Goal: Task Accomplishment & Management: Complete application form

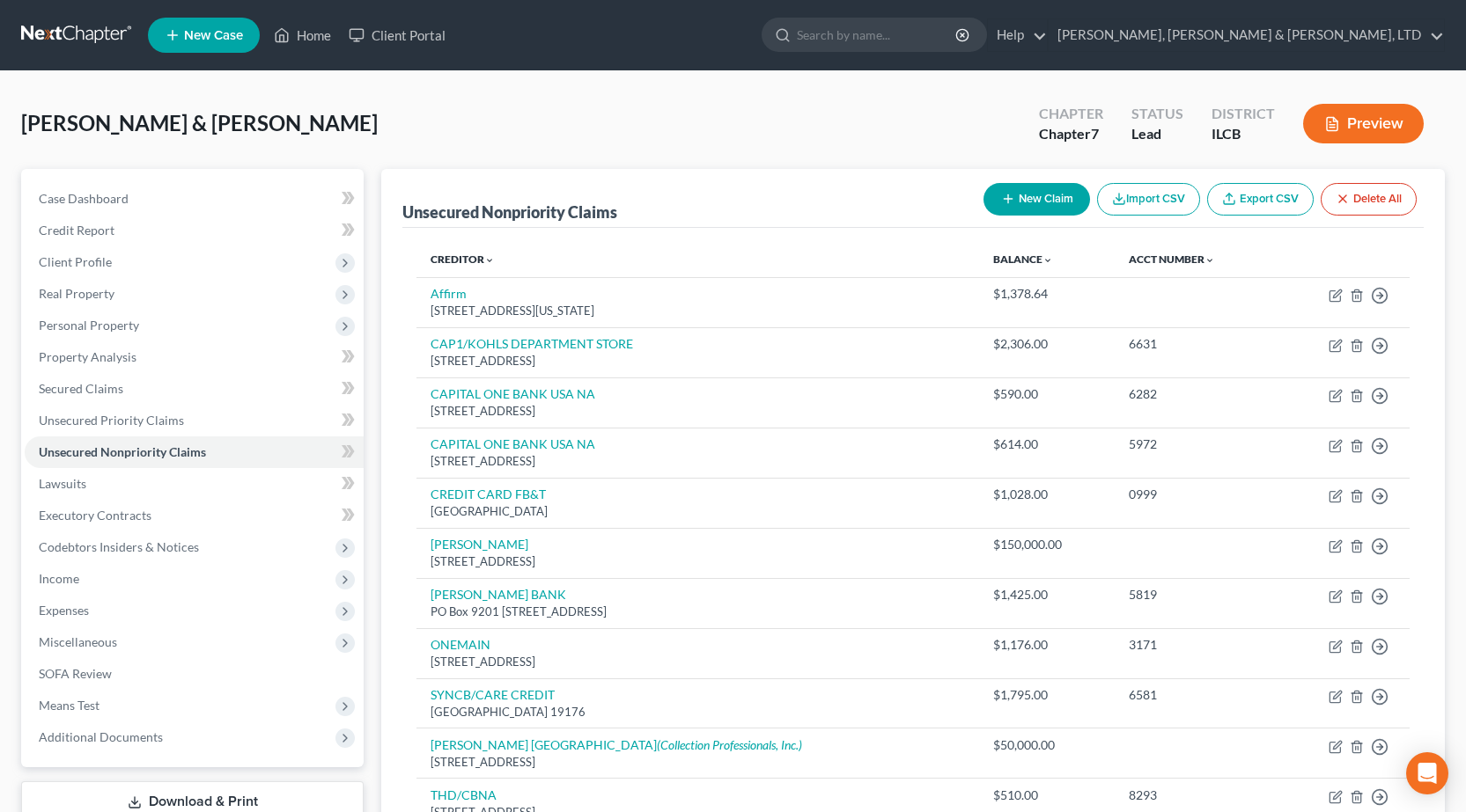
click at [1024, 211] on button "New Claim" at bounding box center [1036, 199] width 106 height 33
select select "2"
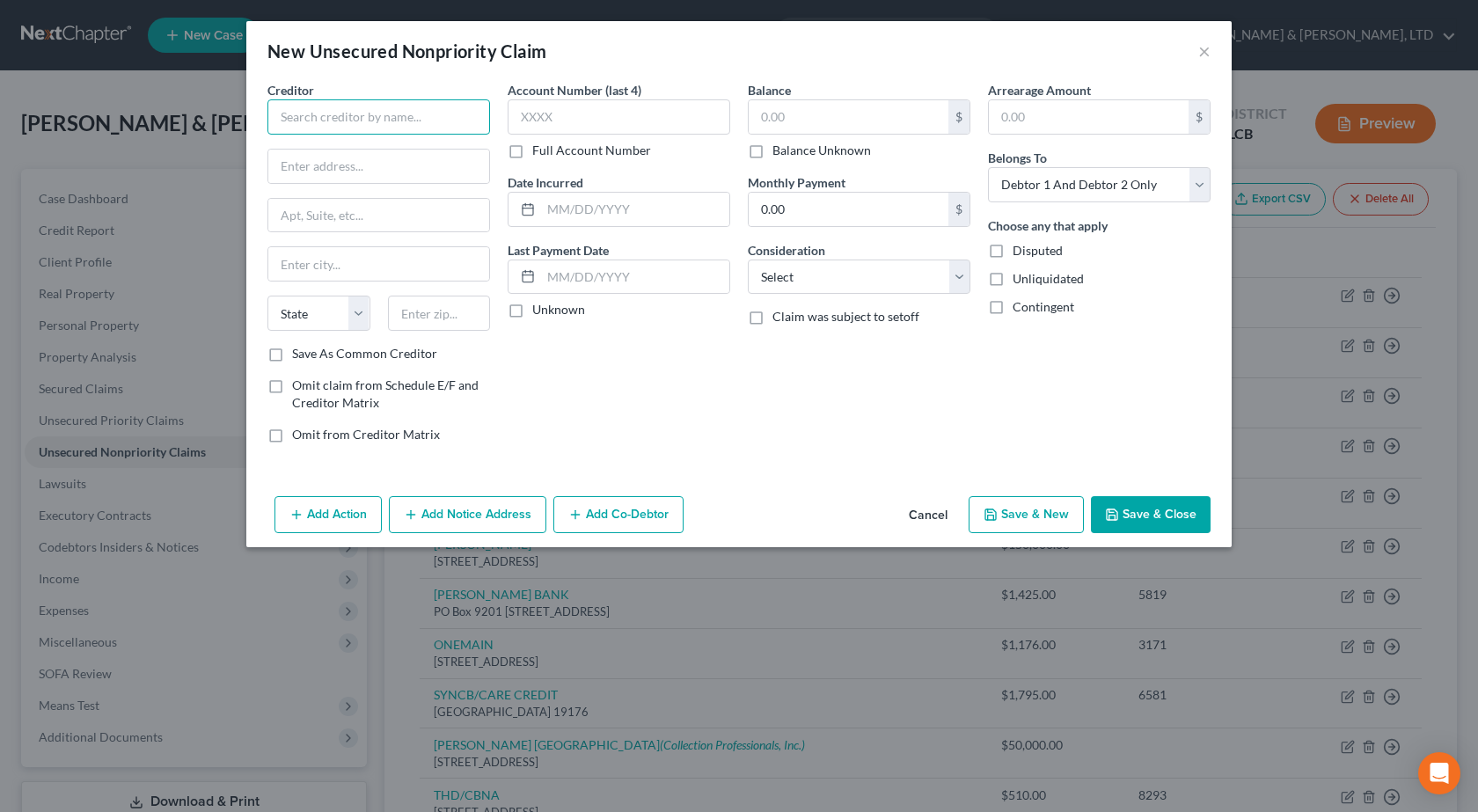
click at [330, 120] on input "text" at bounding box center [378, 116] width 222 height 35
type input "WM Corporate Services, Inc"
drag, startPoint x: 370, startPoint y: 165, endPoint x: 359, endPoint y: 161, distance: 11.7
click at [367, 165] on input "text" at bounding box center [378, 167] width 220 height 34
click at [322, 165] on input "text" at bounding box center [378, 167] width 220 height 34
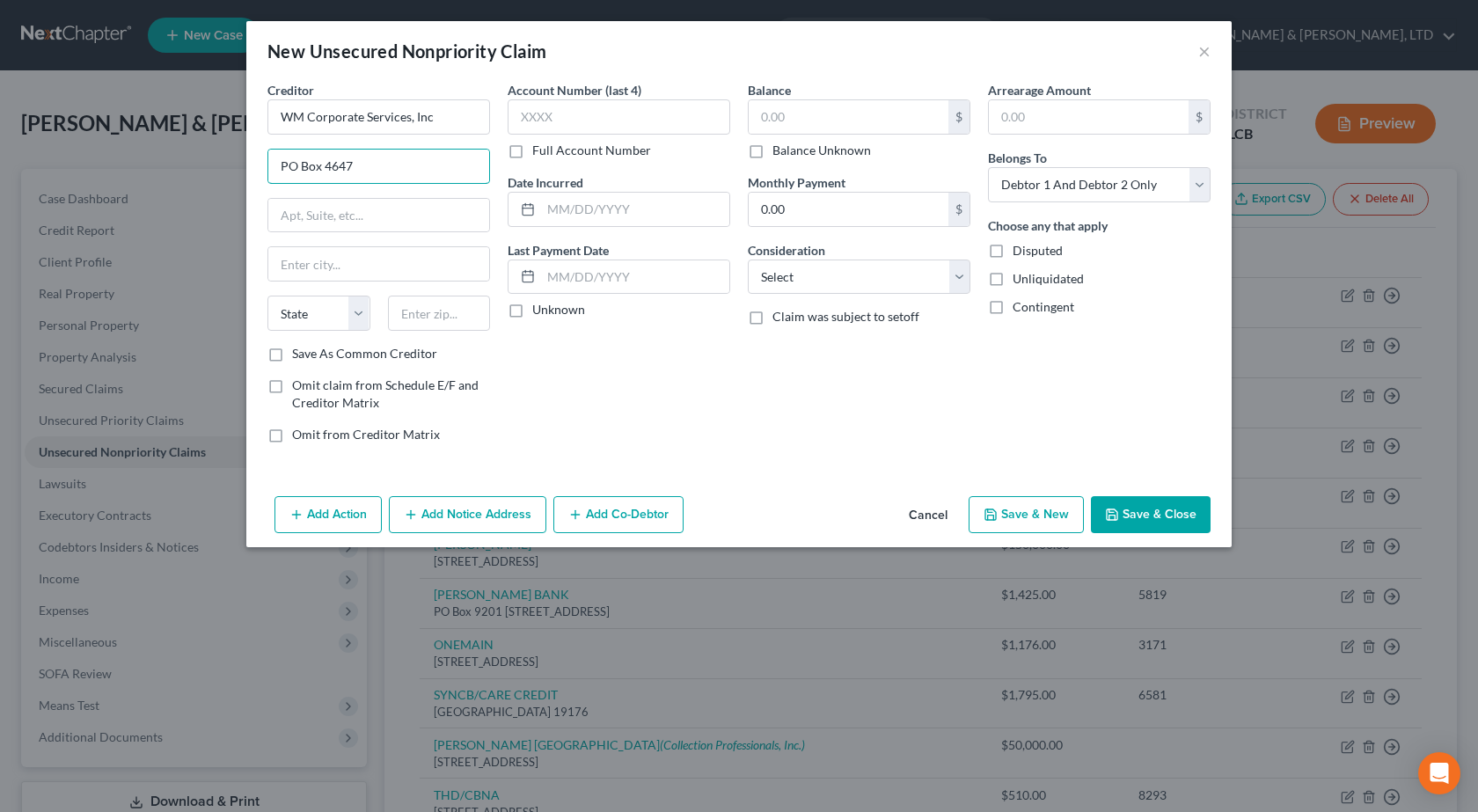
type input "PO Box 4647"
type input "[PERSON_NAME] Stream"
type input "60197"
select select "14"
click at [777, 114] on input "text" at bounding box center [848, 117] width 200 height 34
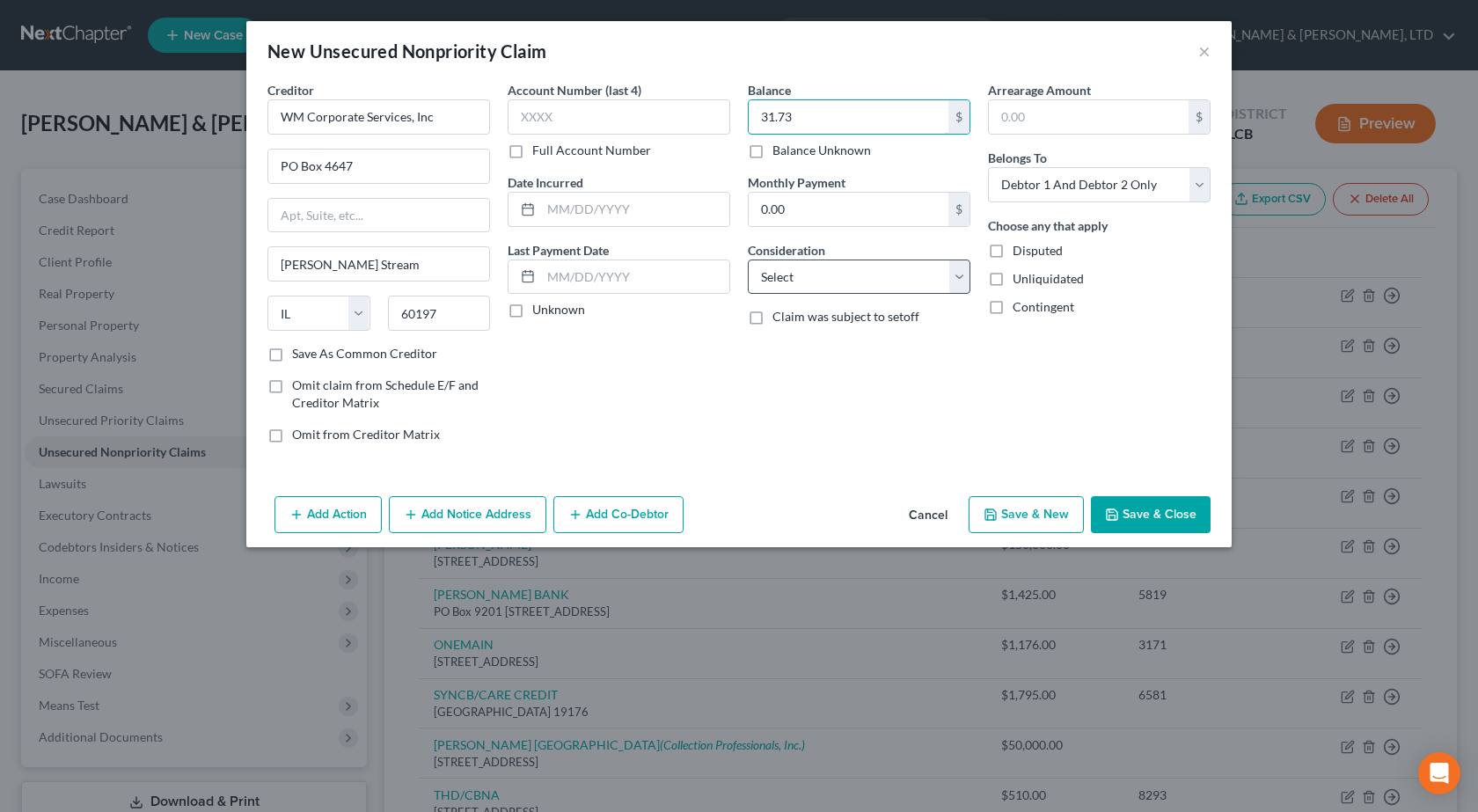
type input "31.73"
click at [849, 278] on select "Select Cable / Satellite Services Collection Agency Credit Card Debt Debt Couns…" at bounding box center [859, 276] width 222 height 35
select select "20"
click at [747, 259] on select "Select Cable / Satellite Services Collection Agency Credit Card Debt Debt Couns…" at bounding box center [859, 276] width 222 height 35
click at [1161, 501] on button "Save & Close" at bounding box center [1150, 514] width 120 height 37
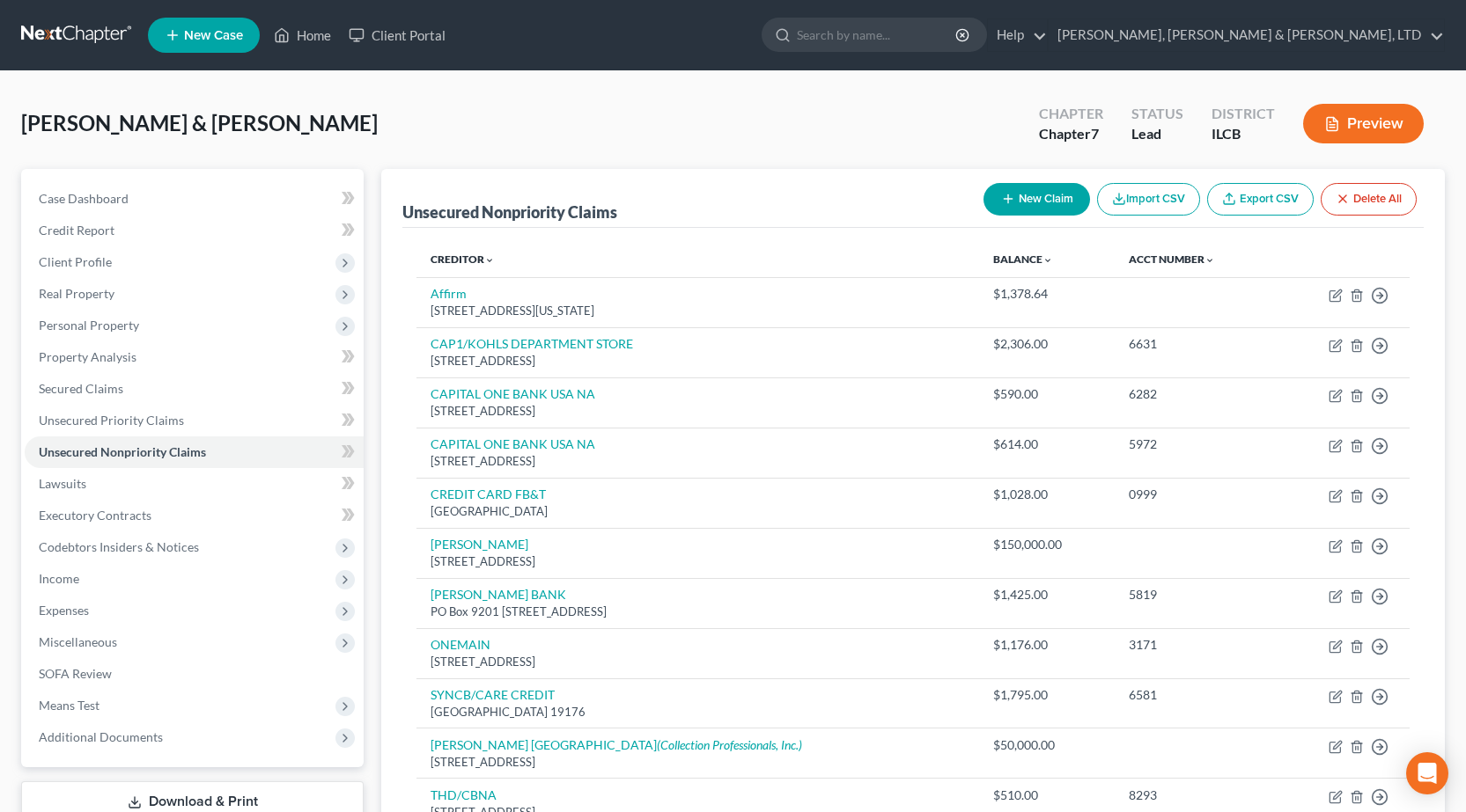
click at [94, 18] on nav "Home New Case Client Portal Smith, Pappas & Jones, LTD pappas@spjlaw.net My Acc…" at bounding box center [733, 35] width 1466 height 70
click at [93, 26] on link at bounding box center [76, 35] width 112 height 32
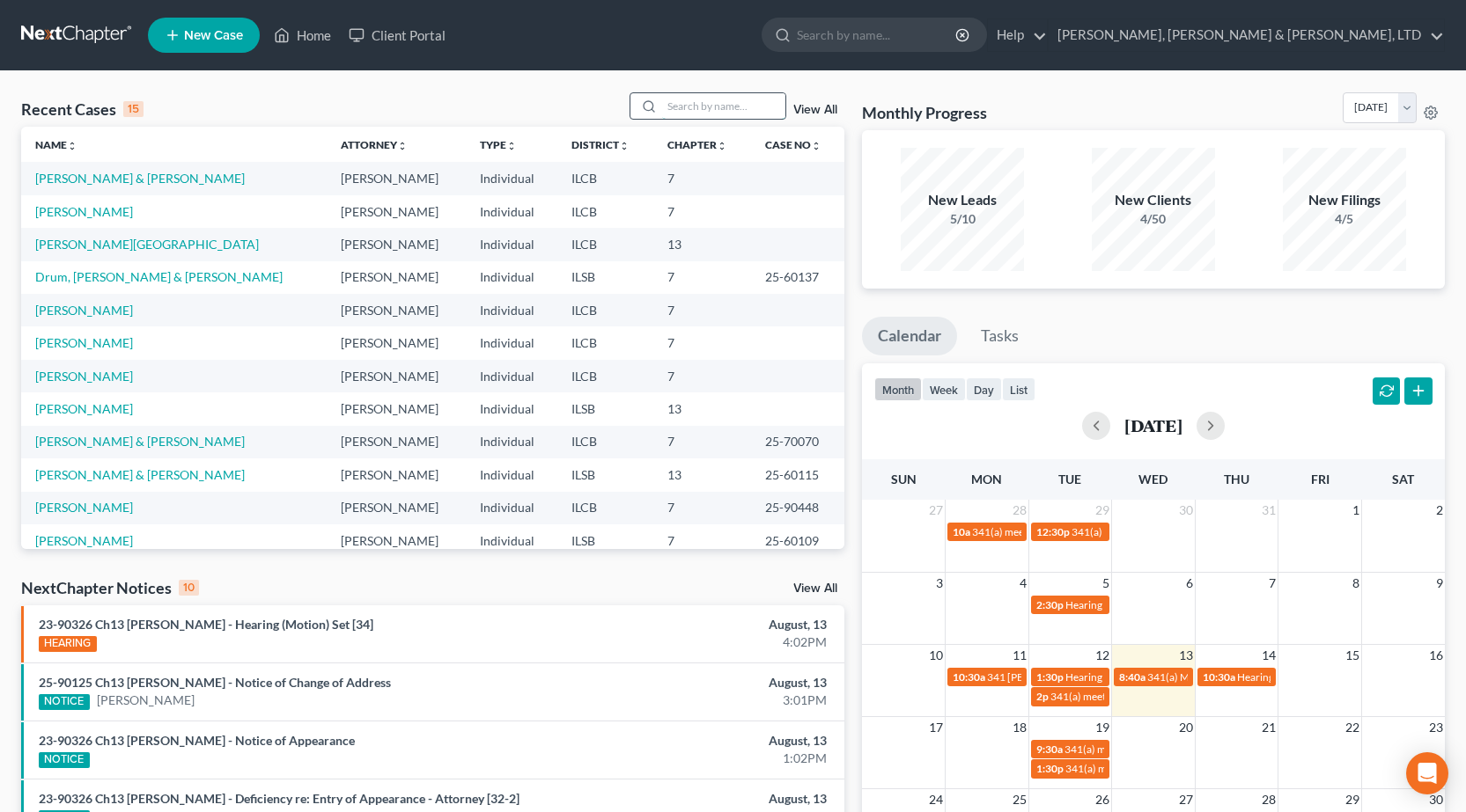
click at [716, 102] on input "search" at bounding box center [724, 106] width 123 height 26
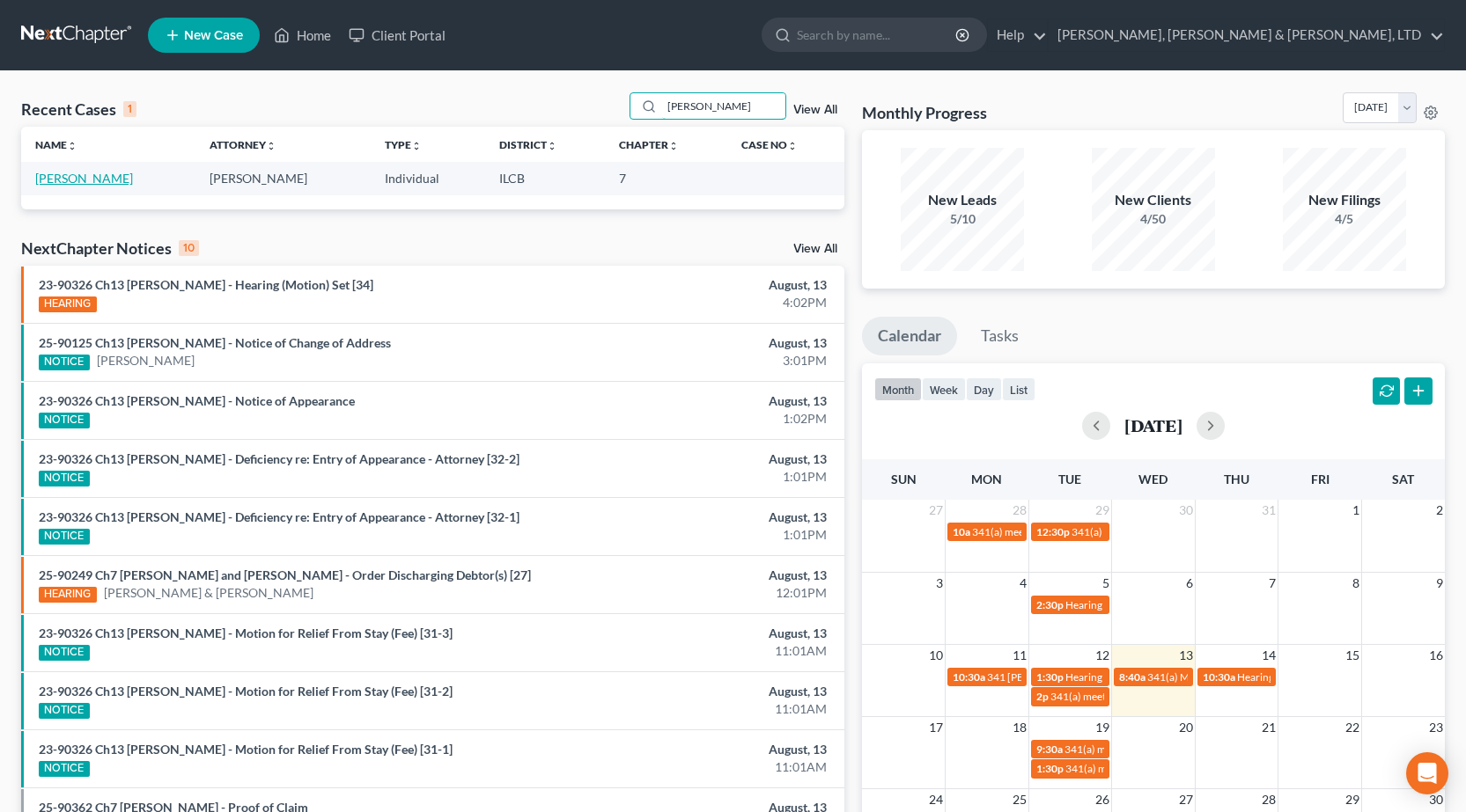
type input "[PERSON_NAME]"
click at [96, 182] on link "[PERSON_NAME]" at bounding box center [83, 178] width 97 height 15
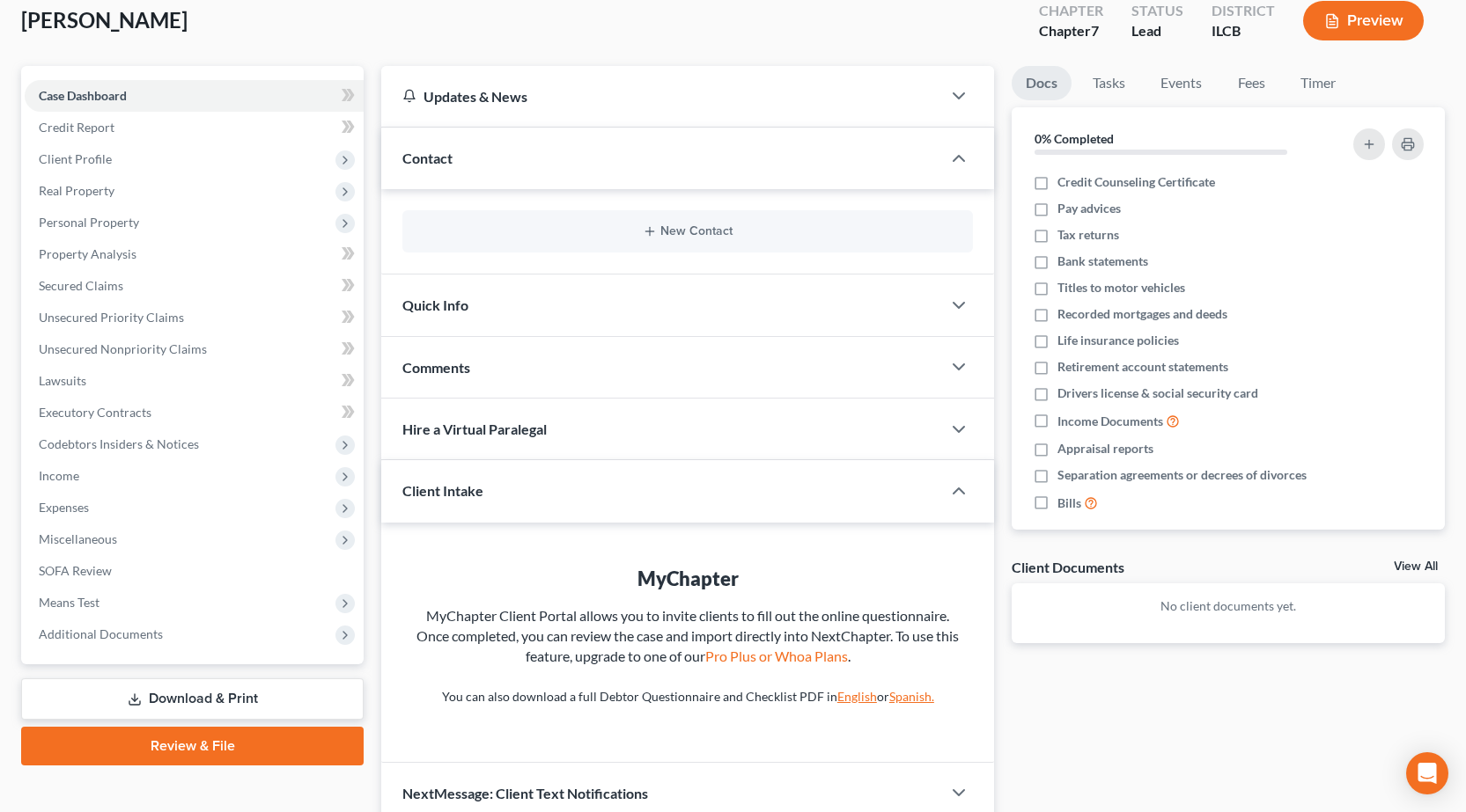
scroll to position [182, 0]
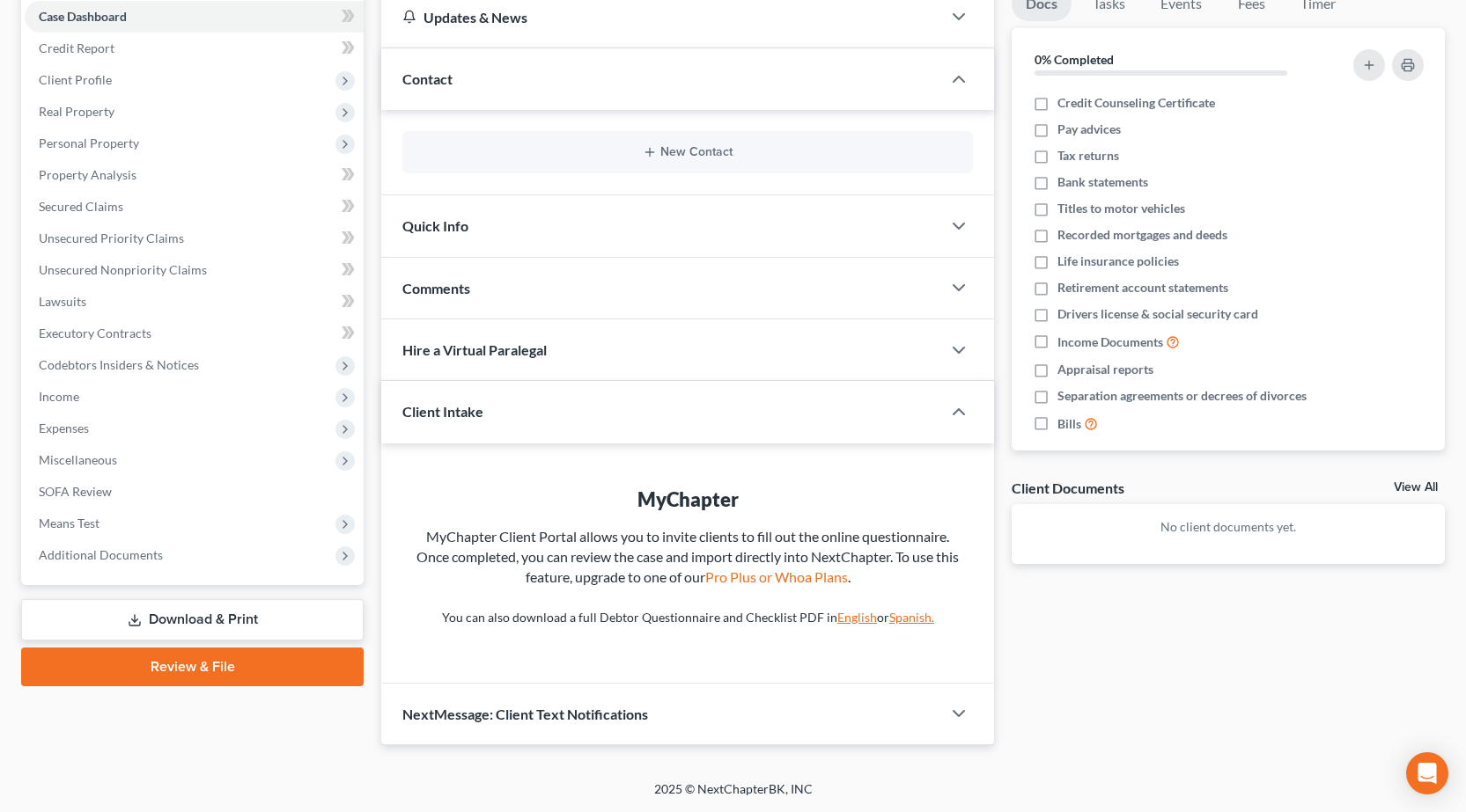
click at [203, 623] on link "Download & Print" at bounding box center [192, 620] width 343 height 42
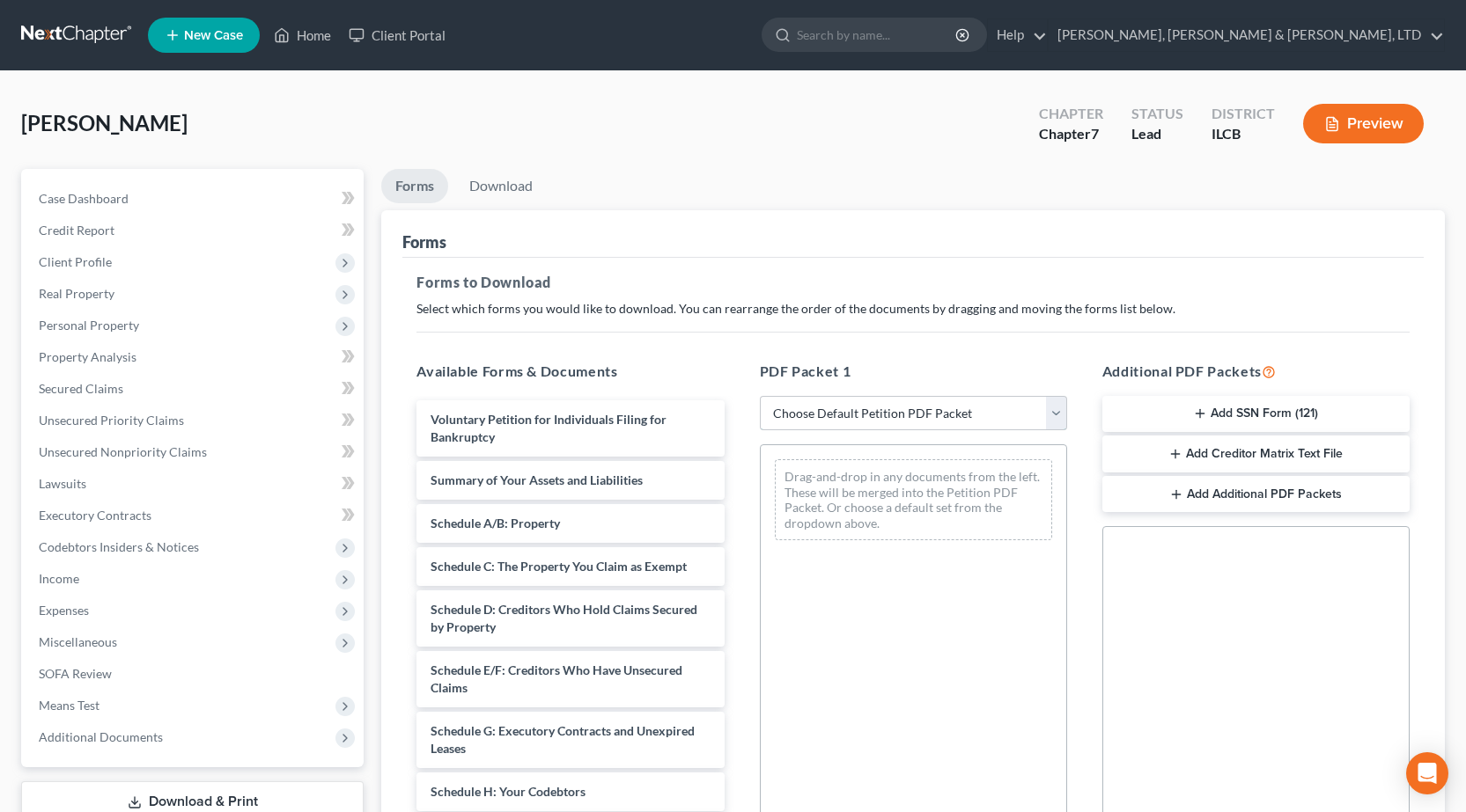
click at [918, 413] on select "Choose Default Petition PDF Packet Complete Bankruptcy Petition (all forms and …" at bounding box center [913, 413] width 307 height 35
select select "0"
click at [766, 396] on select "Choose Default Petition PDF Packet Complete Bankruptcy Petition (all forms and …" at bounding box center [913, 413] width 307 height 35
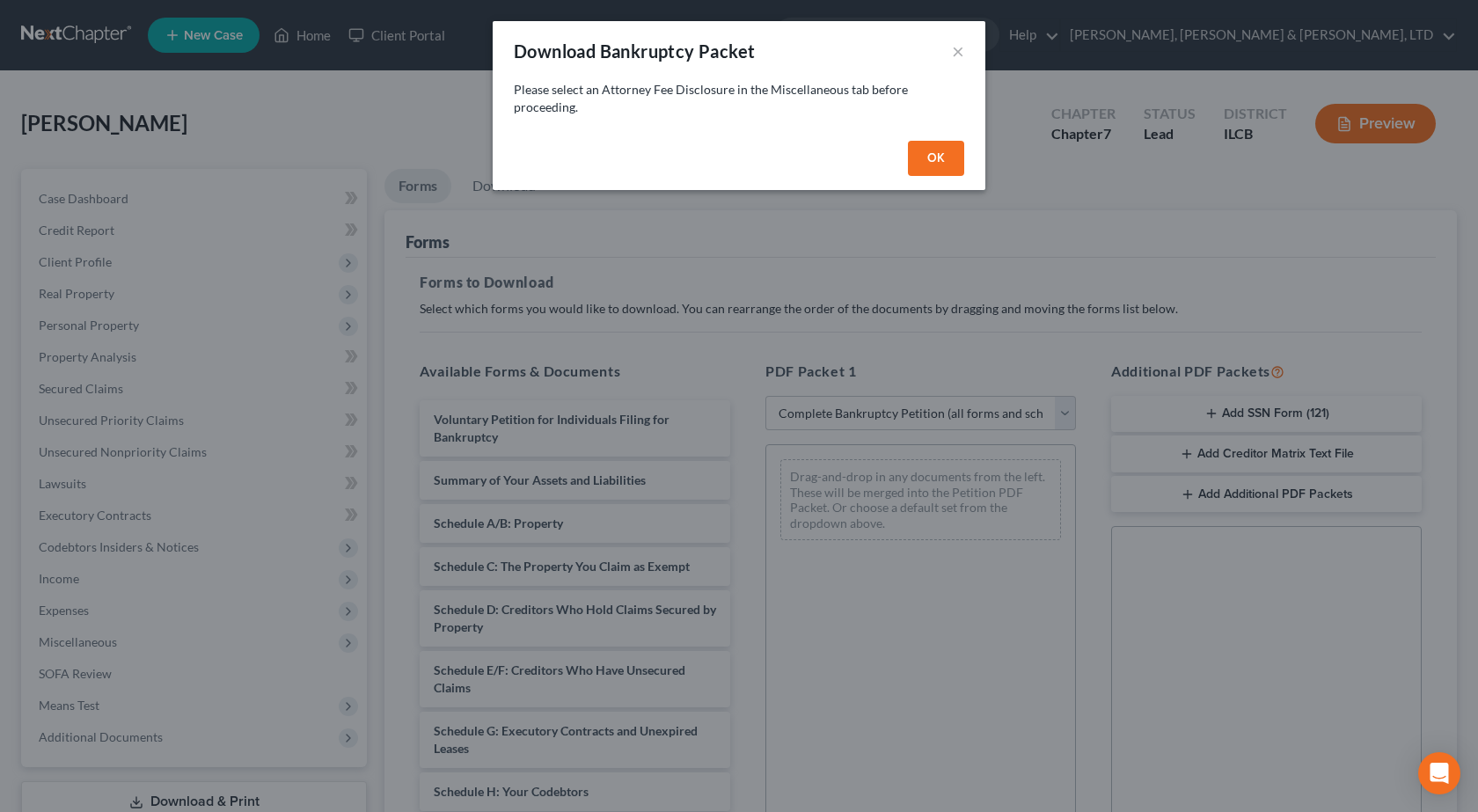
click at [950, 144] on button "OK" at bounding box center [936, 158] width 57 height 35
select select
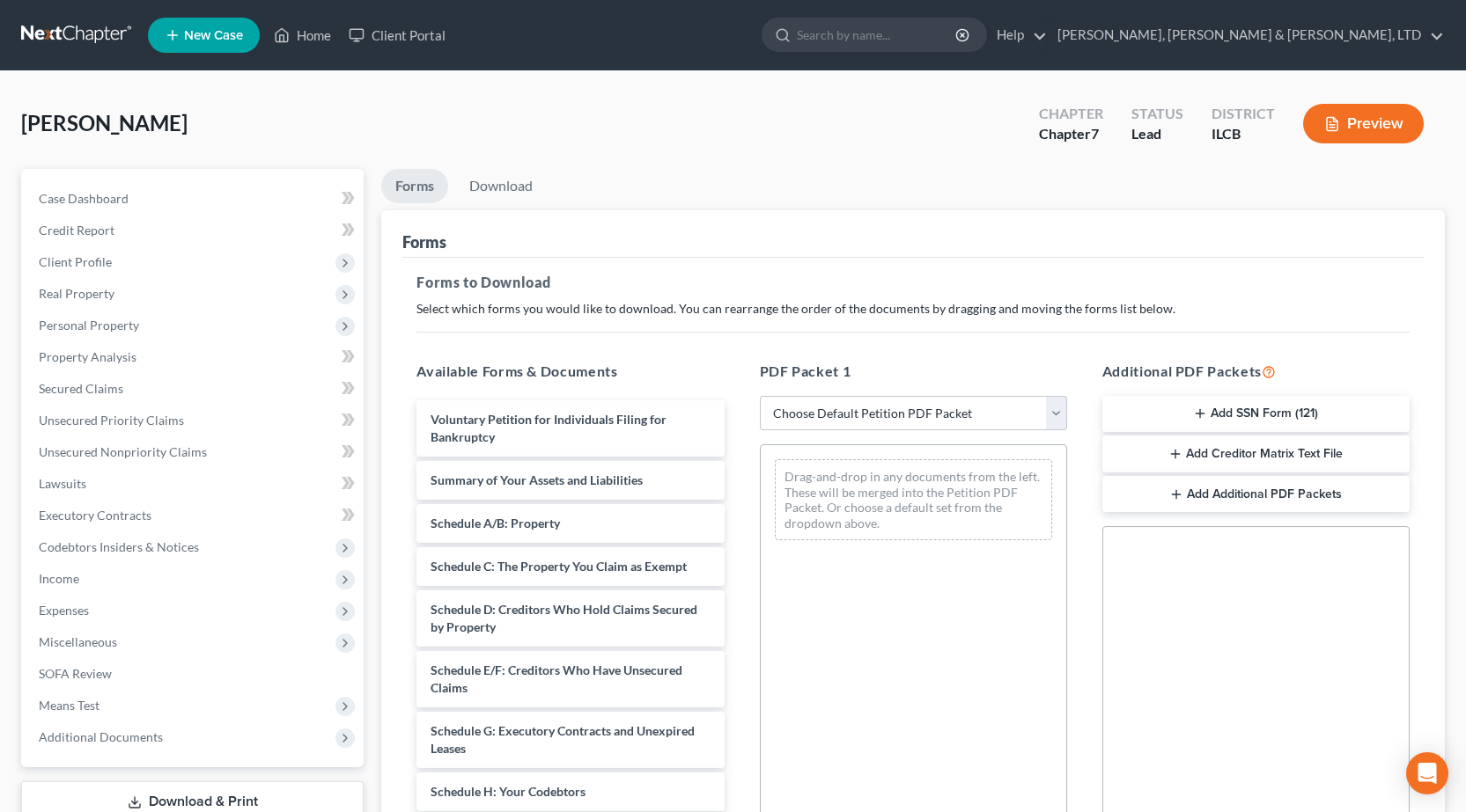
scroll to position [275, 0]
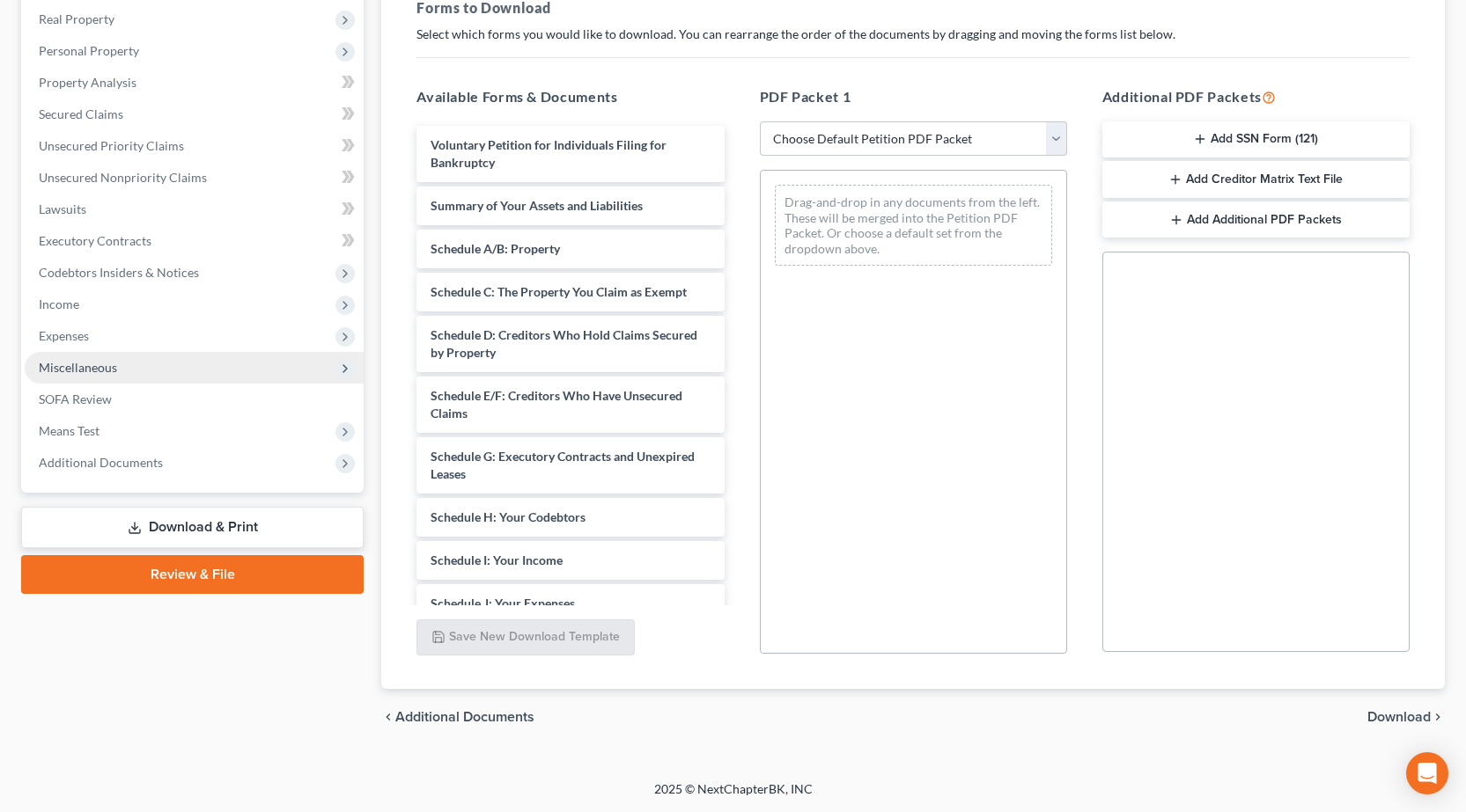
click at [115, 362] on span "Miscellaneous" at bounding box center [77, 367] width 78 height 15
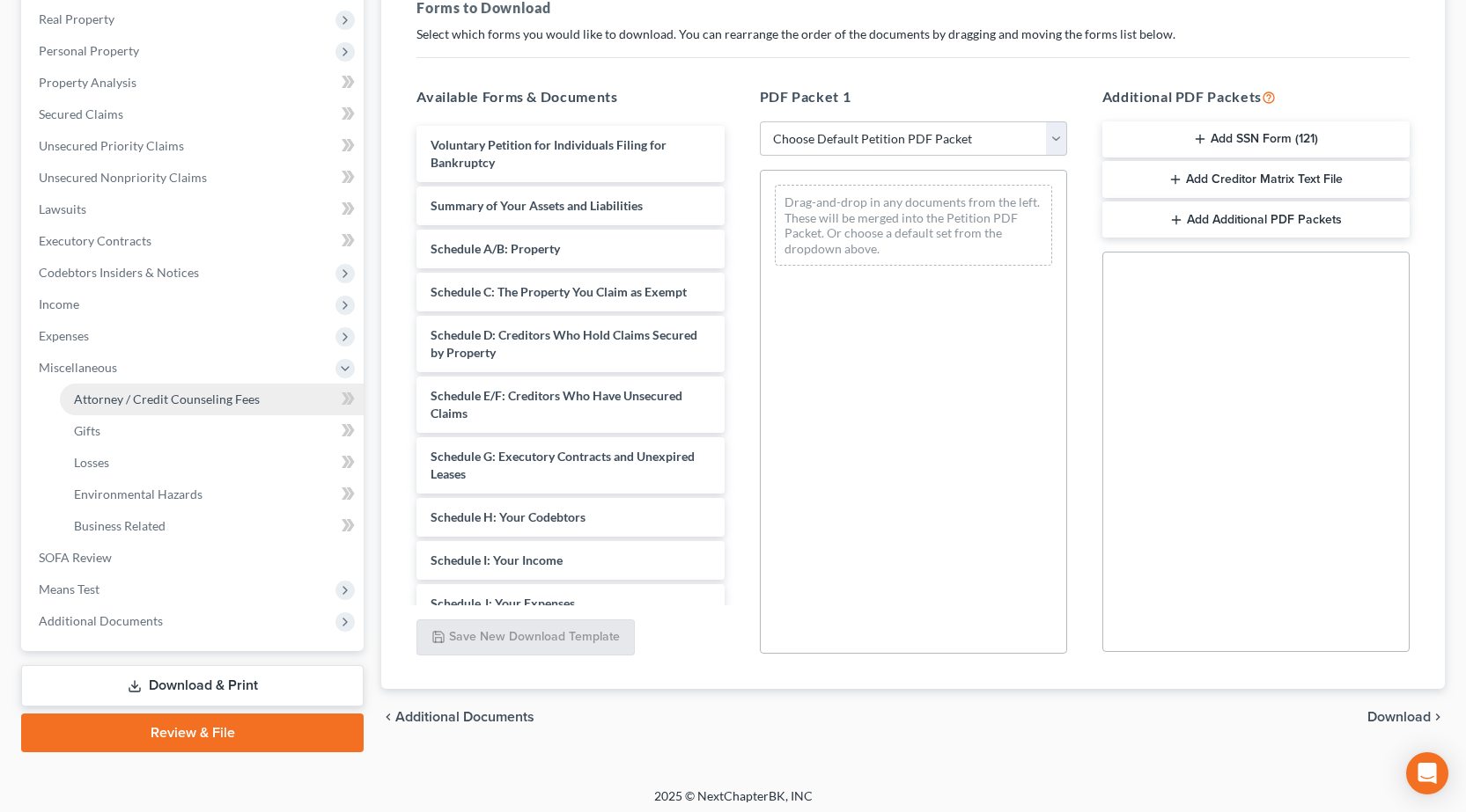
click at [136, 400] on span "Attorney / Credit Counseling Fees" at bounding box center [166, 398] width 186 height 15
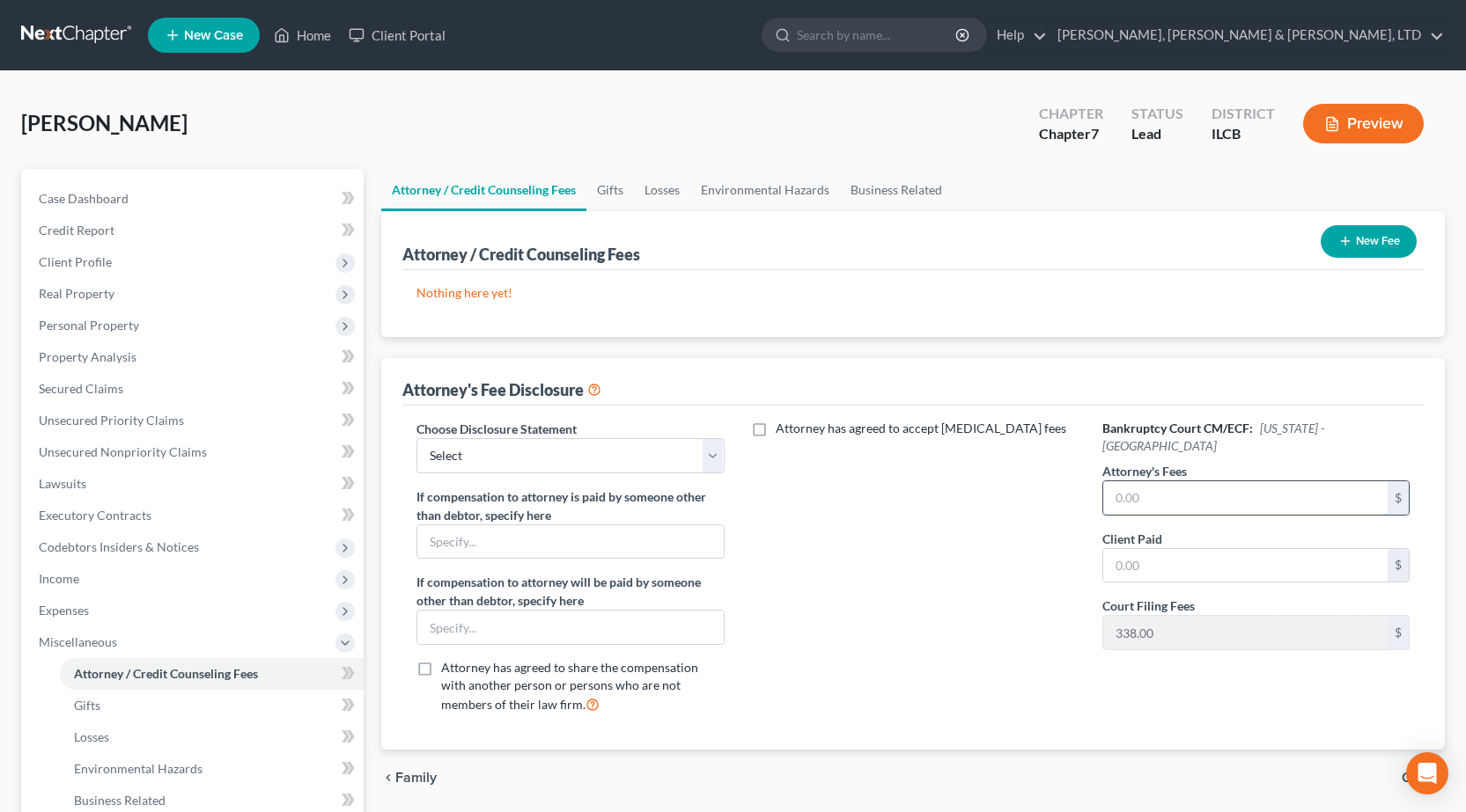
click at [1161, 482] on input "text" at bounding box center [1246, 498] width 284 height 34
type input "912"
drag, startPoint x: 1218, startPoint y: 550, endPoint x: 1221, endPoint y: 538, distance: 12.4
click at [1218, 549] on input "text" at bounding box center [1246, 566] width 284 height 34
type input "912"
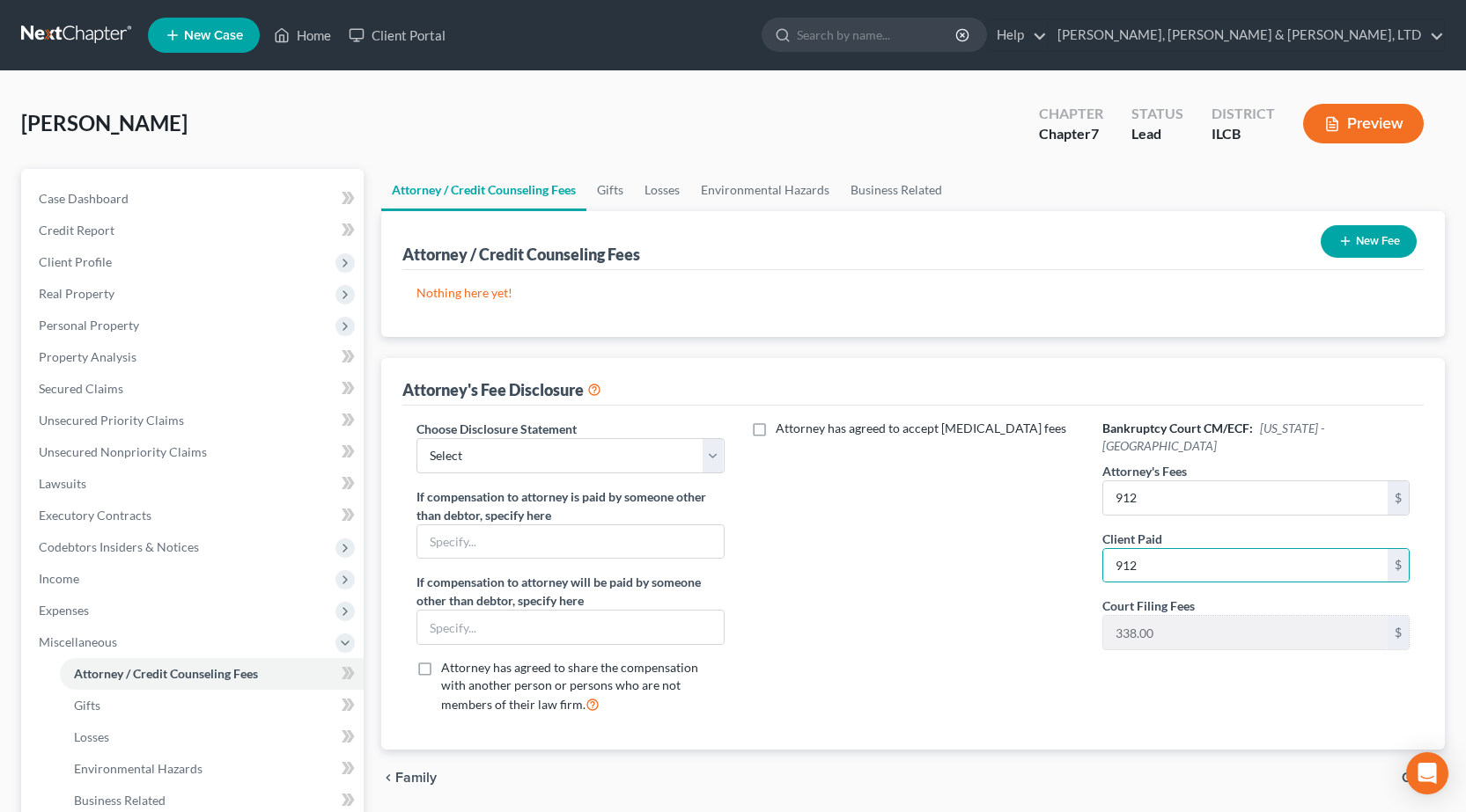
click at [1380, 256] on button "New Fee" at bounding box center [1369, 241] width 96 height 33
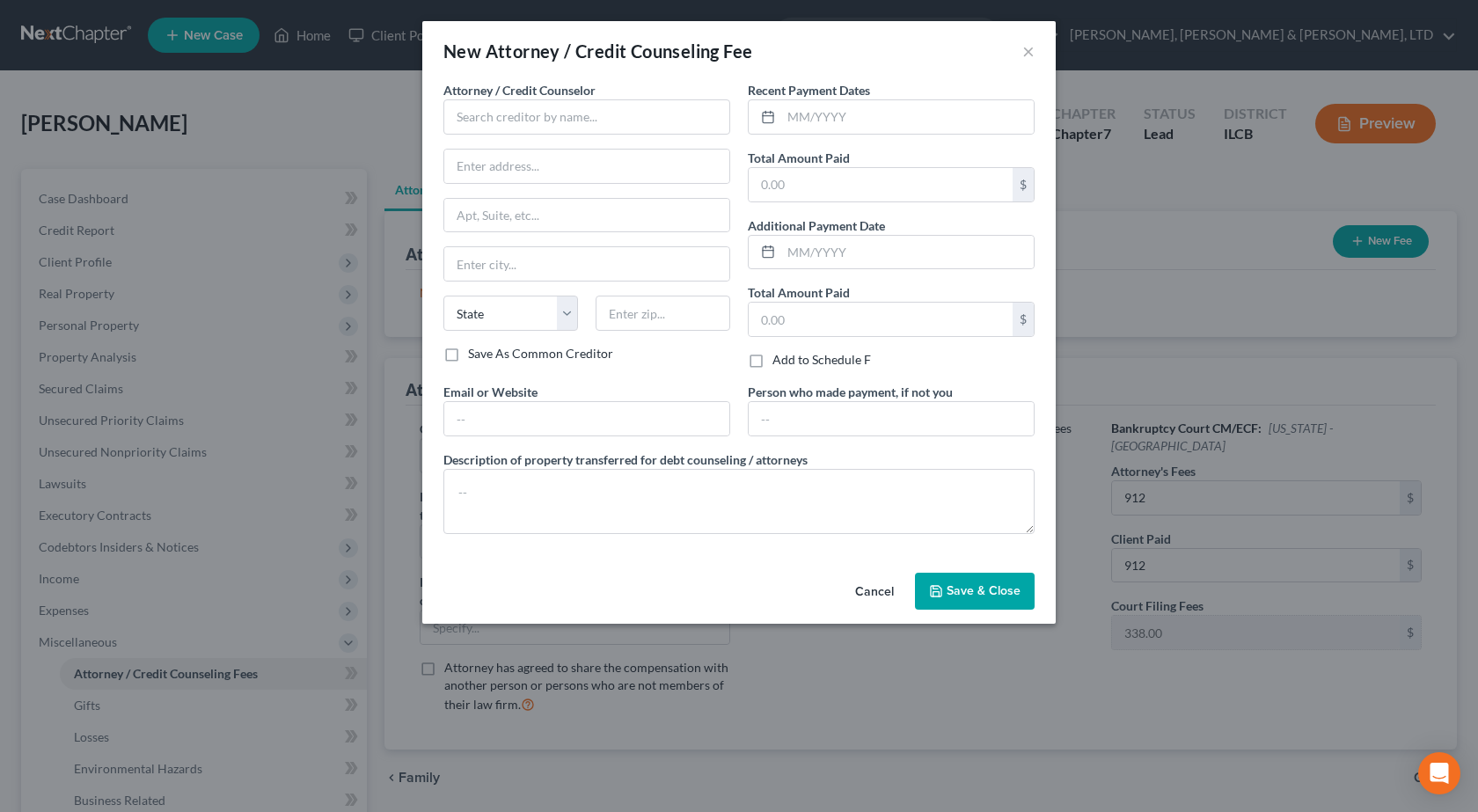
click at [546, 93] on span "Attorney / Credit Counselor" at bounding box center [519, 89] width 152 height 15
click at [545, 107] on input "text" at bounding box center [587, 116] width 287 height 35
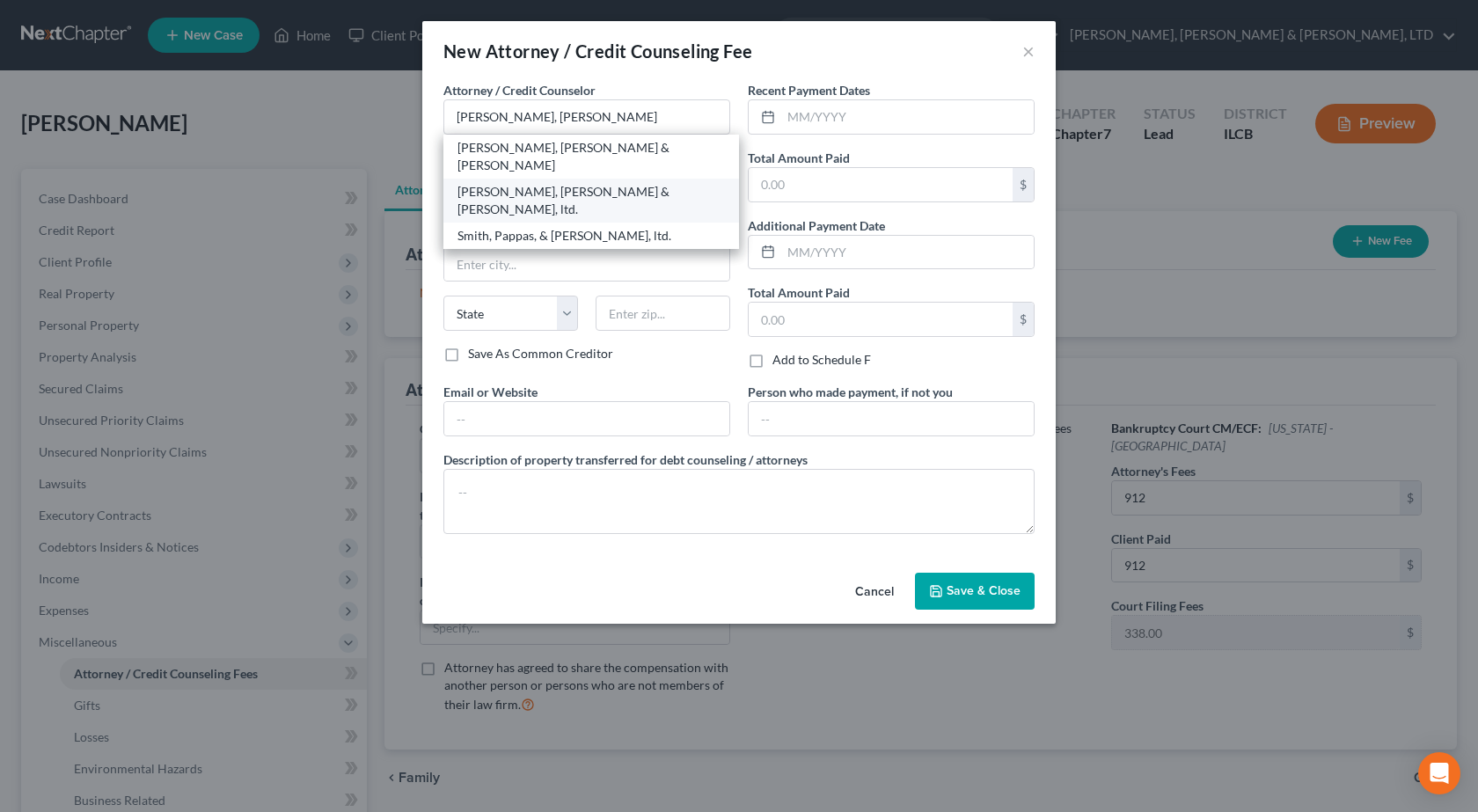
click at [606, 183] on div "[PERSON_NAME], [PERSON_NAME] & [PERSON_NAME], ltd." at bounding box center [591, 200] width 267 height 35
type input "[PERSON_NAME], [PERSON_NAME] & [PERSON_NAME], ltd."
type input "[STREET_ADDRESS][PERSON_NAME]"
type input "[GEOGRAPHIC_DATA]"
select select "14"
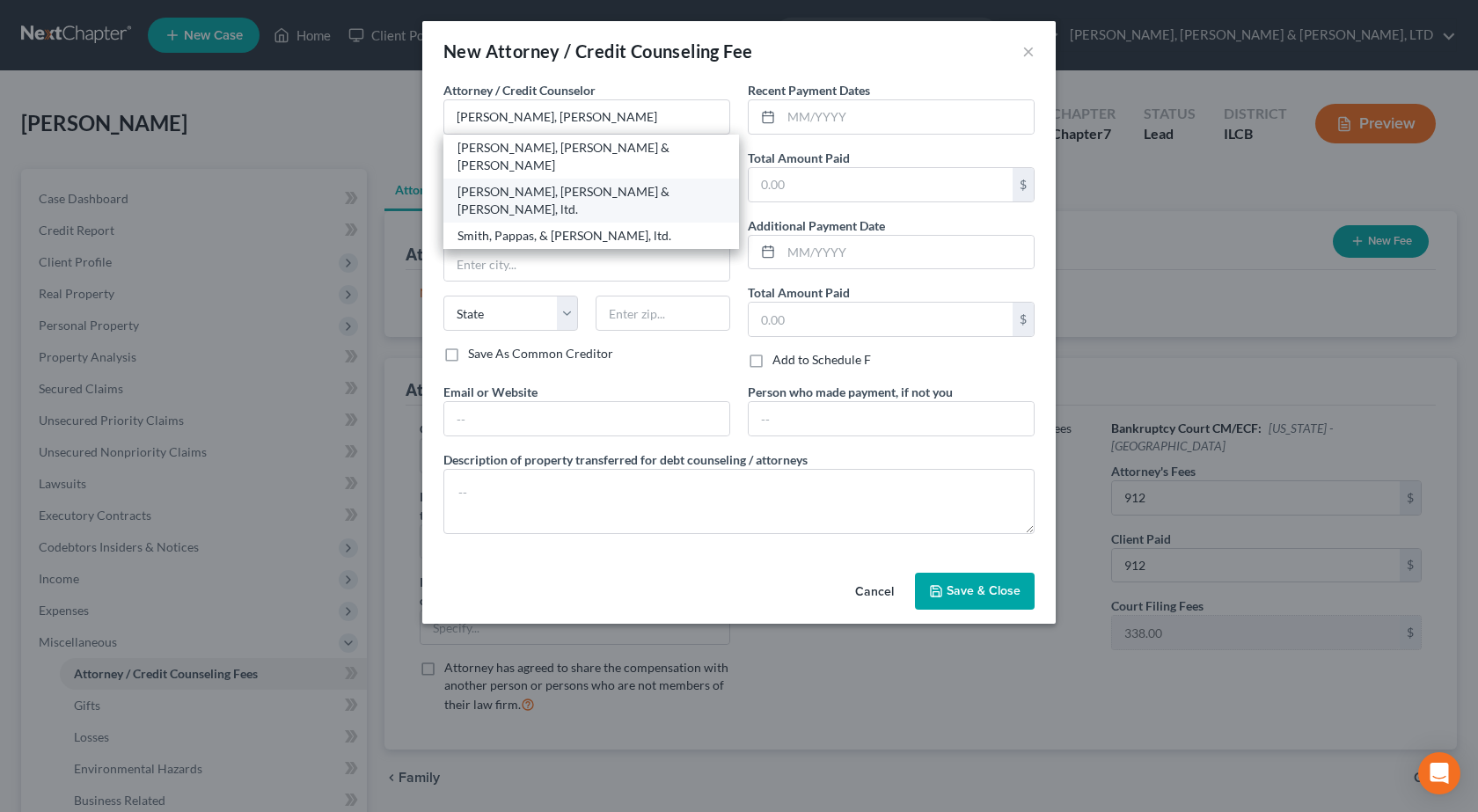
type input "61920"
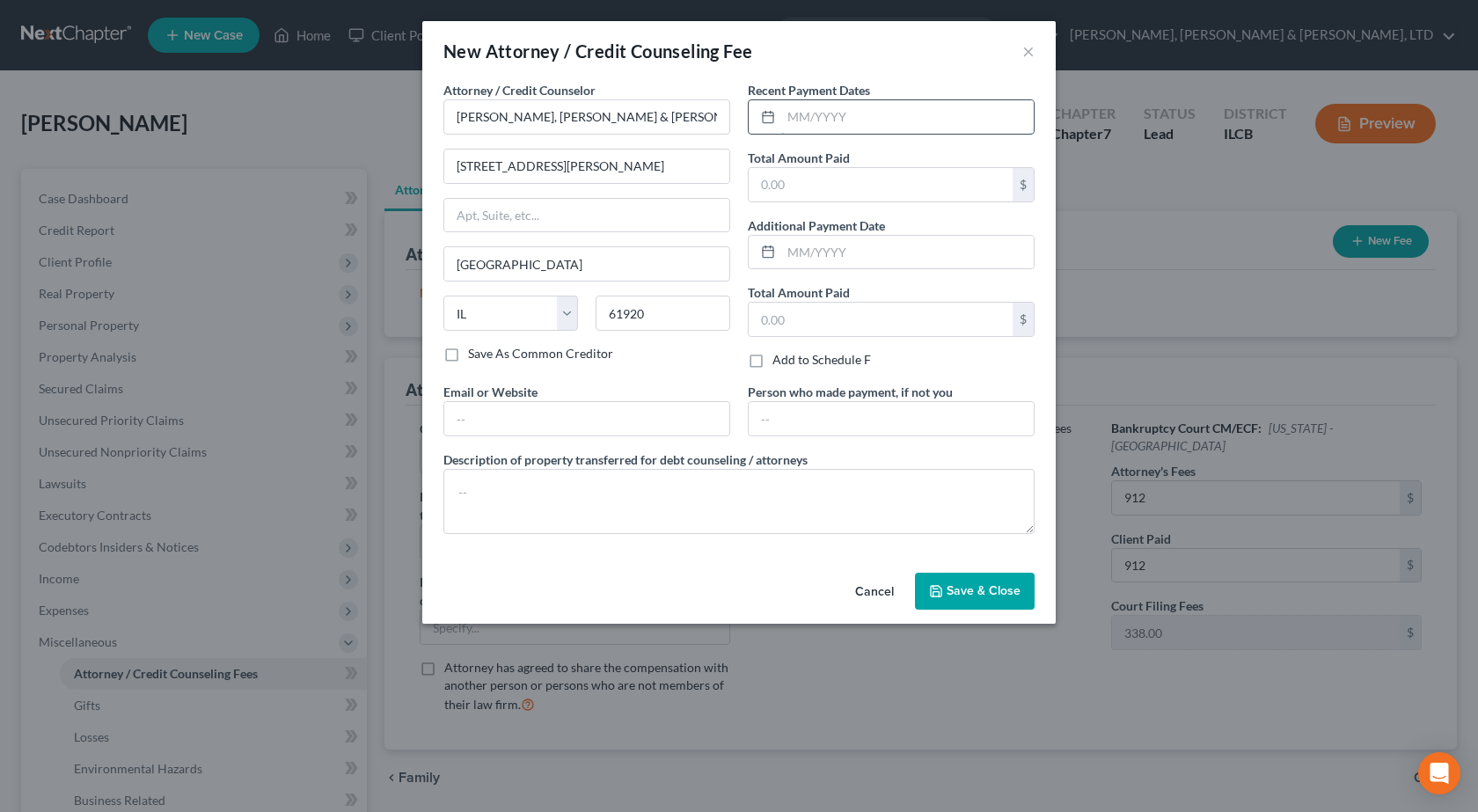
click at [873, 123] on input "text" at bounding box center [907, 117] width 252 height 34
type input "[DATE]"
type input "912"
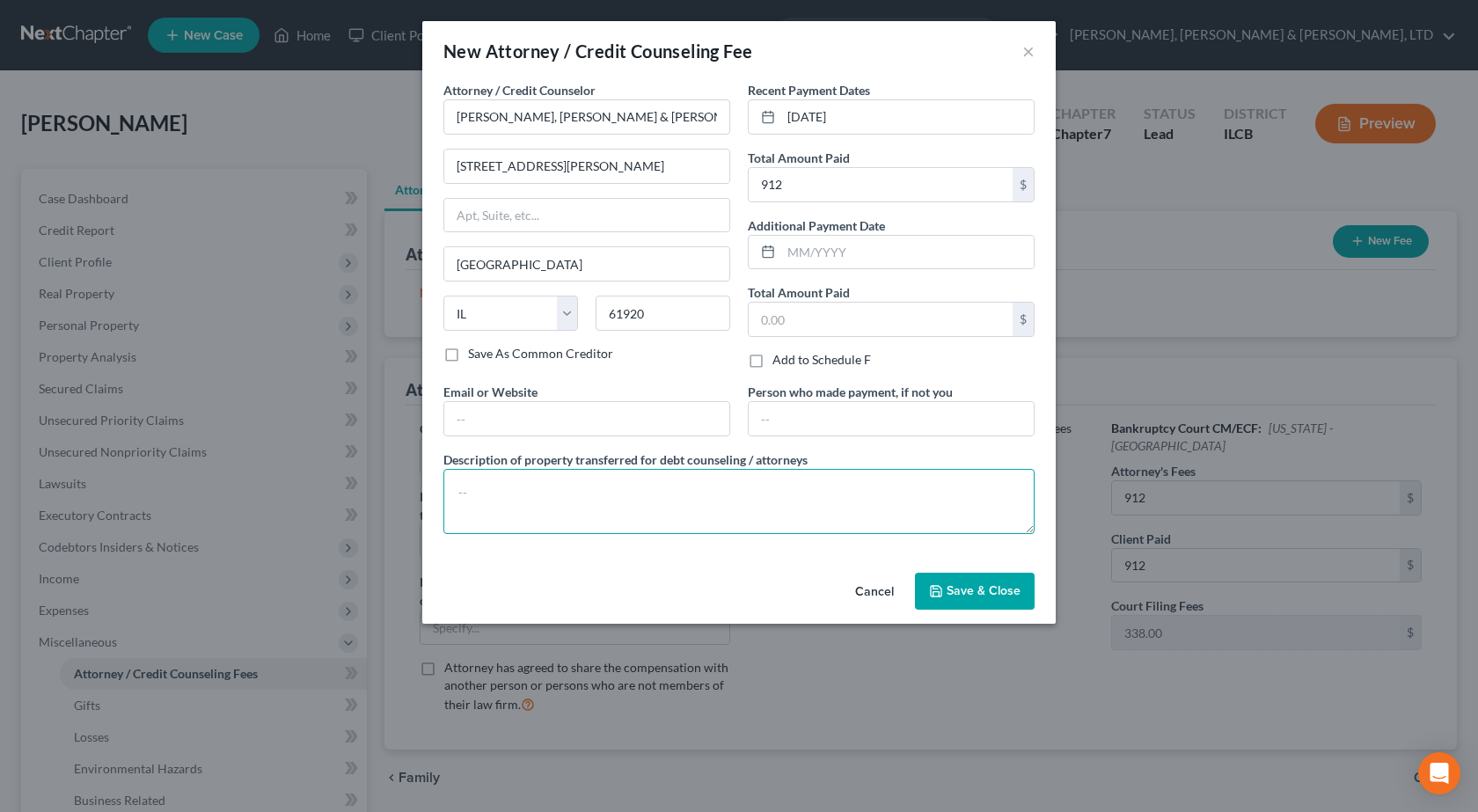
click at [590, 495] on textarea at bounding box center [739, 501] width 592 height 66
type textarea "Chapter 7 Bankruptcy Assistance"
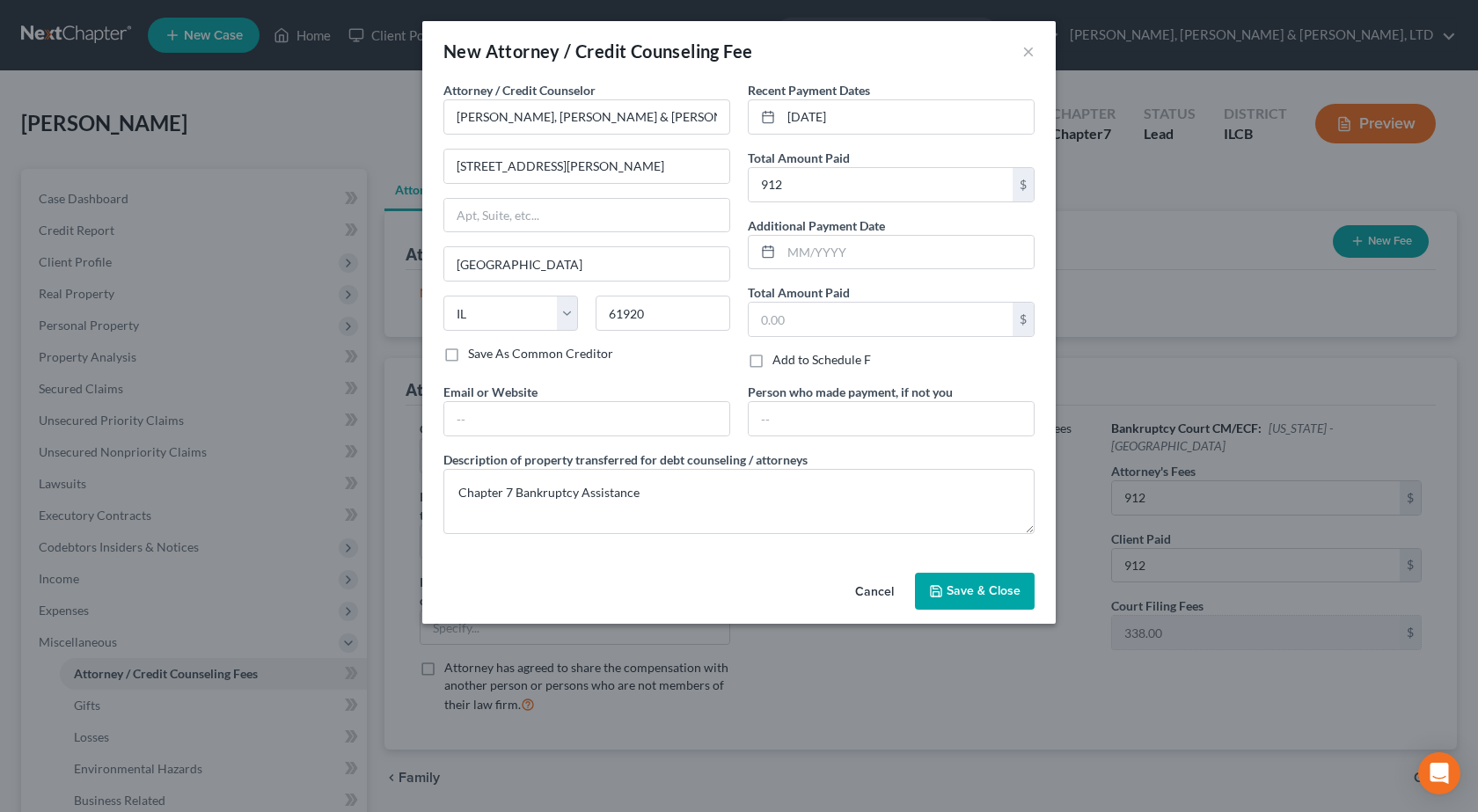
click at [971, 590] on span "Save & Close" at bounding box center [984, 591] width 73 height 15
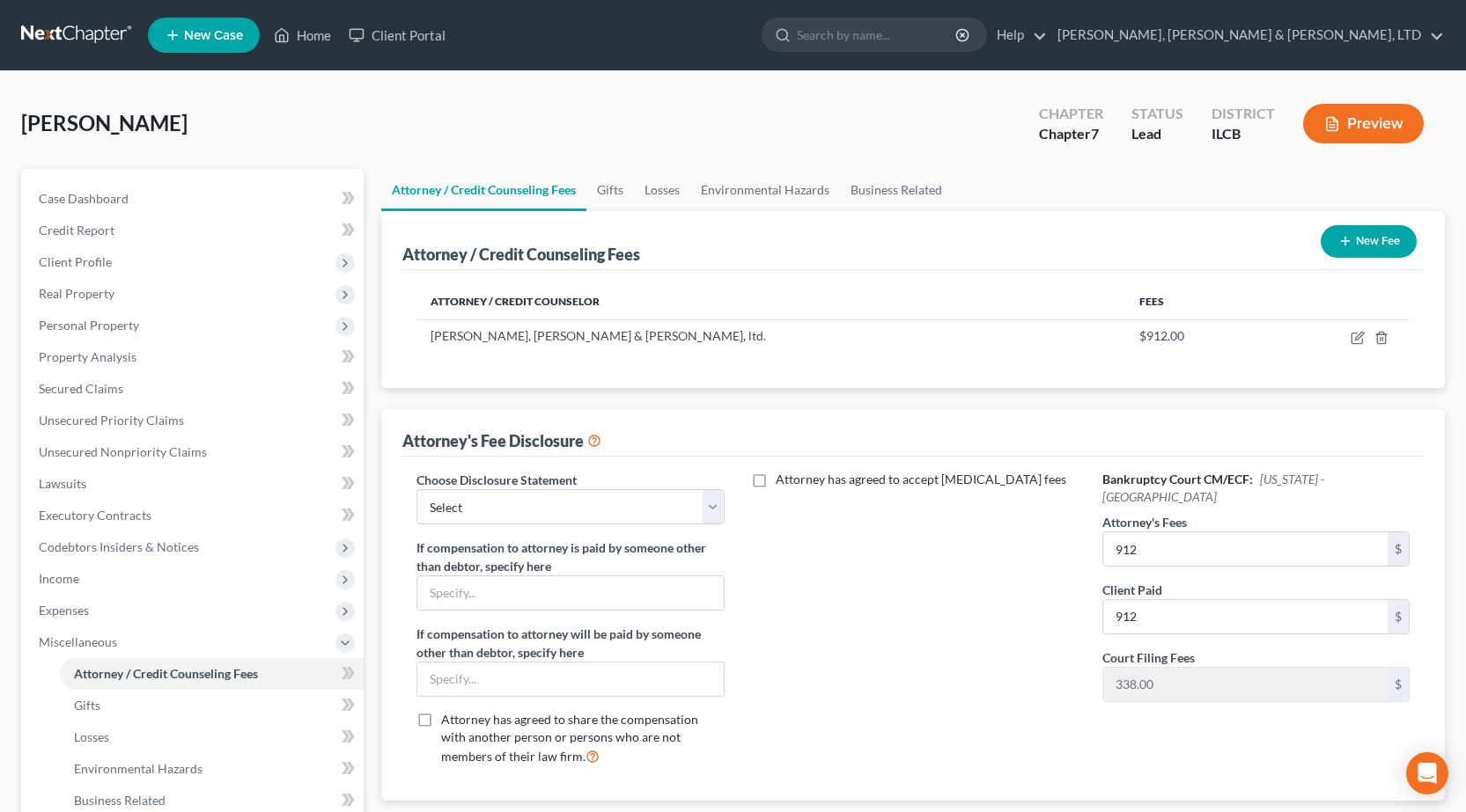
click at [1327, 257] on div "New Fee" at bounding box center [1368, 241] width 110 height 47
click at [1378, 243] on button "New Fee" at bounding box center [1369, 241] width 96 height 33
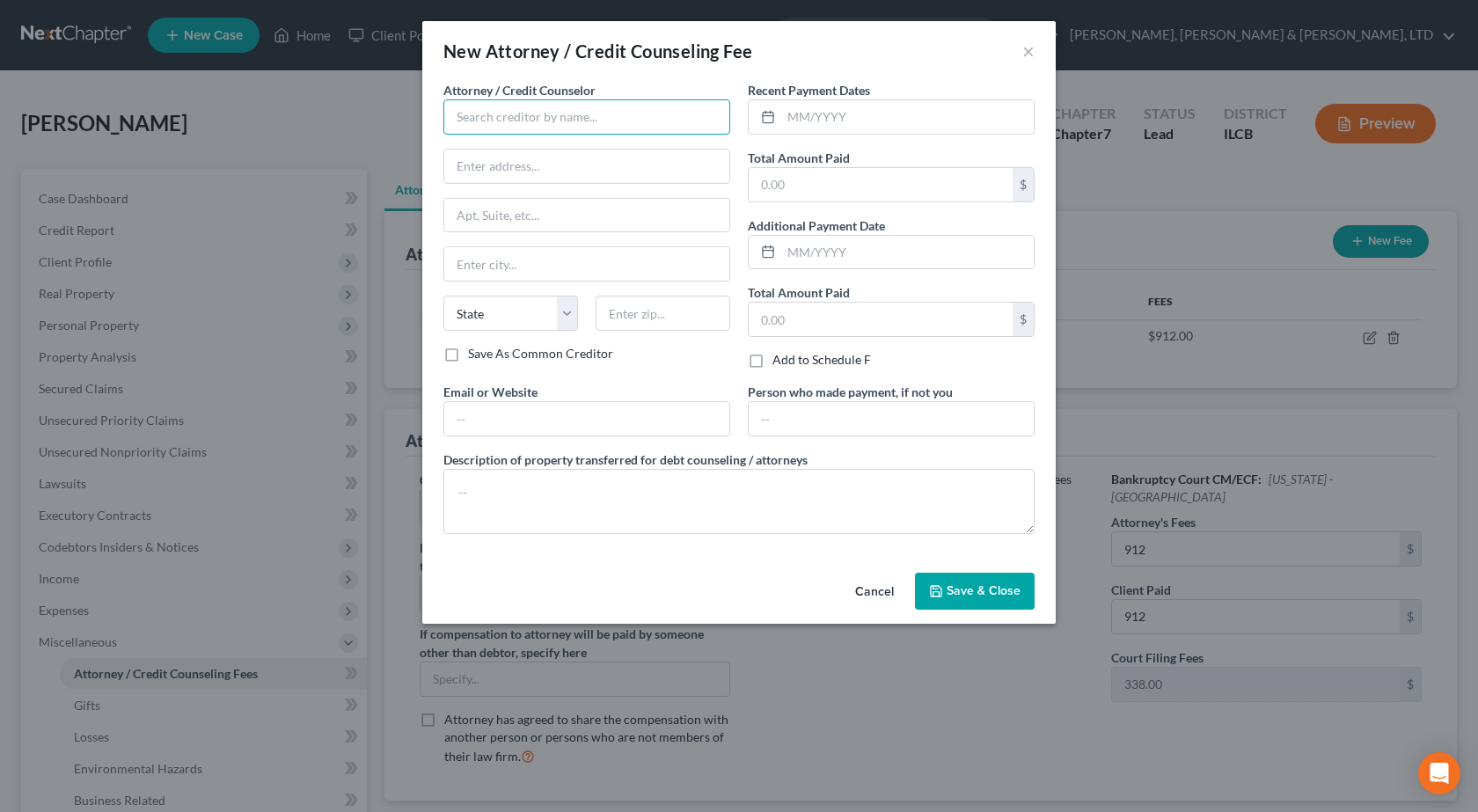
click at [577, 109] on input "text" at bounding box center [587, 116] width 287 height 35
type input "Hananwill Credit Counseling"
type input "[STREET_ADDRESS]"
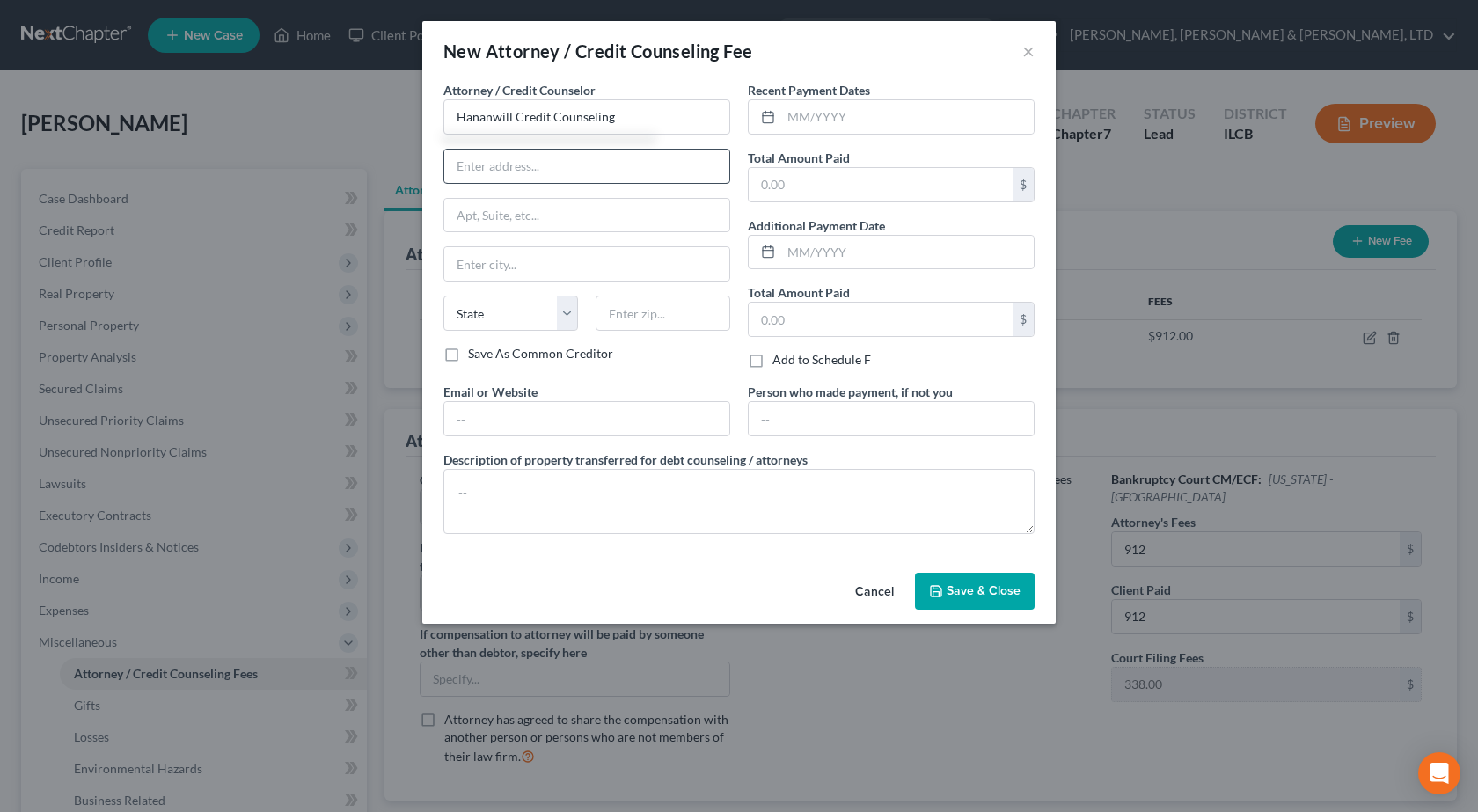
select select "14"
type input "26454"
click at [666, 166] on input "Hananwill Credit Counseling" at bounding box center [587, 167] width 285 height 34
drag, startPoint x: 673, startPoint y: 166, endPoint x: 179, endPoint y: 192, distance: 494.7
click at [179, 192] on div "New Attorney / Credit Counseling Fee × Attorney / Credit Counselor * Hananwill …" at bounding box center [739, 406] width 1478 height 812
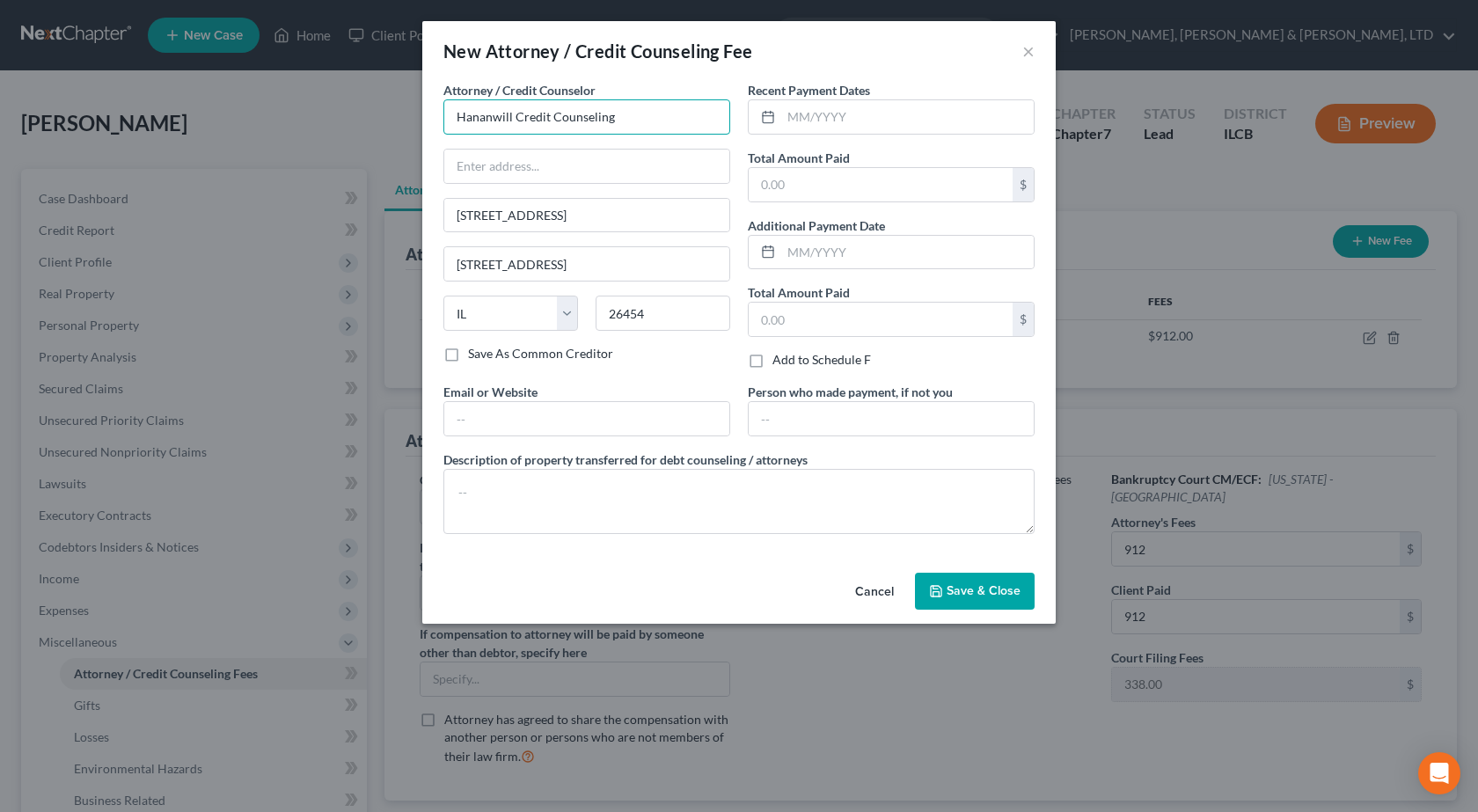
click at [655, 122] on input "Hananwill Credit Counseling" at bounding box center [587, 116] width 287 height 35
click at [674, 122] on input "Hananwill Credit Counseling" at bounding box center [587, 116] width 287 height 35
click at [558, 150] on div "Hananwill Credit Counseling" at bounding box center [549, 148] width 183 height 18
type input "Hananwill Credit Counseling"
type input "[STREET_ADDRESS]"
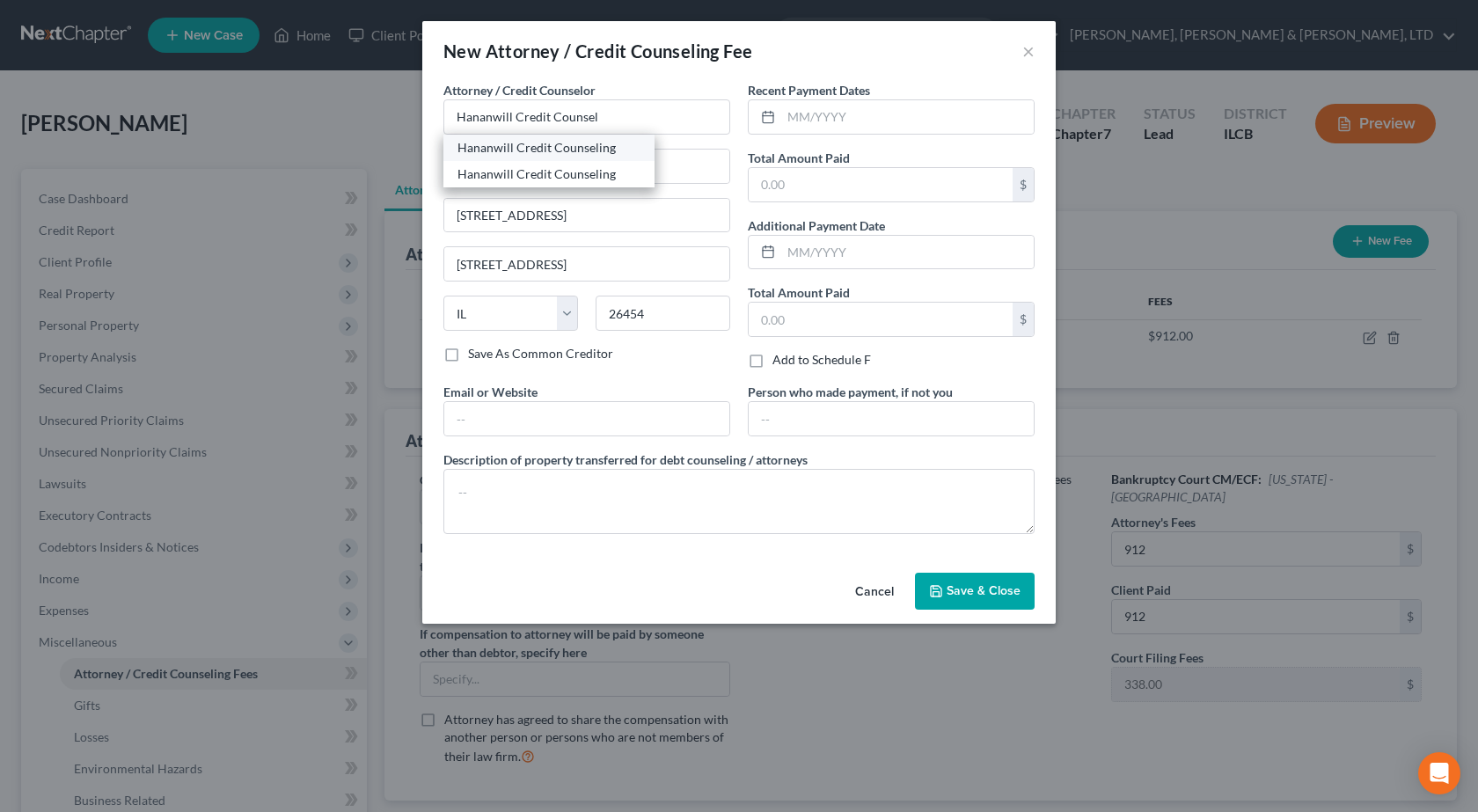
type input "[PERSON_NAME]"
type input "62454"
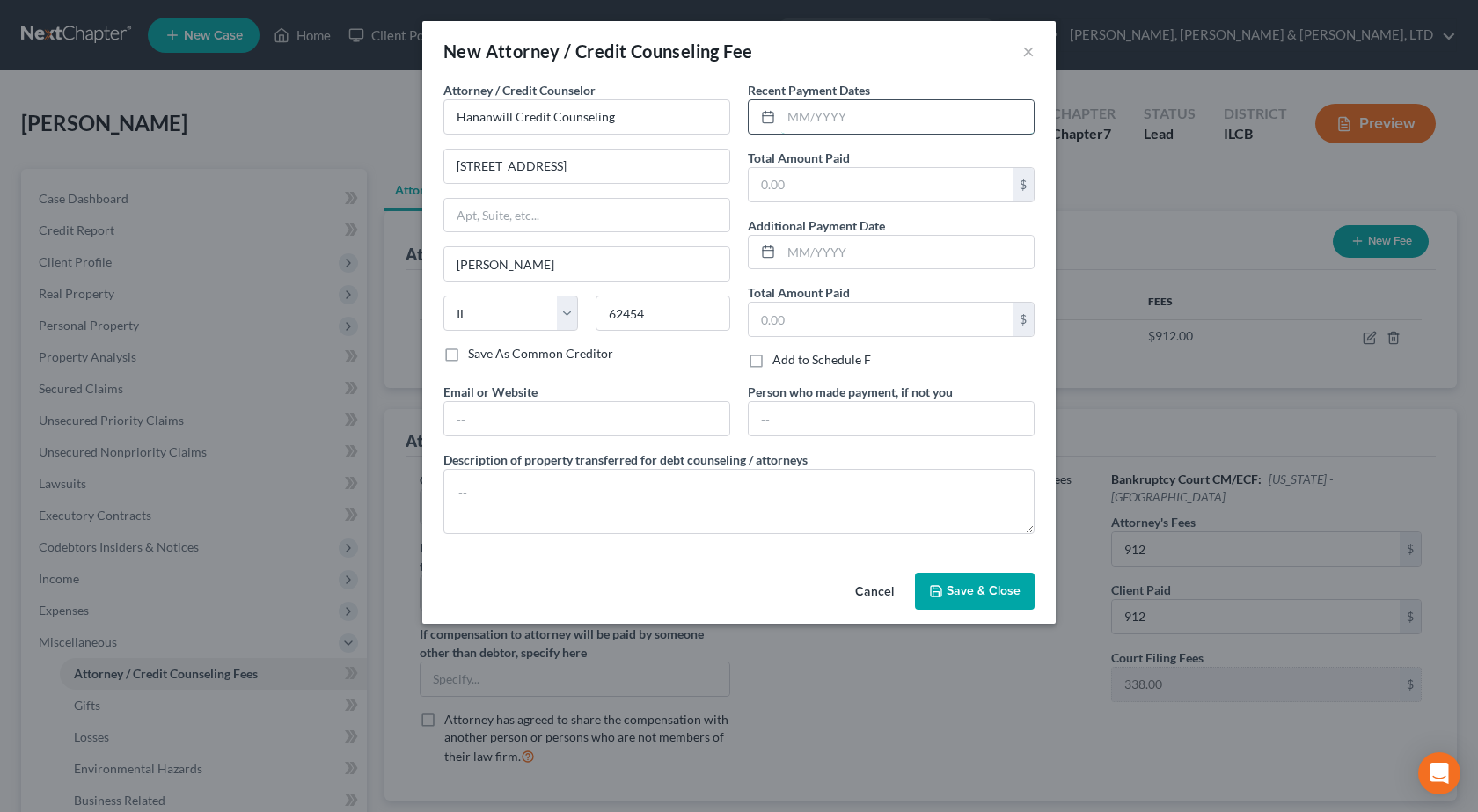
click at [896, 107] on input "text" at bounding box center [907, 117] width 252 height 34
type input "[DATE]"
drag, startPoint x: 767, startPoint y: 185, endPoint x: 738, endPoint y: 228, distance: 51.9
click at [767, 185] on input "text" at bounding box center [880, 185] width 264 height 34
type input "25"
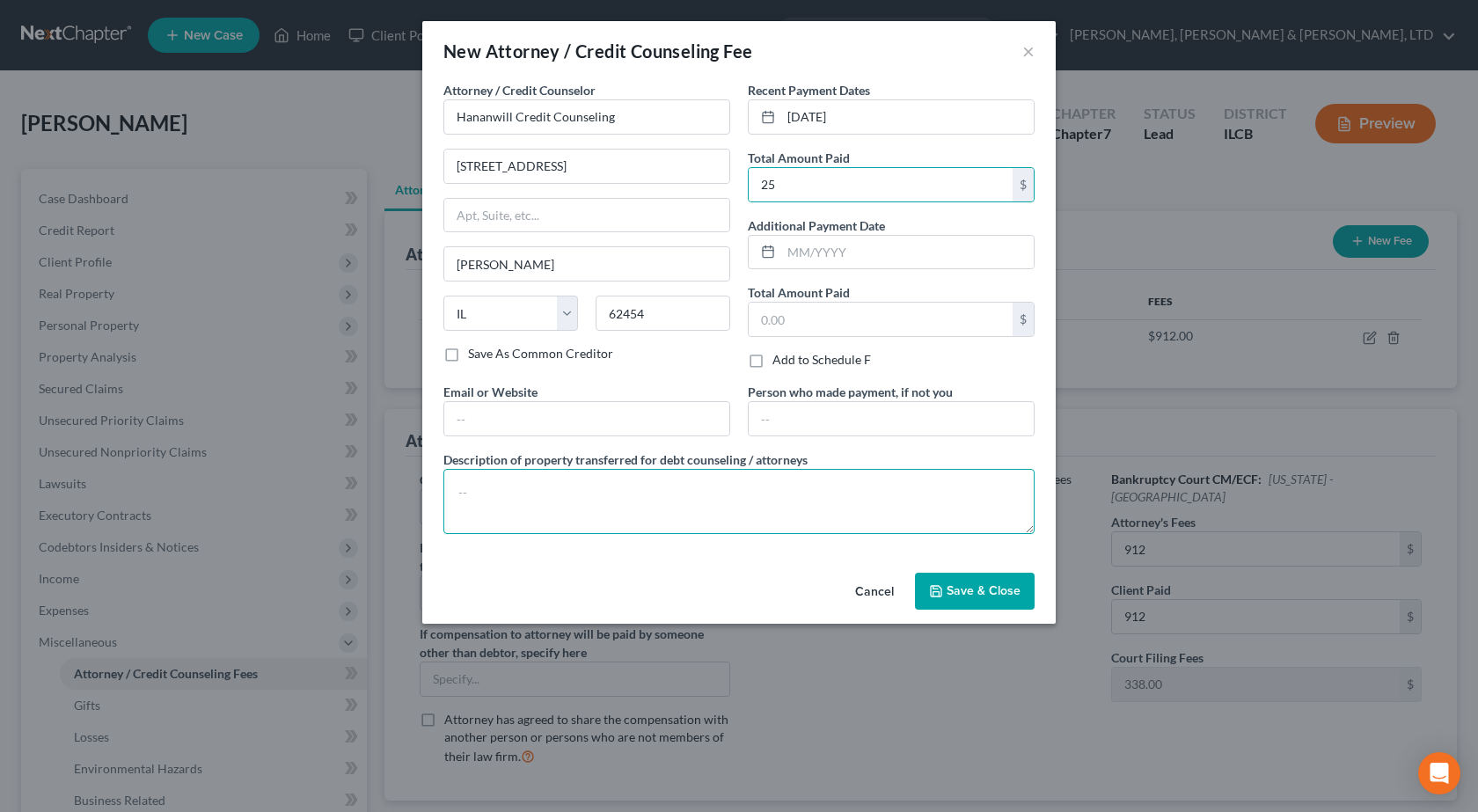
click at [655, 488] on textarea at bounding box center [739, 501] width 592 height 66
type textarea "Pre-bankruptcy Credit Counseling"
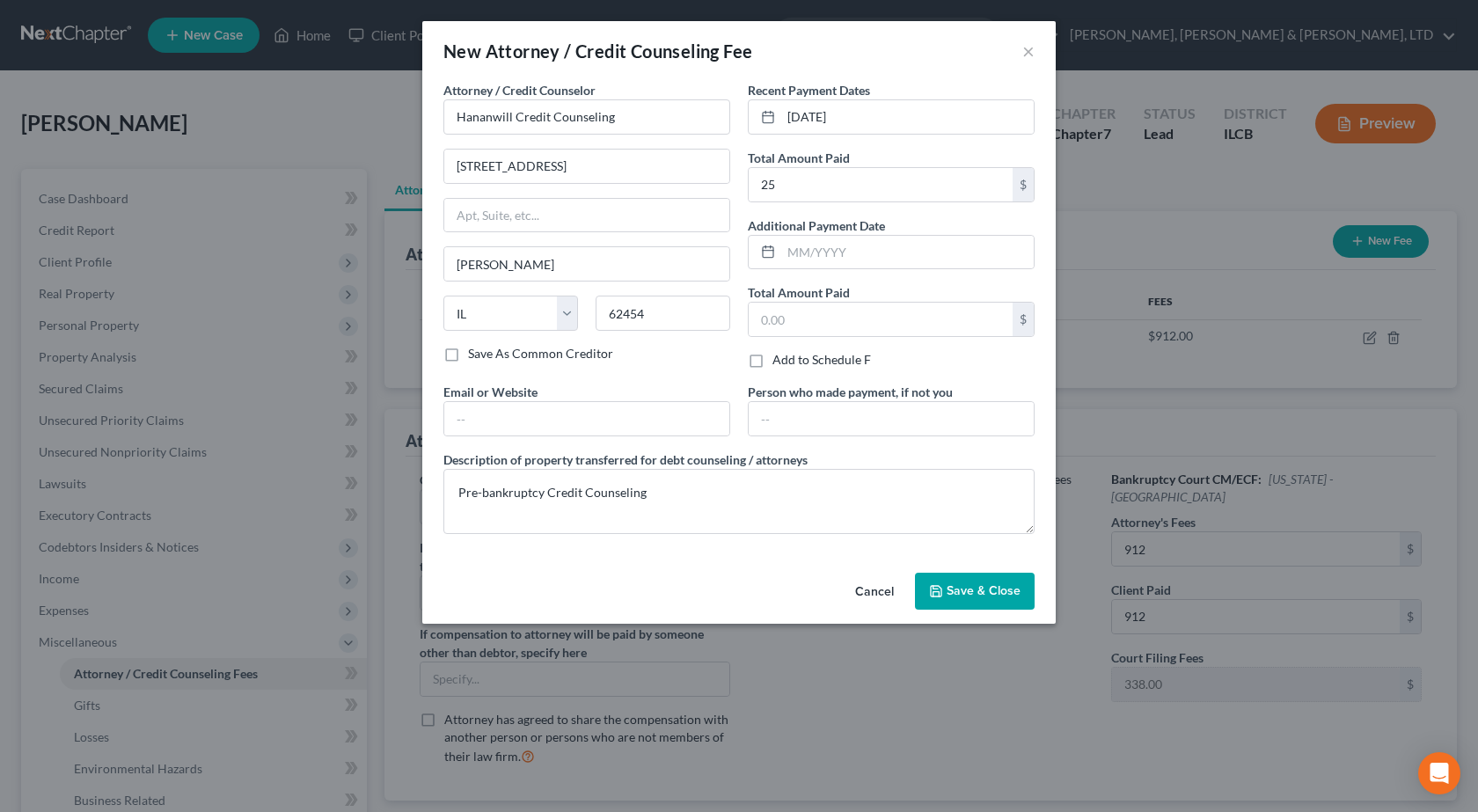
click at [954, 600] on button "Save & Close" at bounding box center [975, 591] width 120 height 37
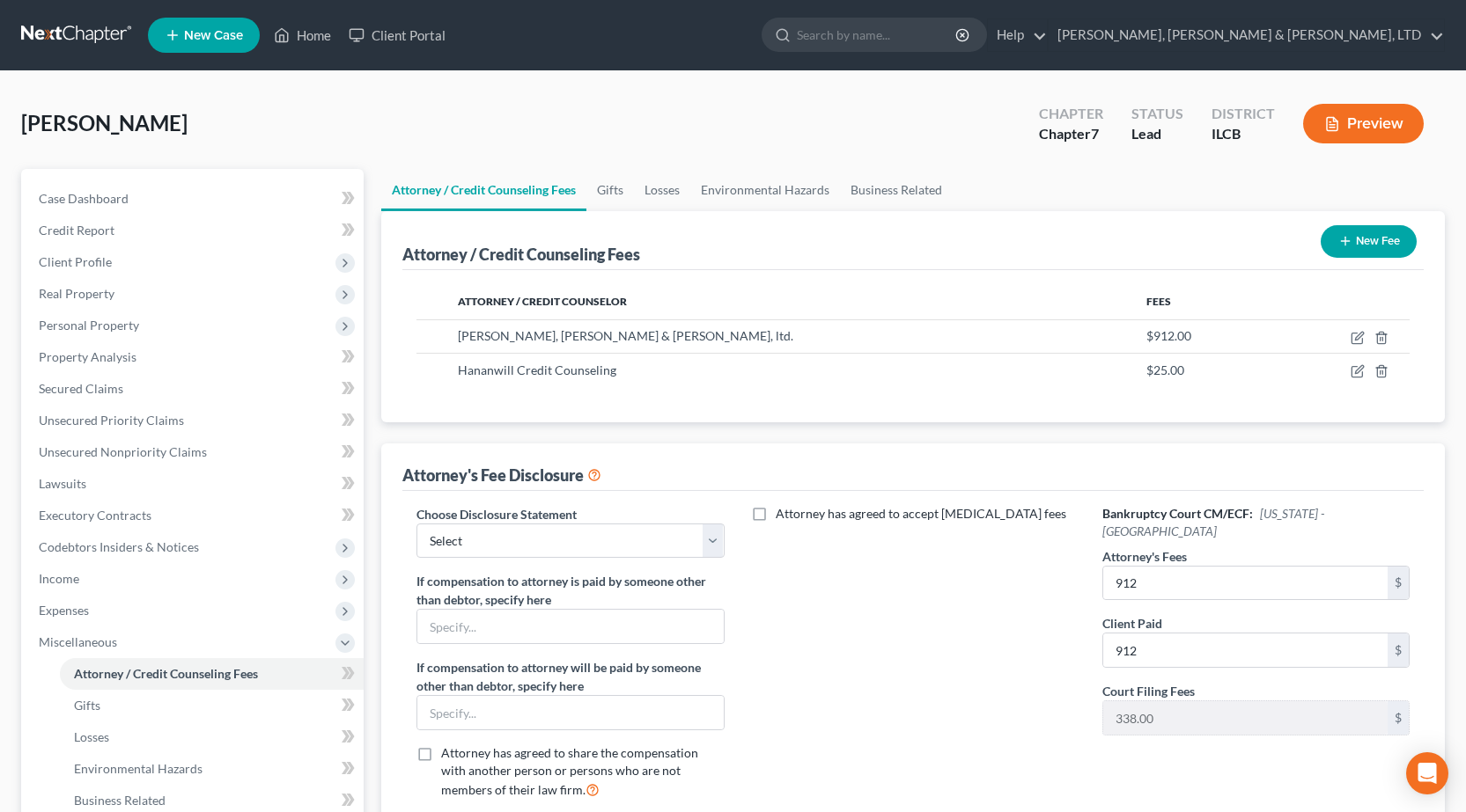
click at [1067, 398] on div "Attorney / Credit Counselor Fees [PERSON_NAME], [PERSON_NAME] & [PERSON_NAME], …" at bounding box center [913, 345] width 1021 height 152
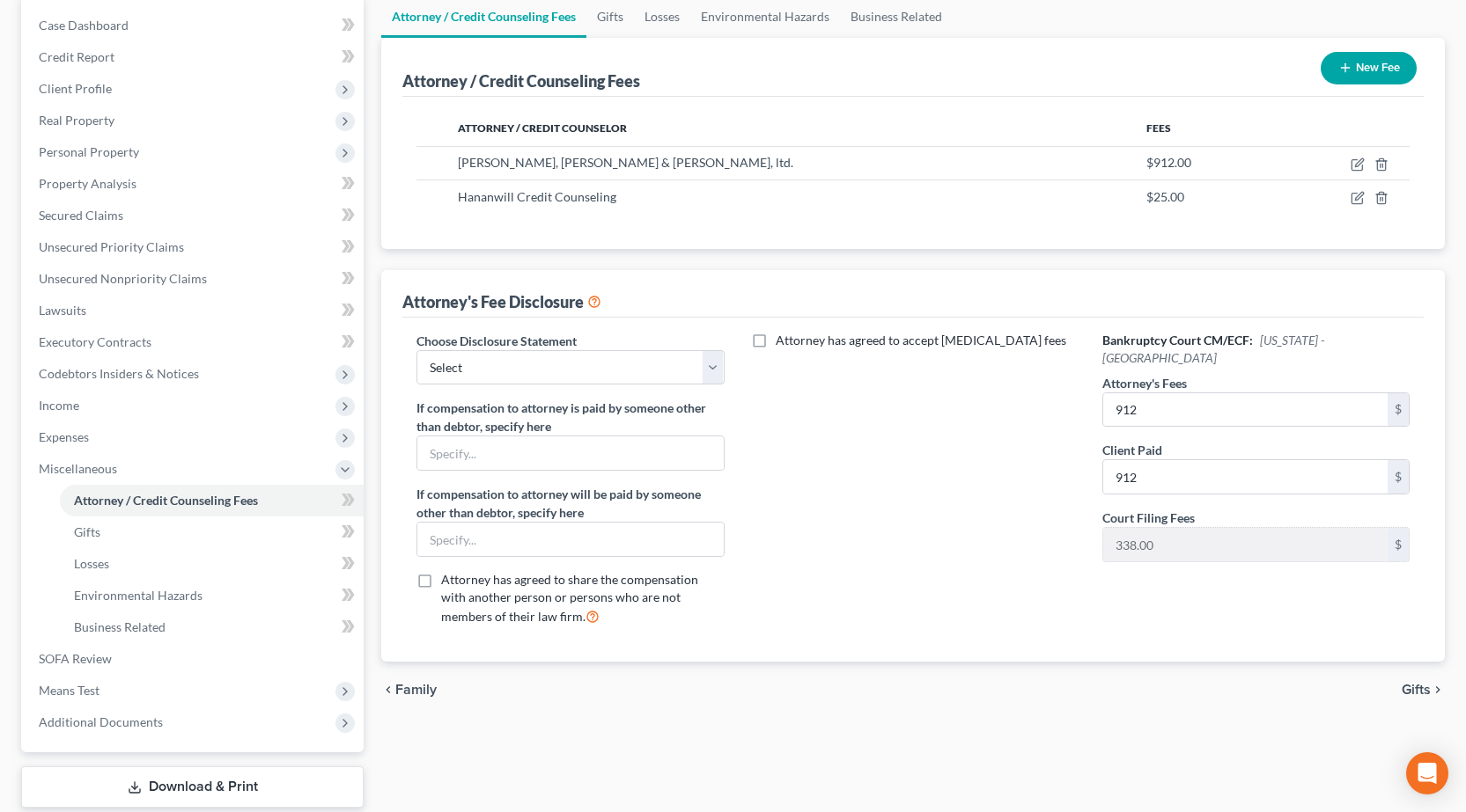
scroll to position [282, 0]
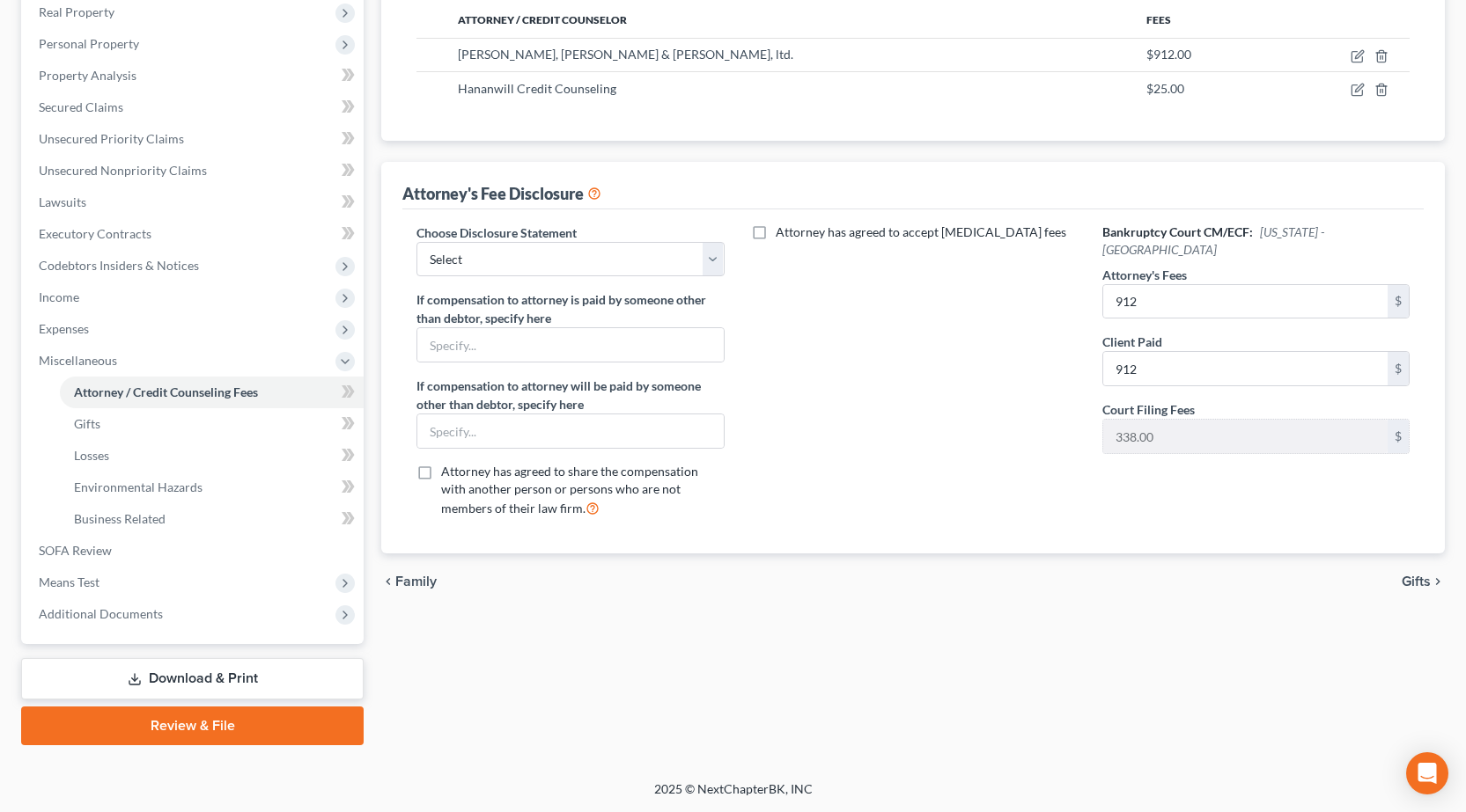
click at [204, 683] on link "Download & Print" at bounding box center [192, 679] width 343 height 42
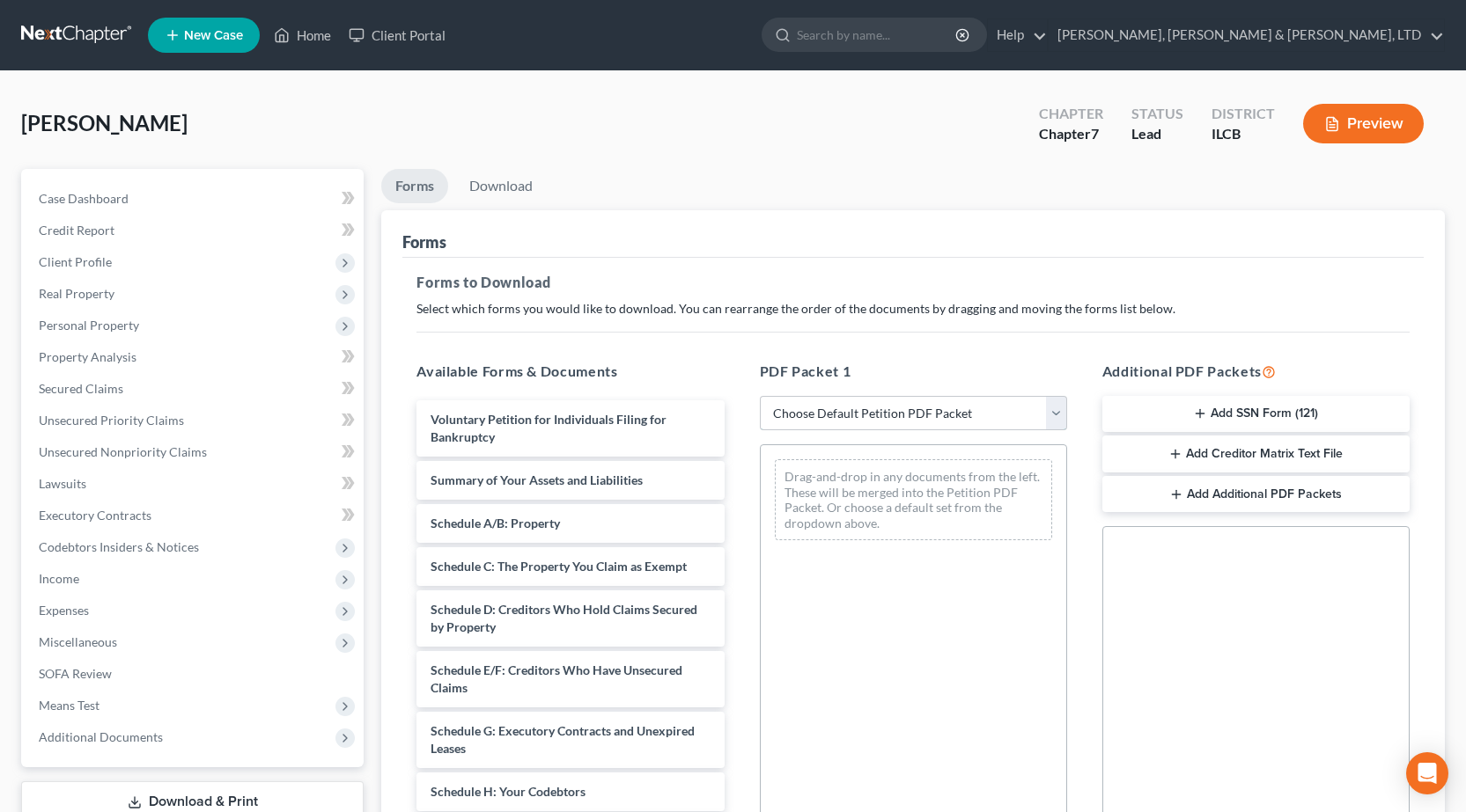
click at [841, 423] on select "Choose Default Petition PDF Packet Complete Bankruptcy Petition (all forms and …" at bounding box center [913, 413] width 307 height 35
select select "0"
click at [766, 396] on select "Choose Default Petition PDF Packet Complete Bankruptcy Petition (all forms and …" at bounding box center [913, 413] width 307 height 35
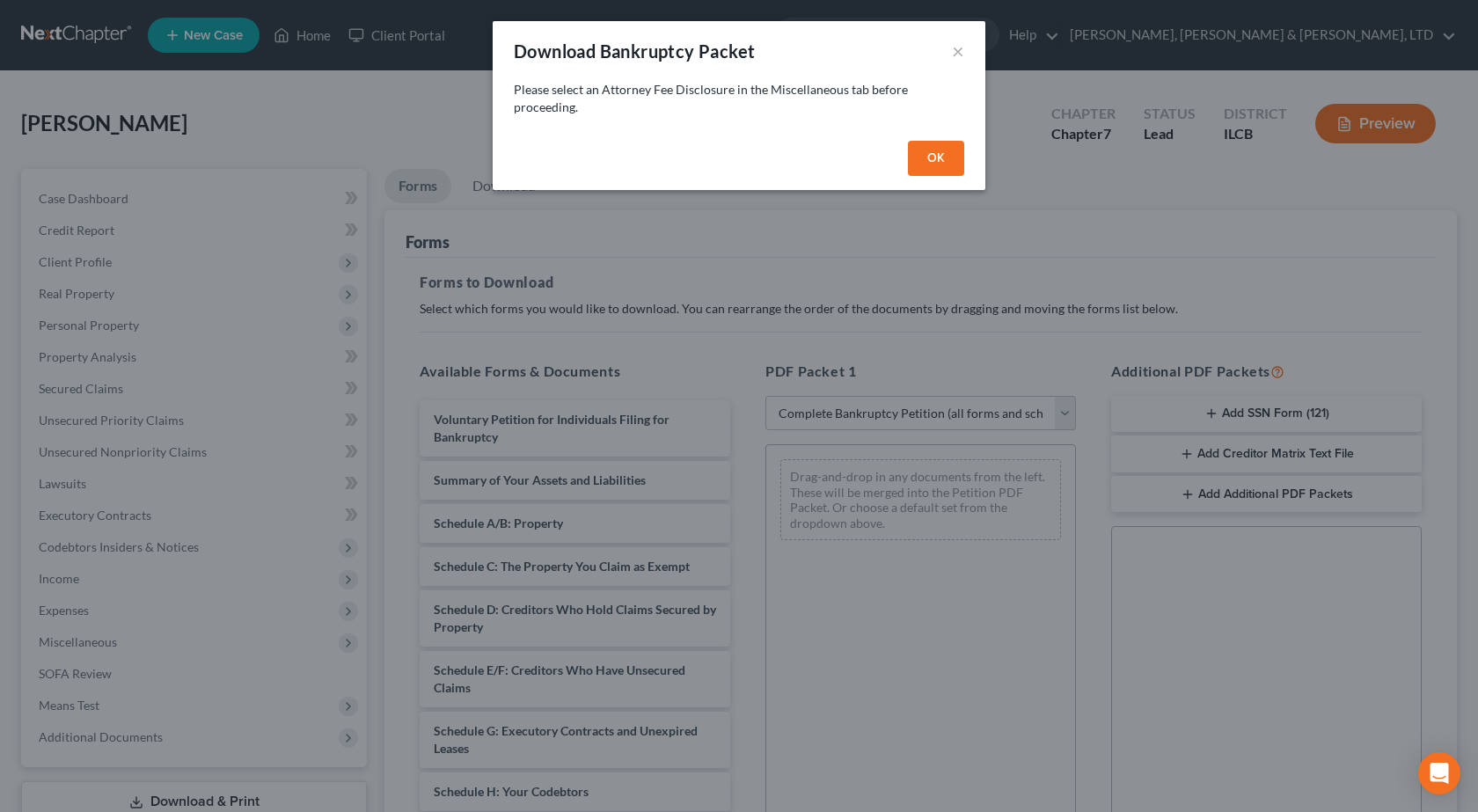
drag, startPoint x: 950, startPoint y: 168, endPoint x: 937, endPoint y: 159, distance: 15.8
click at [945, 165] on button "OK" at bounding box center [936, 158] width 57 height 35
select select
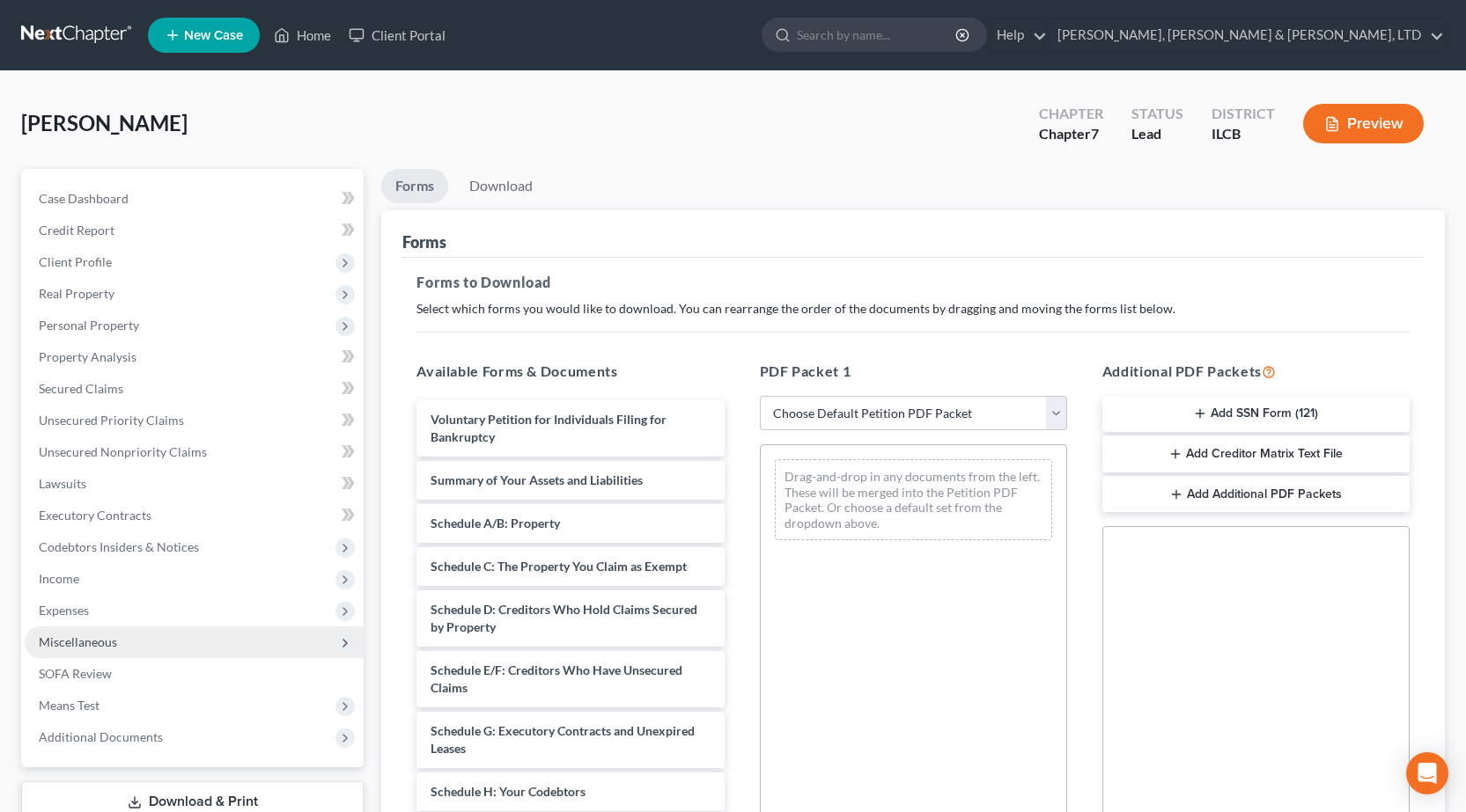
click at [104, 638] on span "Miscellaneous" at bounding box center [77, 641] width 78 height 15
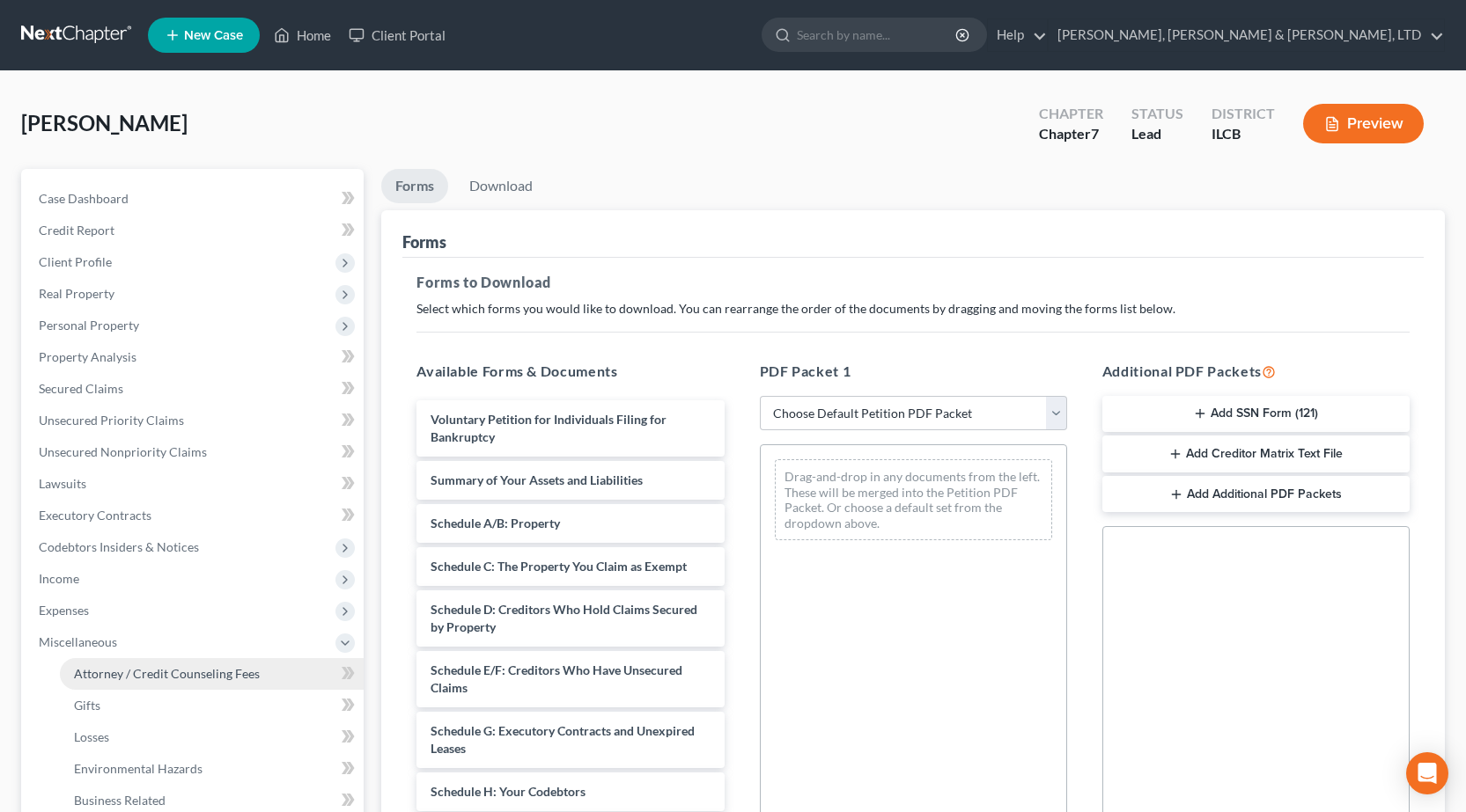
click at [131, 682] on link "Attorney / Credit Counseling Fees" at bounding box center [212, 674] width 304 height 32
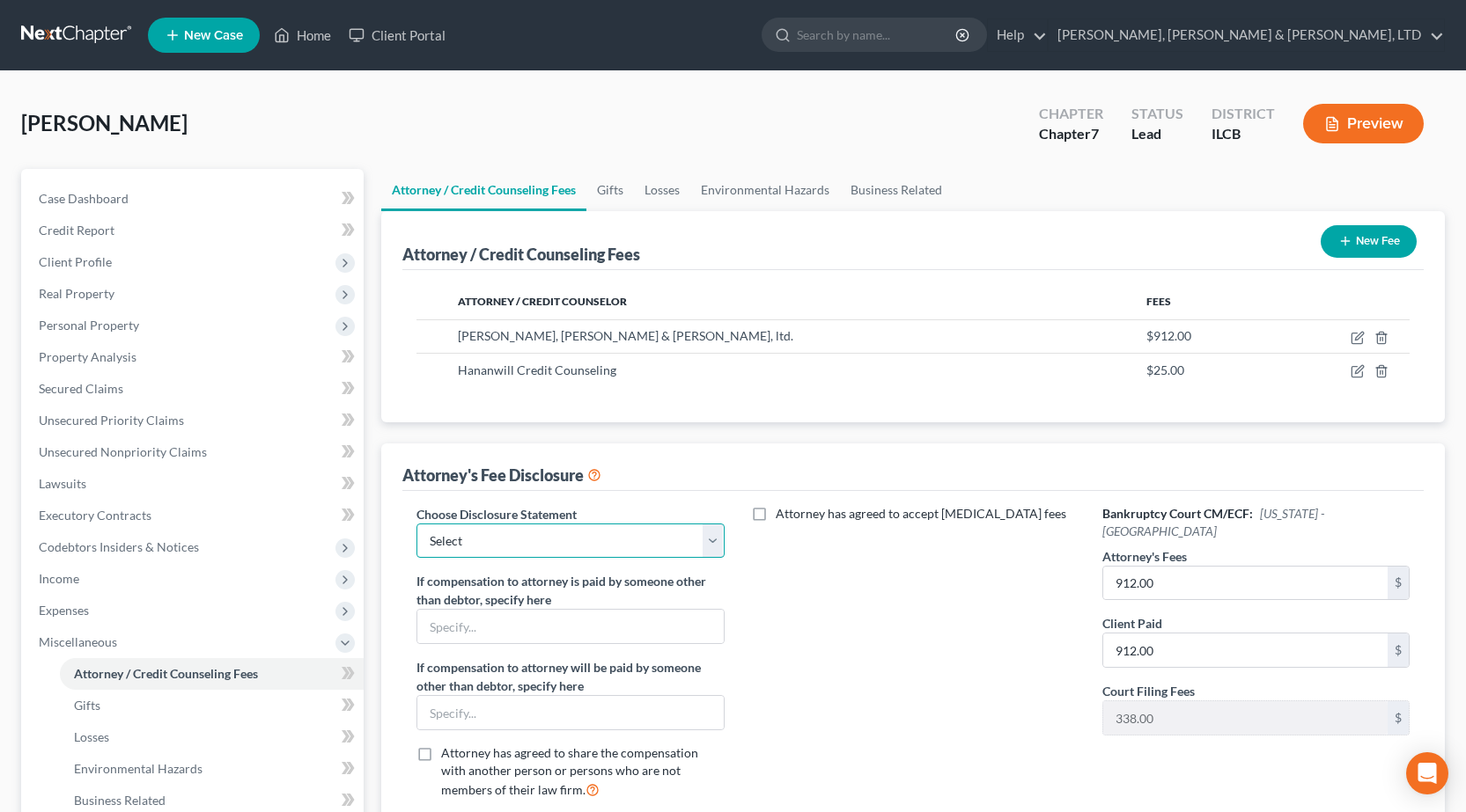
click at [604, 542] on select "Select Southern Central" at bounding box center [569, 540] width 307 height 35
select select "1"
click at [416, 523] on select "Select Southern Central" at bounding box center [569, 540] width 307 height 35
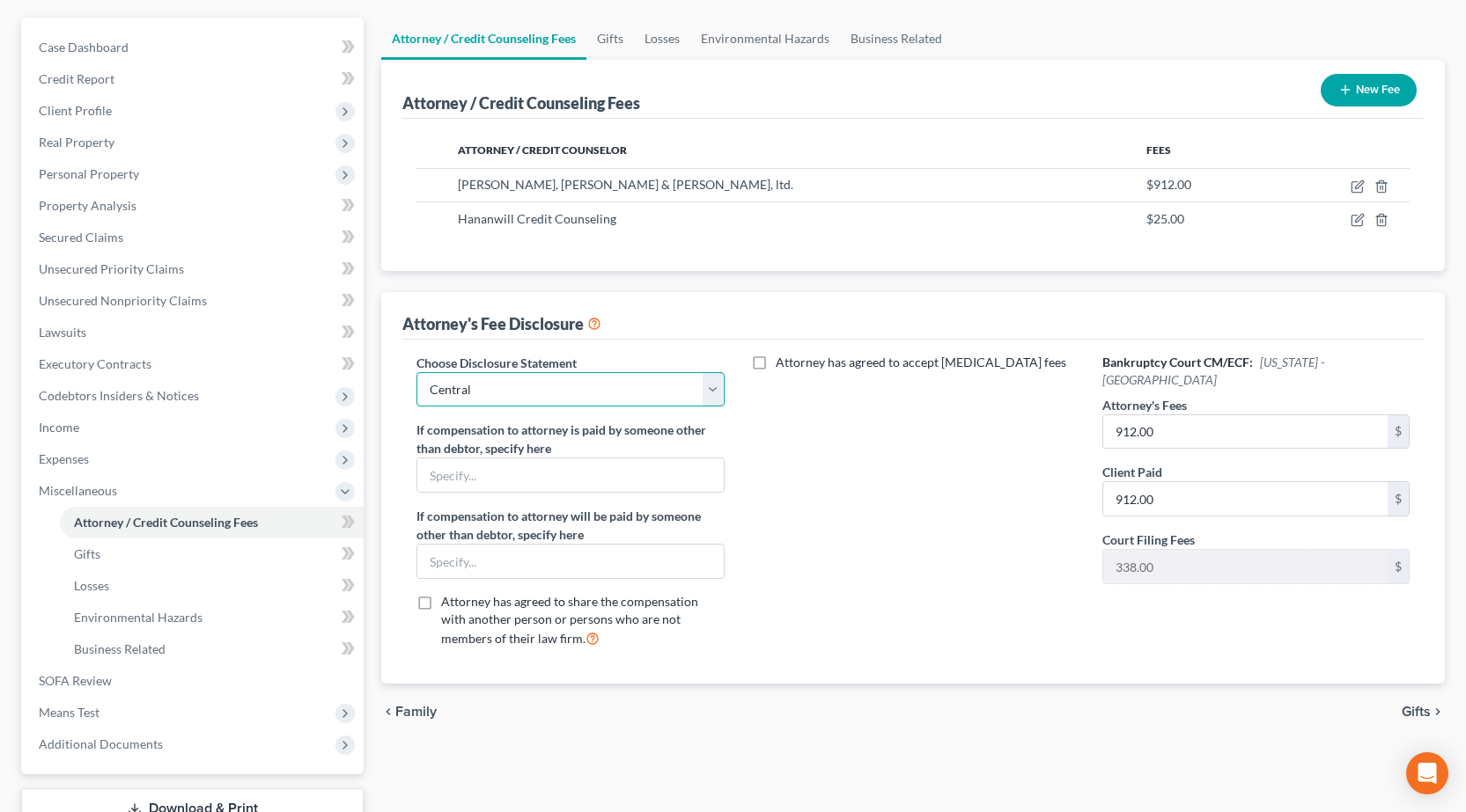
scroll to position [282, 0]
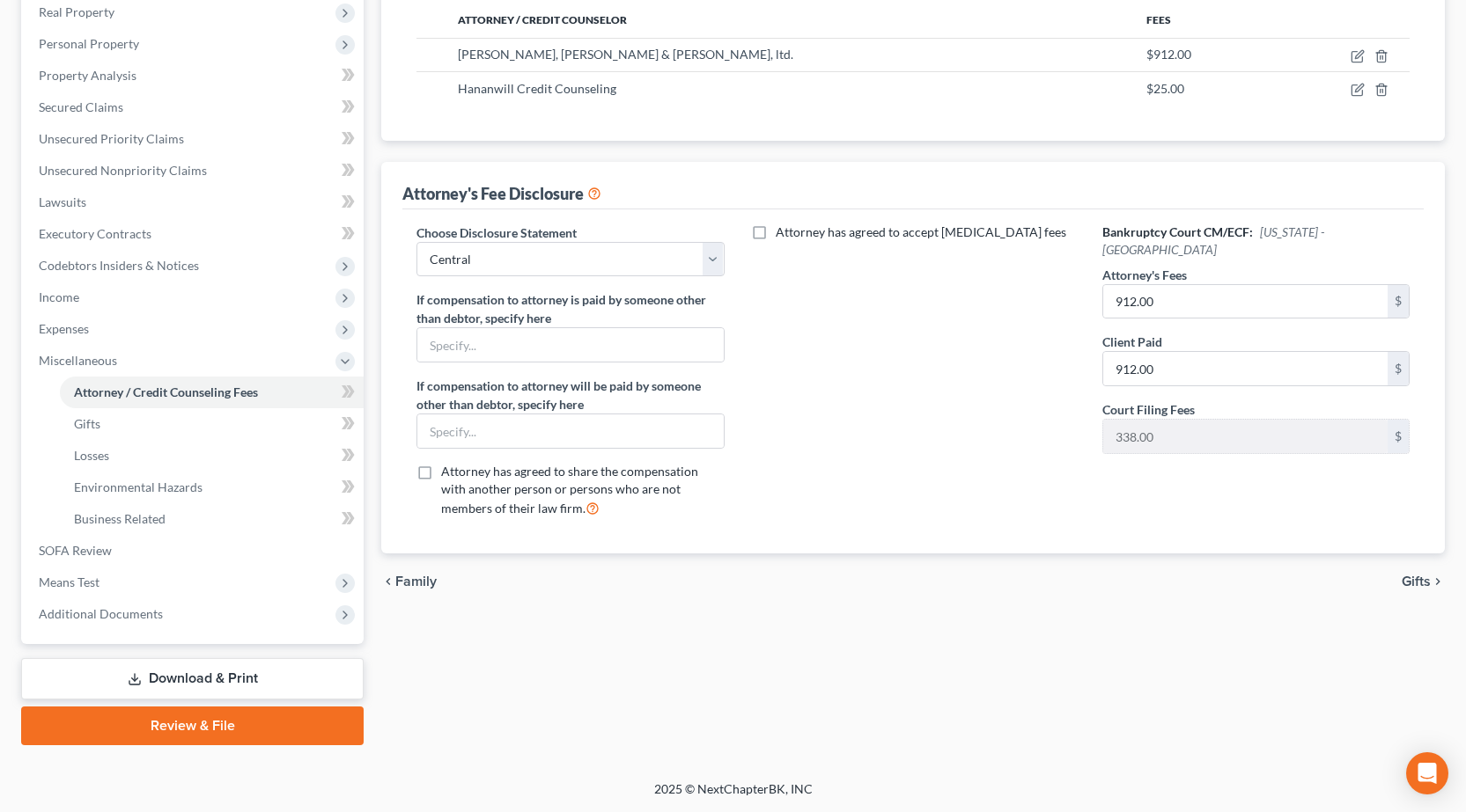
click at [216, 675] on link "Download & Print" at bounding box center [192, 679] width 343 height 42
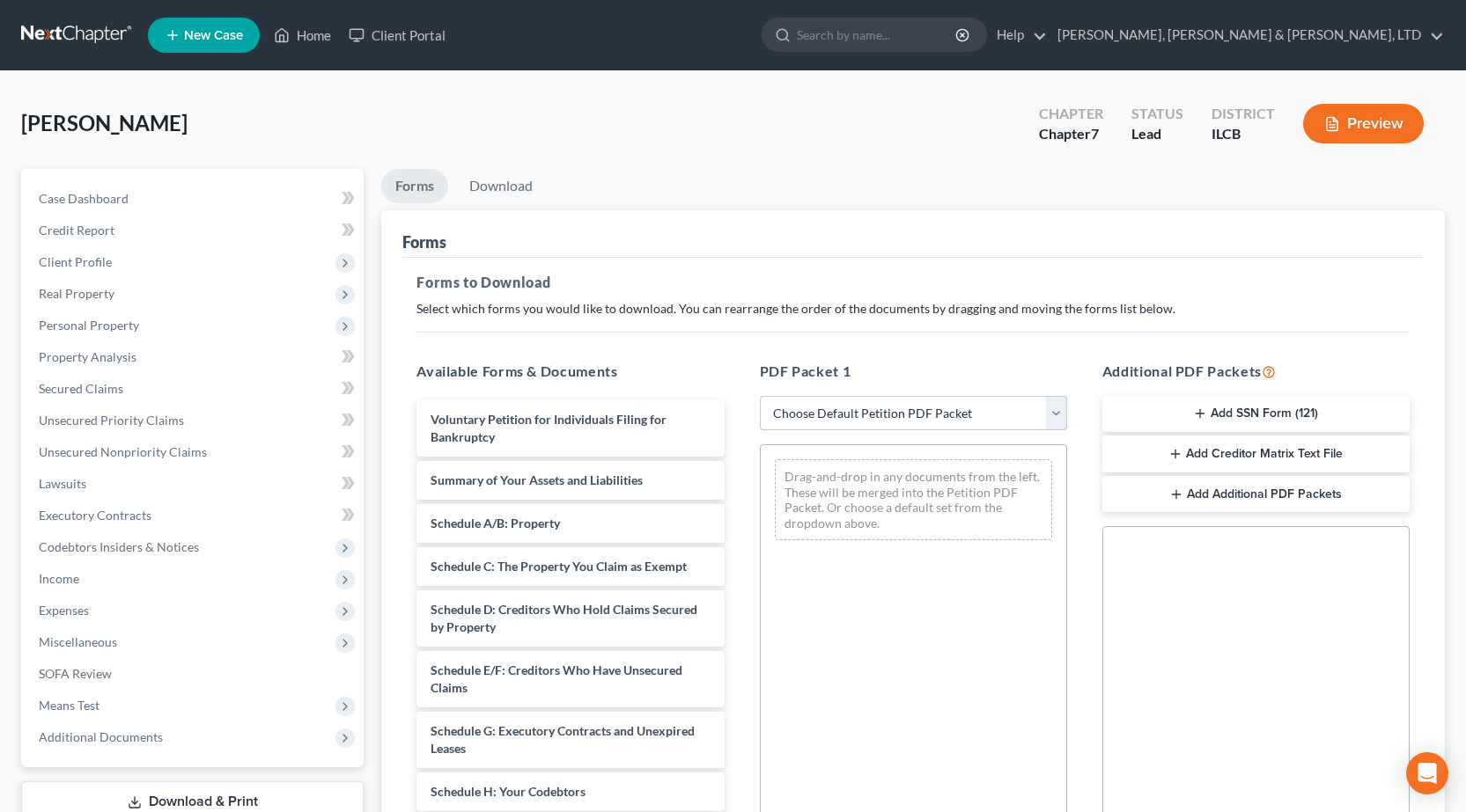
click at [948, 408] on select "Choose Default Petition PDF Packet Complete Bankruptcy Petition (all forms and …" at bounding box center [913, 413] width 307 height 35
select select "0"
click at [760, 396] on select "Choose Default Petition PDF Packet Complete Bankruptcy Petition (all forms and …" at bounding box center [913, 413] width 307 height 35
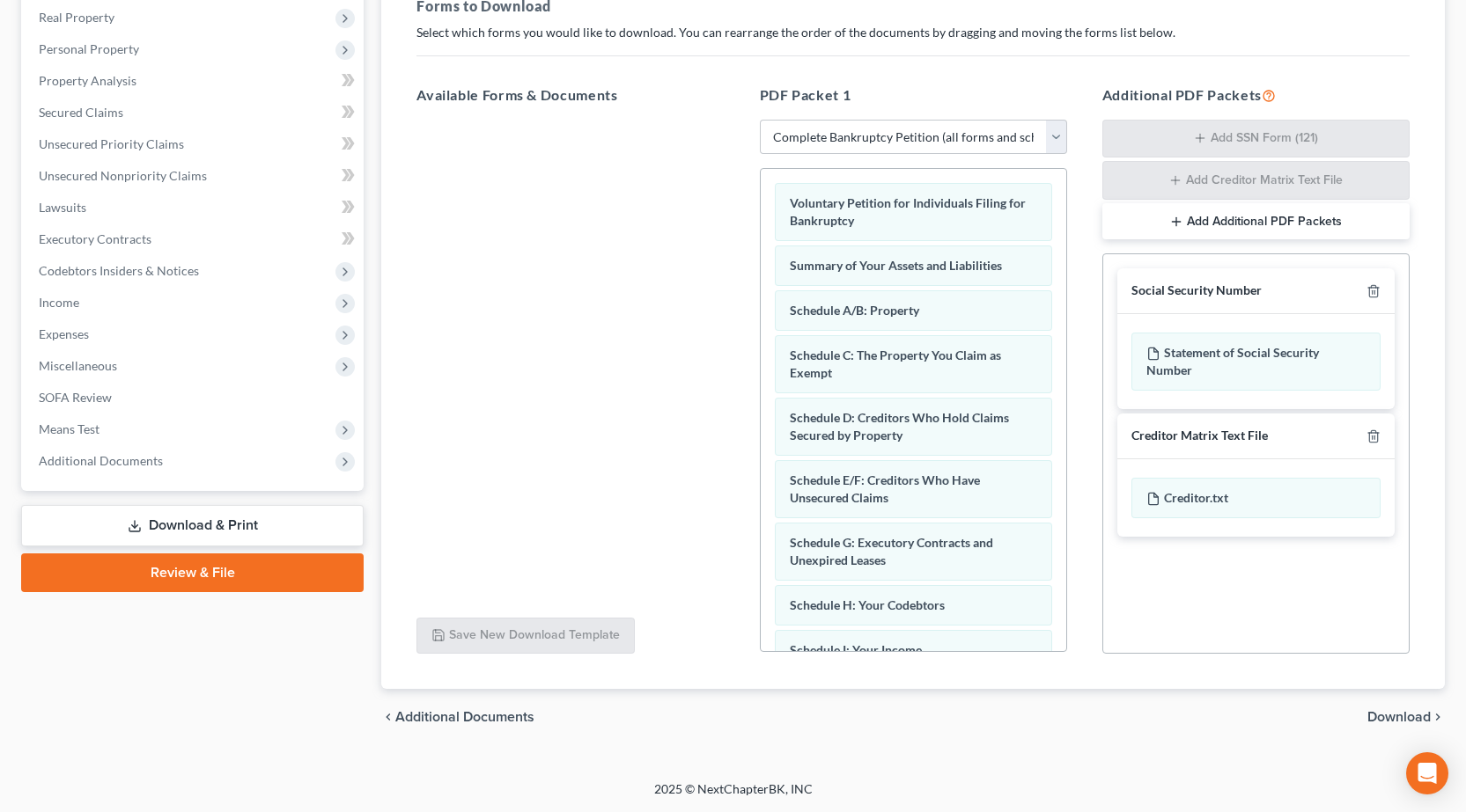
click at [1397, 715] on span "Download" at bounding box center [1399, 717] width 64 height 14
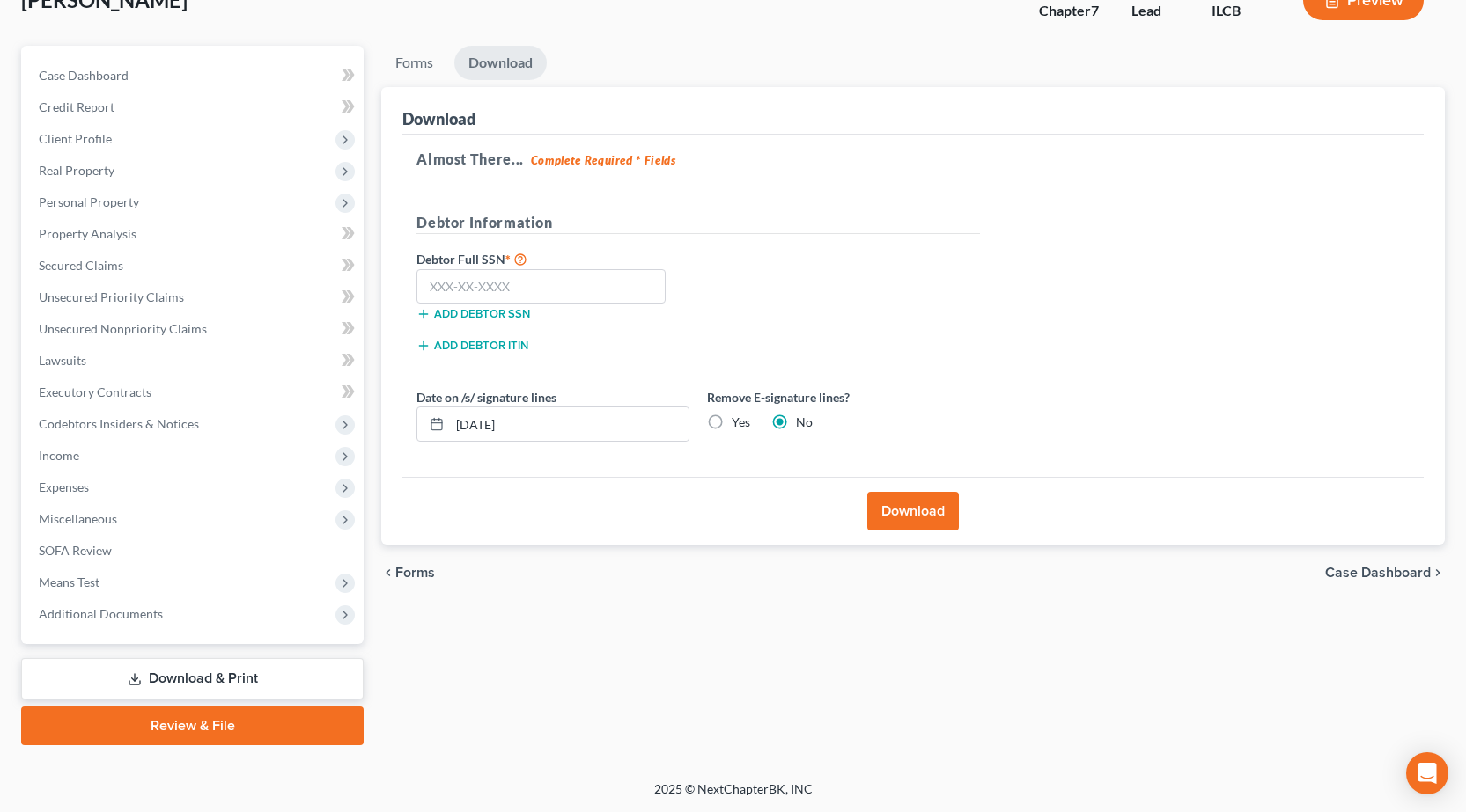
scroll to position [123, 0]
click at [541, 295] on input "text" at bounding box center [540, 286] width 249 height 35
type input "327-86-3826"
click at [921, 497] on button "Download" at bounding box center [913, 510] width 91 height 39
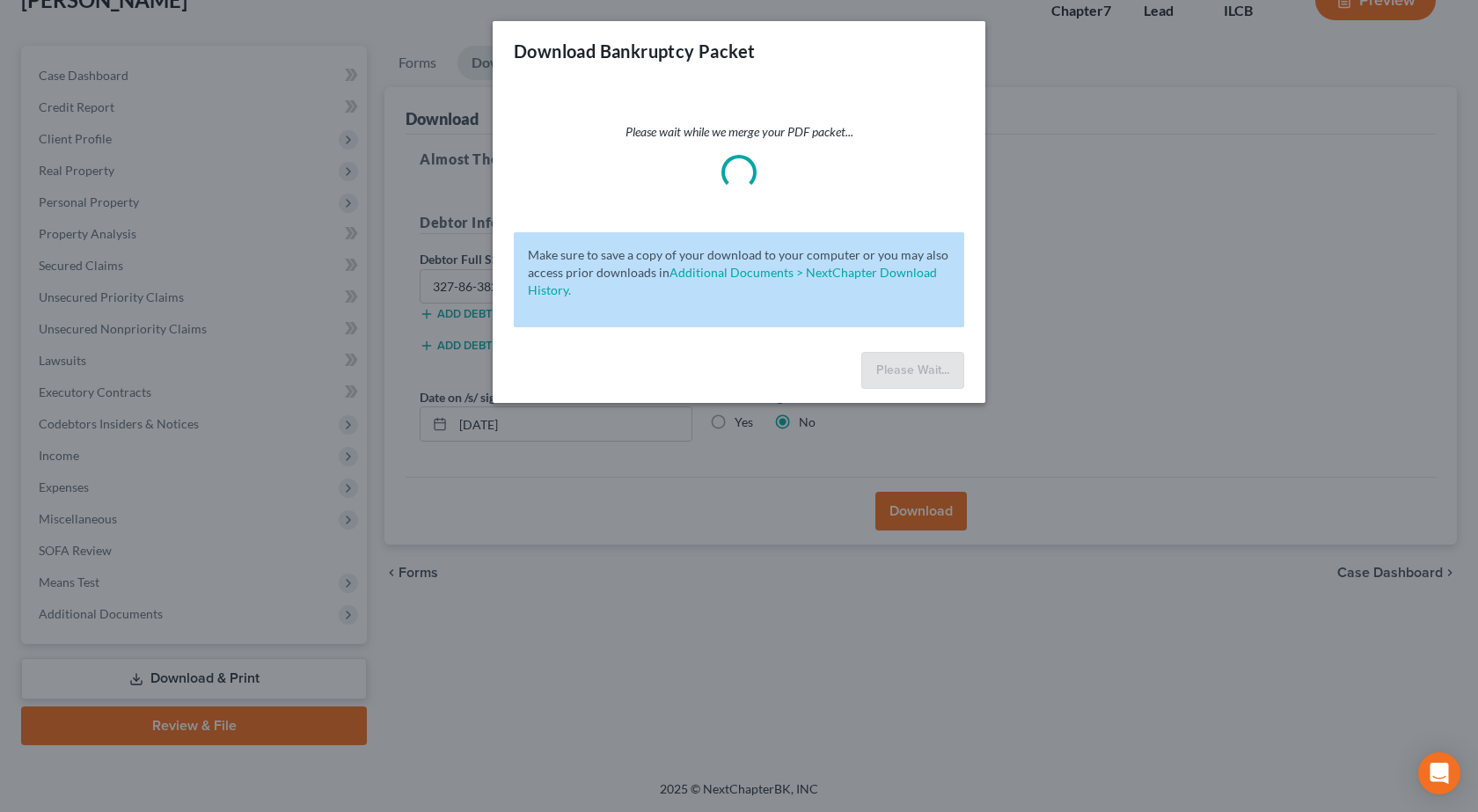
drag, startPoint x: 1177, startPoint y: 440, endPoint x: 942, endPoint y: 456, distance: 235.5
click at [1176, 441] on div "Download Bankruptcy Packet Please wait while we merge your PDF packet... Make s…" at bounding box center [739, 406] width 1478 height 812
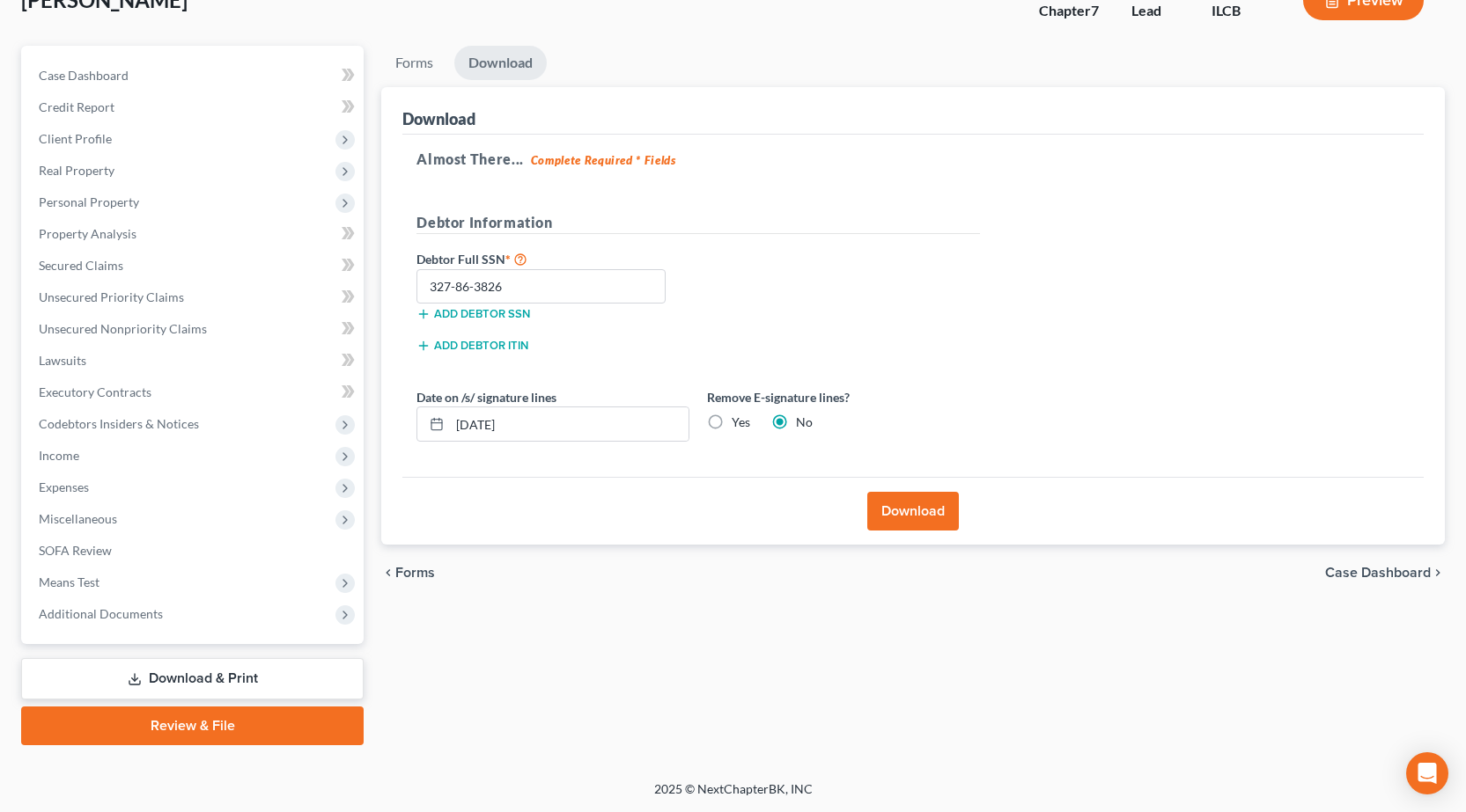
click at [732, 424] on label "Yes" at bounding box center [741, 423] width 19 height 18
click at [739, 424] on input "Yes" at bounding box center [745, 420] width 12 height 12
radio input "true"
radio input "false"
click at [887, 504] on button "Download" at bounding box center [913, 510] width 91 height 39
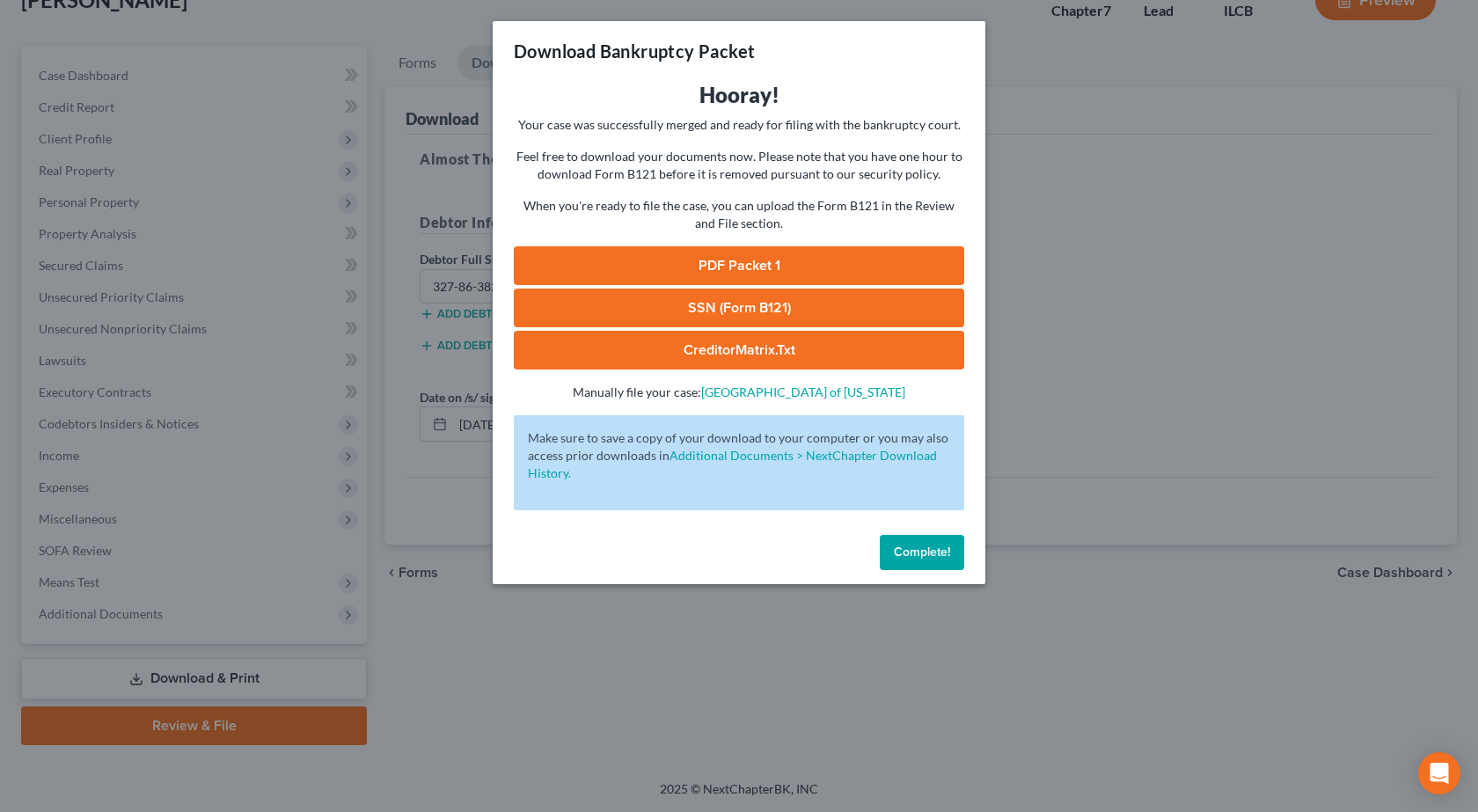
click at [790, 266] on link "PDF Packet 1" at bounding box center [739, 265] width 451 height 39
click at [726, 298] on link "SSN (Form B121)" at bounding box center [739, 308] width 451 height 39
click at [929, 244] on div "Hooray! Your case was successfully merged and ready for filing with the bankrup…" at bounding box center [739, 241] width 451 height 321
click at [905, 543] on button "Complete!" at bounding box center [921, 552] width 84 height 35
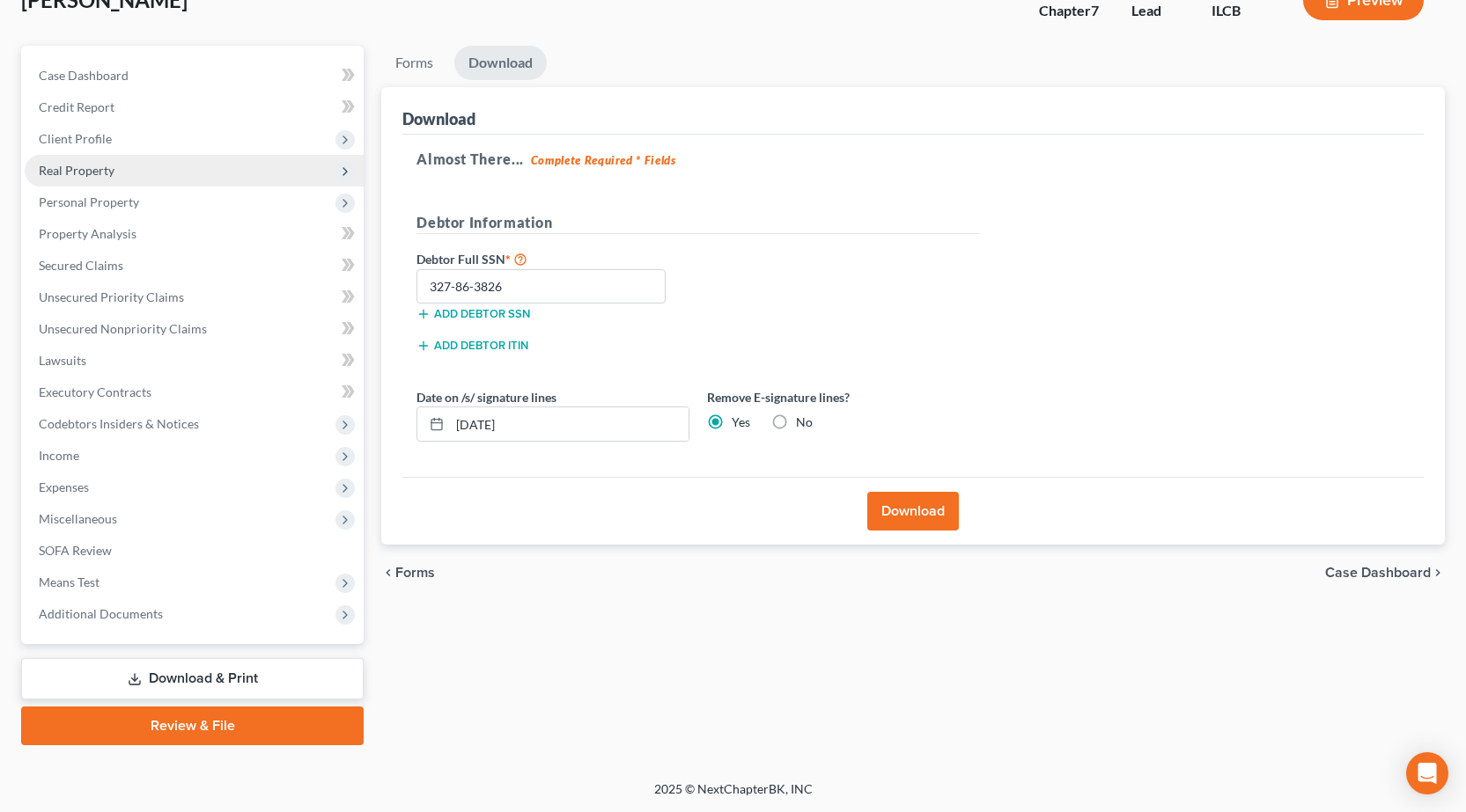
click at [120, 171] on span "Real Property" at bounding box center [194, 171] width 339 height 32
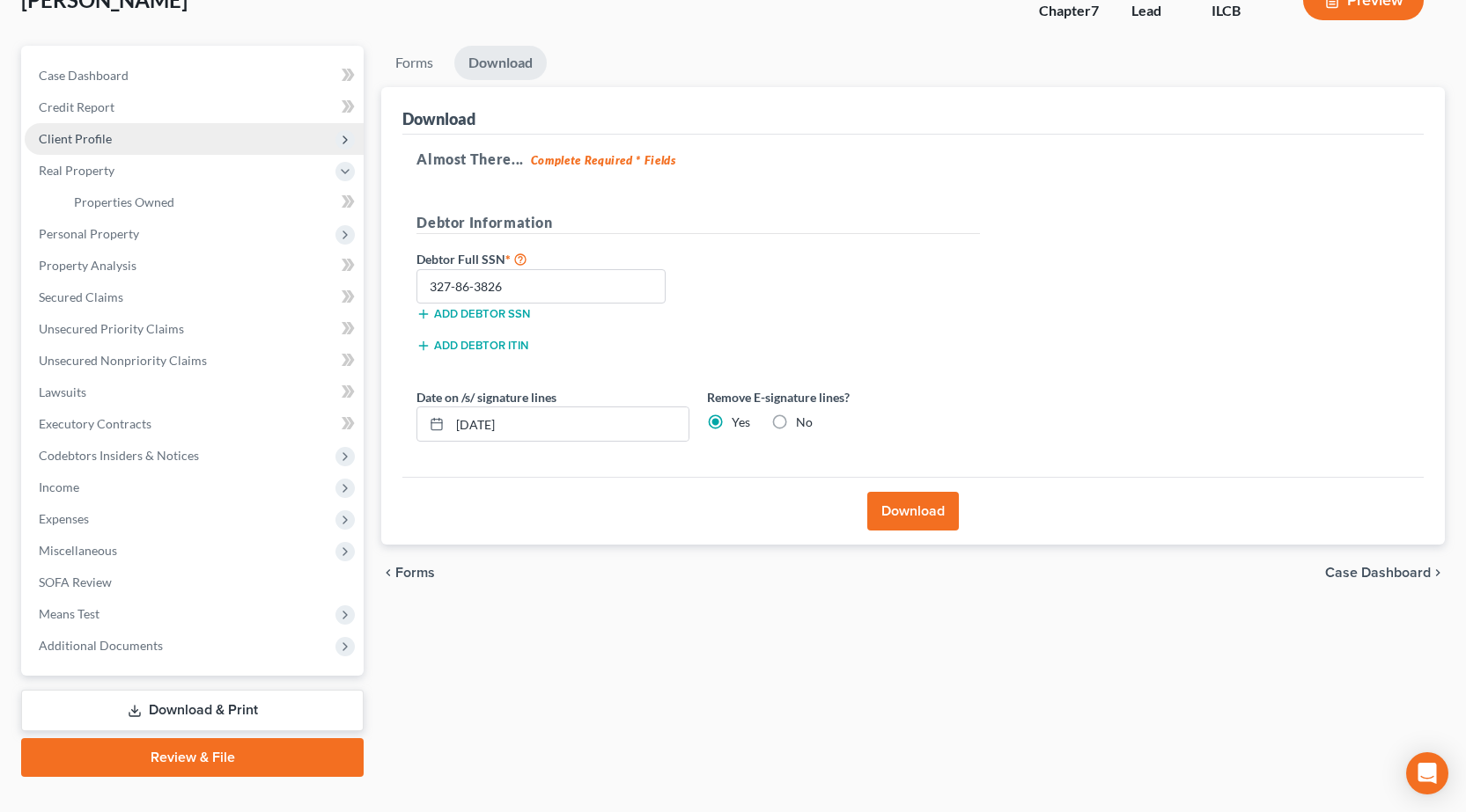
click at [126, 137] on span "Client Profile" at bounding box center [194, 139] width 339 height 32
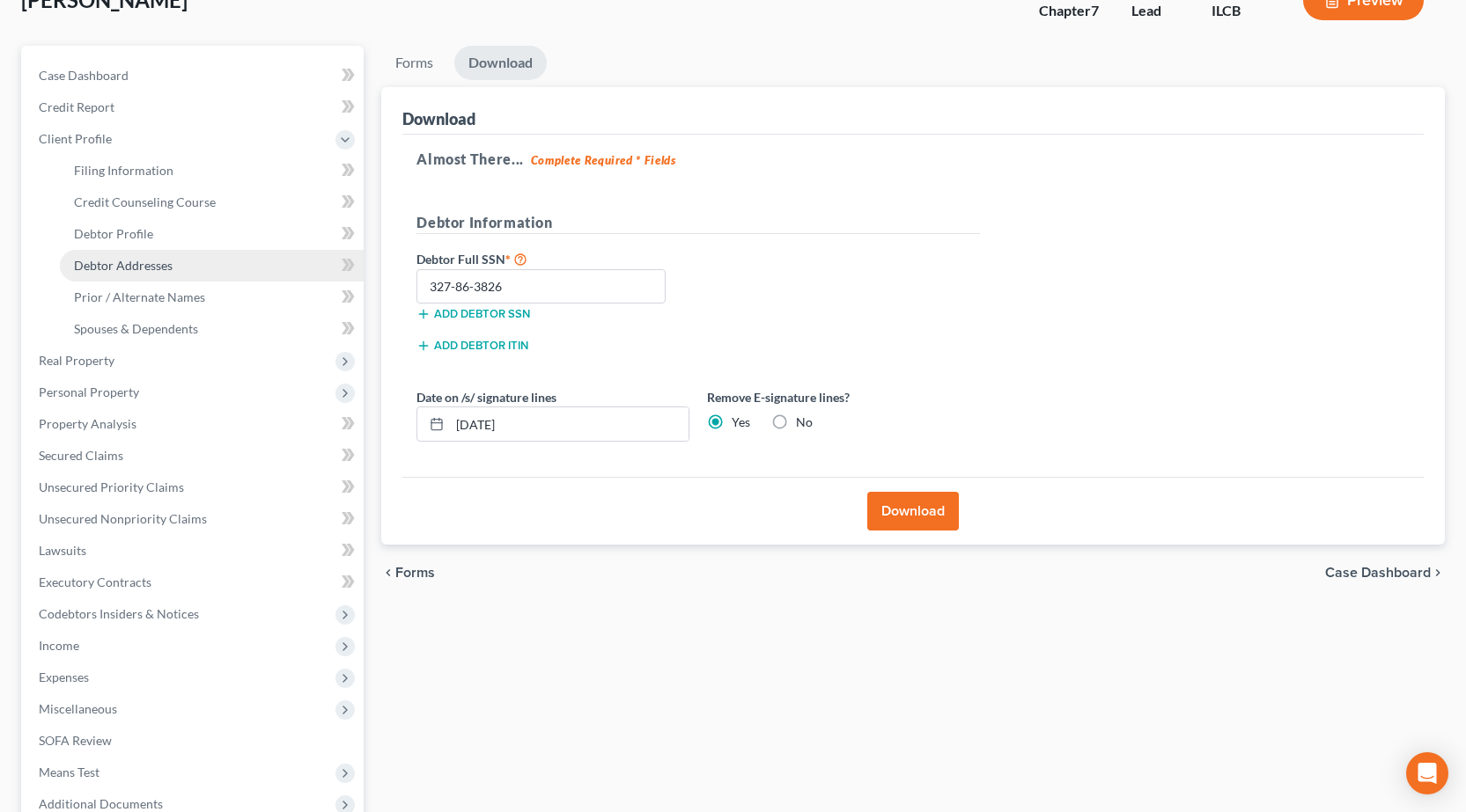
click at [180, 273] on link "Debtor Addresses" at bounding box center [212, 266] width 304 height 32
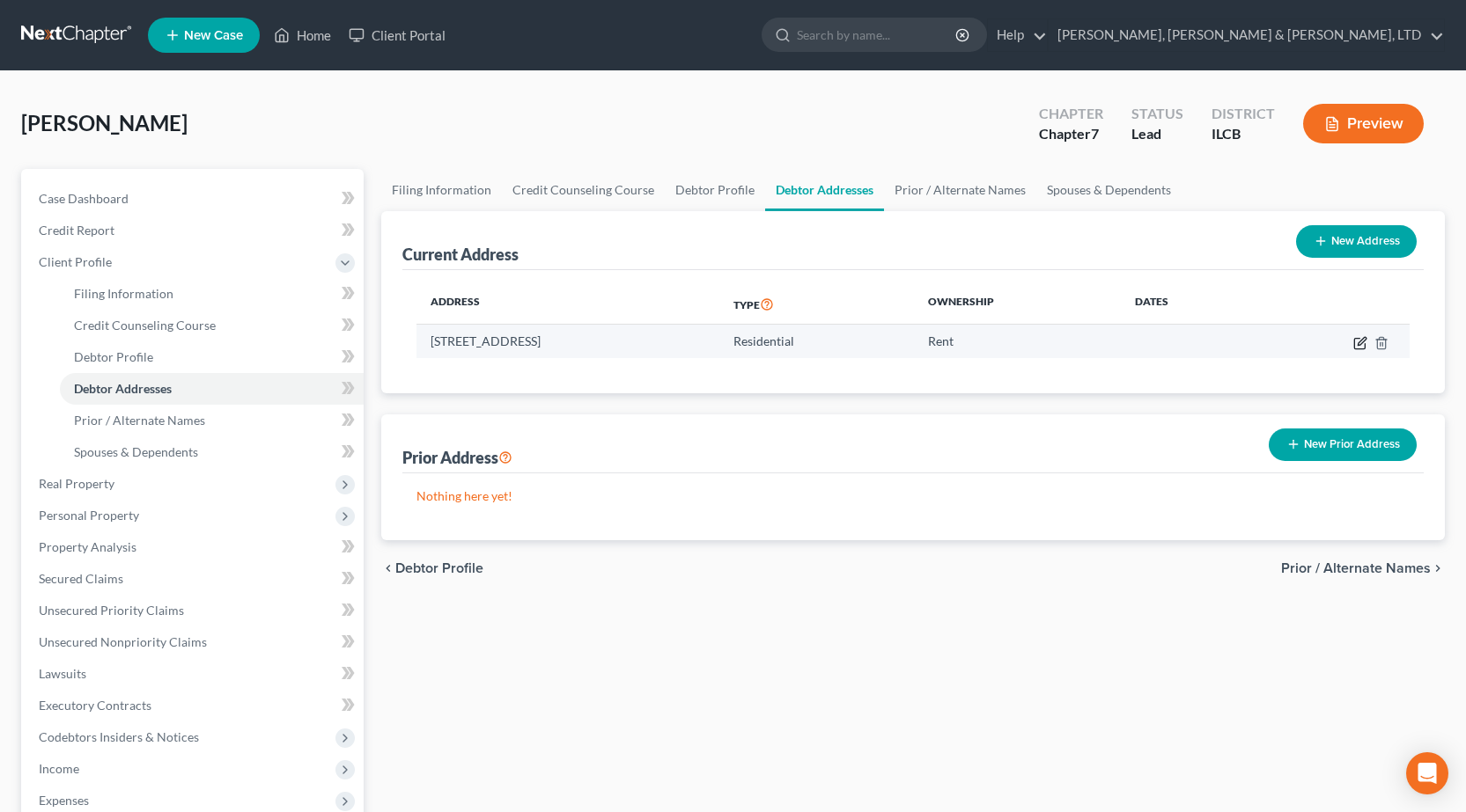
click at [1362, 342] on icon "button" at bounding box center [1362, 340] width 8 height 8
select select "14"
select select "22"
select select "0"
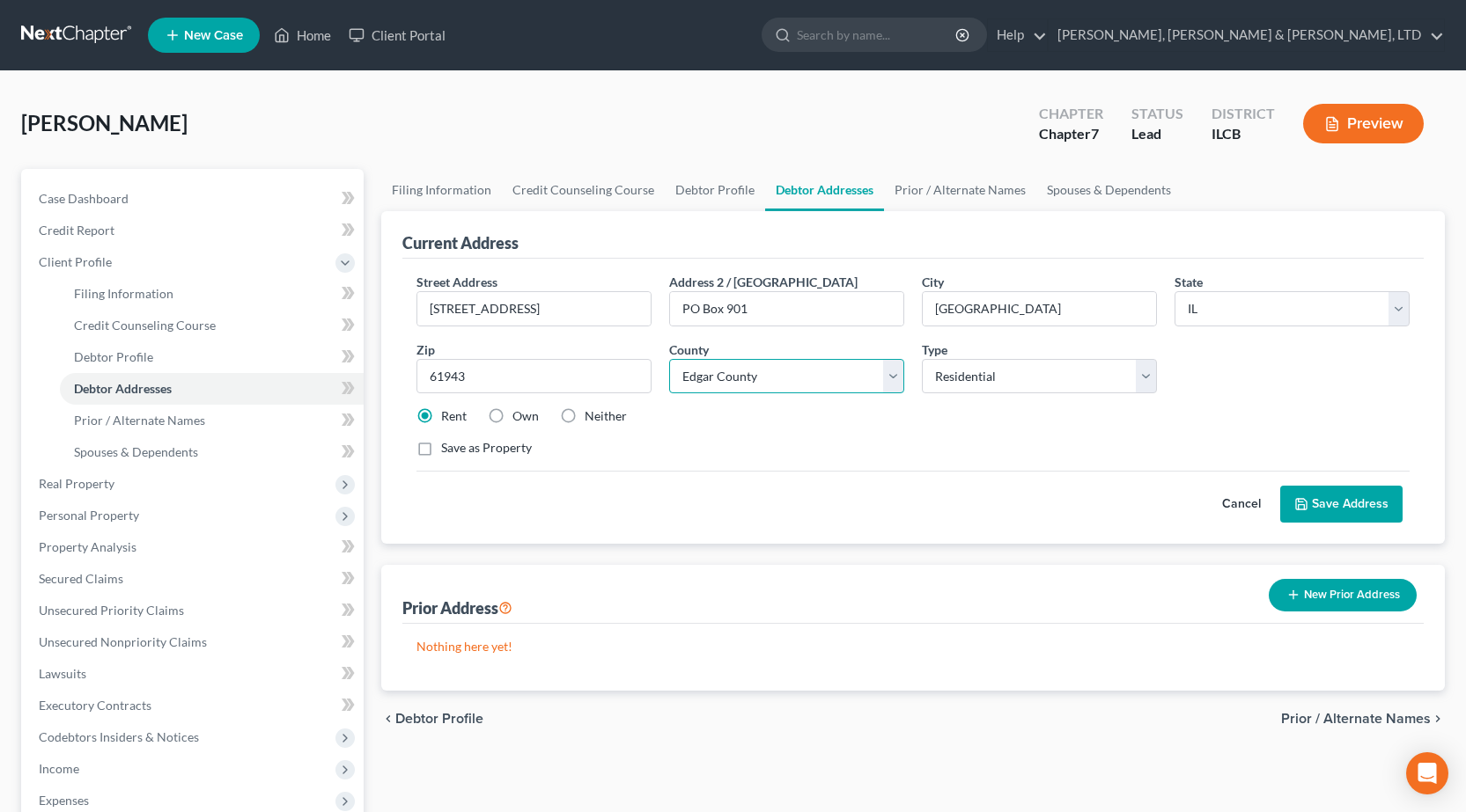
click at [802, 377] on select "County [GEOGRAPHIC_DATA] [GEOGRAPHIC_DATA] [GEOGRAPHIC_DATA] [GEOGRAPHIC_DATA] …" at bounding box center [787, 376] width 235 height 35
select select "14"
click at [669, 359] on select "County [GEOGRAPHIC_DATA] [GEOGRAPHIC_DATA] [GEOGRAPHIC_DATA] [GEOGRAPHIC_DATA] …" at bounding box center [787, 376] width 235 height 35
click at [1350, 500] on button "Save Address" at bounding box center [1341, 503] width 122 height 37
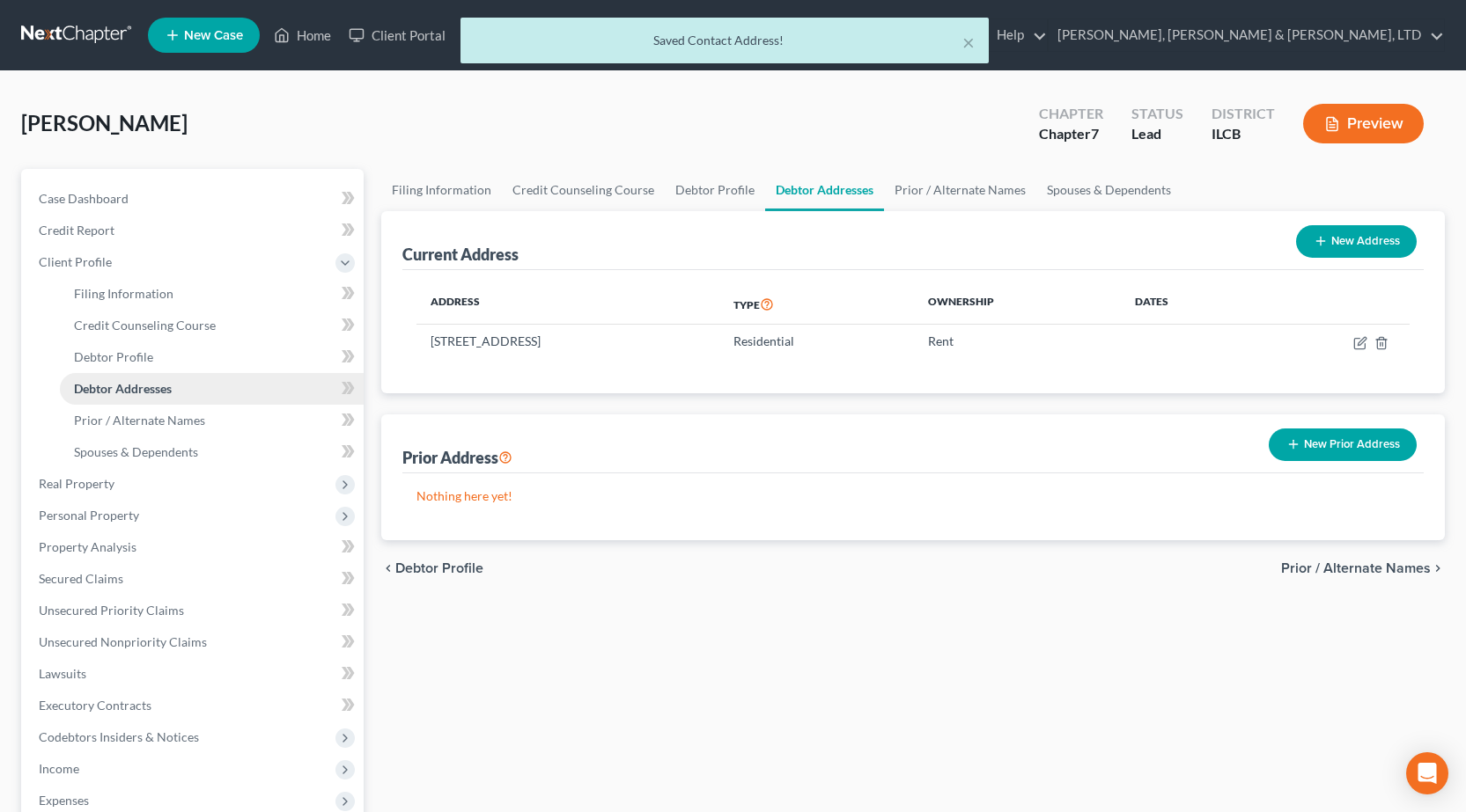
click at [158, 383] on span "Debtor Addresses" at bounding box center [122, 388] width 97 height 15
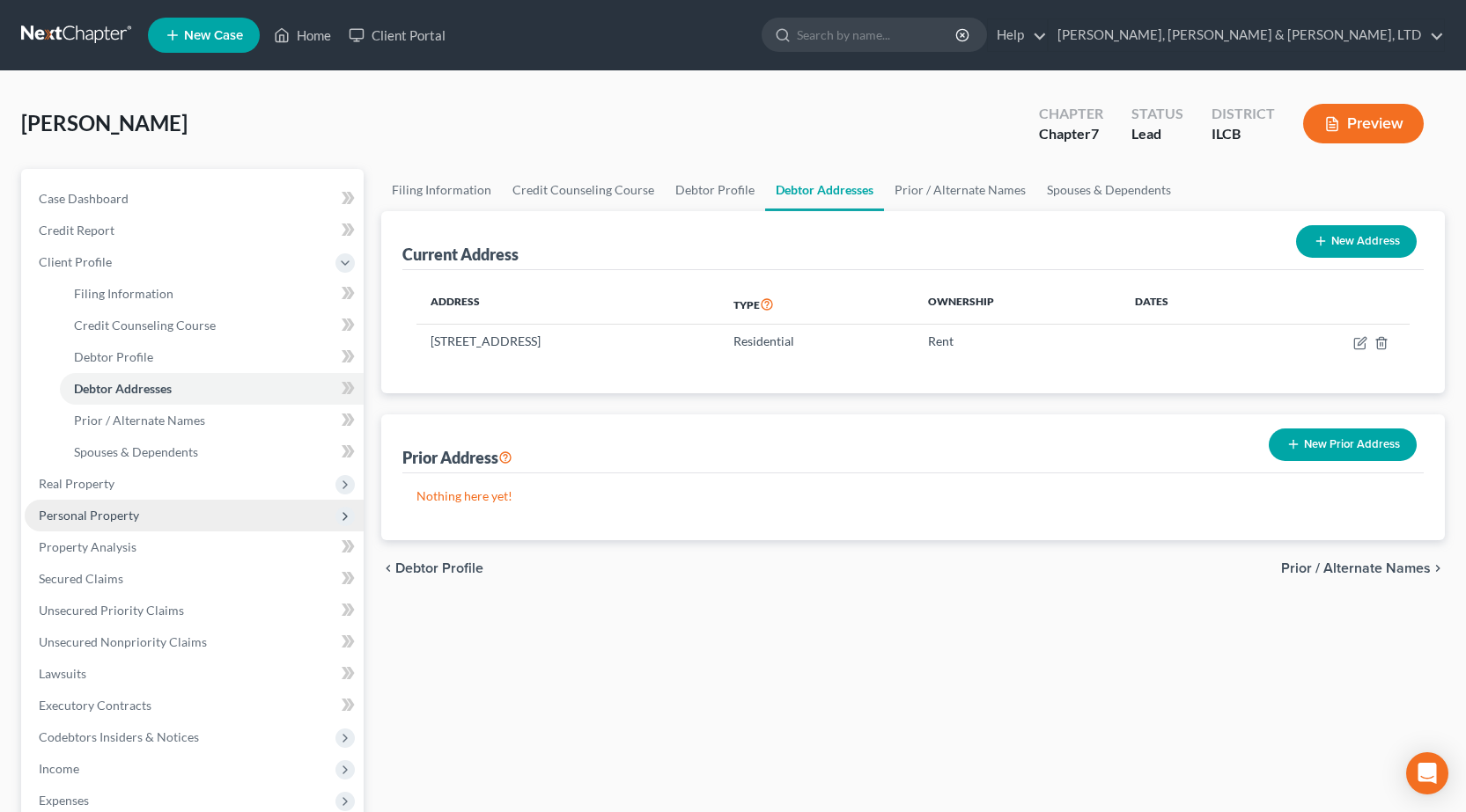
click at [157, 516] on span "Personal Property" at bounding box center [194, 515] width 339 height 32
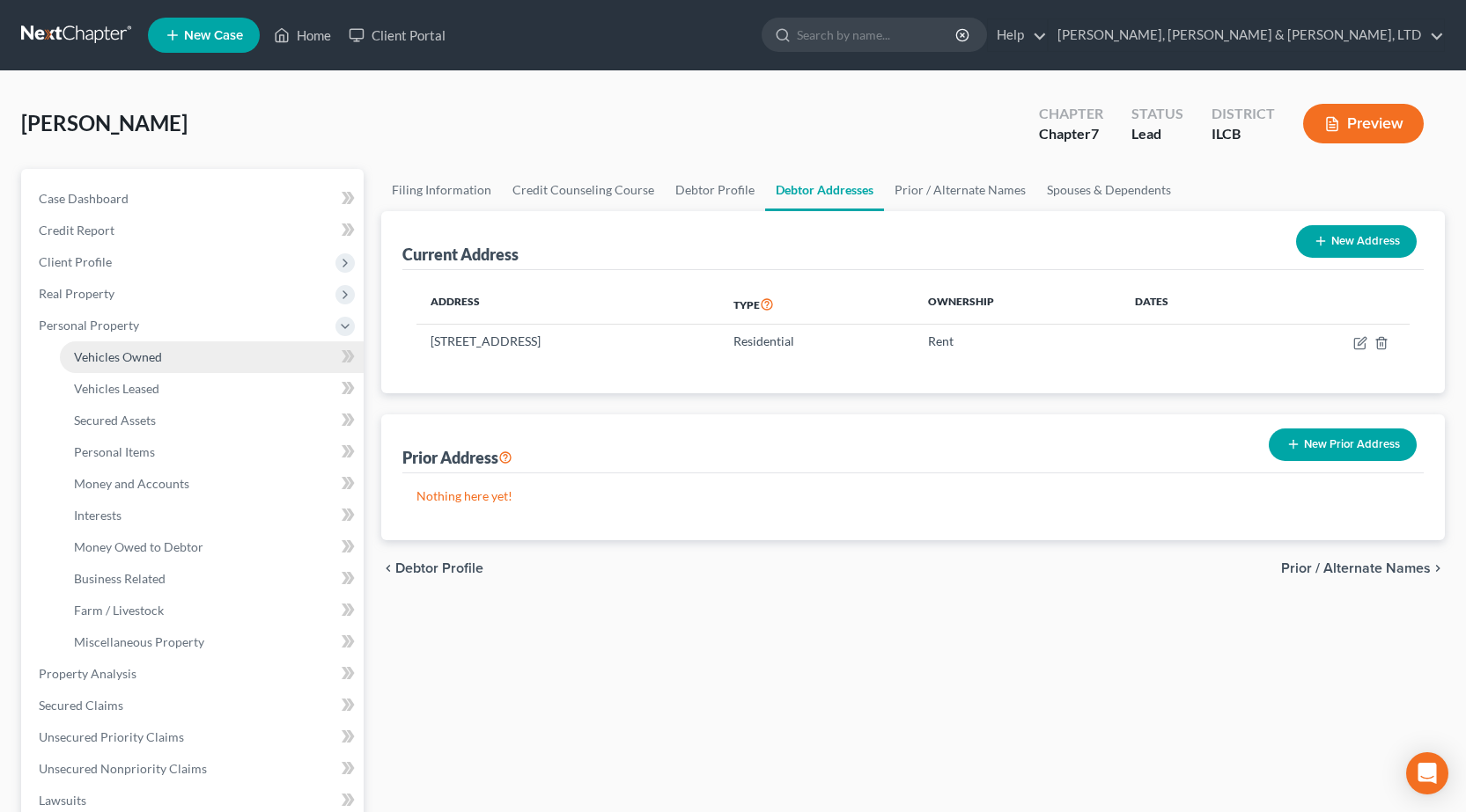
click at [125, 362] on span "Vehicles Owned" at bounding box center [117, 356] width 88 height 15
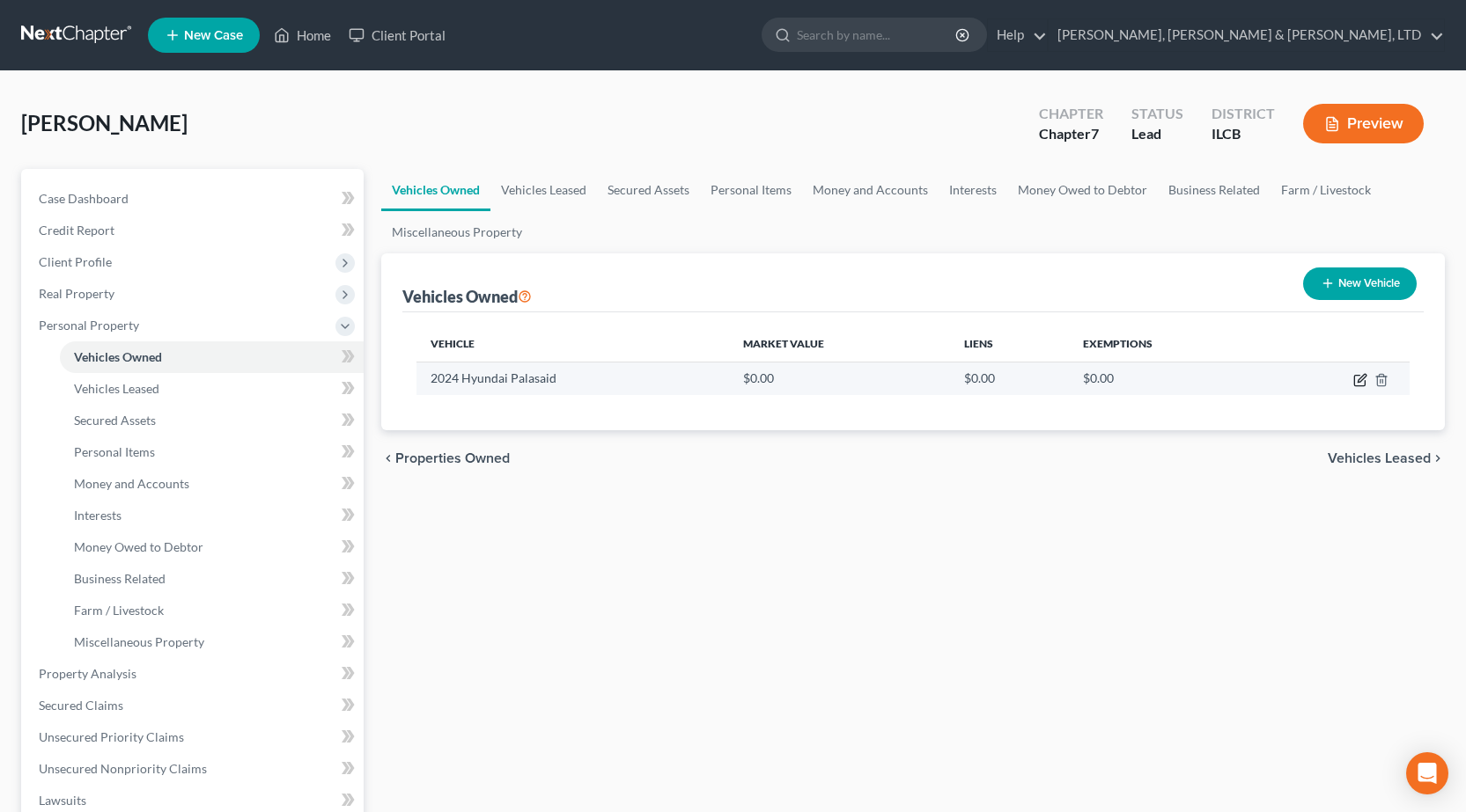
click at [1356, 377] on icon "button" at bounding box center [1360, 380] width 14 height 14
select select "0"
select select "2"
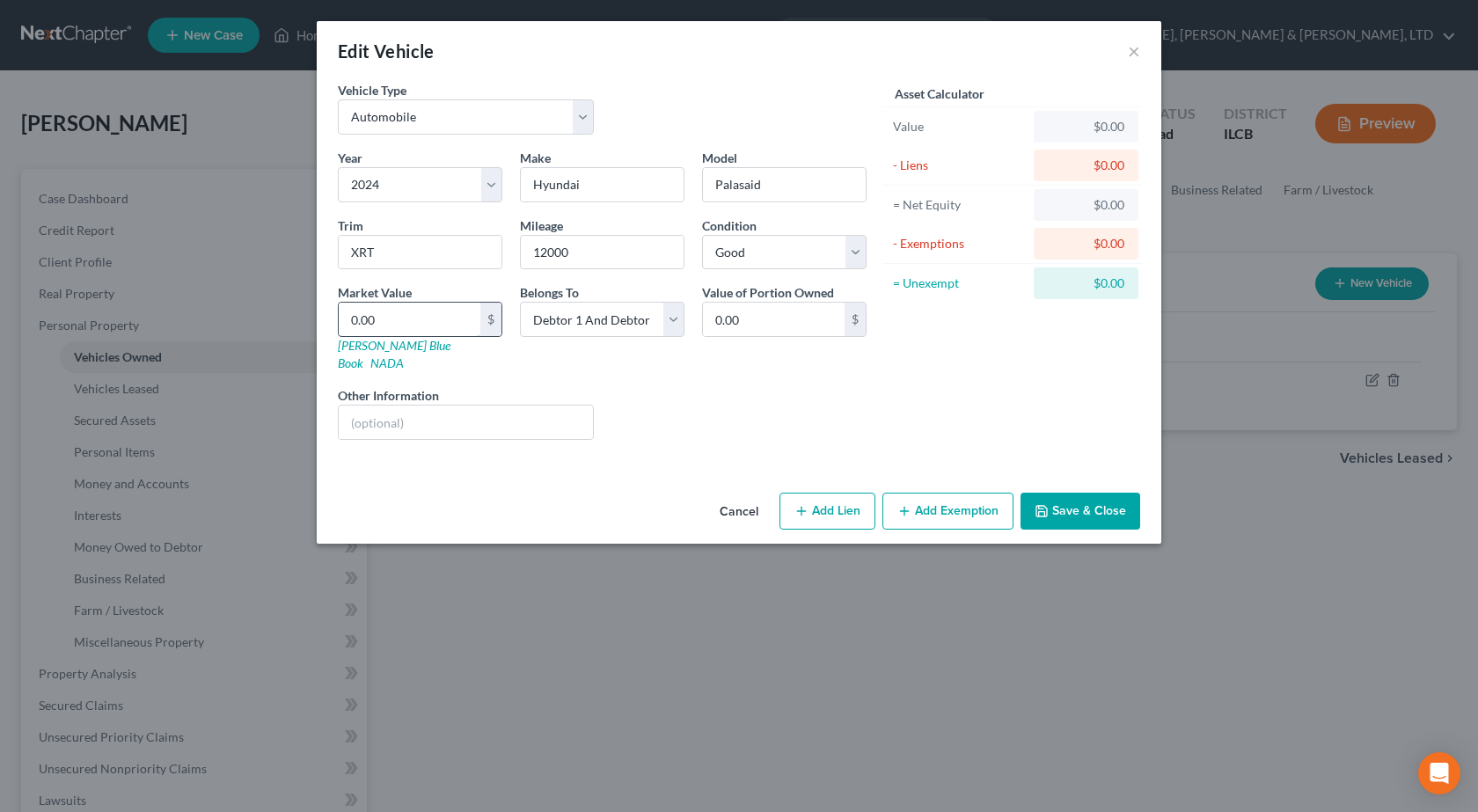
click at [472, 324] on input "0.00" at bounding box center [409, 320] width 142 height 34
click at [582, 225] on div "Mileage 12000" at bounding box center [602, 243] width 182 height 54
click at [584, 249] on input "12000" at bounding box center [603, 253] width 163 height 34
type input "63000"
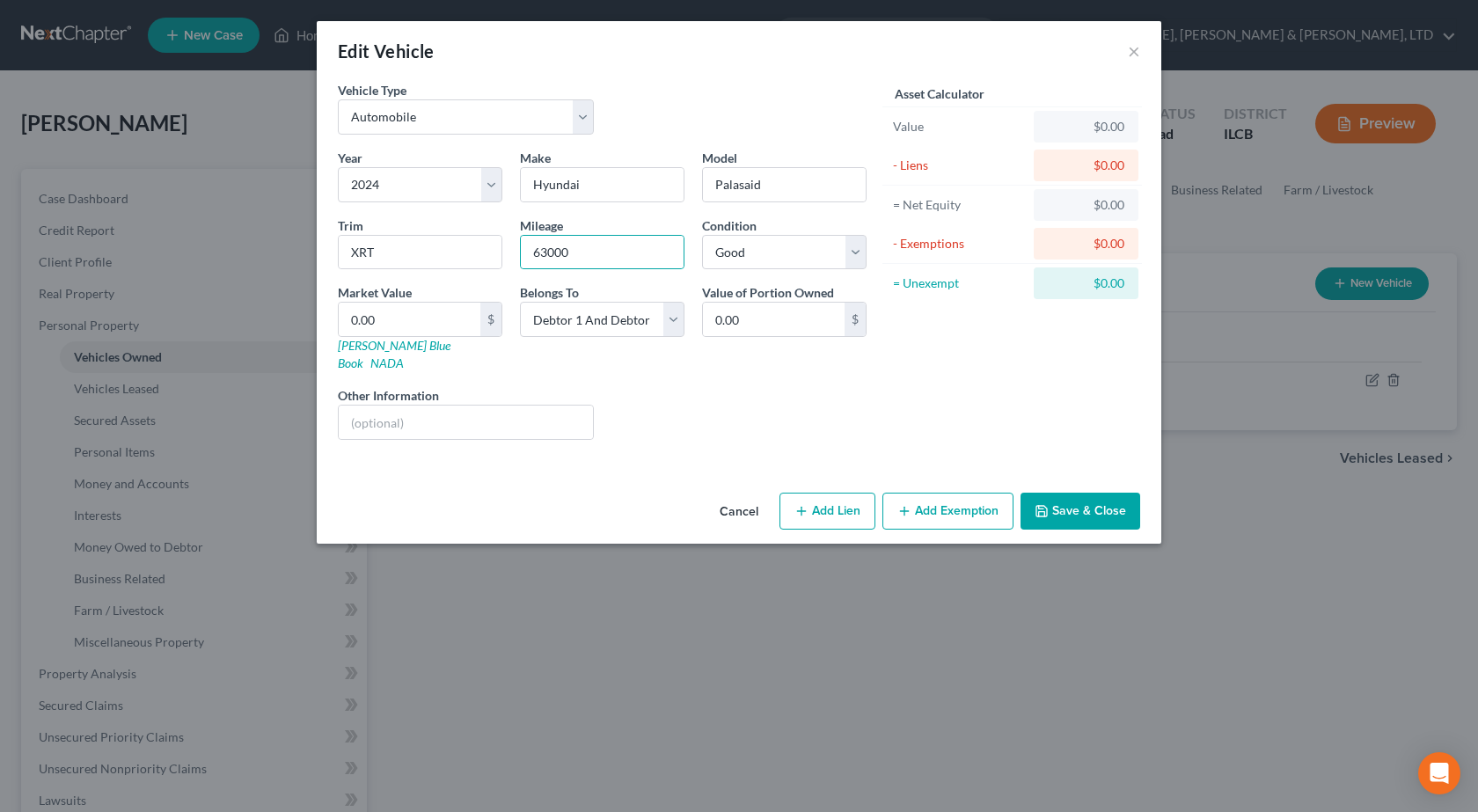
click at [707, 110] on div "Vehicle Type Select Automobile Truck Trailer Watercraft Aircraft Motor Home Atv…" at bounding box center [602, 115] width 546 height 68
click at [411, 328] on input "0.00" at bounding box center [409, 320] width 142 height 34
type input "3"
type input "3.00"
type input "30"
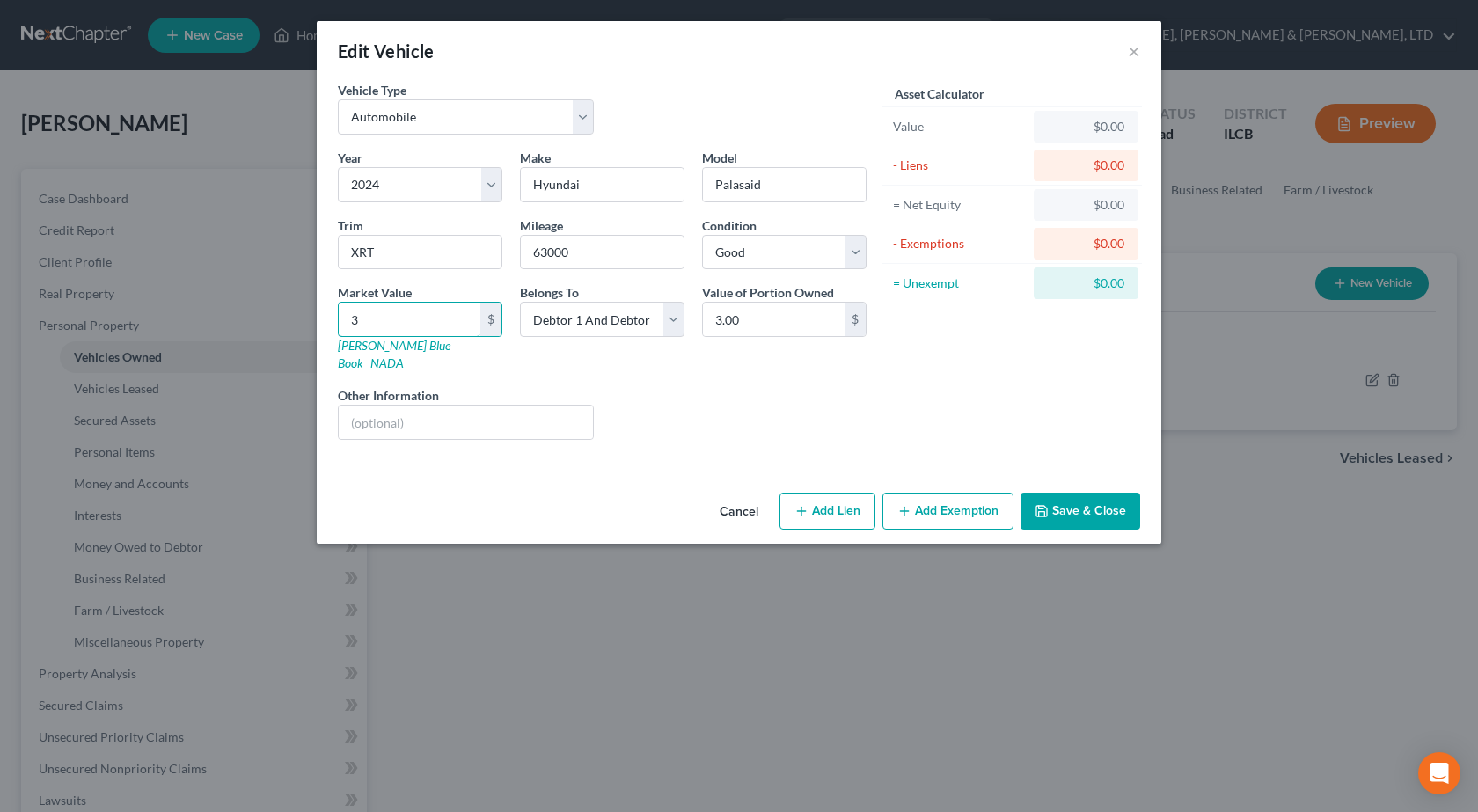
type input "30.00"
type input "308"
type input "308.00"
type input "3081"
type input "3,081.00"
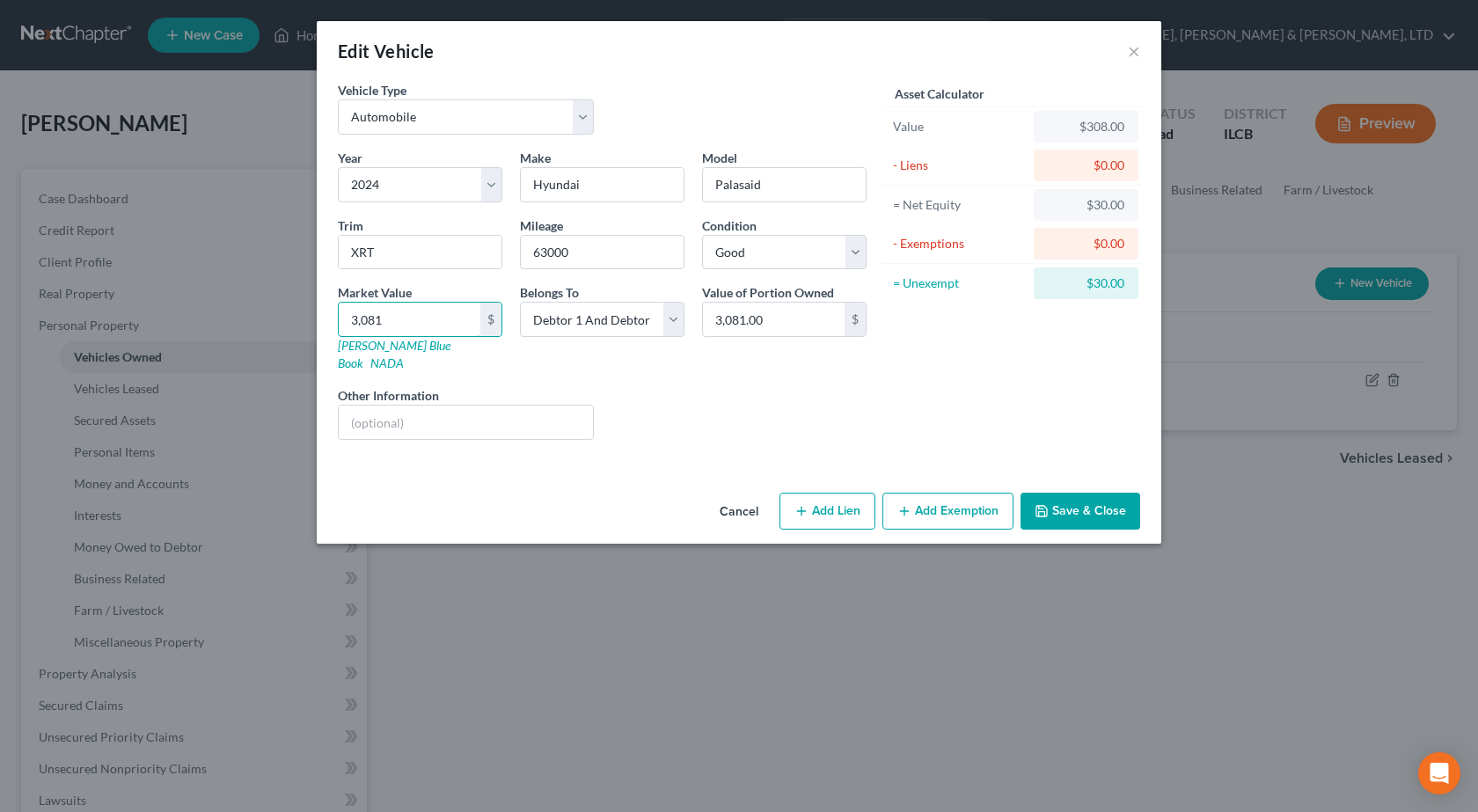
type input "3,0814"
type input "30,814.00"
type input "30,814"
click at [893, 438] on div "Vehicle Type Select Automobile Truck Trailer Watercraft Aircraft Motor Home Atv…" at bounding box center [739, 284] width 845 height 405
click at [625, 314] on select "Select Debtor 1 Only Debtor 2 Only Debtor 1 And Debtor 2 Only At Least One Of T…" at bounding box center [603, 319] width 165 height 35
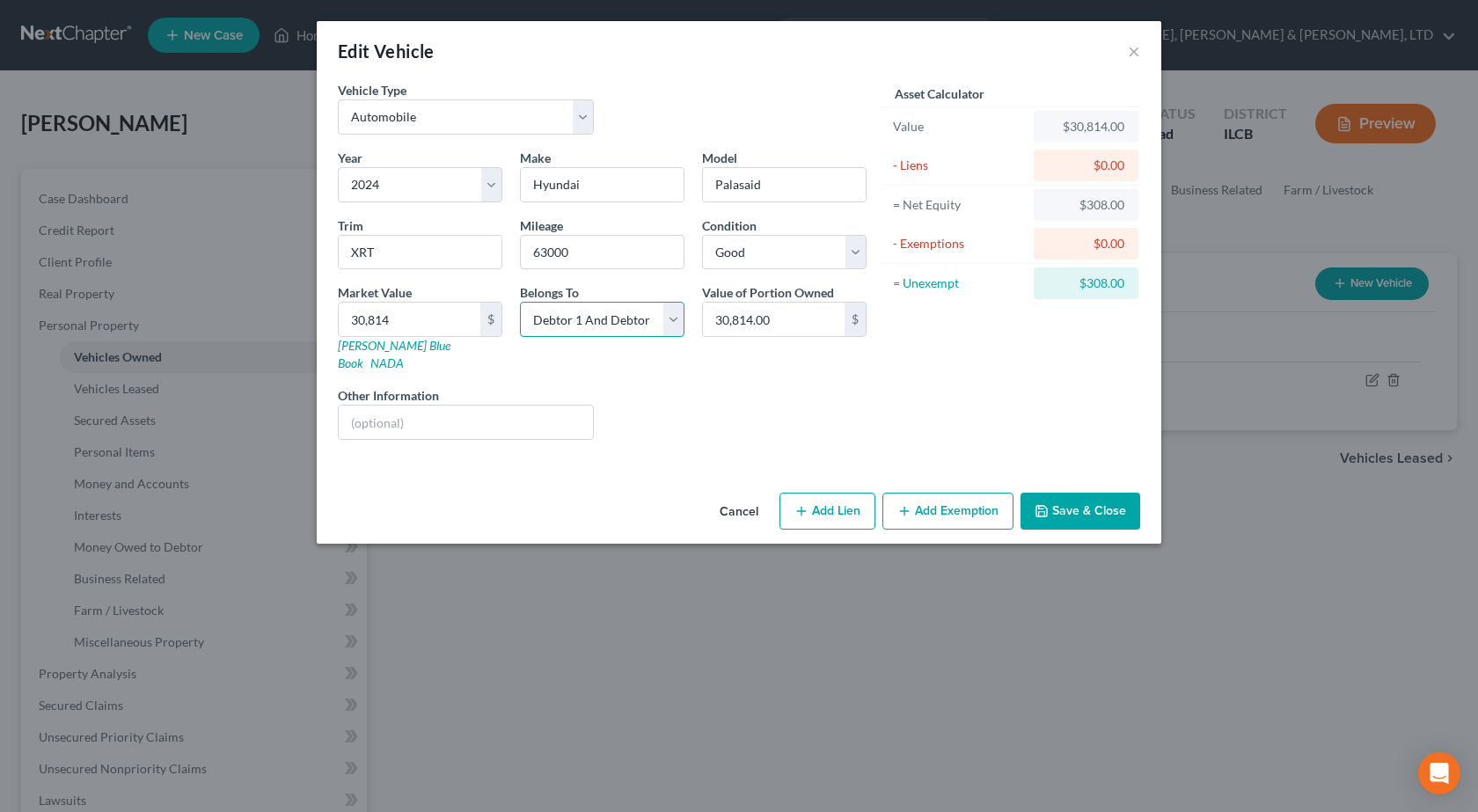
select select "3"
click at [520, 302] on select "Select Debtor 1 Only Debtor 2 Only Debtor 1 And Debtor 2 Only At Least One Of T…" at bounding box center [603, 319] width 165 height 35
click at [1131, 492] on button "Save & Close" at bounding box center [1080, 510] width 120 height 37
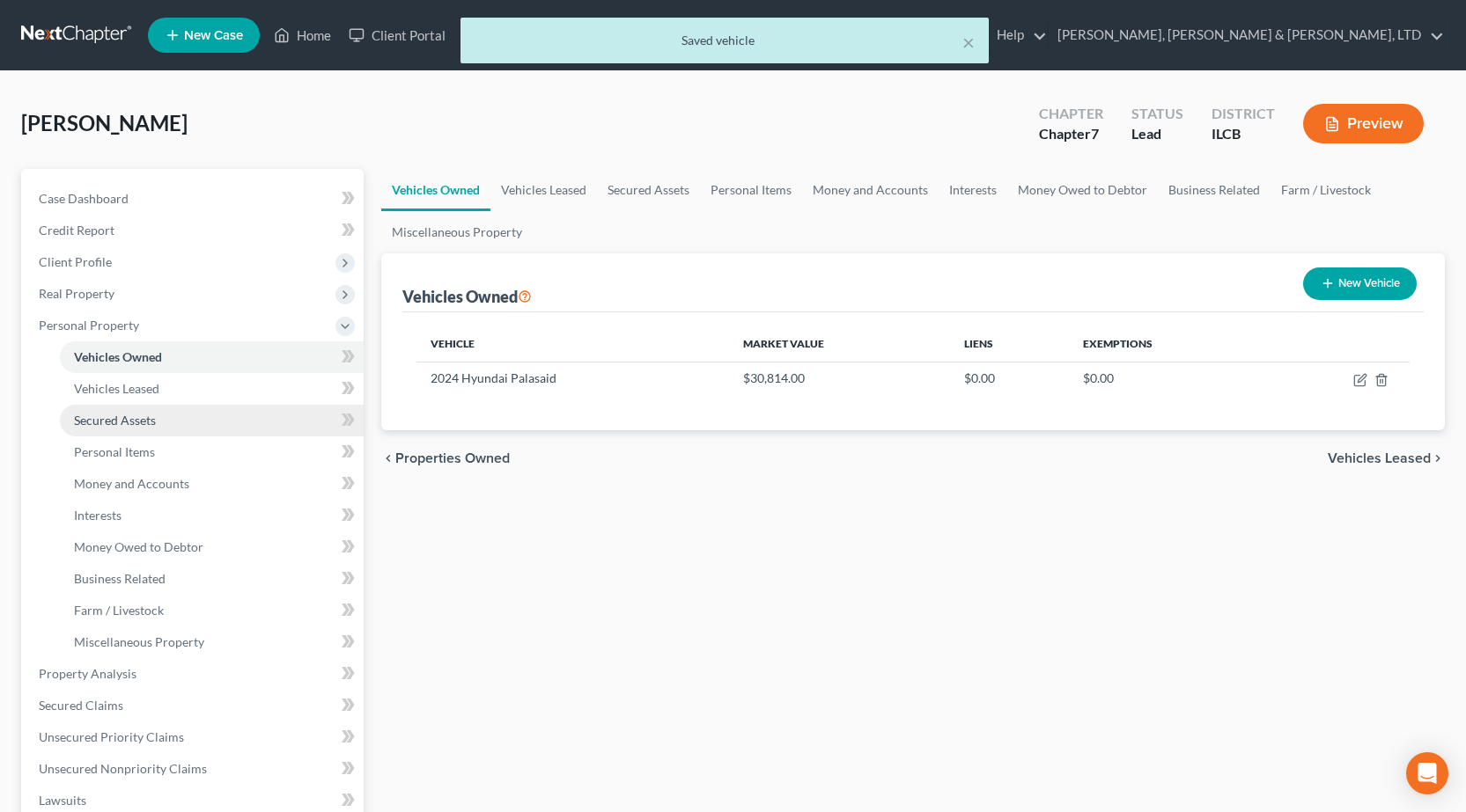
click at [156, 423] on link "Secured Assets" at bounding box center [212, 421] width 304 height 32
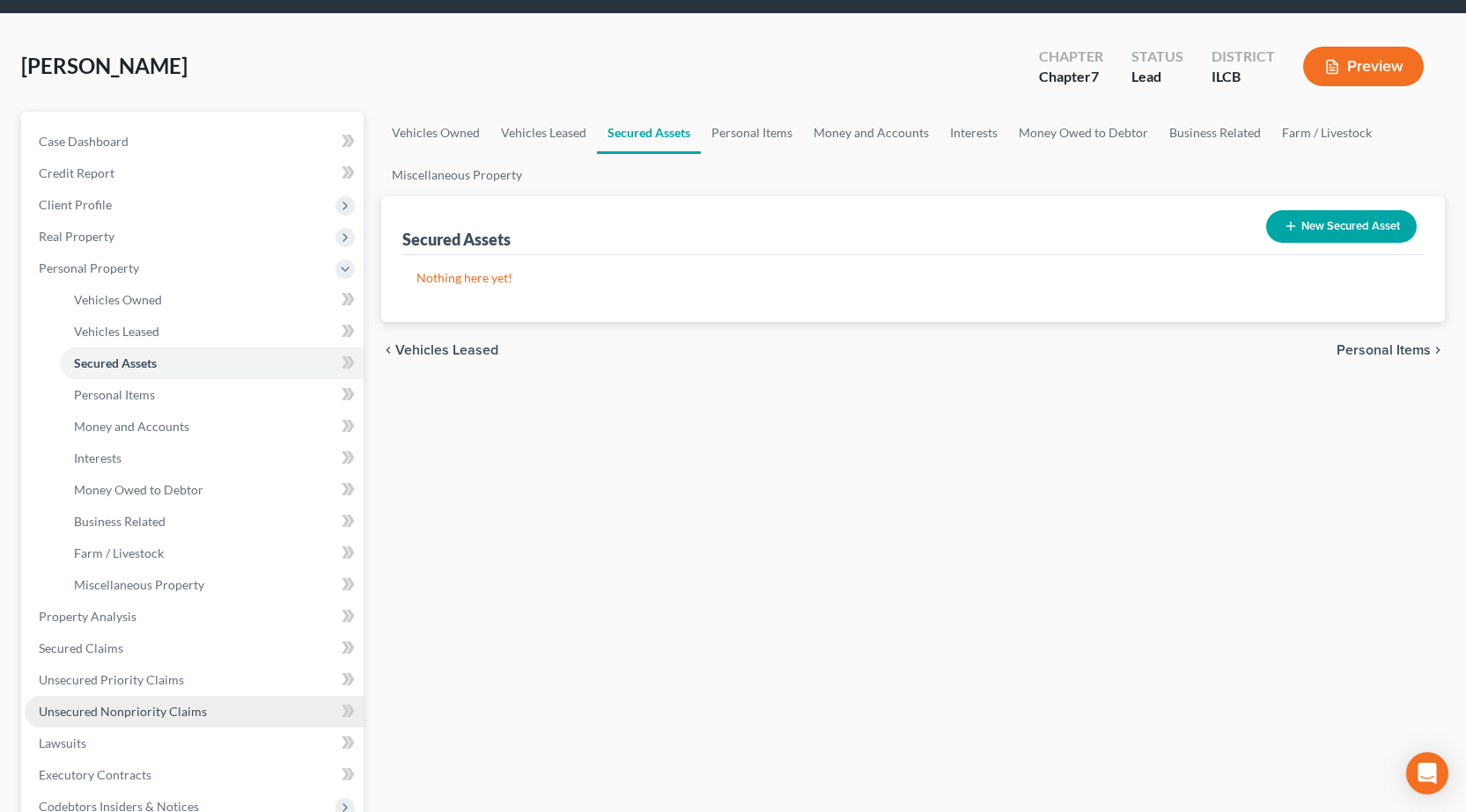
scroll to position [88, 0]
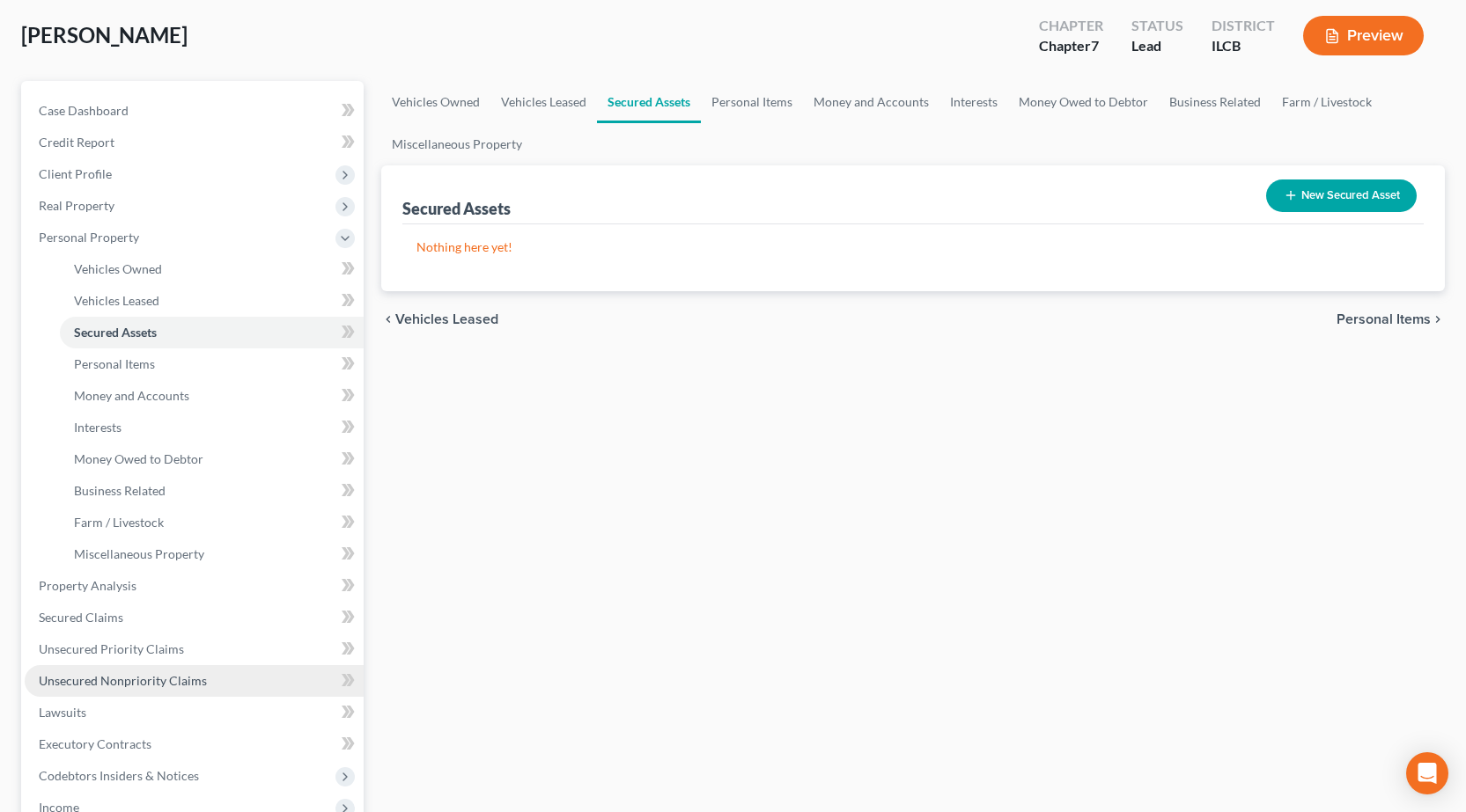
click at [143, 684] on span "Unsecured Nonpriority Claims" at bounding box center [122, 680] width 168 height 15
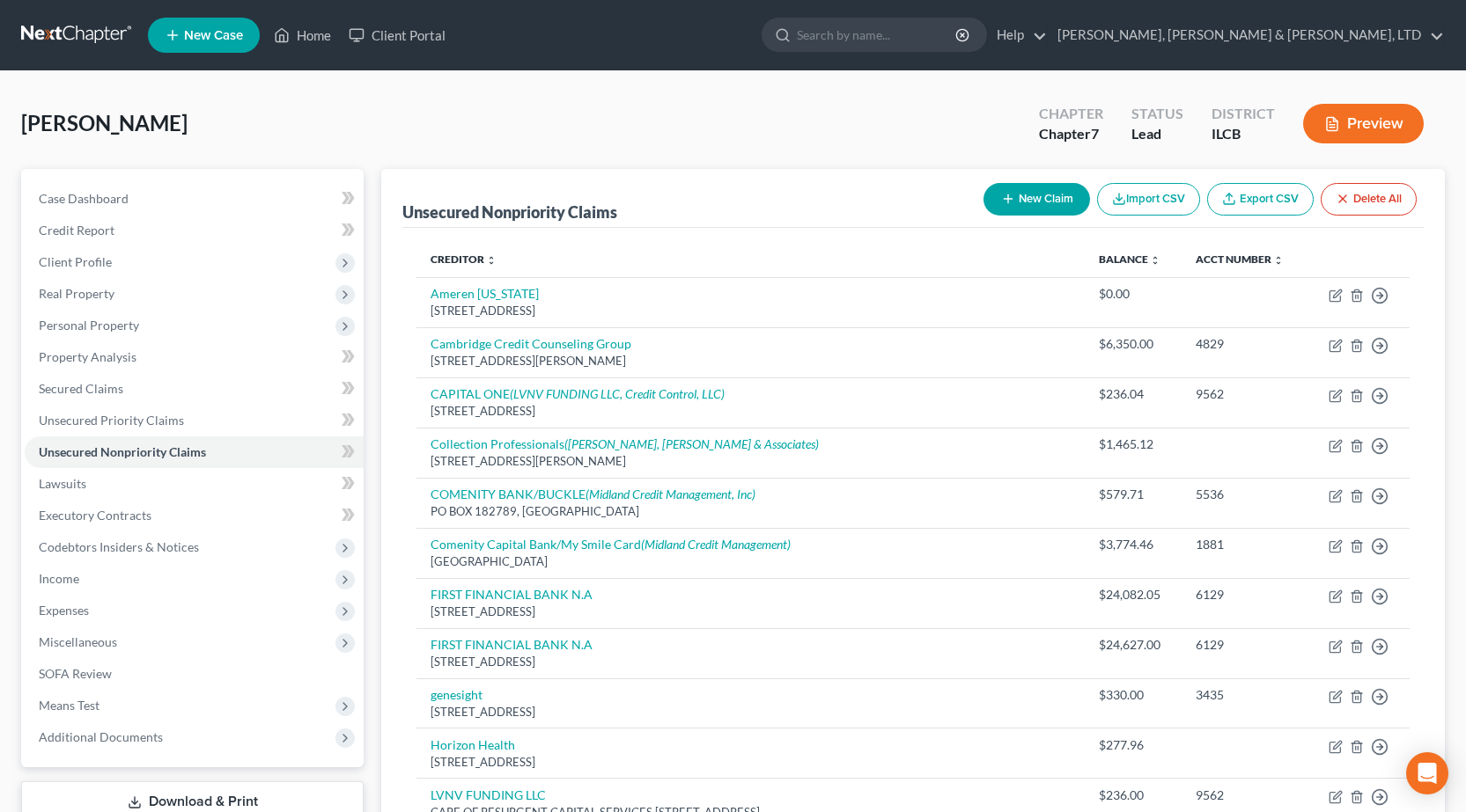
click at [1042, 190] on button "New Claim" at bounding box center [1036, 199] width 106 height 33
select select "0"
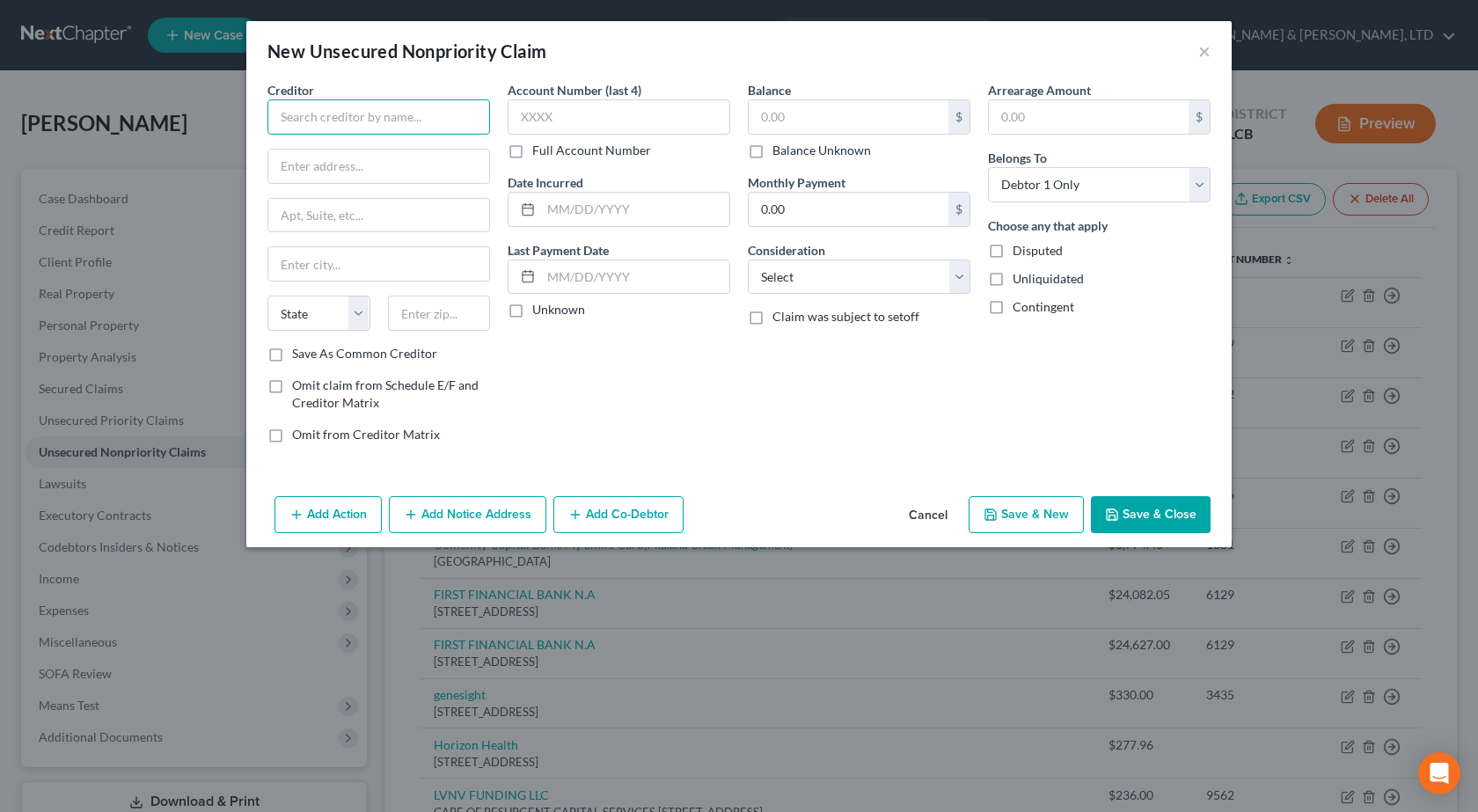
click at [360, 111] on input "text" at bounding box center [378, 116] width 222 height 35
paste input "CREDIT ONE BANK"
type input "CREDIT ONE BANK"
click at [654, 124] on input "text" at bounding box center [618, 116] width 222 height 35
type input "8958"
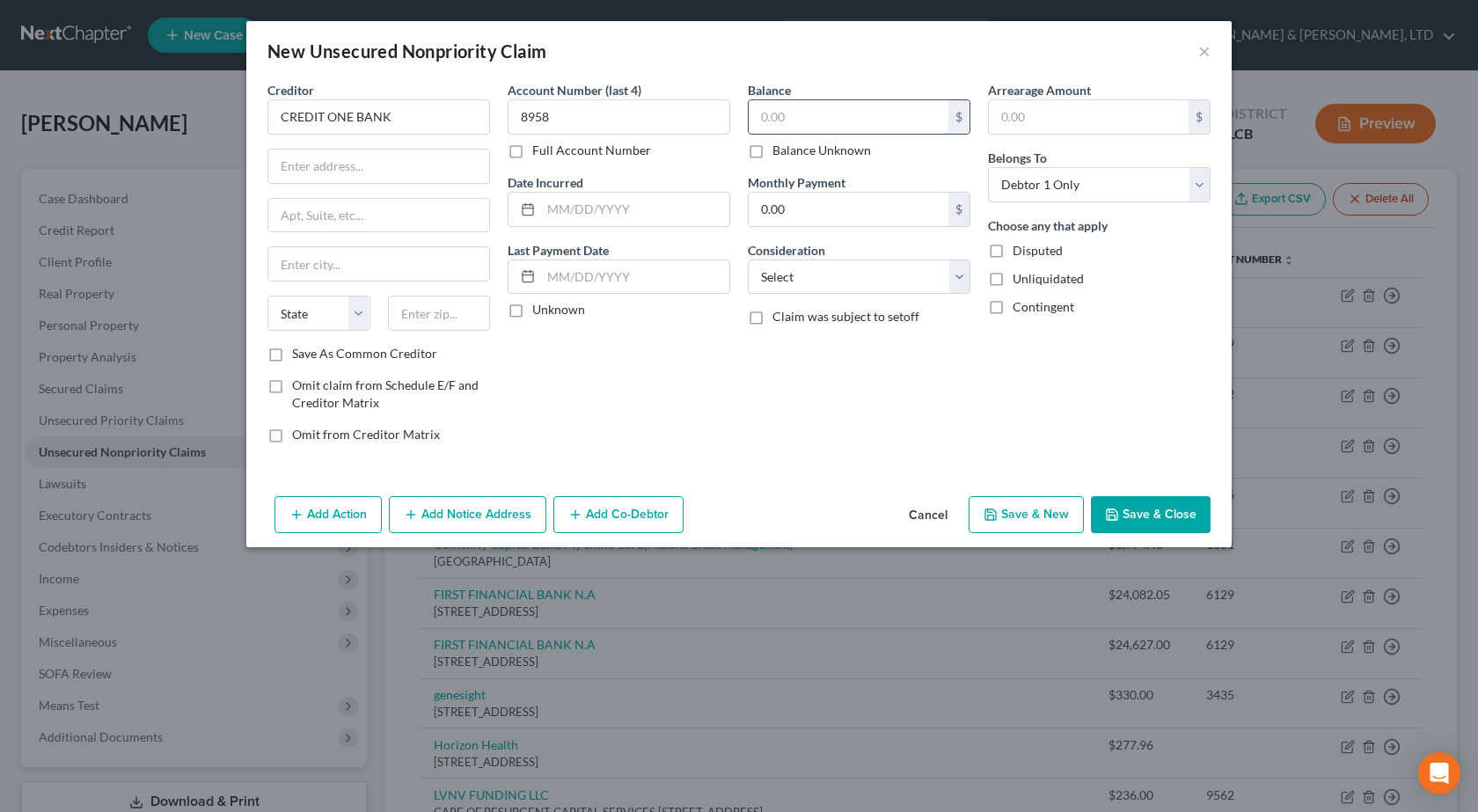
drag, startPoint x: 805, startPoint y: 124, endPoint x: 812, endPoint y: 157, distance: 33.7
click at [806, 124] on input "text" at bounding box center [848, 117] width 200 height 34
type input "363"
click at [703, 414] on div "Account Number (last 4) 8958 Full Account Number Date Incurred Last Payment Dat…" at bounding box center [619, 269] width 240 height 376
click at [630, 202] on input "text" at bounding box center [635, 209] width 189 height 34
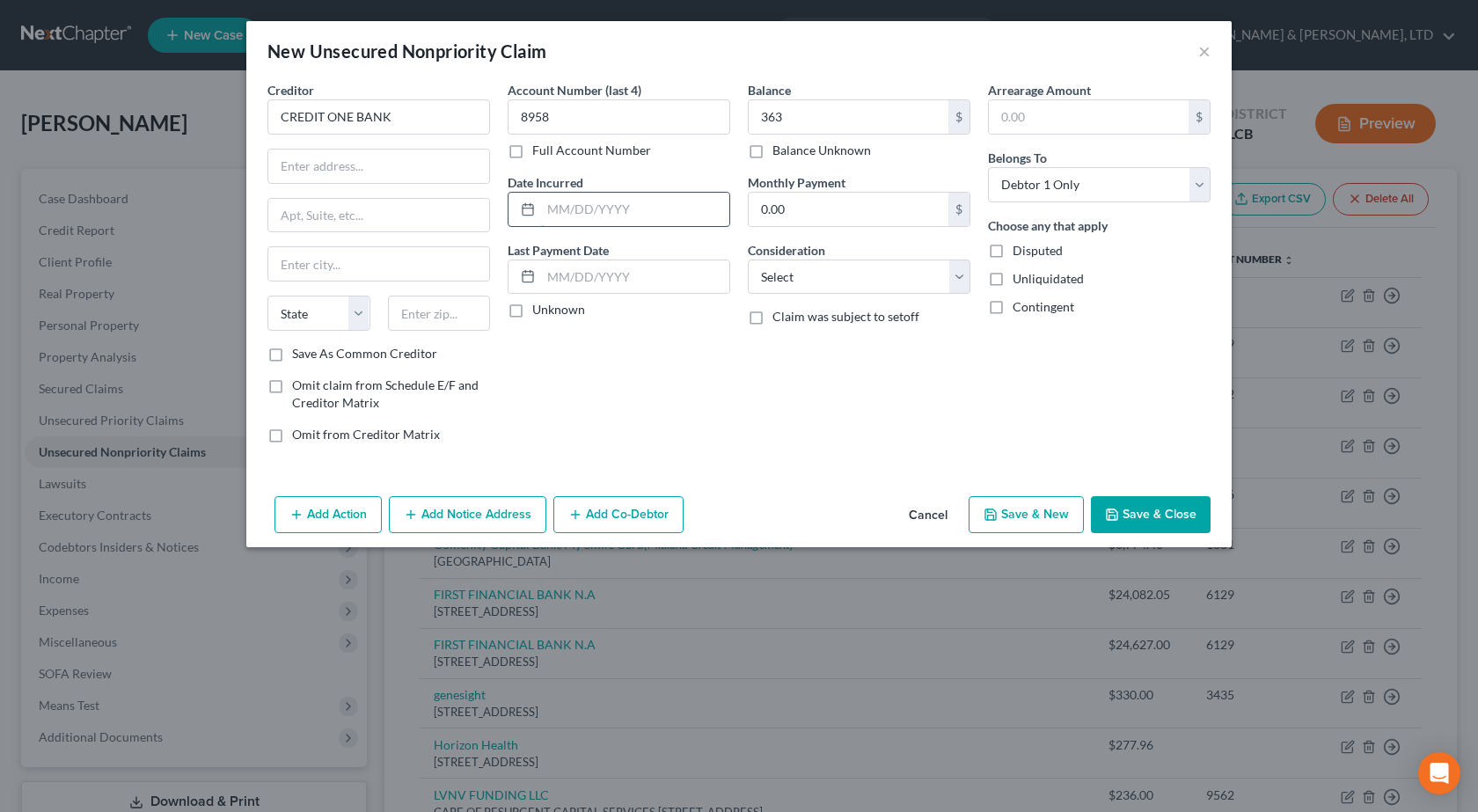
paste input "[DATE]"
type input "[DATE]"
click at [369, 168] on input "text" at bounding box center [378, 167] width 220 height 34
paste input "[STREET_ADDRESS]"
type input "[STREET_ADDRESS]"
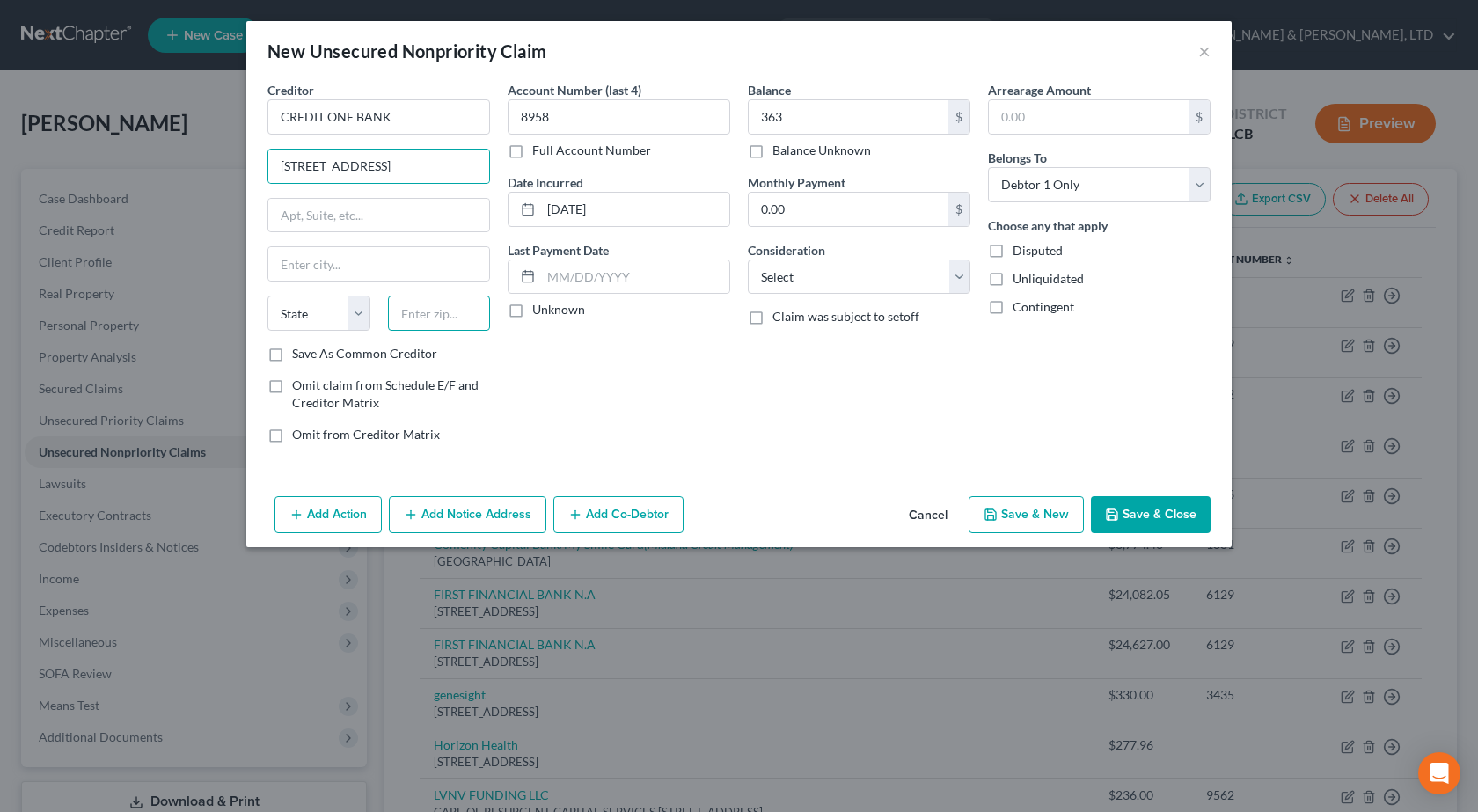
click at [456, 318] on input "text" at bounding box center [440, 313] width 103 height 35
type input "89113"
click at [648, 374] on div "Account Number (last 4) 8958 Full Account Number Date Incurred [DATE] Last Paym…" at bounding box center [619, 269] width 240 height 376
type input "[GEOGRAPHIC_DATA]"
select select "31"
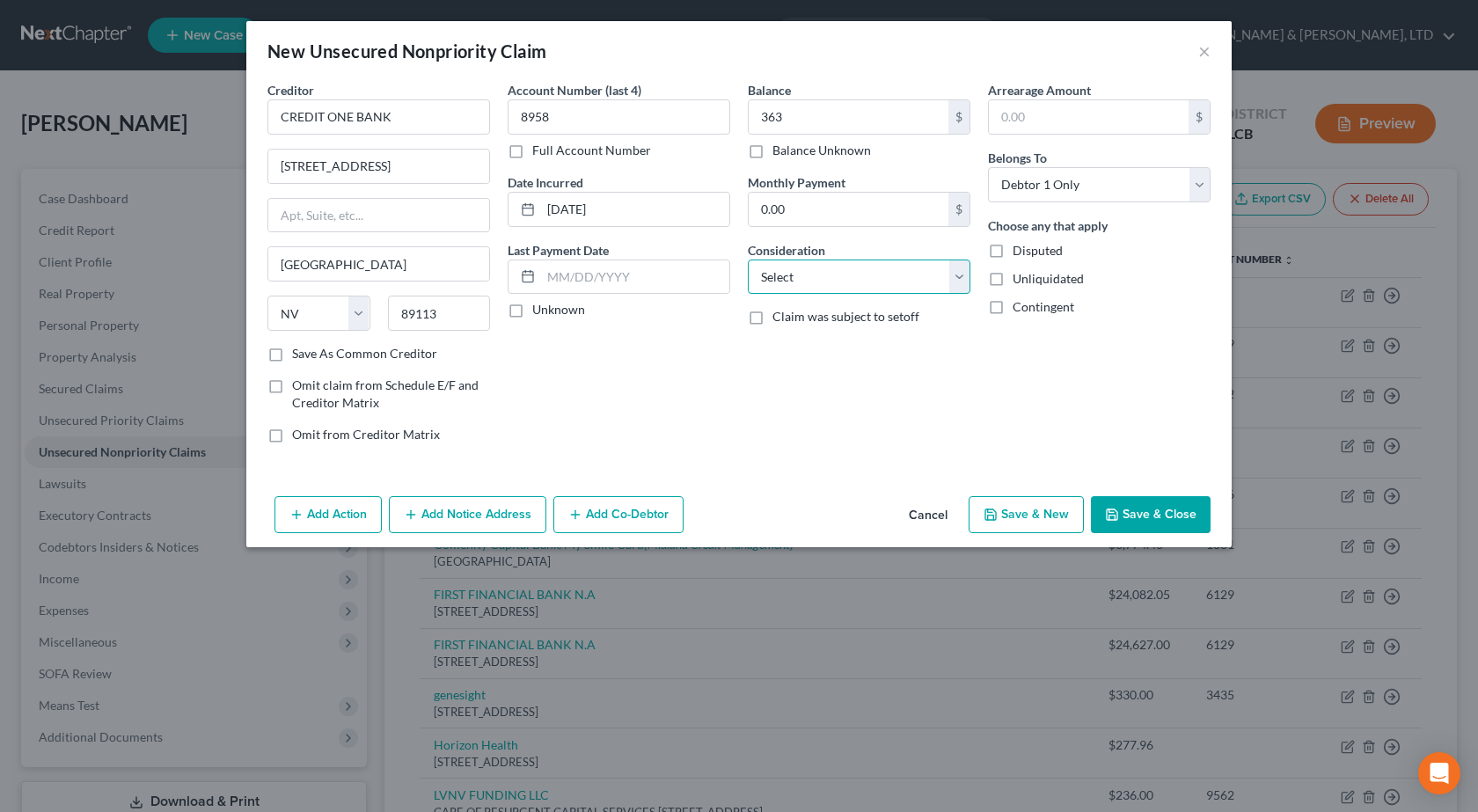
click at [907, 285] on select "Select Cable / Satellite Services Collection Agency Credit Card Debt Debt Couns…" at bounding box center [859, 276] width 222 height 35
select select "2"
click at [747, 259] on select "Select Cable / Satellite Services Collection Agency Credit Card Debt Debt Couns…" at bounding box center [859, 276] width 222 height 35
click at [1150, 510] on button "Save & Close" at bounding box center [1150, 514] width 120 height 37
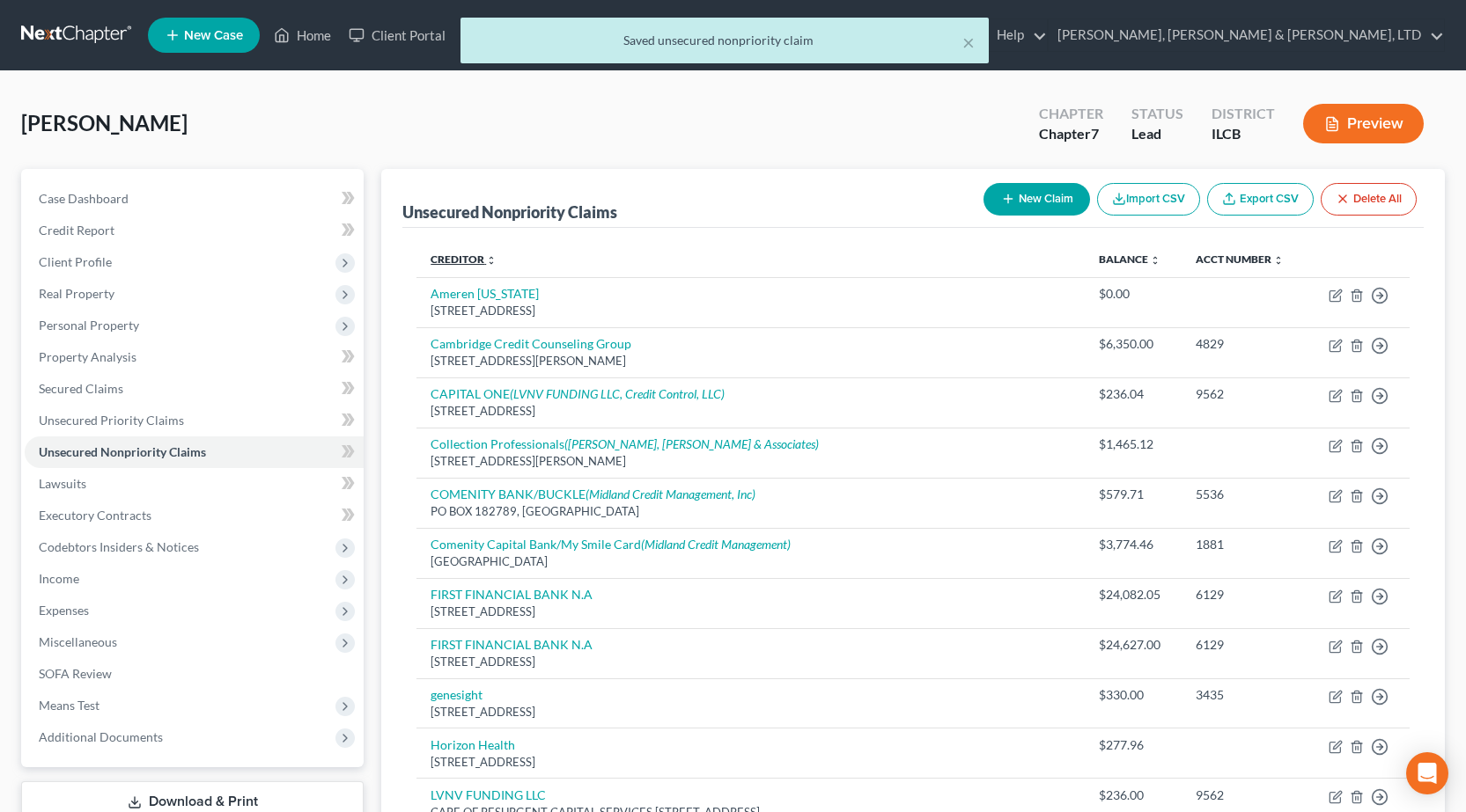
click at [489, 256] on icon "unfold_more" at bounding box center [491, 260] width 11 height 11
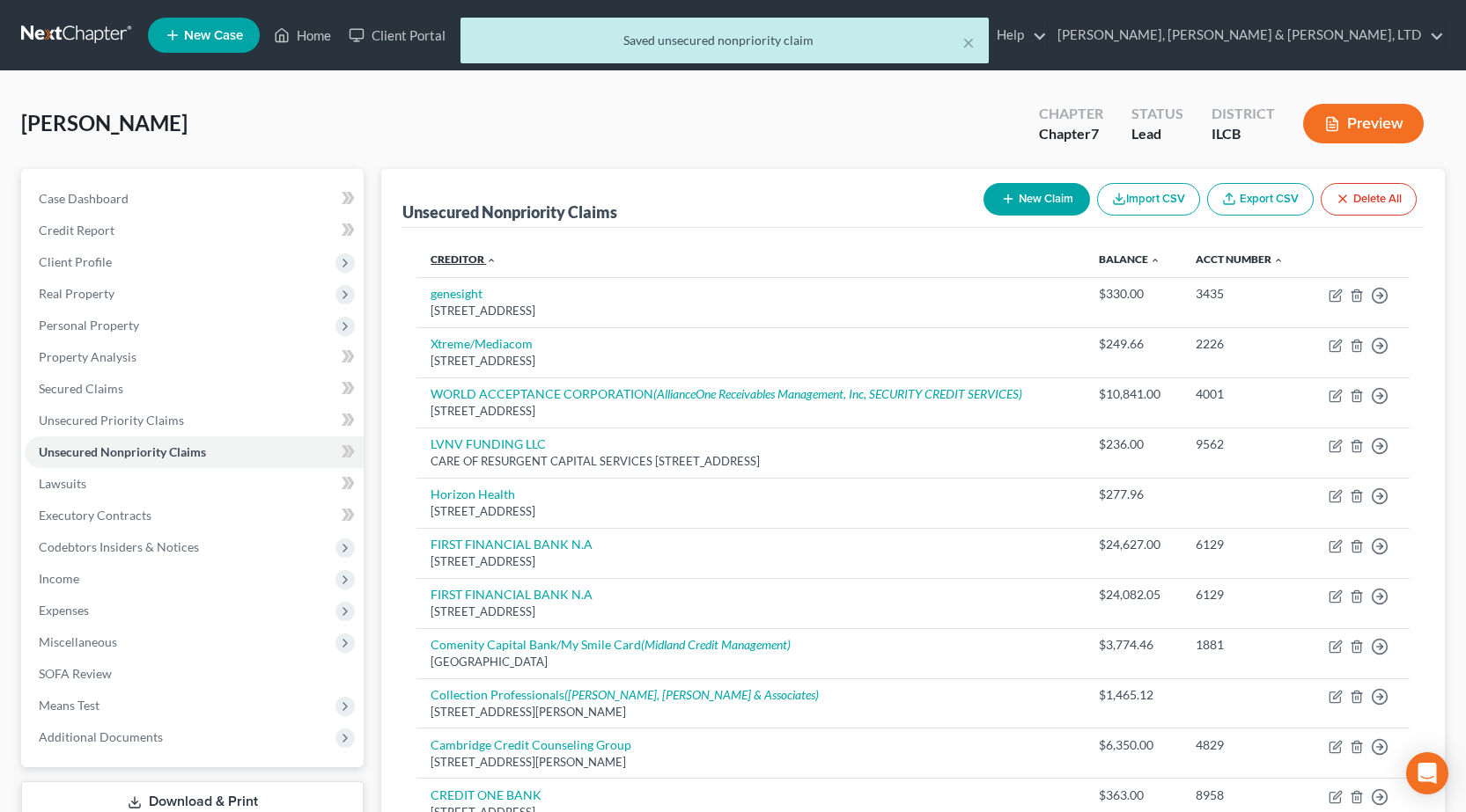
click at [489, 256] on icon "expand_less" at bounding box center [491, 260] width 11 height 11
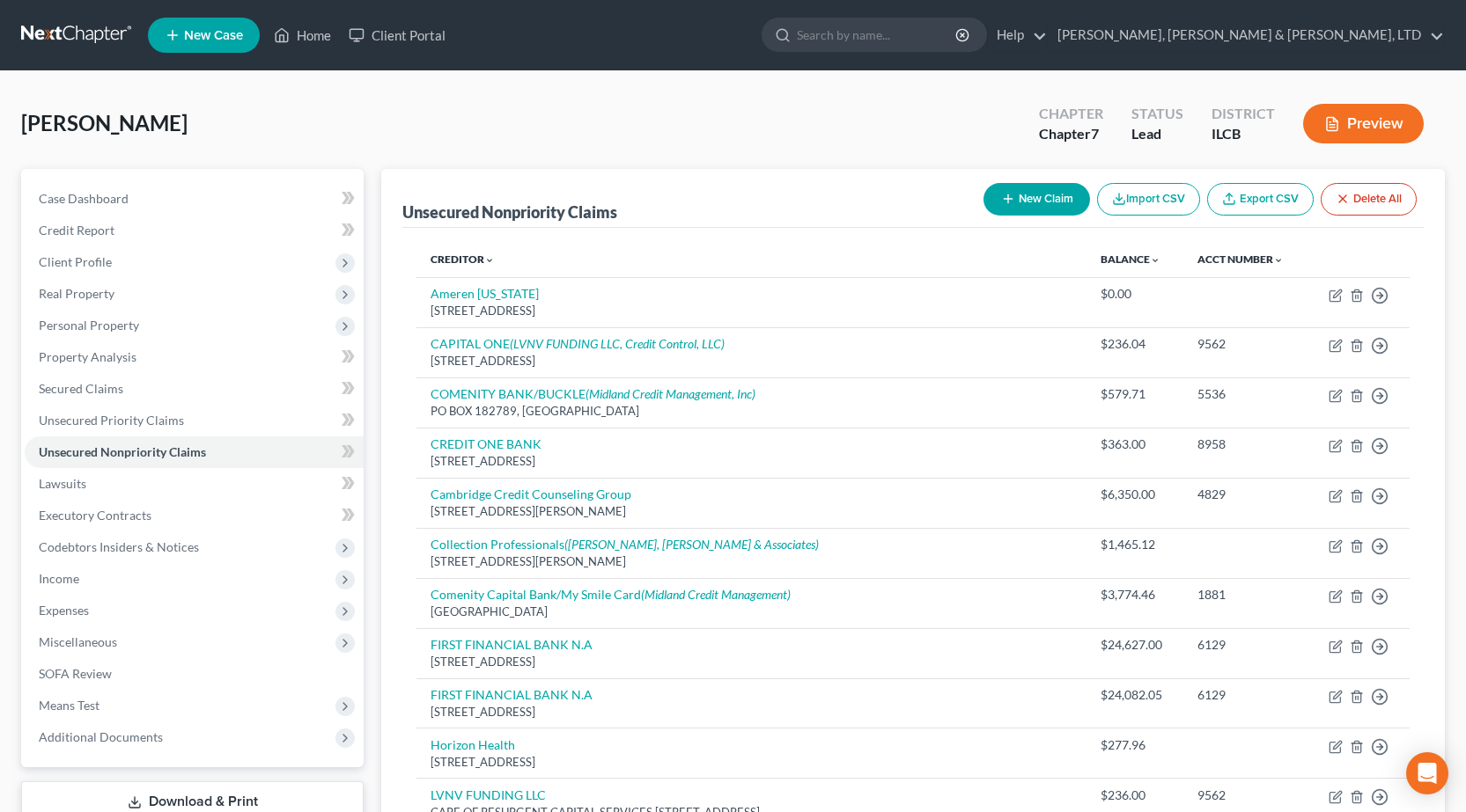
click at [1044, 199] on button "New Claim" at bounding box center [1036, 199] width 106 height 33
select select "0"
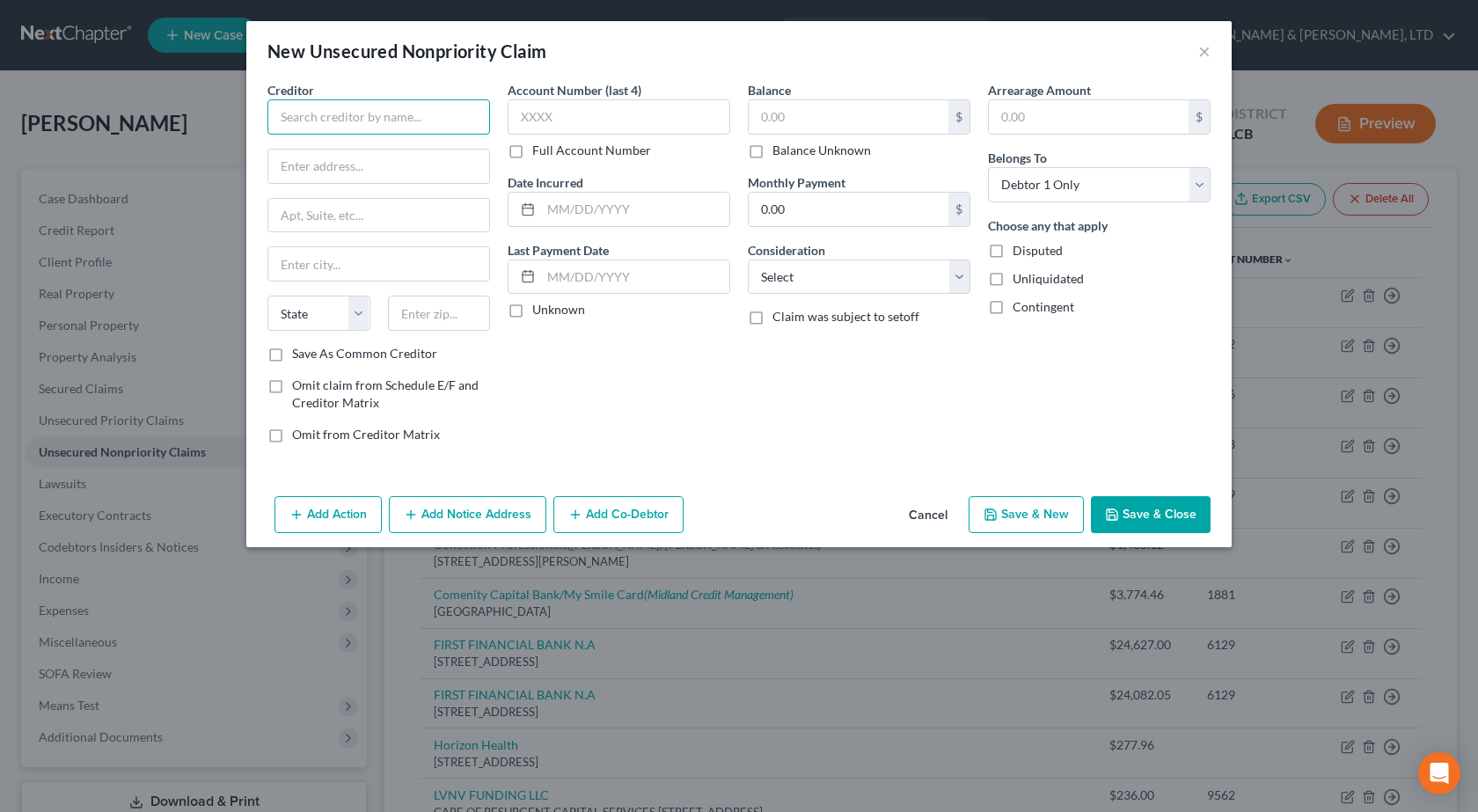
click at [329, 104] on input "text" at bounding box center [378, 116] width 222 height 35
click at [341, 112] on input "text" at bounding box center [378, 116] width 222 height 35
paste input "COMENITYCAPITAL/MSC"
type input "COMENITYCAPITAL/MSC"
click at [684, 128] on input "text" at bounding box center [618, 116] width 222 height 35
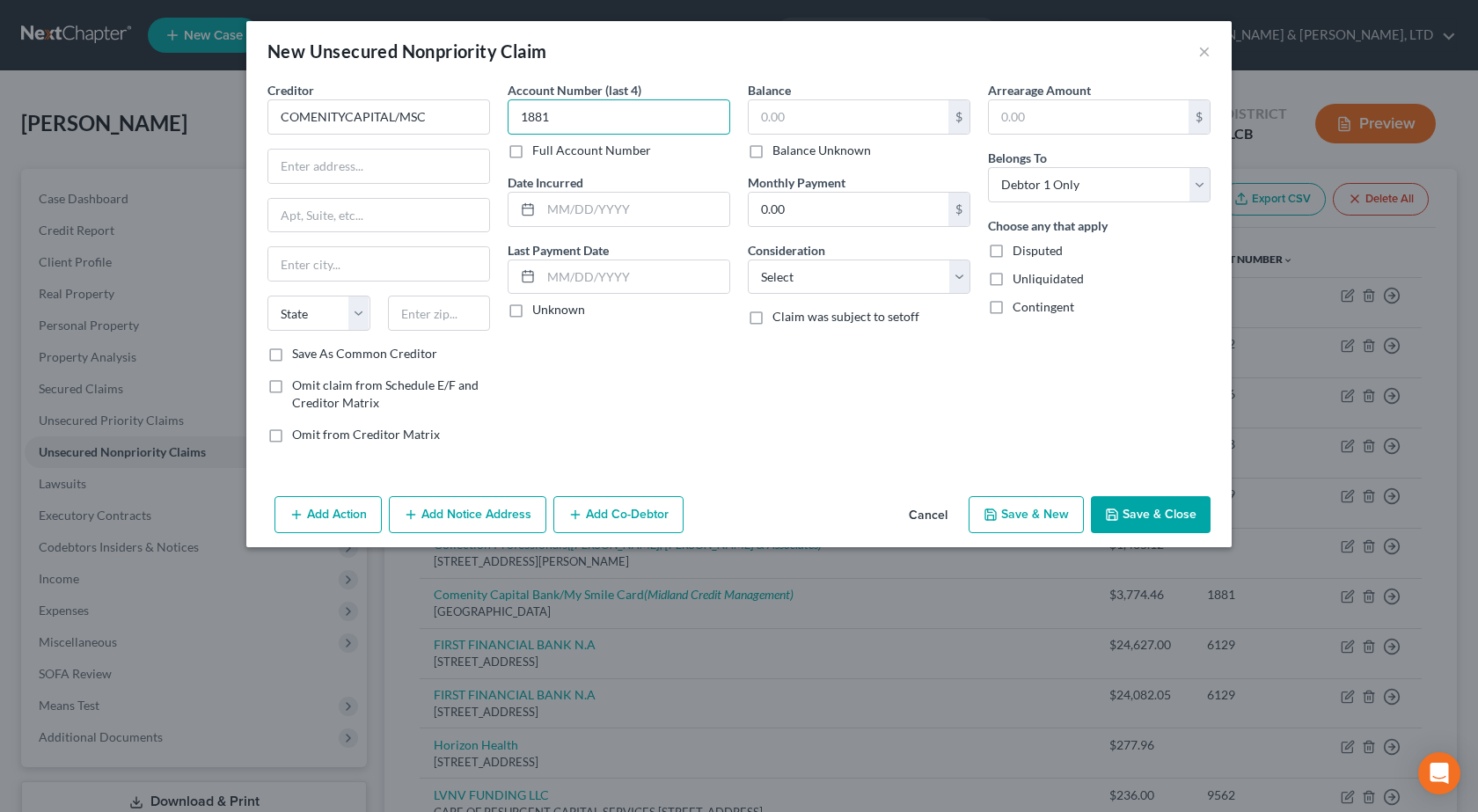
type input "1881"
click at [817, 115] on input "text" at bounding box center [848, 117] width 200 height 34
type input "3,756"
click at [627, 212] on input "text" at bounding box center [635, 209] width 189 height 34
paste input "[DATE]"
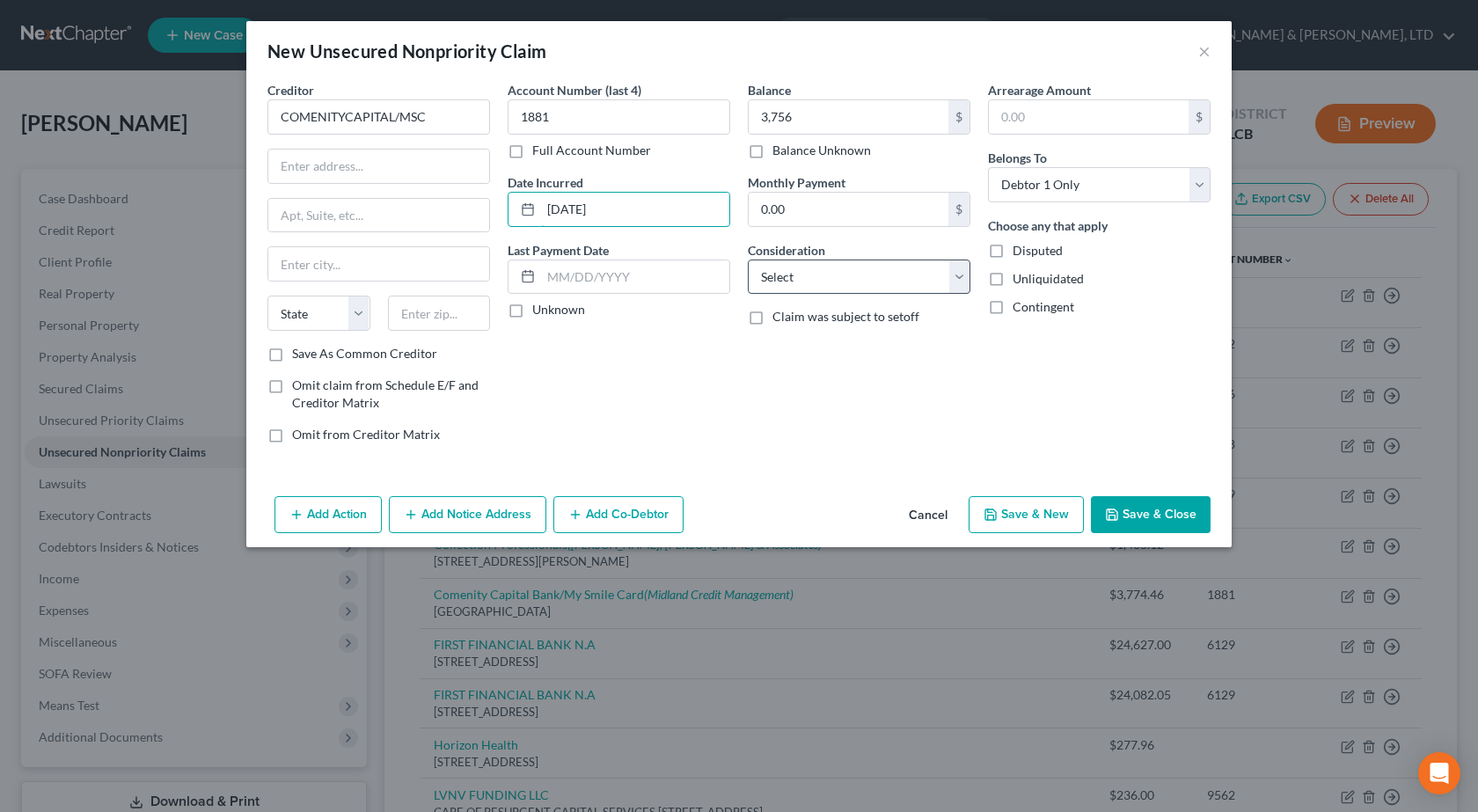
type input "[DATE]"
click at [833, 280] on select "Select Cable / Satellite Services Collection Agency Credit Card Debt Debt Couns…" at bounding box center [859, 276] width 222 height 35
select select "2"
click at [747, 259] on select "Select Cable / Satellite Services Collection Agency Credit Card Debt Debt Couns…" at bounding box center [859, 276] width 222 height 35
click at [325, 168] on input "text" at bounding box center [378, 167] width 220 height 34
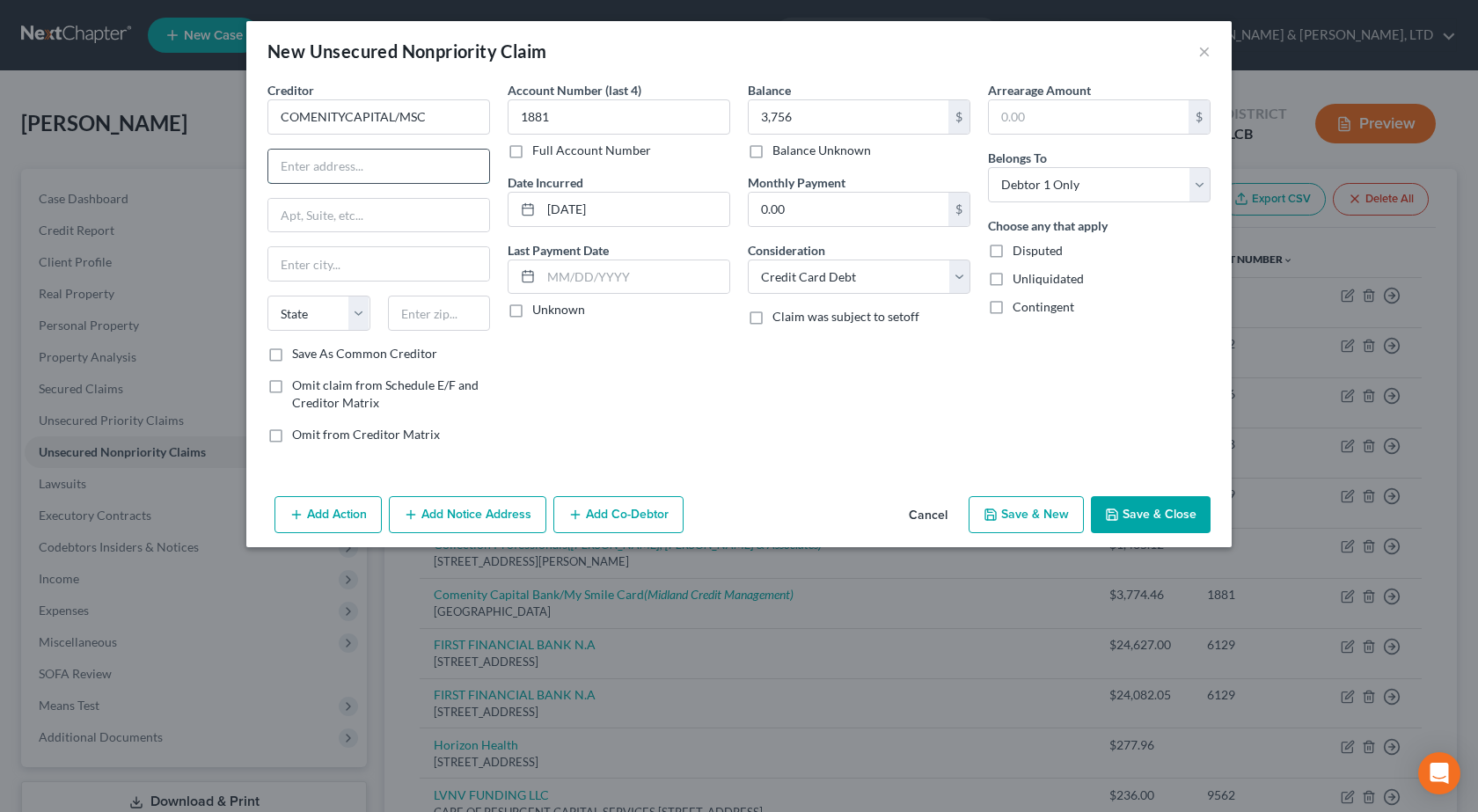
paste input "PO BOX 182120"
type input "PO BOX 182120"
click at [428, 307] on input "text" at bounding box center [440, 313] width 103 height 35
type input "43218"
click at [632, 376] on div "Account Number (last 4) 1881 Full Account Number Date Incurred [DATE] Last Paym…" at bounding box center [619, 269] width 240 height 376
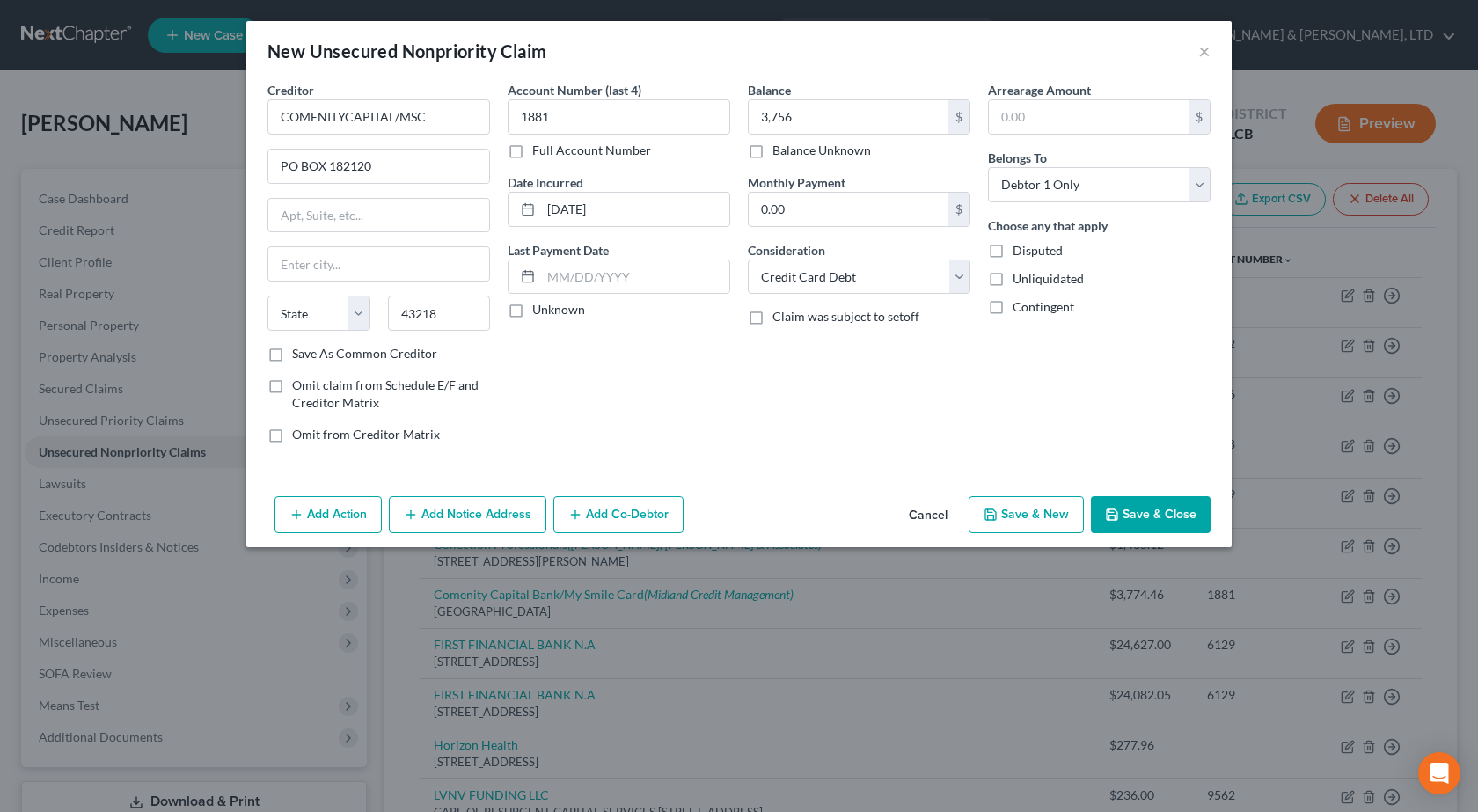
type input "Columbus"
select select "36"
click at [1188, 518] on button "Save & Close" at bounding box center [1150, 514] width 120 height 37
type input "3,756.00"
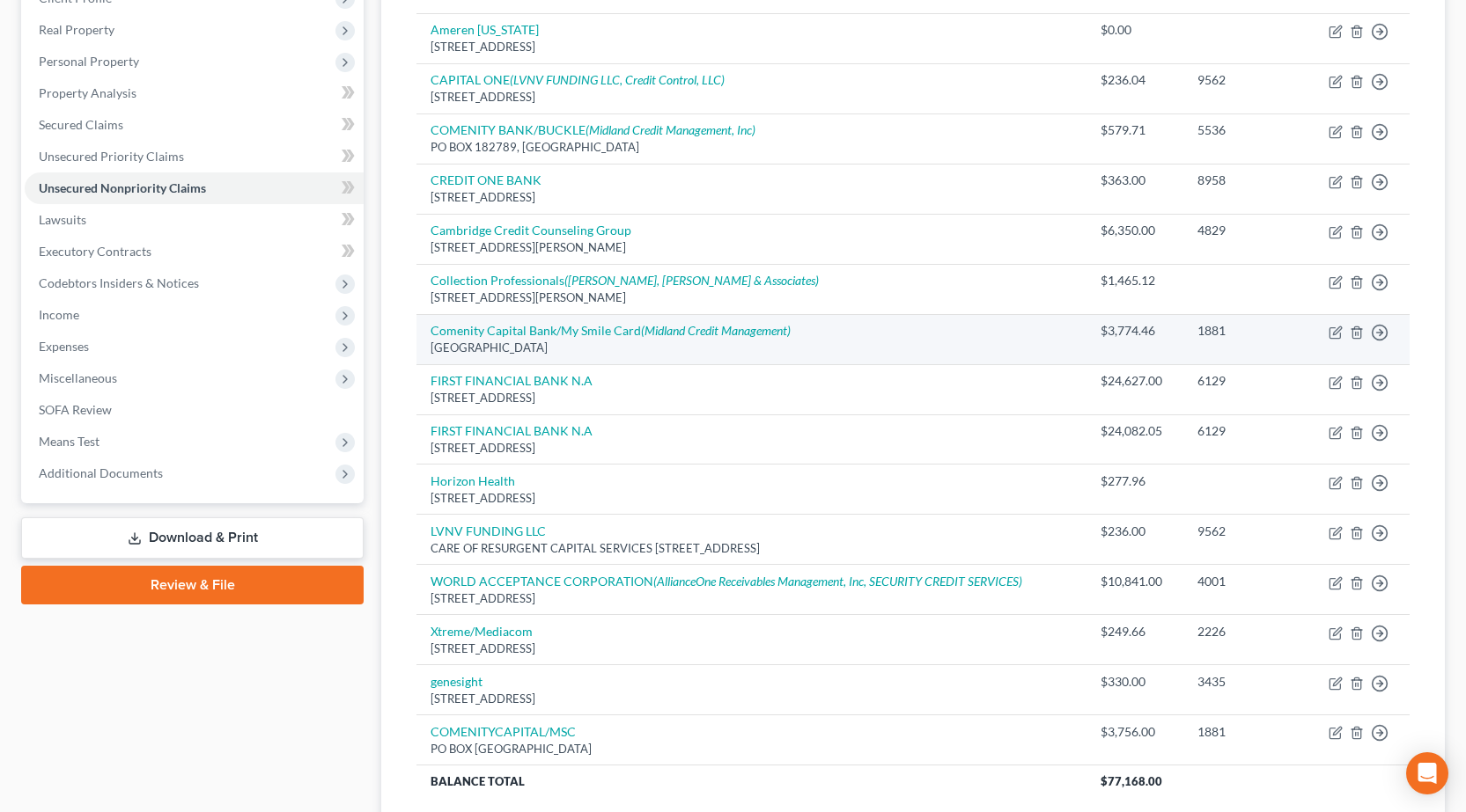
scroll to position [88, 0]
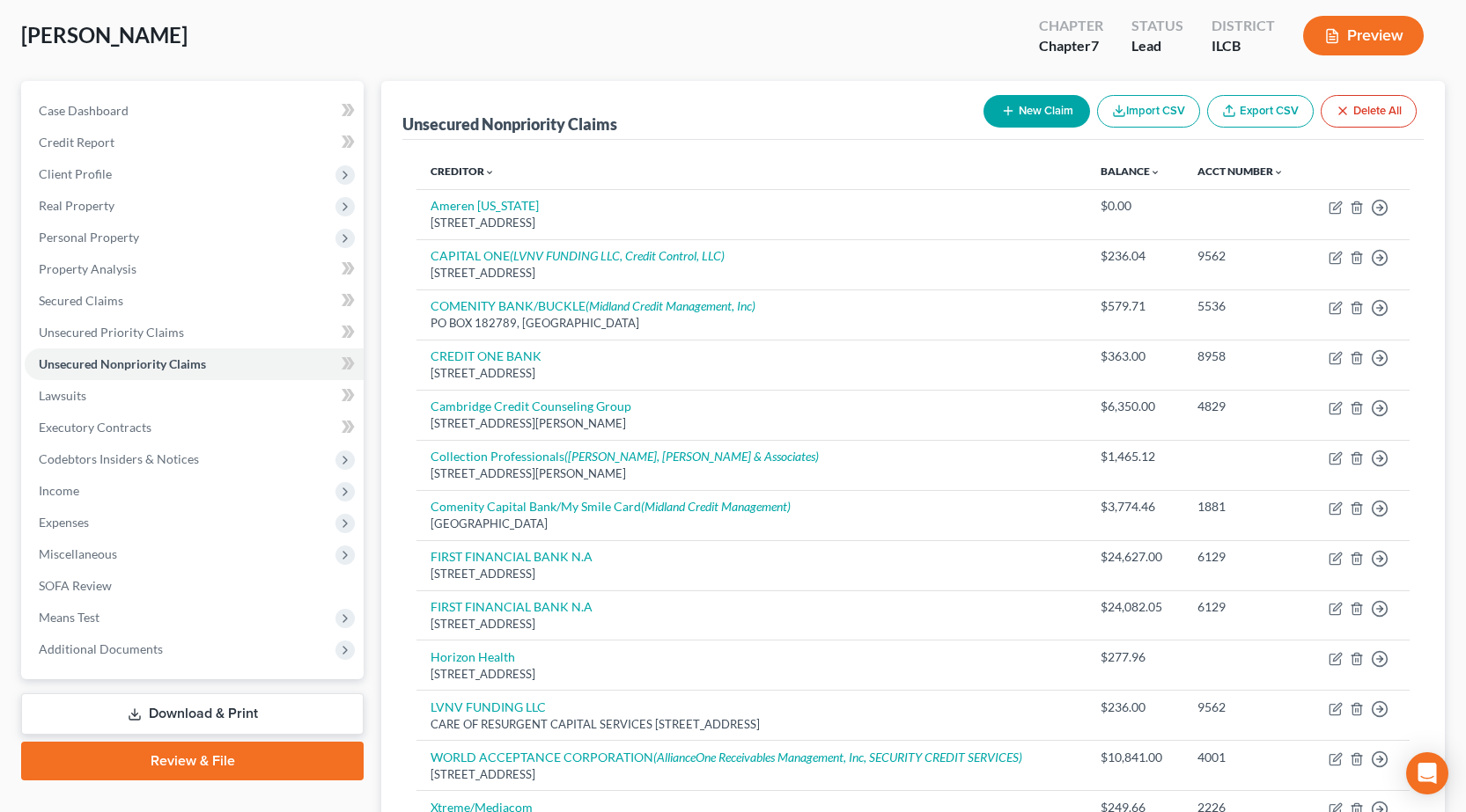
click at [1009, 120] on button "New Claim" at bounding box center [1036, 111] width 106 height 33
select select "0"
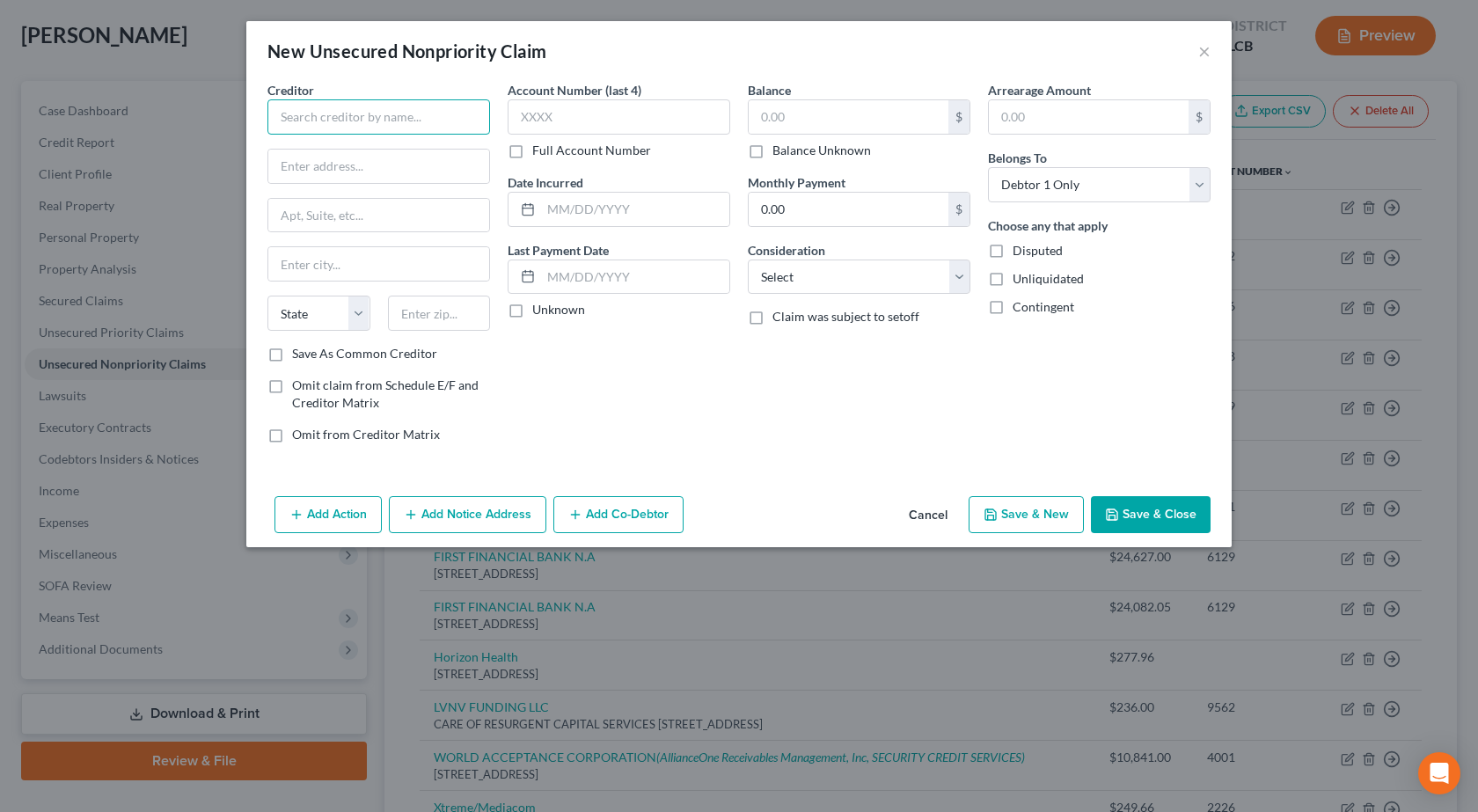
click at [427, 110] on input "text" at bounding box center [378, 116] width 222 height 35
paste input "COMENITYCAPITAL/ZALES"
type input "COMENITYCAPITAL/ZALES"
click at [631, 102] on input "text" at bounding box center [618, 116] width 222 height 35
type input "6189"
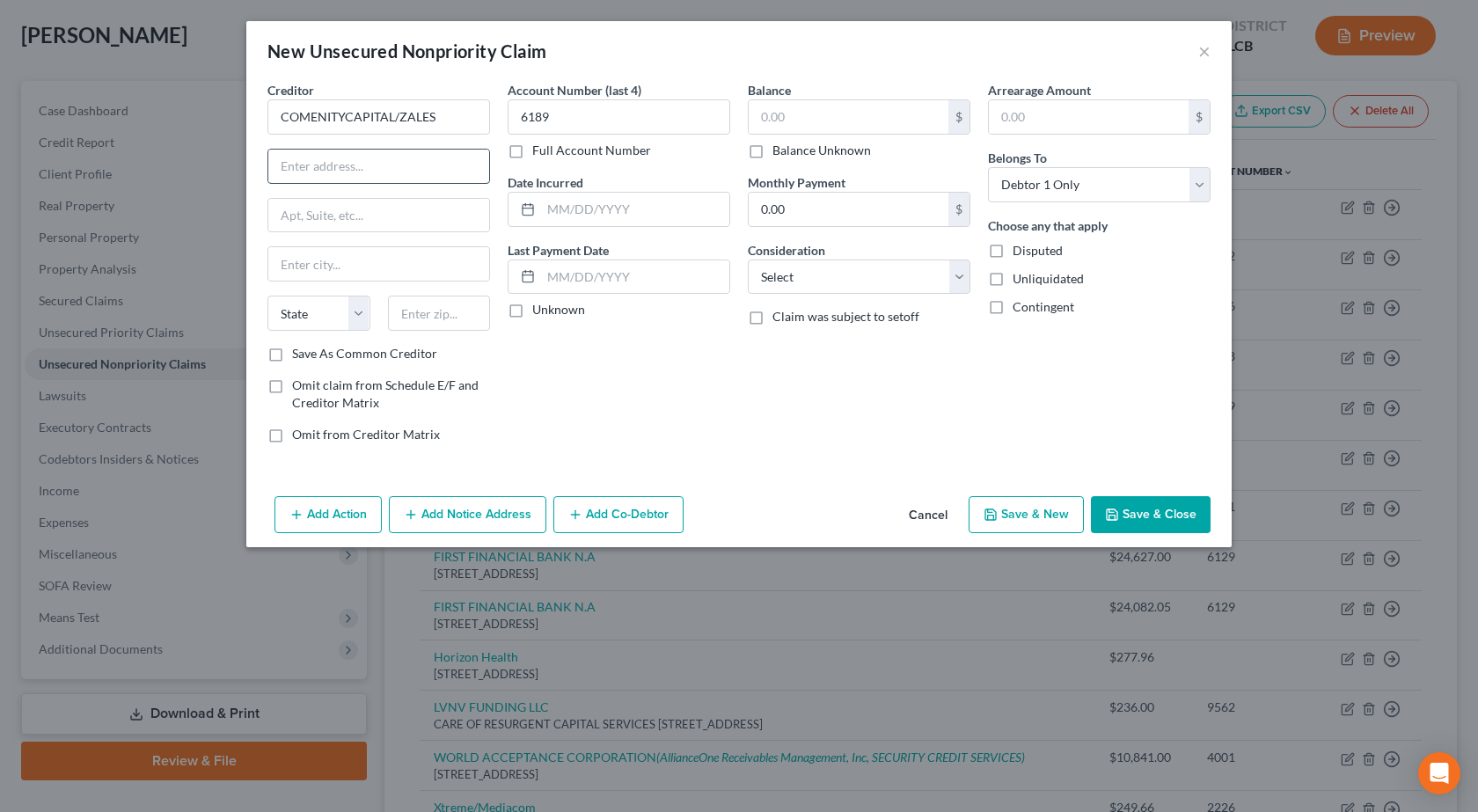
click at [322, 175] on input "text" at bounding box center [378, 167] width 220 height 34
click at [813, 120] on input "text" at bounding box center [848, 117] width 200 height 34
paste input "$2,793"
type input "2,793"
drag, startPoint x: 719, startPoint y: 388, endPoint x: 833, endPoint y: 320, distance: 132.7
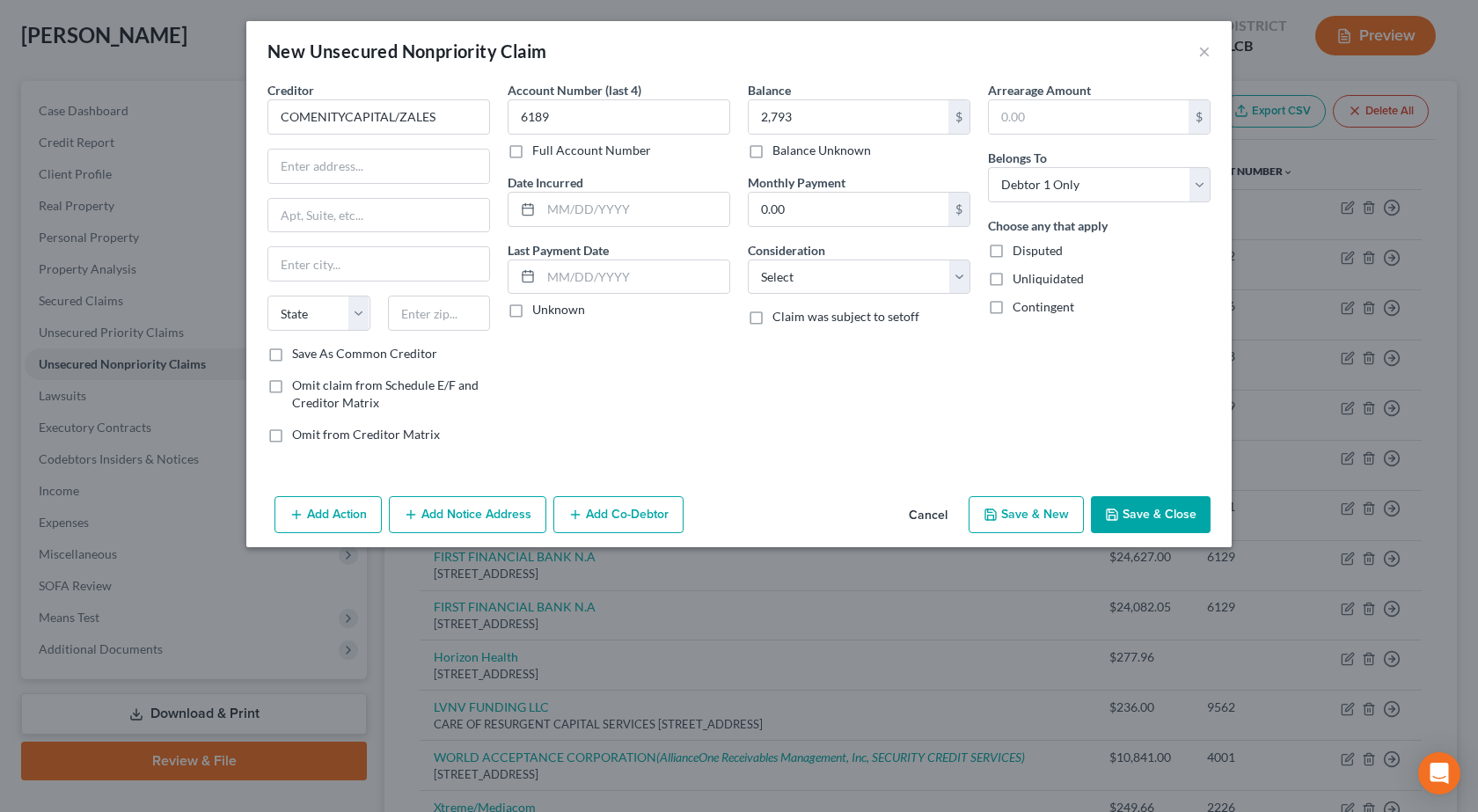
click at [730, 384] on div "Account Number (last 4) 6189 Full Account Number Date Incurred Last Payment Dat…" at bounding box center [619, 269] width 240 height 376
click at [821, 283] on select "Select Cable / Satellite Services Collection Agency Credit Card Debt Debt Couns…" at bounding box center [859, 276] width 222 height 35
select select "2"
click at [747, 259] on select "Select Cable / Satellite Services Collection Agency Credit Card Debt Debt Couns…" at bounding box center [859, 276] width 222 height 35
click at [522, 418] on div "Account Number (last 4) 6189 Full Account Number Date Incurred Last Payment Dat…" at bounding box center [619, 269] width 240 height 376
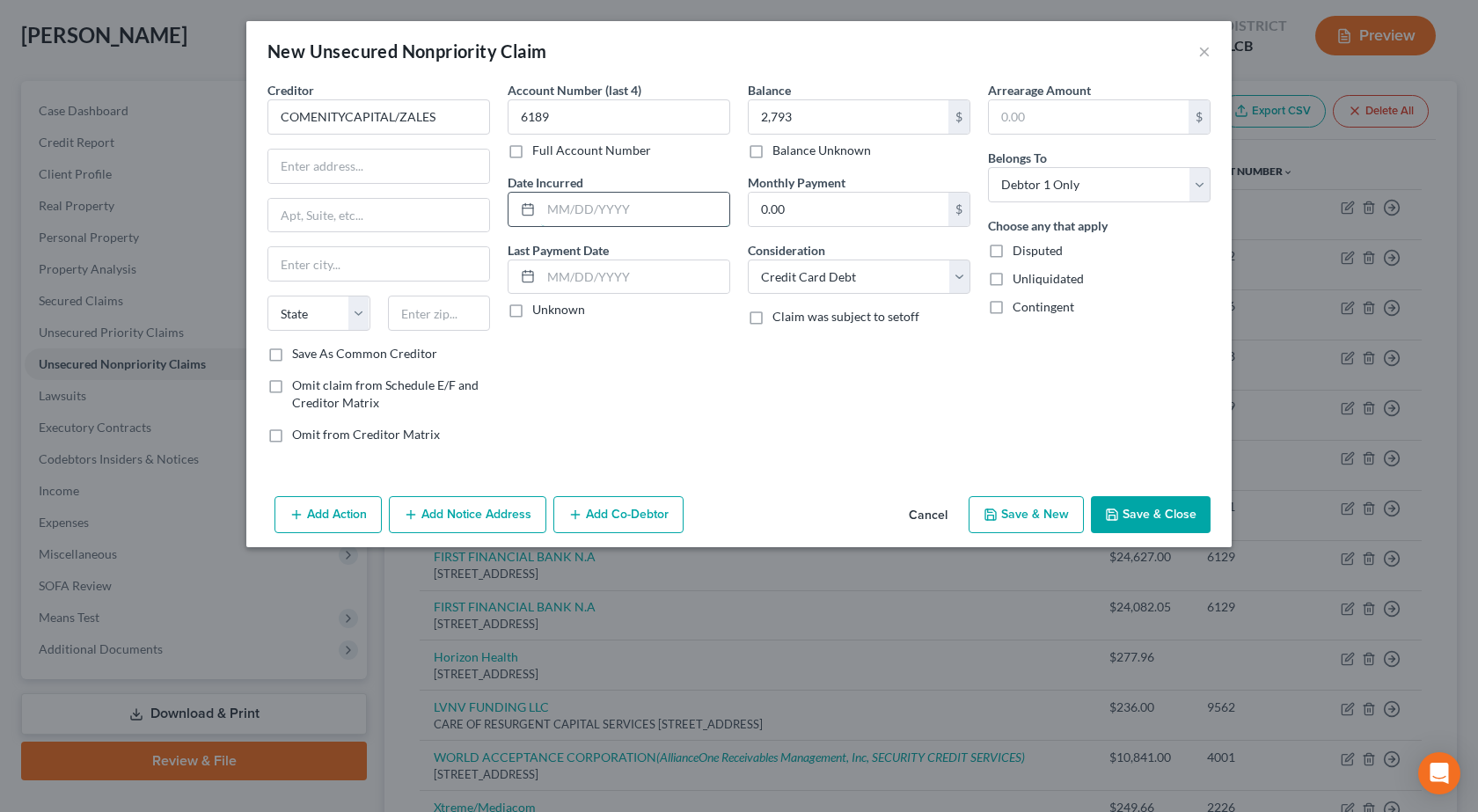
click at [633, 208] on input "text" at bounding box center [635, 209] width 189 height 34
paste input "[DATE]"
type input "[DATE]"
click at [355, 157] on input "text" at bounding box center [378, 167] width 220 height 34
paste input "PO BOX 182120"
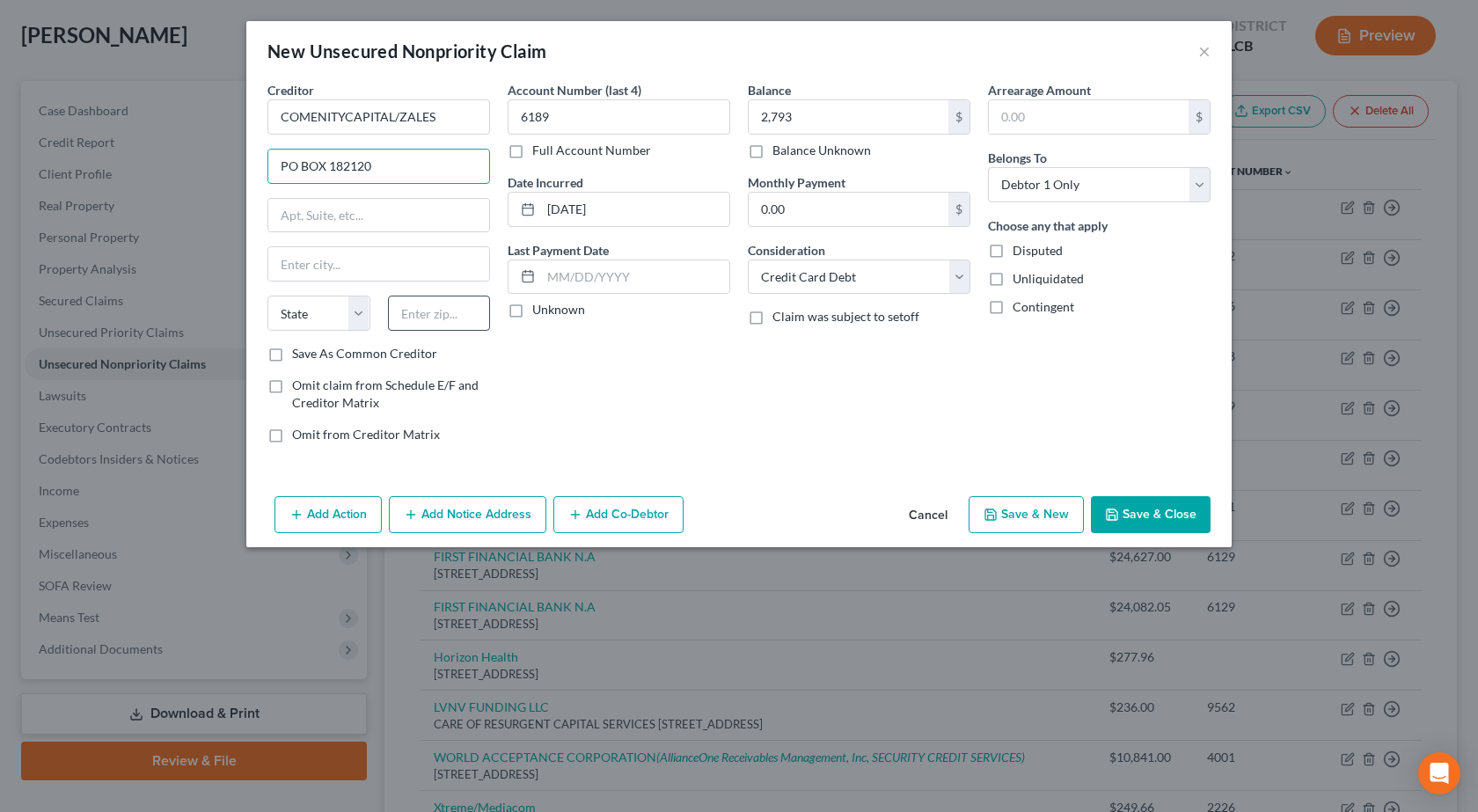
type input "PO BOX 182120"
click at [419, 319] on input "text" at bounding box center [440, 313] width 103 height 35
click at [419, 318] on input "text" at bounding box center [440, 313] width 103 height 35
type input "43218"
click at [718, 383] on div "Account Number (last 4) 6189 Full Account Number Date Incurred [DATE] Last Paym…" at bounding box center [619, 269] width 240 height 376
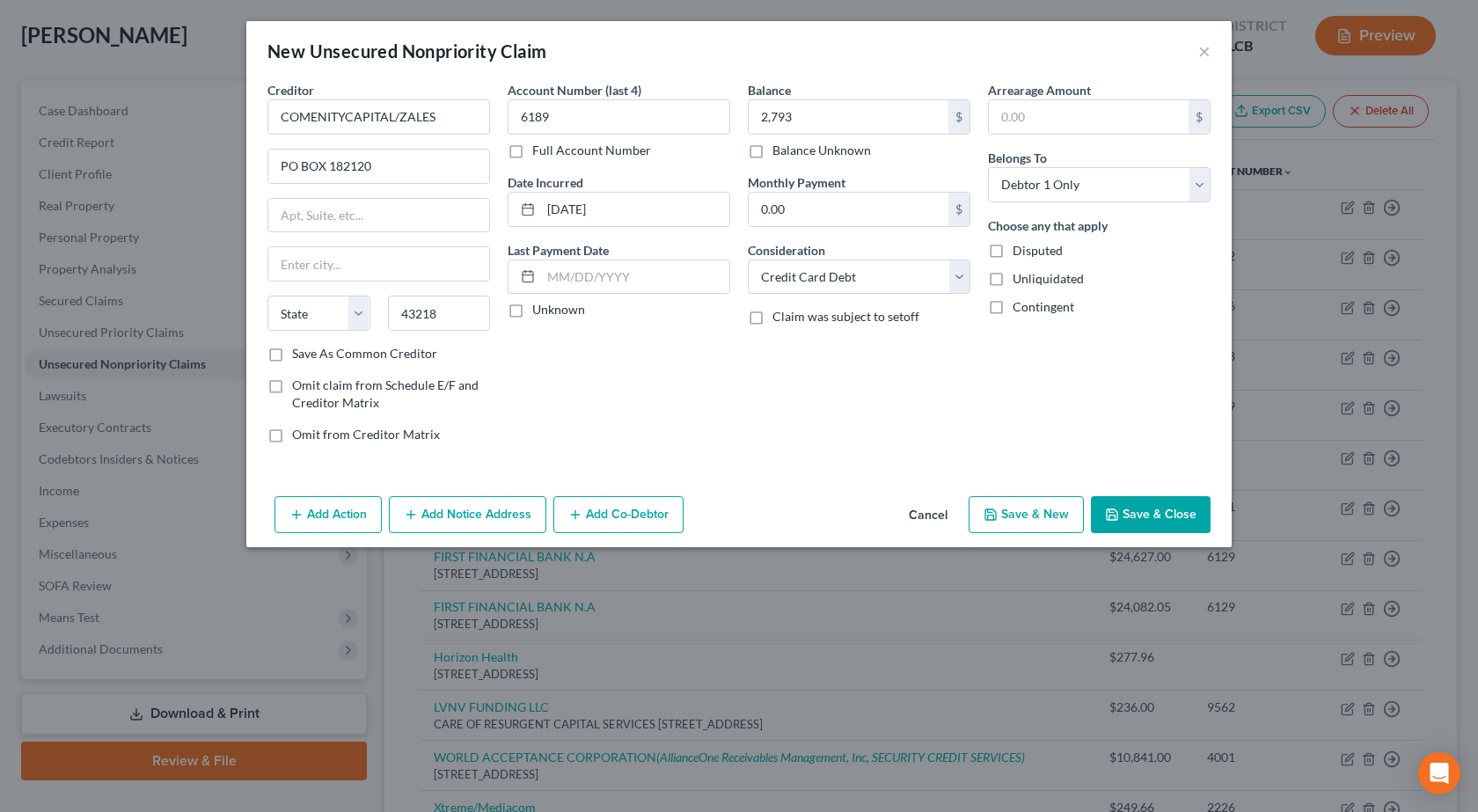
type input "Columbus"
select select "36"
click at [1174, 514] on button "Save & Close" at bounding box center [1150, 514] width 120 height 37
type input "2,793.00"
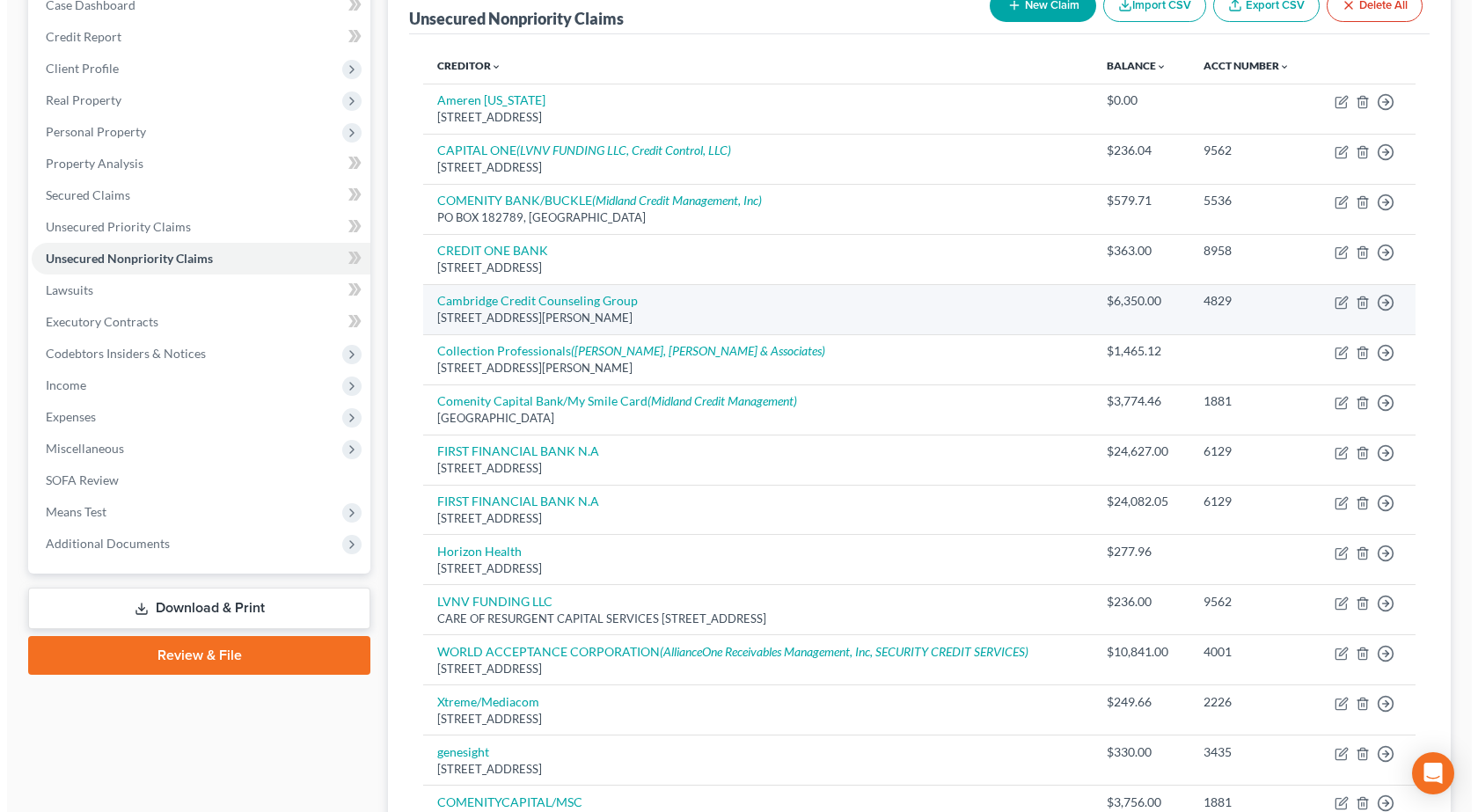
scroll to position [458, 0]
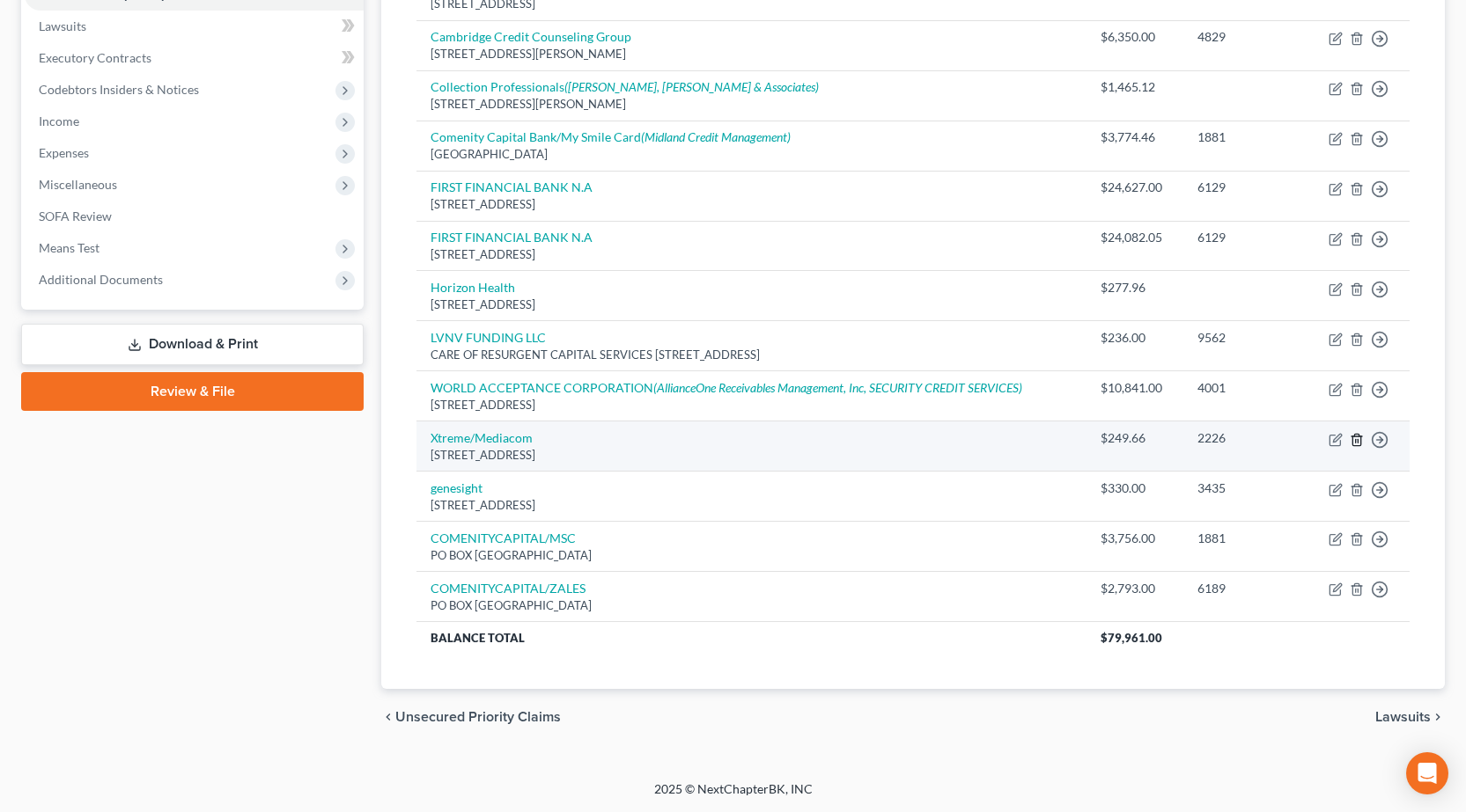
click at [1356, 439] on line "button" at bounding box center [1356, 441] width 0 height 4
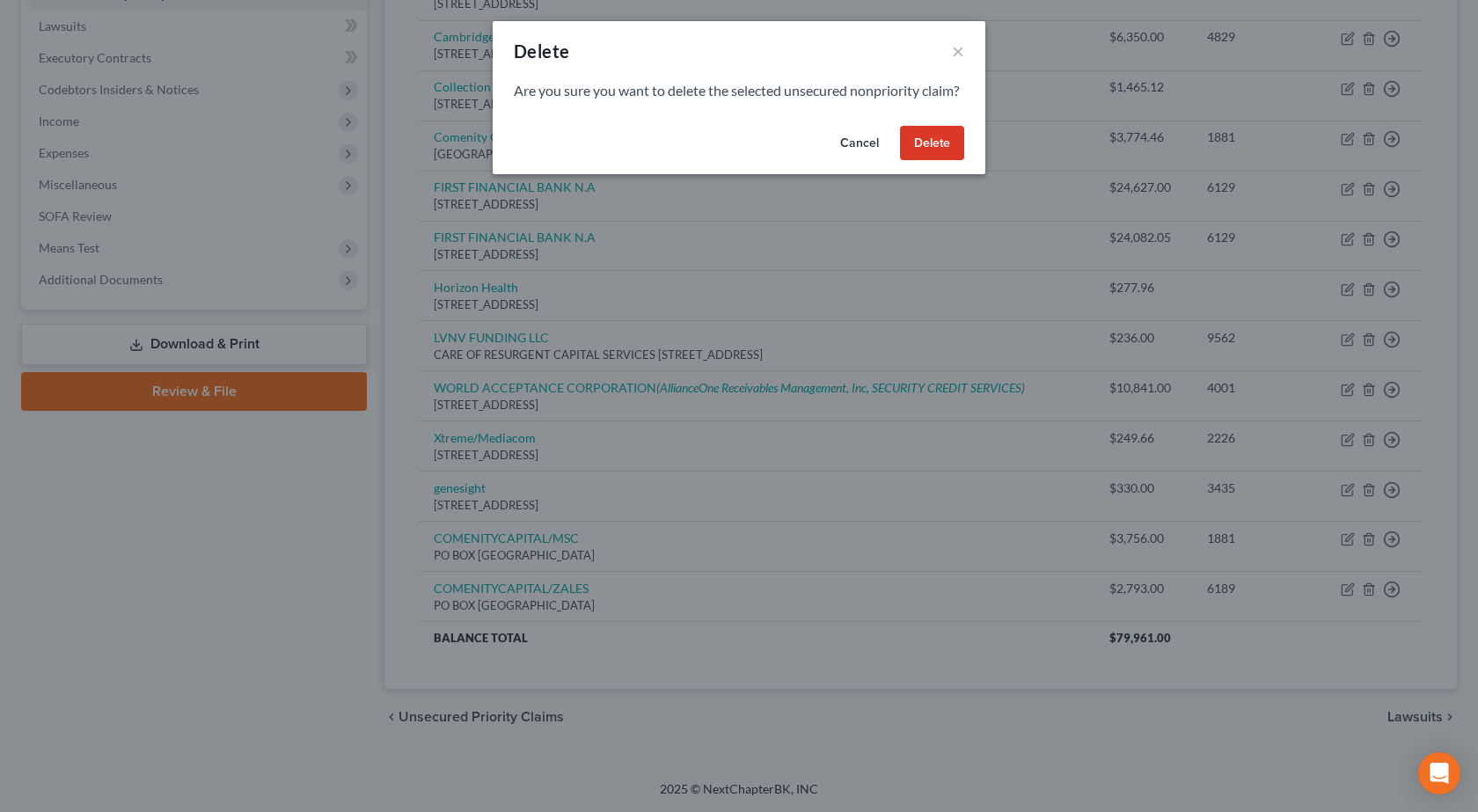
click at [929, 161] on button "Delete" at bounding box center [932, 143] width 65 height 35
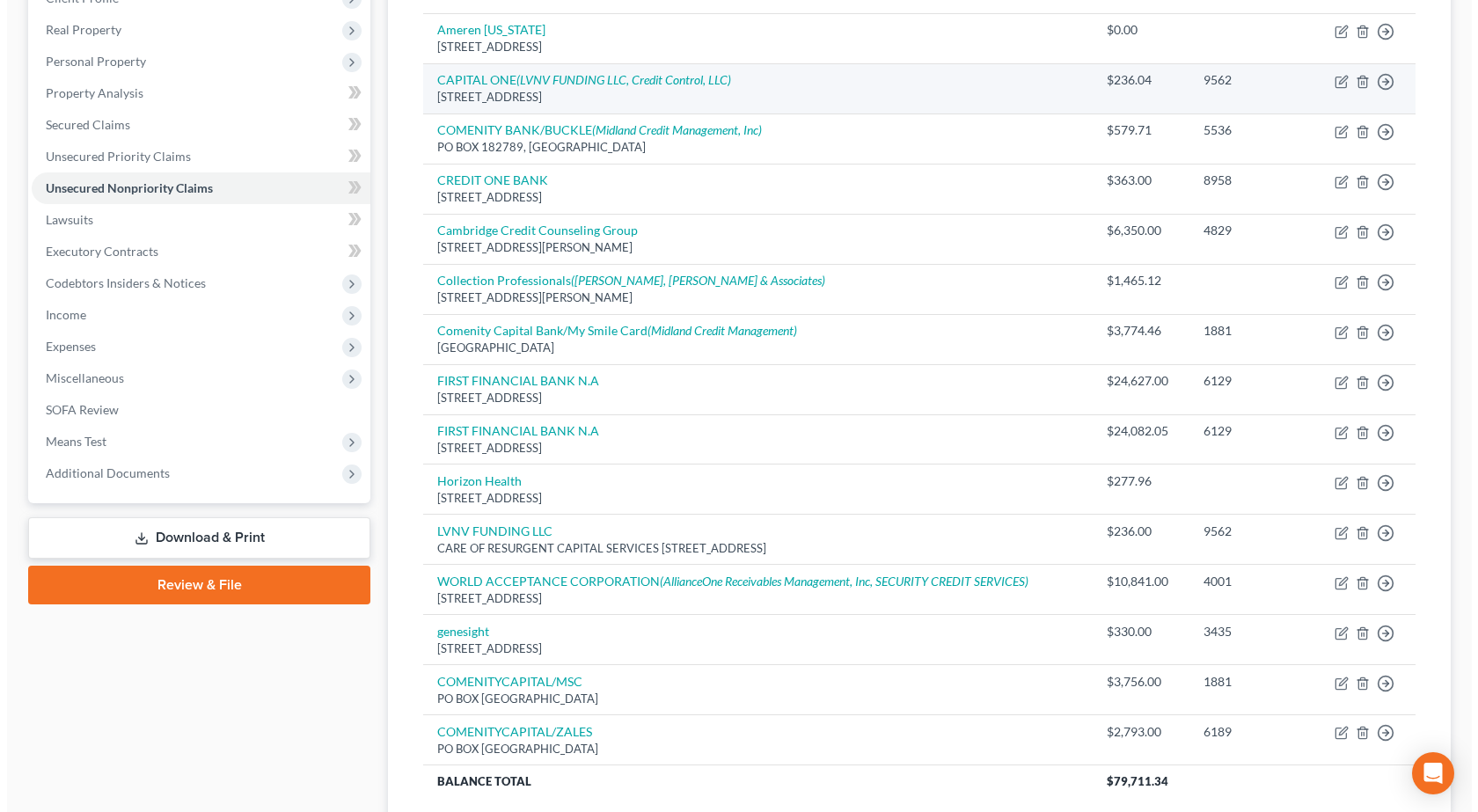
scroll to position [0, 0]
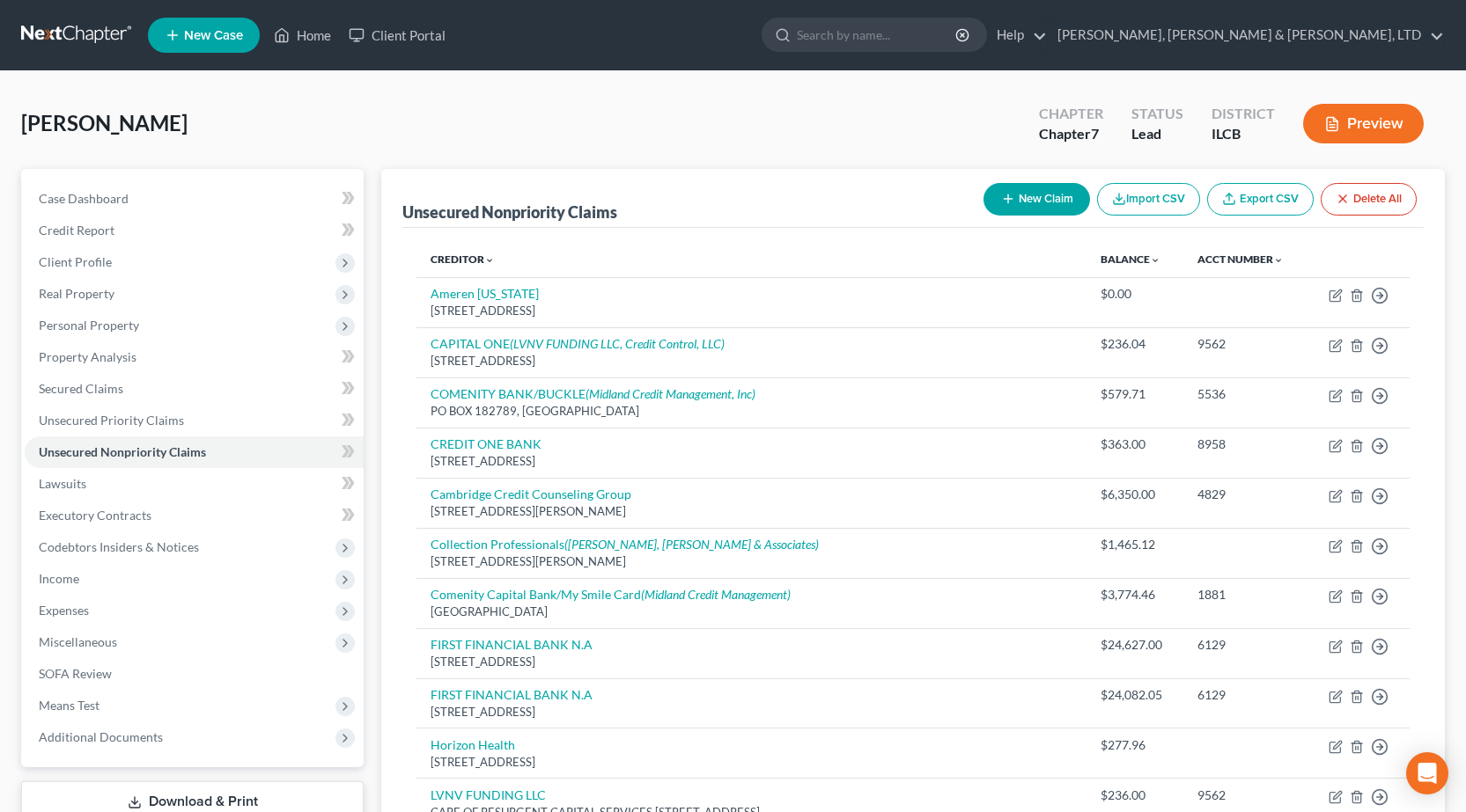
click at [1048, 211] on button "New Claim" at bounding box center [1036, 199] width 106 height 33
select select "0"
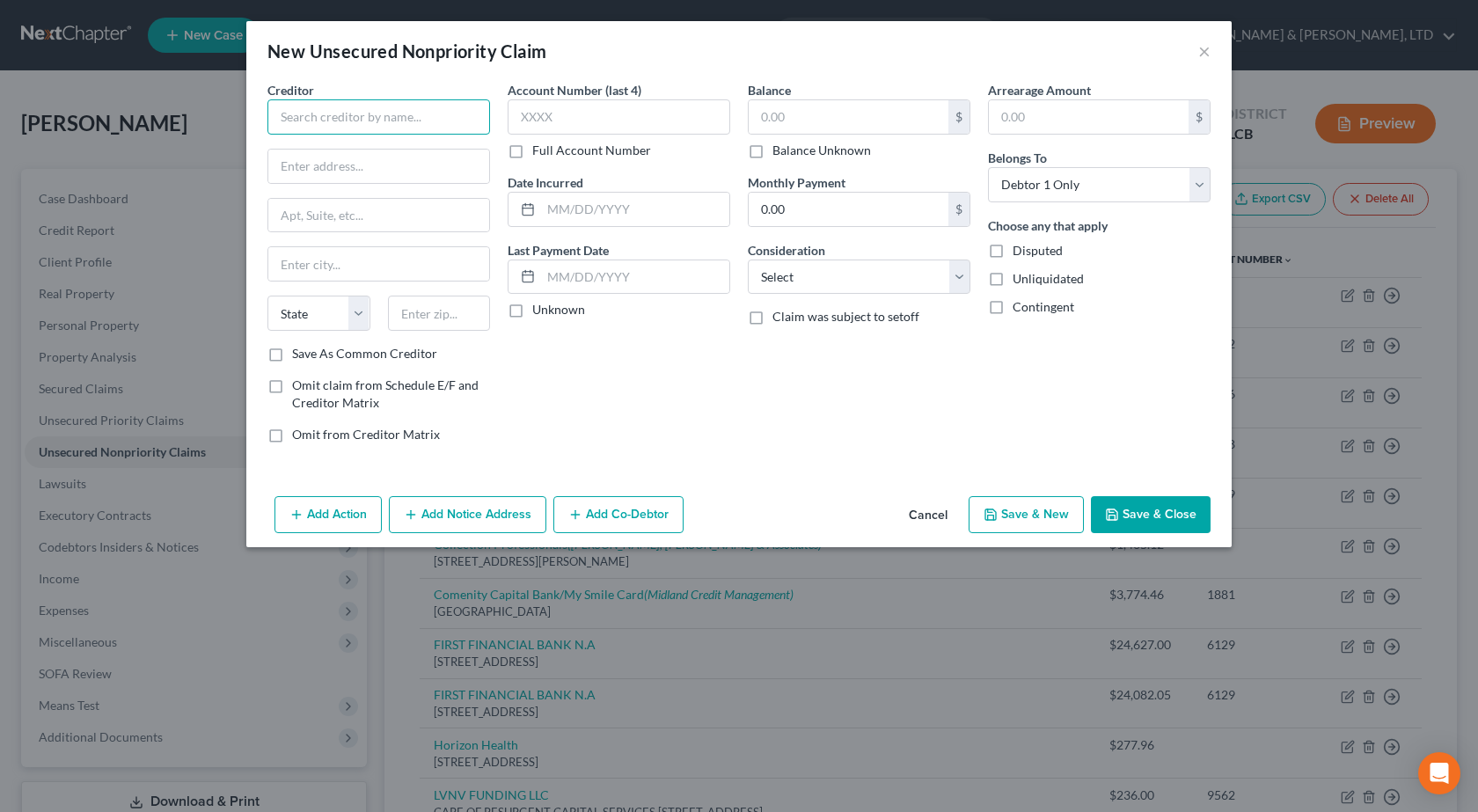
click at [386, 112] on input "text" at bounding box center [378, 116] width 222 height 35
paste input "COMENITYBANK/VICTORIASSECRET"
type input "COMENITYBANK/VICTORIASSECRET"
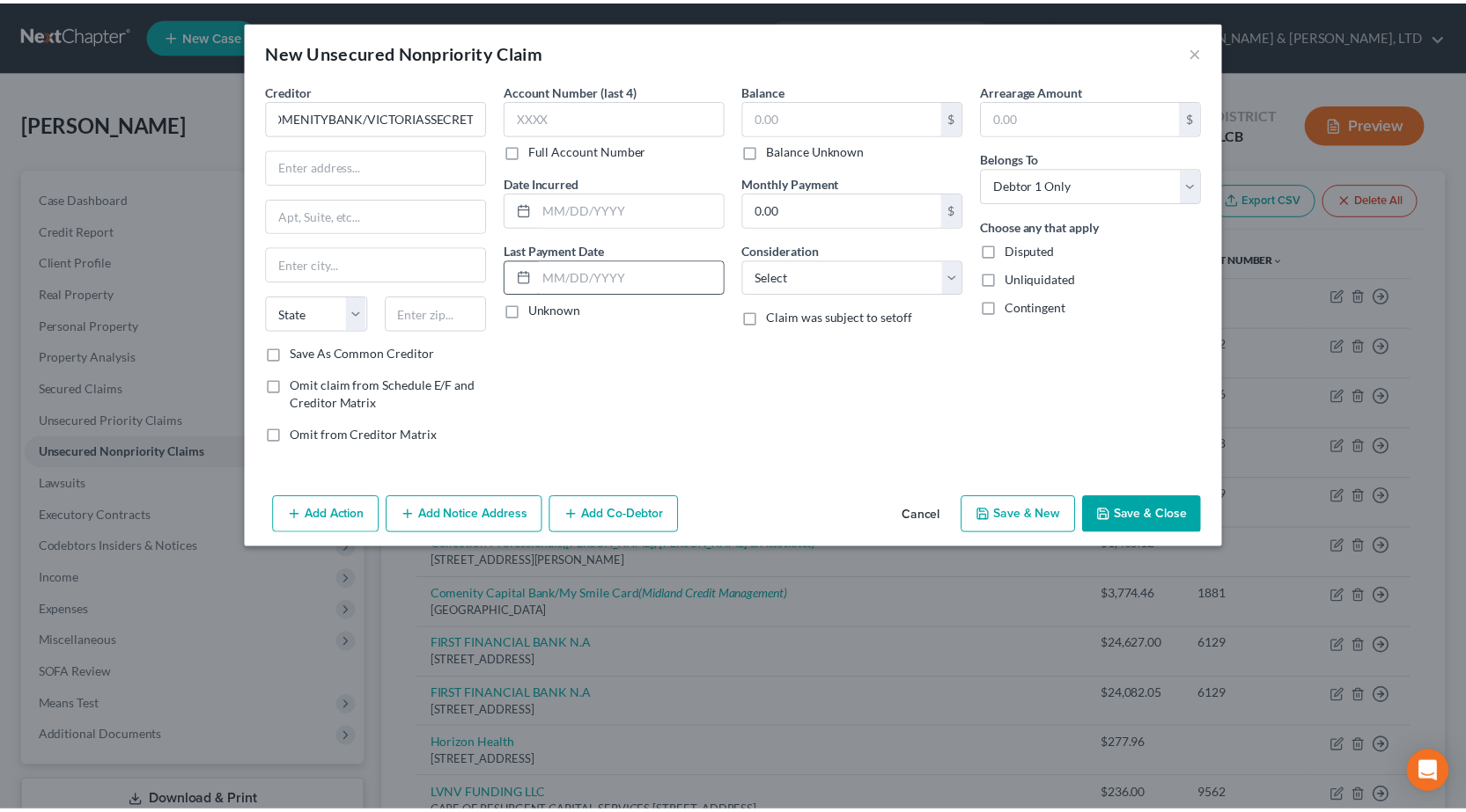
scroll to position [0, 0]
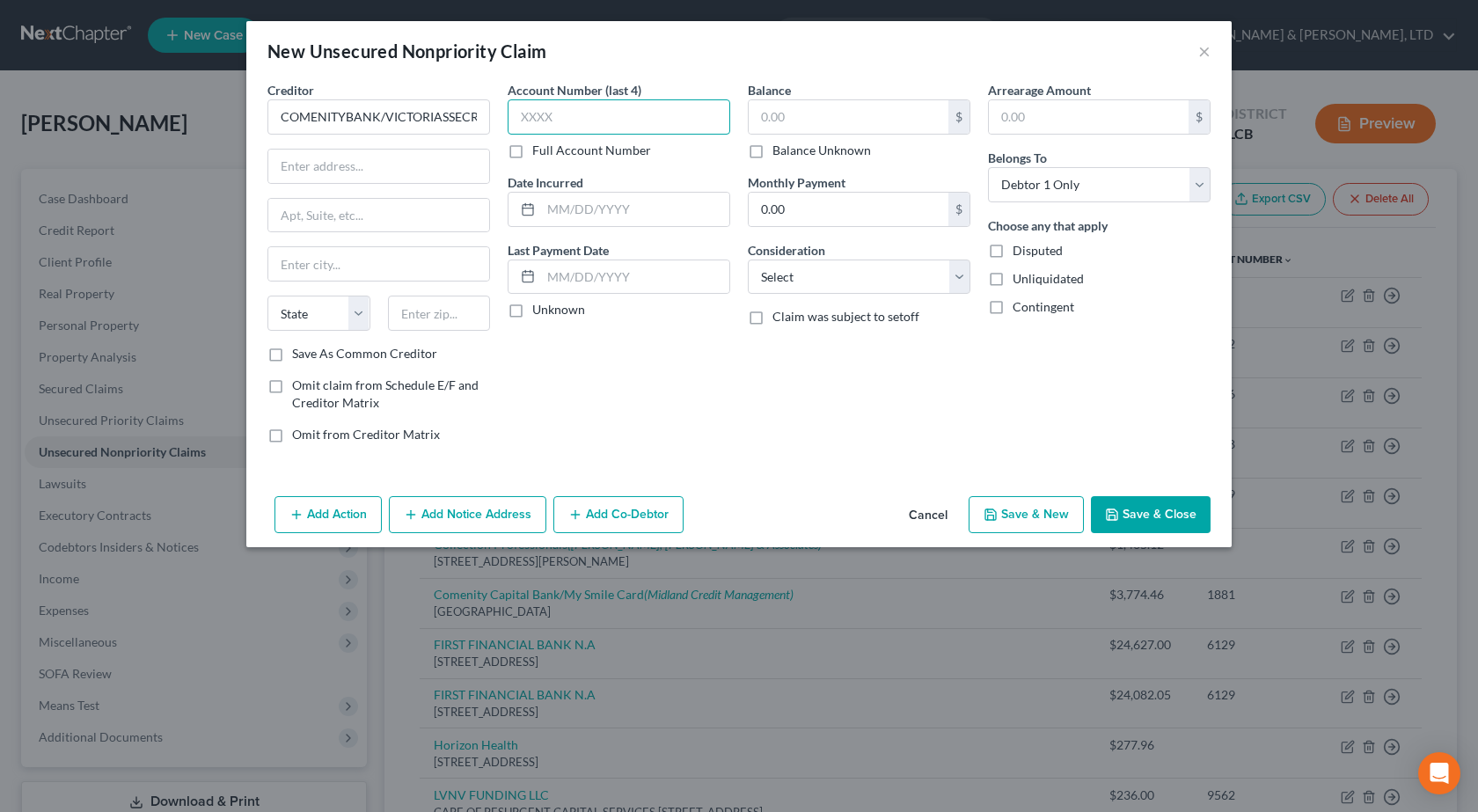
click at [589, 114] on input "text" at bounding box center [618, 116] width 222 height 35
type input "3170"
click at [772, 157] on label "Balance Unknown" at bounding box center [821, 151] width 98 height 18
click at [779, 153] on input "Balance Unknown" at bounding box center [785, 148] width 12 height 12
checkbox input "true"
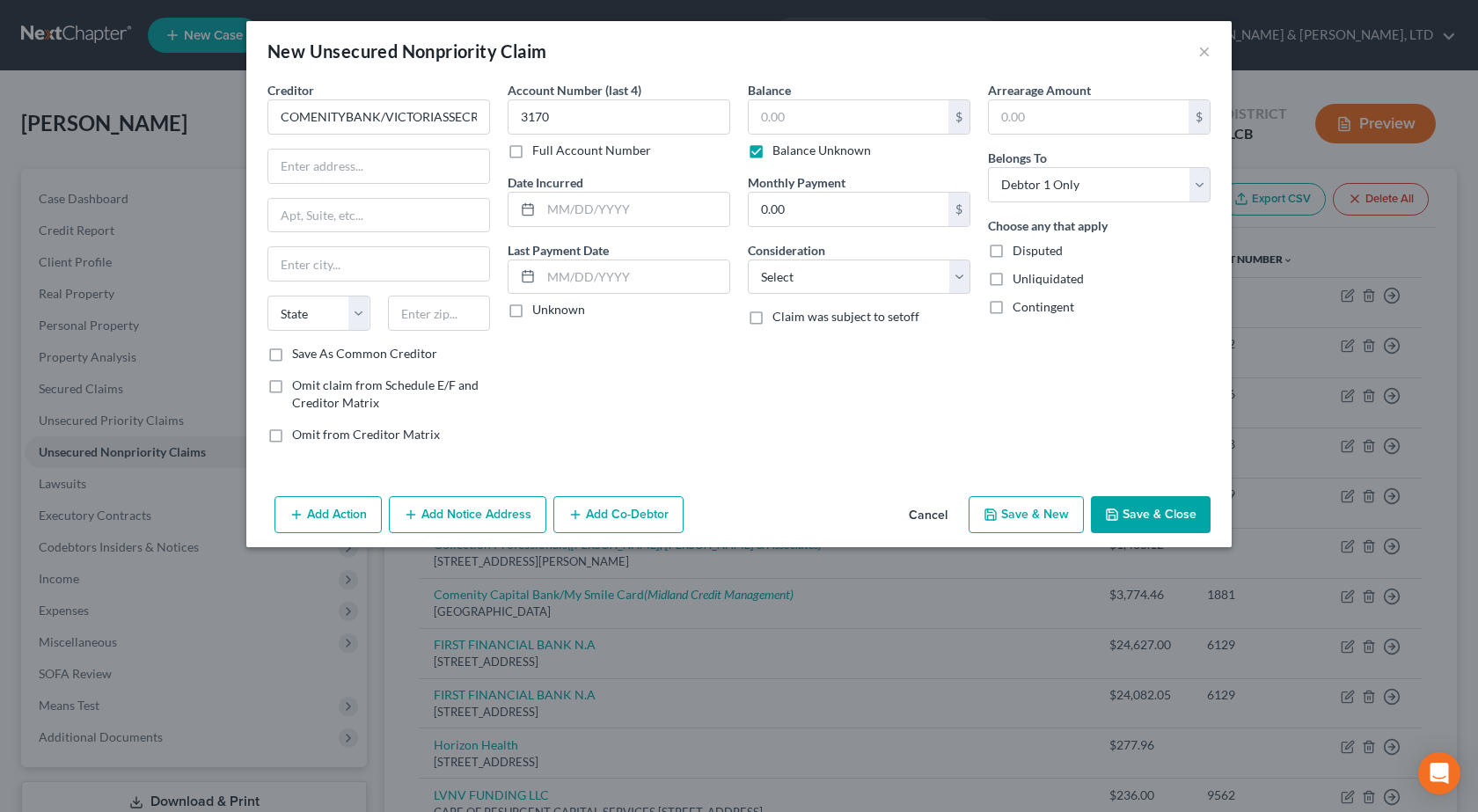
type input "0.00"
click at [630, 213] on input "text" at bounding box center [635, 209] width 189 height 34
paste input "[DATE]"
type input "[DATE]"
click at [824, 270] on select "Select Cable / Satellite Services Collection Agency Credit Card Debt Debt Couns…" at bounding box center [859, 276] width 222 height 35
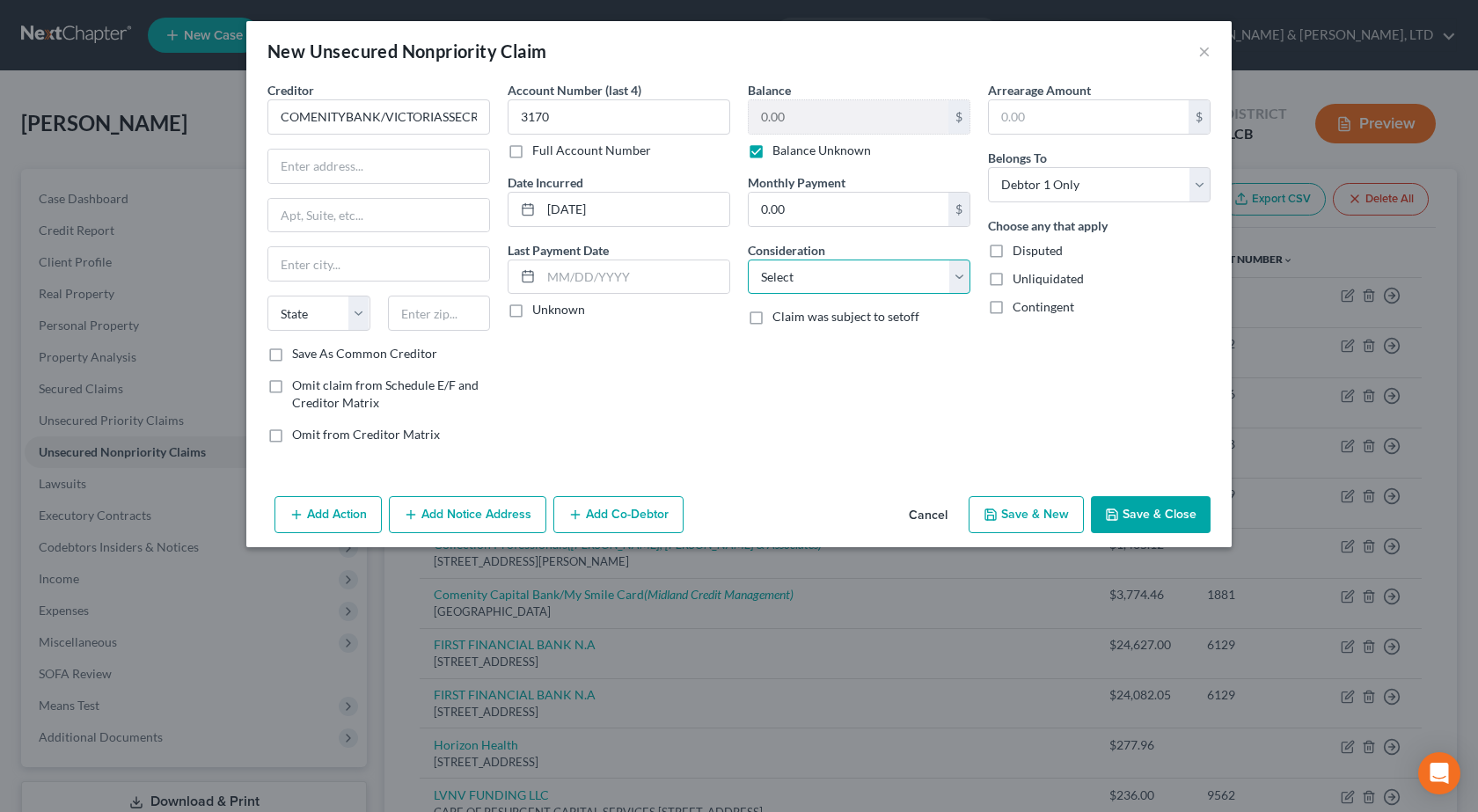
select select "2"
click at [747, 259] on select "Select Cable / Satellite Services Collection Agency Credit Card Debt Debt Couns…" at bounding box center [859, 276] width 222 height 35
click at [878, 421] on div "Balance 0.00 $ Balance Unknown Balance Undetermined 0.00 $ Balance Unknown Mont…" at bounding box center [860, 269] width 240 height 376
click at [298, 158] on input "text" at bounding box center [378, 167] width 220 height 34
paste input "[STREET_ADDRESS]"
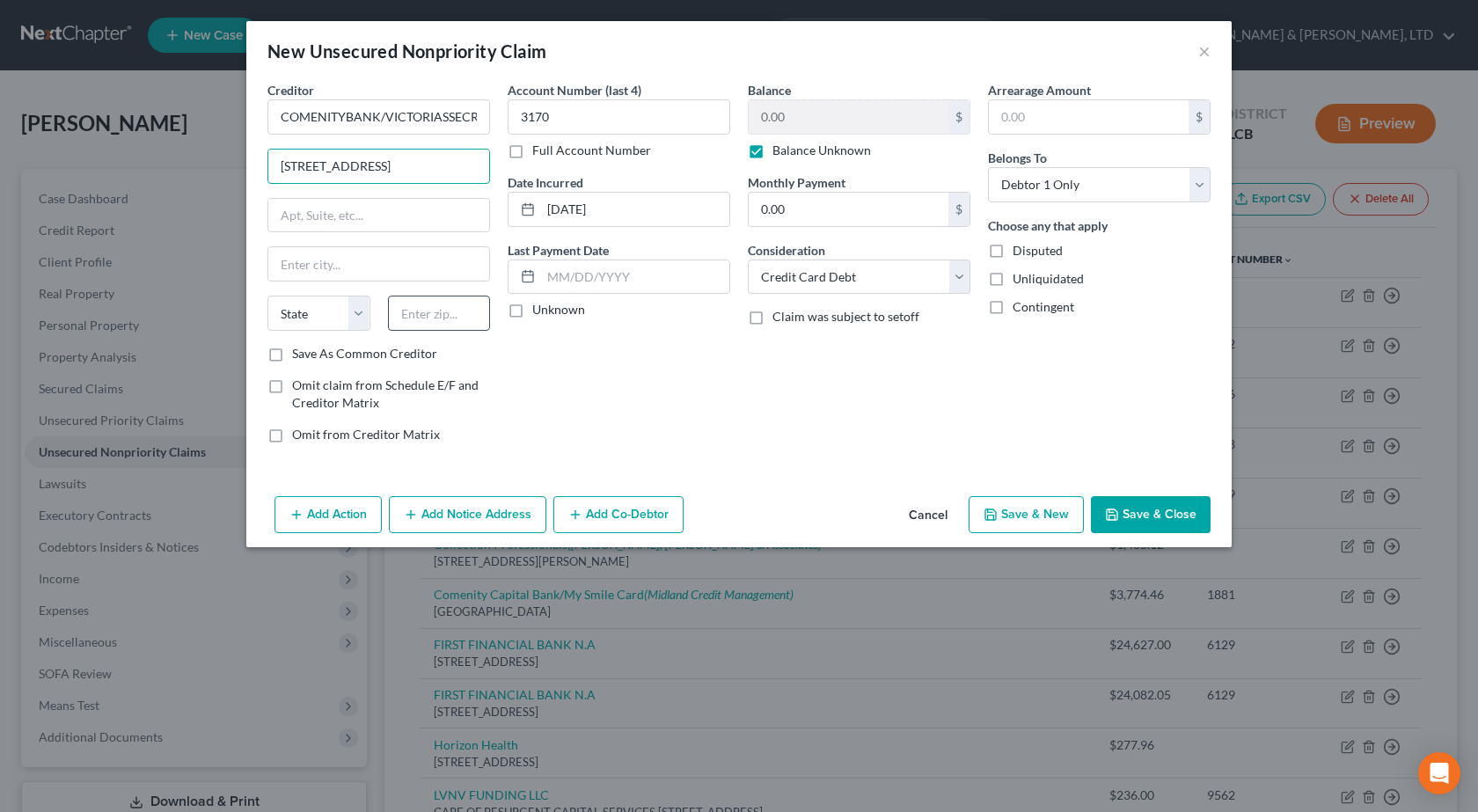
type input "[STREET_ADDRESS]"
drag, startPoint x: 430, startPoint y: 313, endPoint x: 432, endPoint y: 304, distance: 9.2
click at [431, 311] on input "text" at bounding box center [440, 313] width 103 height 35
type input "43219"
type input "Columbus"
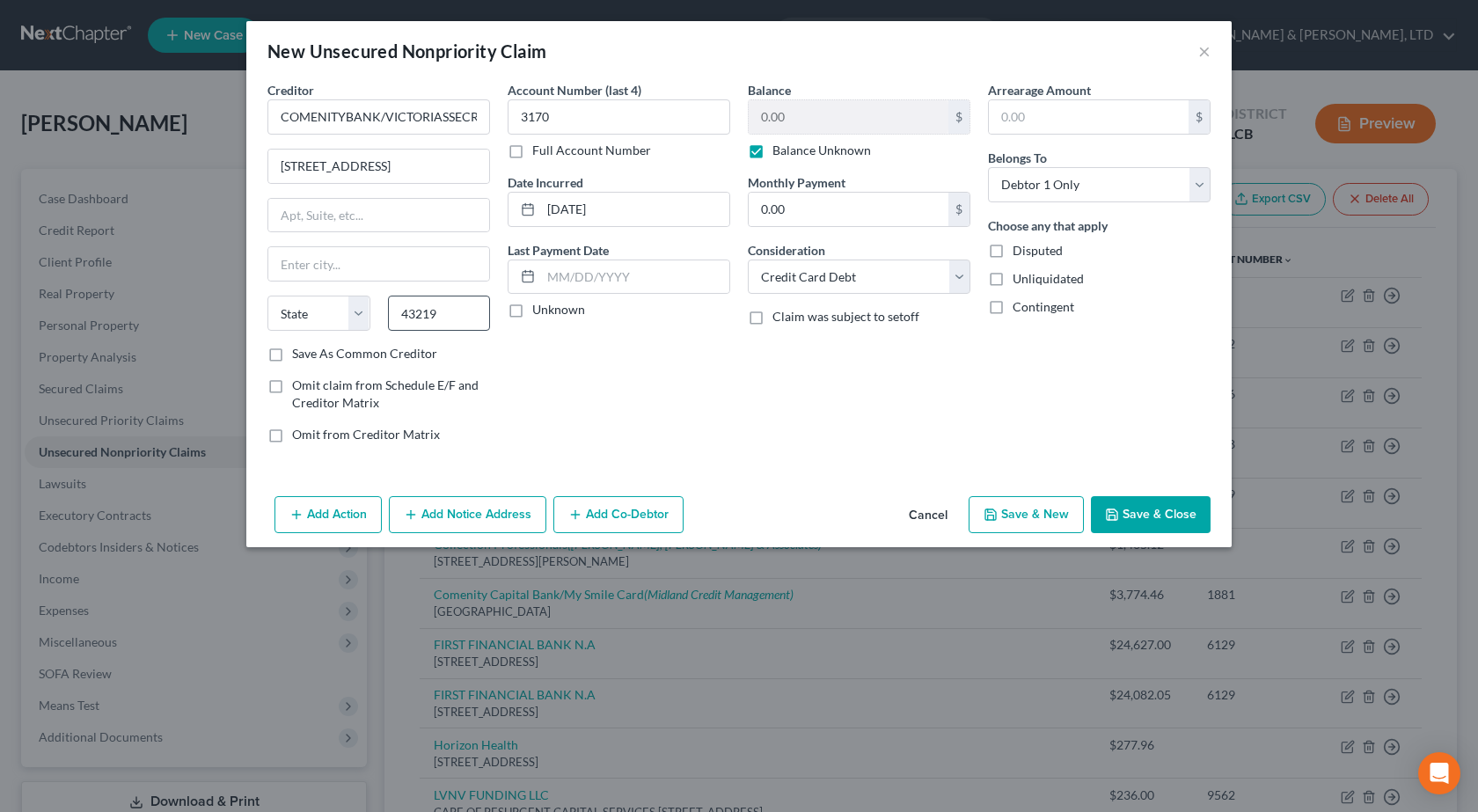
select select "36"
click at [1142, 510] on button "Save & Close" at bounding box center [1150, 514] width 120 height 37
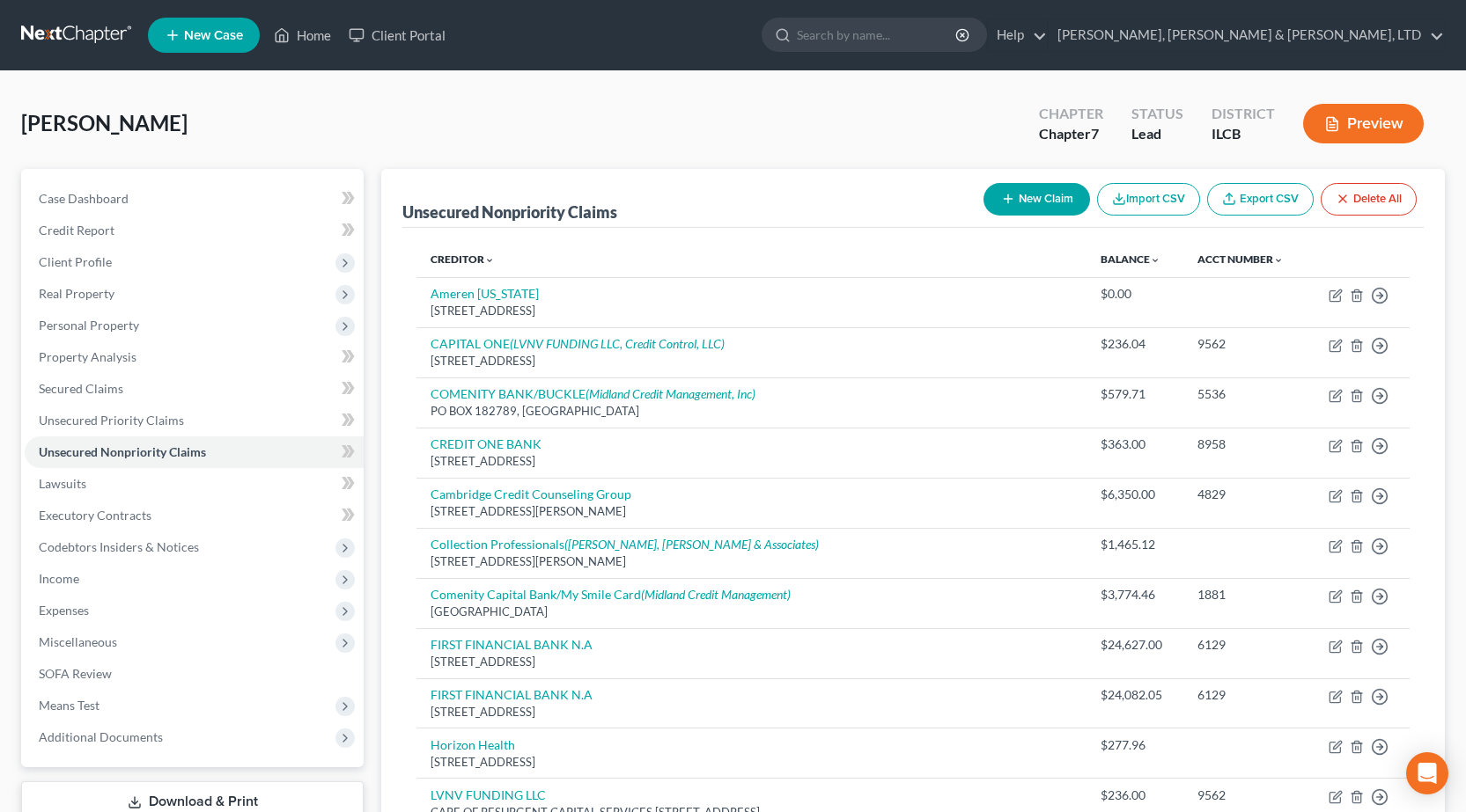
click at [1029, 204] on button "New Claim" at bounding box center [1036, 199] width 106 height 33
select select "0"
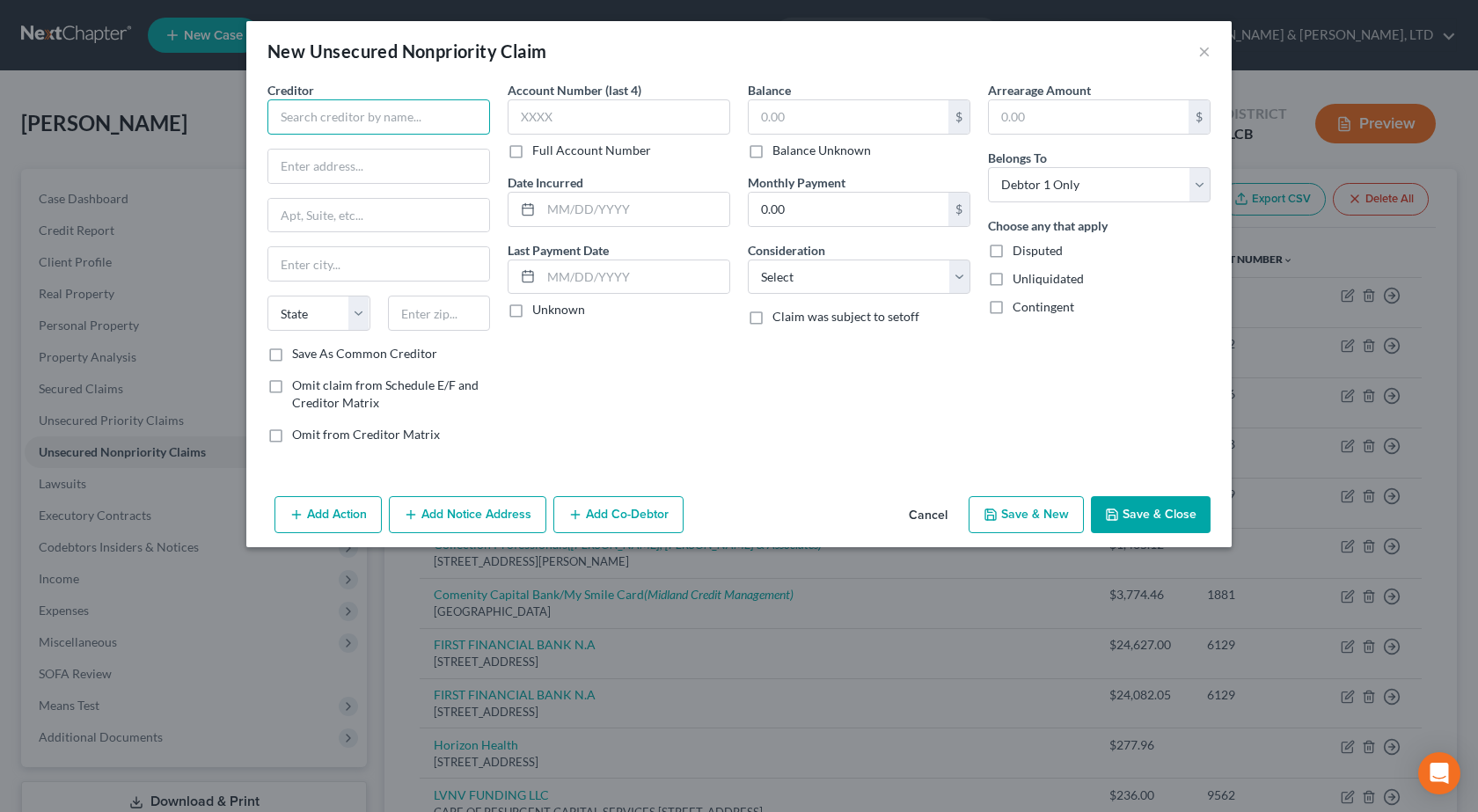
click at [375, 109] on input "text" at bounding box center [378, 116] width 222 height 35
paste input "KOHLS/CAPITAL ONE"
type input "KOHLS/CAPITAL ONE"
click at [614, 120] on input "text" at bounding box center [618, 116] width 222 height 35
type input "5712"
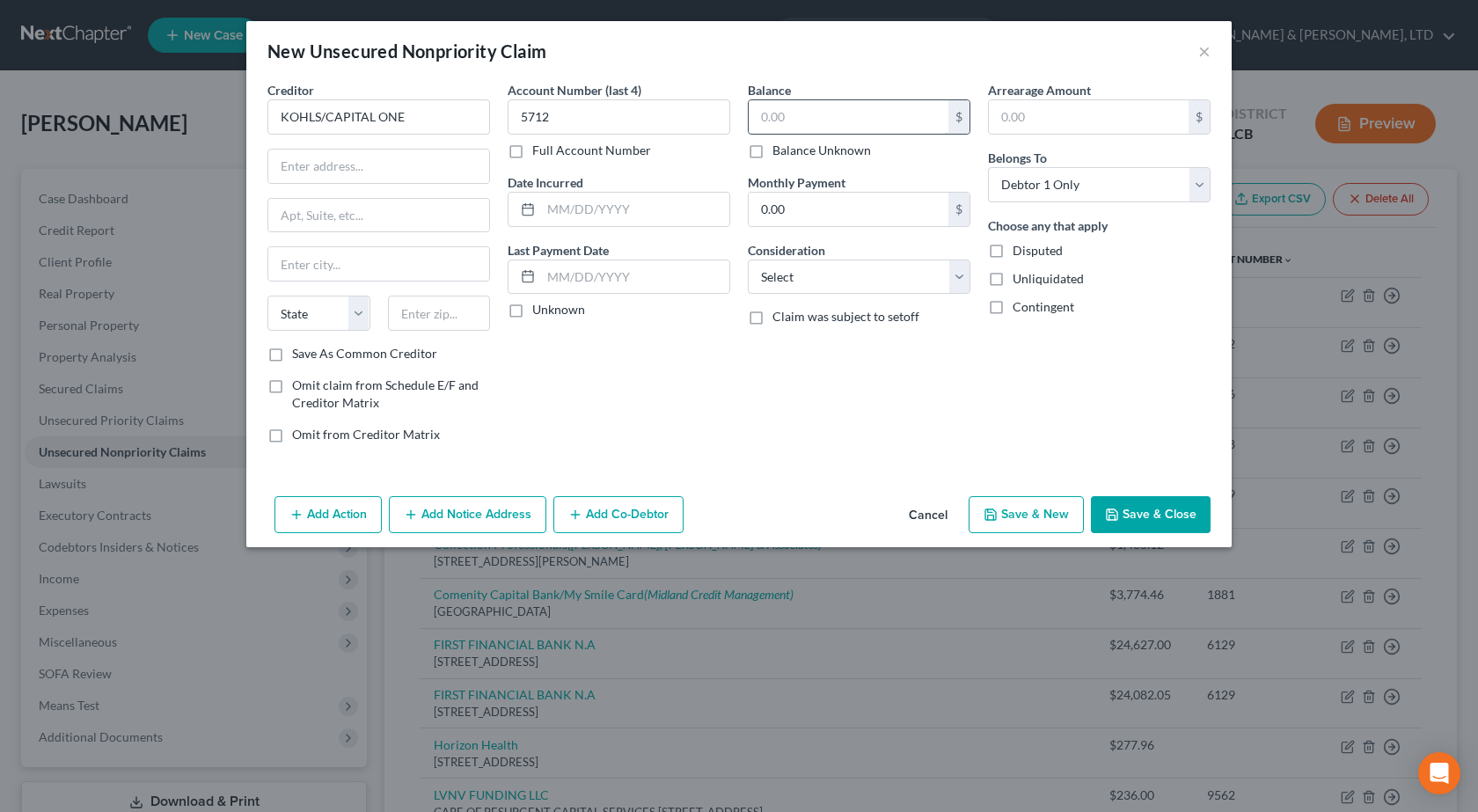
click at [788, 100] on input "text" at bounding box center [848, 117] width 200 height 34
type input "72"
click at [871, 266] on select "Select Cable / Satellite Services Collection Agency Credit Card Debt Debt Couns…" at bounding box center [859, 276] width 222 height 35
select select "2"
click at [747, 259] on select "Select Cable / Satellite Services Collection Agency Credit Card Debt Debt Couns…" at bounding box center [859, 276] width 222 height 35
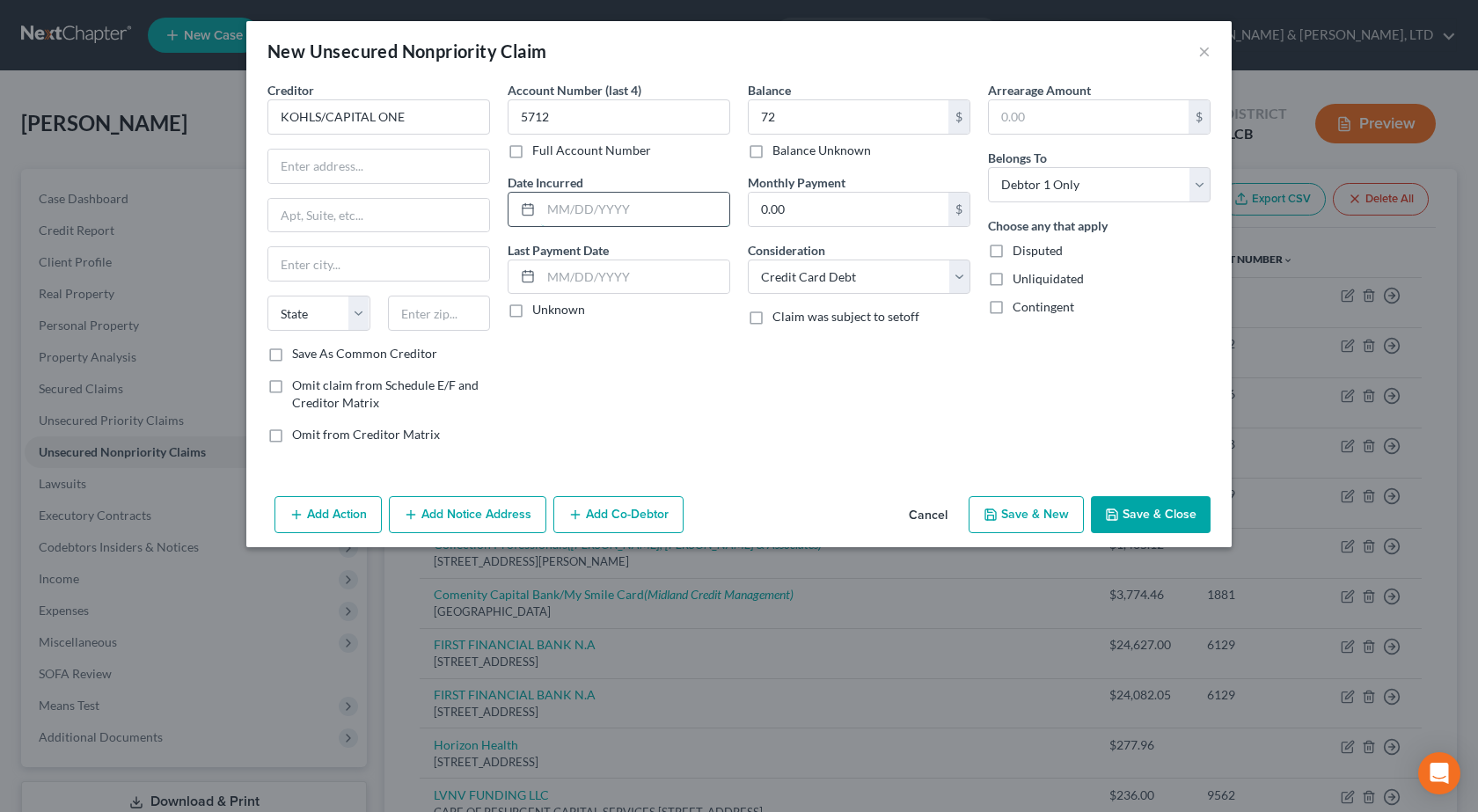
click at [580, 213] on input "text" at bounding box center [635, 209] width 189 height 34
paste input "[DATE]"
type input "[DATE]"
click at [329, 156] on input "text" at bounding box center [378, 167] width 220 height 34
paste input "PO BOX 3115"
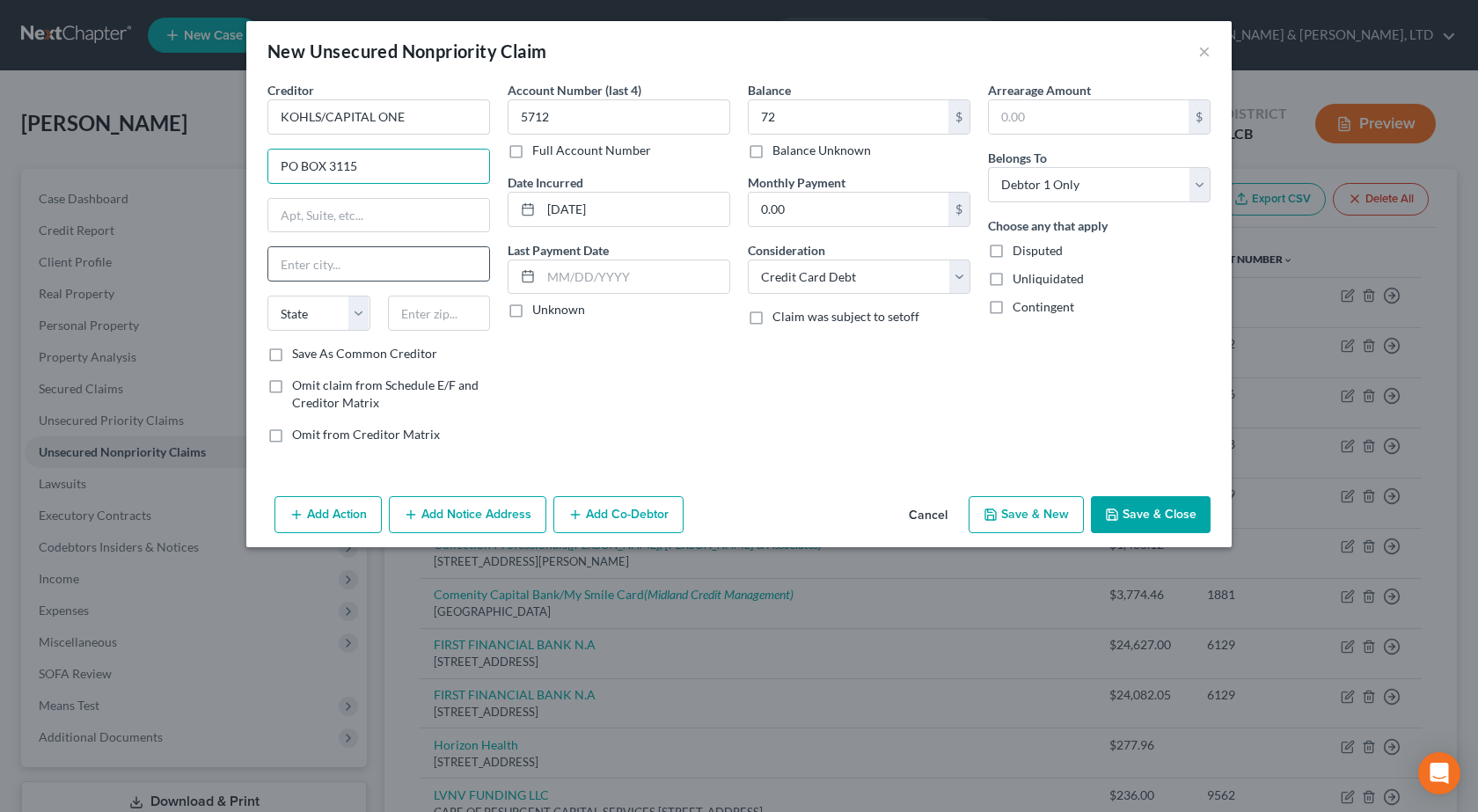
type input "PO BOX 3115"
click at [450, 321] on input "text" at bounding box center [440, 313] width 103 height 35
type input "53201"
type input "[GEOGRAPHIC_DATA]"
select select "52"
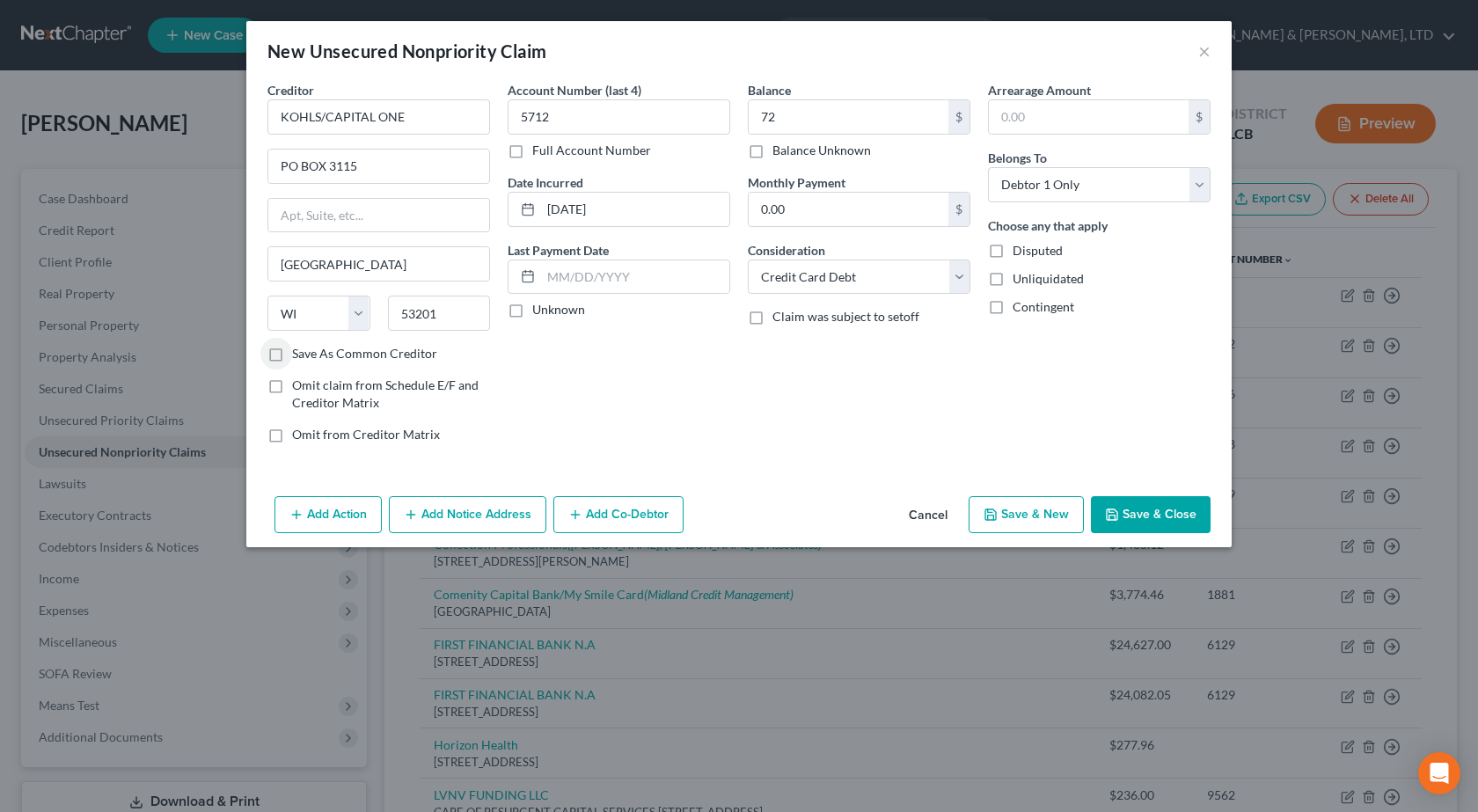
click at [1006, 477] on div "Creditor * KOHLS/CAPITAL ONE PO BOX [GEOGRAPHIC_DATA] [US_STATE] AK AR AZ CA CO…" at bounding box center [739, 285] width 986 height 408
click at [1117, 525] on button "Save & Close" at bounding box center [1150, 514] width 120 height 37
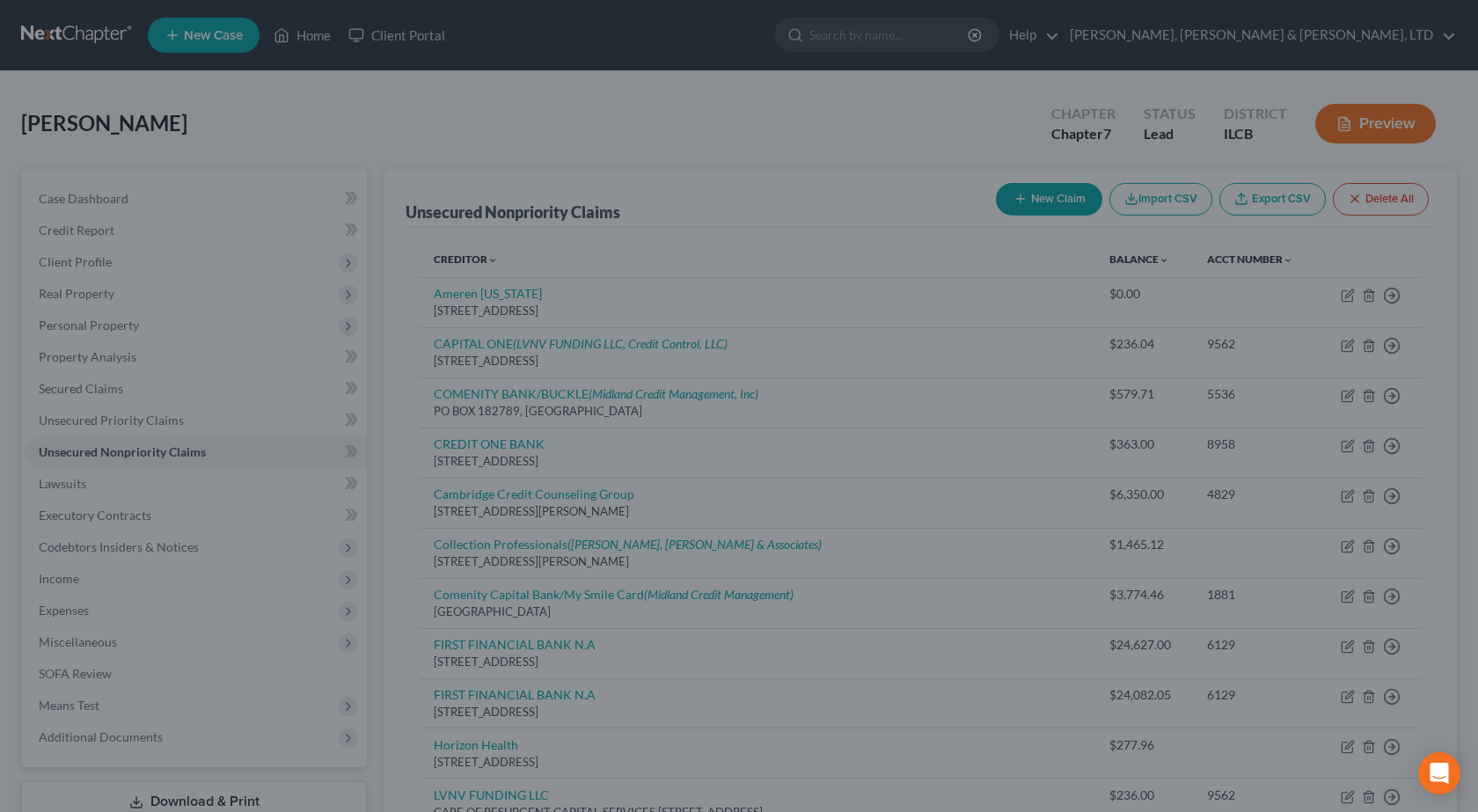
type input "72.00"
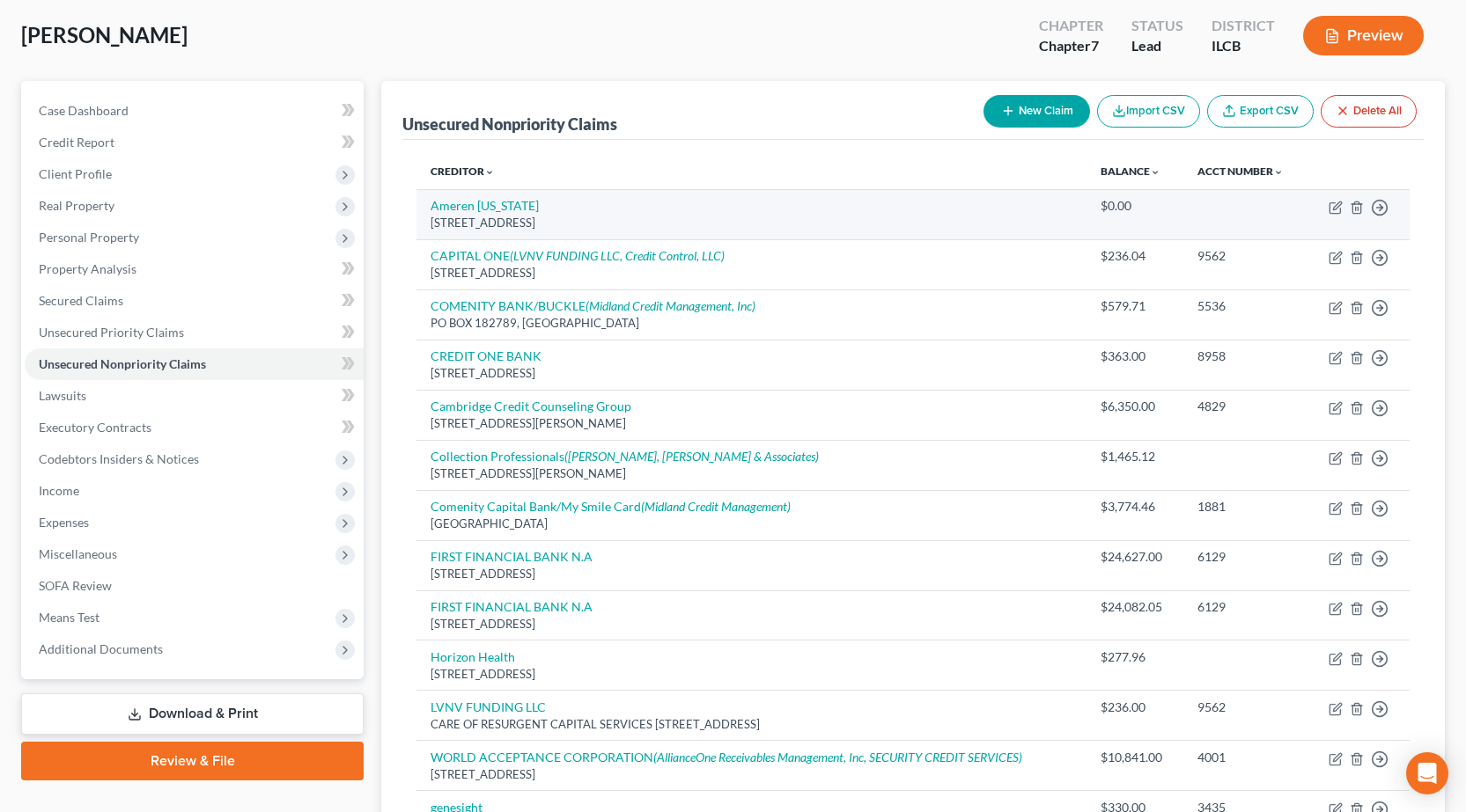
scroll to position [176, 0]
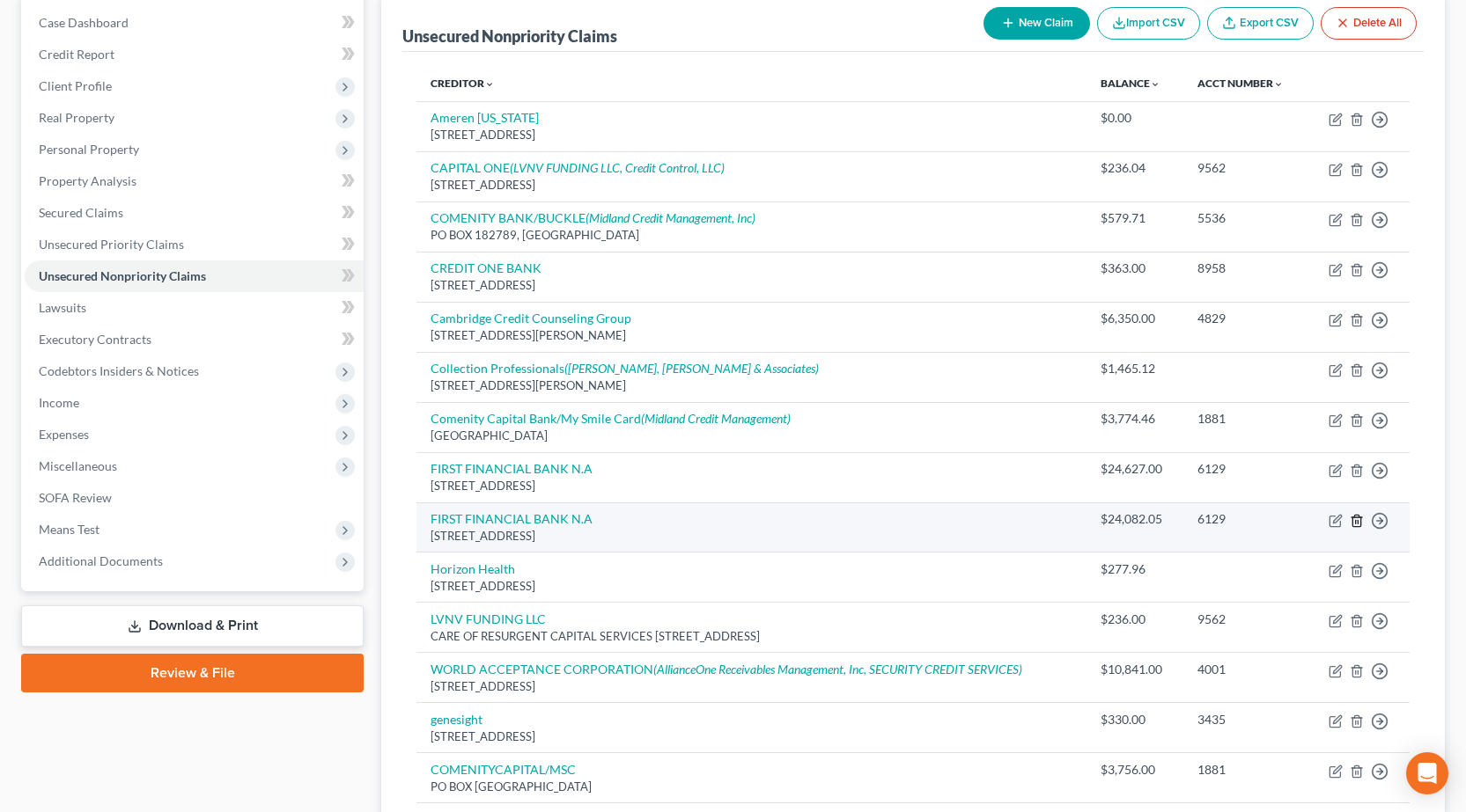
click at [1356, 520] on line "button" at bounding box center [1356, 522] width 0 height 4
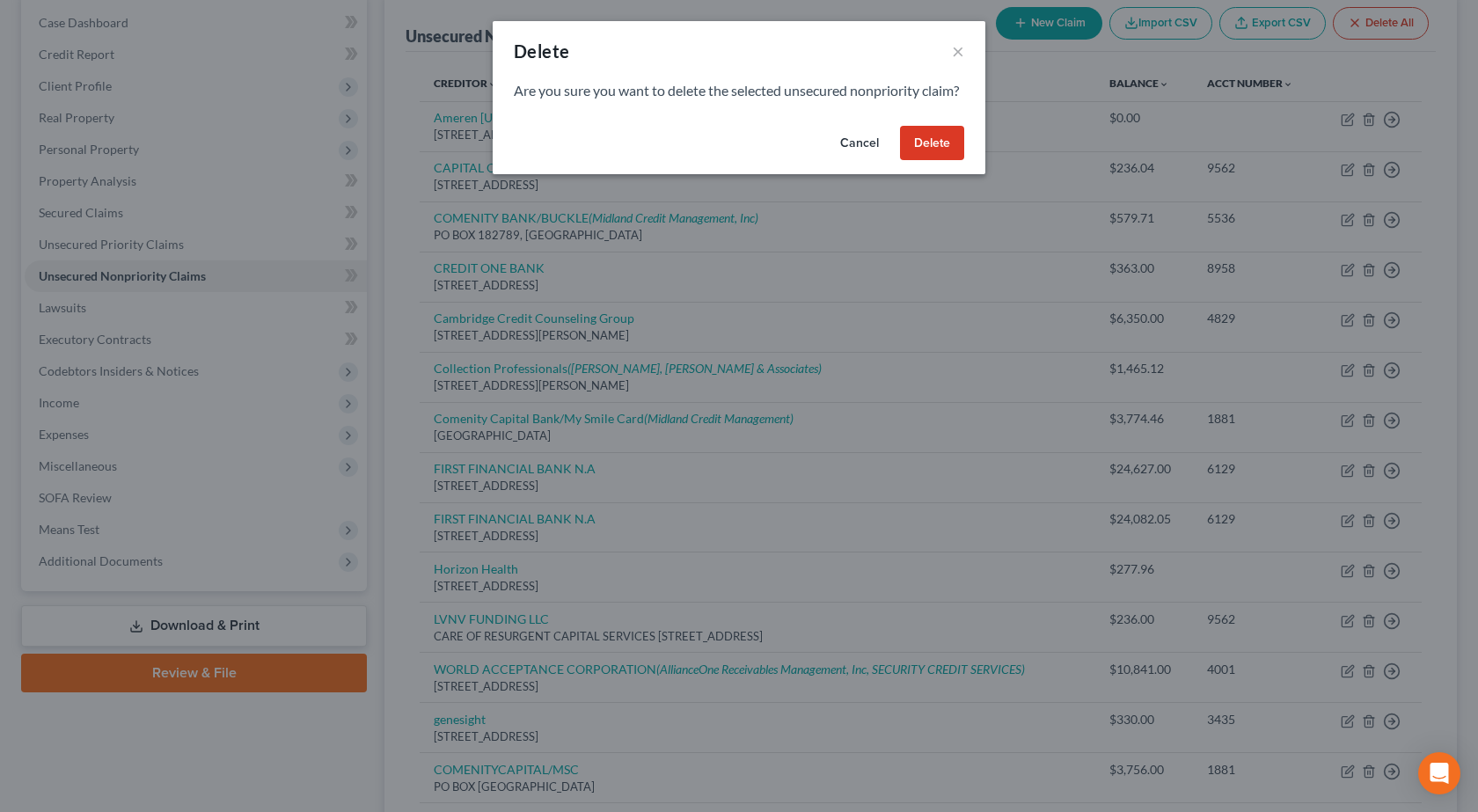
click at [921, 161] on button "Delete" at bounding box center [932, 143] width 65 height 35
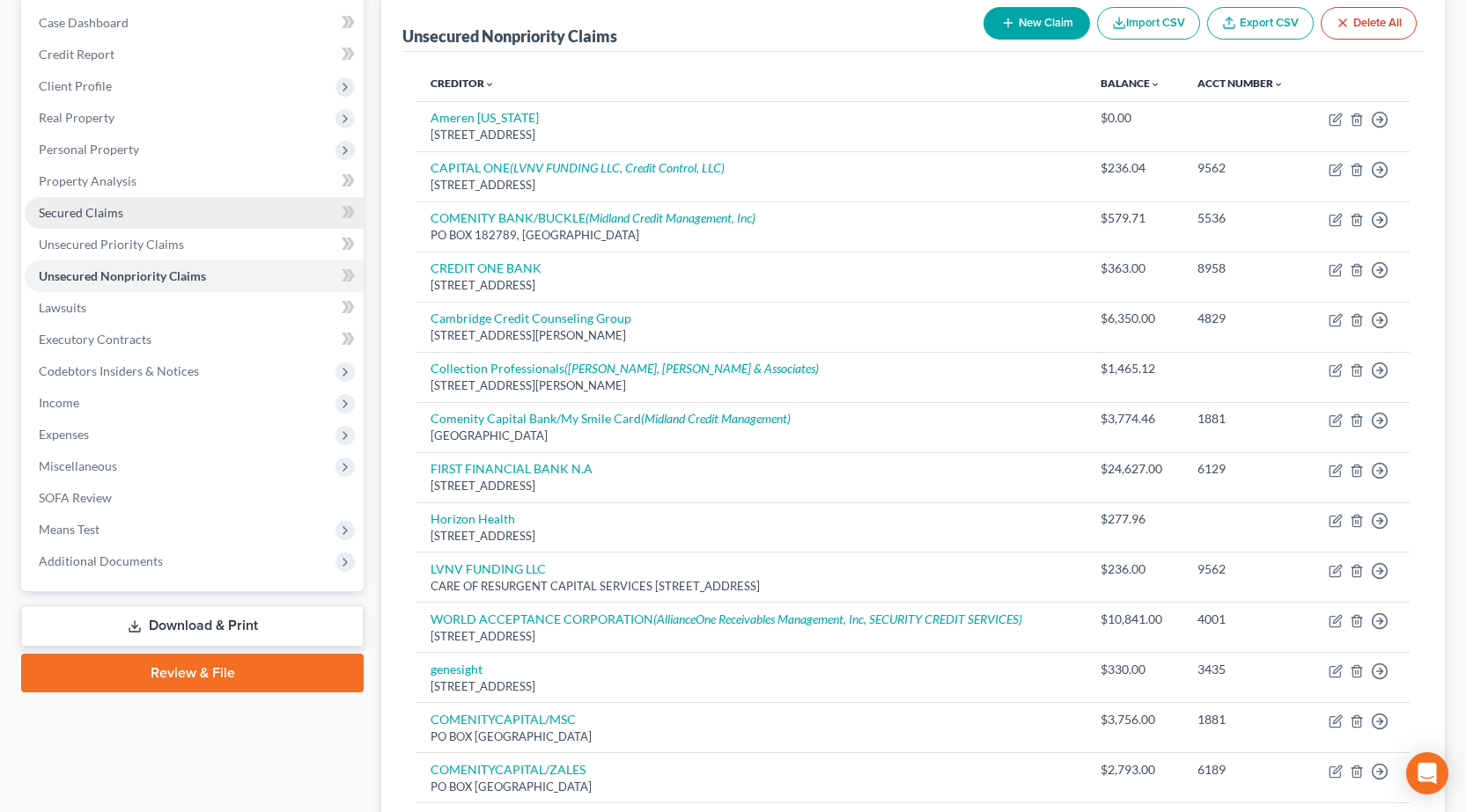
click at [101, 217] on span "Secured Claims" at bounding box center [80, 212] width 84 height 15
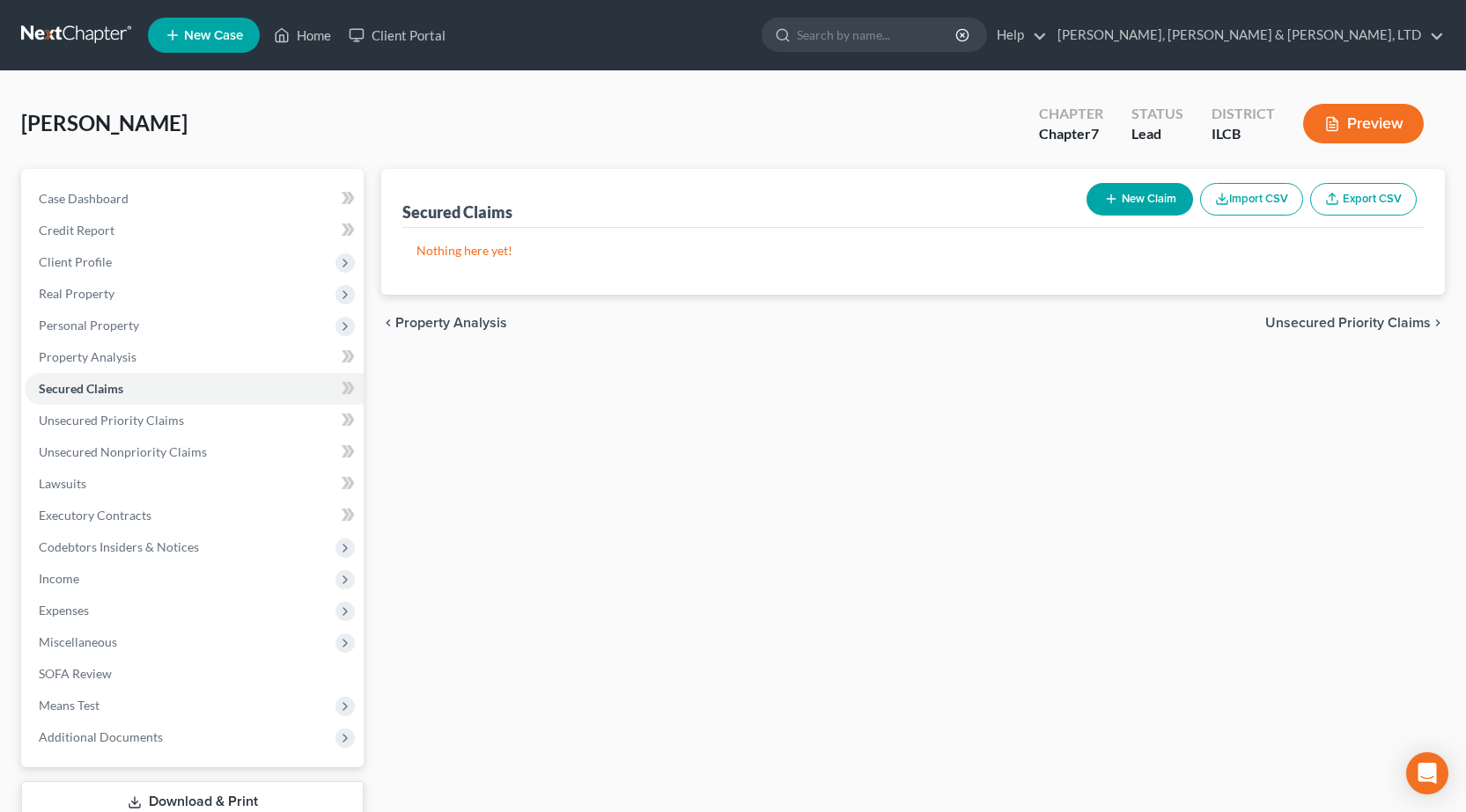
click at [1117, 205] on button "New Claim" at bounding box center [1139, 199] width 106 height 33
select select "0"
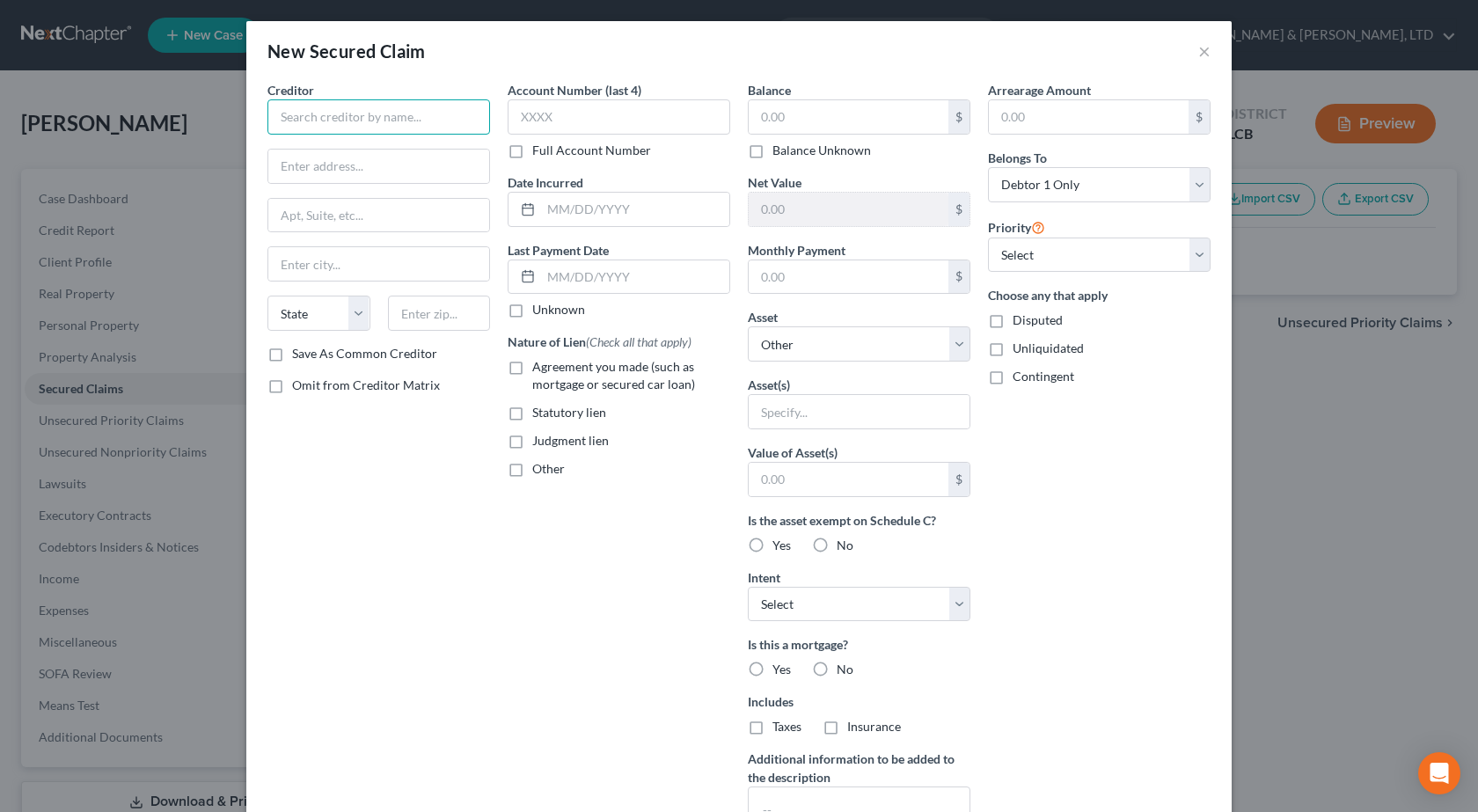
click at [352, 111] on input "text" at bounding box center [378, 116] width 222 height 35
paste input "HYUNDAI MOTOR FINANCE"
type input "HYUNDAI MOTOR FINANCE"
click at [667, 123] on input "text" at bounding box center [618, 116] width 222 height 35
type input "3"
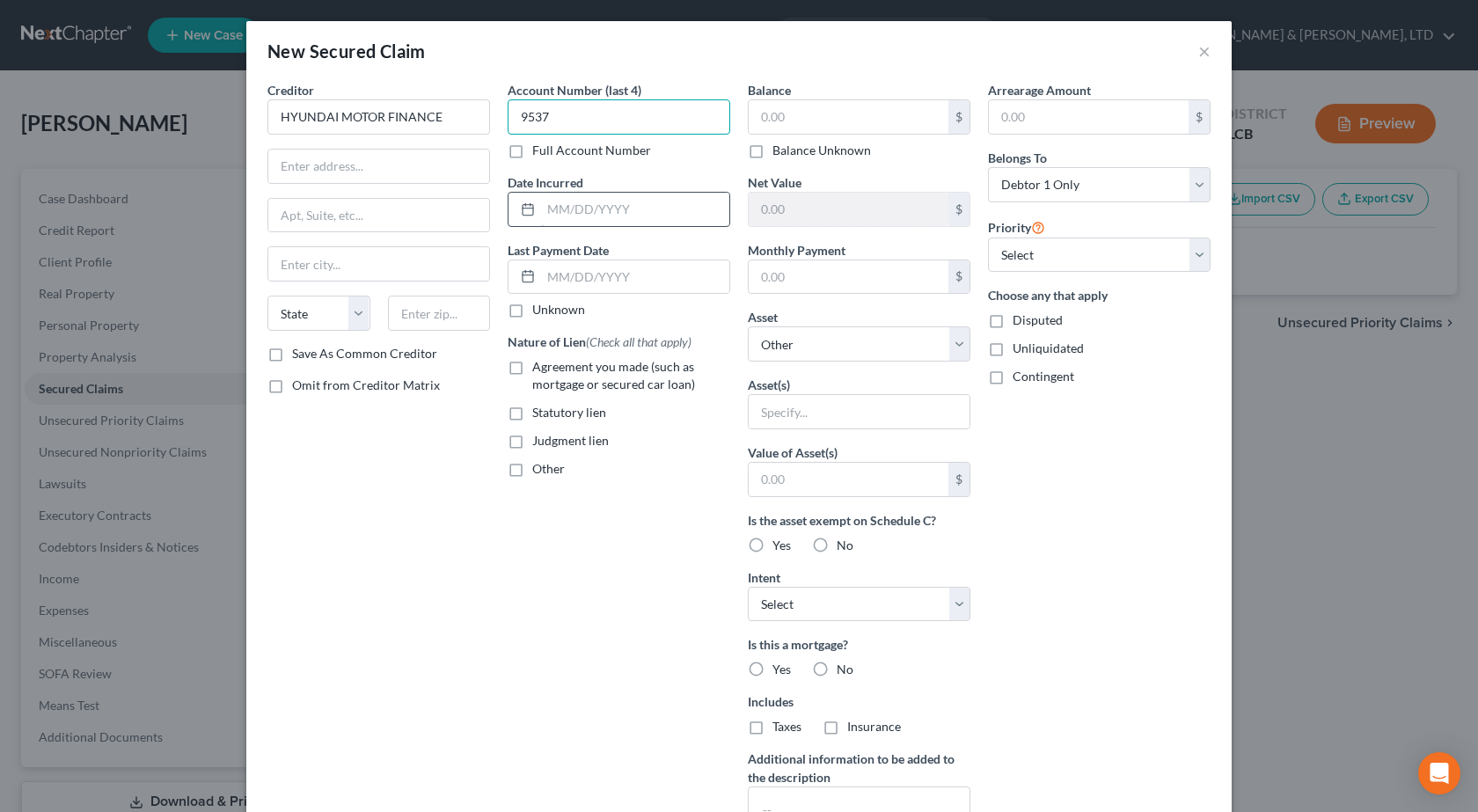
type input "9537"
click at [637, 209] on input "text" at bounding box center [635, 209] width 189 height 34
click at [829, 109] on input "text" at bounding box center [848, 117] width 200 height 34
type input "47,103"
click at [812, 273] on input "text" at bounding box center [848, 277] width 200 height 34
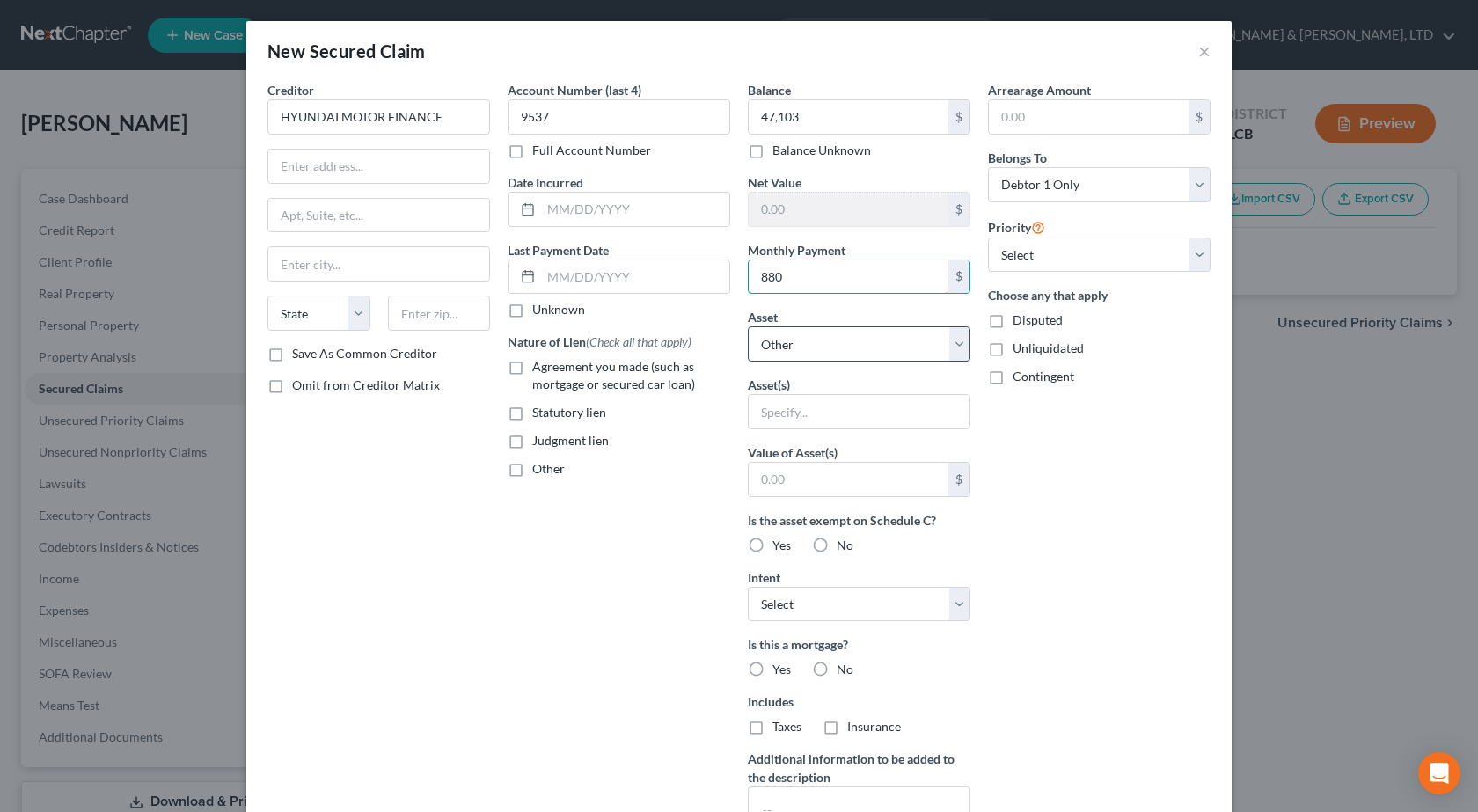
type input "880"
click at [771, 351] on select "Select Other Multiple Assets State Farm Whole Life - $491.74 2024 Hyundai Palas…" at bounding box center [859, 343] width 222 height 35
select select "3"
click at [747, 327] on select "Select Other Multiple Assets State Farm Whole Life - $491.74 2024 Hyundai Palas…" at bounding box center [859, 343] width 222 height 35
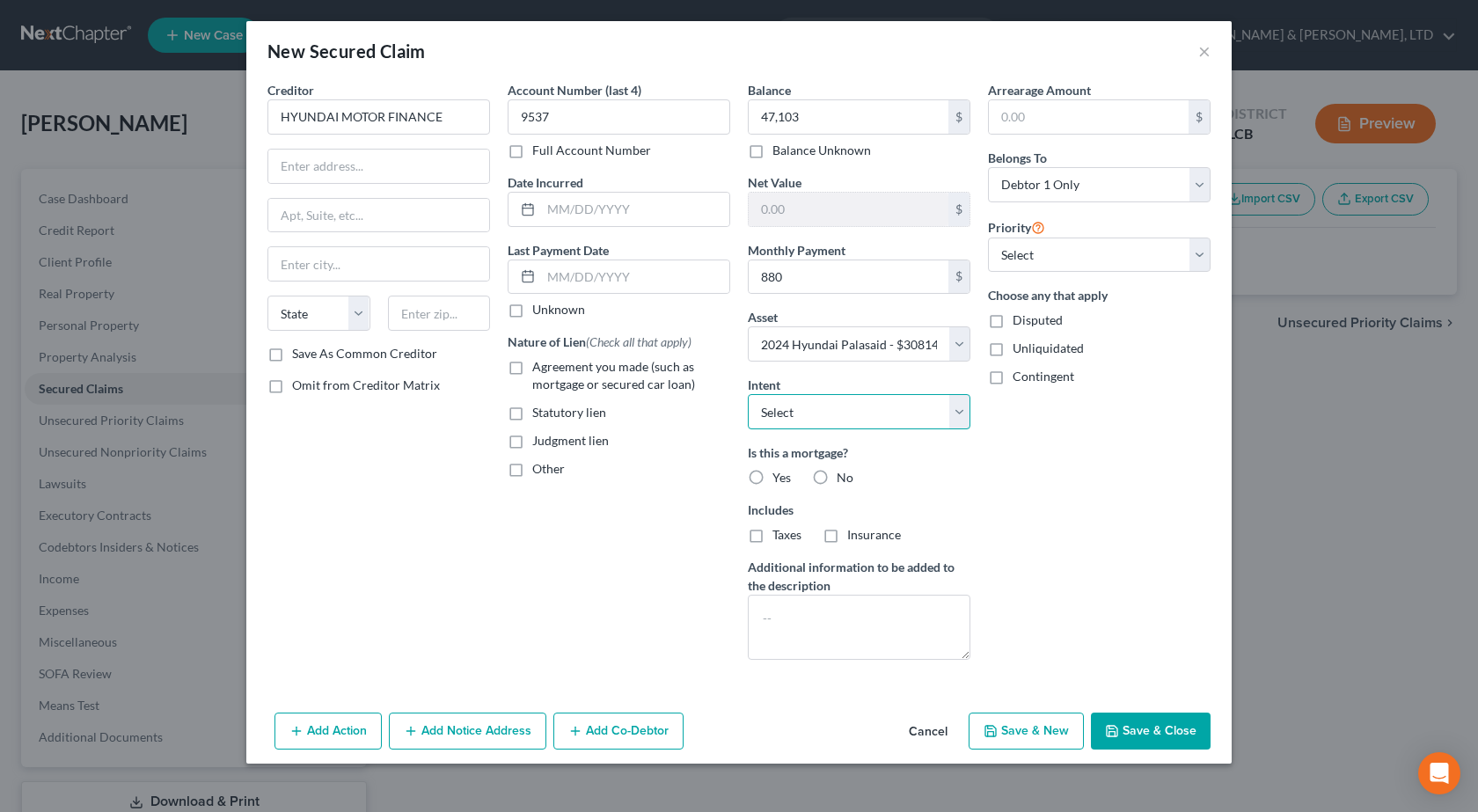
click at [828, 426] on select "Select Surrender Redeem Reaffirm Avoid Other" at bounding box center [859, 411] width 222 height 35
select select "4"
click at [747, 394] on select "Select Surrender Redeem Reaffirm Avoid Other" at bounding box center [859, 411] width 222 height 35
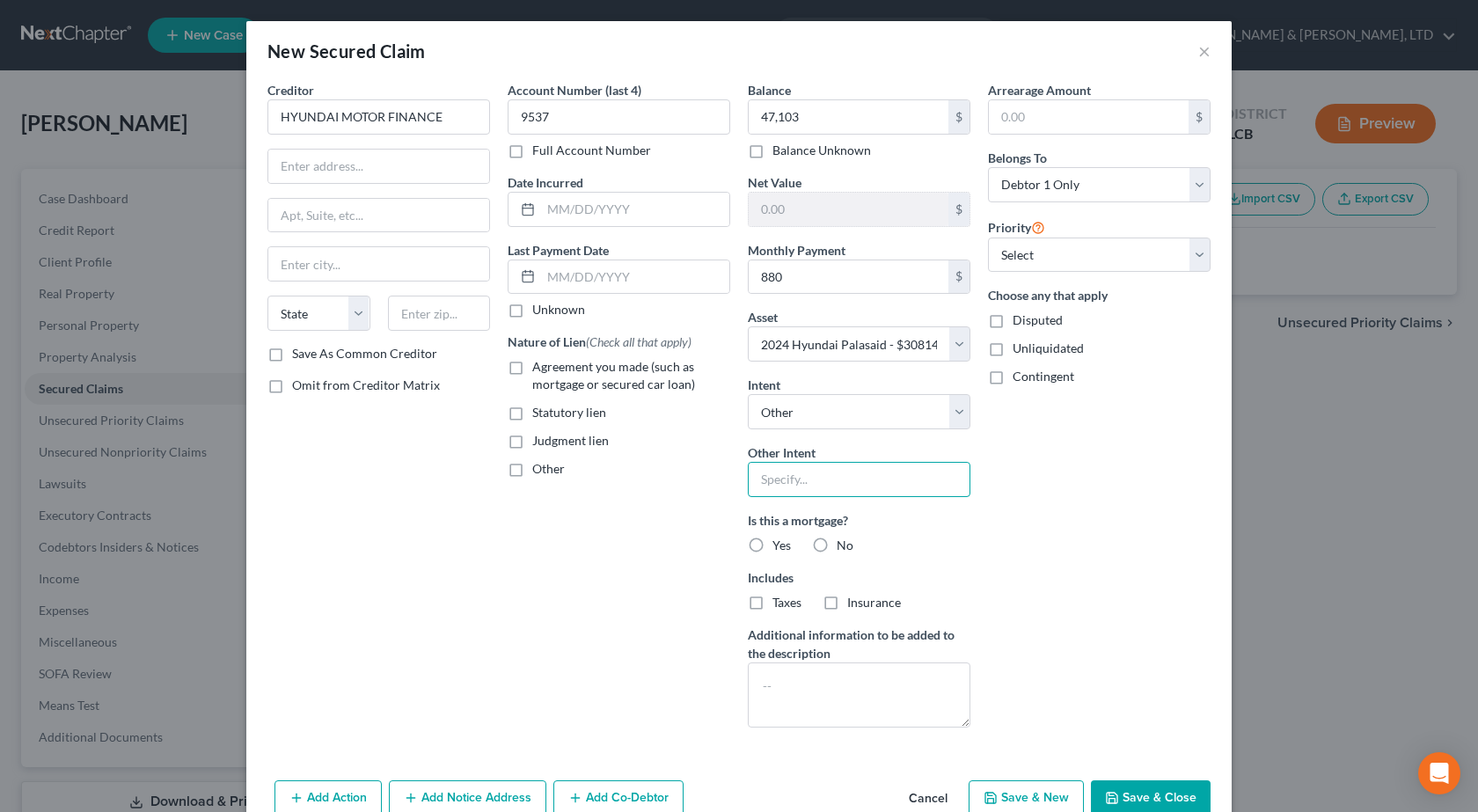
click at [845, 470] on input "text" at bounding box center [859, 478] width 222 height 35
type input "Retain and Pay"
click at [837, 544] on label "No" at bounding box center [845, 546] width 17 height 18
drag, startPoint x: 821, startPoint y: 546, endPoint x: 762, endPoint y: 466, distance: 99.4
click at [837, 546] on label "No" at bounding box center [845, 546] width 17 height 18
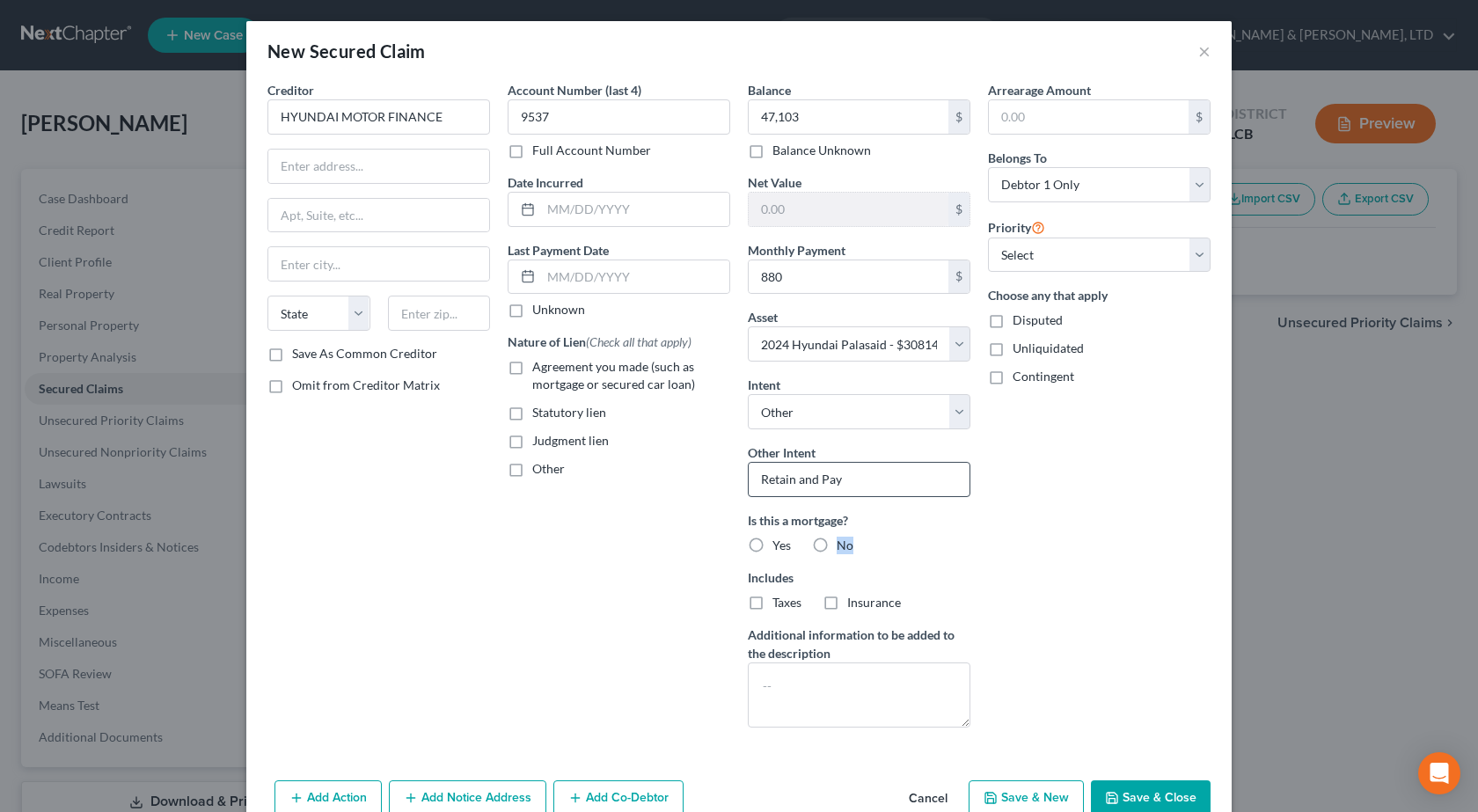
click at [844, 546] on input "No" at bounding box center [850, 543] width 12 height 12
radio input "true"
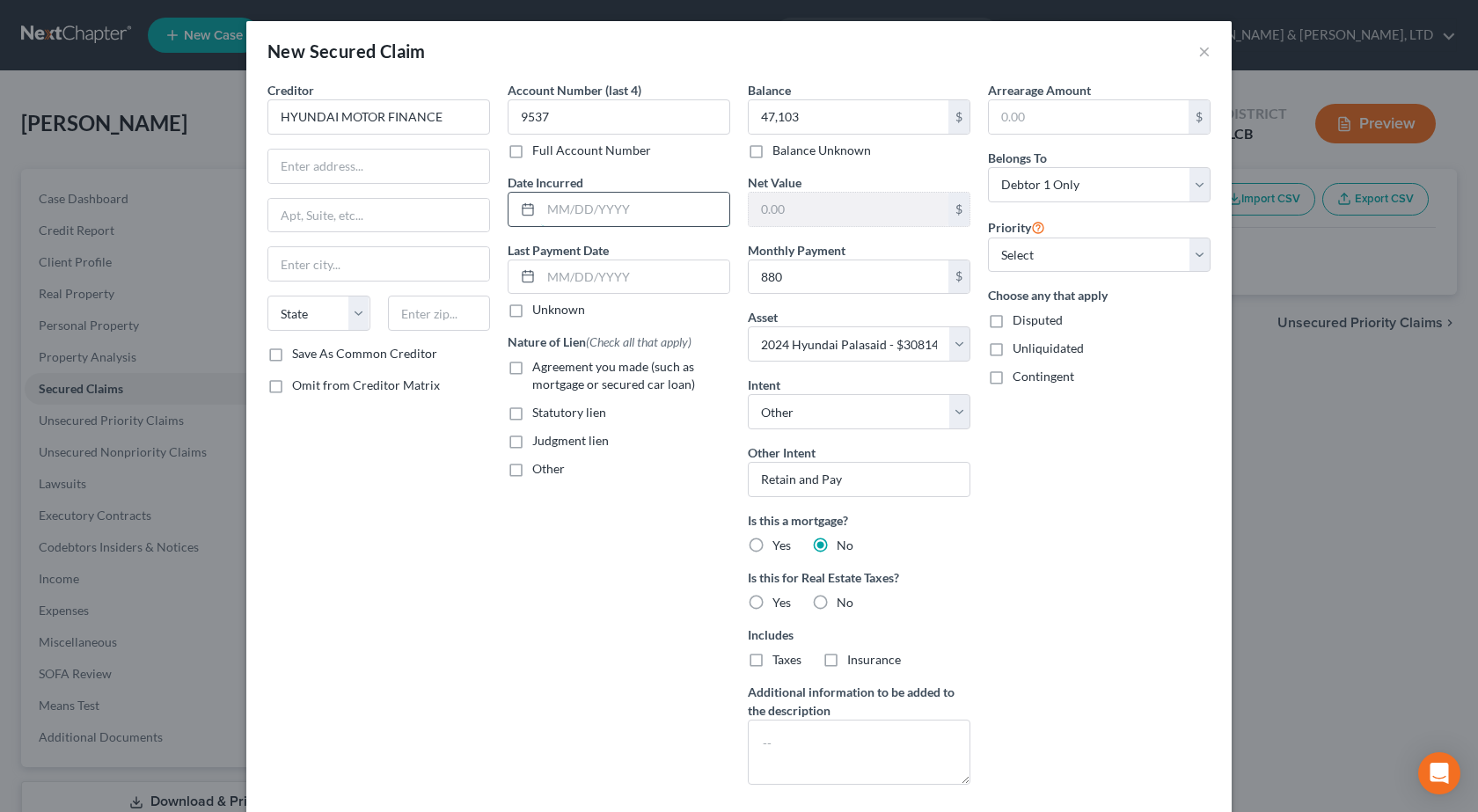
click at [633, 211] on input "text" at bounding box center [635, 209] width 189 height 34
paste input "[DATE]"
type input "[DATE]"
click at [532, 367] on label "Agreement you made (such as mortgage or secured car loan)" at bounding box center [630, 375] width 198 height 35
click at [539, 367] on input "Agreement you made (such as mortgage or secured car loan)" at bounding box center [545, 364] width 12 height 12
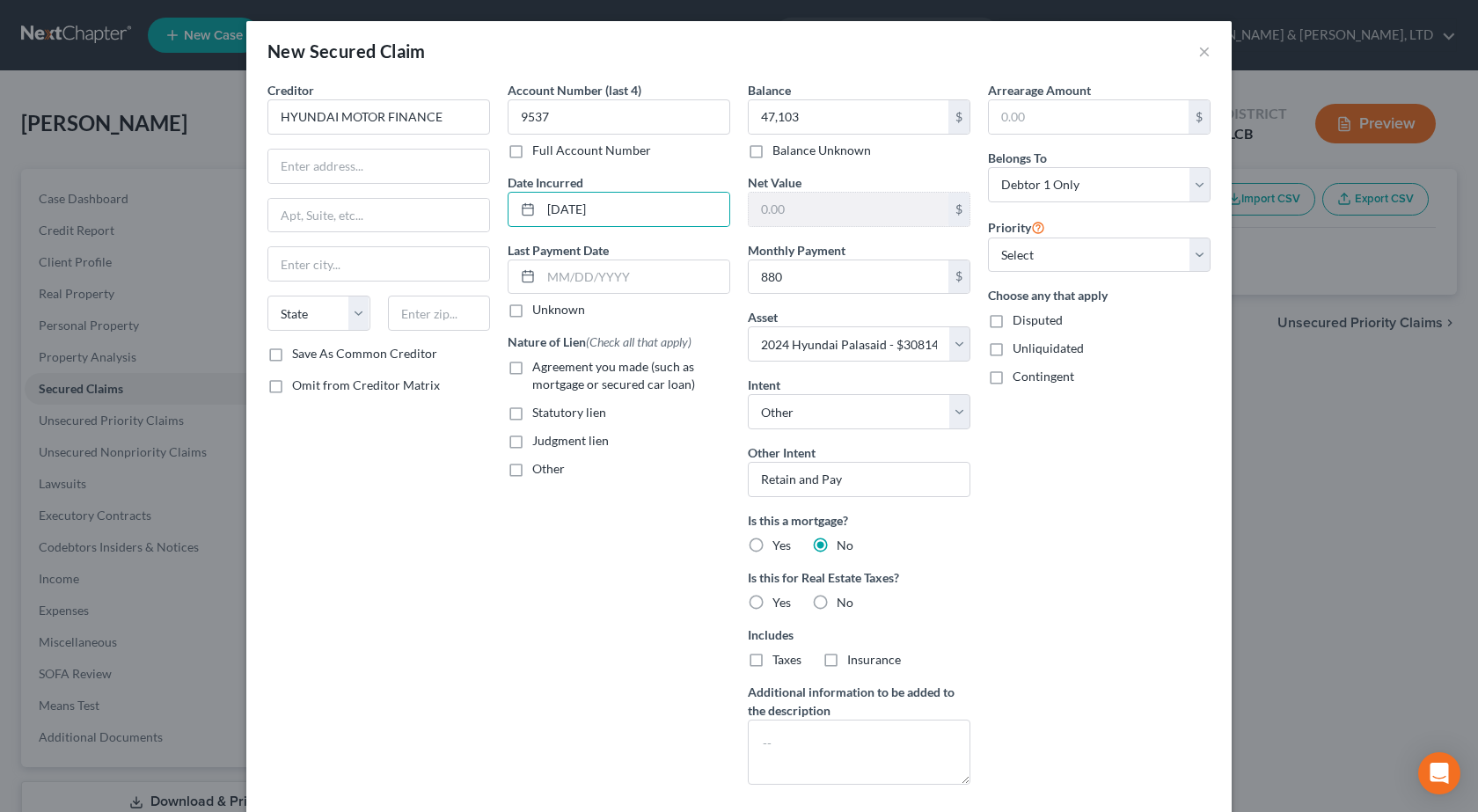
checkbox input "true"
drag, startPoint x: 320, startPoint y: 182, endPoint x: 319, endPoint y: 166, distance: 16.0
click at [320, 177] on input "text" at bounding box center [378, 167] width 220 height 34
paste input "10550 [PERSON_NAME]"
type input "10550 [PERSON_NAME]"
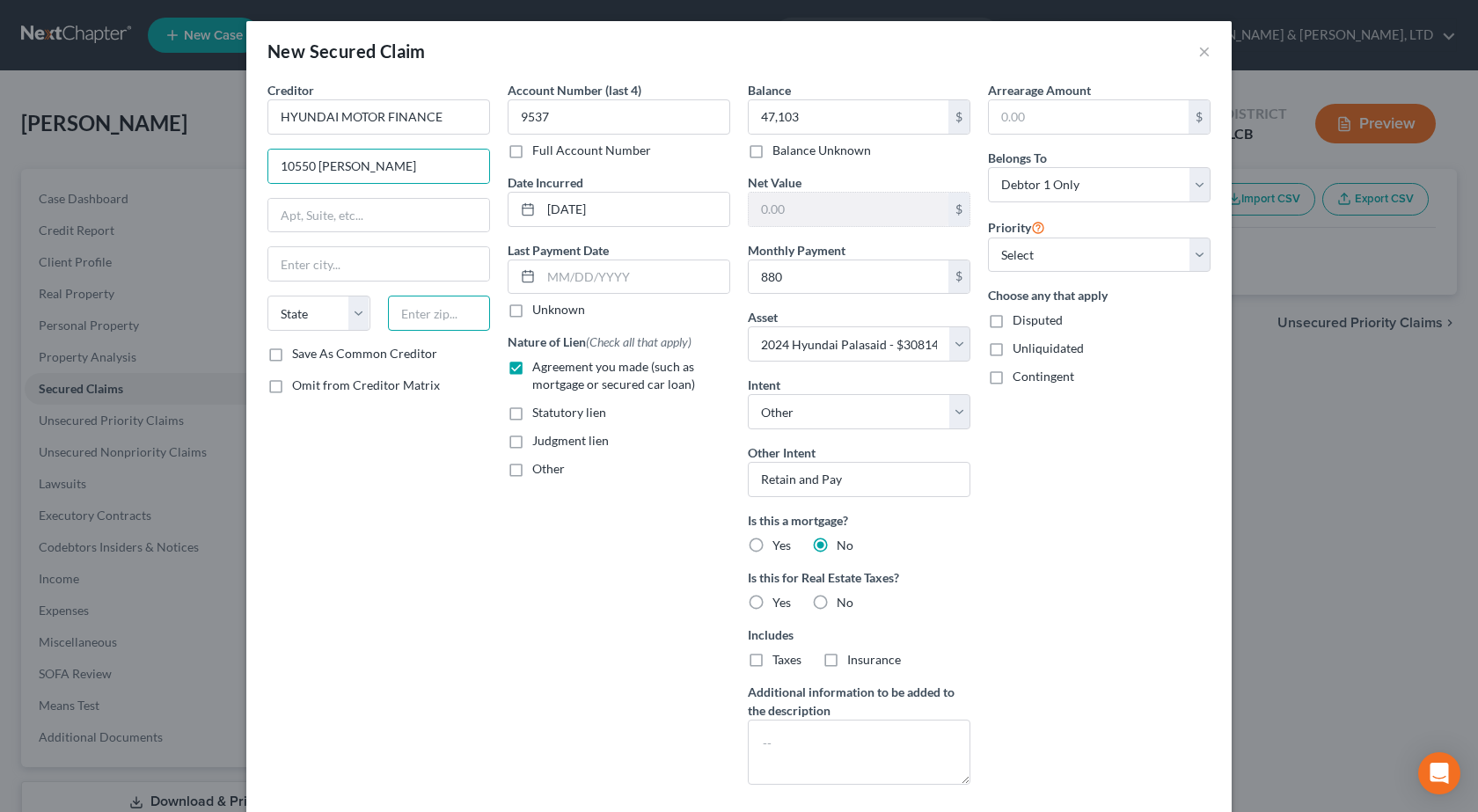
click at [434, 312] on input "text" at bounding box center [440, 313] width 103 height 35
type input "92628"
type input "Costa Mesa"
select select "4"
click at [522, 708] on div "Account Number (last 4) 9537 Full Account Number Date Incurred [DATE] Last Paym…" at bounding box center [619, 440] width 240 height 718
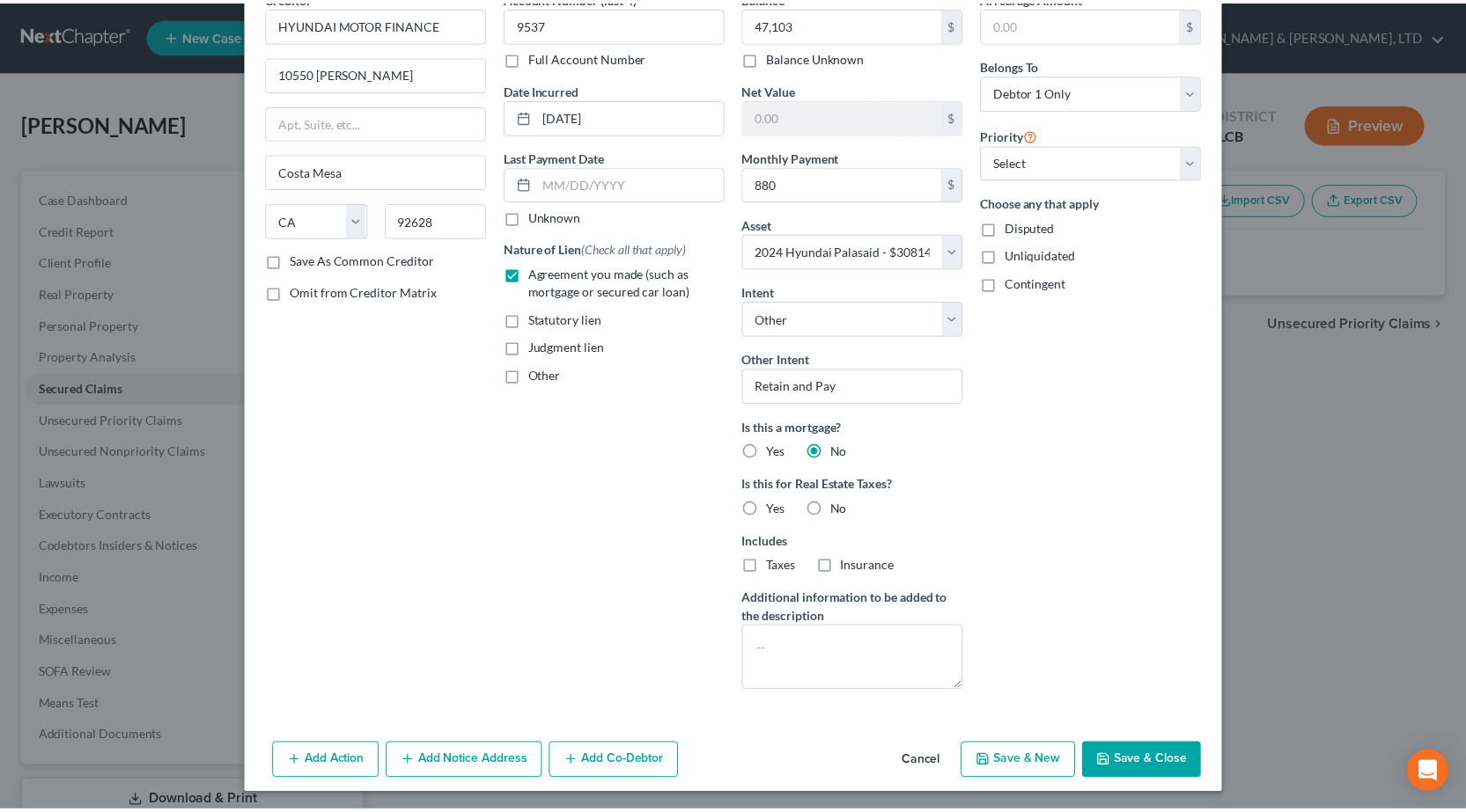
scroll to position [96, 0]
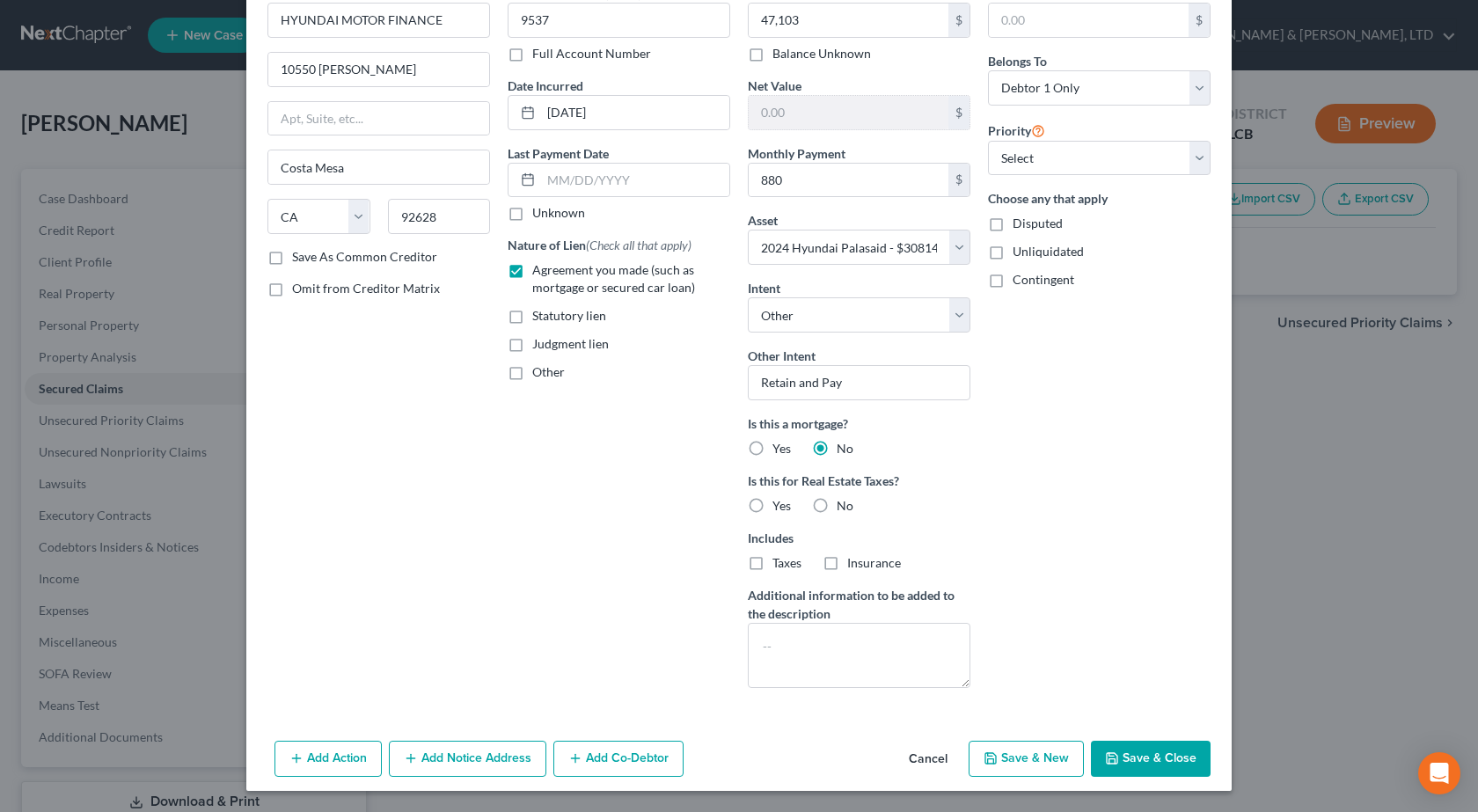
click at [1161, 754] on button "Save & Close" at bounding box center [1150, 758] width 120 height 37
select select
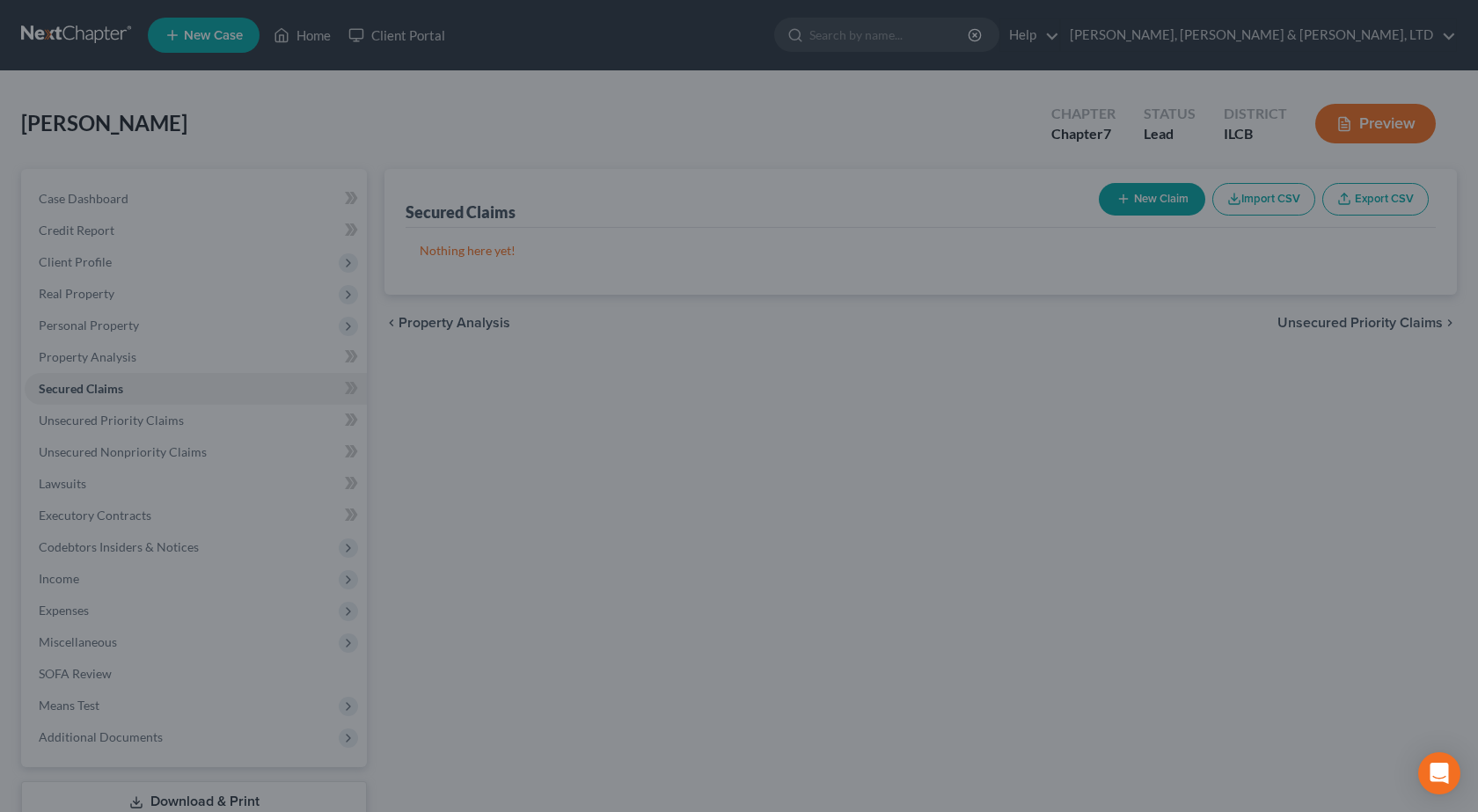
type input "47,103.00"
type input "-16,289.00"
type input "880.00"
select select "3"
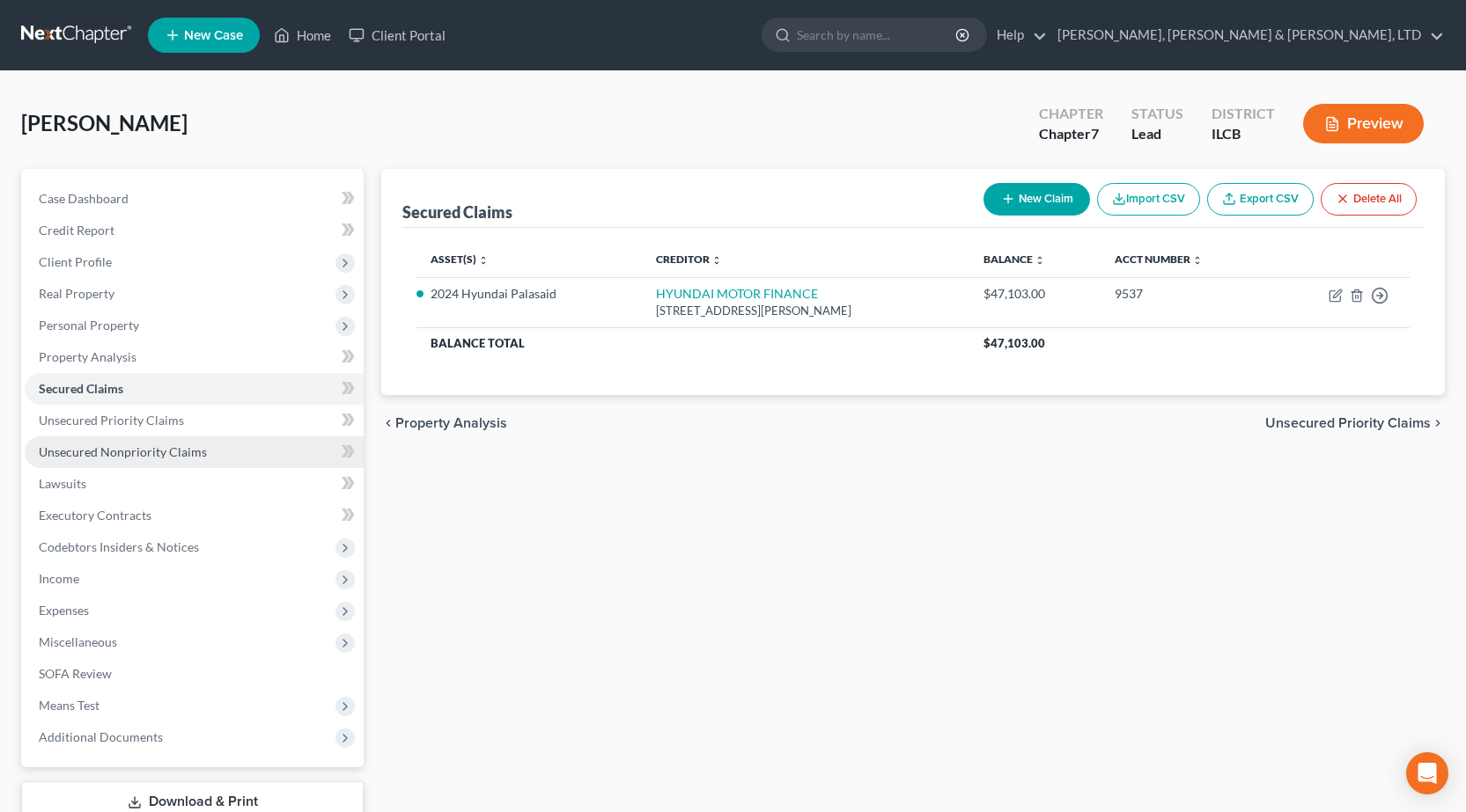
click at [153, 445] on span "Unsecured Nonpriority Claims" at bounding box center [122, 452] width 168 height 15
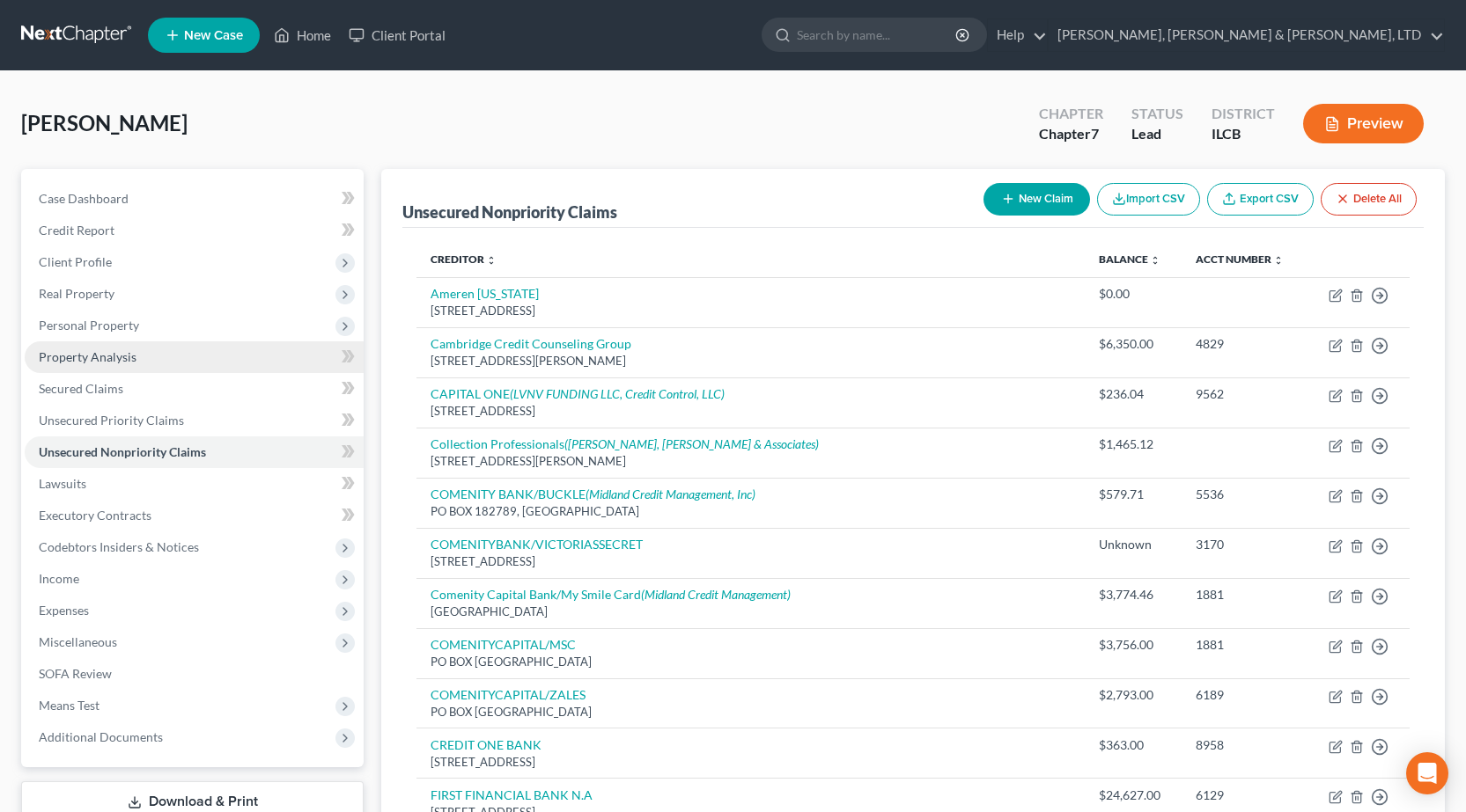
click at [181, 353] on link "Property Analysis" at bounding box center [194, 357] width 339 height 32
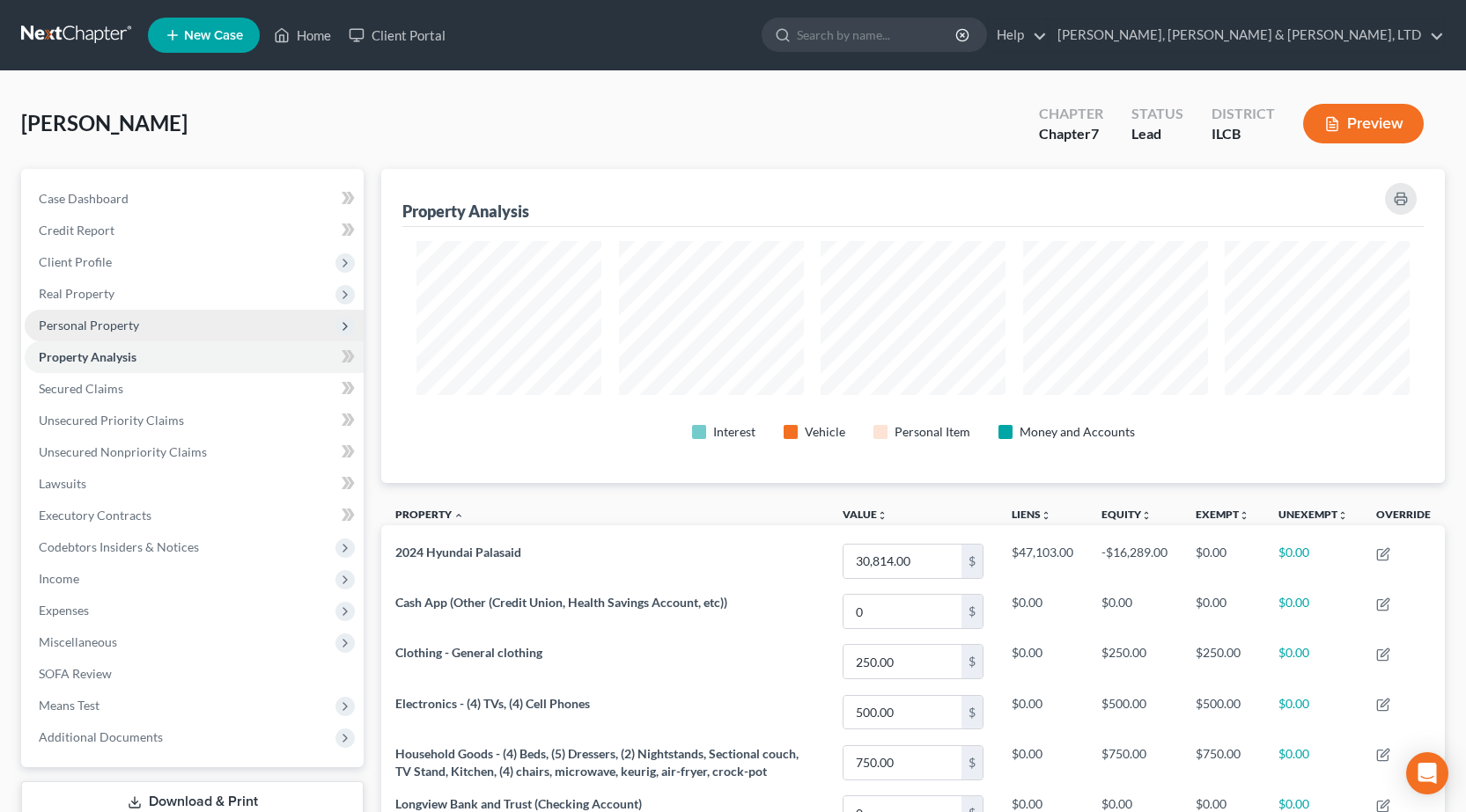
scroll to position [314, 1064]
click at [125, 339] on span "Personal Property" at bounding box center [194, 326] width 339 height 32
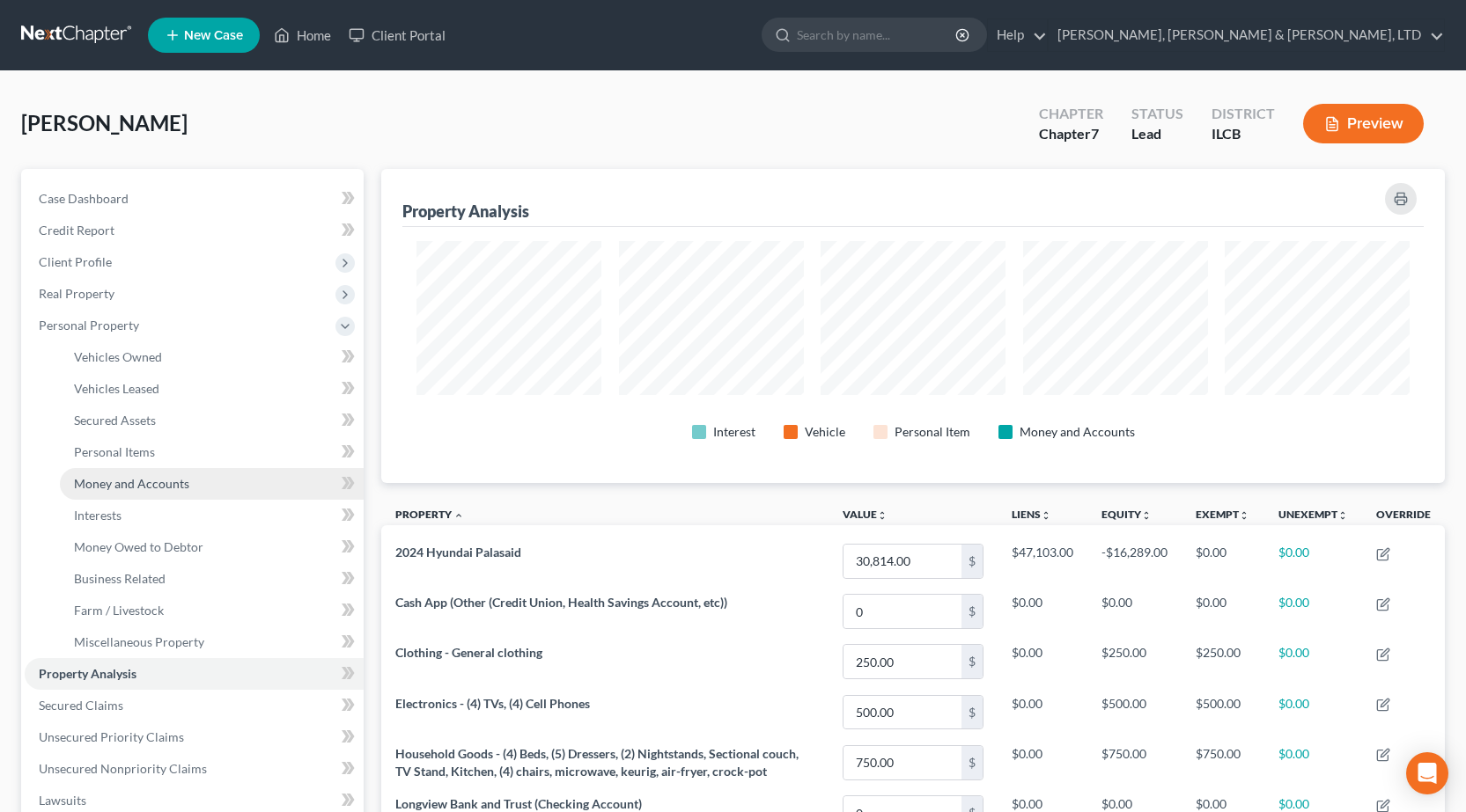
click at [104, 485] on span "Money and Accounts" at bounding box center [131, 483] width 115 height 15
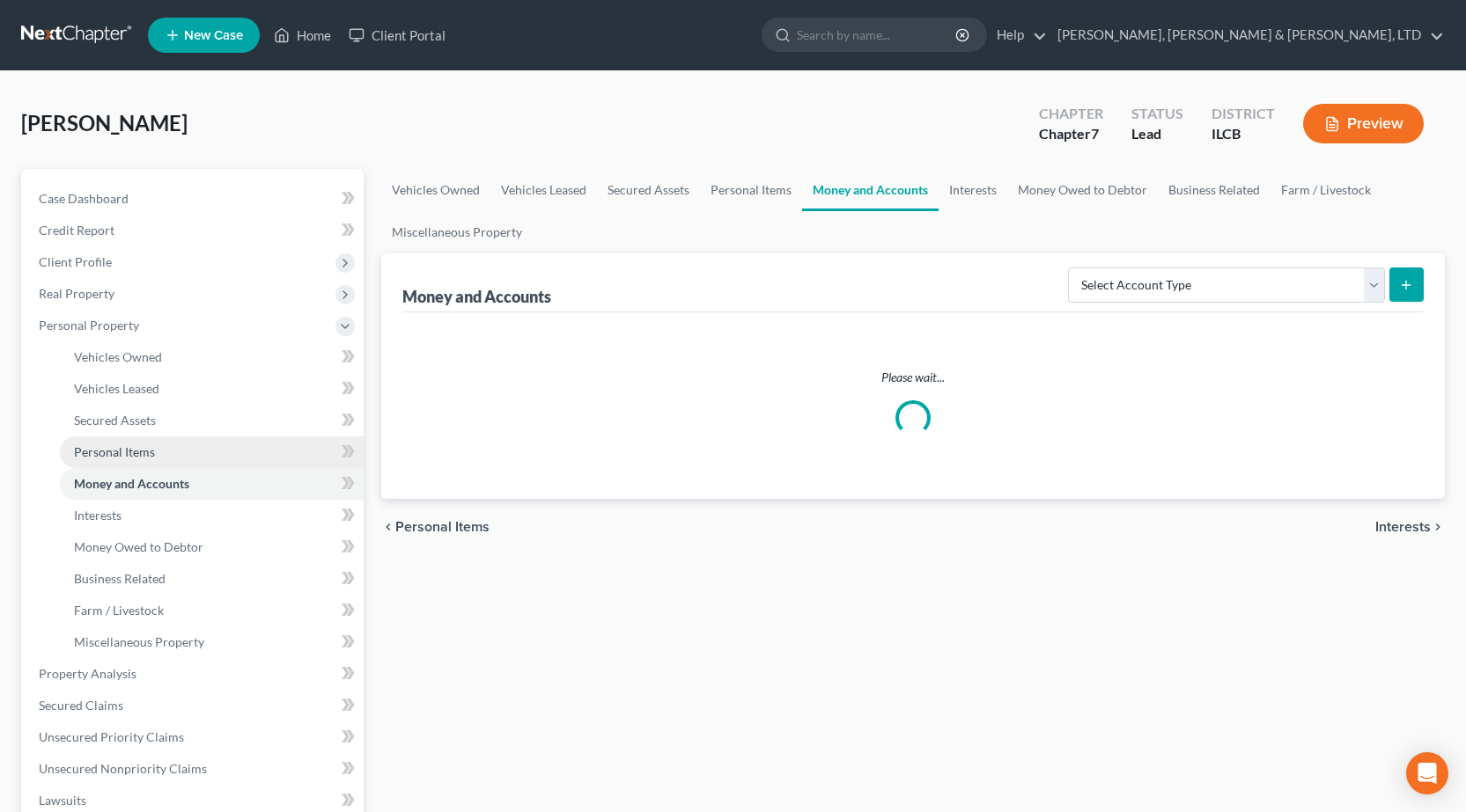
click at [104, 456] on span "Personal Items" at bounding box center [114, 452] width 81 height 15
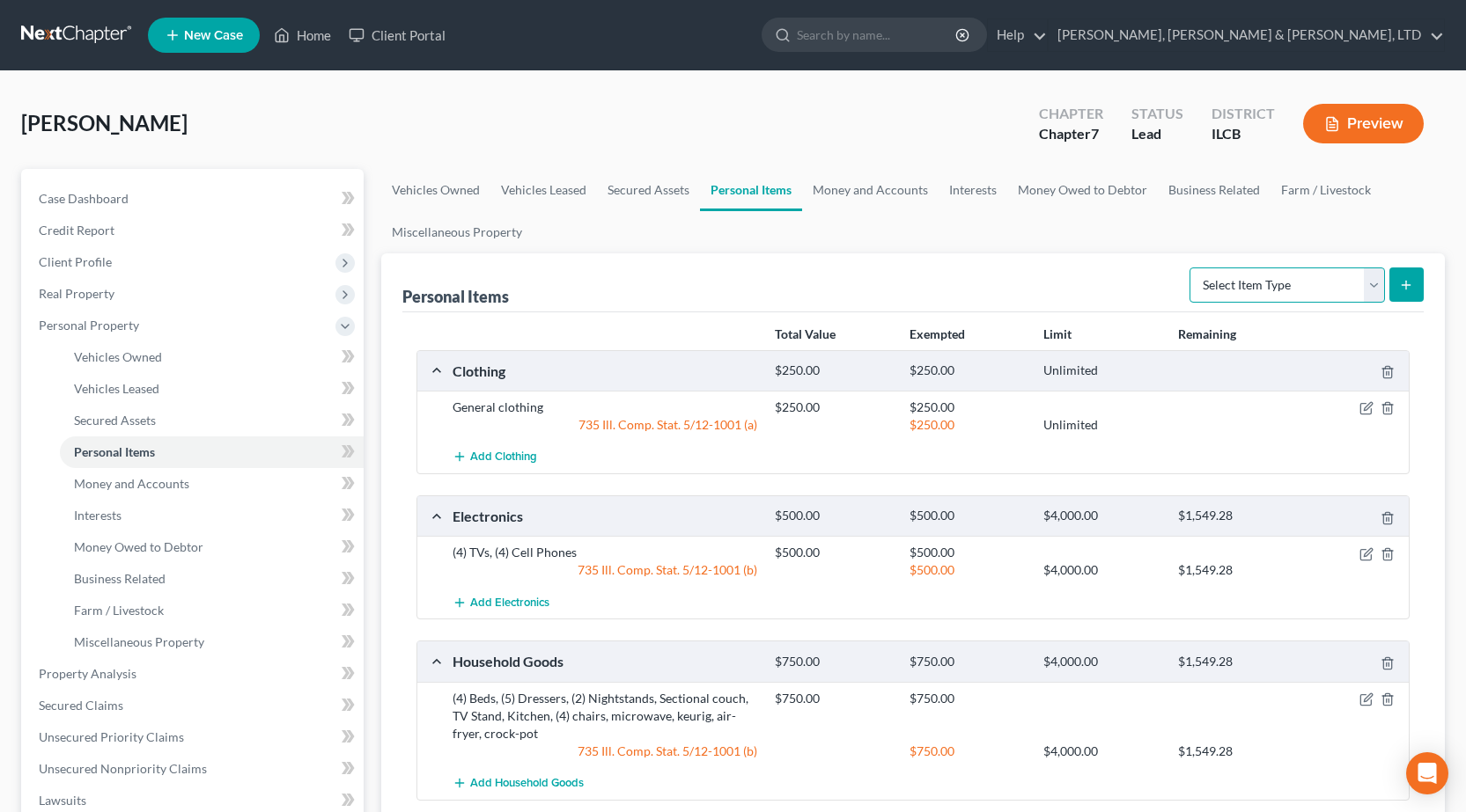
click at [1326, 283] on select "Select Item Type Clothing Collectibles Of Value Electronics Firearms Household …" at bounding box center [1286, 284] width 196 height 35
select select "jewelry"
click at [1191, 267] on select "Select Item Type Clothing Collectibles Of Value Electronics Firearms Household …" at bounding box center [1286, 284] width 196 height 35
click at [1411, 293] on button "submit" at bounding box center [1406, 284] width 35 height 35
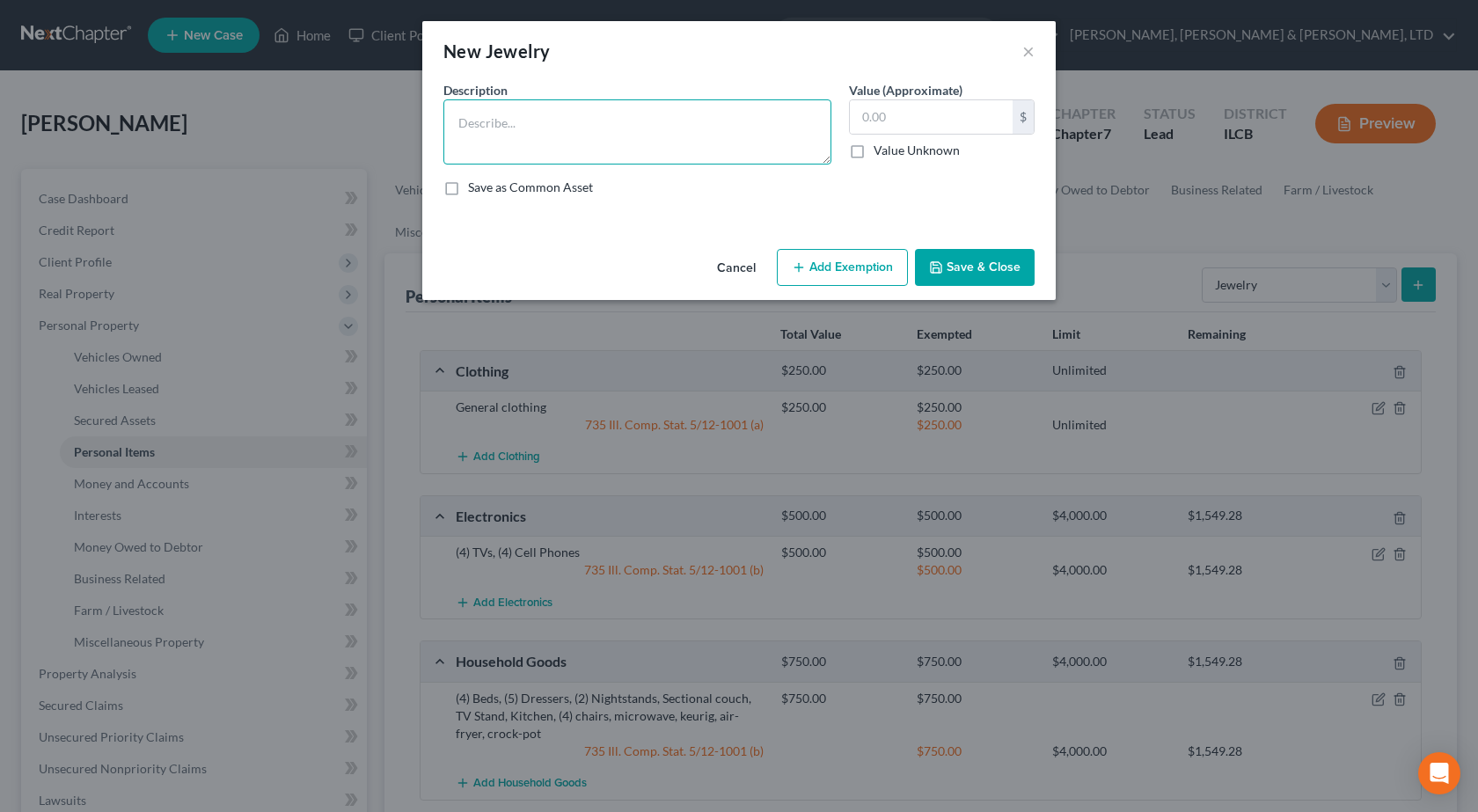
click at [616, 146] on textarea at bounding box center [637, 132] width 388 height 66
type textarea "Apple Watch"
click at [921, 121] on input "text" at bounding box center [931, 117] width 163 height 34
type input "50"
click at [830, 257] on button "Add Exemption" at bounding box center [843, 267] width 131 height 37
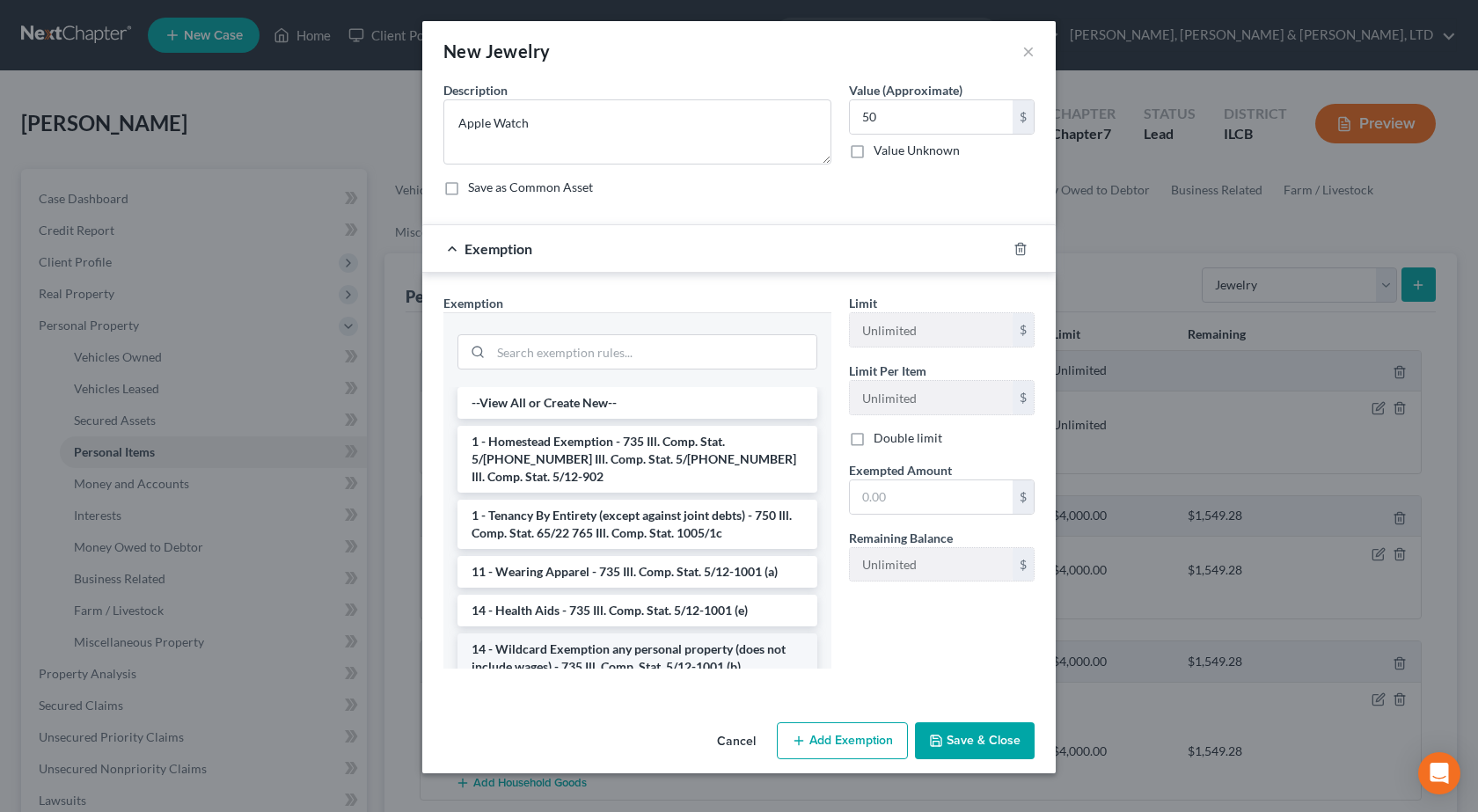
click at [559, 638] on li "14 - Wildcard Exemption any personal property (does not include wages) - 735 Il…" at bounding box center [637, 658] width 360 height 50
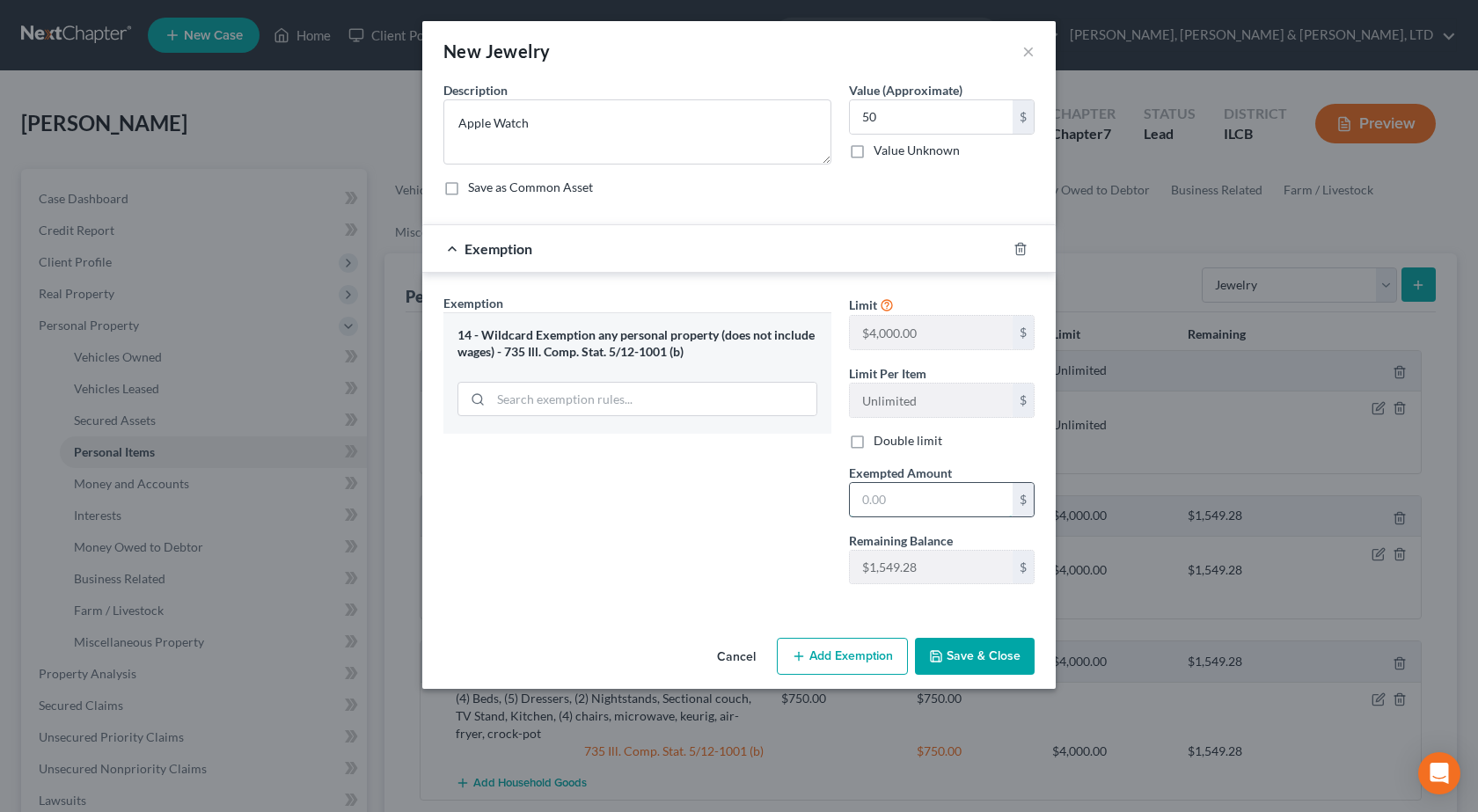
click at [918, 507] on input "text" at bounding box center [931, 500] width 163 height 34
type input "50"
click at [633, 550] on div "Exemption Set must be selected for CA. Exemption * 14 - Wildcard Exemption any …" at bounding box center [637, 446] width 406 height 305
click at [956, 661] on button "Save & Close" at bounding box center [975, 656] width 120 height 37
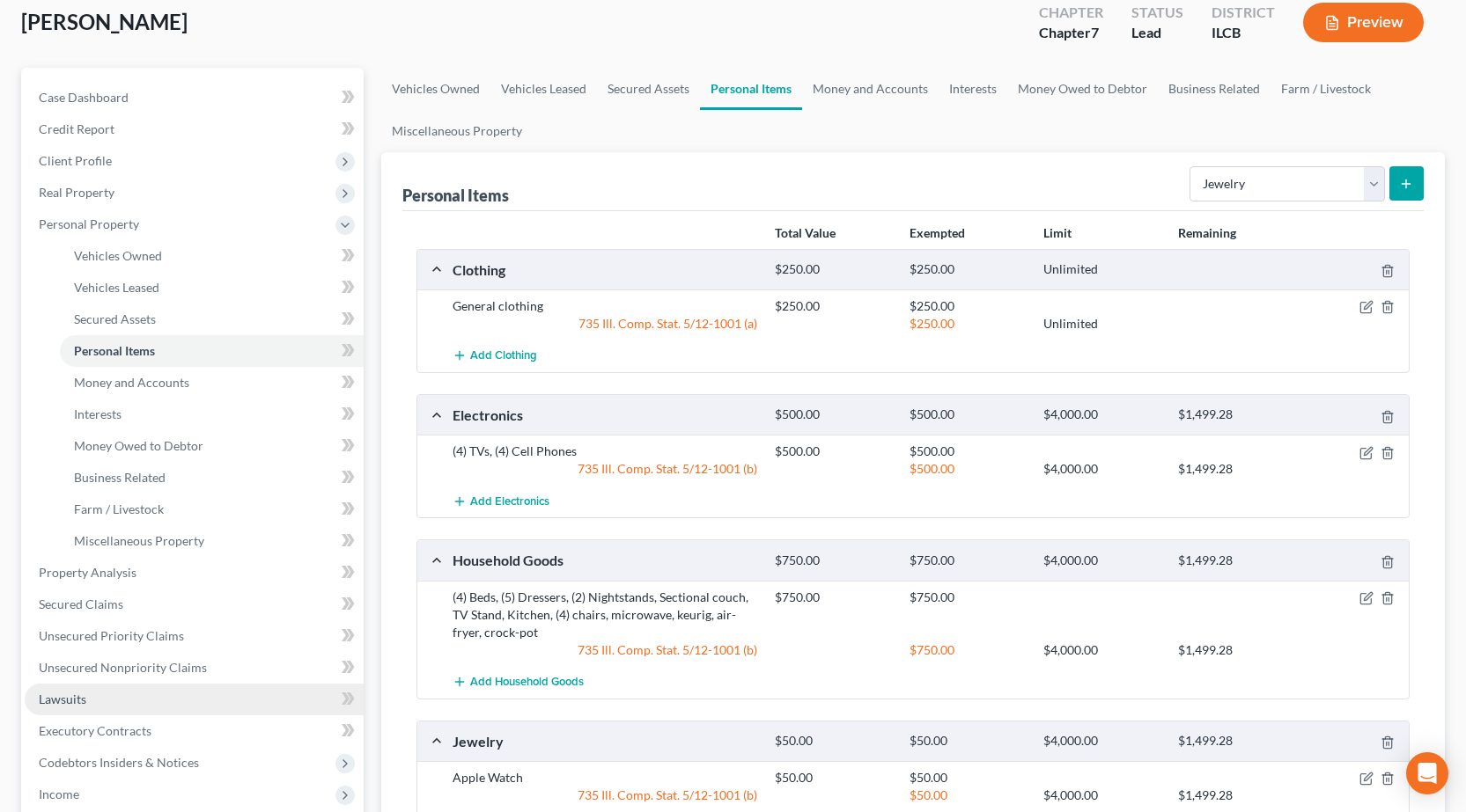
scroll to position [176, 0]
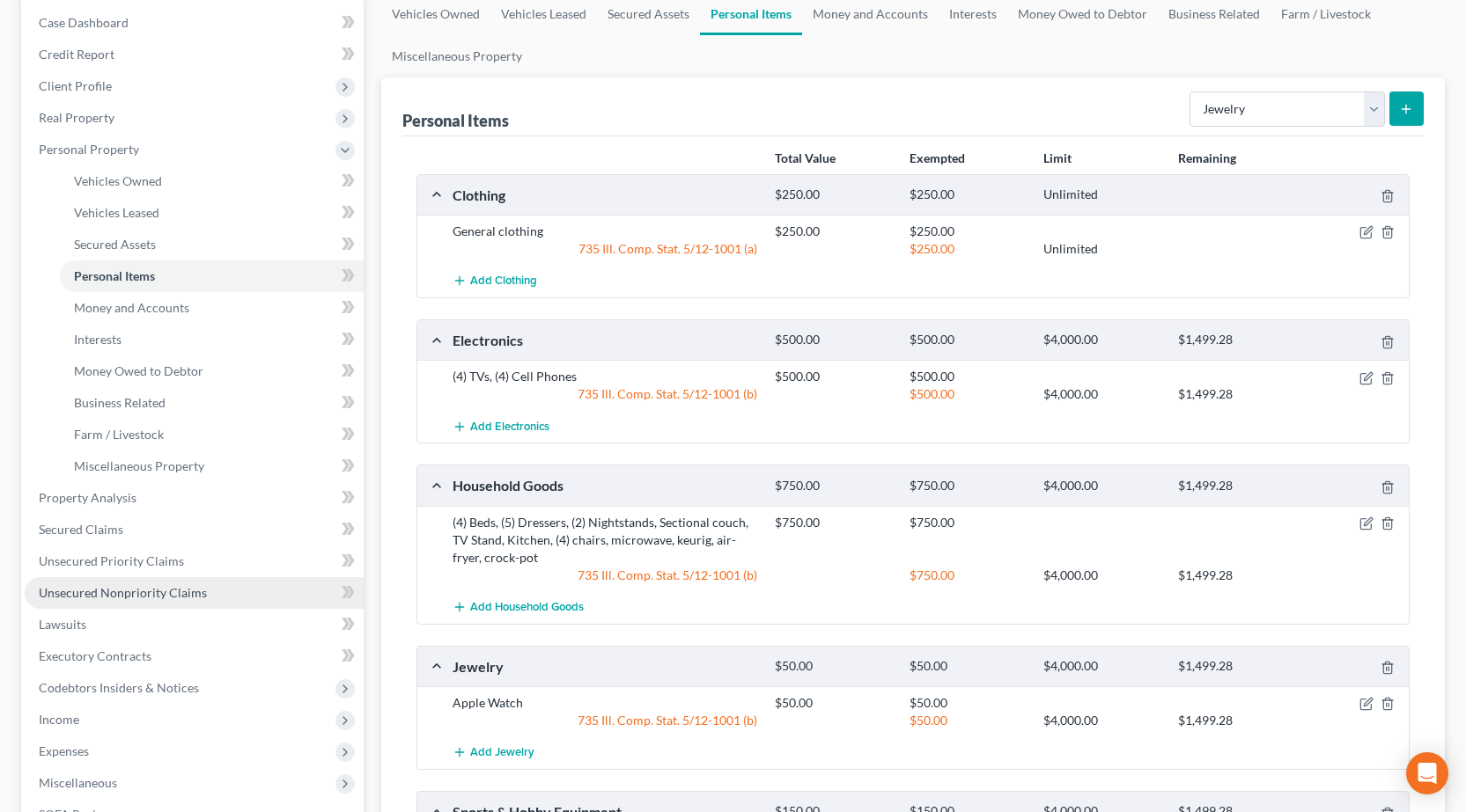
click at [169, 606] on link "Unsecured Nonpriority Claims" at bounding box center [194, 593] width 339 height 32
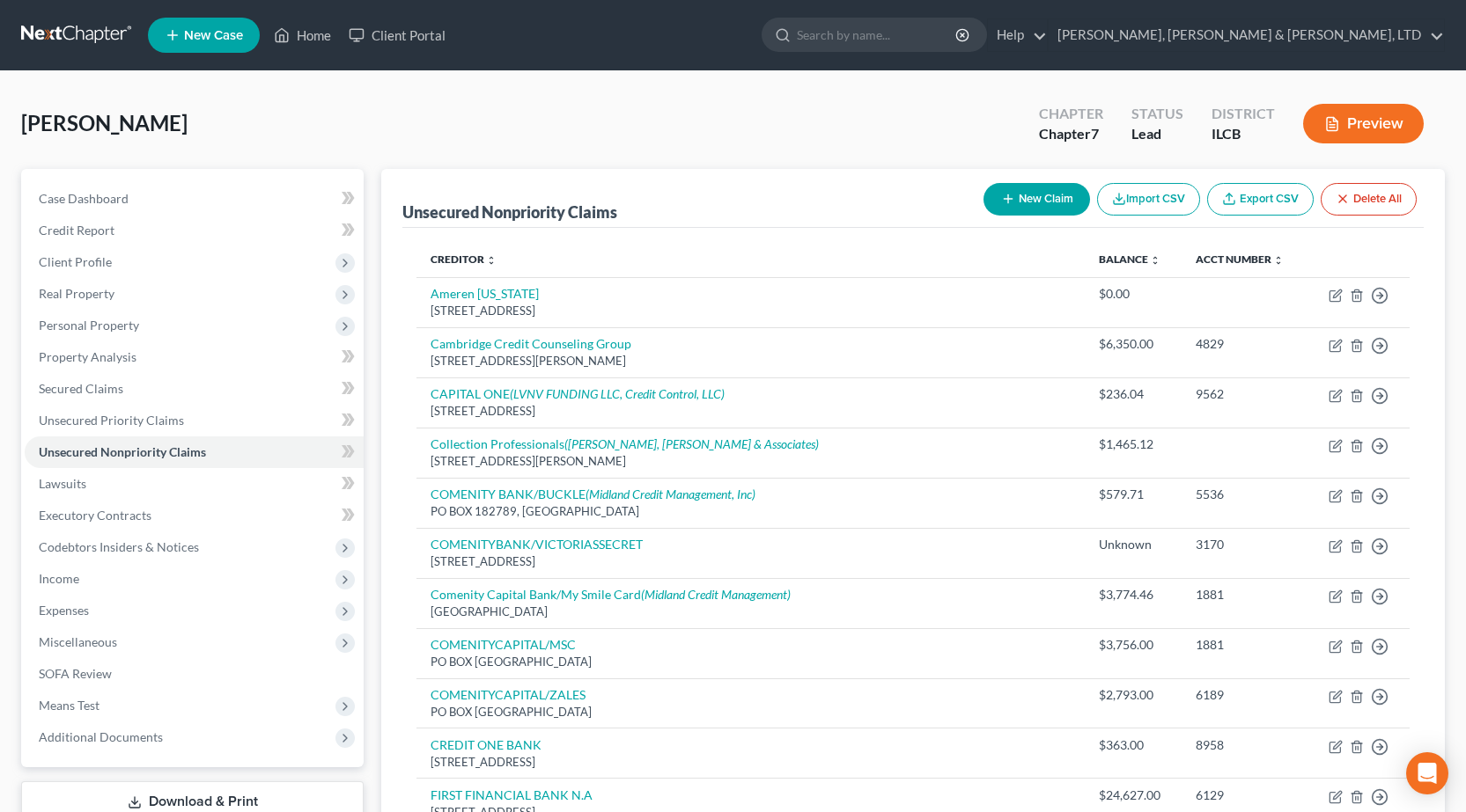
click at [1062, 206] on button "New Claim" at bounding box center [1036, 199] width 106 height 33
select select "0"
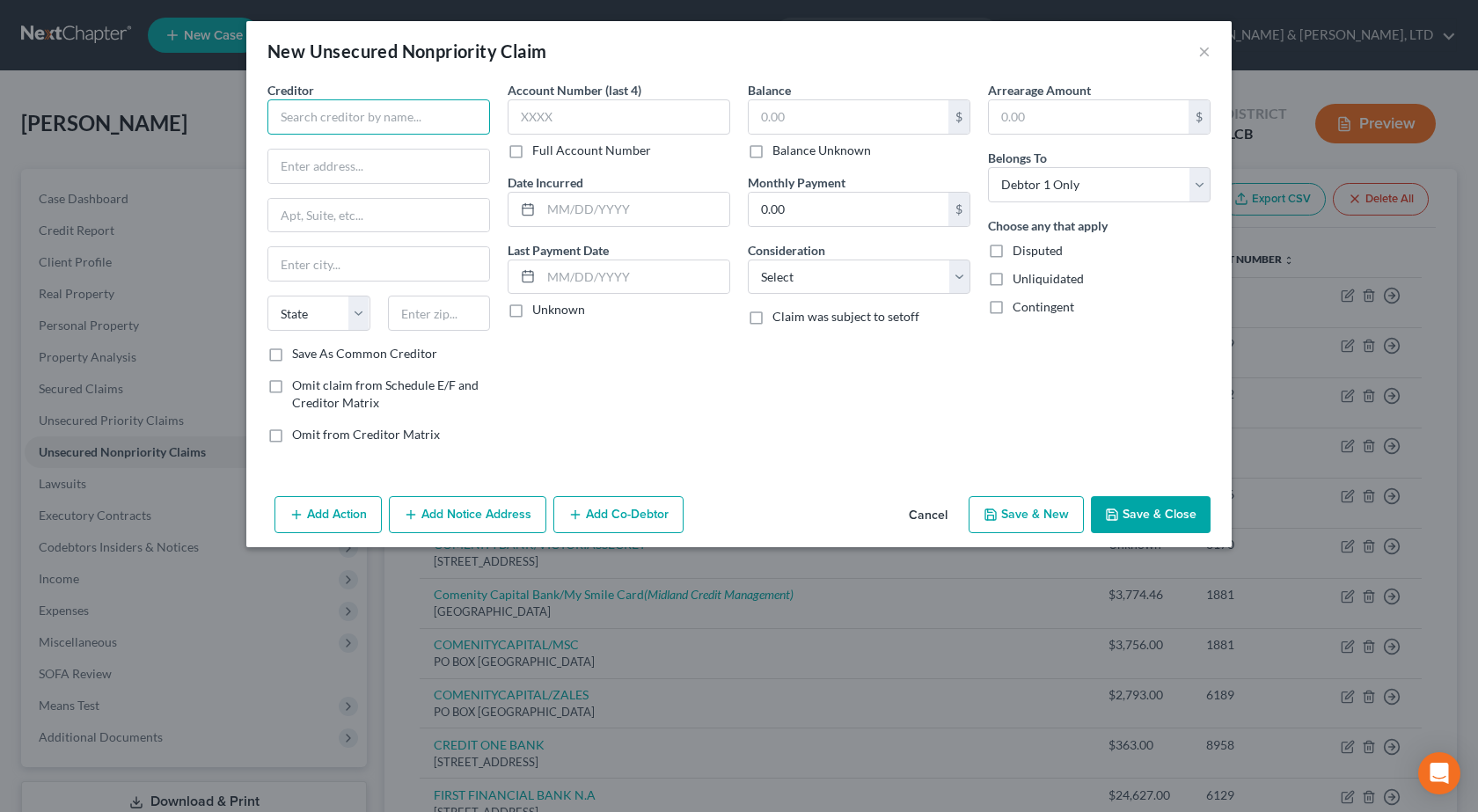
click at [315, 104] on input "text" at bounding box center [378, 116] width 222 height 35
type input "Xtreme/Mediacom"
type input "PO Box 5744"
type input "60197"
type input "[PERSON_NAME] Stream"
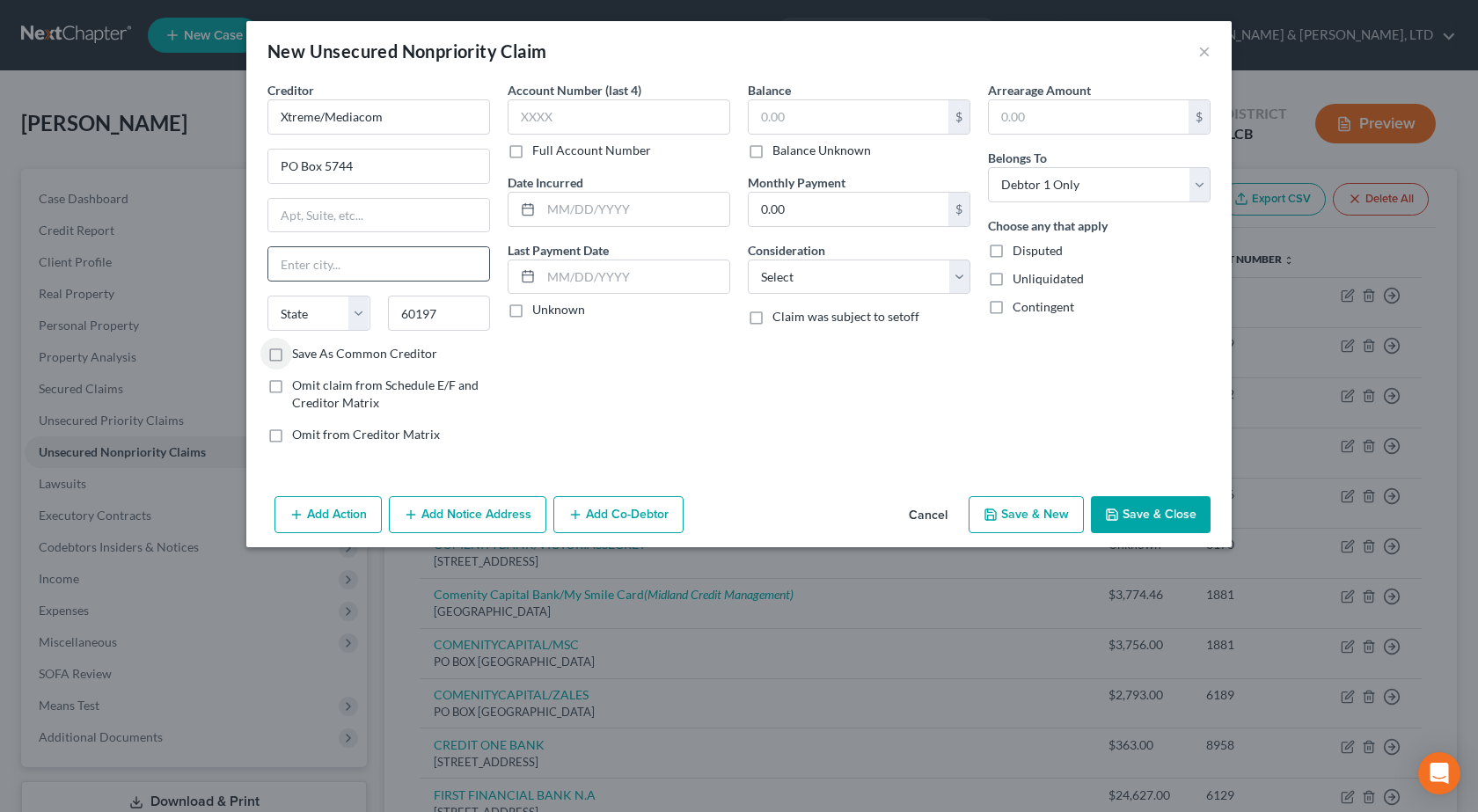
select select "14"
click at [882, 114] on input "text" at bounding box center [848, 117] width 200 height 34
type input "249.66"
click at [825, 210] on input "0.00" at bounding box center [848, 209] width 200 height 34
click at [822, 273] on select "Select Cable / Satellite Services Collection Agency Credit Card Debt Debt Couns…" at bounding box center [859, 276] width 222 height 35
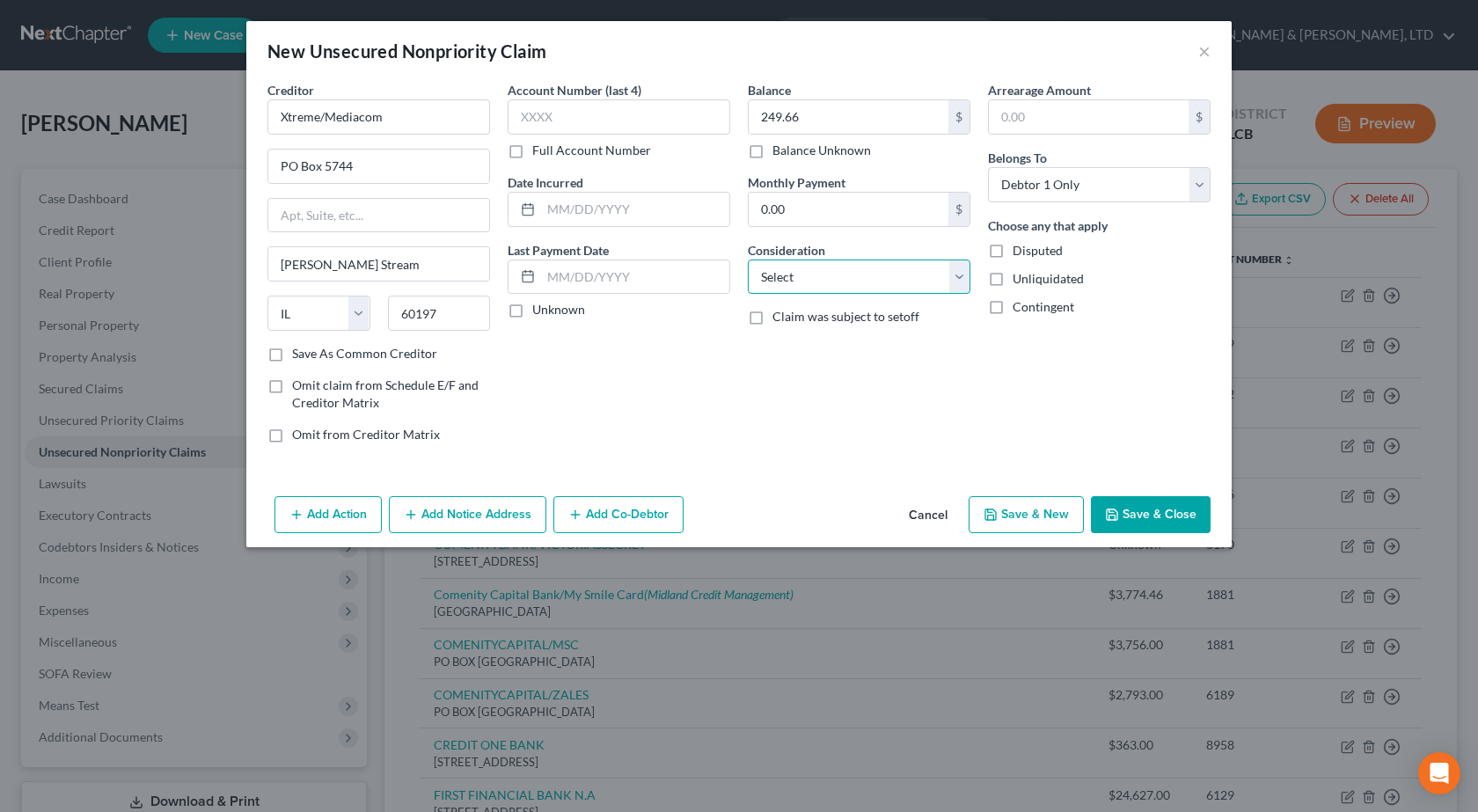
select select "19"
click at [747, 259] on select "Select Cable / Satellite Services Collection Agency Credit Card Debt Debt Couns…" at bounding box center [859, 276] width 222 height 35
drag, startPoint x: 805, startPoint y: 277, endPoint x: 795, endPoint y: 290, distance: 16.4
click at [805, 277] on select "Select Cable / Satellite Services Collection Agency Credit Card Debt Debt Couns…" at bounding box center [859, 276] width 222 height 35
click at [747, 259] on select "Select Cable / Satellite Services Collection Agency Credit Card Debt Debt Couns…" at bounding box center [859, 276] width 222 height 35
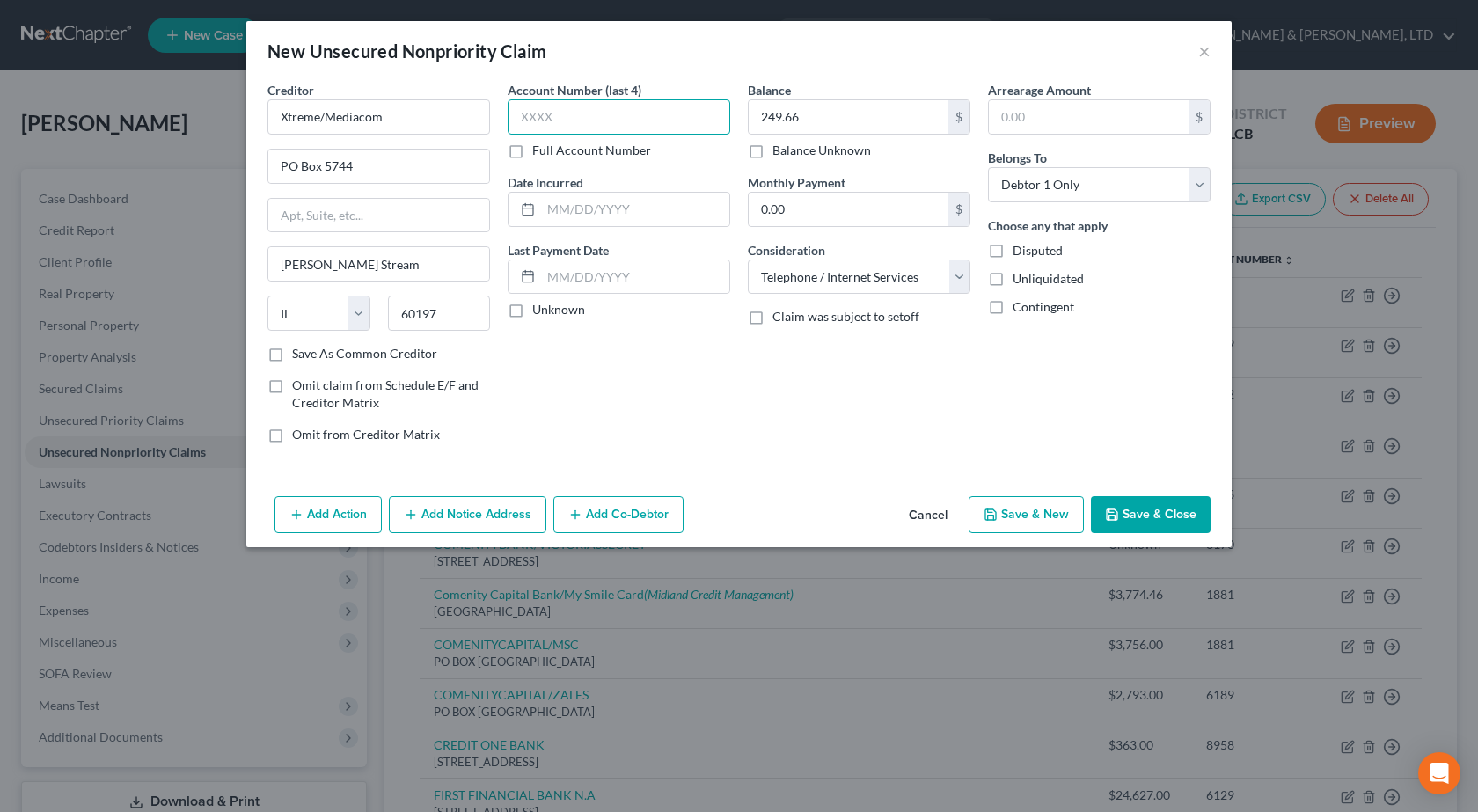
click at [582, 130] on input "text" at bounding box center [618, 116] width 222 height 35
type input "2226"
click at [1171, 515] on button "Save & Close" at bounding box center [1150, 514] width 120 height 37
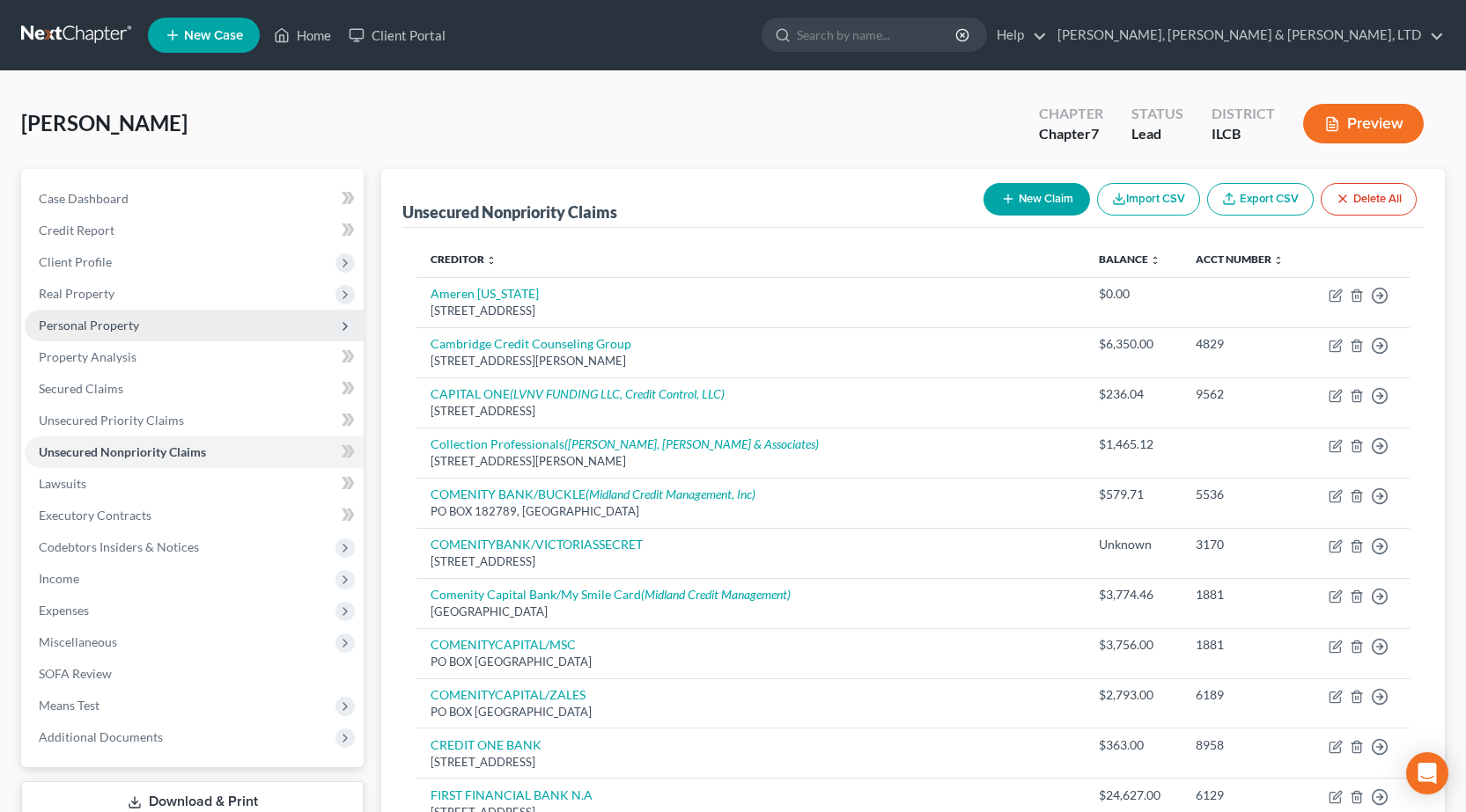
click at [115, 336] on span "Personal Property" at bounding box center [194, 326] width 339 height 32
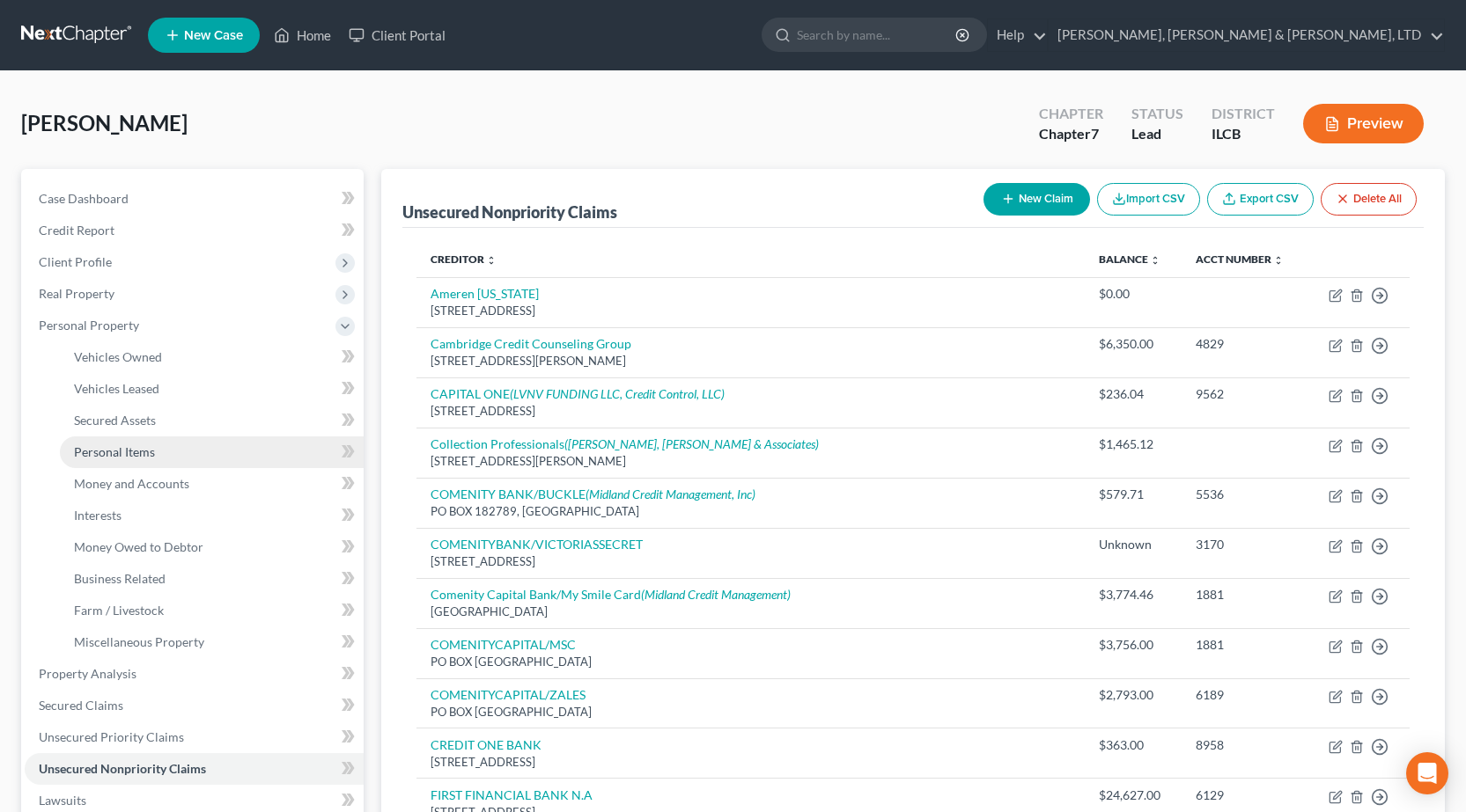
click at [174, 452] on link "Personal Items" at bounding box center [212, 453] width 304 height 32
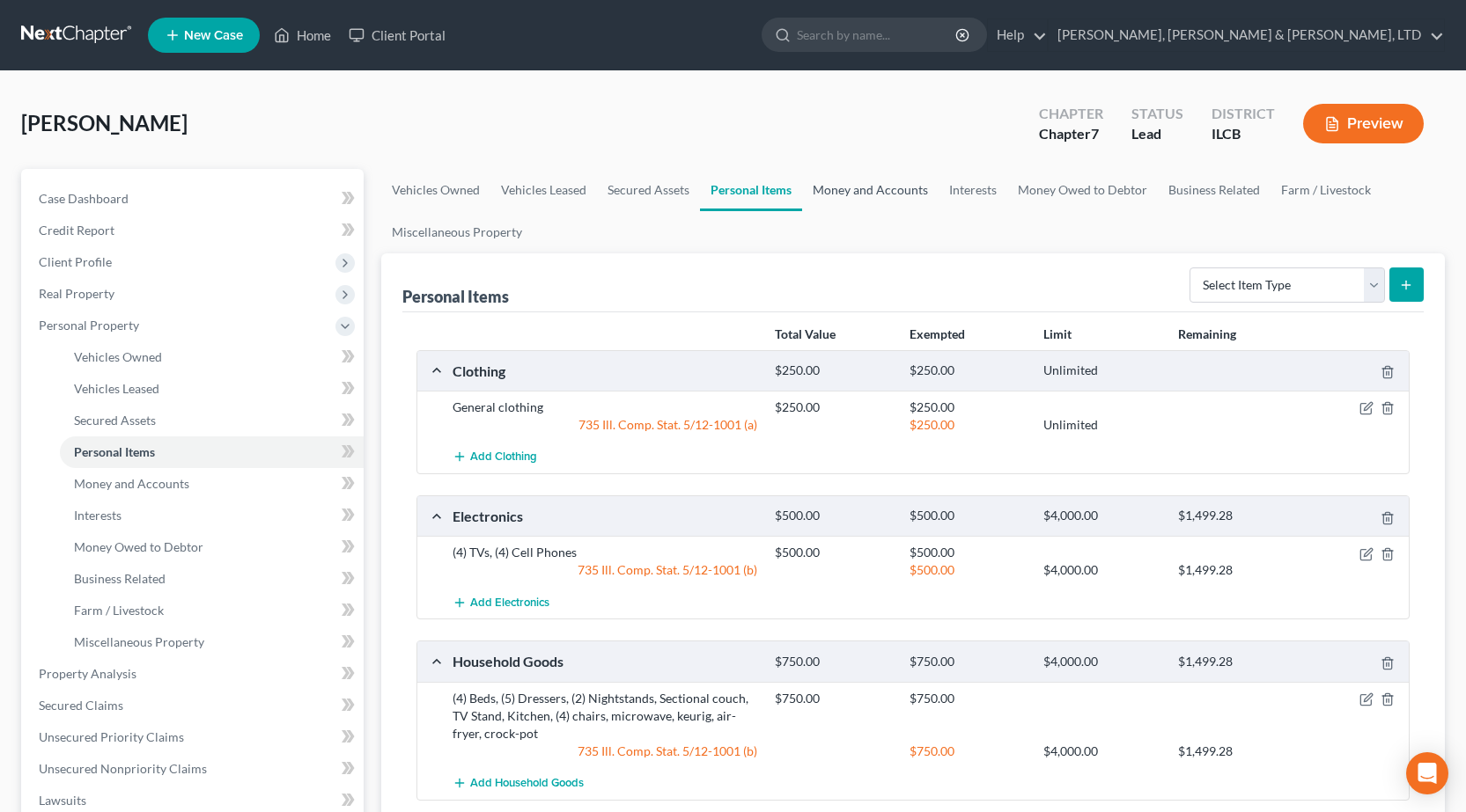
click at [877, 193] on link "Money and Accounts" at bounding box center [869, 190] width 136 height 43
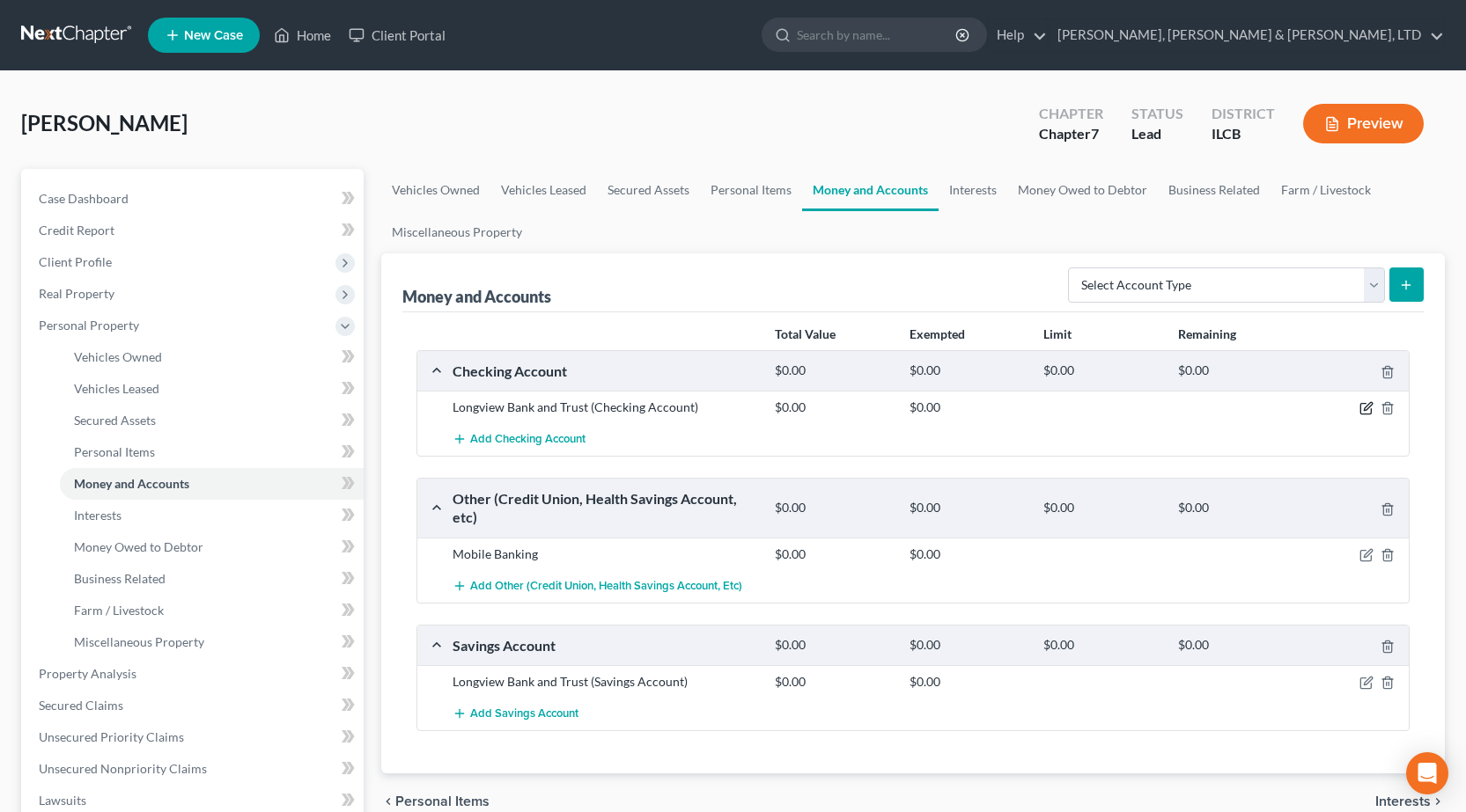
click at [1367, 407] on icon "button" at bounding box center [1368, 407] width 8 height 8
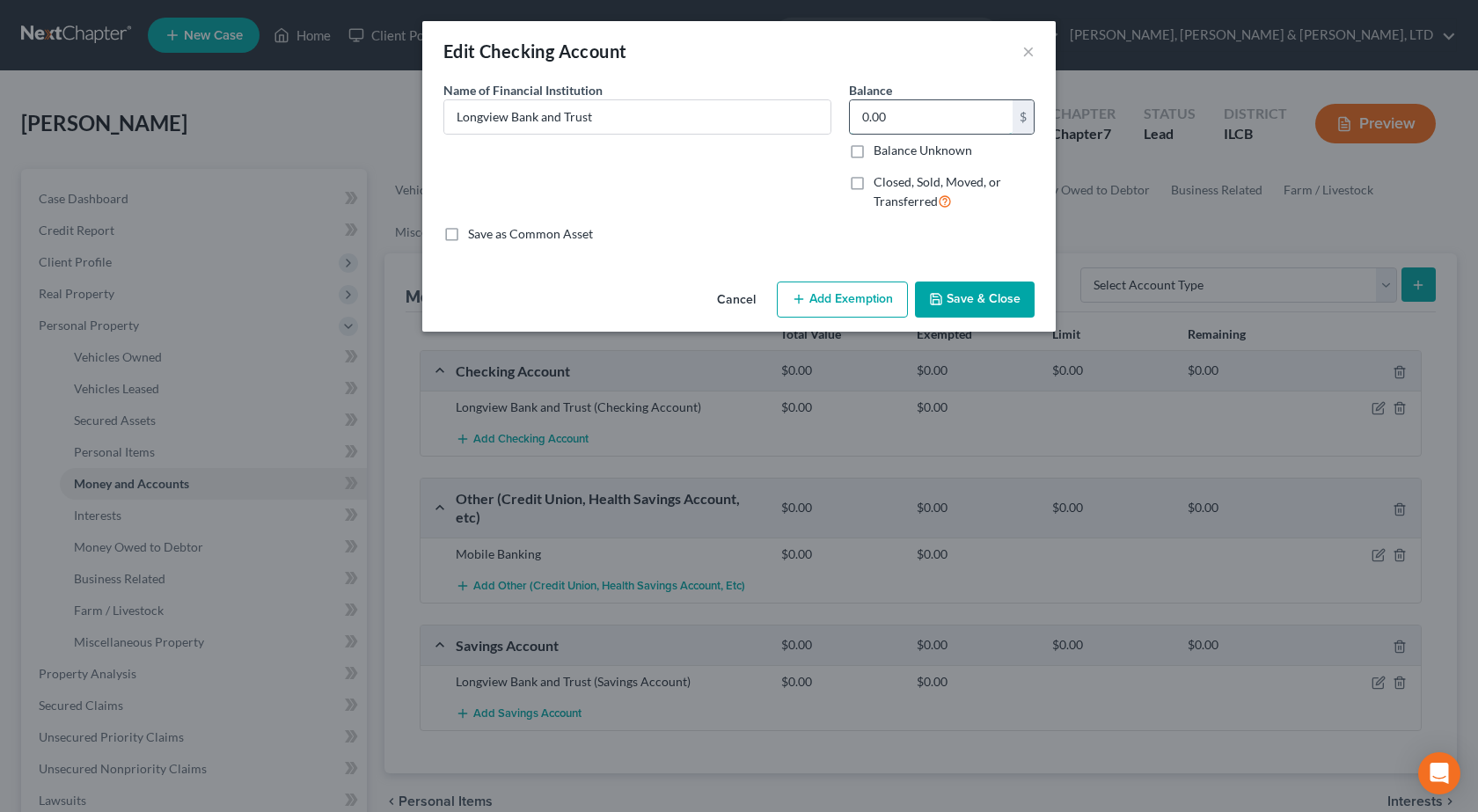
click at [948, 112] on input "0.00" at bounding box center [931, 117] width 163 height 34
type input "2"
click at [873, 308] on button "Add Exemption" at bounding box center [843, 300] width 131 height 37
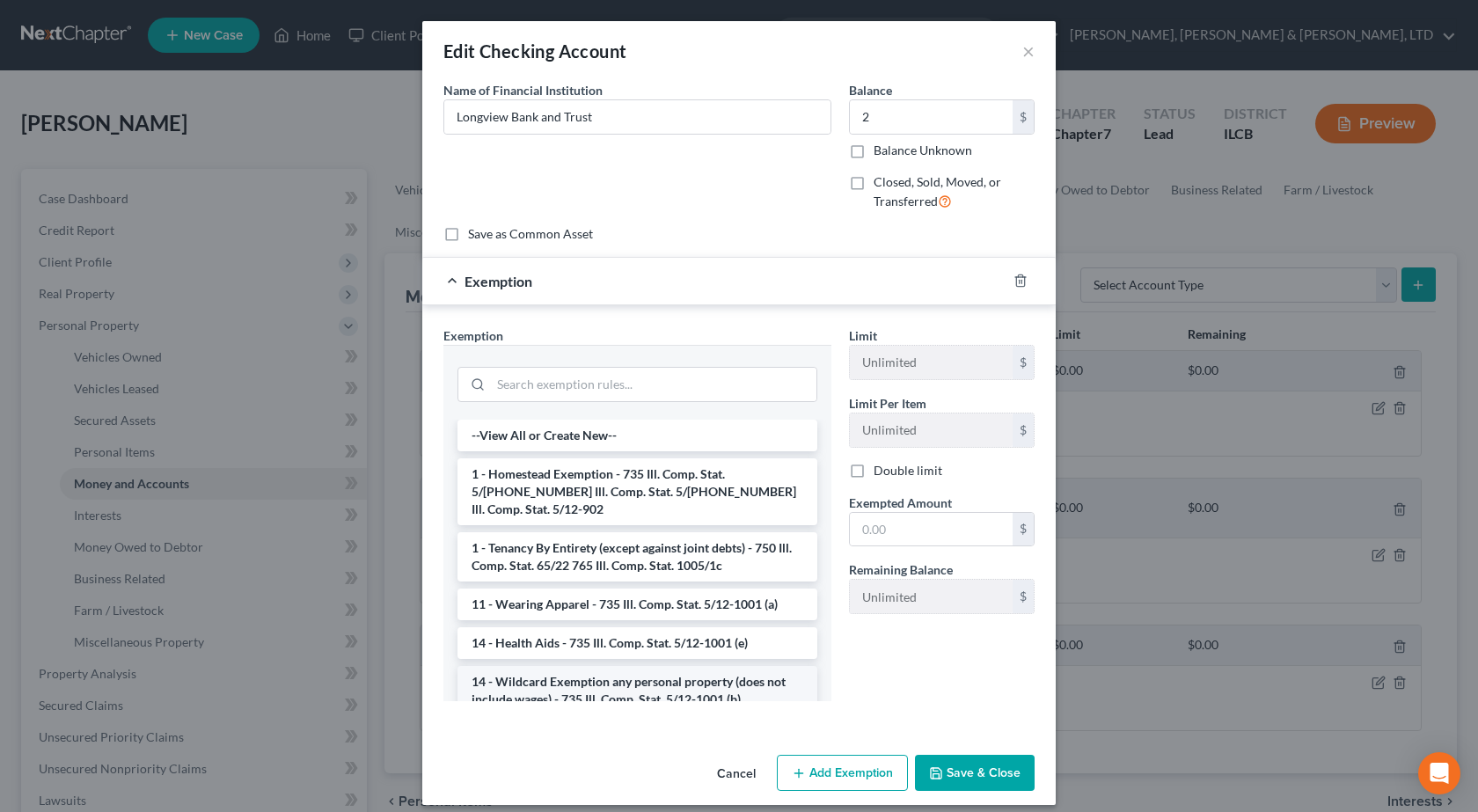
click at [529, 678] on li "14 - Wildcard Exemption any personal property (does not include wages) - 735 Il…" at bounding box center [637, 691] width 360 height 50
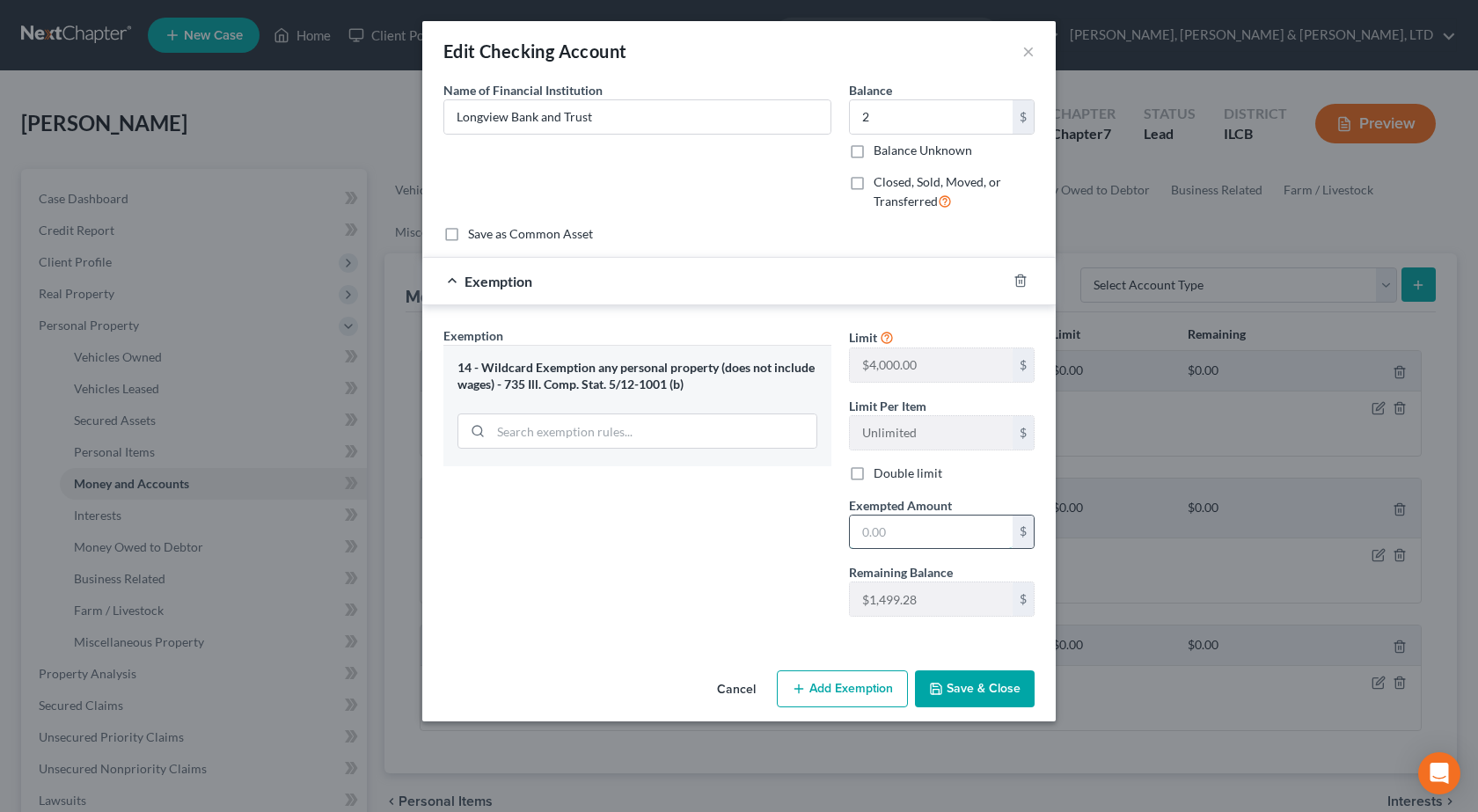
click at [893, 529] on input "text" at bounding box center [931, 532] width 163 height 34
type input "2"
drag, startPoint x: 696, startPoint y: 512, endPoint x: 761, endPoint y: 509, distance: 65.1
click at [696, 511] on div "Exemption Set must be selected for CA. Exemption * 14 - Wildcard Exemption any …" at bounding box center [637, 478] width 406 height 305
click at [970, 691] on button "Save & Close" at bounding box center [975, 688] width 120 height 37
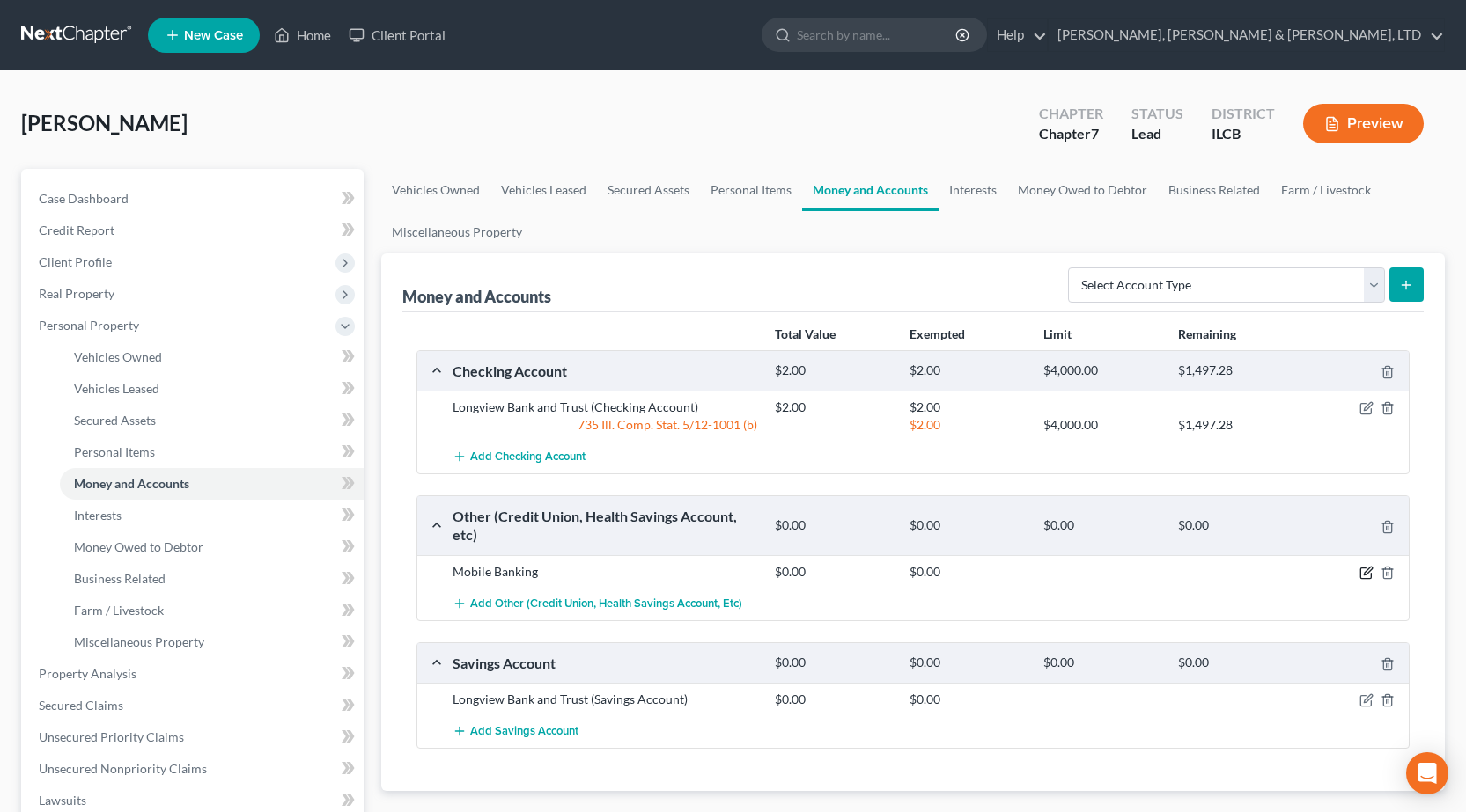
click at [1369, 578] on icon "button" at bounding box center [1365, 574] width 11 height 11
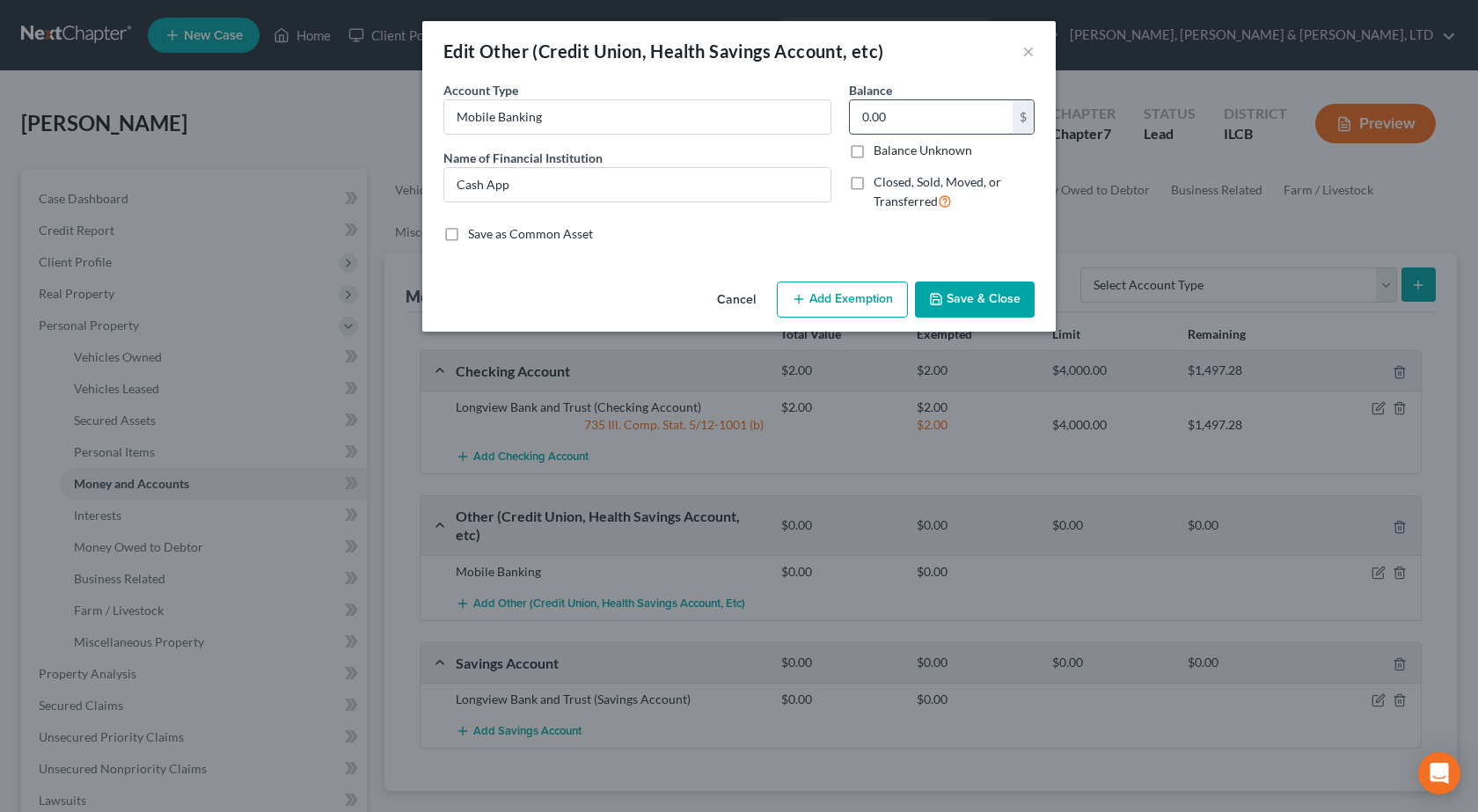
click at [950, 111] on input "0.00" at bounding box center [931, 117] width 163 height 34
click at [950, 112] on input "0.00" at bounding box center [931, 117] width 163 height 34
type input "50"
click at [848, 299] on button "Add Exemption" at bounding box center [843, 300] width 131 height 37
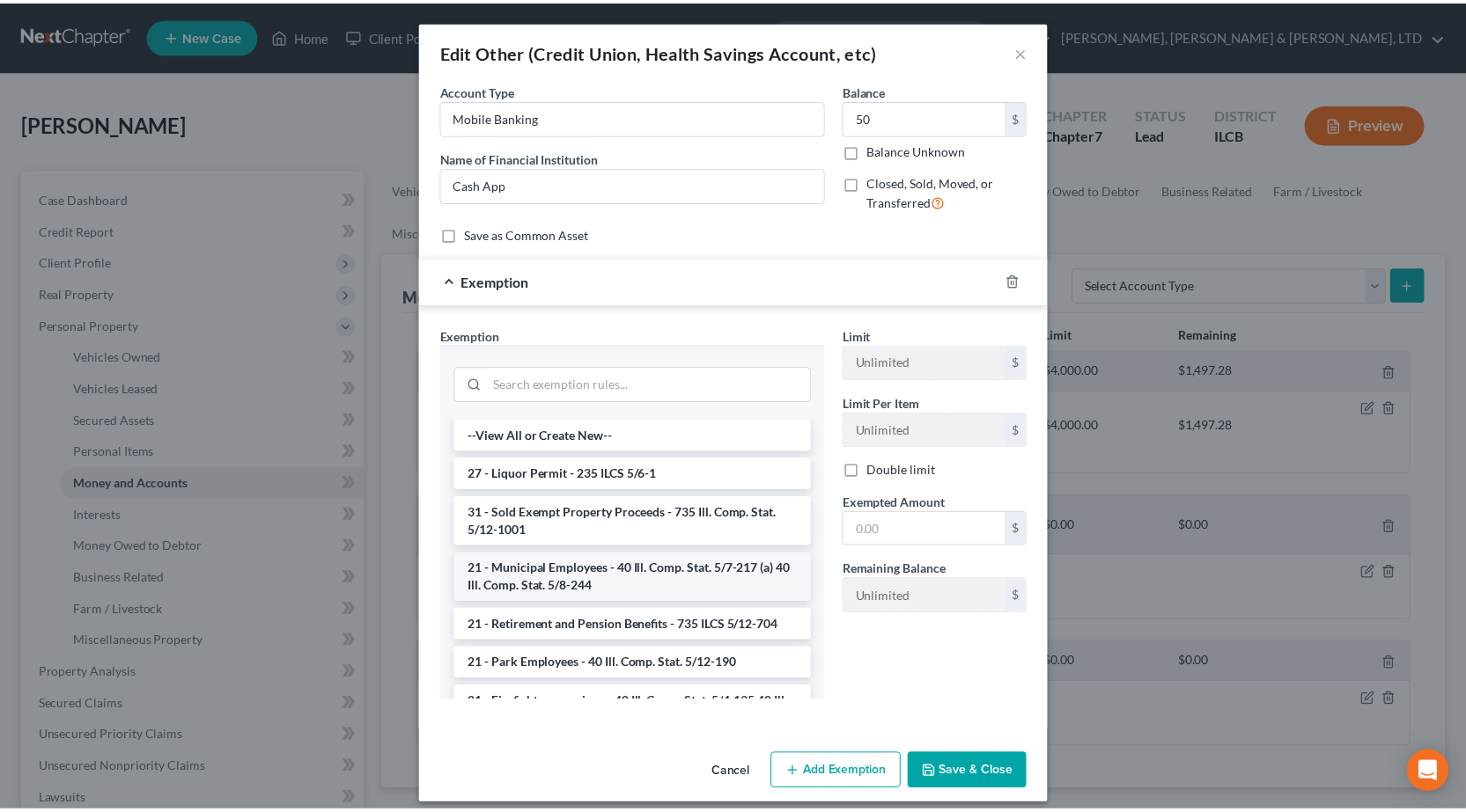
scroll to position [1630, 0]
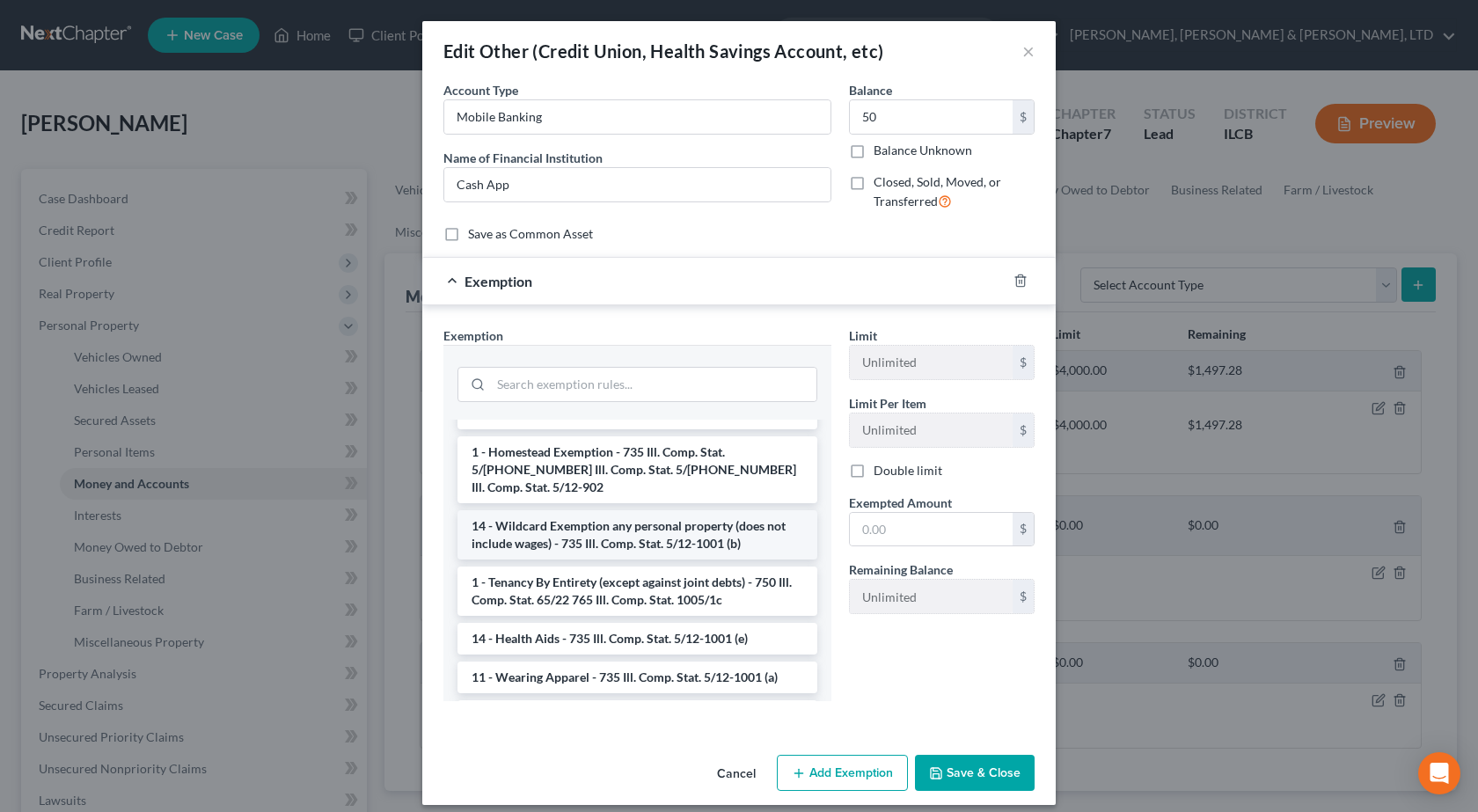
click at [678, 556] on li "14 - Wildcard Exemption any personal property (does not include wages) - 735 Il…" at bounding box center [637, 535] width 360 height 50
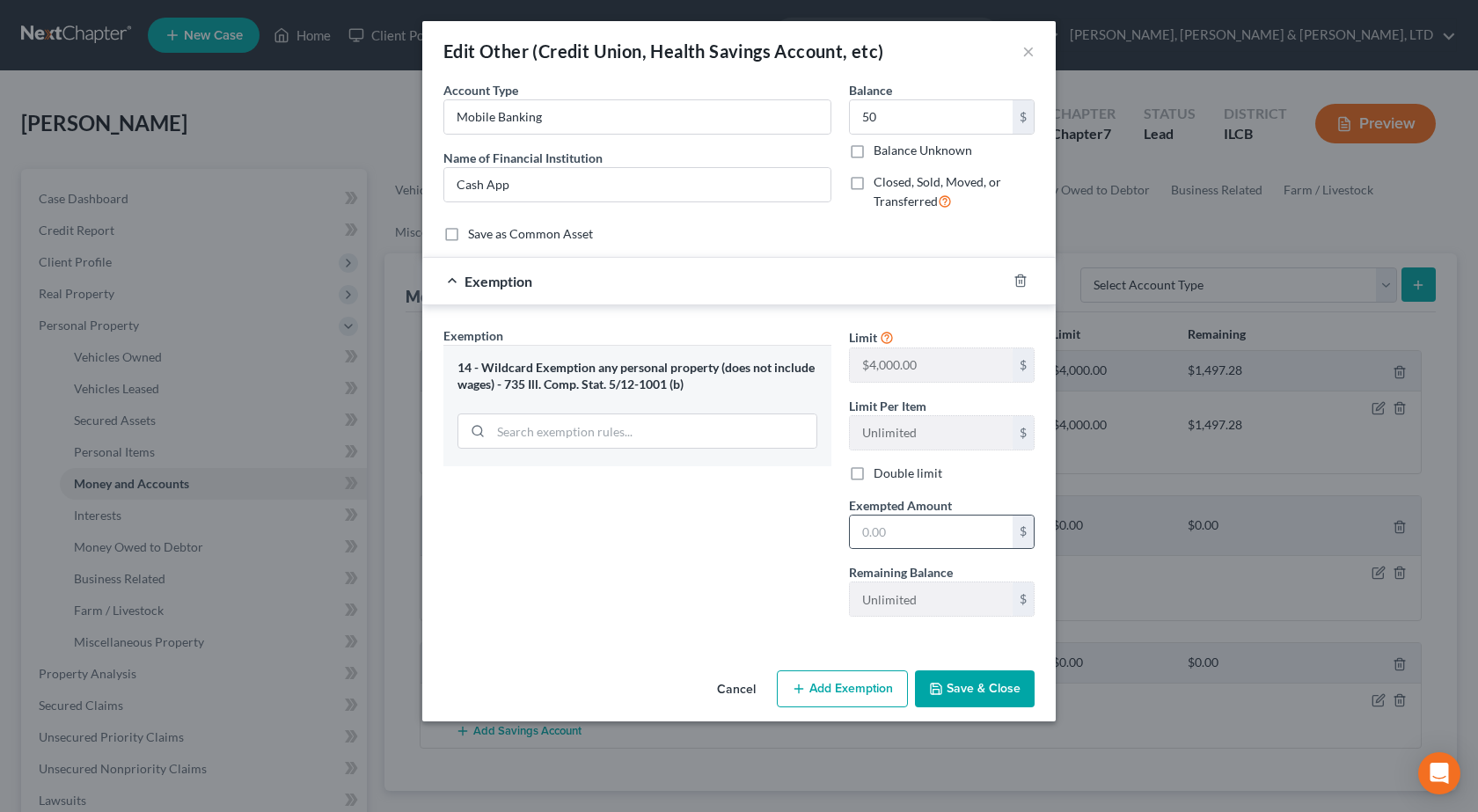
click at [890, 515] on div "$" at bounding box center [941, 532] width 186 height 35
click at [901, 530] on input "text" at bounding box center [931, 532] width 163 height 34
type input "50"
click at [686, 587] on div "Exemption Set must be selected for CA. Exemption * 14 - Wildcard Exemption any …" at bounding box center [637, 478] width 406 height 305
click at [960, 685] on button "Save & Close" at bounding box center [975, 688] width 120 height 37
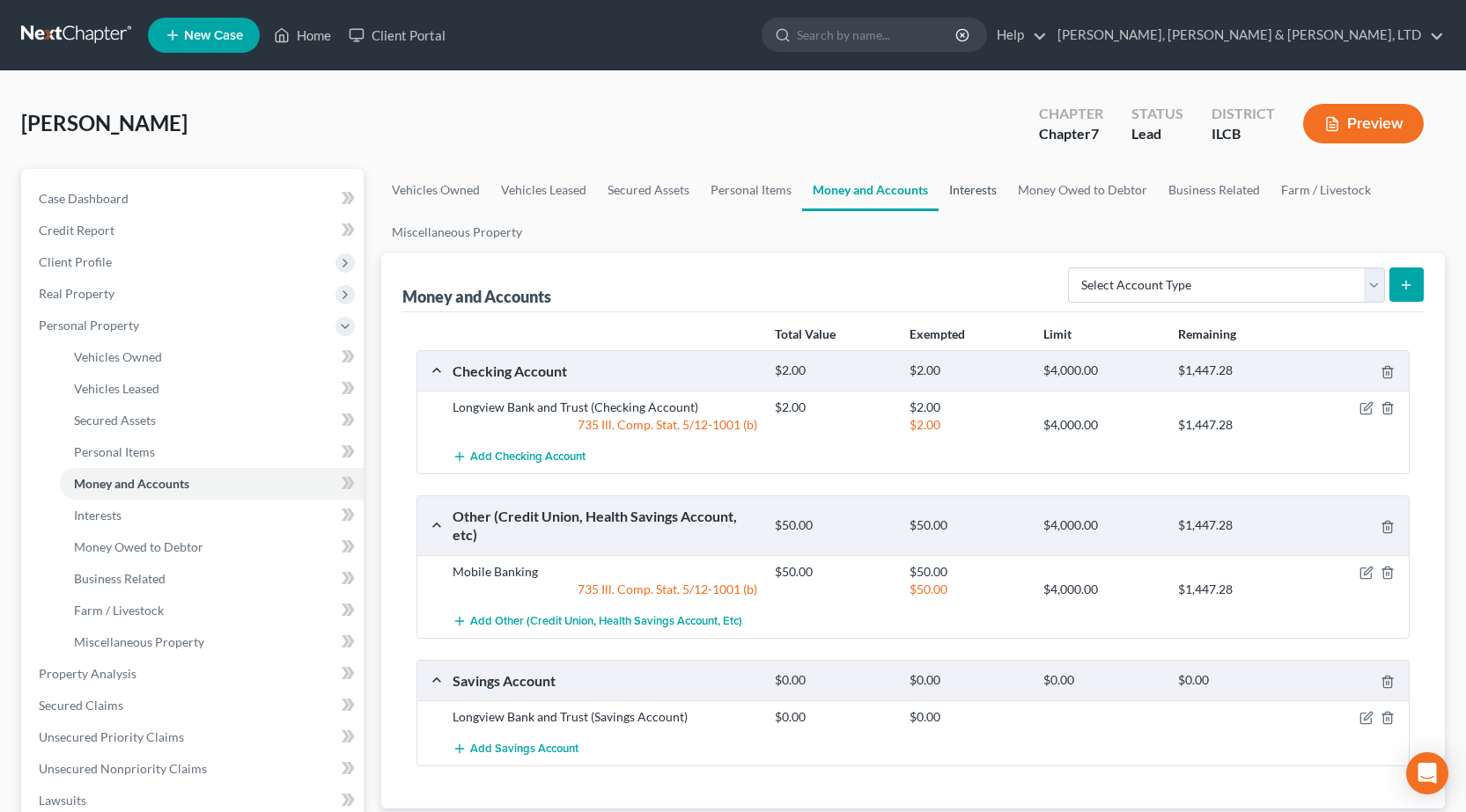
click at [980, 191] on link "Interests" at bounding box center [972, 190] width 69 height 43
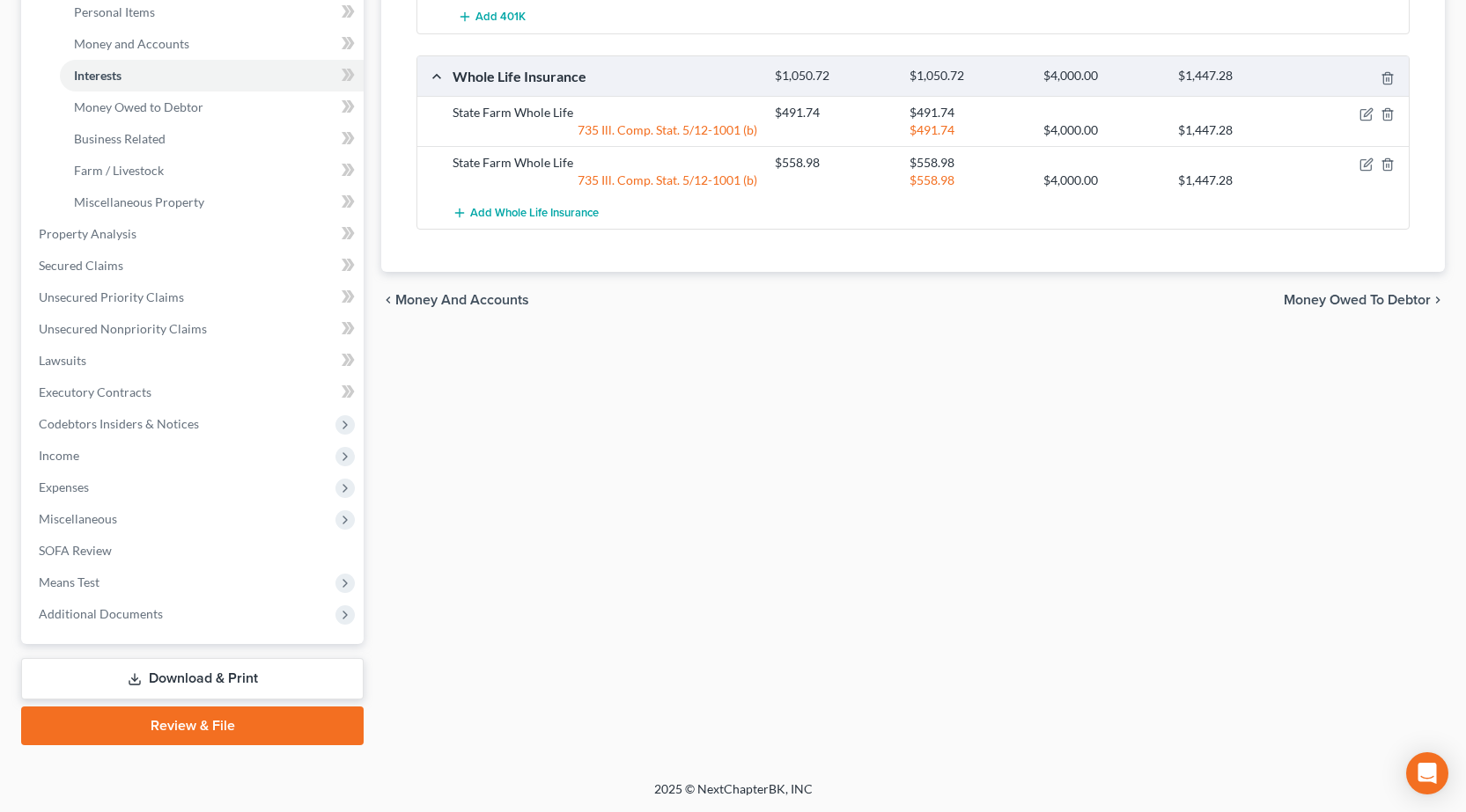
click at [217, 678] on link "Download & Print" at bounding box center [192, 679] width 343 height 42
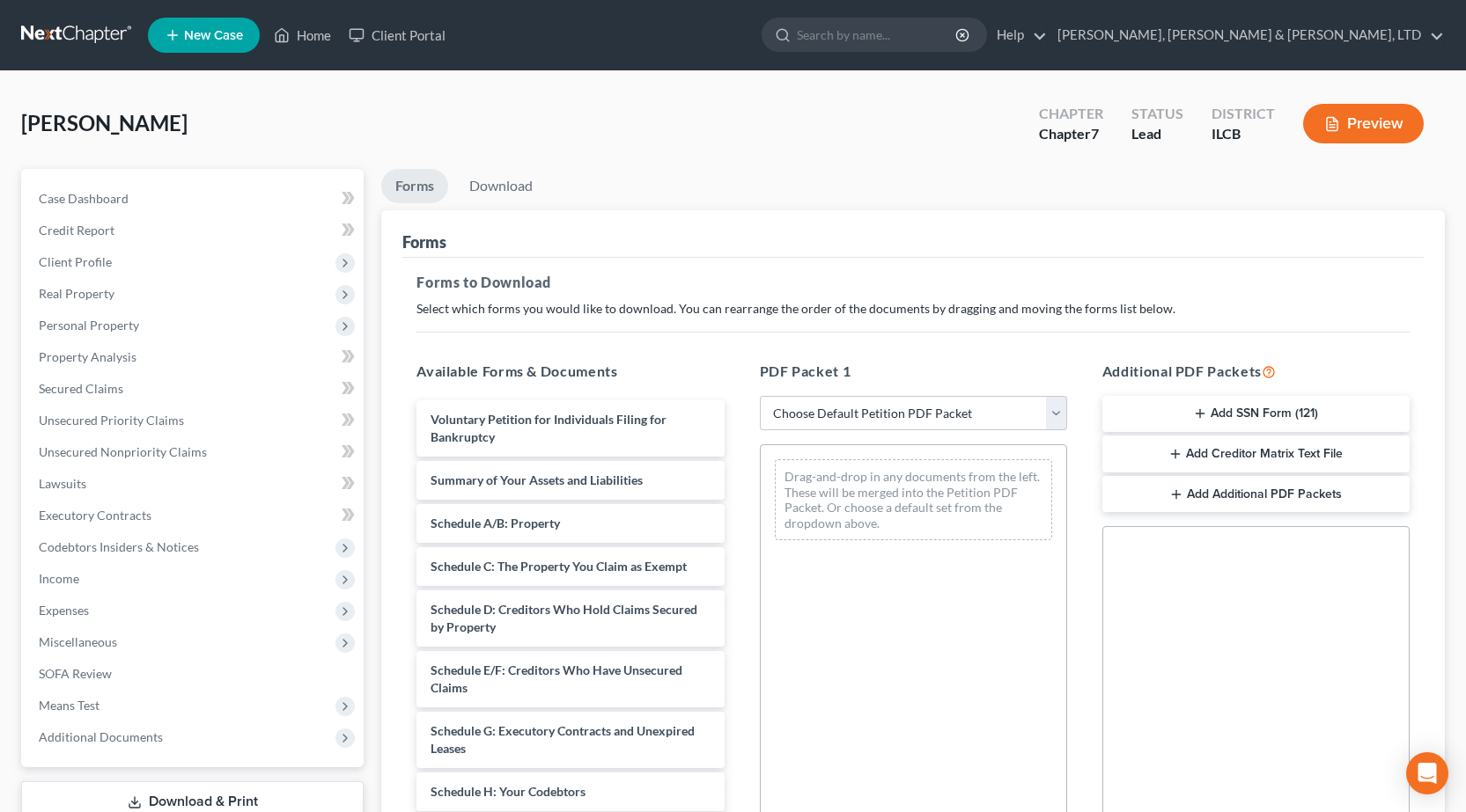
scroll to position [176, 0]
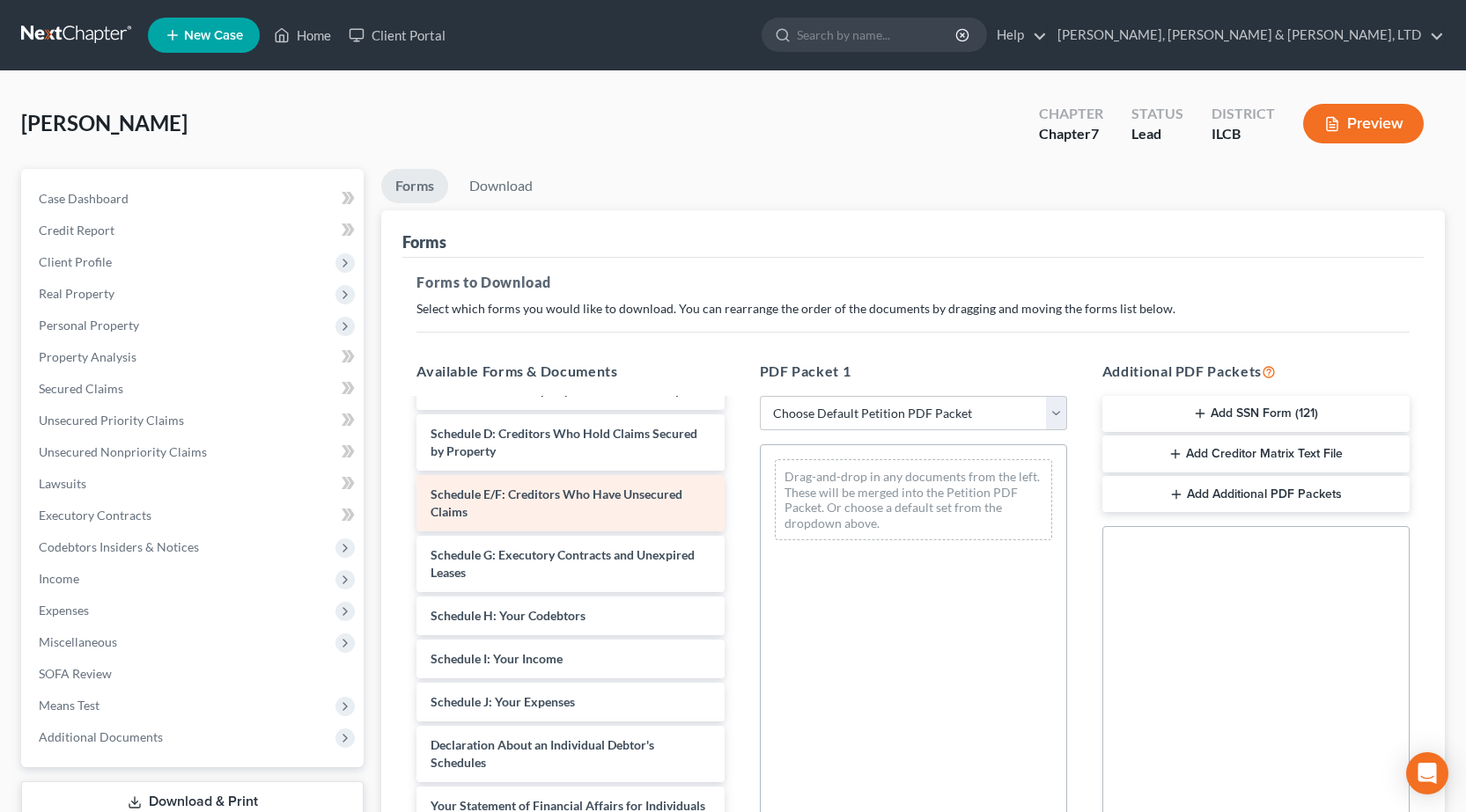
click at [509, 493] on span "Schedule E/F: Creditors Who Have Unsecured Claims" at bounding box center [555, 502] width 251 height 33
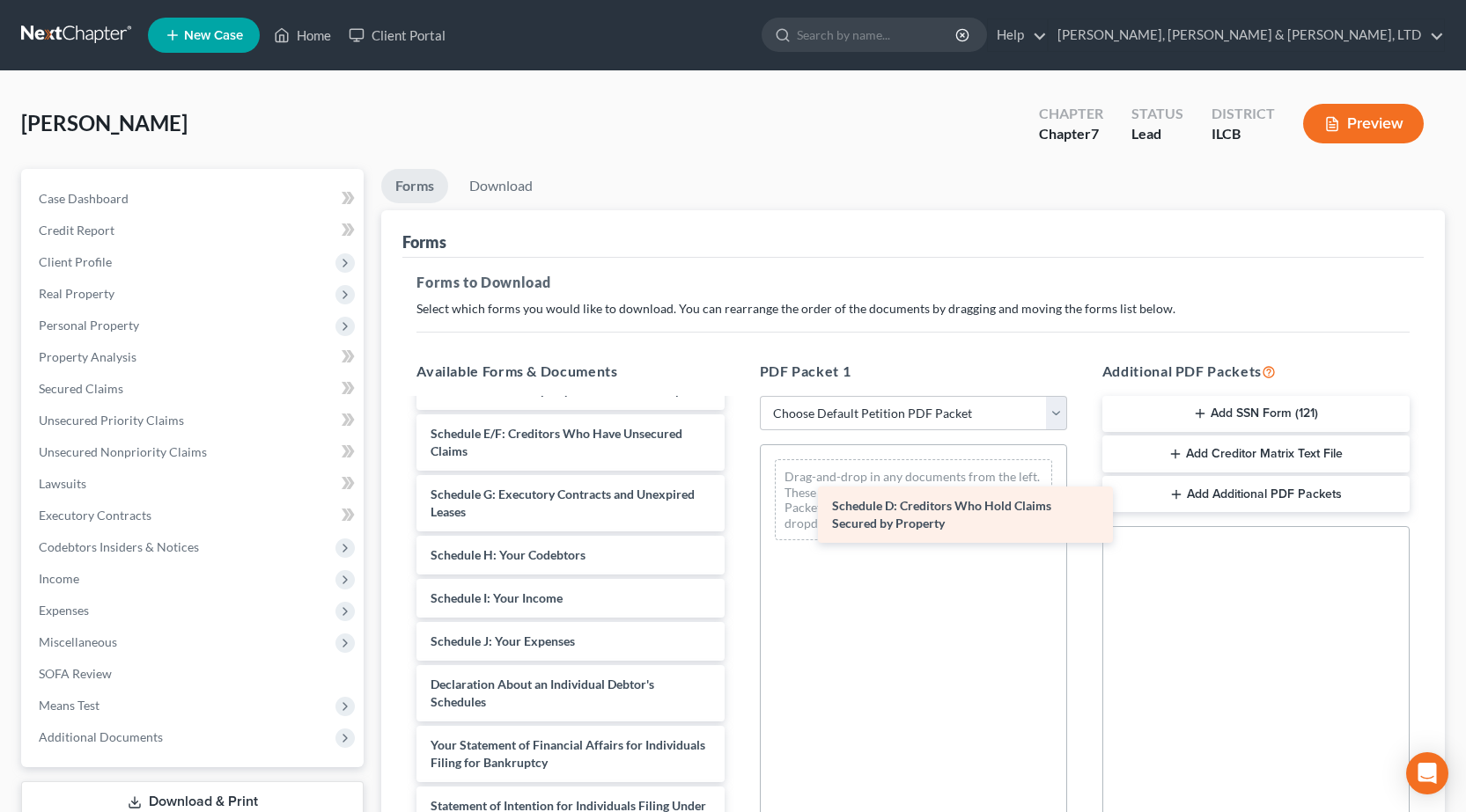
drag, startPoint x: 504, startPoint y: 435, endPoint x: 893, endPoint y: 501, distance: 394.6
click at [738, 503] on div "Schedule D: Creditors Who Hold Claims Secured by Property Voluntary Petition fo…" at bounding box center [570, 659] width 336 height 870
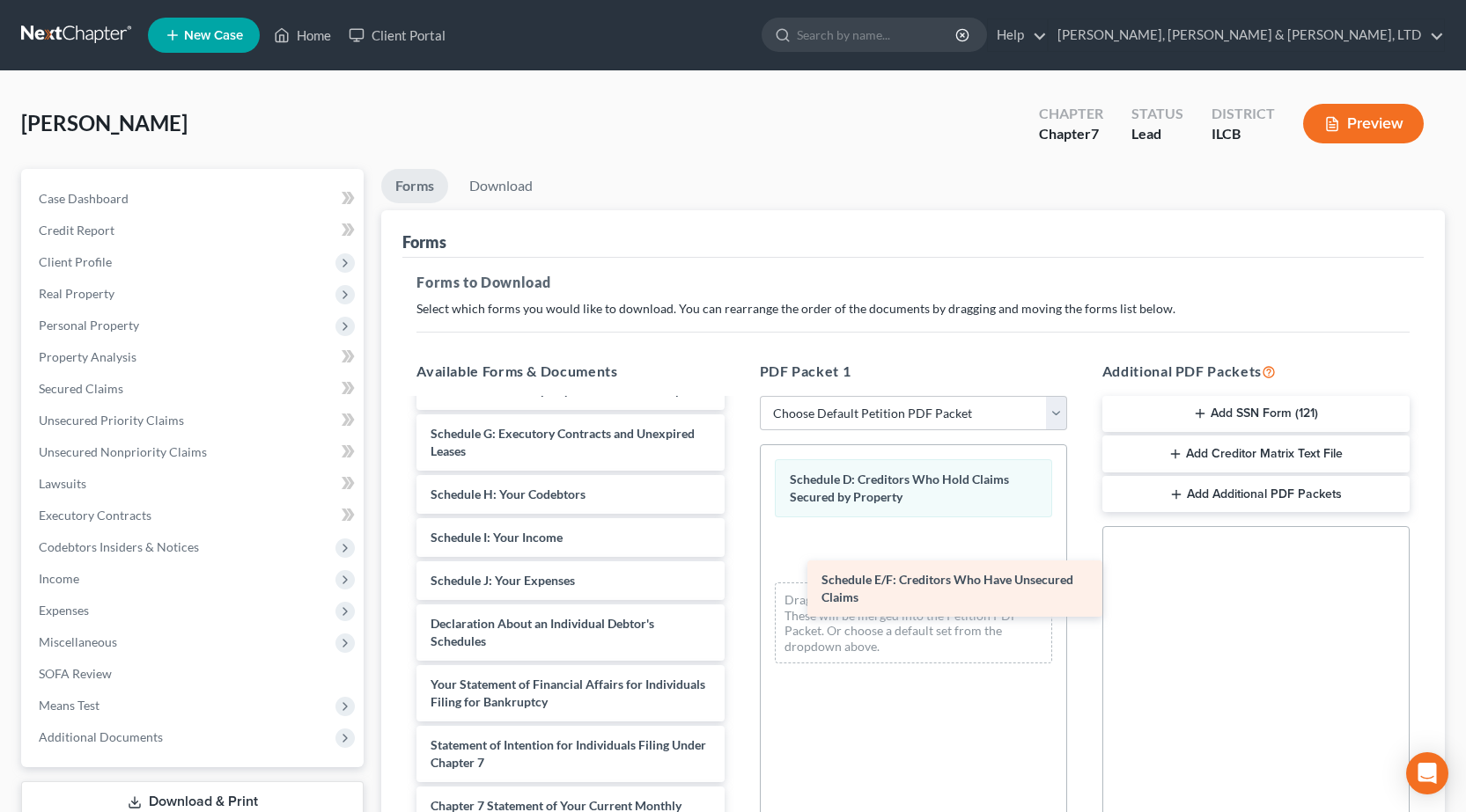
drag, startPoint x: 538, startPoint y: 453, endPoint x: 927, endPoint y: 599, distance: 415.5
click at [738, 600] on div "Schedule E/F: Creditors Who Have Unsecured Claims Voluntary Petition for Indivi…" at bounding box center [570, 628] width 336 height 809
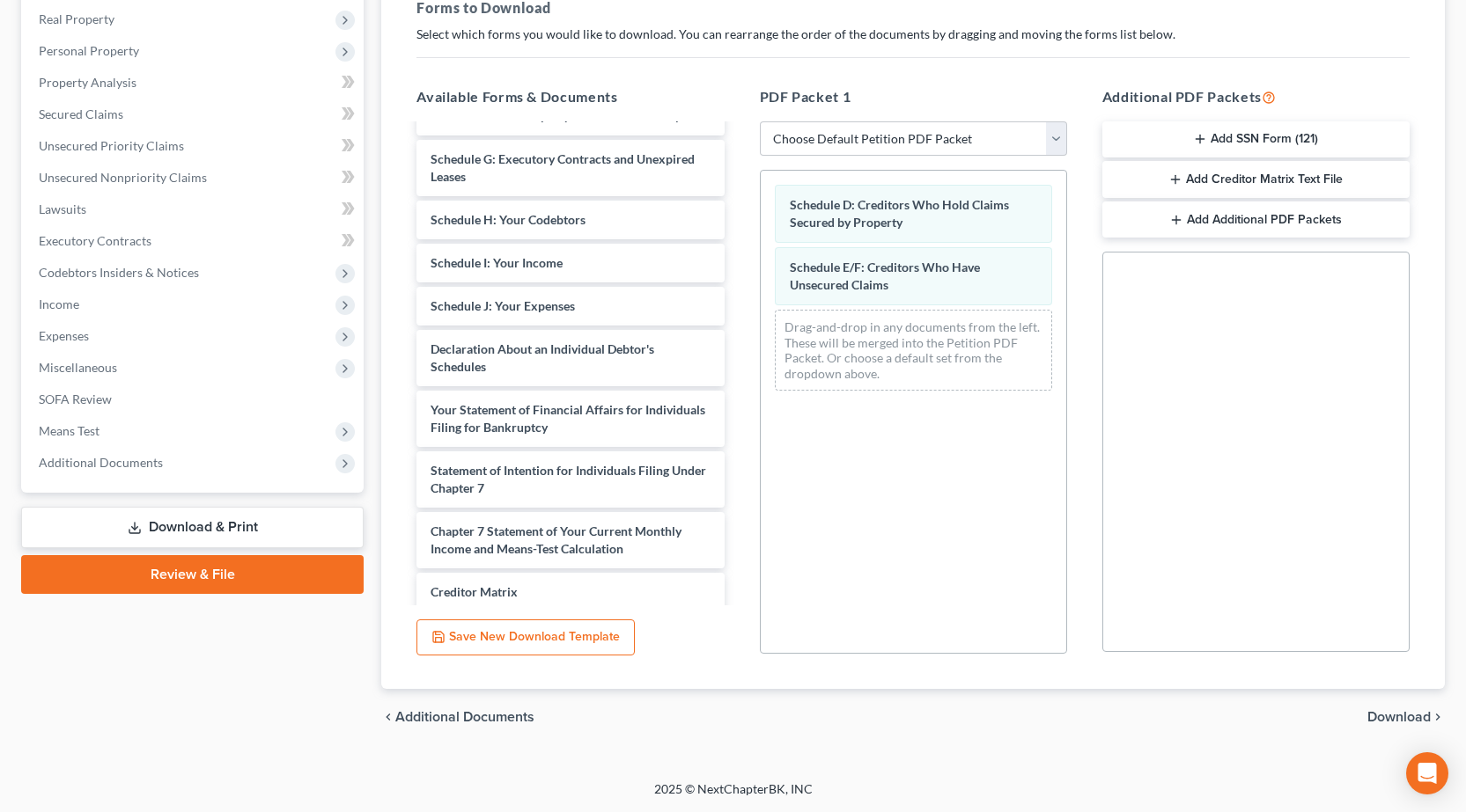
click at [1399, 710] on span "Download" at bounding box center [1399, 717] width 64 height 14
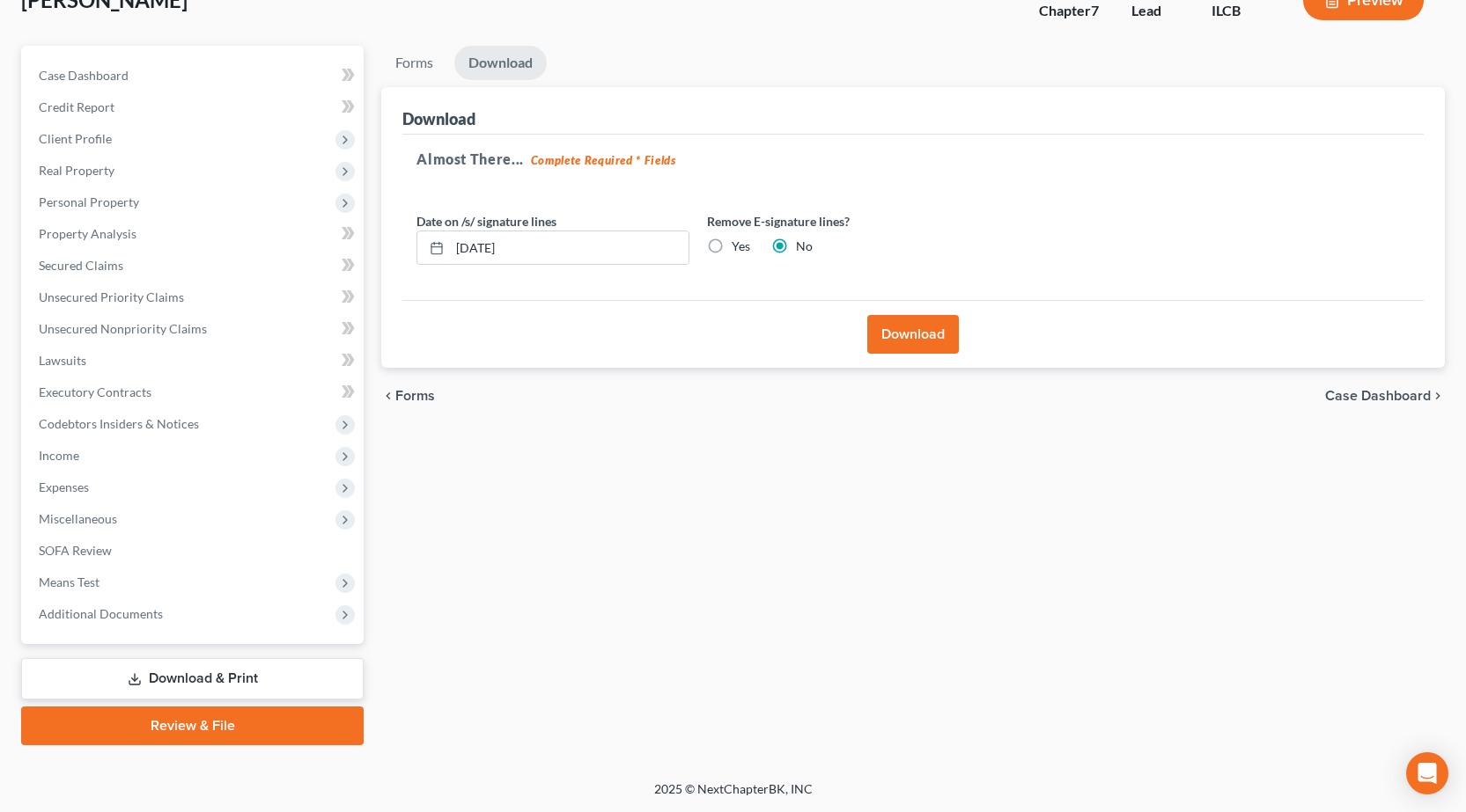
scroll to position [123, 0]
click at [909, 321] on button "Download" at bounding box center [913, 334] width 91 height 39
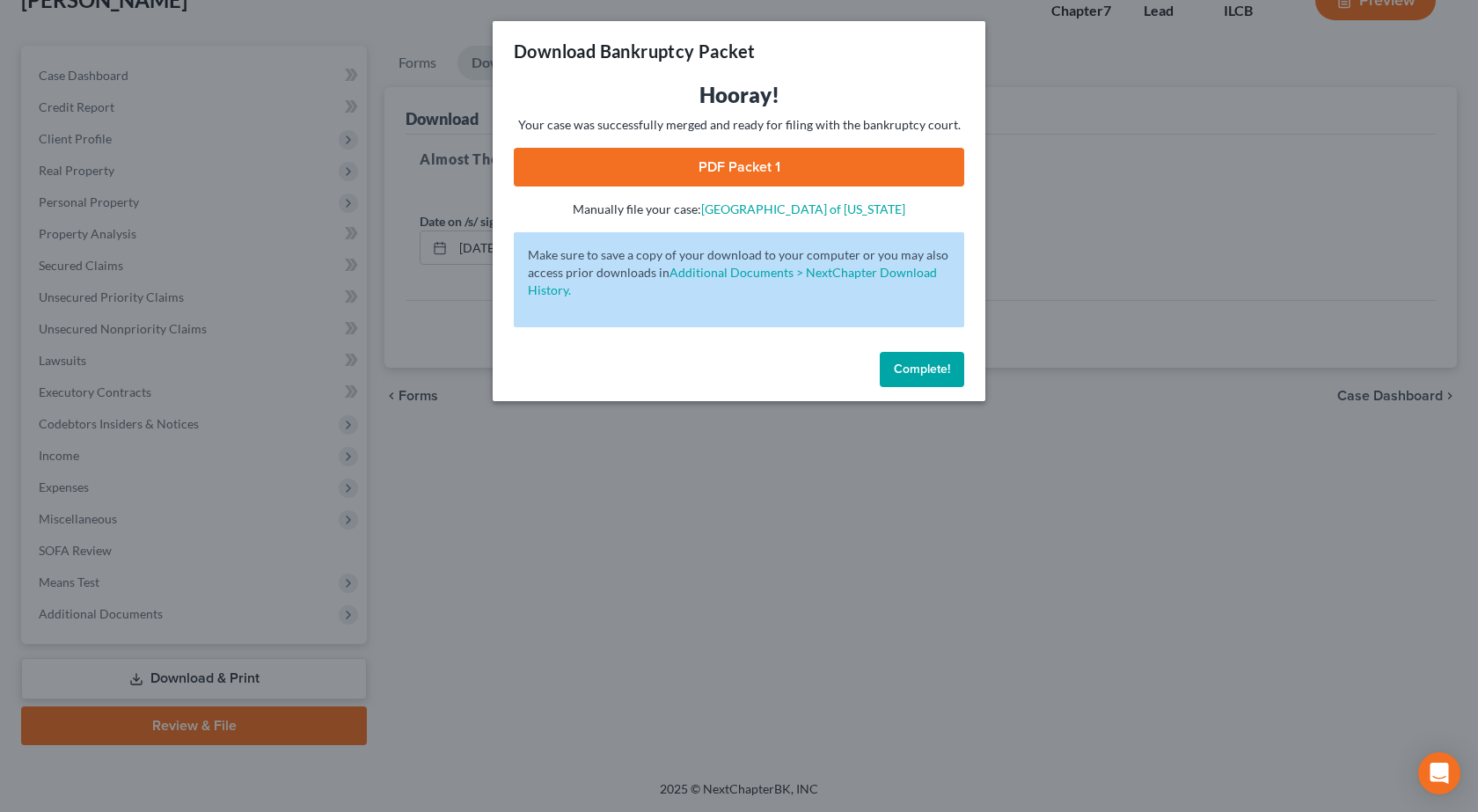
click at [684, 168] on link "PDF Packet 1" at bounding box center [739, 167] width 451 height 39
click at [742, 668] on div "Download Bankruptcy Packet Hooray! Your case was successfully merged and ready …" at bounding box center [739, 406] width 1478 height 812
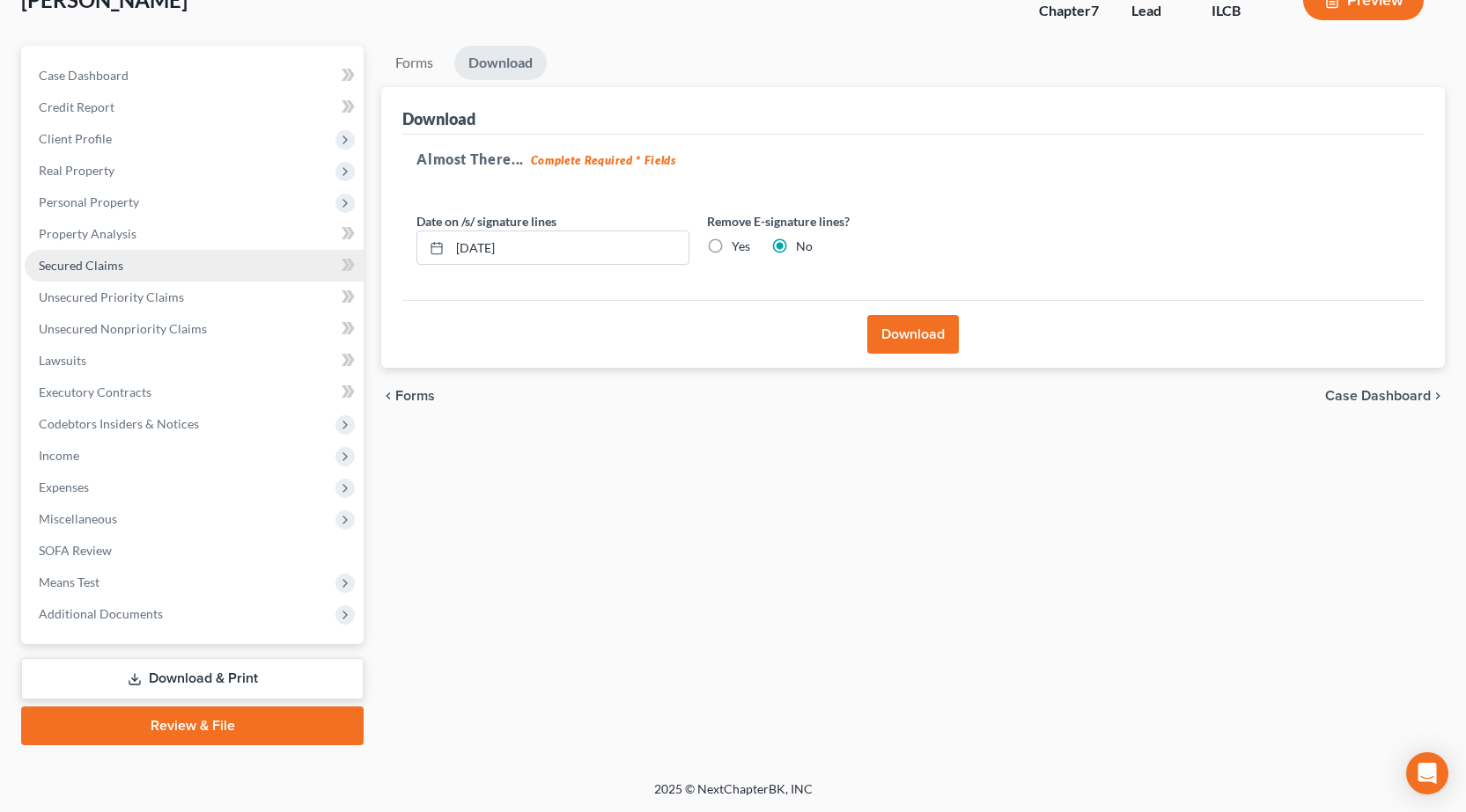
click at [151, 269] on link "Secured Claims" at bounding box center [194, 266] width 339 height 32
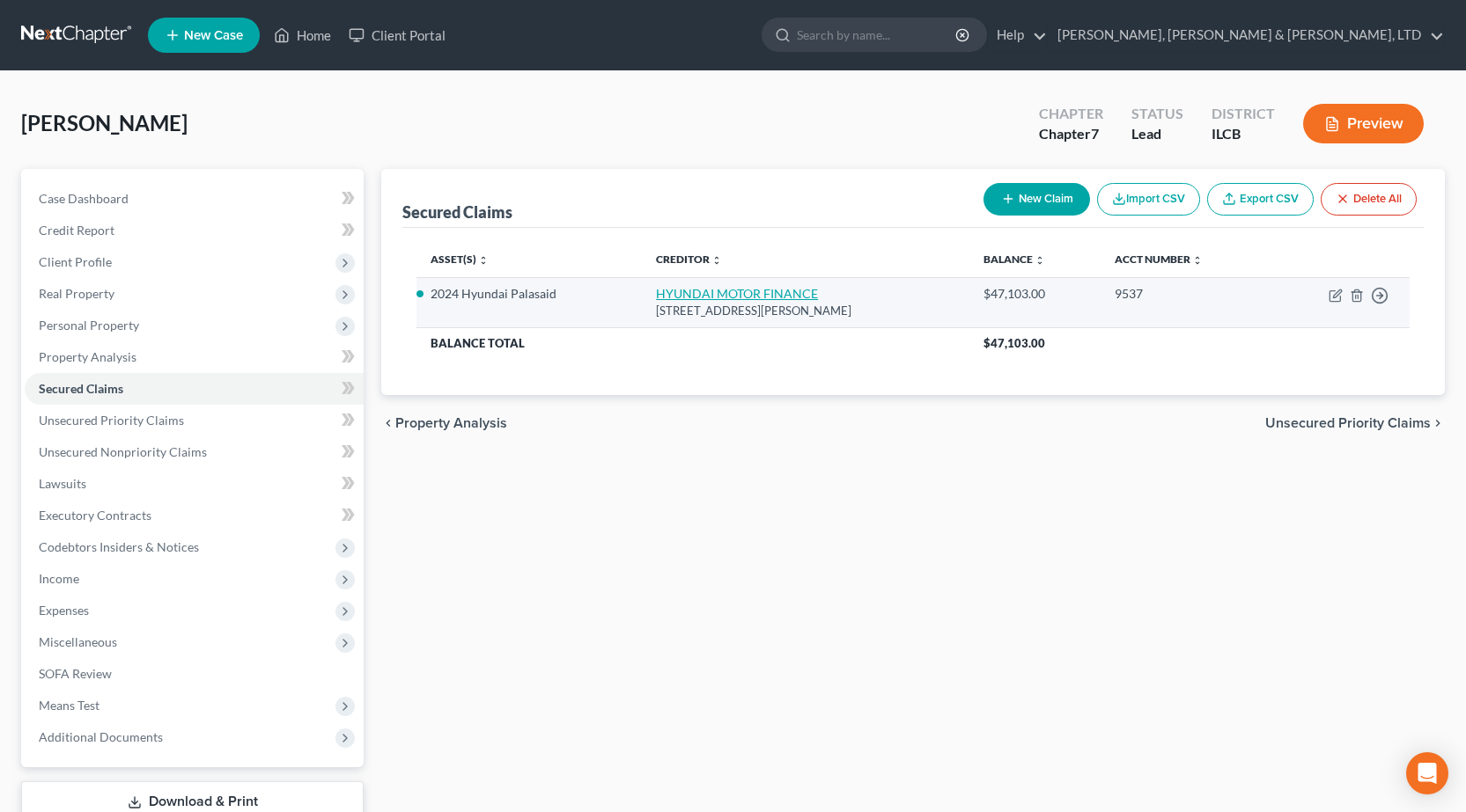
click at [766, 293] on link "HYUNDAI MOTOR FINANCE" at bounding box center [736, 293] width 162 height 15
select select "4"
select select "3"
select select "4"
select select "0"
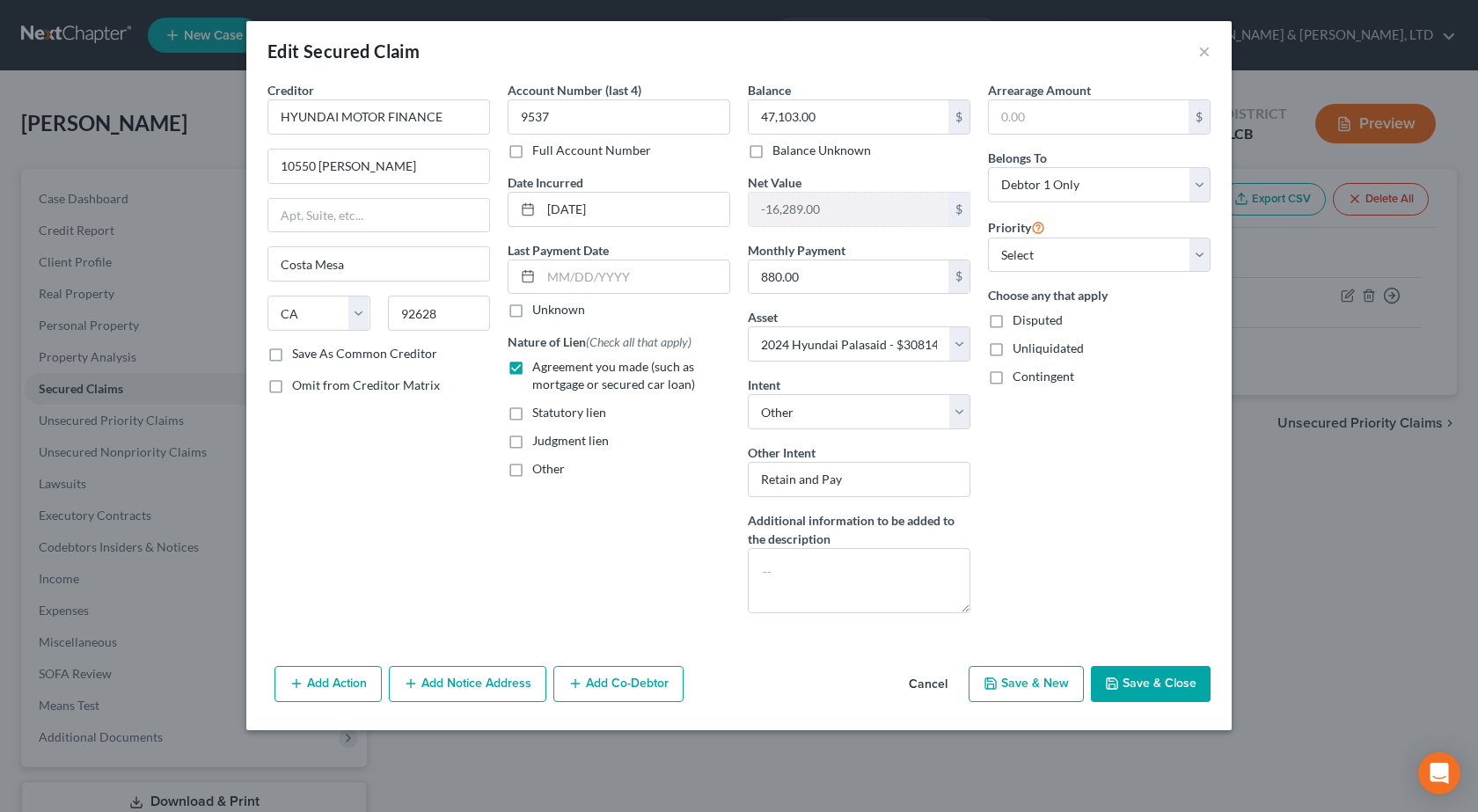
click at [605, 696] on button "Add Co-Debtor" at bounding box center [618, 684] width 130 height 37
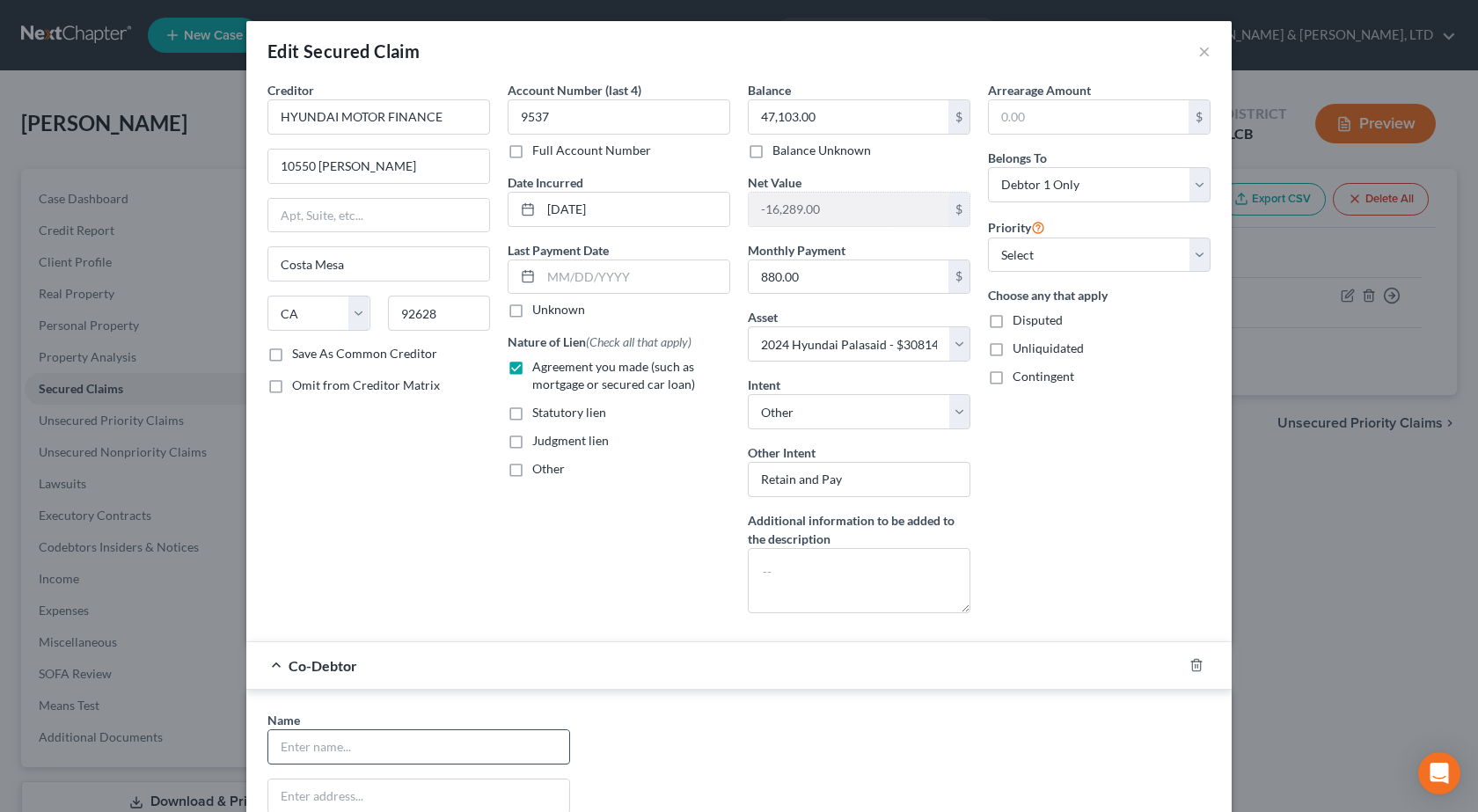
click at [314, 740] on input "text" at bounding box center [418, 747] width 301 height 34
type input "[PERSON_NAME]"
type input "[STREET_ADDRESS]"
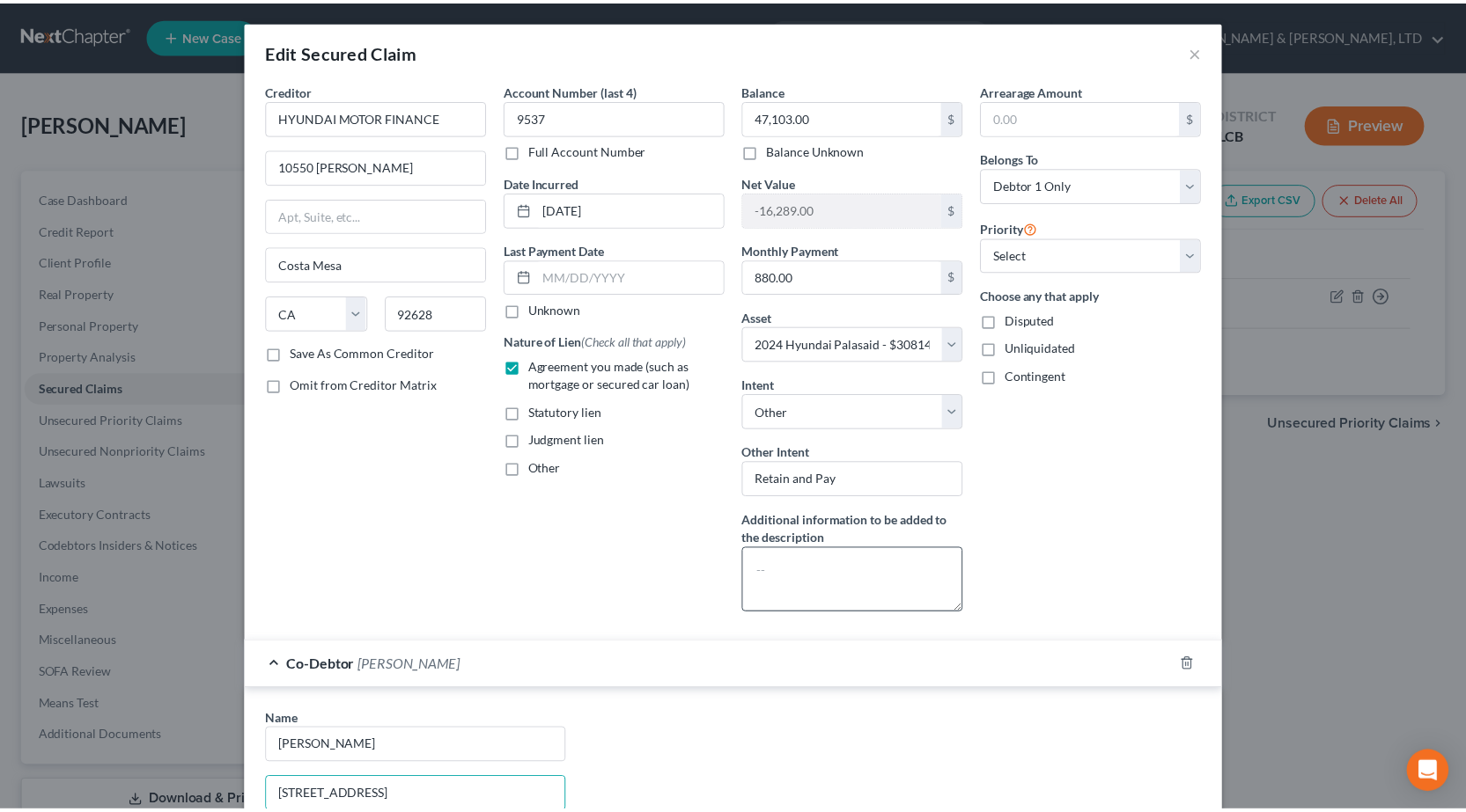
scroll to position [351, 0]
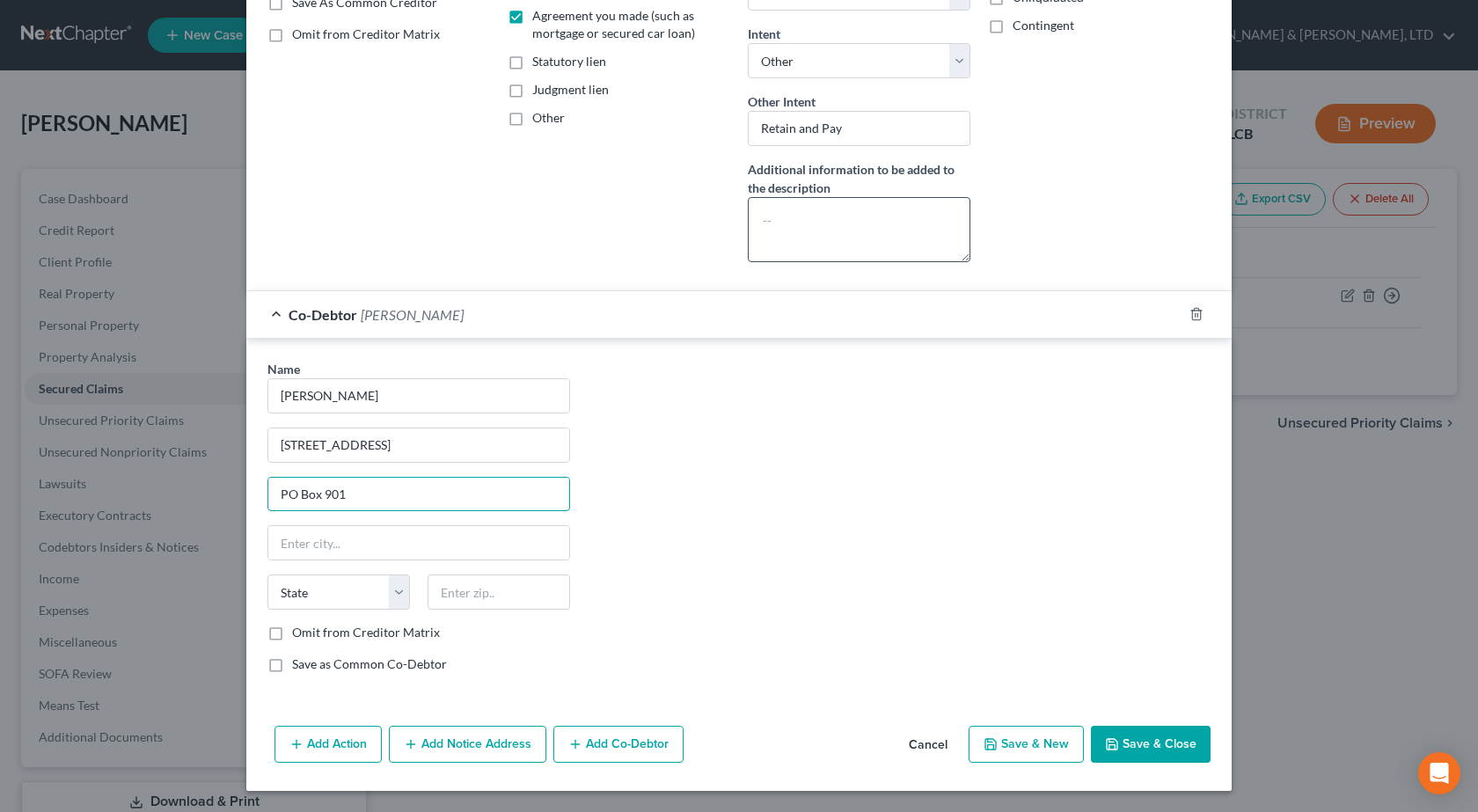
type input "PO Box 901"
type input "61943"
type input "[GEOGRAPHIC_DATA]"
select select "14"
click at [1142, 724] on div "Add Action Add Notice Address Add Co-Debtor Cancel Save & New Save & Close" at bounding box center [739, 747] width 986 height 58
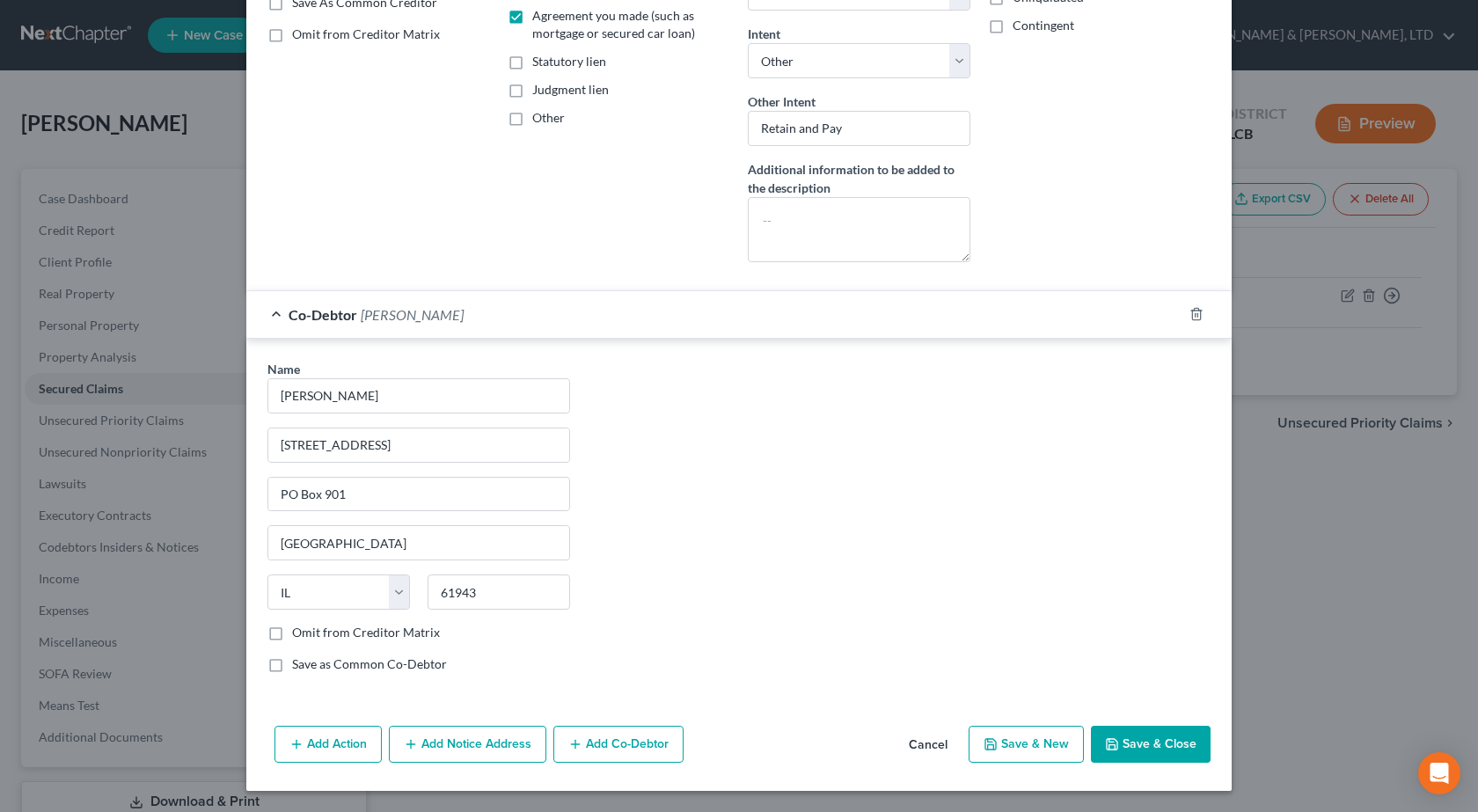
click at [1139, 748] on button "Save & Close" at bounding box center [1150, 744] width 120 height 37
select select
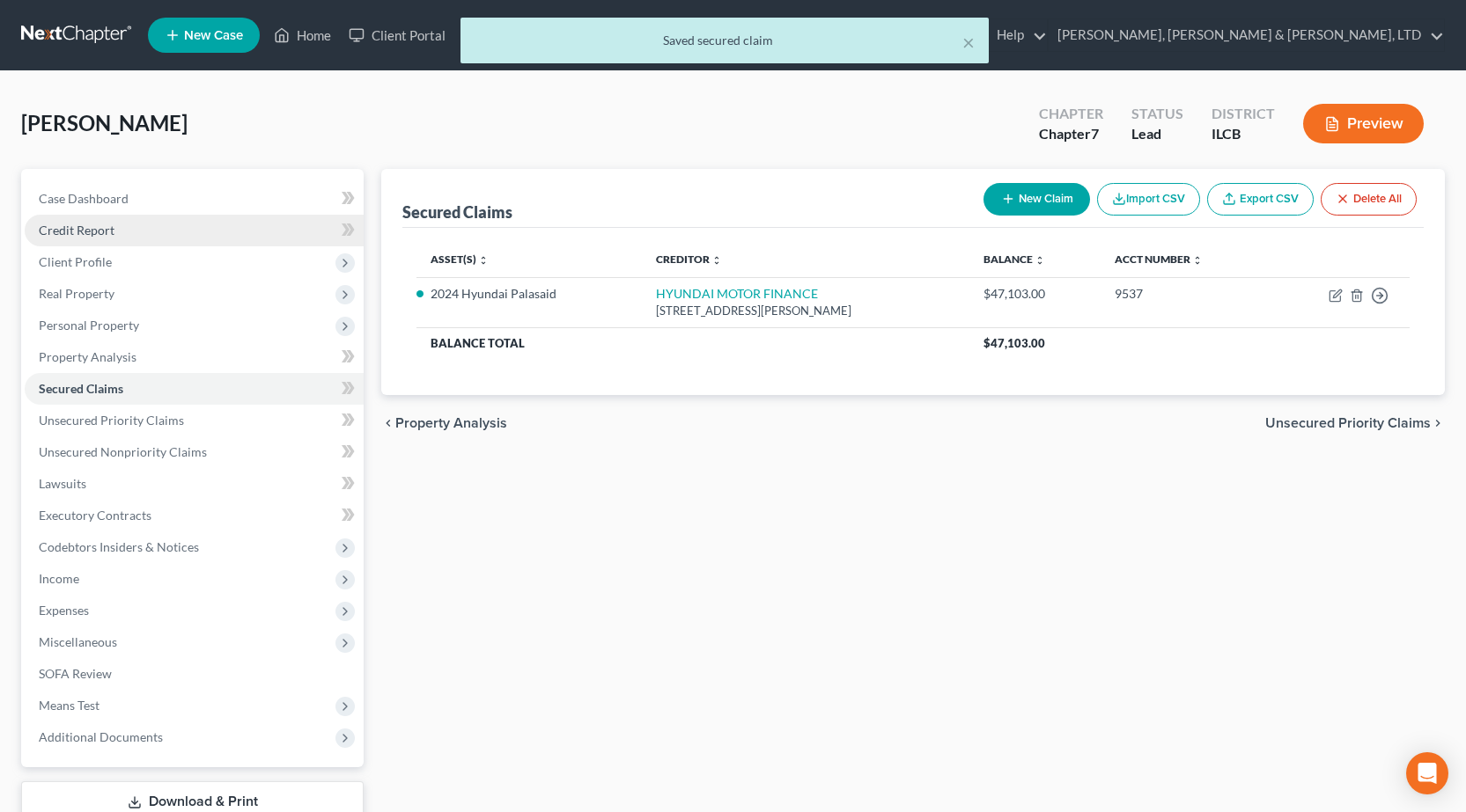
click at [91, 231] on span "Credit Report" at bounding box center [76, 229] width 75 height 15
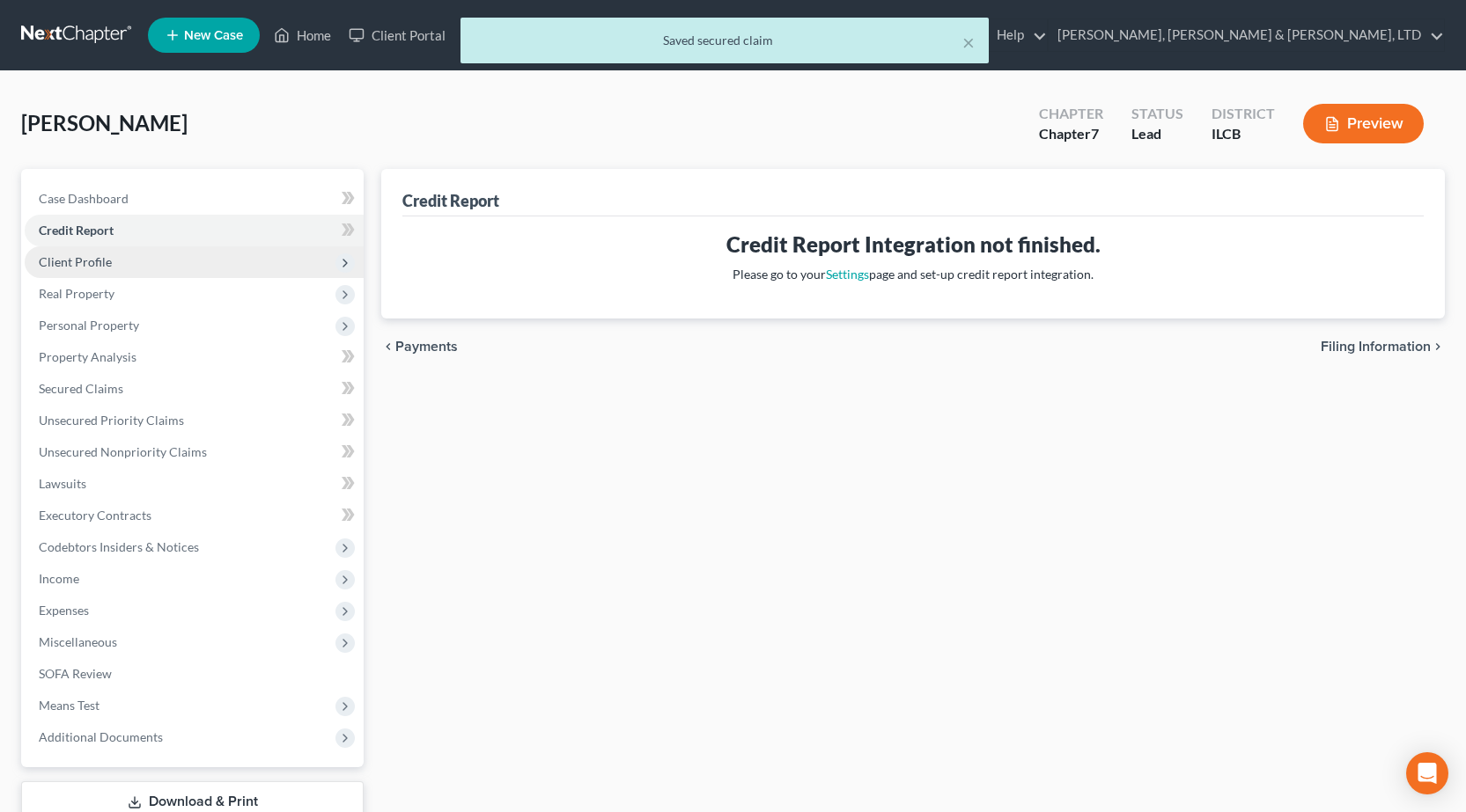
click at [89, 257] on span "Client Profile" at bounding box center [75, 261] width 73 height 15
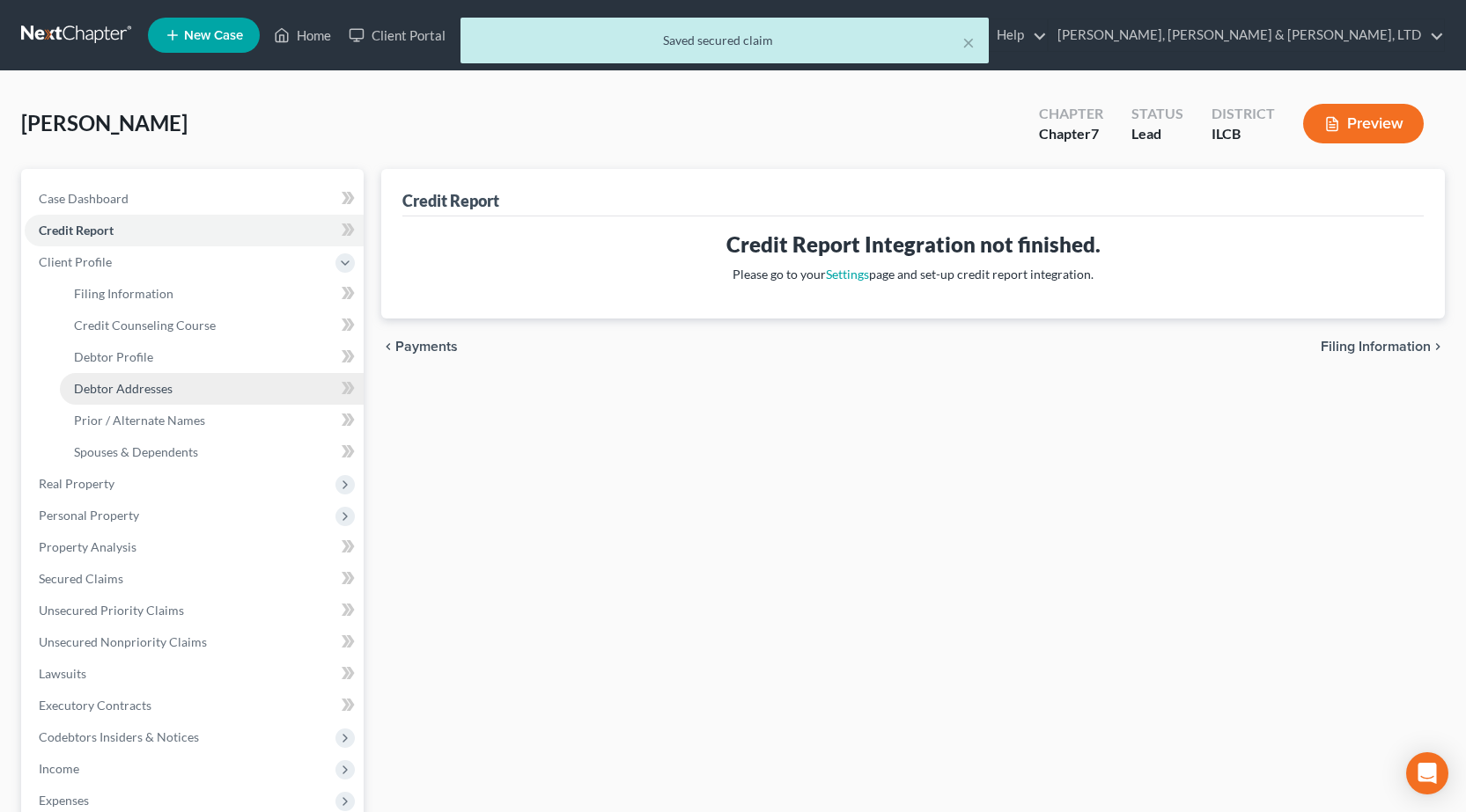
click at [159, 397] on link "Debtor Addresses" at bounding box center [212, 389] width 304 height 32
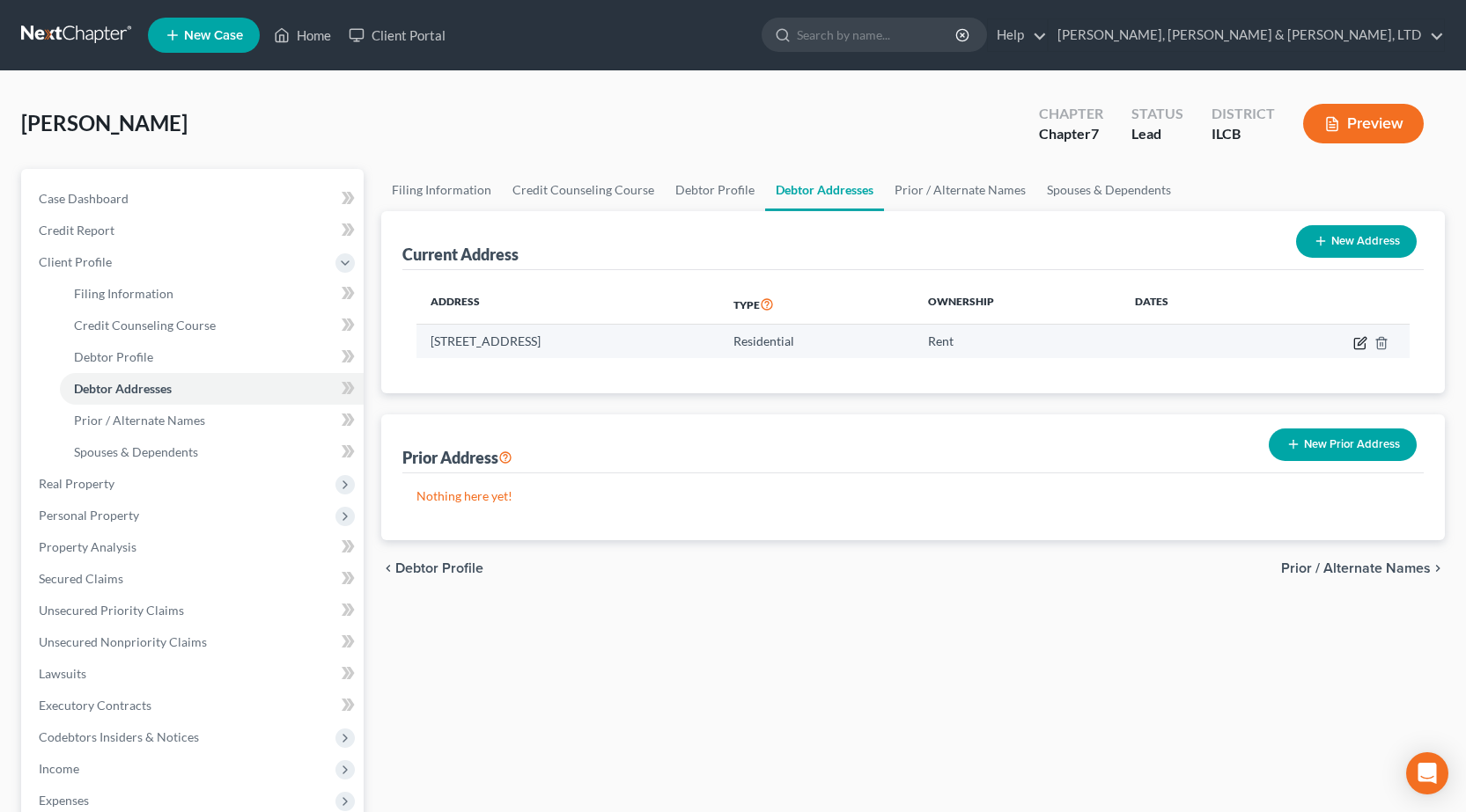
click at [1362, 347] on icon "button" at bounding box center [1360, 343] width 14 height 14
select select "14"
select select "0"
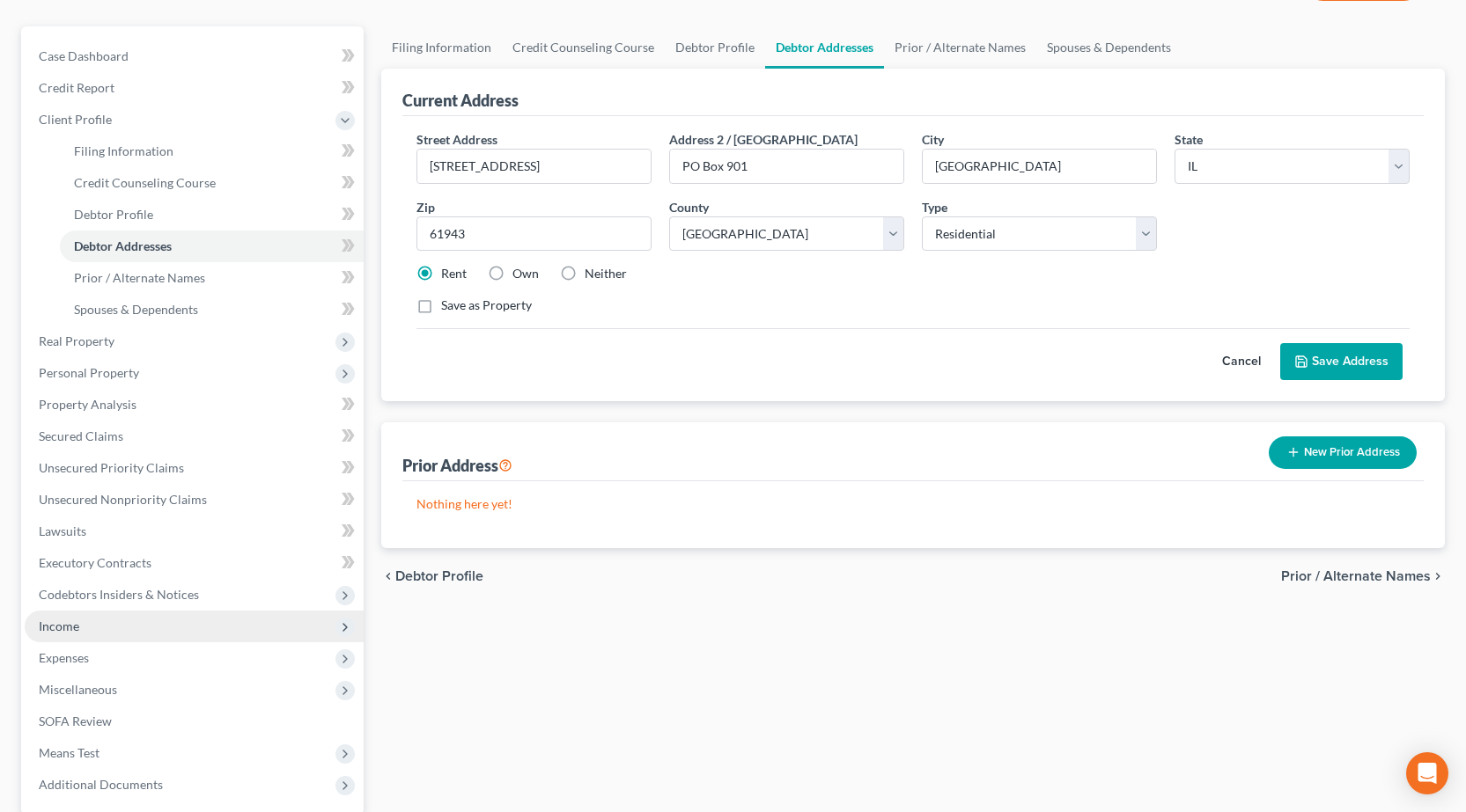
scroll to position [264, 0]
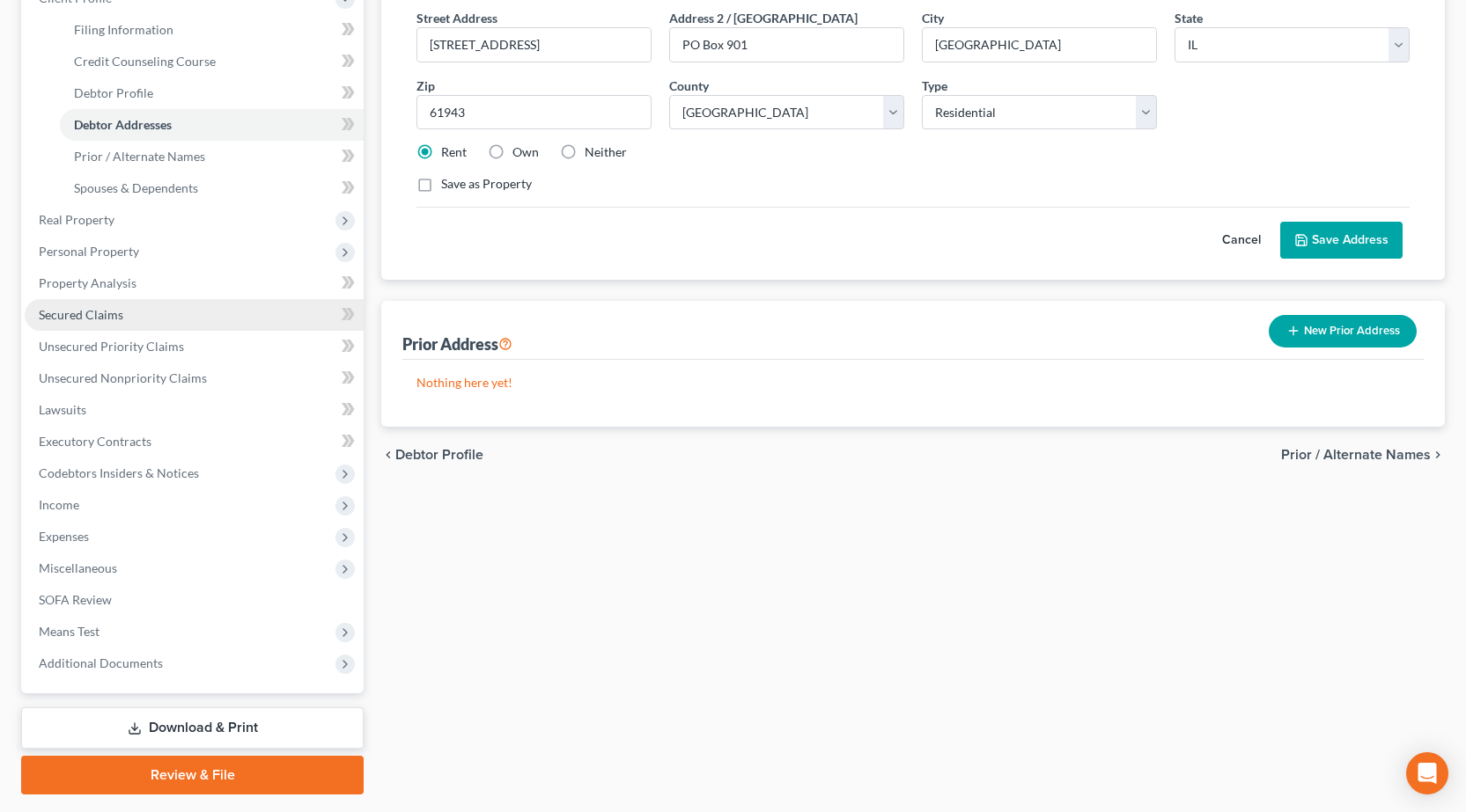
click at [113, 314] on span "Secured Claims" at bounding box center [80, 314] width 84 height 15
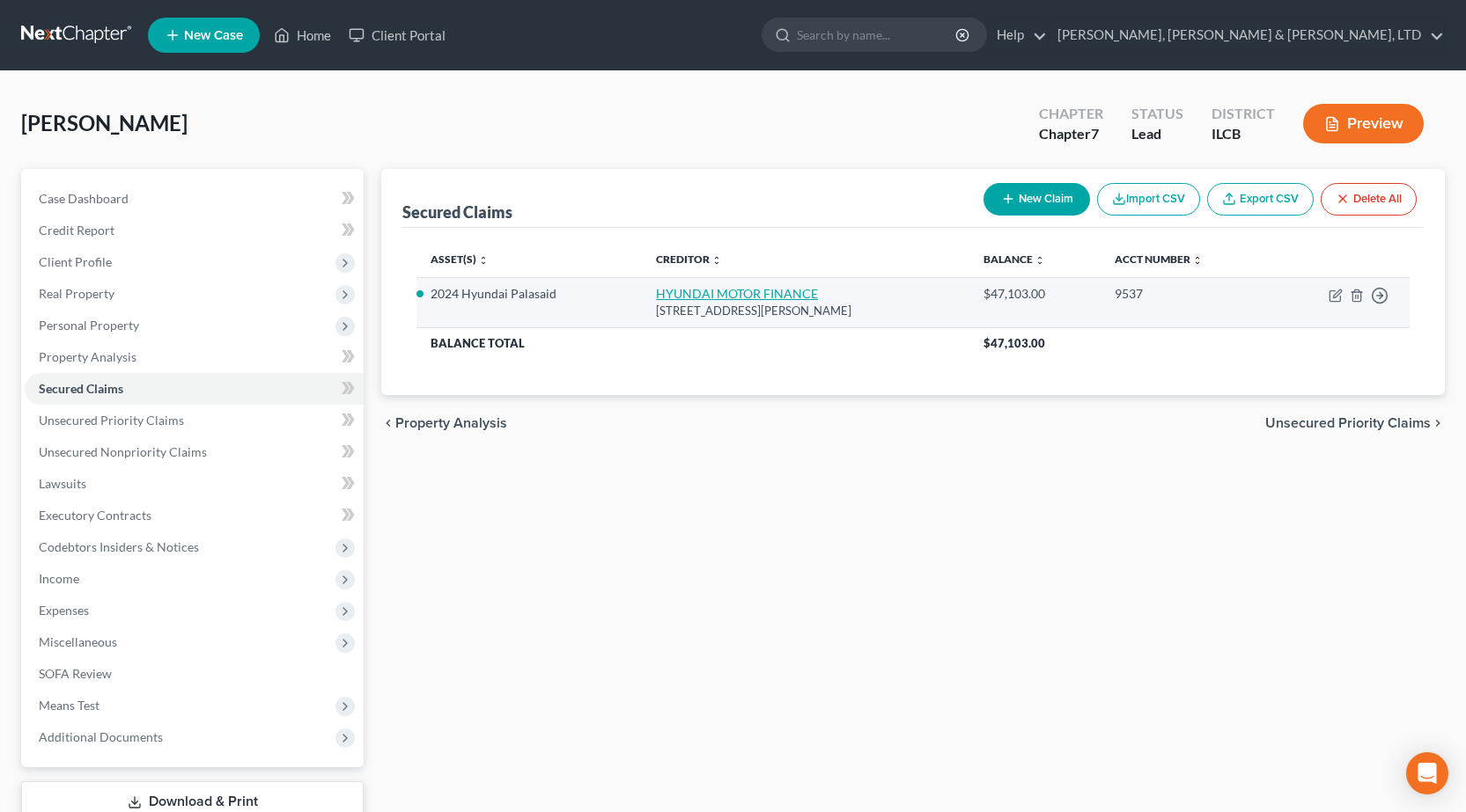
click at [726, 298] on link "HYUNDAI MOTOR FINANCE" at bounding box center [736, 293] width 162 height 15
select select "4"
select select "3"
select select "4"
select select "0"
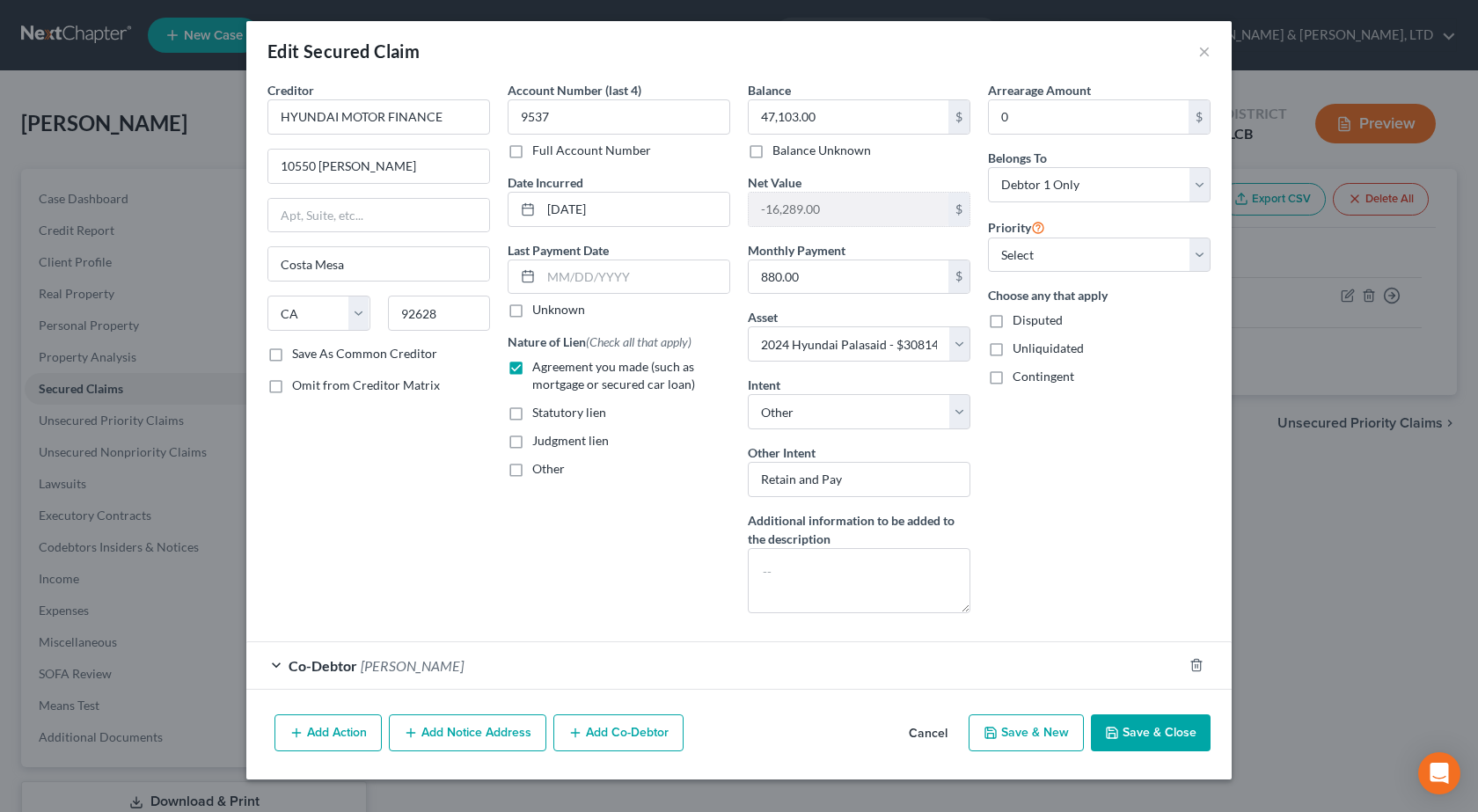
click at [1154, 730] on button "Save & Close" at bounding box center [1150, 733] width 120 height 37
select select
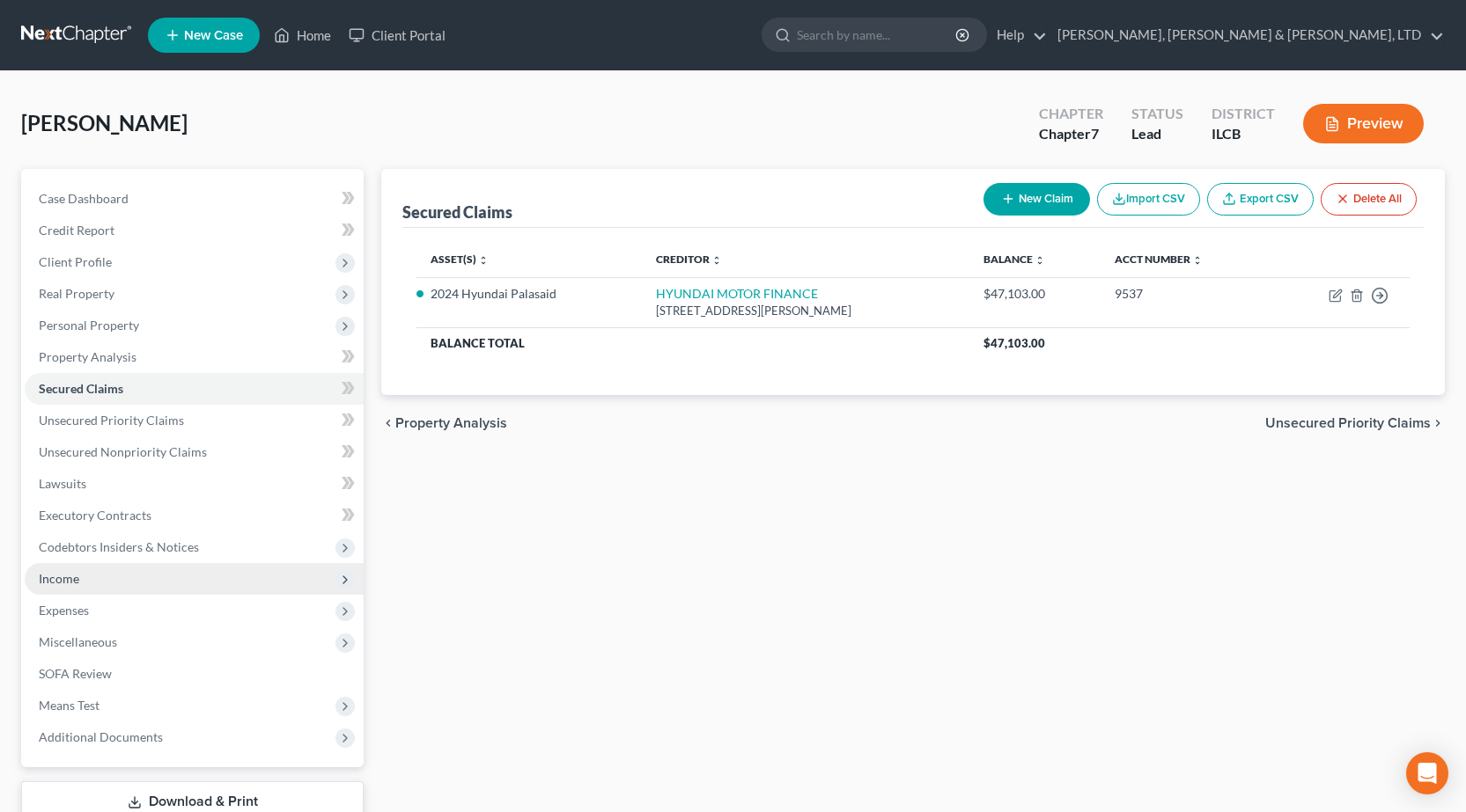
click at [115, 576] on span "Income" at bounding box center [194, 579] width 339 height 32
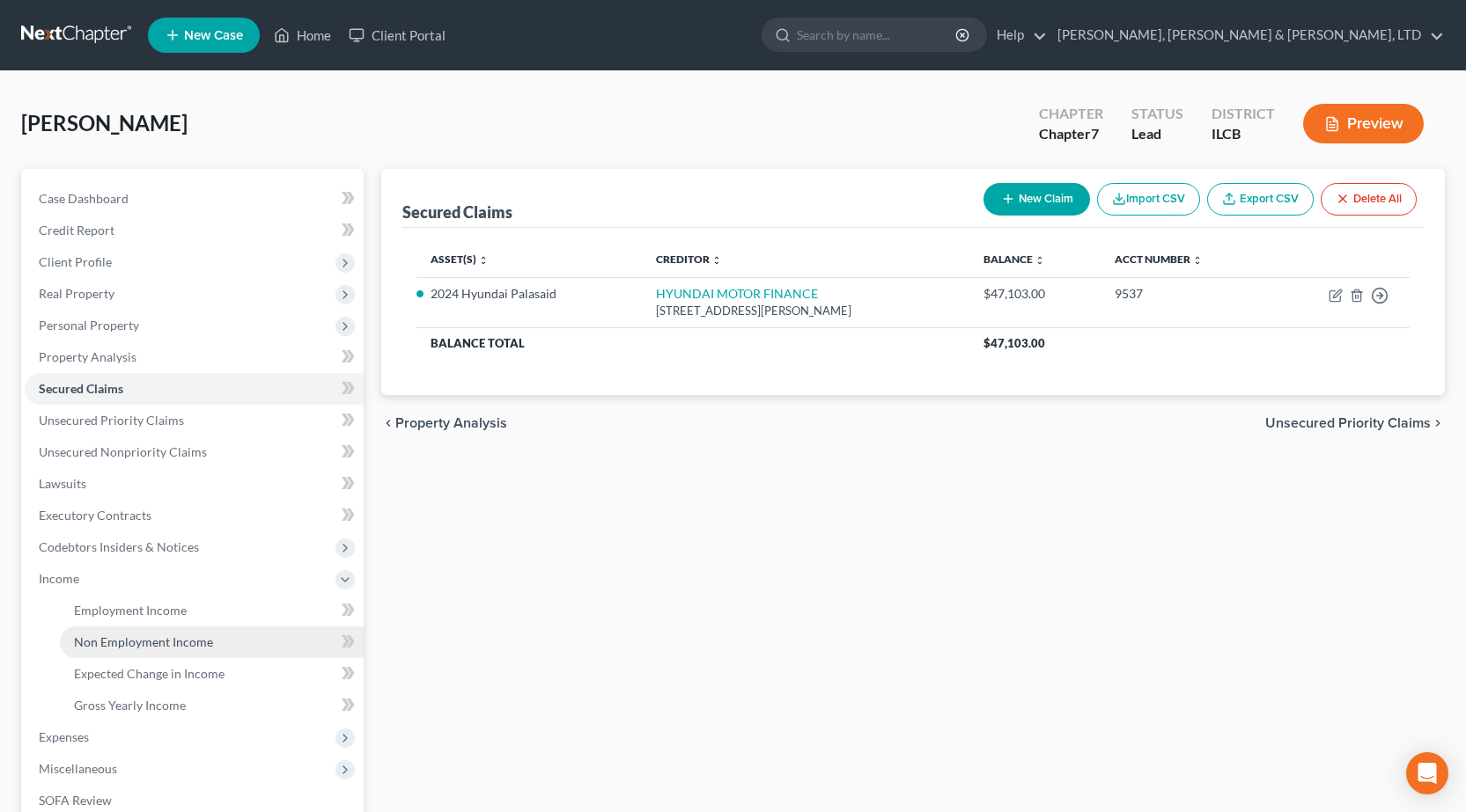
click at [205, 648] on span "Non Employment Income" at bounding box center [143, 641] width 139 height 15
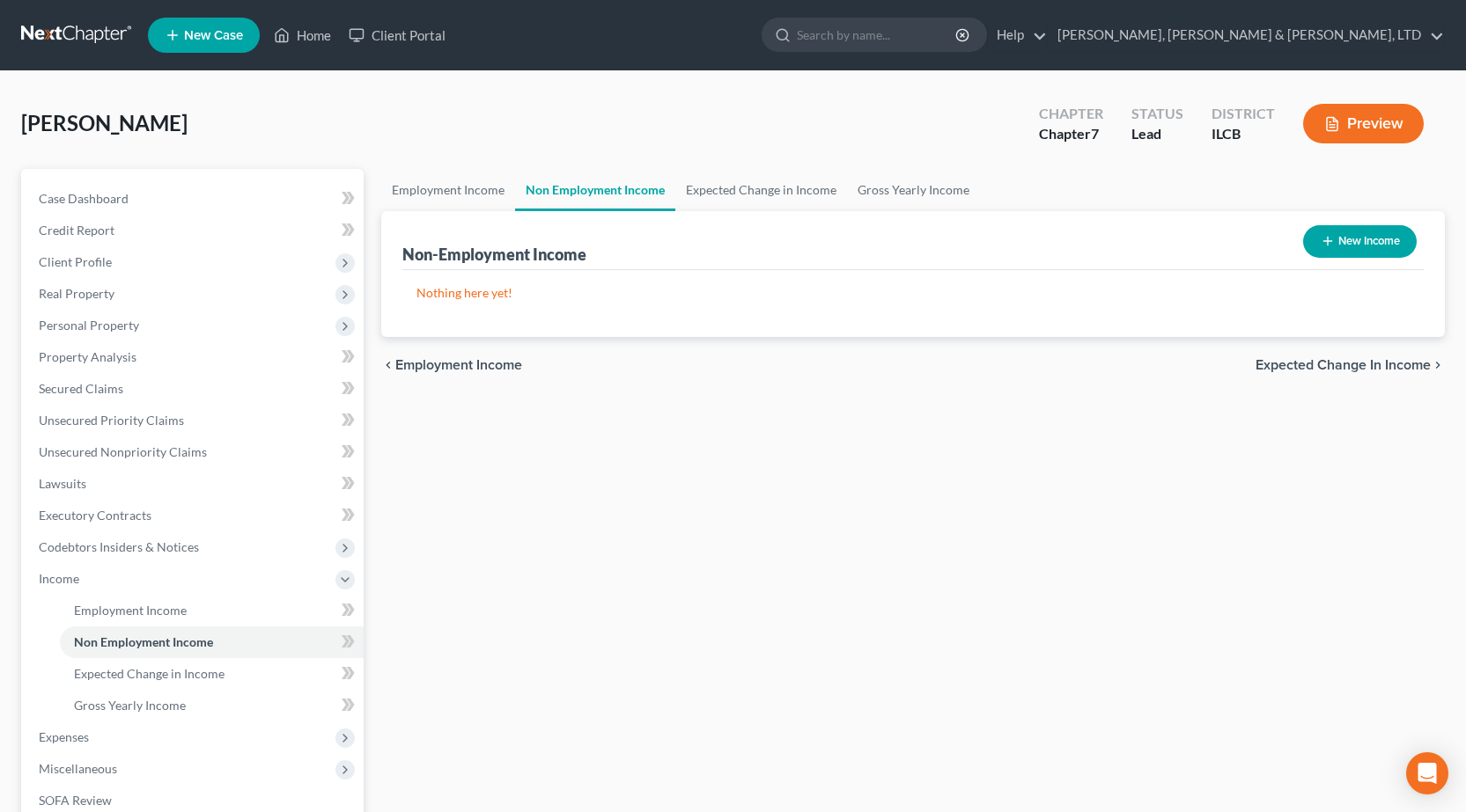
click at [1388, 241] on button "New Income" at bounding box center [1360, 241] width 113 height 33
select select "0"
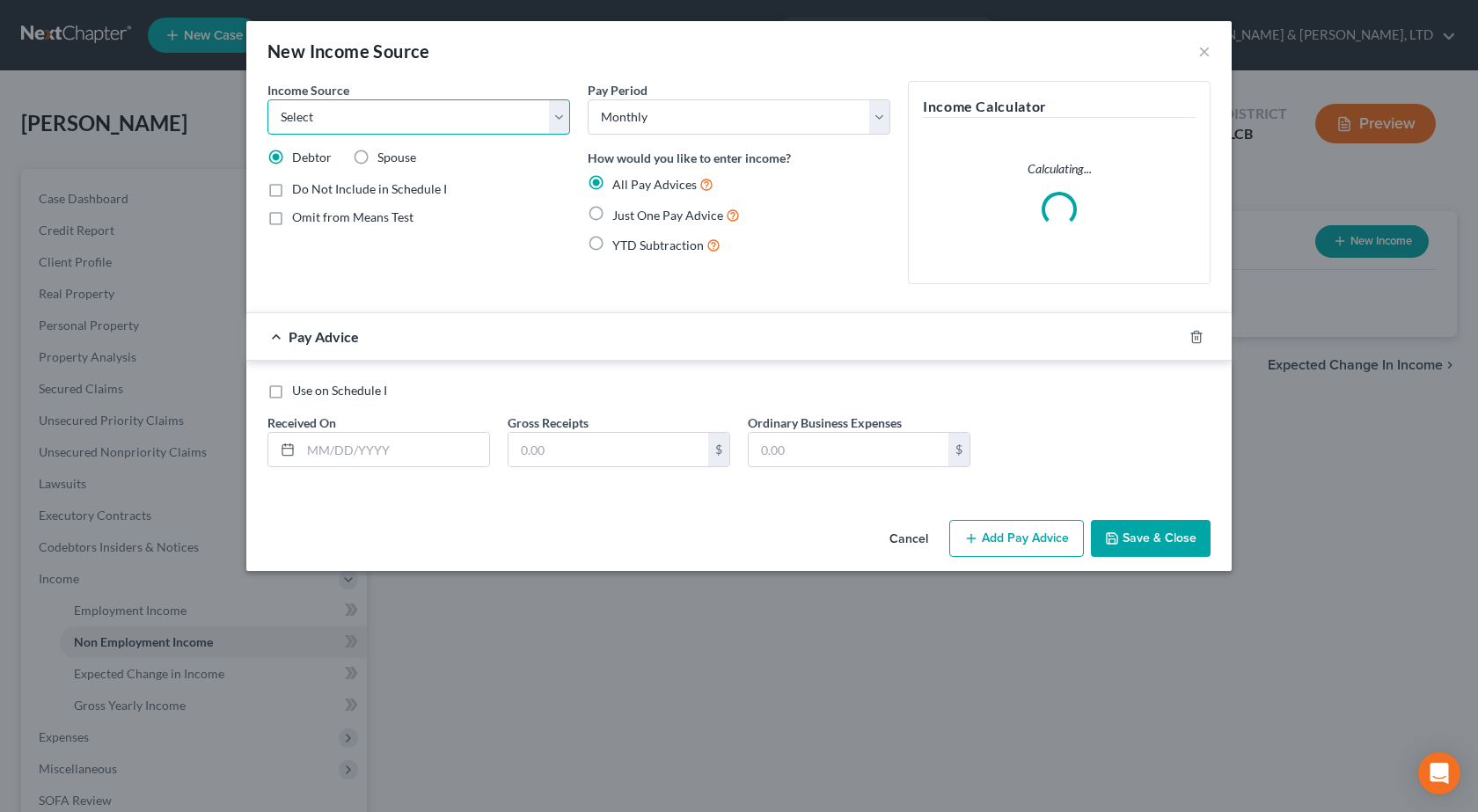
click at [543, 125] on select "Select Unemployment Disability (from employer) Pension Retirement Social Securi…" at bounding box center [418, 116] width 303 height 35
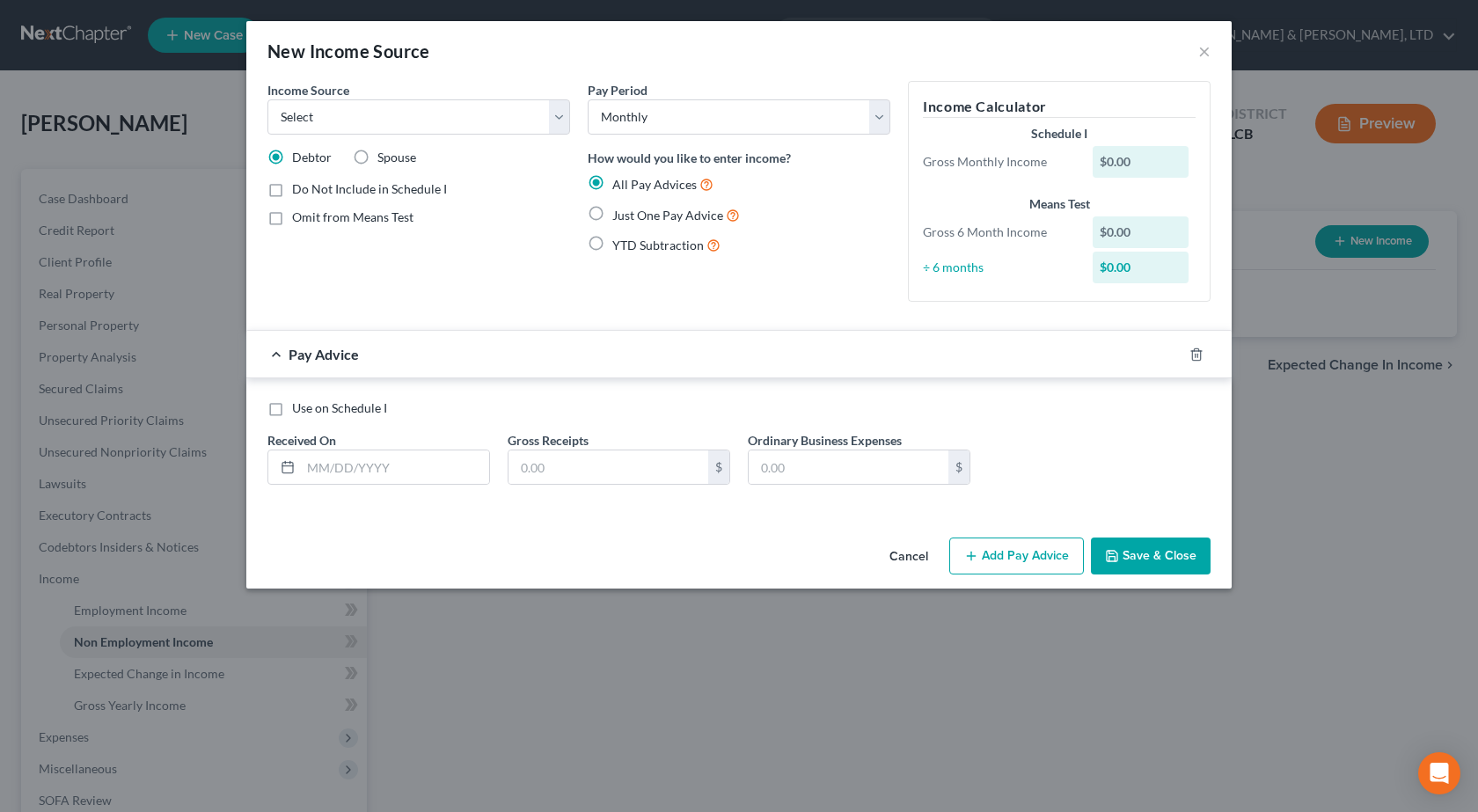
drag, startPoint x: 726, startPoint y: 266, endPoint x: 717, endPoint y: 269, distance: 9.5
click at [726, 267] on div "Pay Period Select Monthly Twice Monthly Every Other Week Weekly How would you l…" at bounding box center [739, 199] width 321 height 235
click at [915, 558] on button "Cancel" at bounding box center [908, 556] width 67 height 35
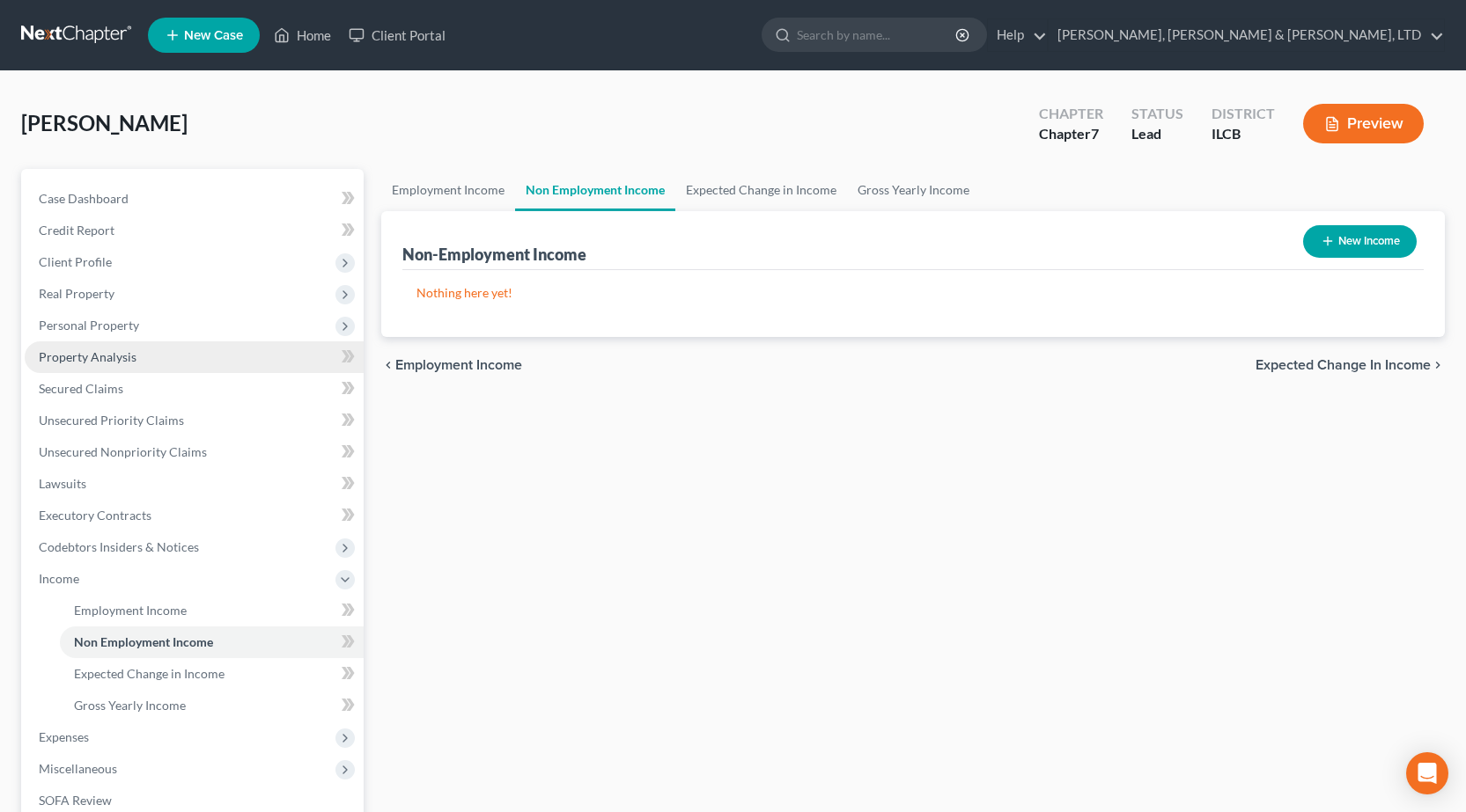
click at [129, 356] on span "Property Analysis" at bounding box center [87, 356] width 97 height 15
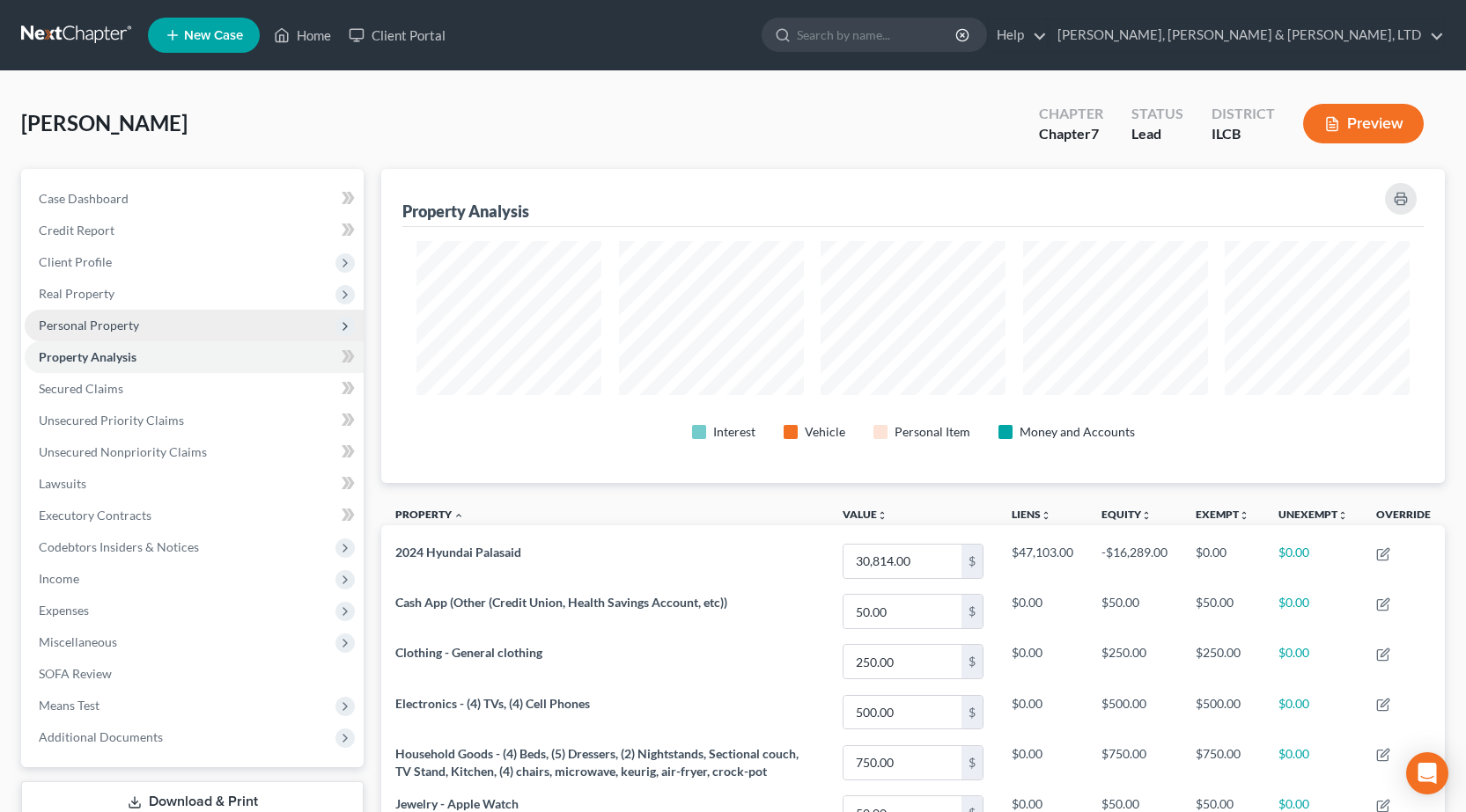
scroll to position [314, 1064]
click at [104, 323] on span "Personal Property" at bounding box center [88, 325] width 100 height 15
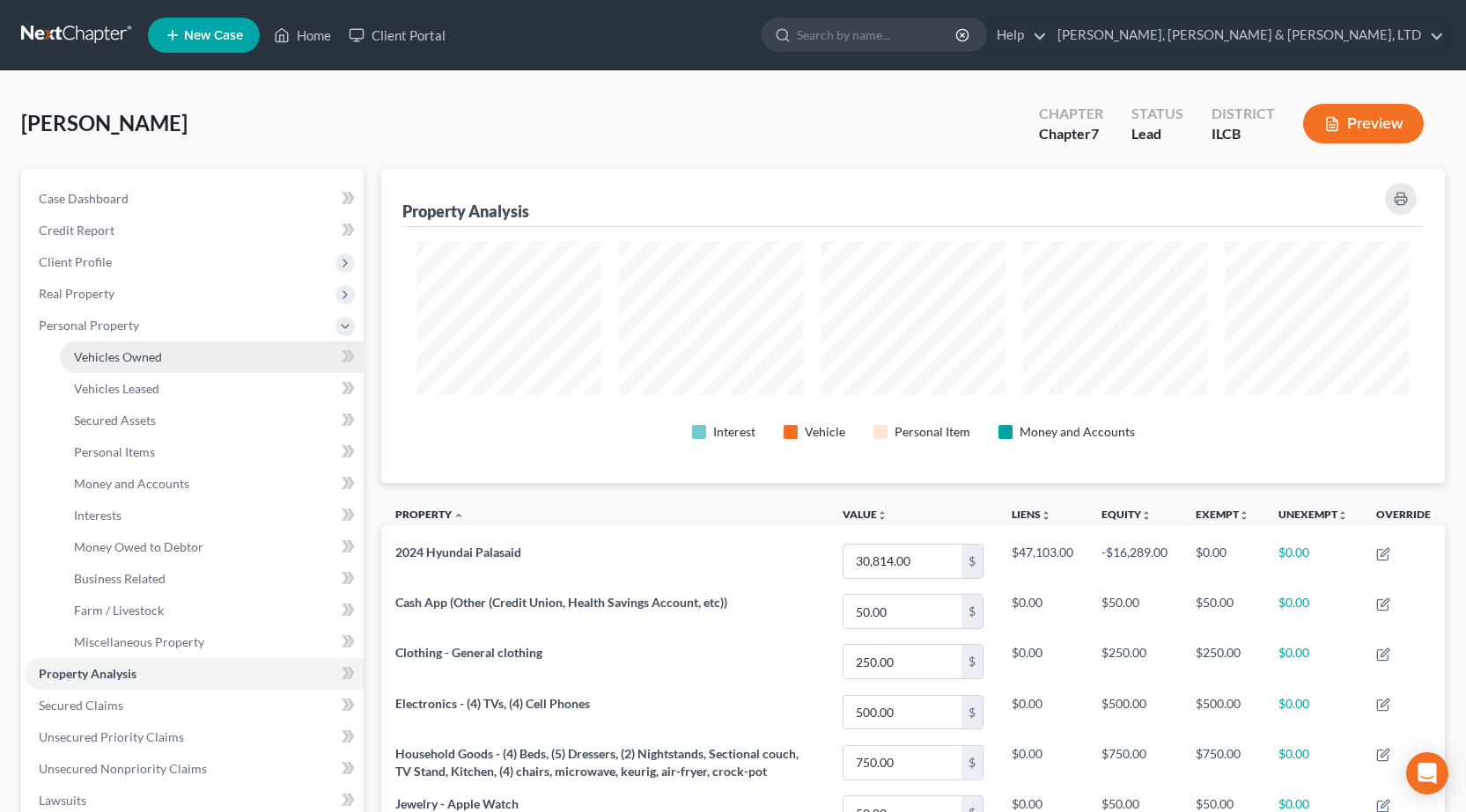
click at [138, 356] on span "Vehicles Owned" at bounding box center [117, 356] width 88 height 15
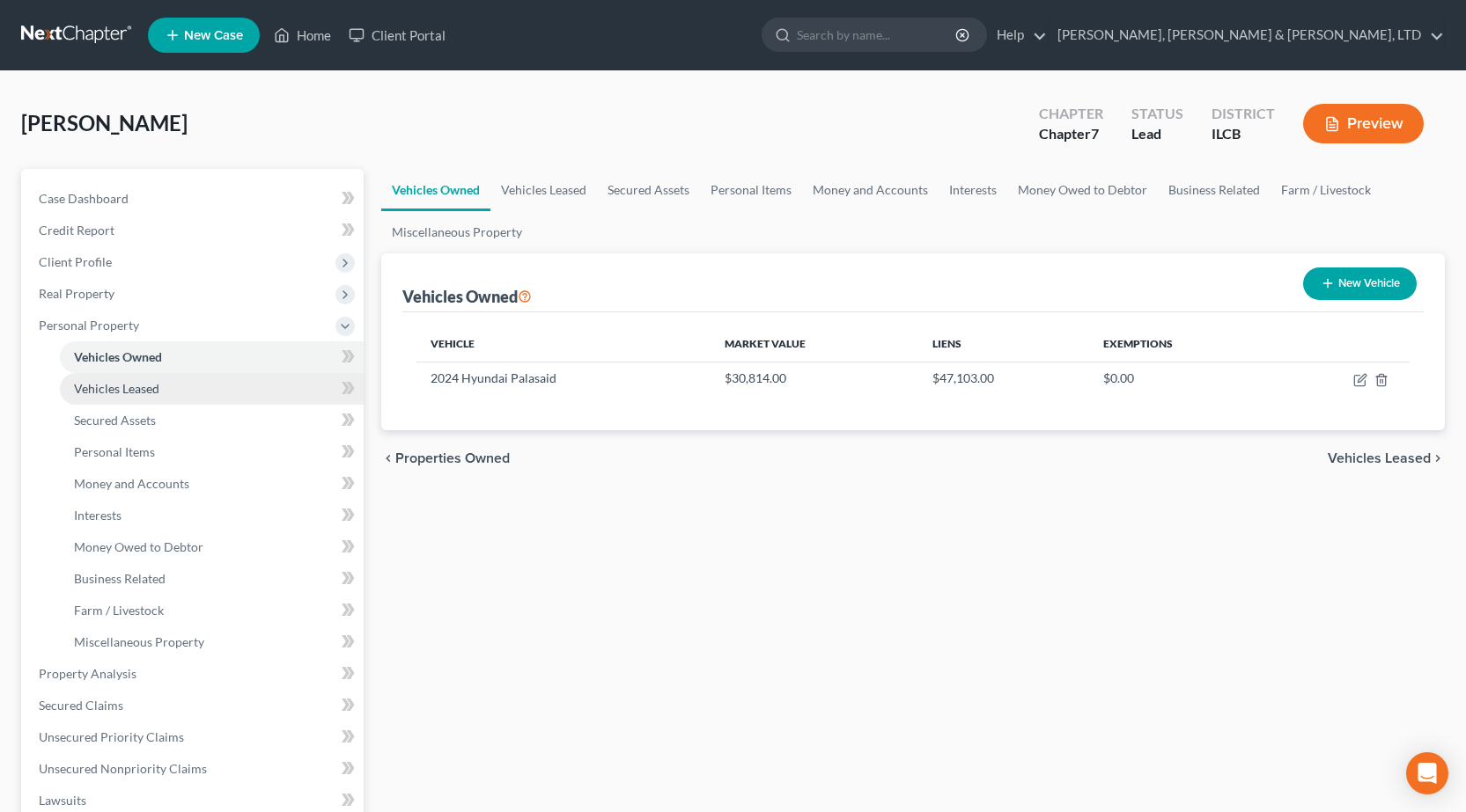
click at [158, 394] on span "Vehicles Leased" at bounding box center [116, 388] width 85 height 15
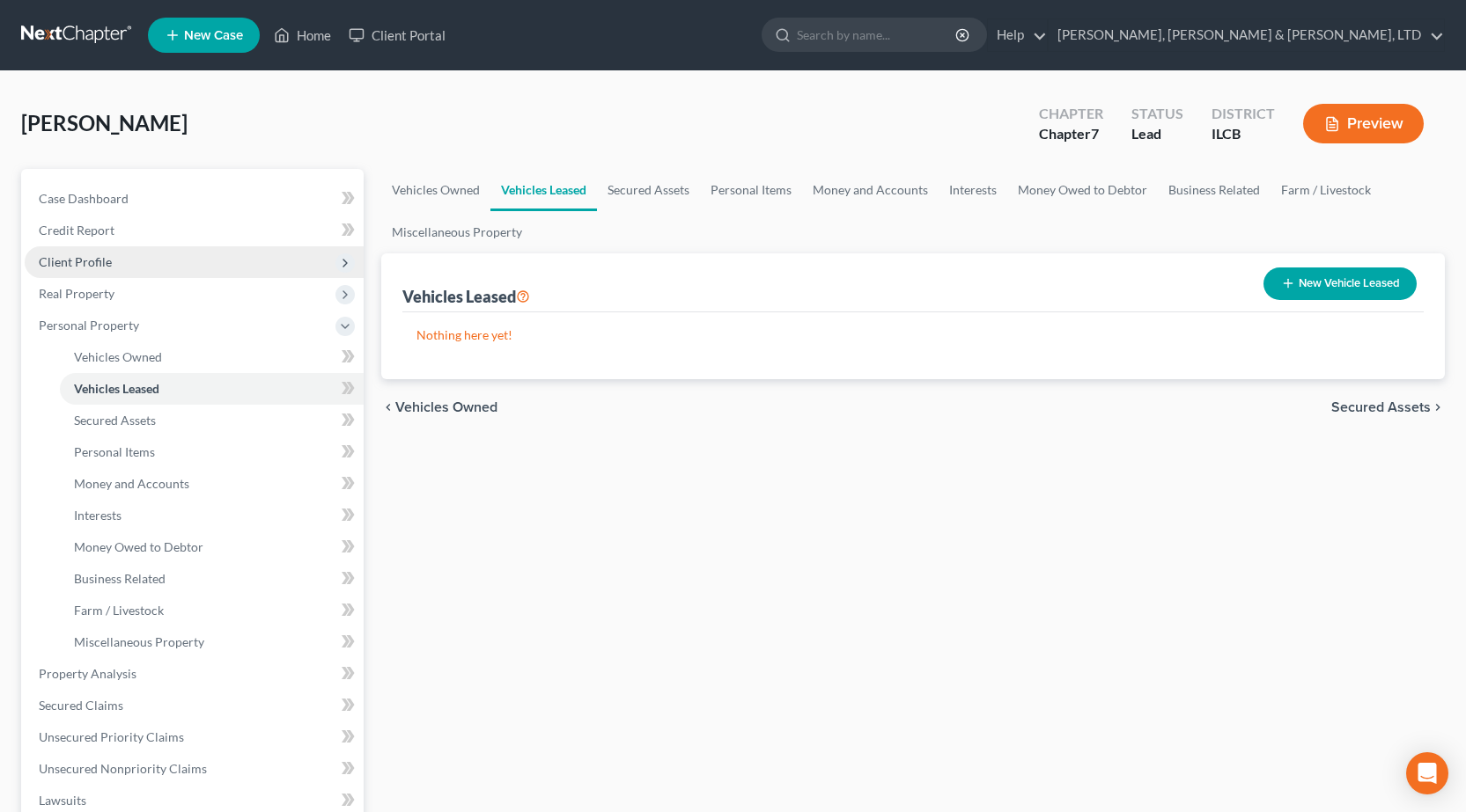
click at [99, 267] on span "Client Profile" at bounding box center [75, 261] width 73 height 15
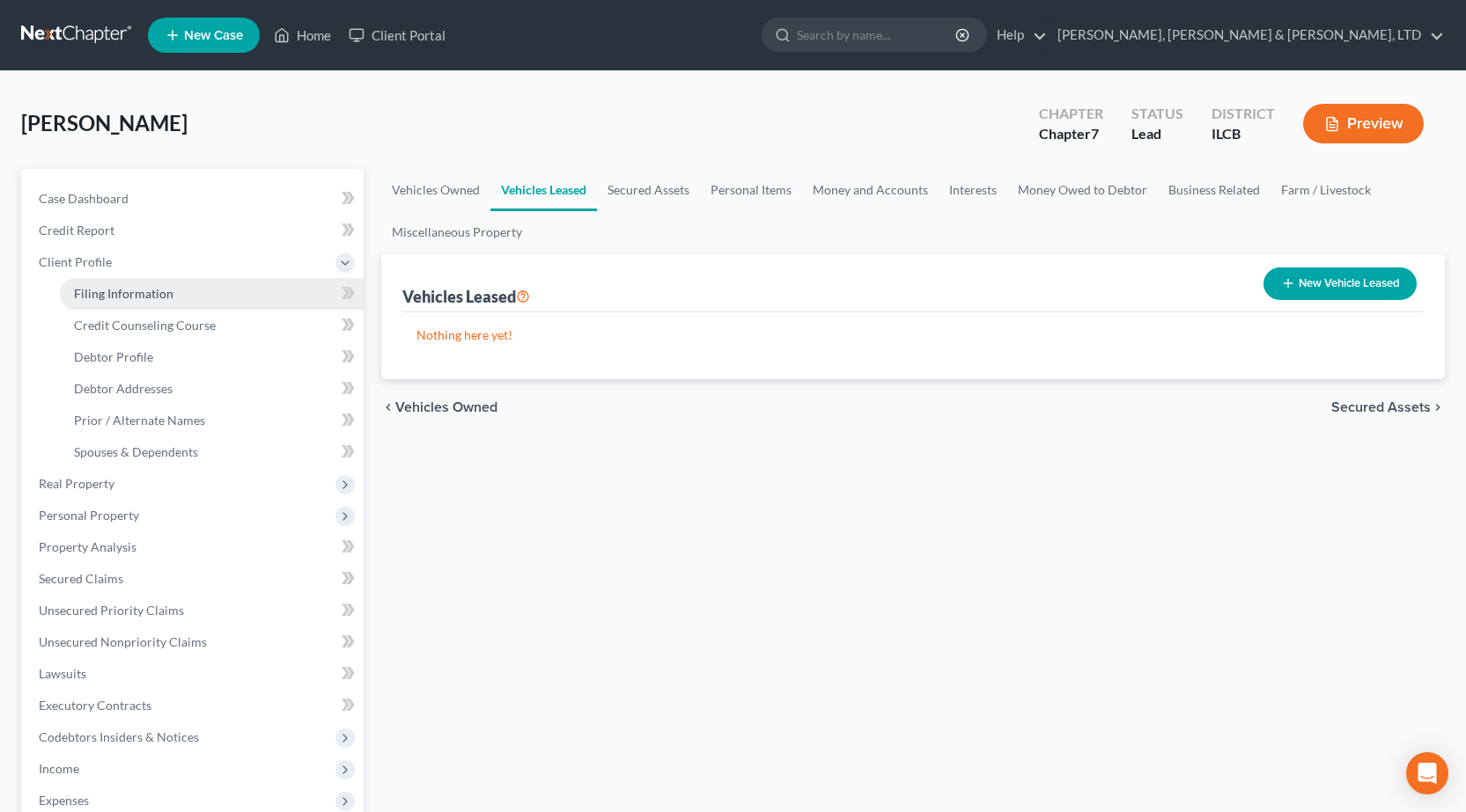
click at [99, 297] on span "Filing Information" at bounding box center [123, 293] width 99 height 15
select select "1"
select select "0"
select select "14"
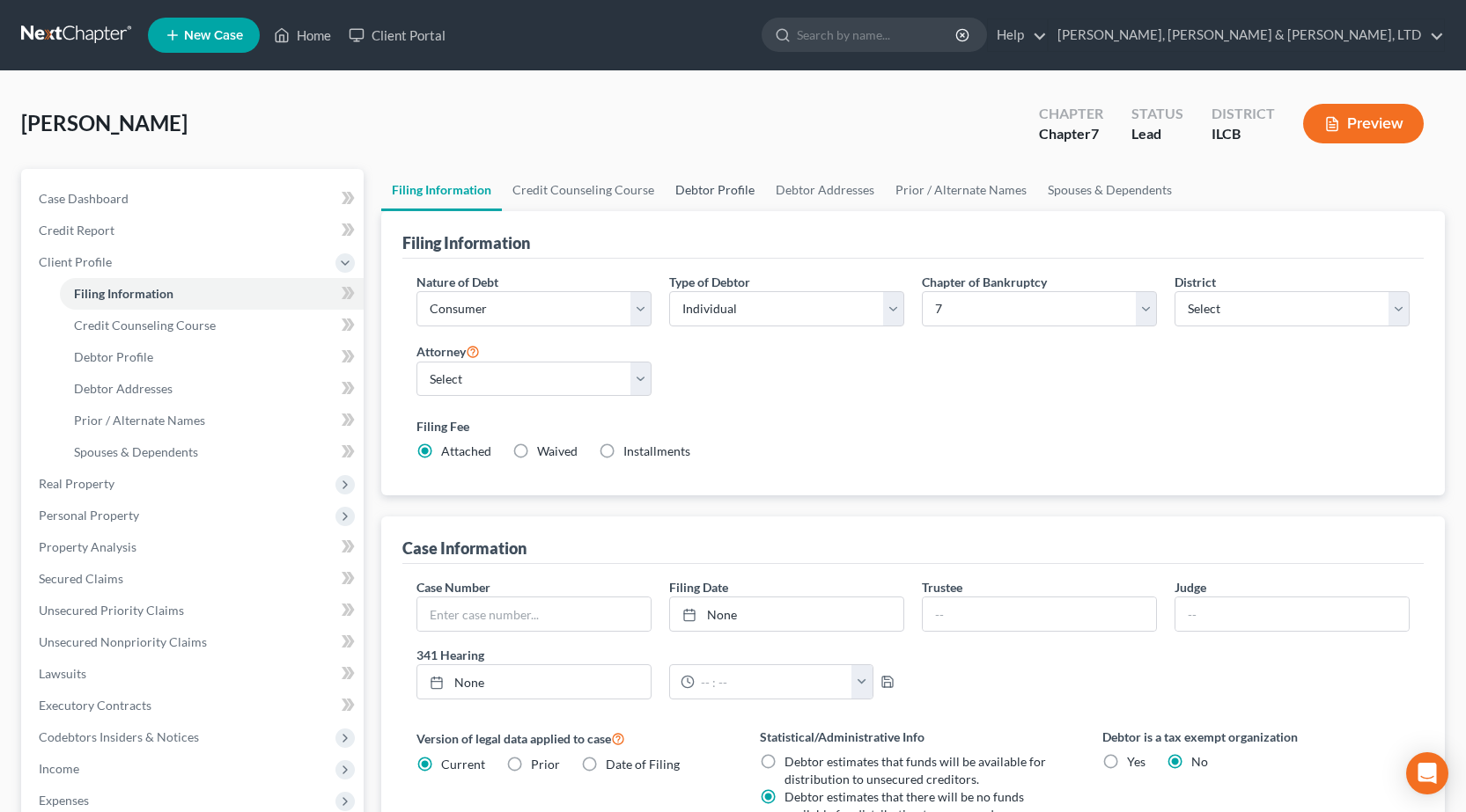
click at [686, 195] on link "Debtor Profile" at bounding box center [714, 190] width 100 height 43
select select "1"
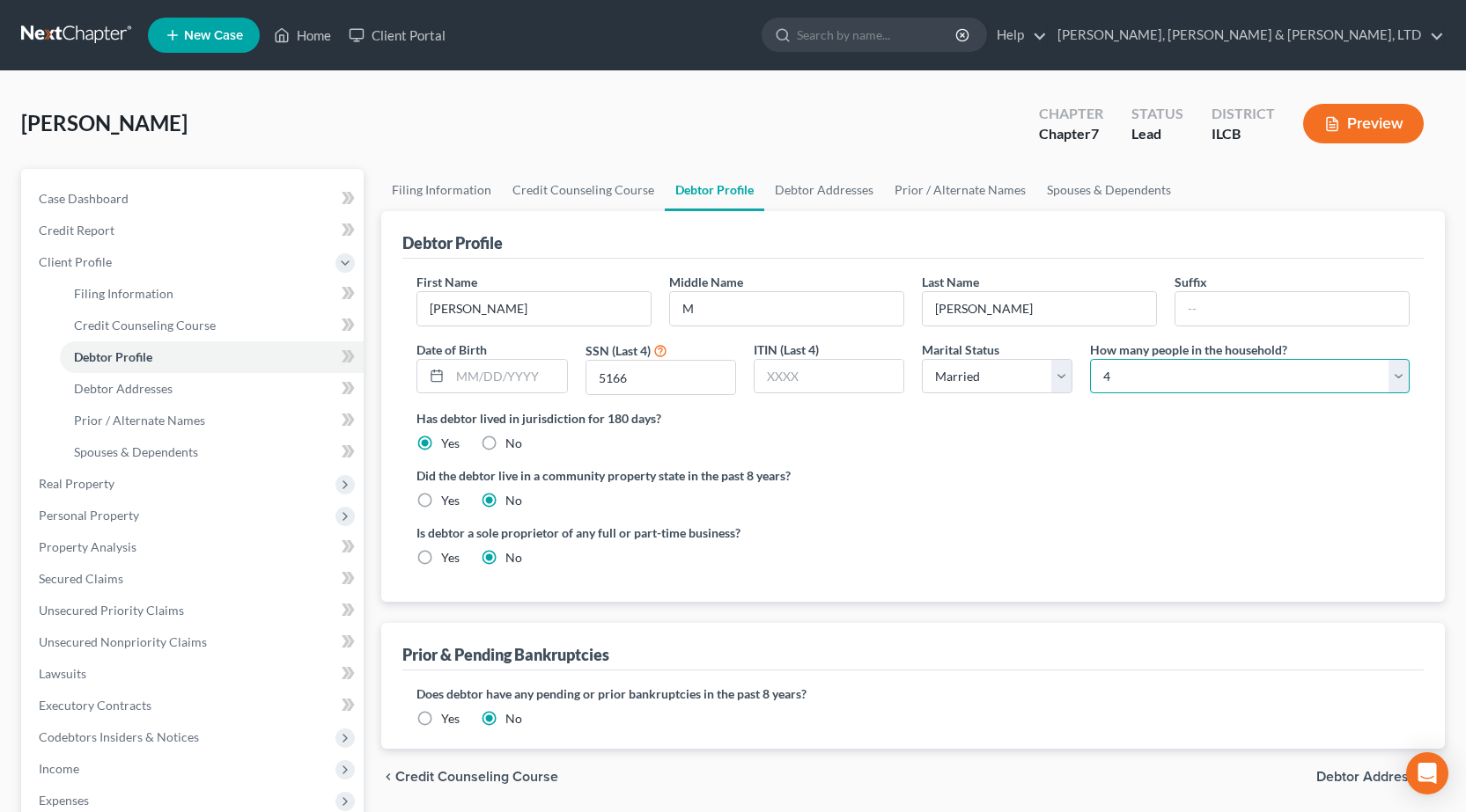
click at [1244, 374] on select "Select 1 2 3 4 5 6 7 8 9 10 11 12 13 14 15 16 17 18 19 20" at bounding box center [1249, 376] width 320 height 35
select select "2"
click at [1090, 359] on select "Select 1 2 3 4 5 6 7 8 9 10 11 12 13 14 15 16 17 18 19 20" at bounding box center [1249, 376] width 320 height 35
click at [1003, 242] on div "Debtor Profile" at bounding box center [913, 235] width 1021 height 48
click at [1091, 184] on link "Spouses & Dependents" at bounding box center [1108, 190] width 145 height 43
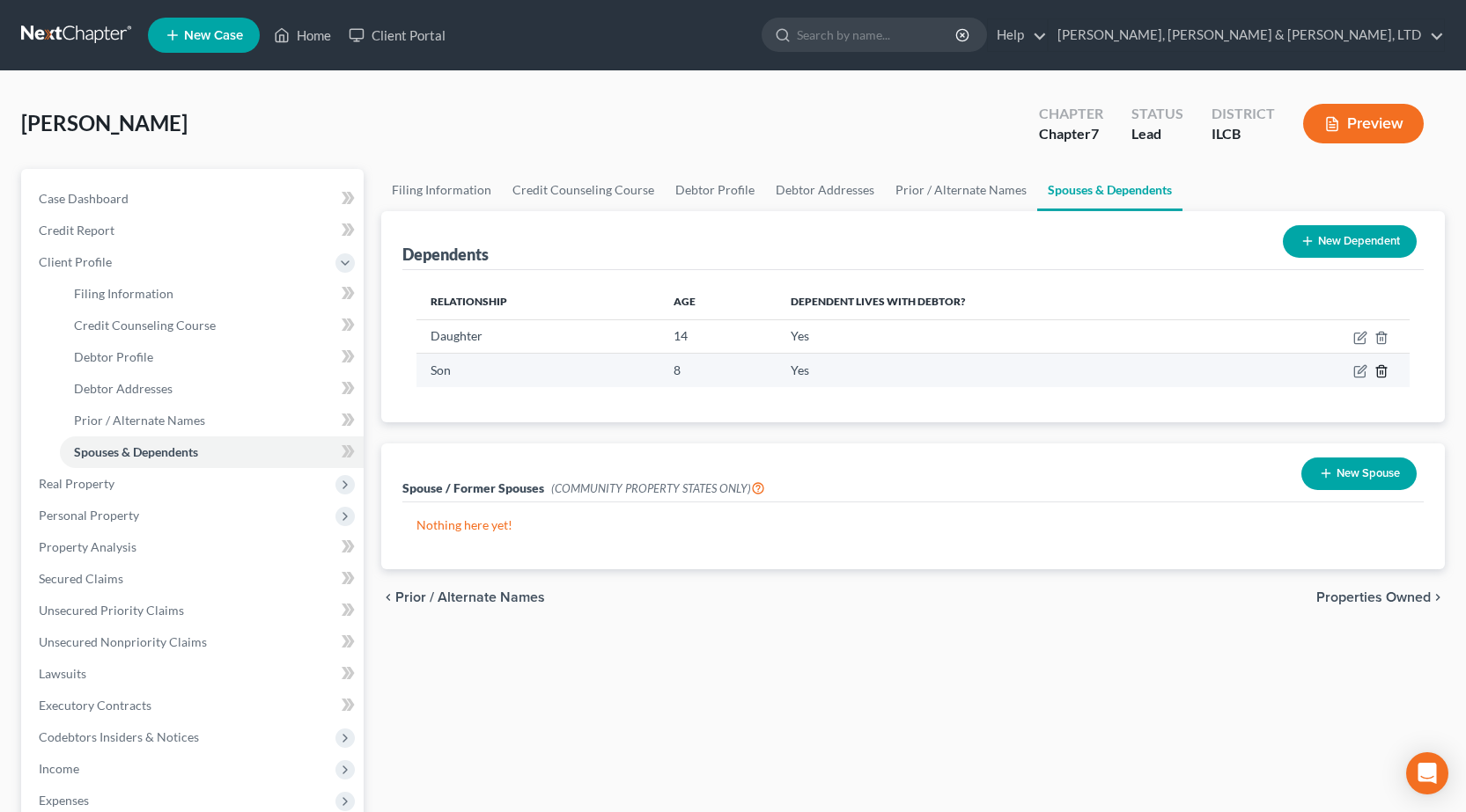
click at [1381, 374] on line "button" at bounding box center [1381, 373] width 0 height 4
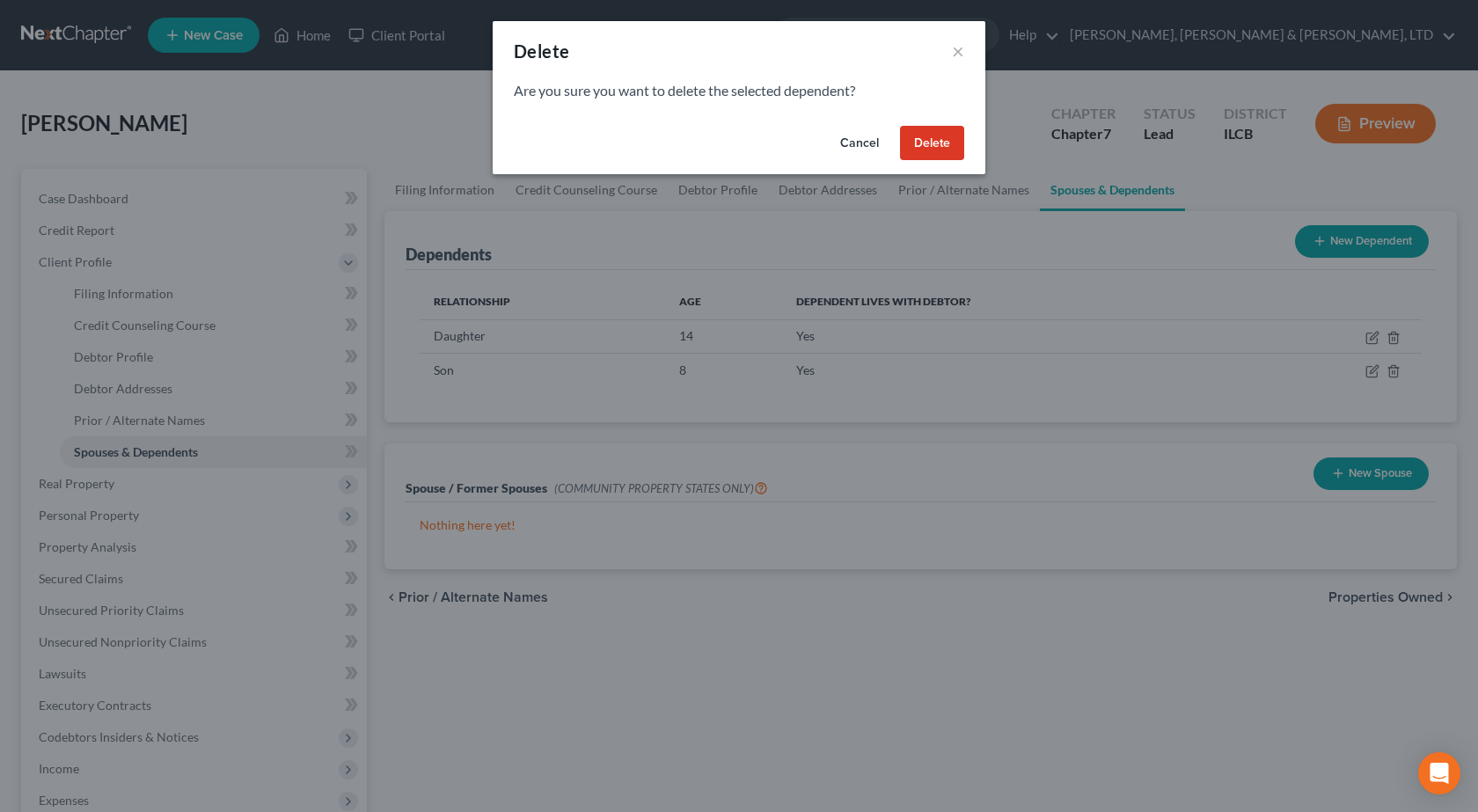
click at [944, 142] on button "Delete" at bounding box center [932, 143] width 65 height 35
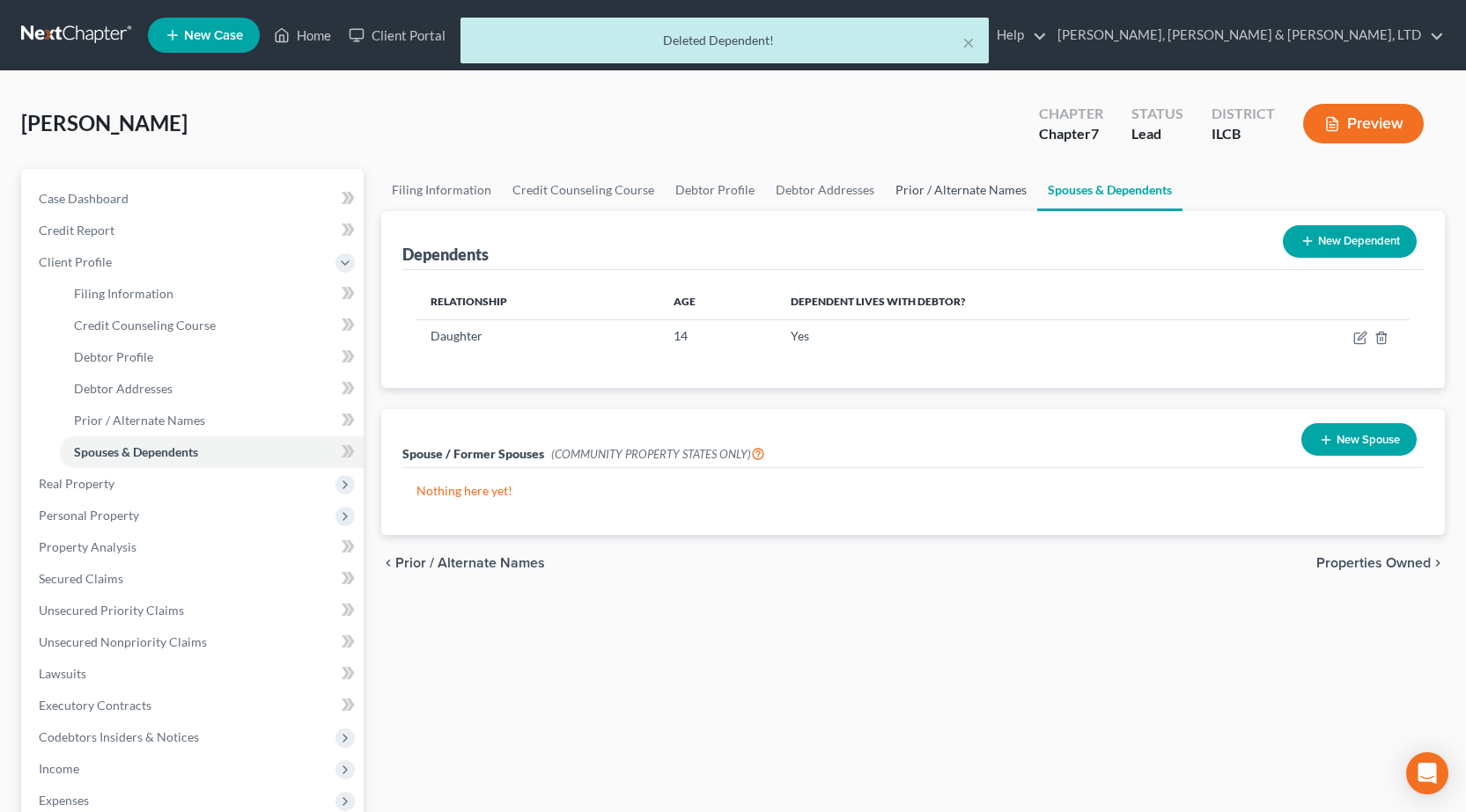
click at [939, 194] on link "Prior / Alternate Names" at bounding box center [960, 190] width 152 height 43
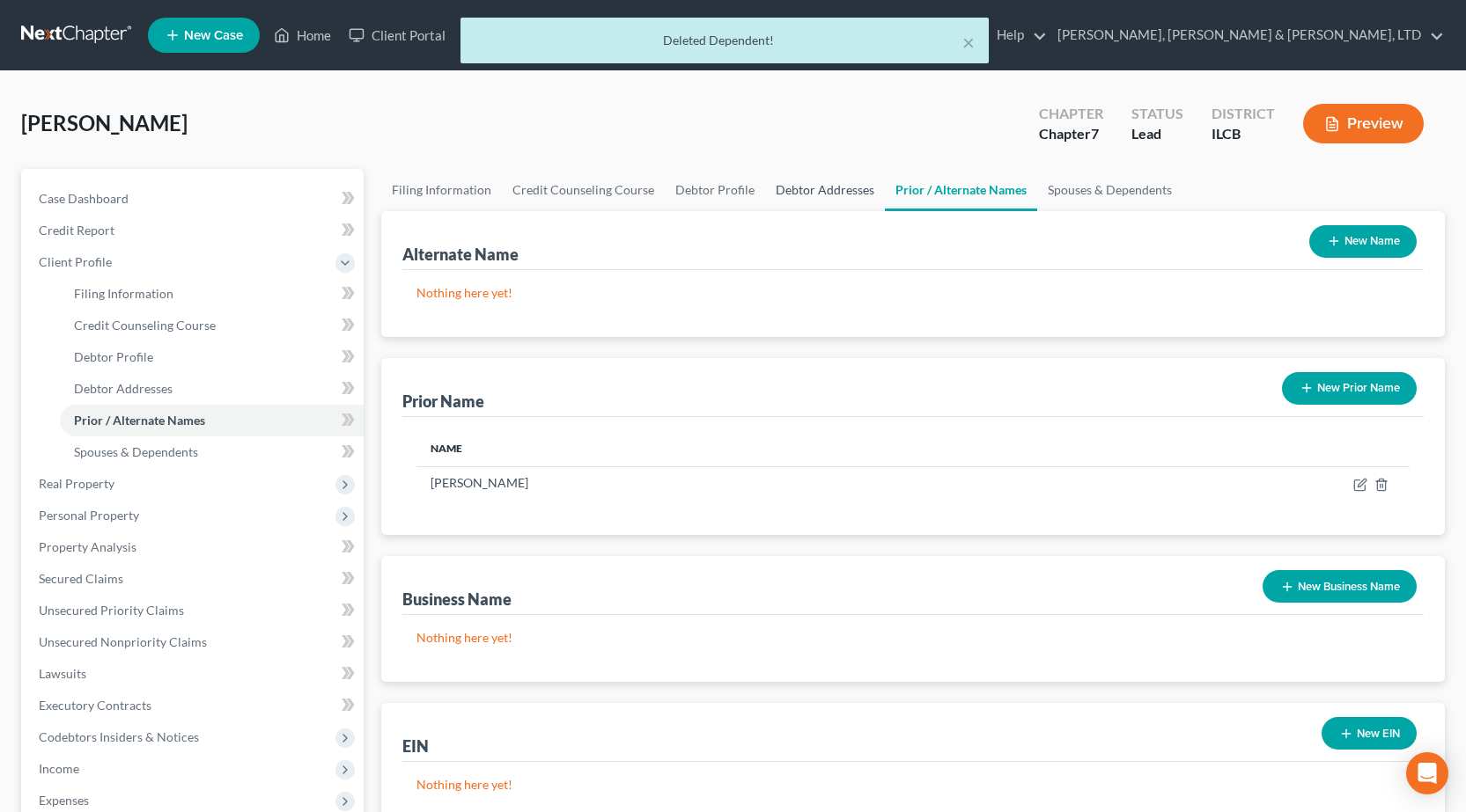
click at [812, 190] on link "Debtor Addresses" at bounding box center [824, 190] width 120 height 43
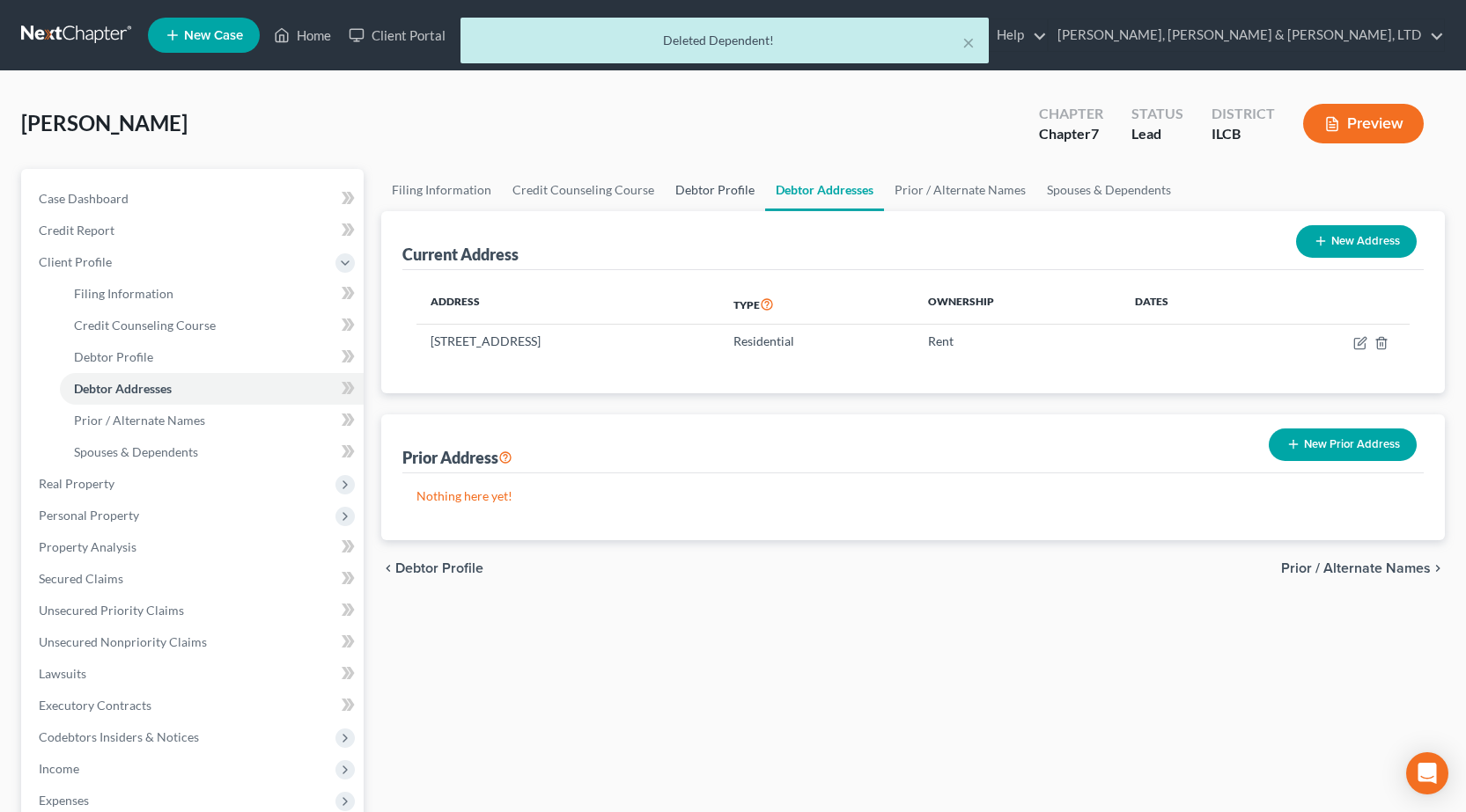
click at [697, 198] on link "Debtor Profile" at bounding box center [714, 190] width 100 height 43
select select "1"
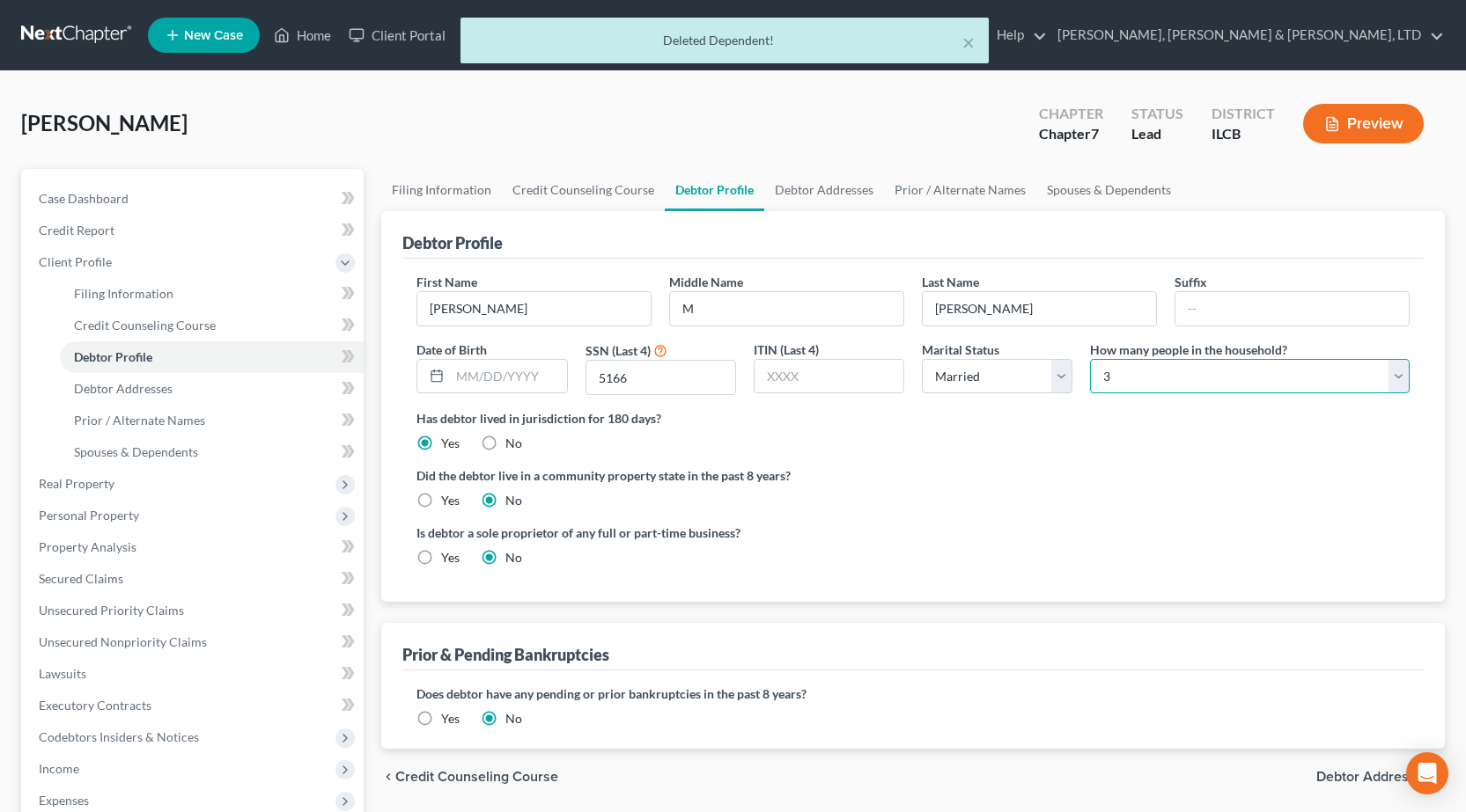
drag, startPoint x: 1155, startPoint y: 388, endPoint x: 1144, endPoint y: 384, distance: 11.7
click at [1155, 388] on select "Select 1 2 3 4 5 6 7 8 9 10 11 12 13 14 15 16 17 18 19 20" at bounding box center [1249, 376] width 320 height 35
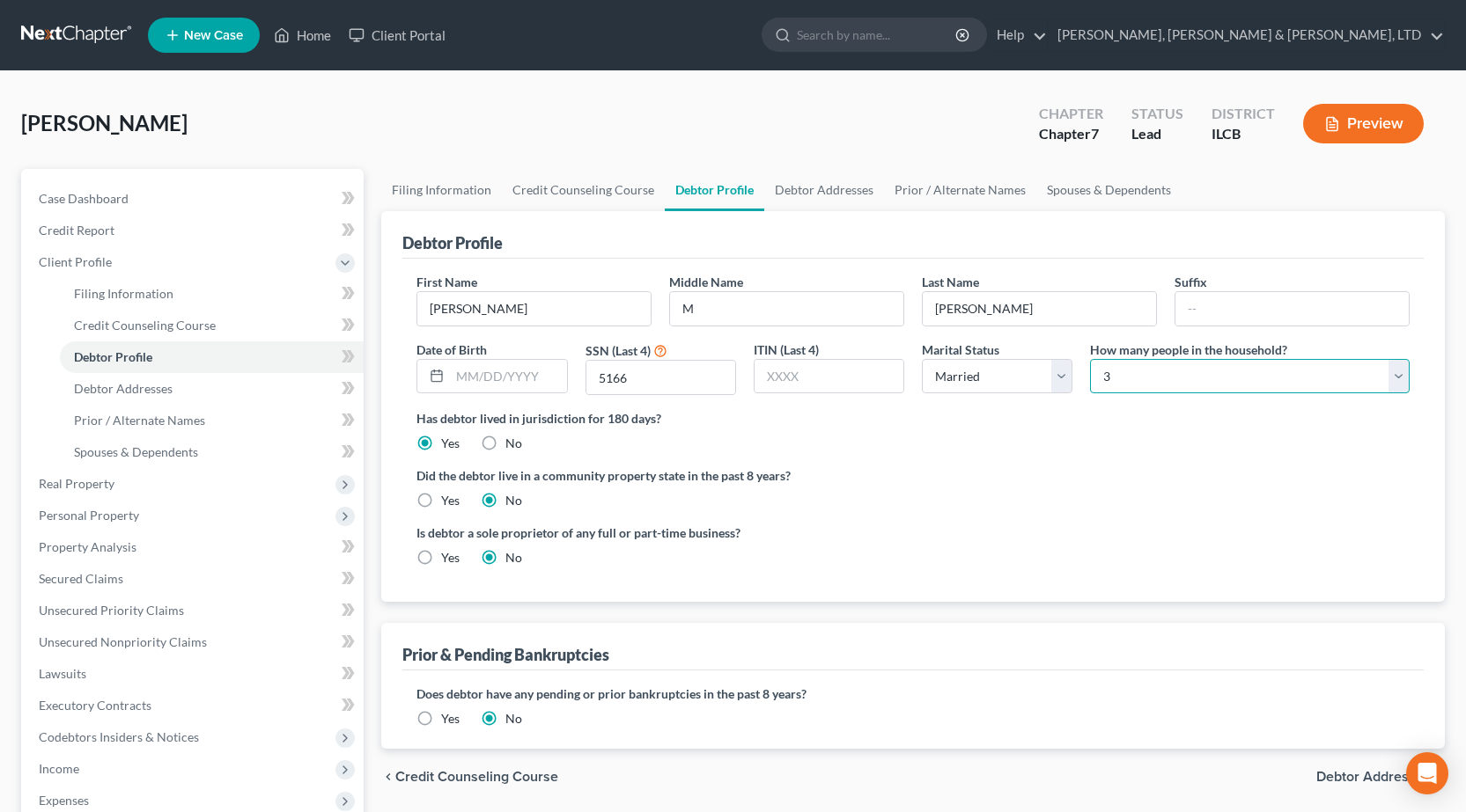
select select "1"
click at [1090, 359] on select "Select 1 2 3 4 5 6 7 8 9 10 11 12 13 14 15 16 17 18 19 20" at bounding box center [1249, 376] width 320 height 35
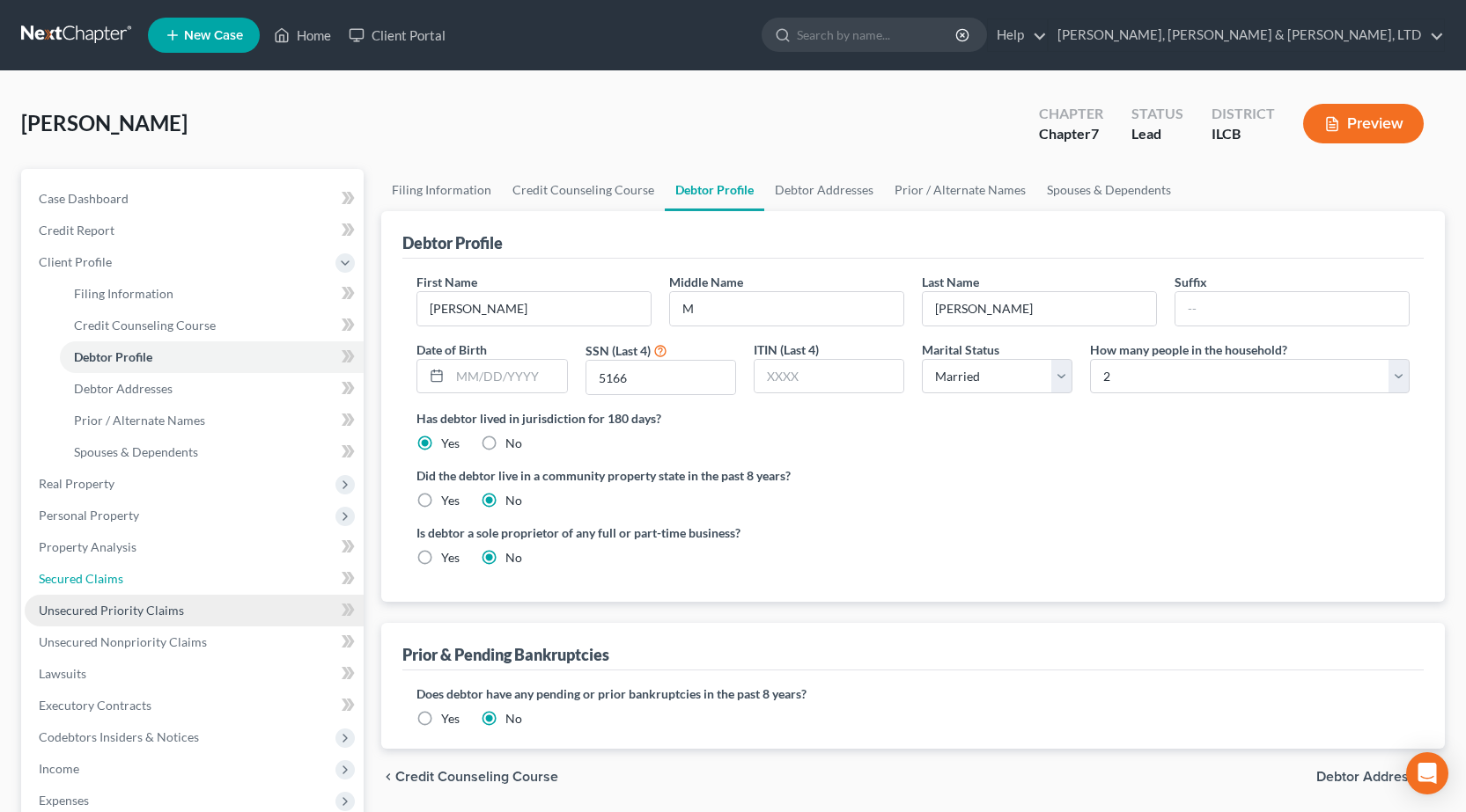
click at [101, 593] on link "Secured Claims" at bounding box center [194, 579] width 339 height 32
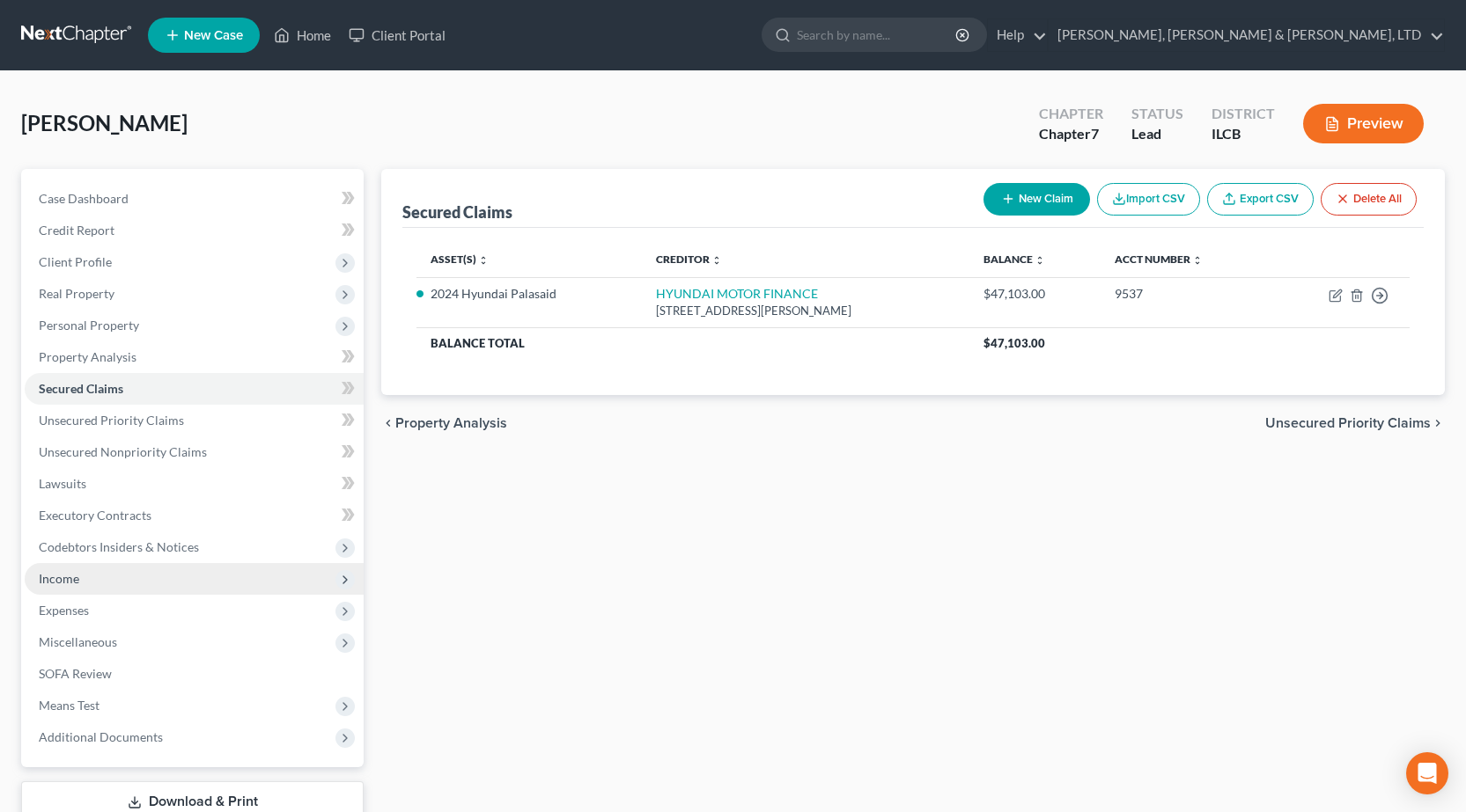
click at [98, 580] on span "Income" at bounding box center [194, 579] width 339 height 32
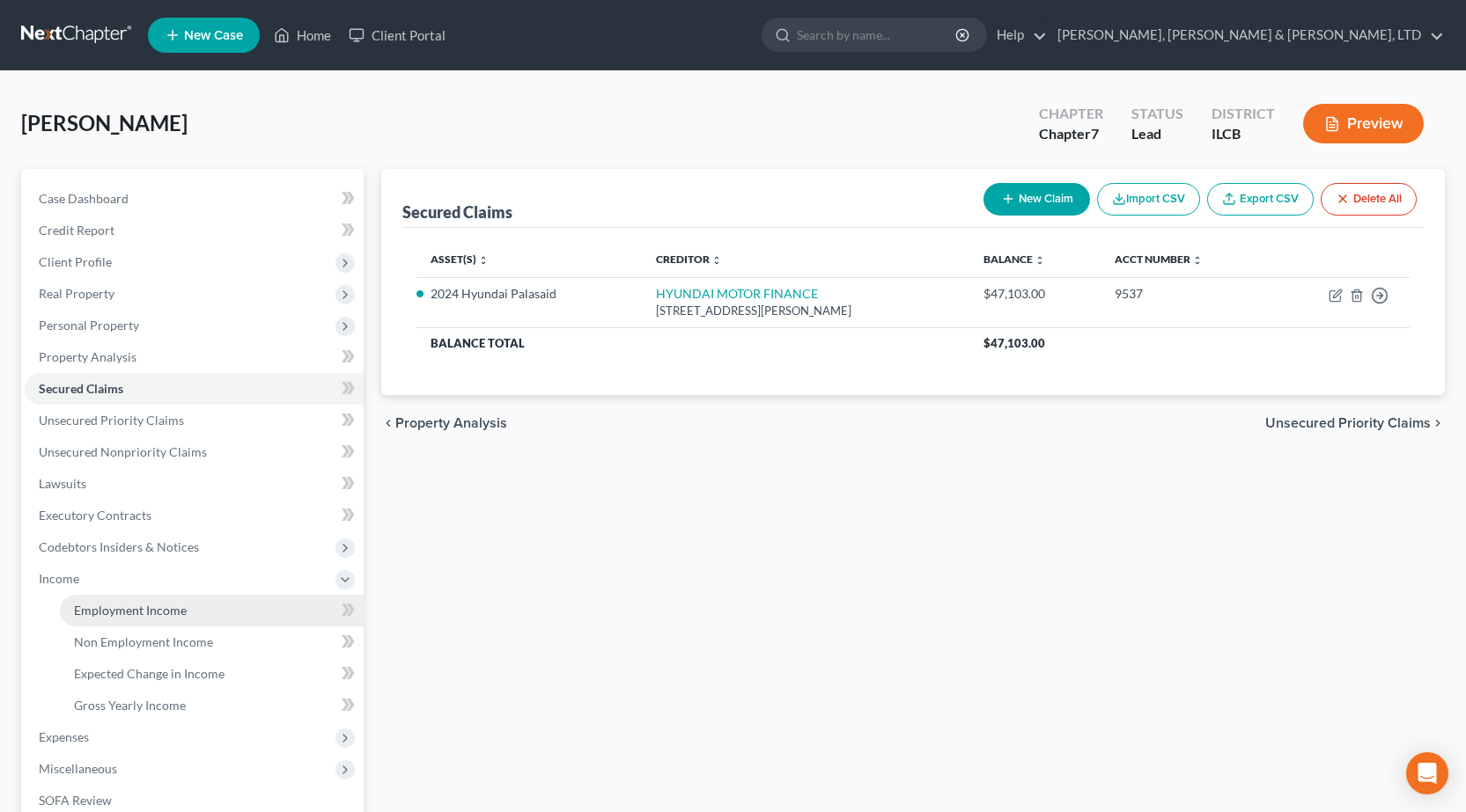
click at [180, 619] on link "Employment Income" at bounding box center [212, 610] width 304 height 32
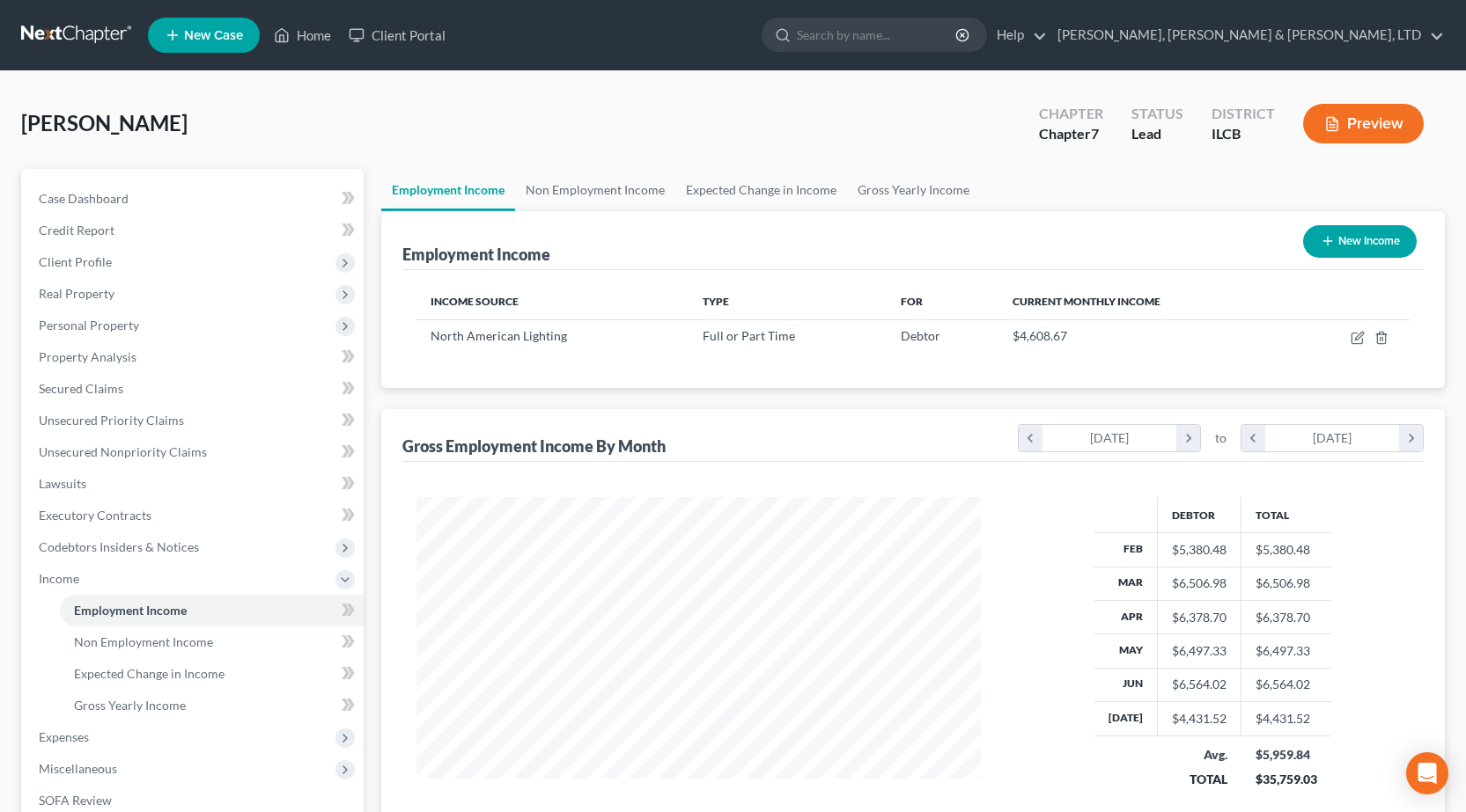
scroll to position [316, 600]
click at [624, 203] on link "Non Employment Income" at bounding box center [595, 190] width 160 height 43
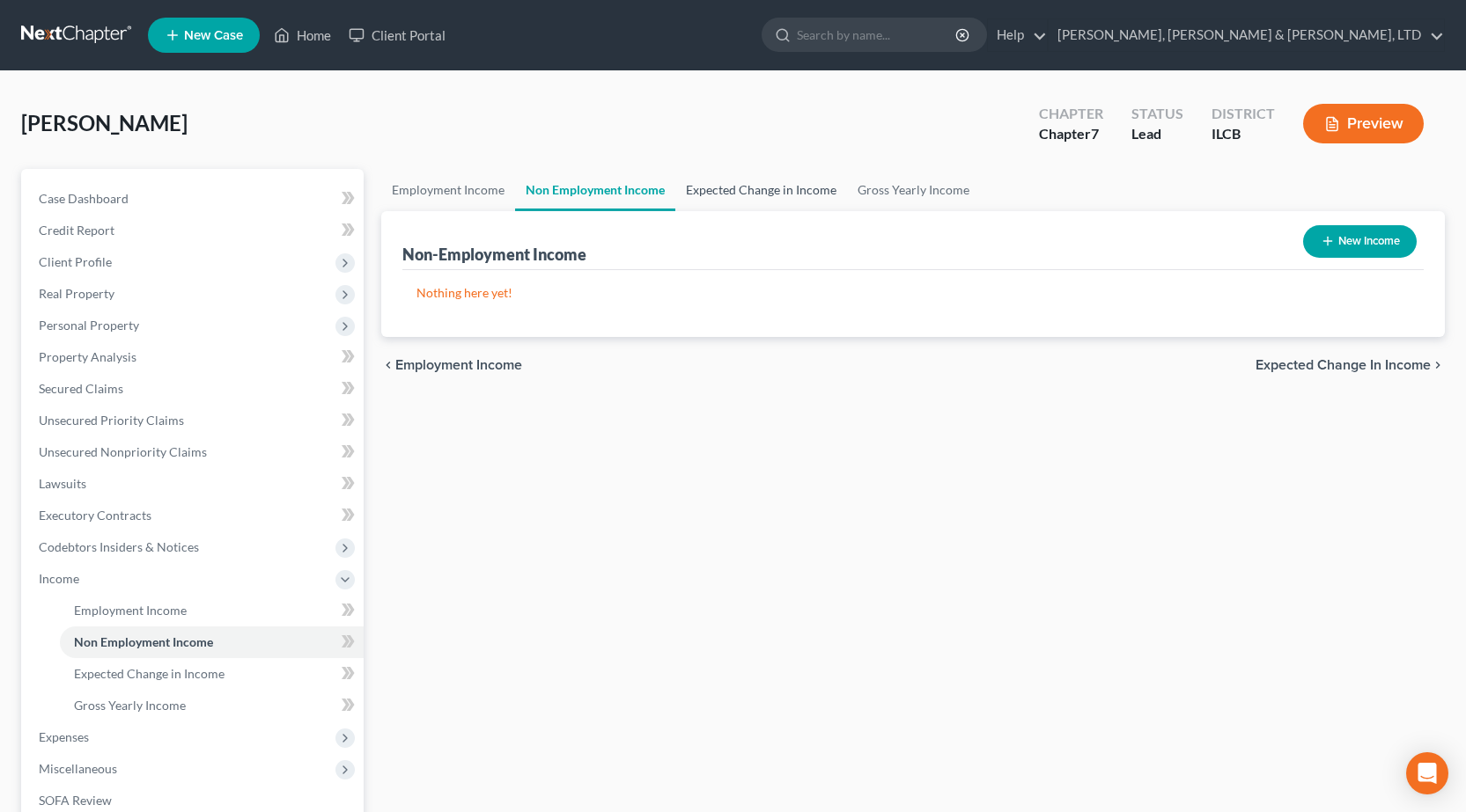
click at [749, 190] on link "Expected Change in Income" at bounding box center [761, 190] width 172 height 43
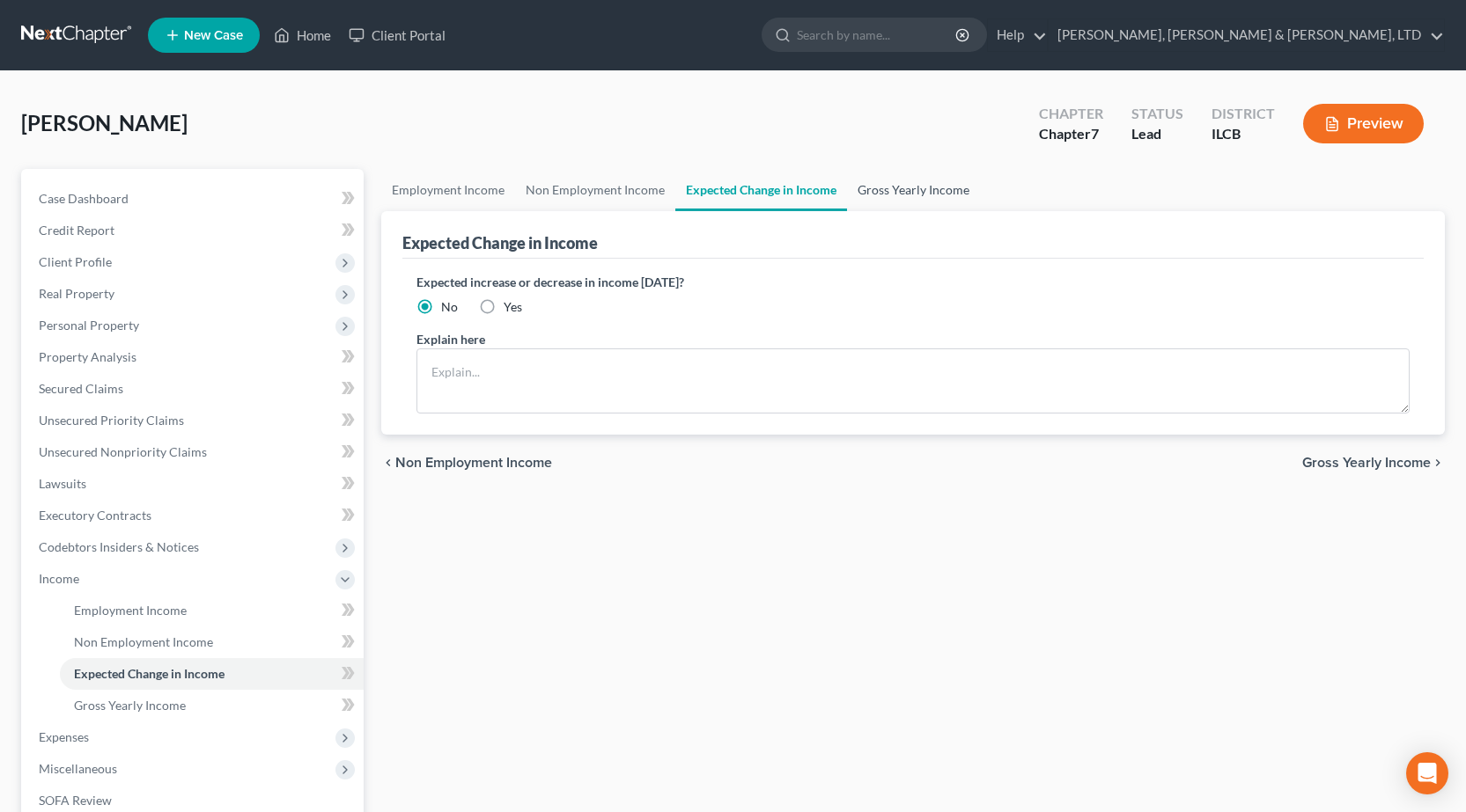
click at [921, 193] on link "Gross Yearly Income" at bounding box center [914, 190] width 133 height 43
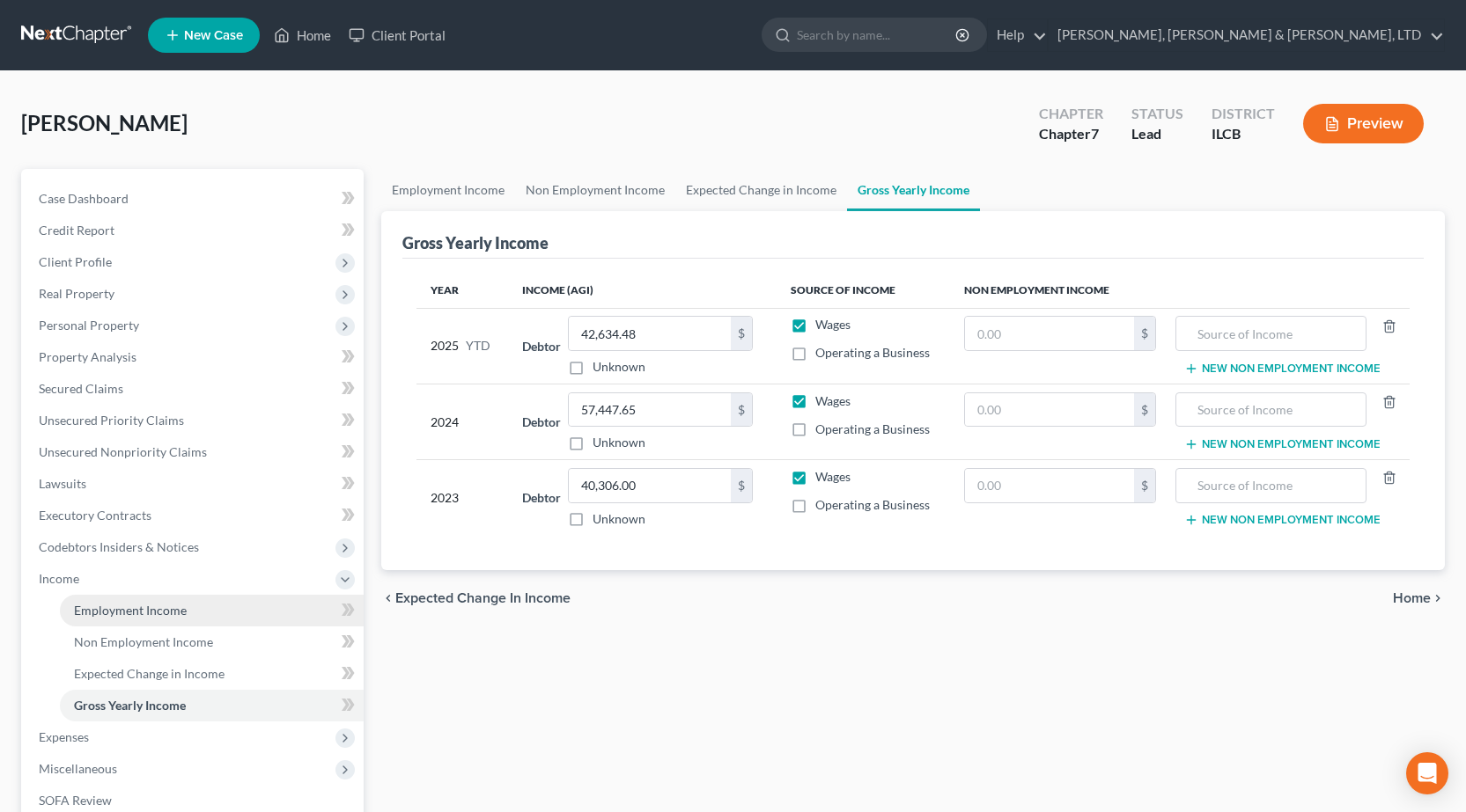
click at [135, 608] on span "Employment Income" at bounding box center [129, 609] width 112 height 15
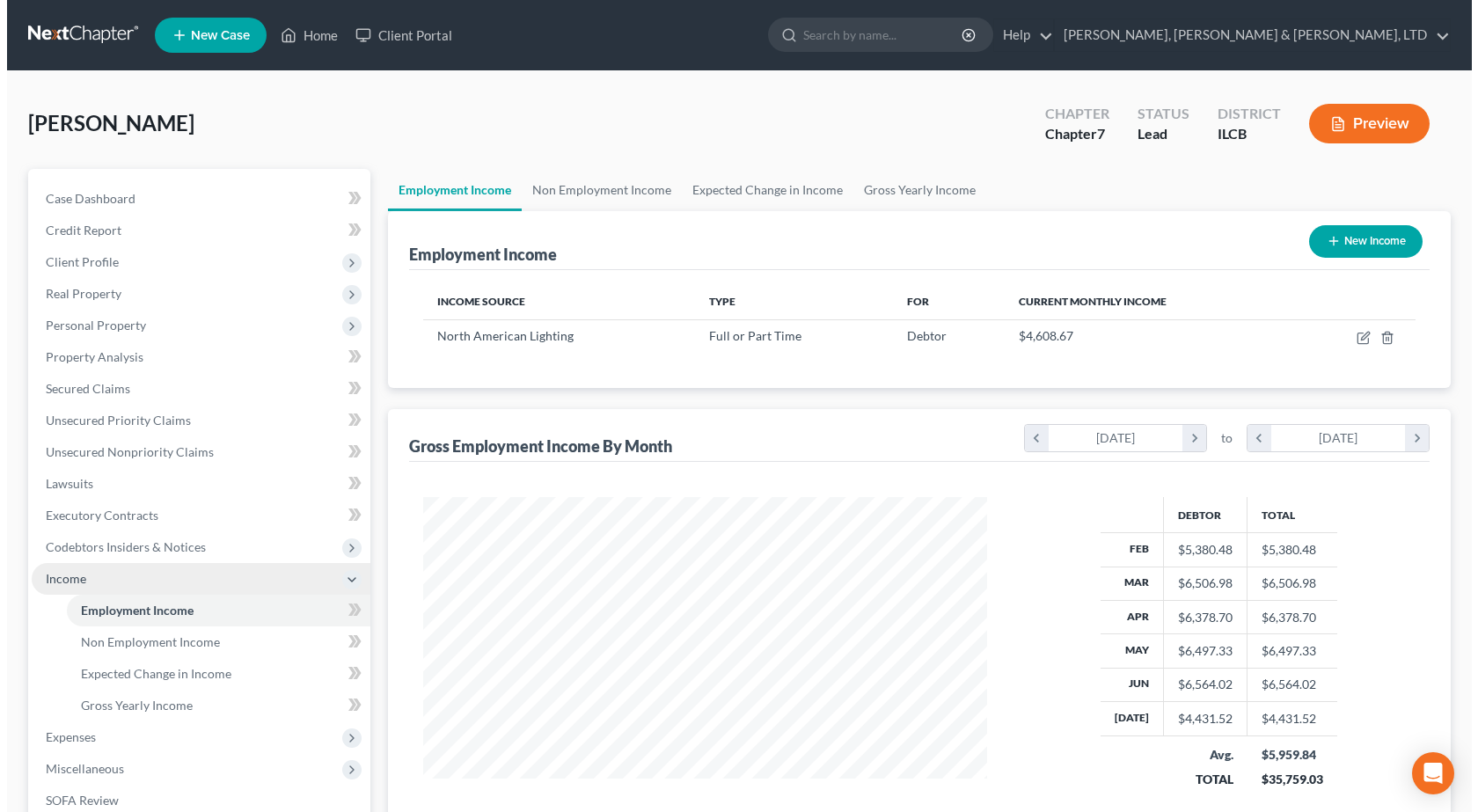
scroll to position [316, 600]
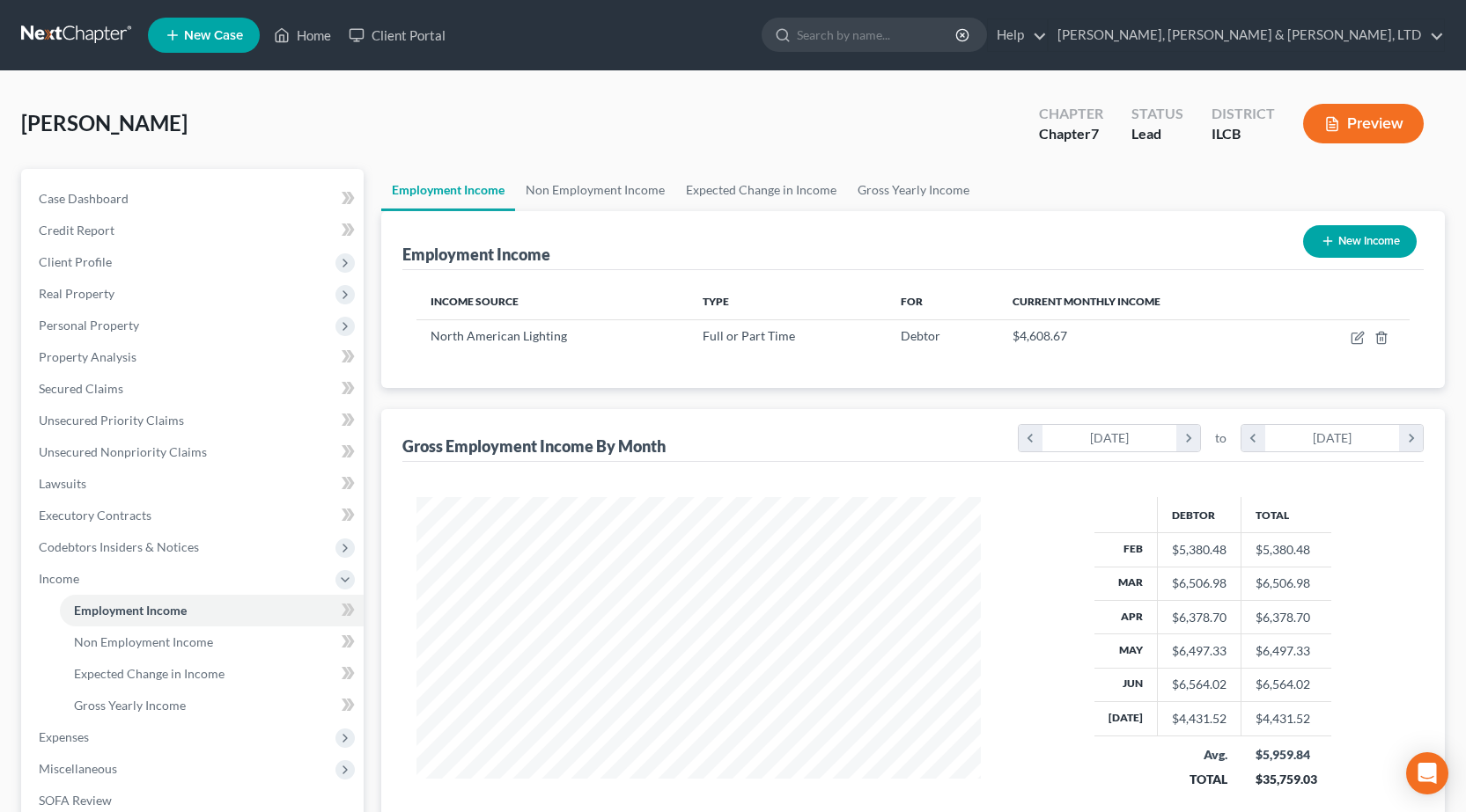
click at [1381, 106] on button "Preview" at bounding box center [1363, 124] width 120 height 40
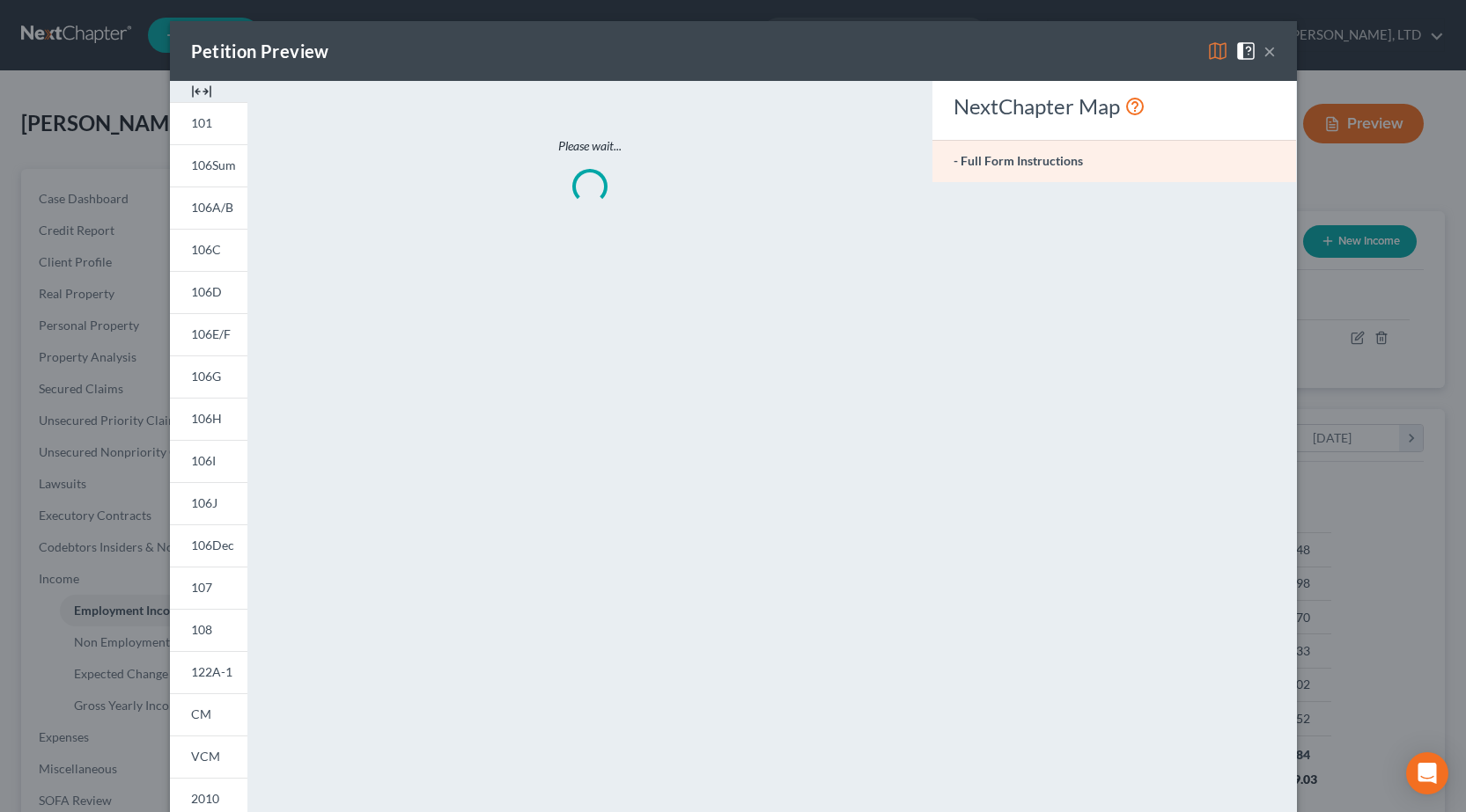
scroll to position [316, 606]
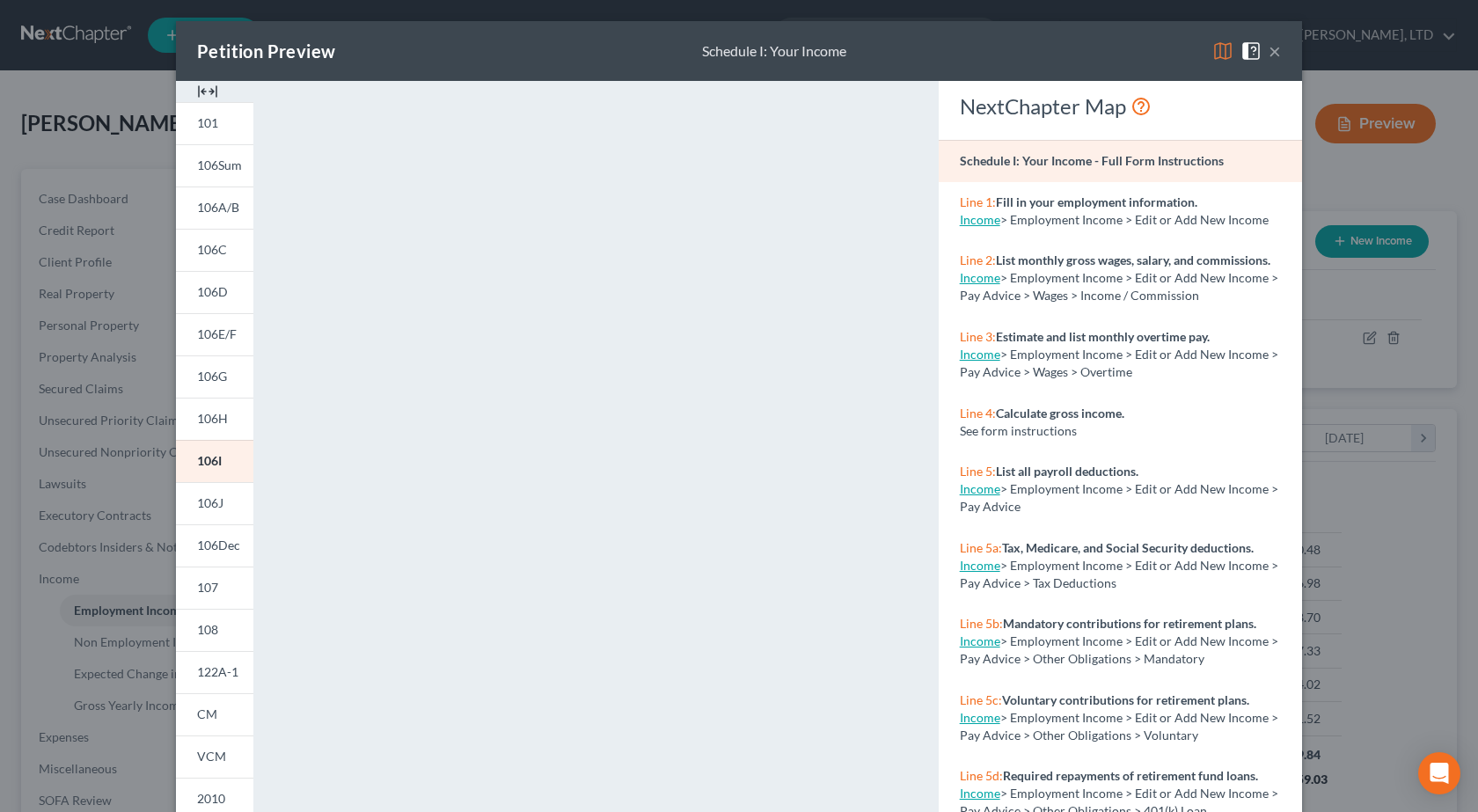
click at [1393, 544] on div "Petition Preview Schedule I: Your Income × 101 106Sum 106A/B 106C 106D 106E/F 1…" at bounding box center [739, 406] width 1478 height 812
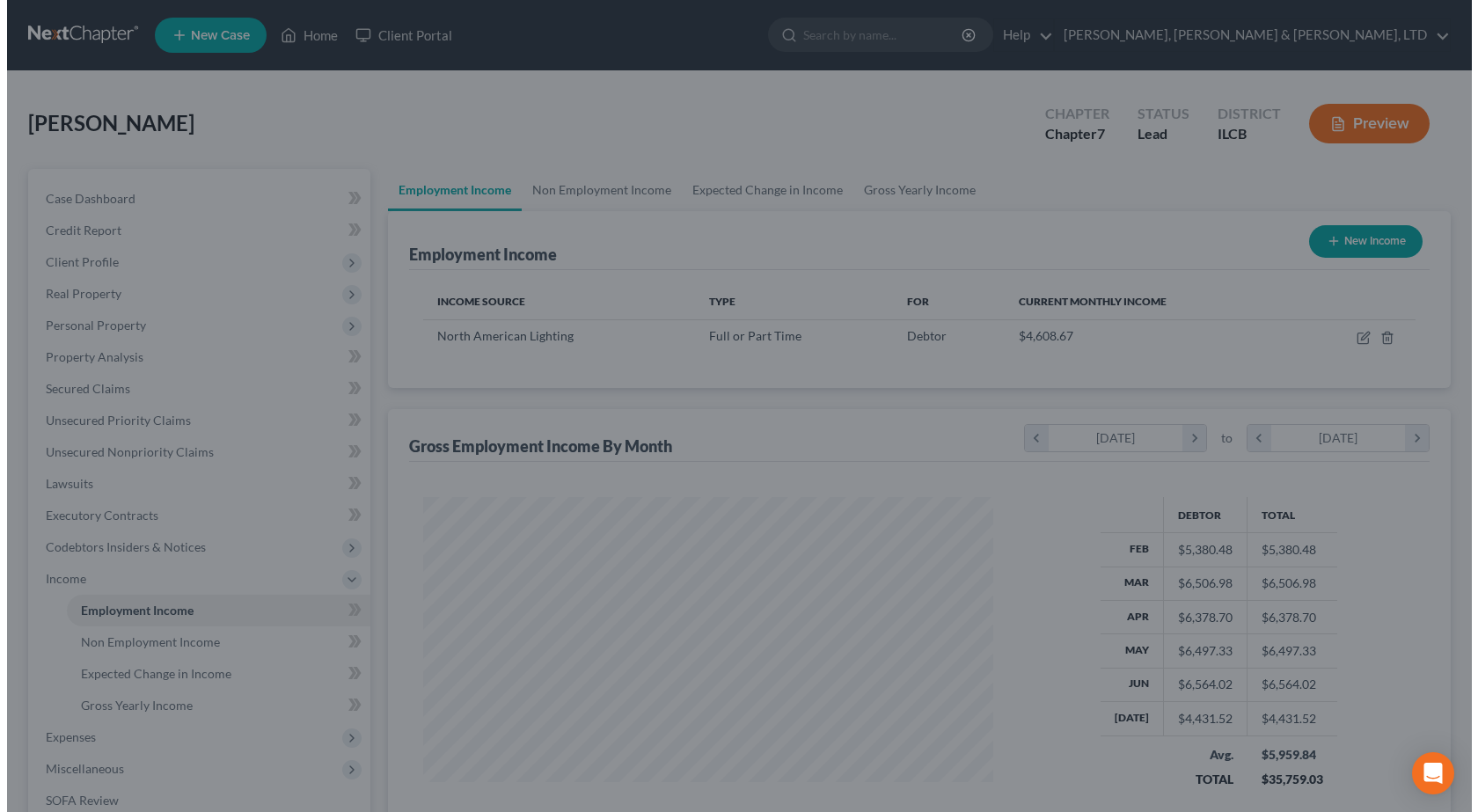
scroll to position [879537, 879207]
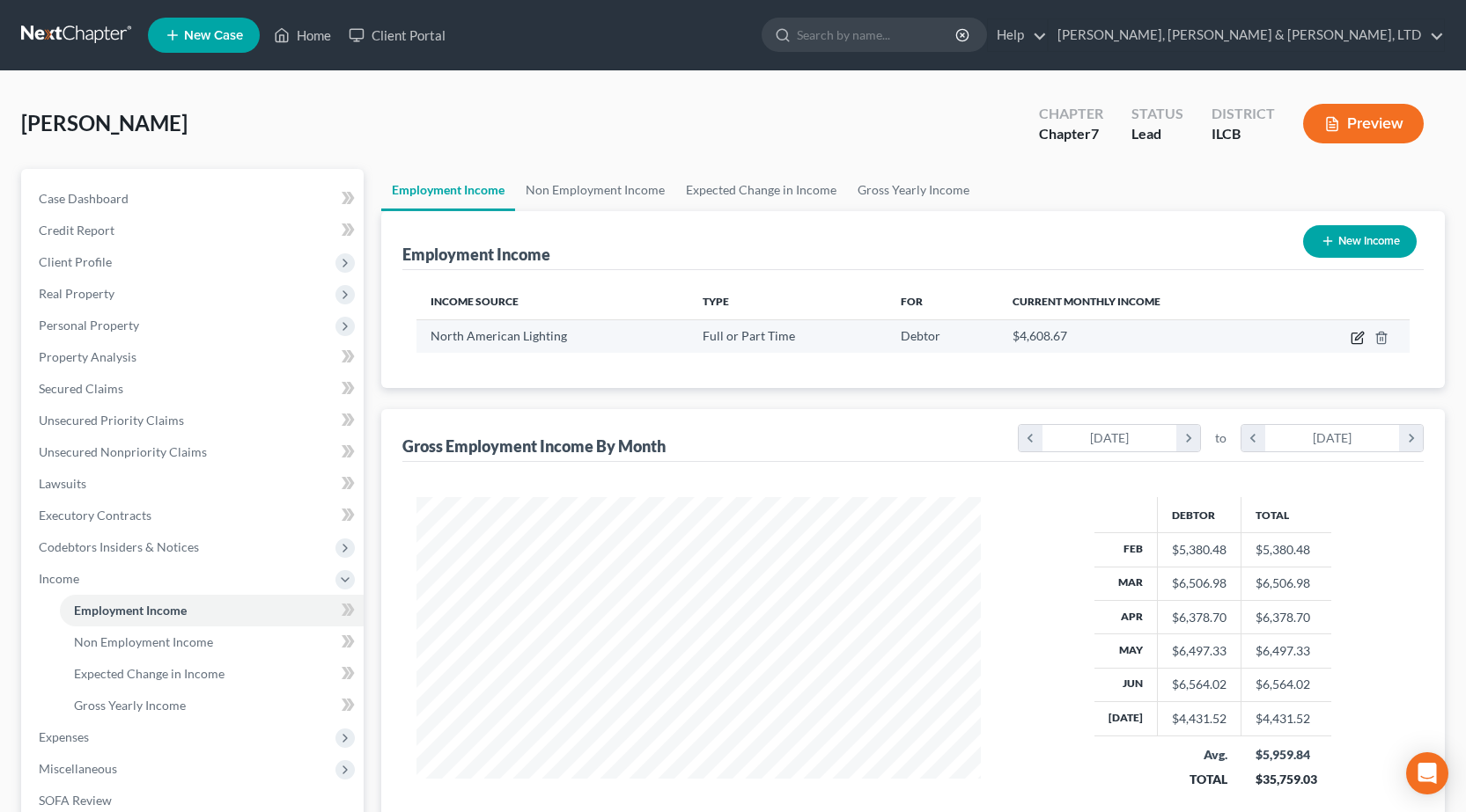
click at [1353, 339] on icon "button" at bounding box center [1358, 338] width 14 height 14
select select "0"
select select "14"
select select "3"
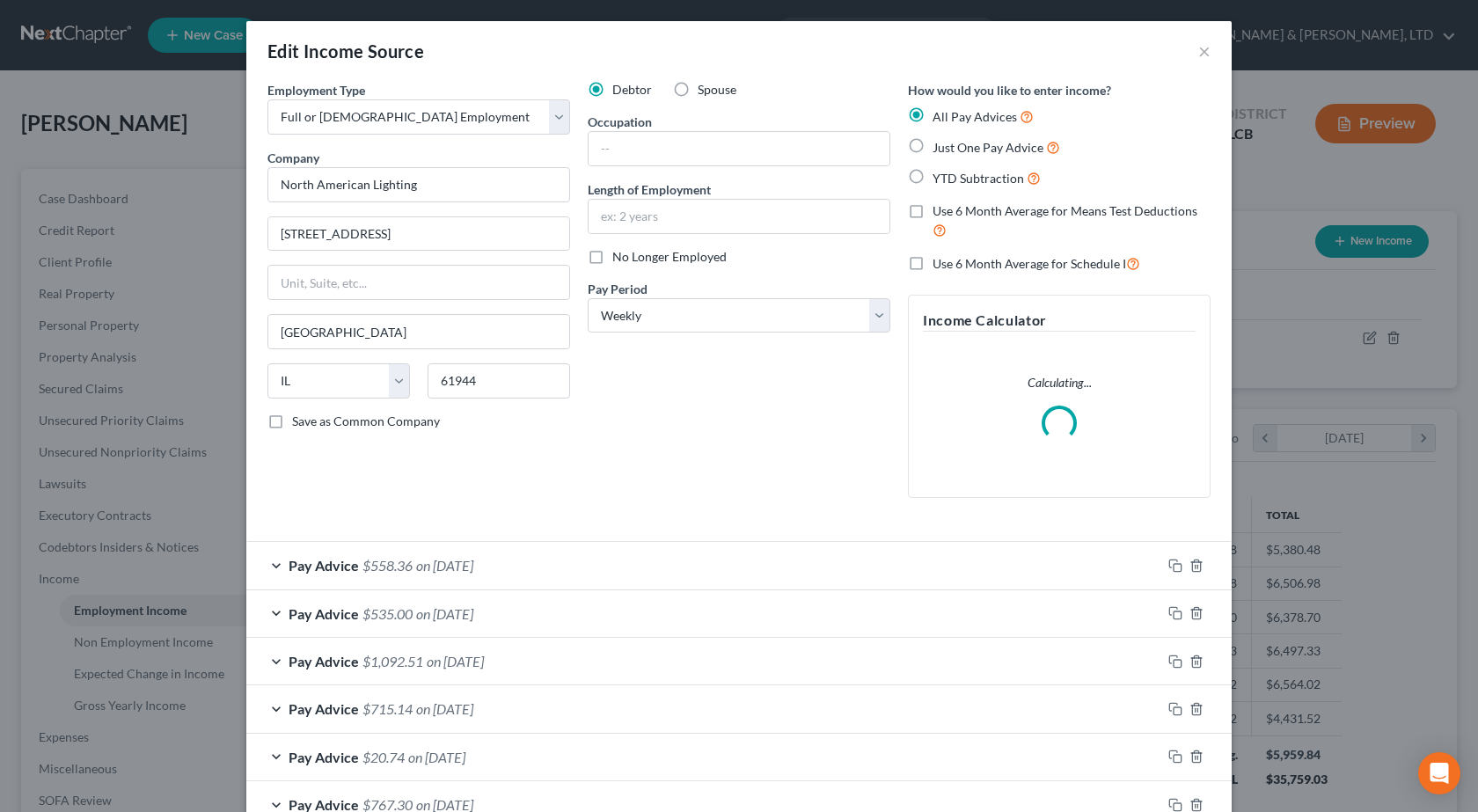
scroll to position [316, 605]
click at [655, 145] on input "text" at bounding box center [739, 149] width 301 height 34
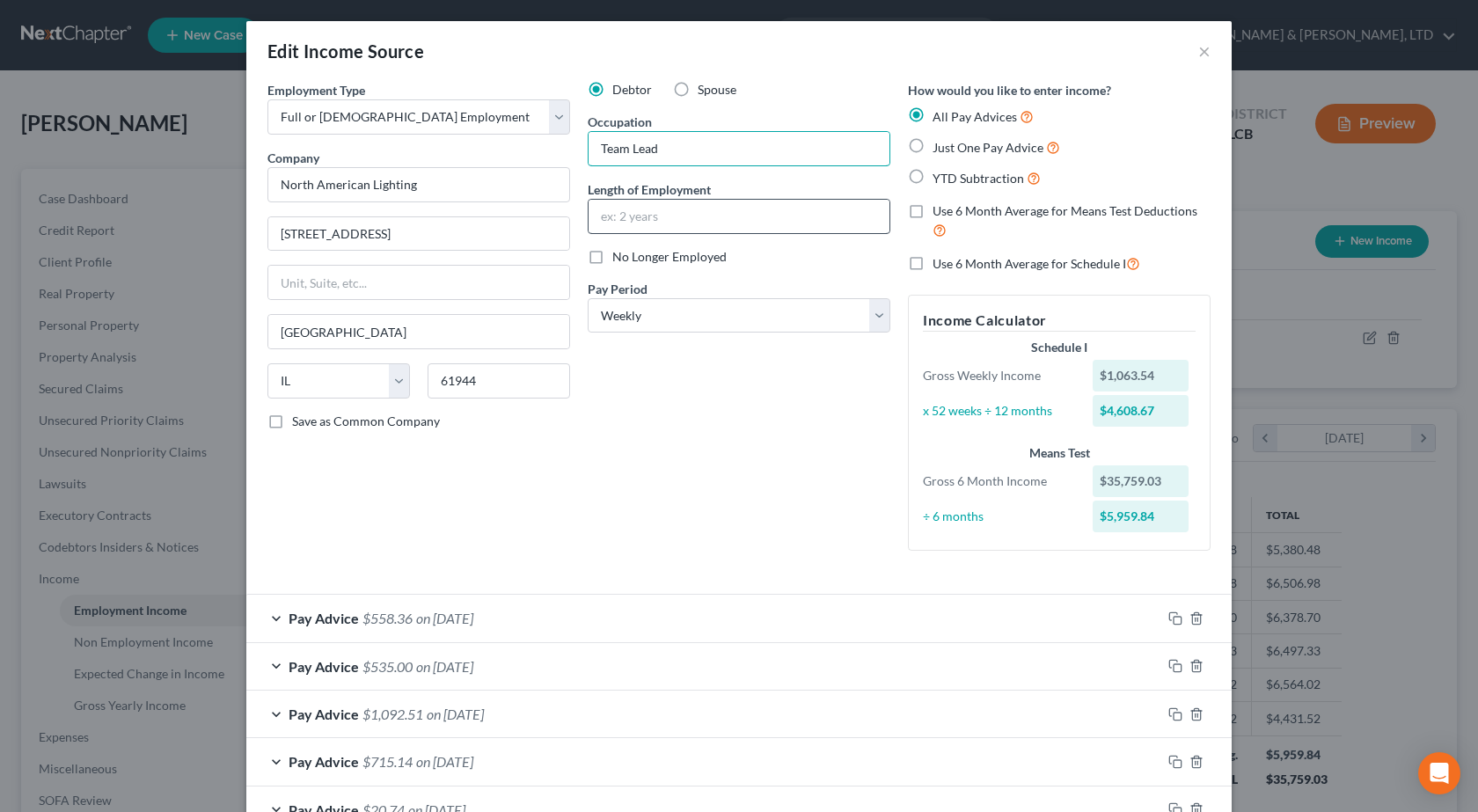
type input "Team Lead"
click at [632, 228] on input "text" at bounding box center [739, 216] width 301 height 34
type input "7 years"
drag, startPoint x: 595, startPoint y: 402, endPoint x: 578, endPoint y: 650, distance: 248.6
click at [596, 402] on div "Debtor Spouse Occupation Team Lead Length of Employment 7 years No Longer Emplo…" at bounding box center [739, 323] width 321 height 483
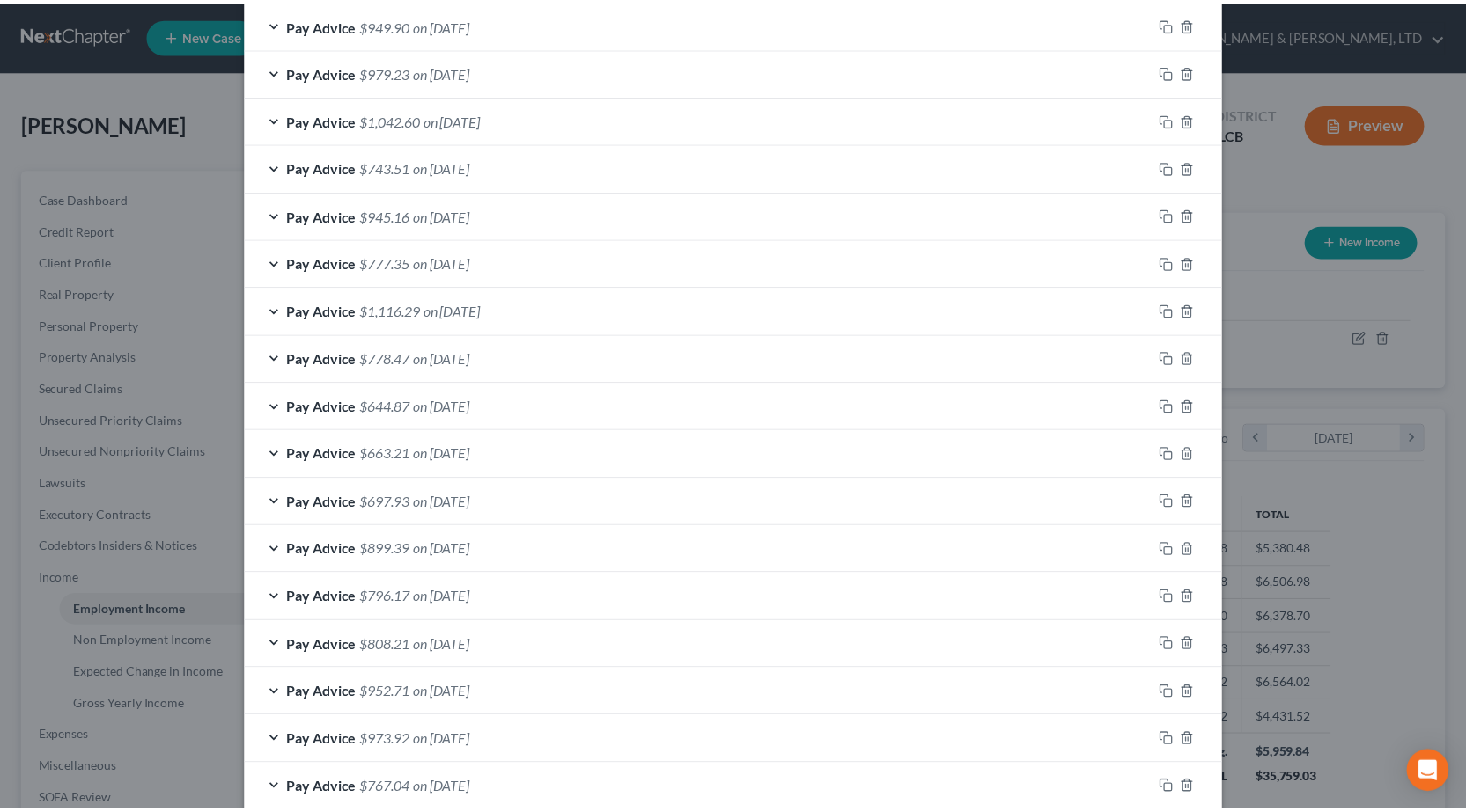
scroll to position [1218, 0]
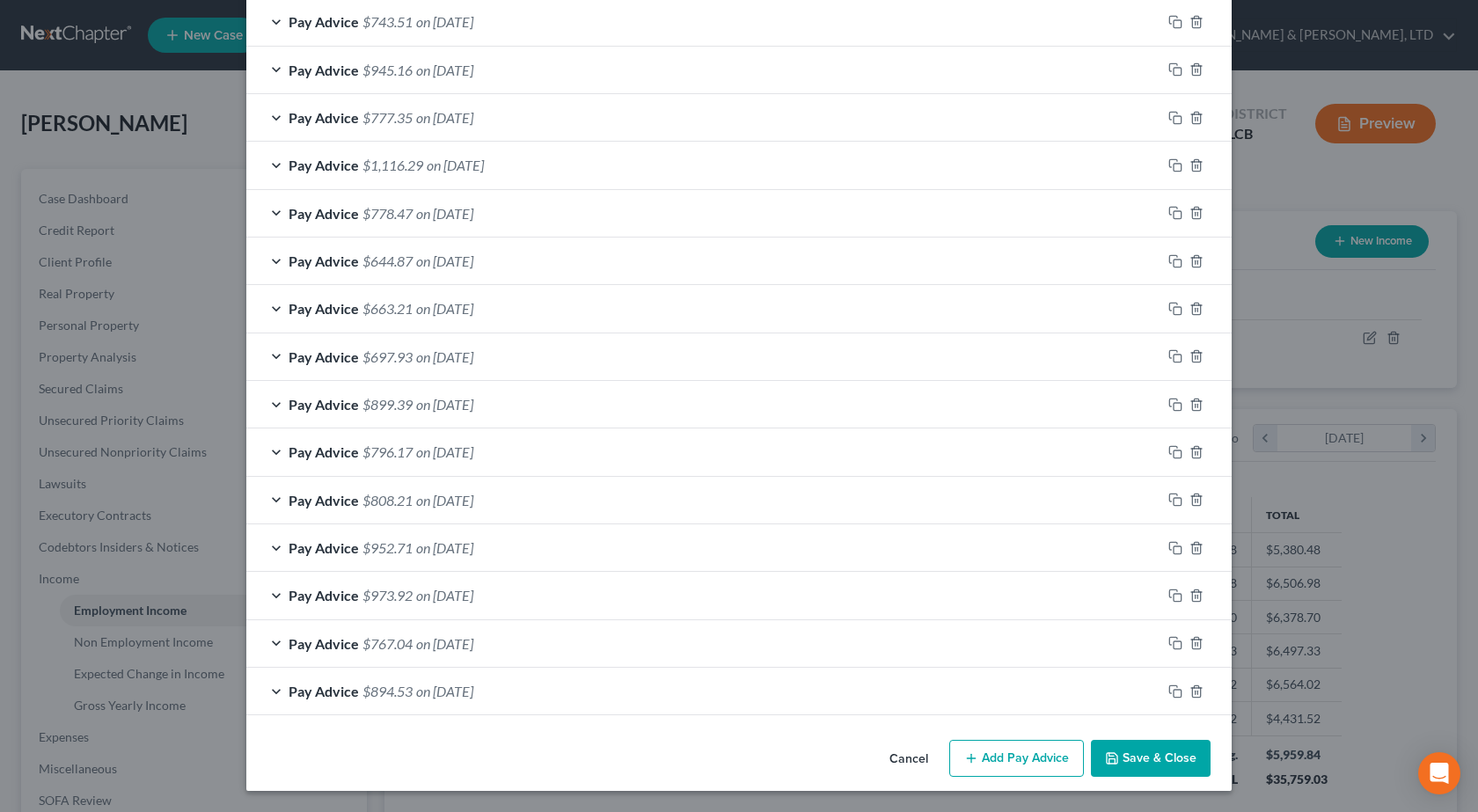
click at [1161, 752] on button "Save & Close" at bounding box center [1150, 757] width 120 height 37
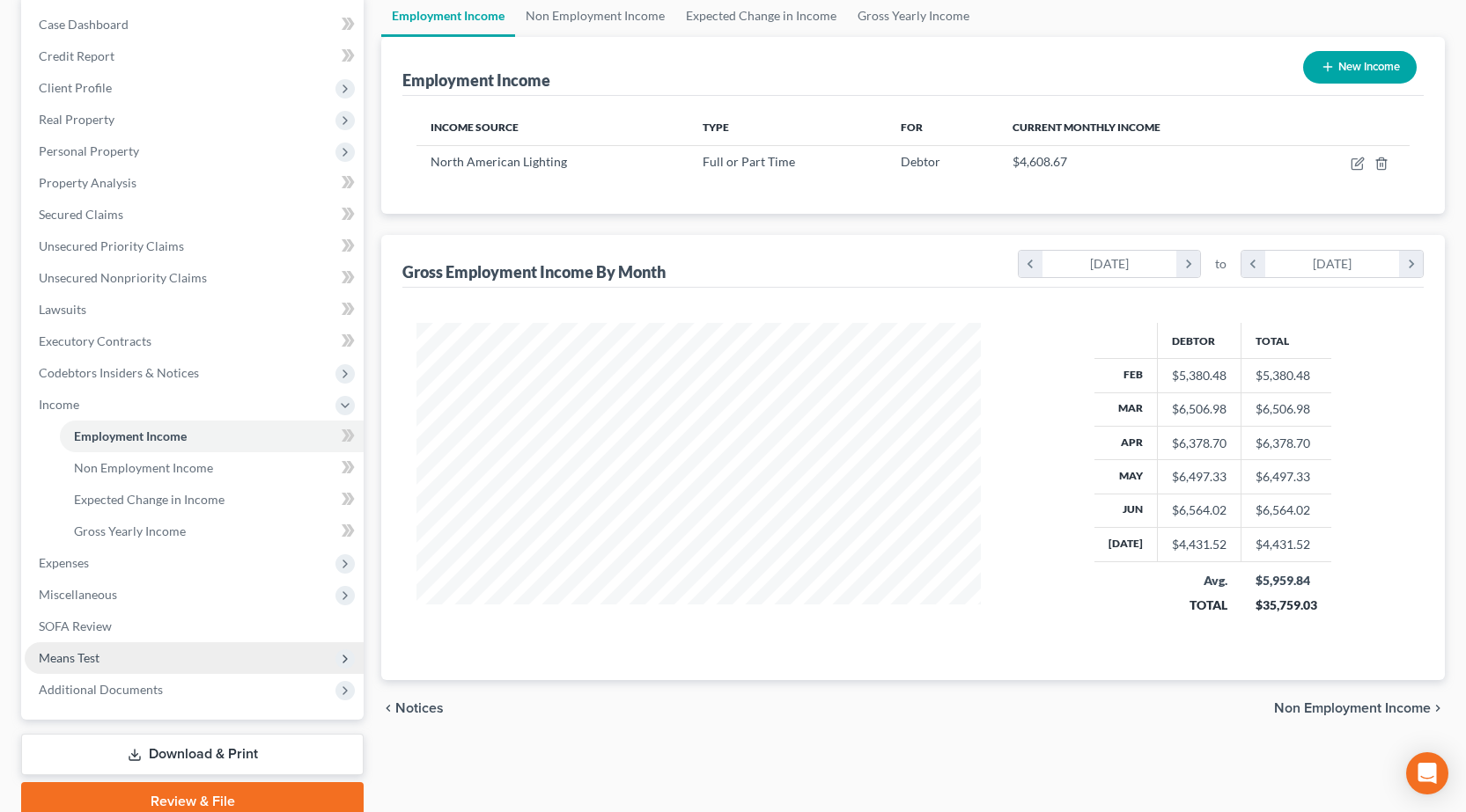
scroll to position [250, 0]
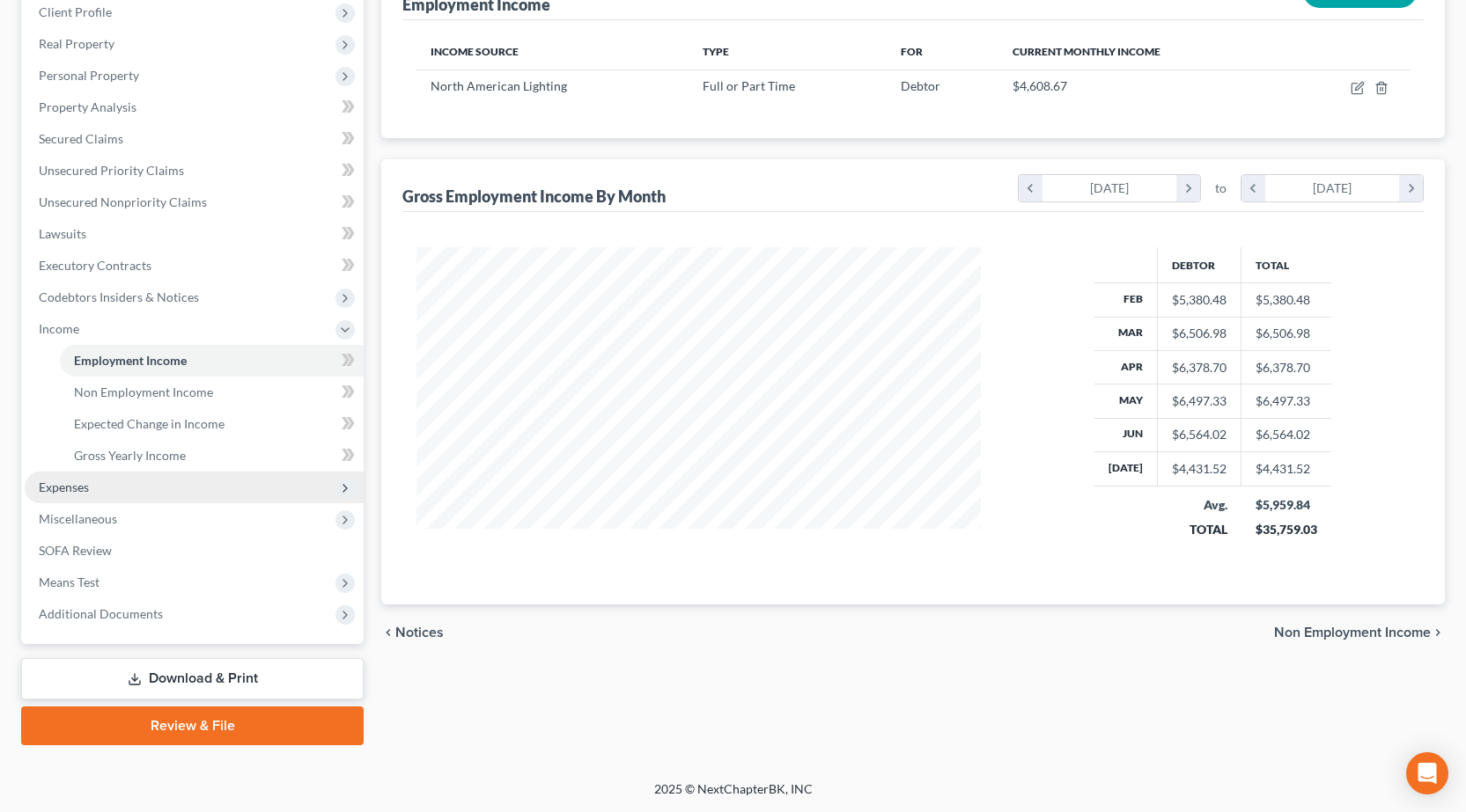
click at [132, 488] on span "Expenses" at bounding box center [194, 487] width 339 height 32
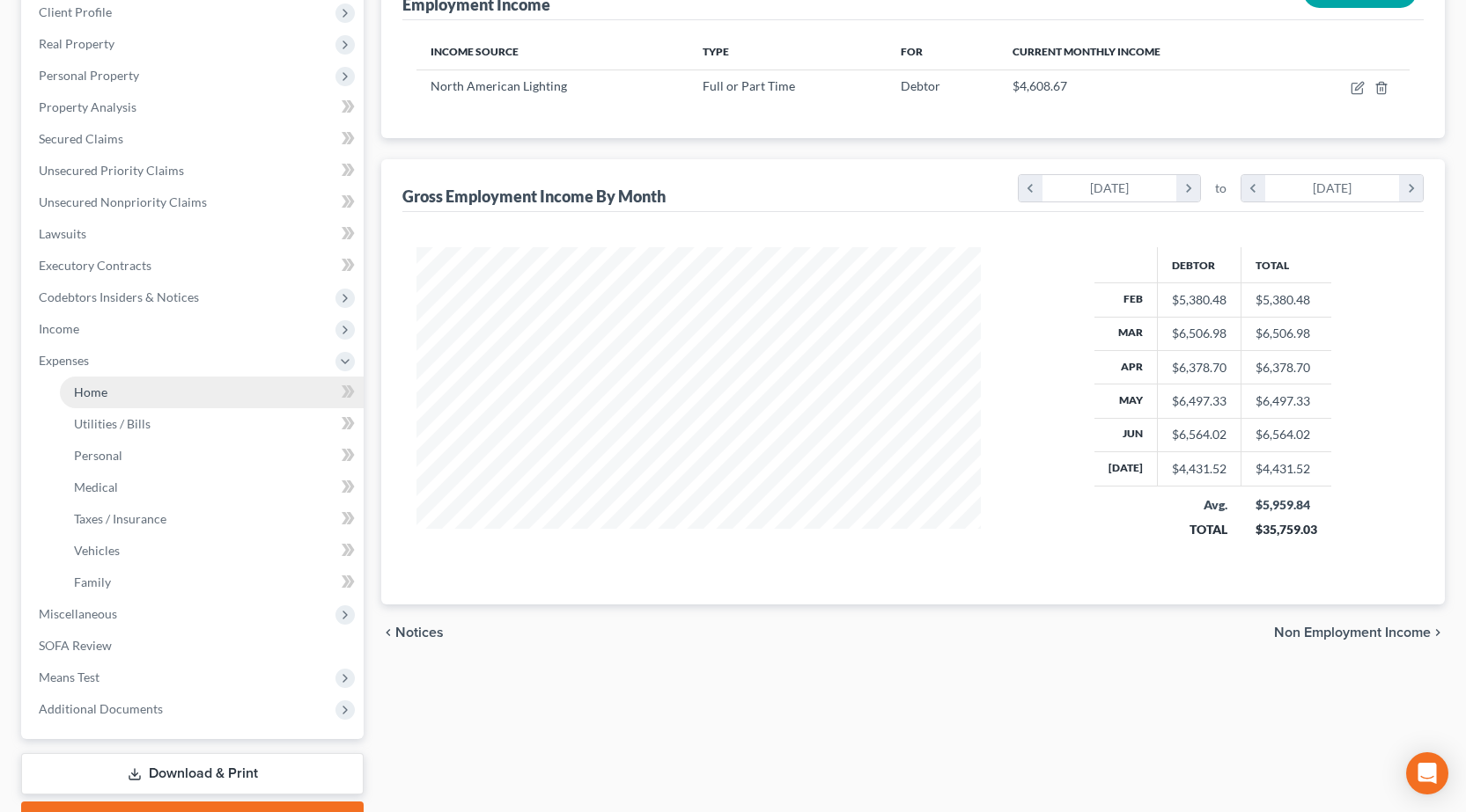
click at [230, 394] on link "Home" at bounding box center [212, 392] width 304 height 32
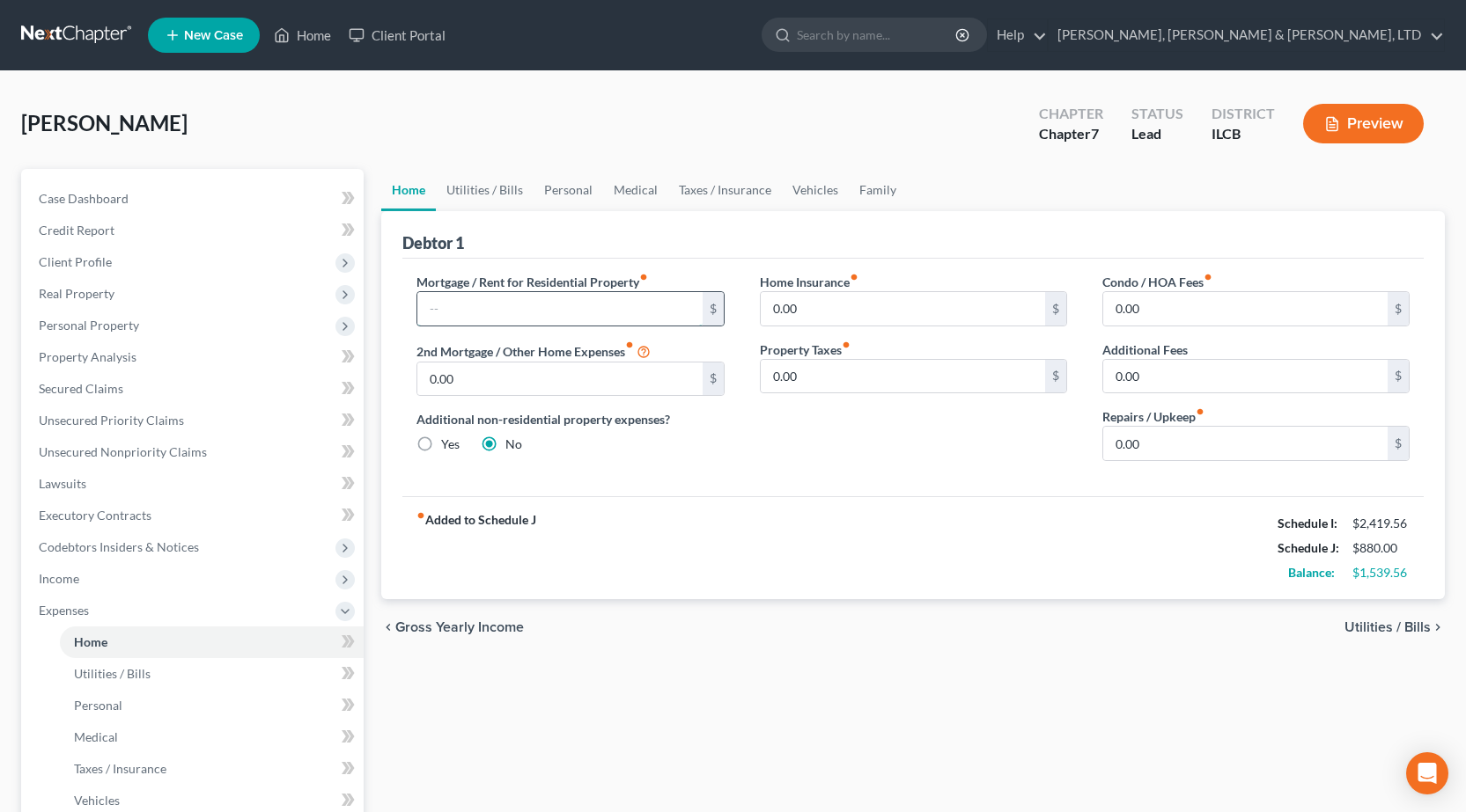
click at [471, 306] on input "text" at bounding box center [559, 309] width 284 height 34
type input "650"
click at [640, 233] on div "Debtor 1" at bounding box center [913, 235] width 1021 height 48
click at [508, 182] on link "Utilities / Bills" at bounding box center [485, 190] width 97 height 43
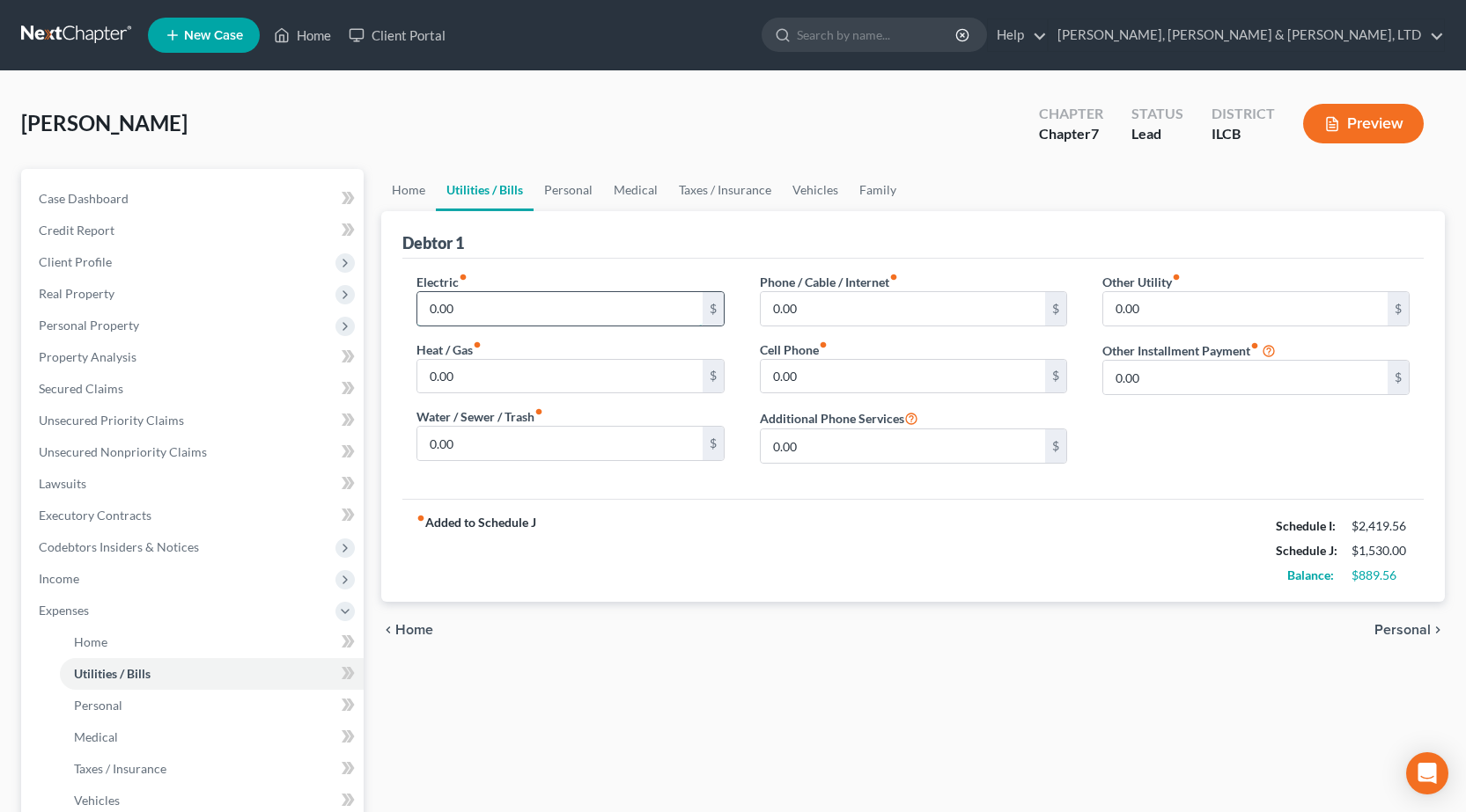
click at [513, 319] on input "0.00" at bounding box center [559, 309] width 284 height 34
type input "230"
click at [900, 234] on div "Debtor 1" at bounding box center [913, 235] width 1021 height 48
click at [879, 366] on input "0.00" at bounding box center [903, 377] width 284 height 34
click at [882, 366] on input "0.00" at bounding box center [903, 377] width 284 height 34
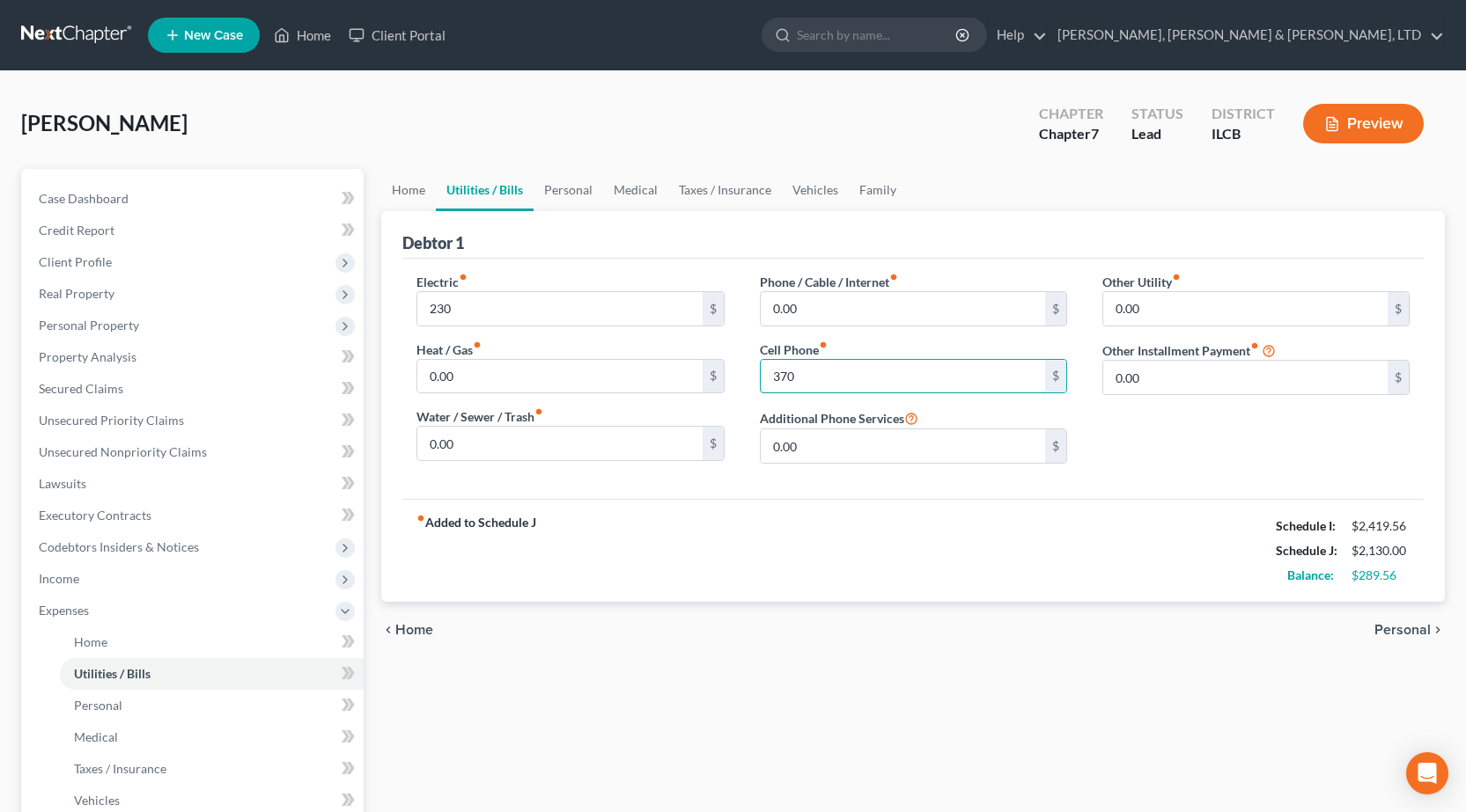
type input "370"
click at [1153, 443] on div "Other Utility fiber_manual_record 0.00 $ Other Installment Payment fiber_manual…" at bounding box center [1255, 375] width 343 height 205
click at [825, 309] on input "0.00" at bounding box center [903, 309] width 284 height 34
click at [800, 309] on input "96" at bounding box center [903, 309] width 284 height 34
click at [802, 309] on input "96" at bounding box center [903, 309] width 284 height 34
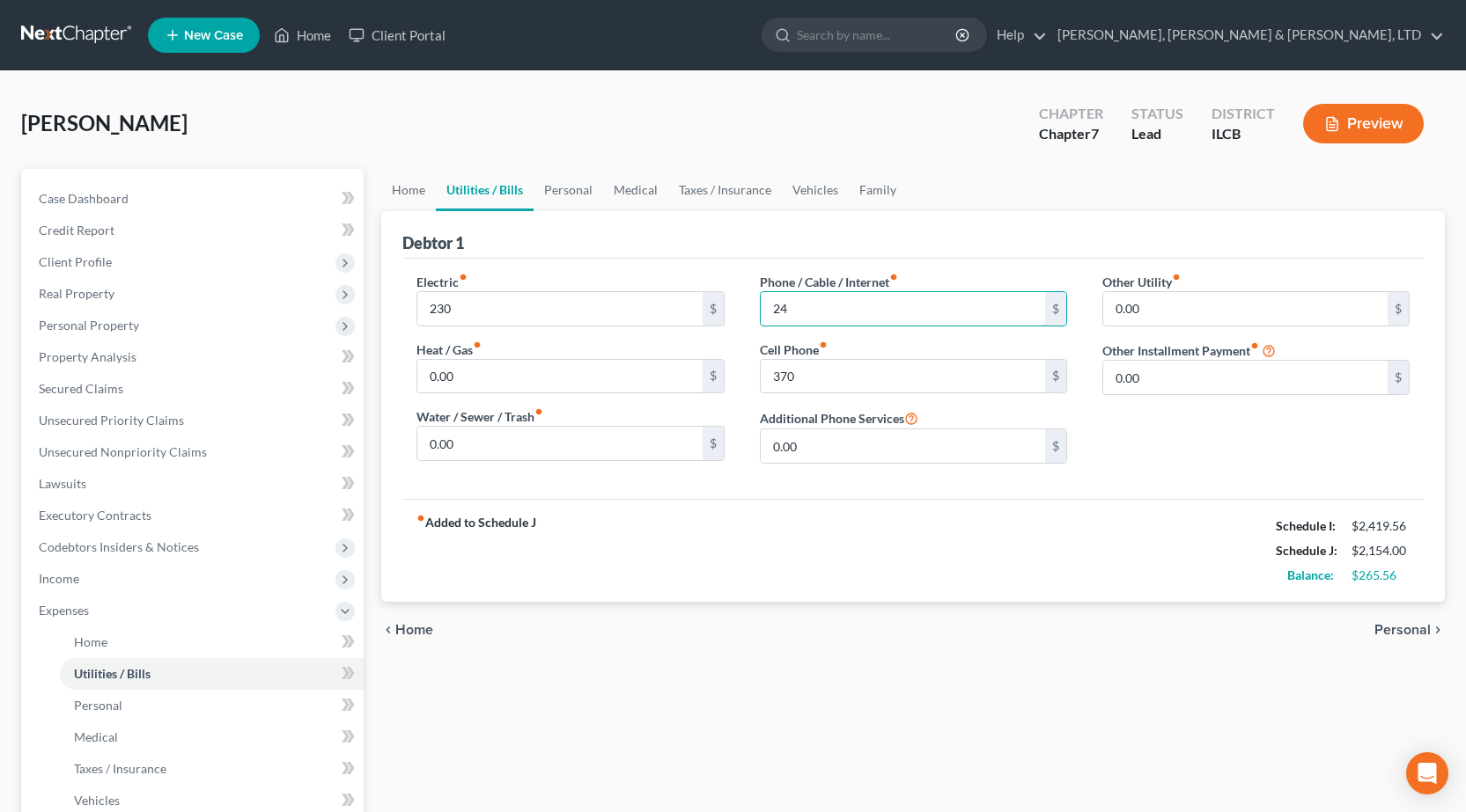
type input "24"
click at [870, 238] on div "Debtor 1" at bounding box center [913, 235] width 1021 height 48
click at [576, 190] on link "Personal" at bounding box center [568, 190] width 70 height 43
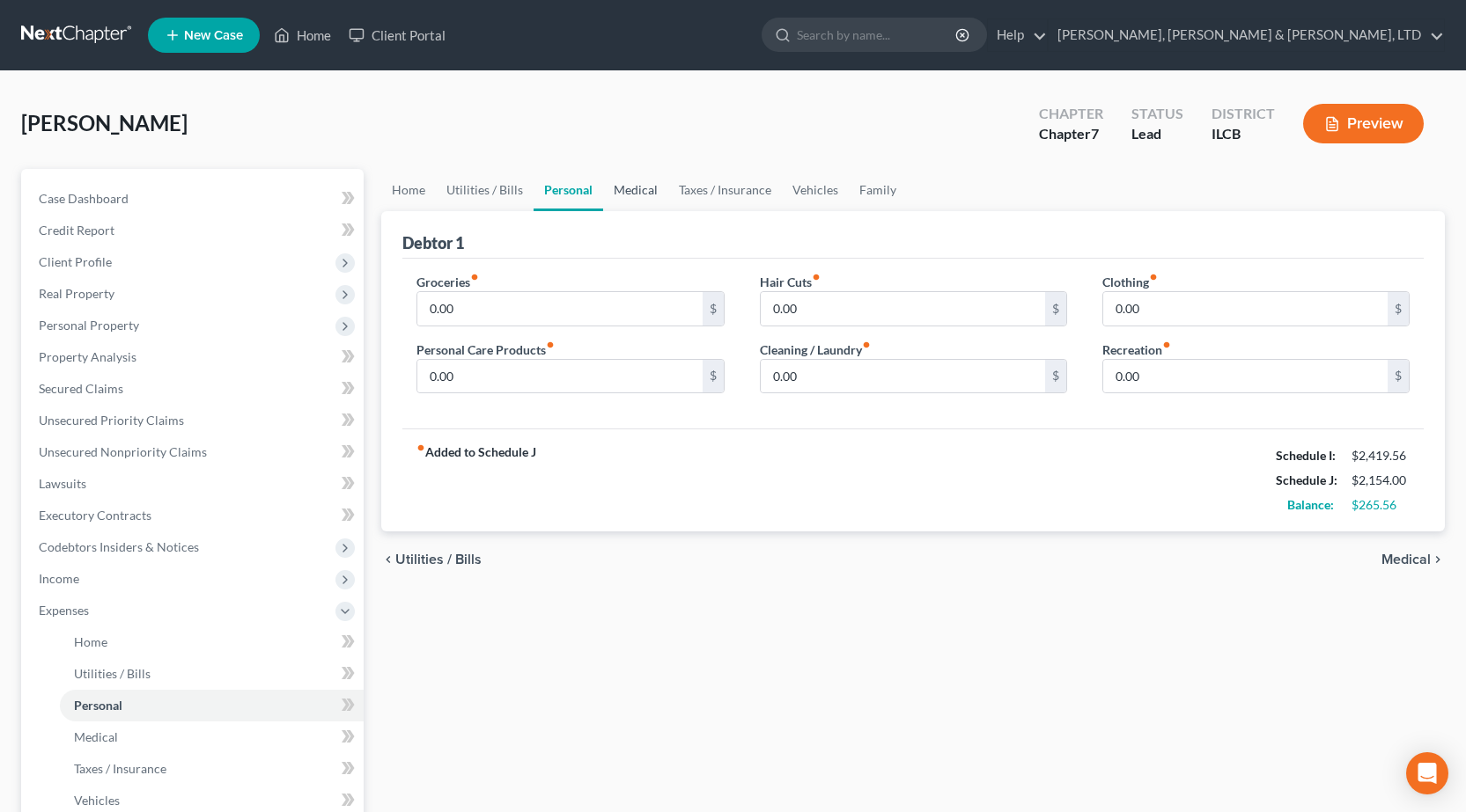
click at [639, 187] on link "Medical" at bounding box center [636, 190] width 66 height 43
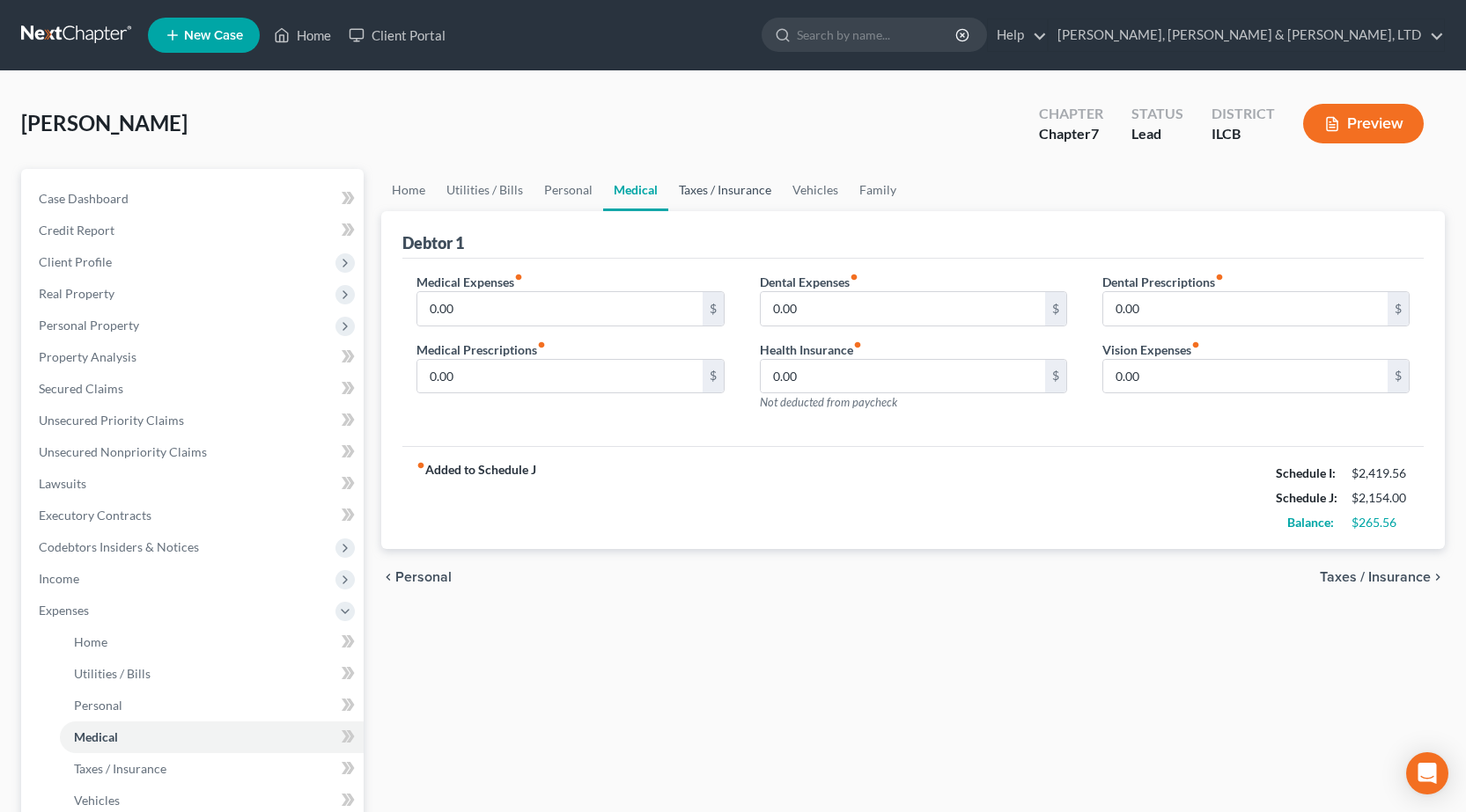
click at [715, 192] on link "Taxes / Insurance" at bounding box center [725, 190] width 113 height 43
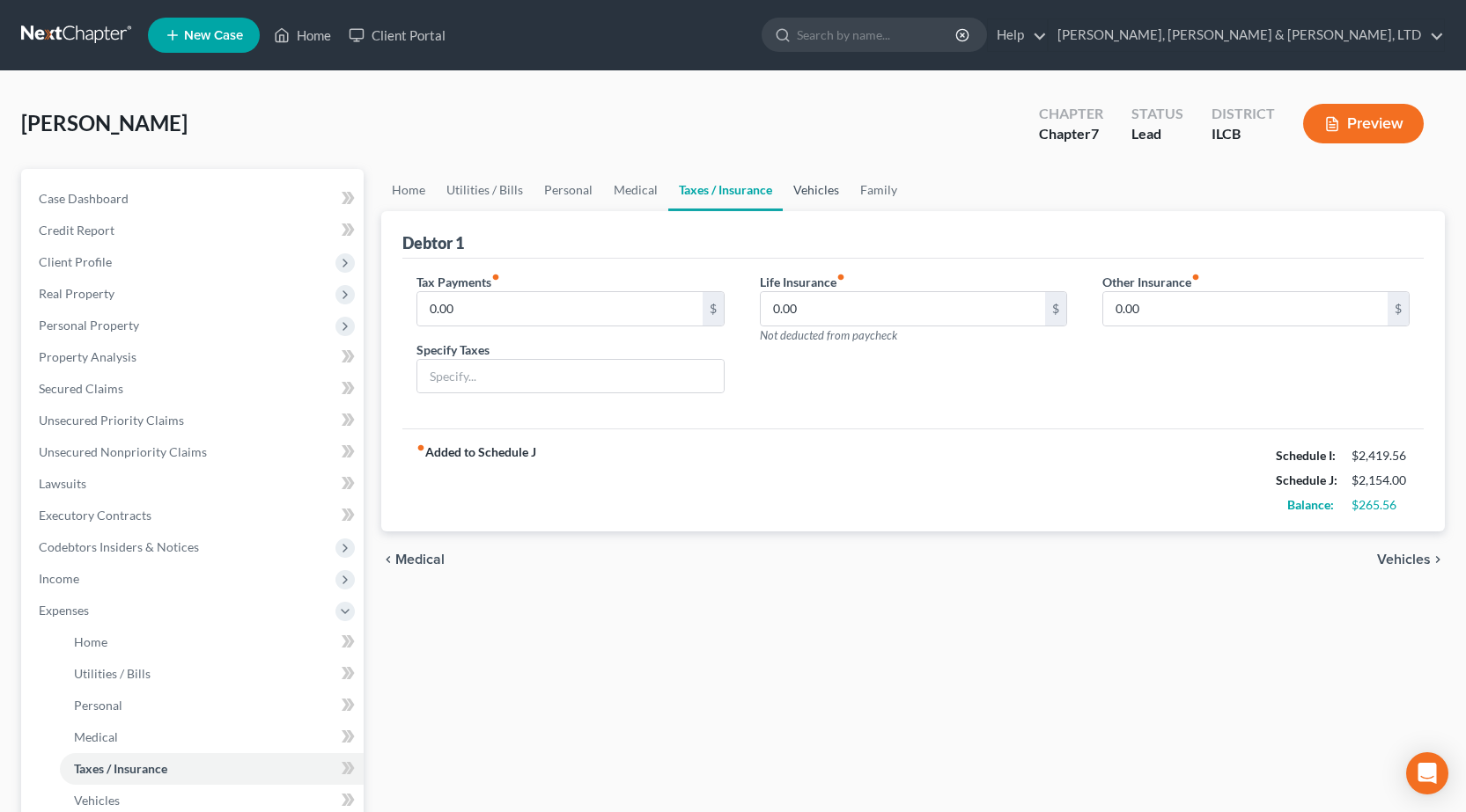
click at [811, 183] on link "Vehicles" at bounding box center [815, 190] width 67 height 43
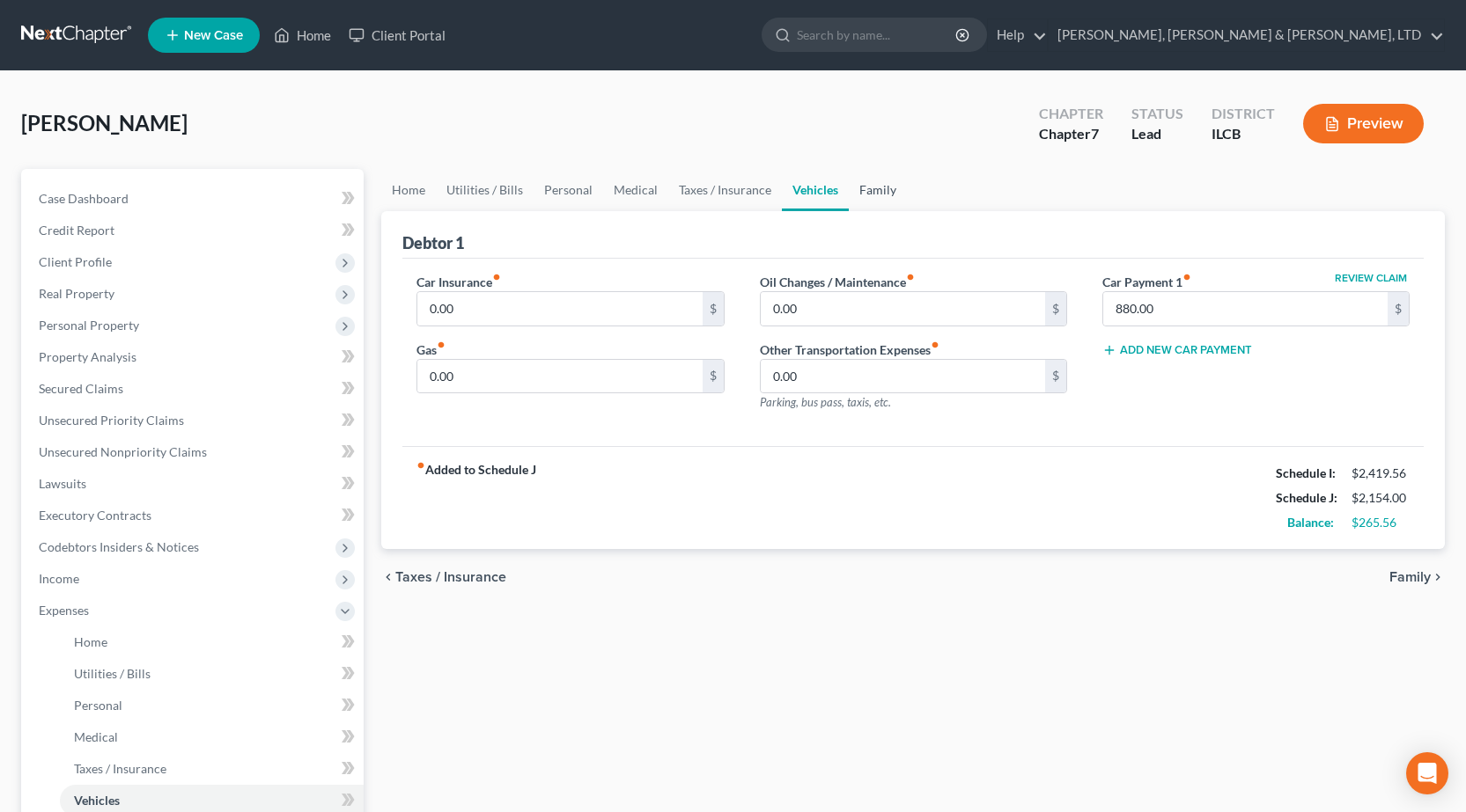
click at [869, 185] on link "Family" at bounding box center [877, 190] width 58 height 43
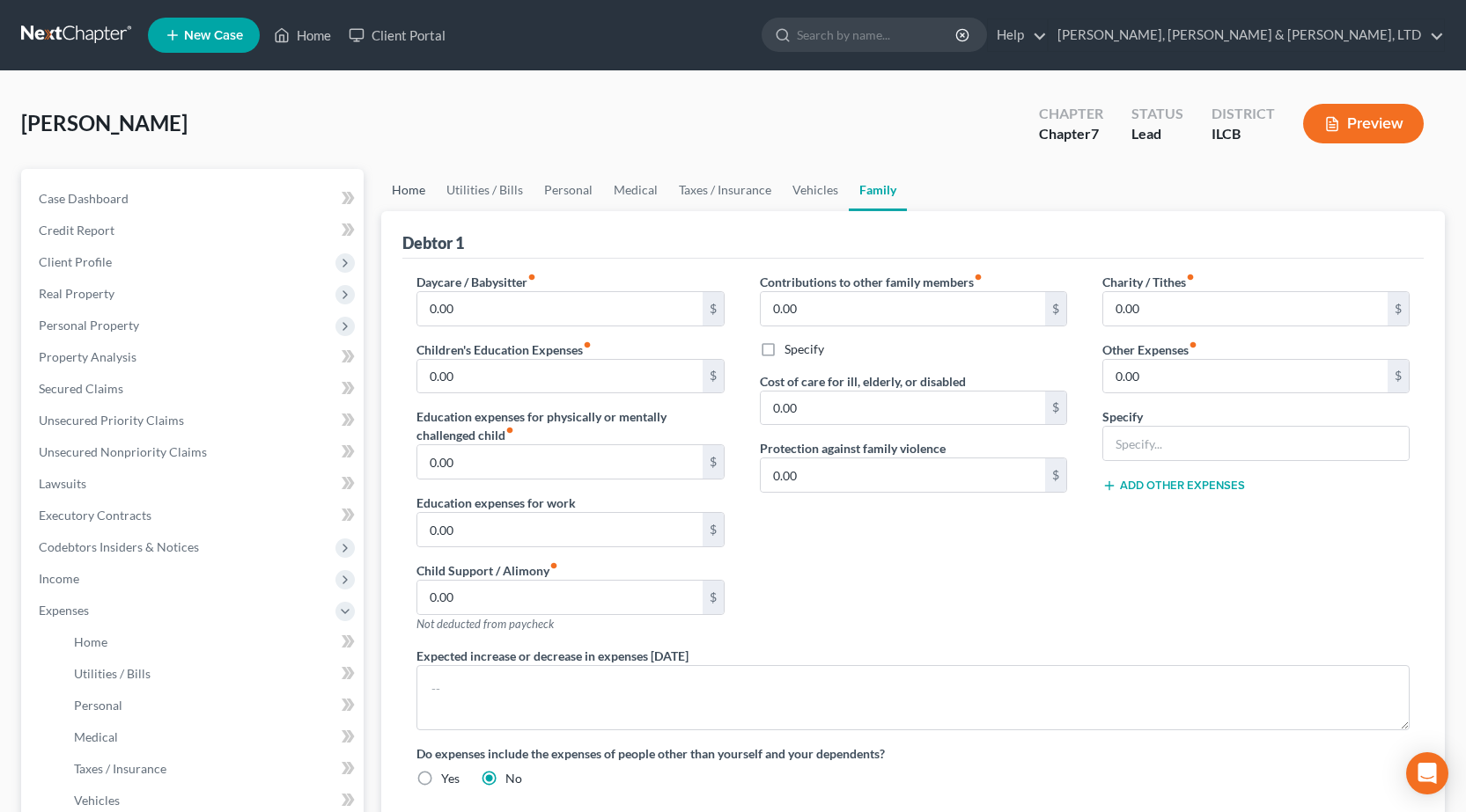
click at [420, 192] on link "Home" at bounding box center [408, 190] width 55 height 43
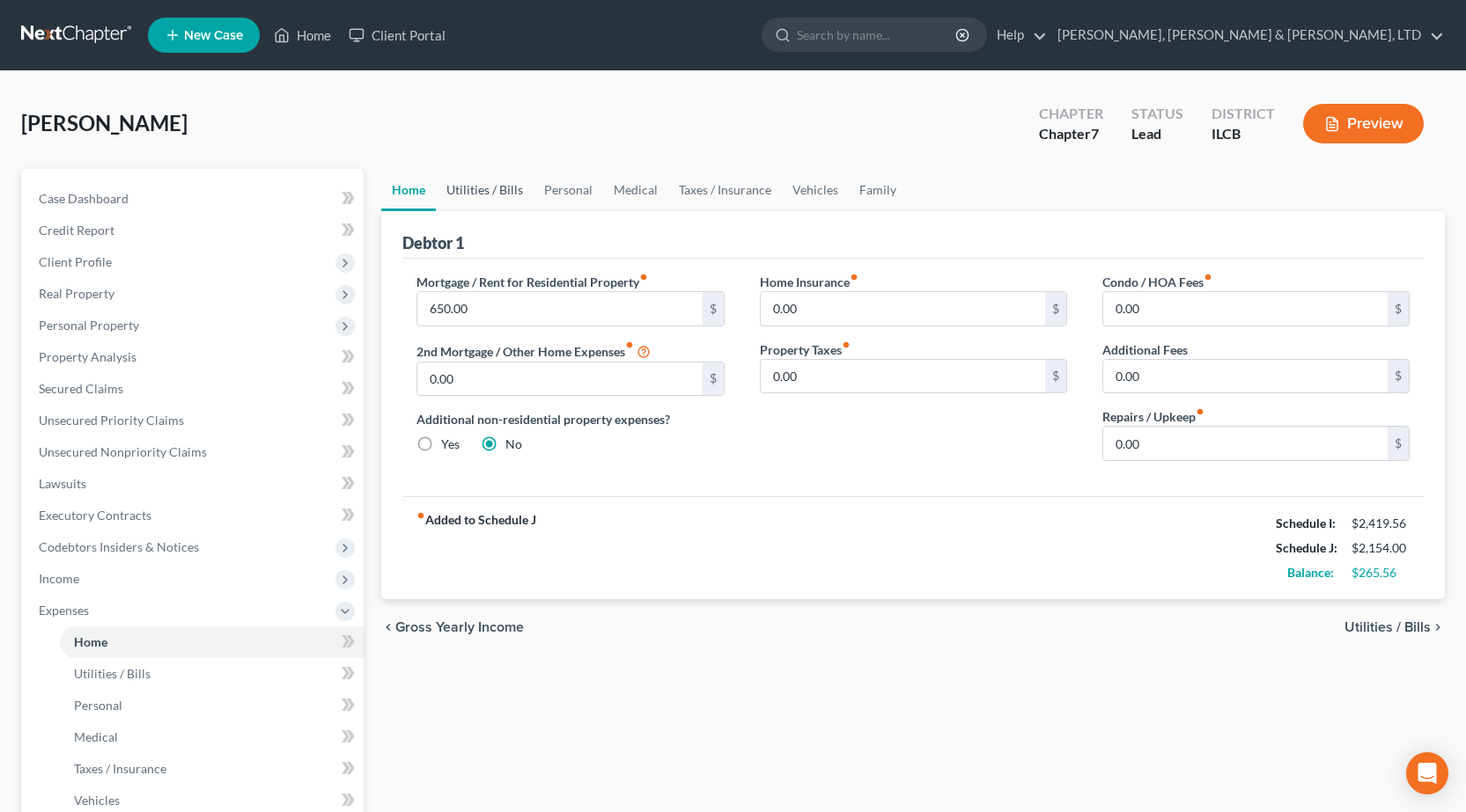
click at [462, 192] on link "Utilities / Bills" at bounding box center [485, 190] width 97 height 43
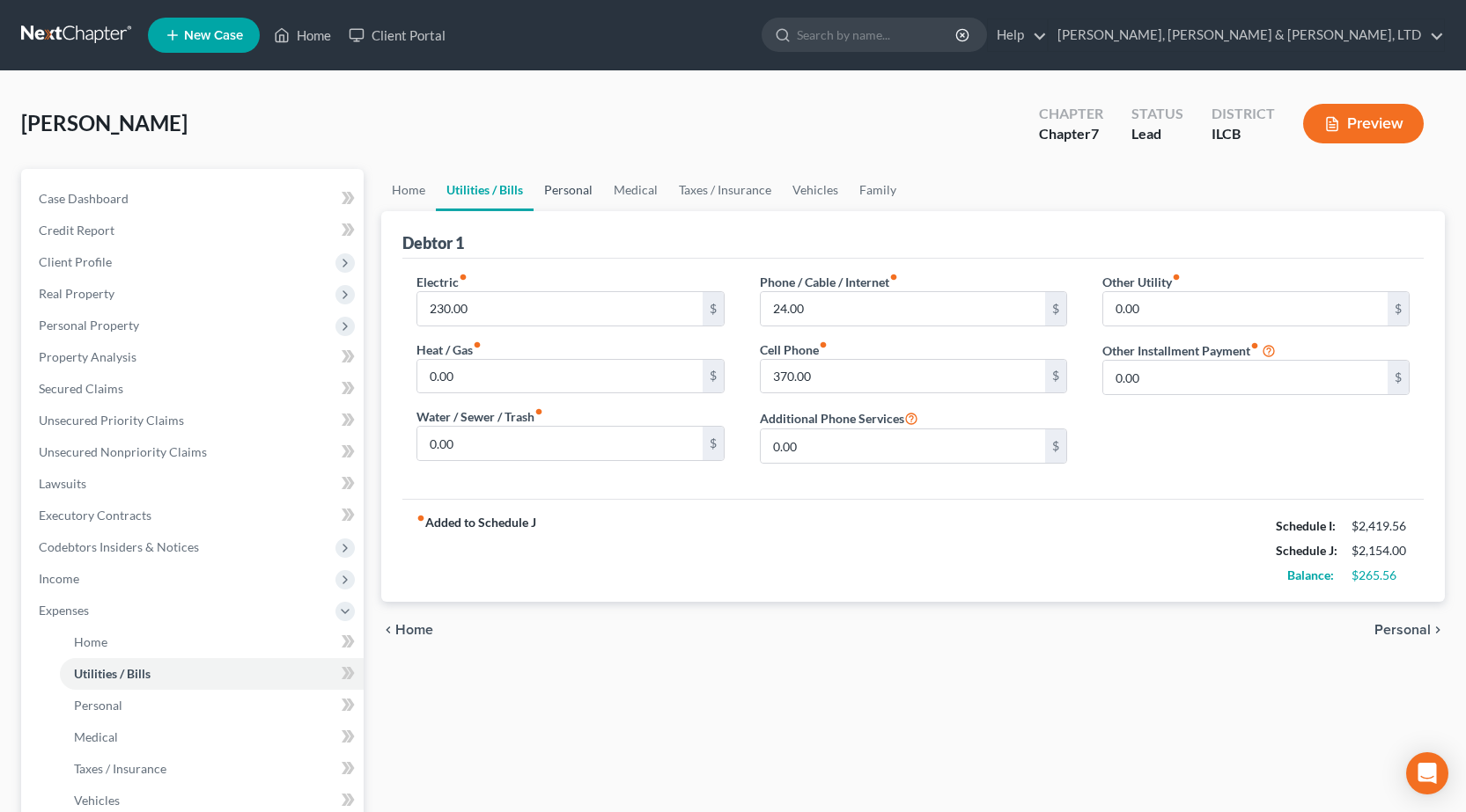
click at [580, 187] on link "Personal" at bounding box center [568, 190] width 70 height 43
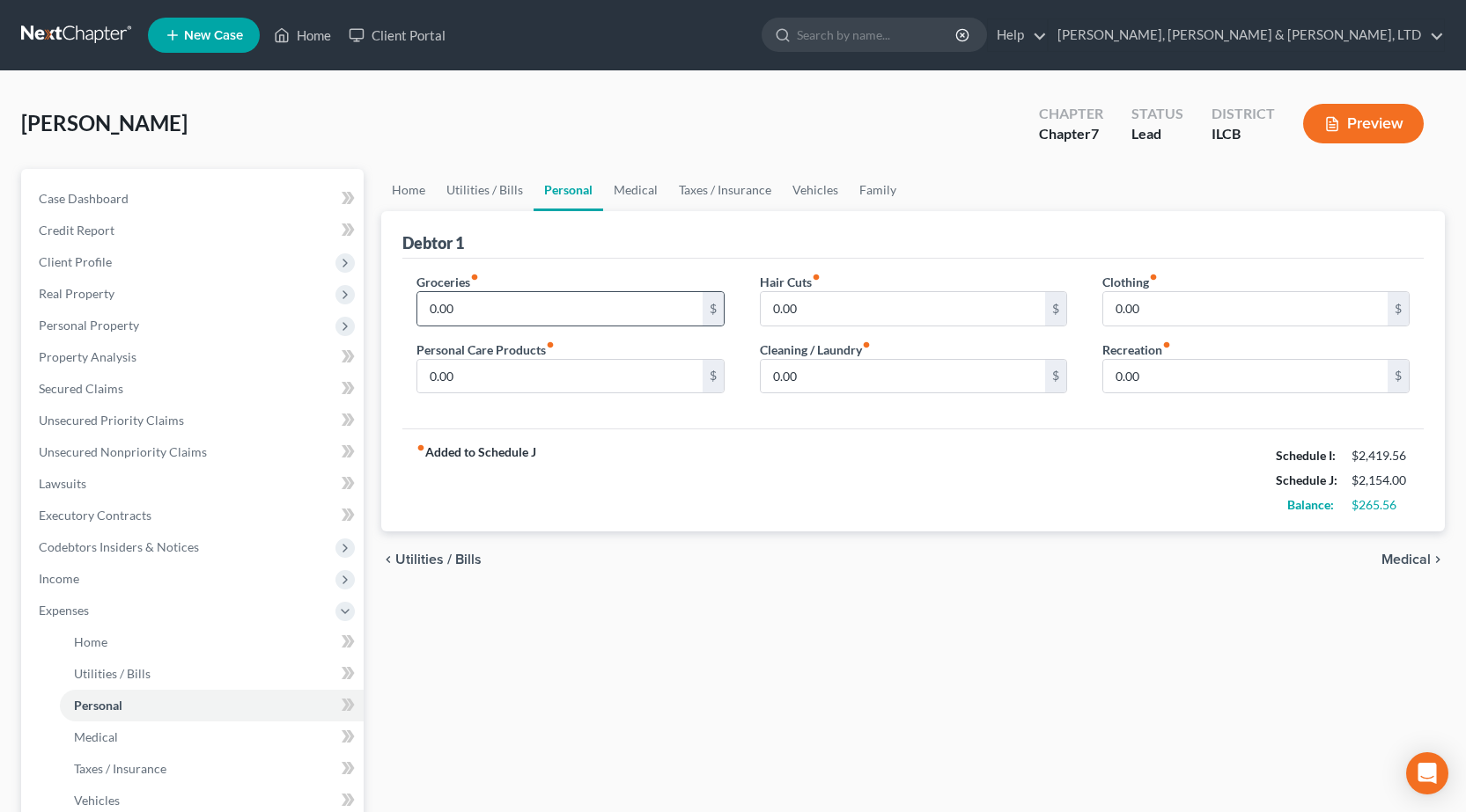
click at [509, 291] on div "0.00 $" at bounding box center [569, 308] width 307 height 35
click at [512, 320] on input "0.00" at bounding box center [559, 309] width 284 height 34
click at [480, 302] on input "0.00" at bounding box center [559, 309] width 284 height 34
type input "450"
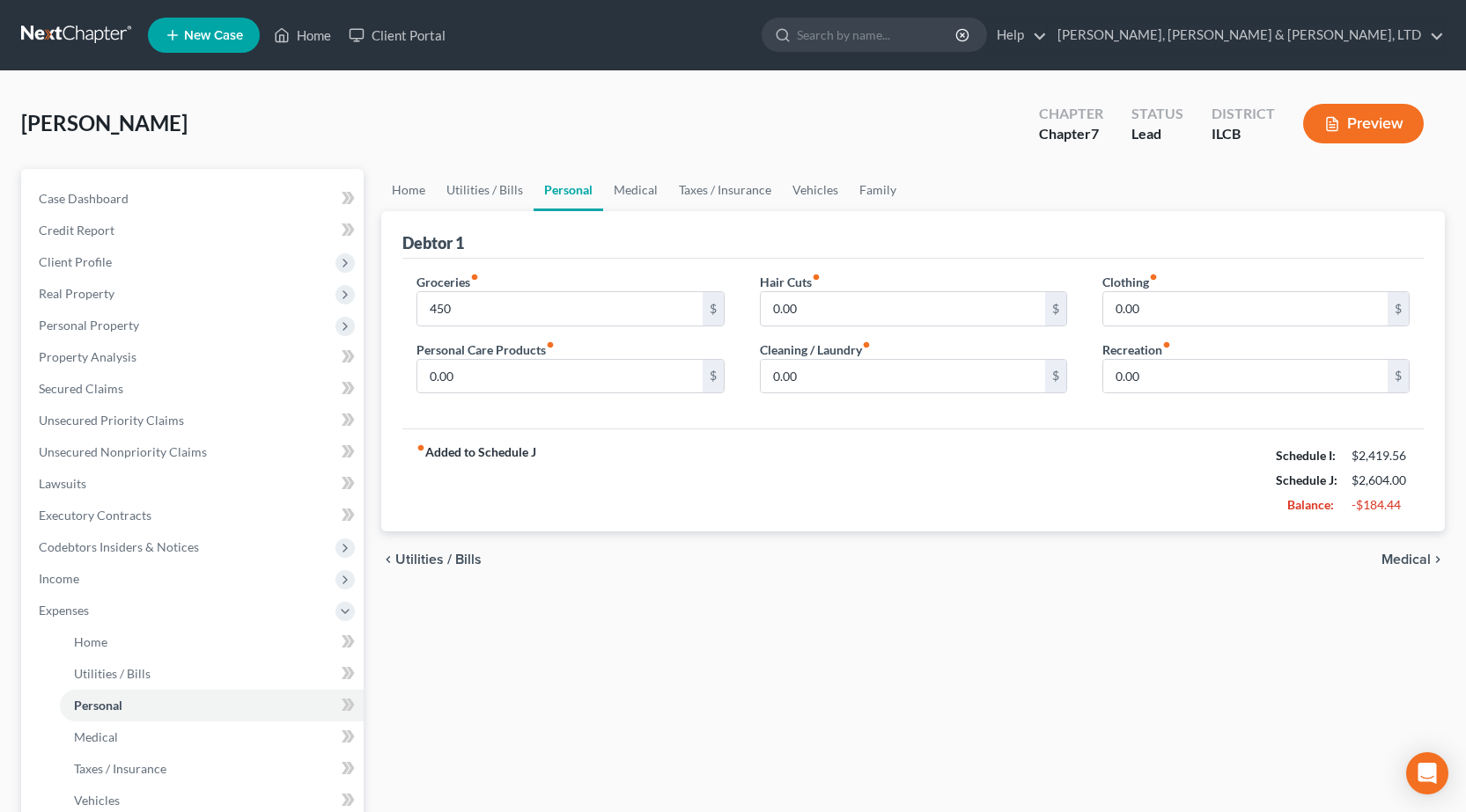
click at [1121, 238] on div "Debtor 1" at bounding box center [913, 235] width 1021 height 48
click at [1153, 300] on input "0.00" at bounding box center [1246, 309] width 284 height 34
type input "25"
click at [519, 379] on input "0.00" at bounding box center [559, 377] width 284 height 34
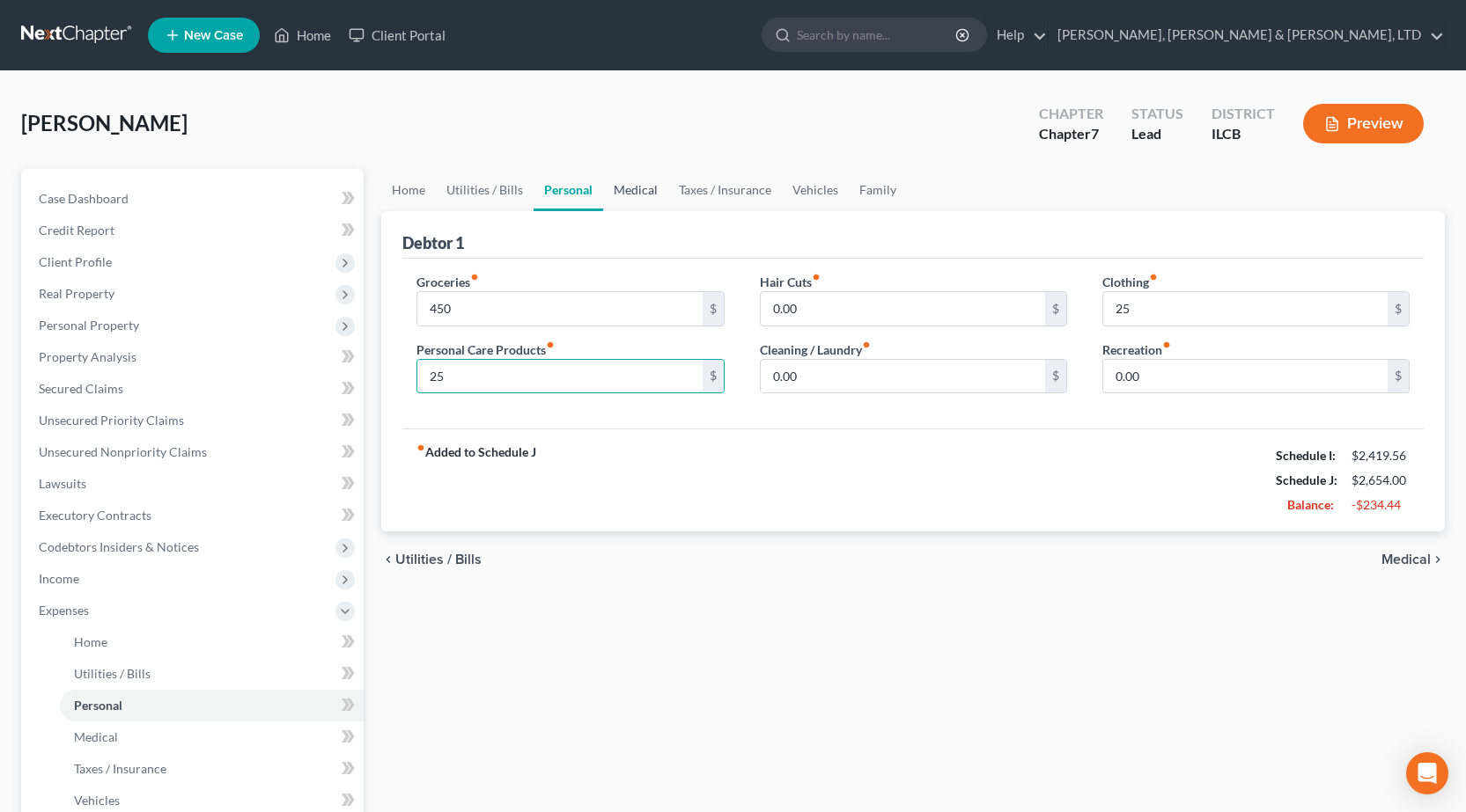
type input "25"
drag, startPoint x: 661, startPoint y: 178, endPoint x: 641, endPoint y: 180, distance: 20.1
click at [660, 178] on link "Medical" at bounding box center [636, 190] width 66 height 43
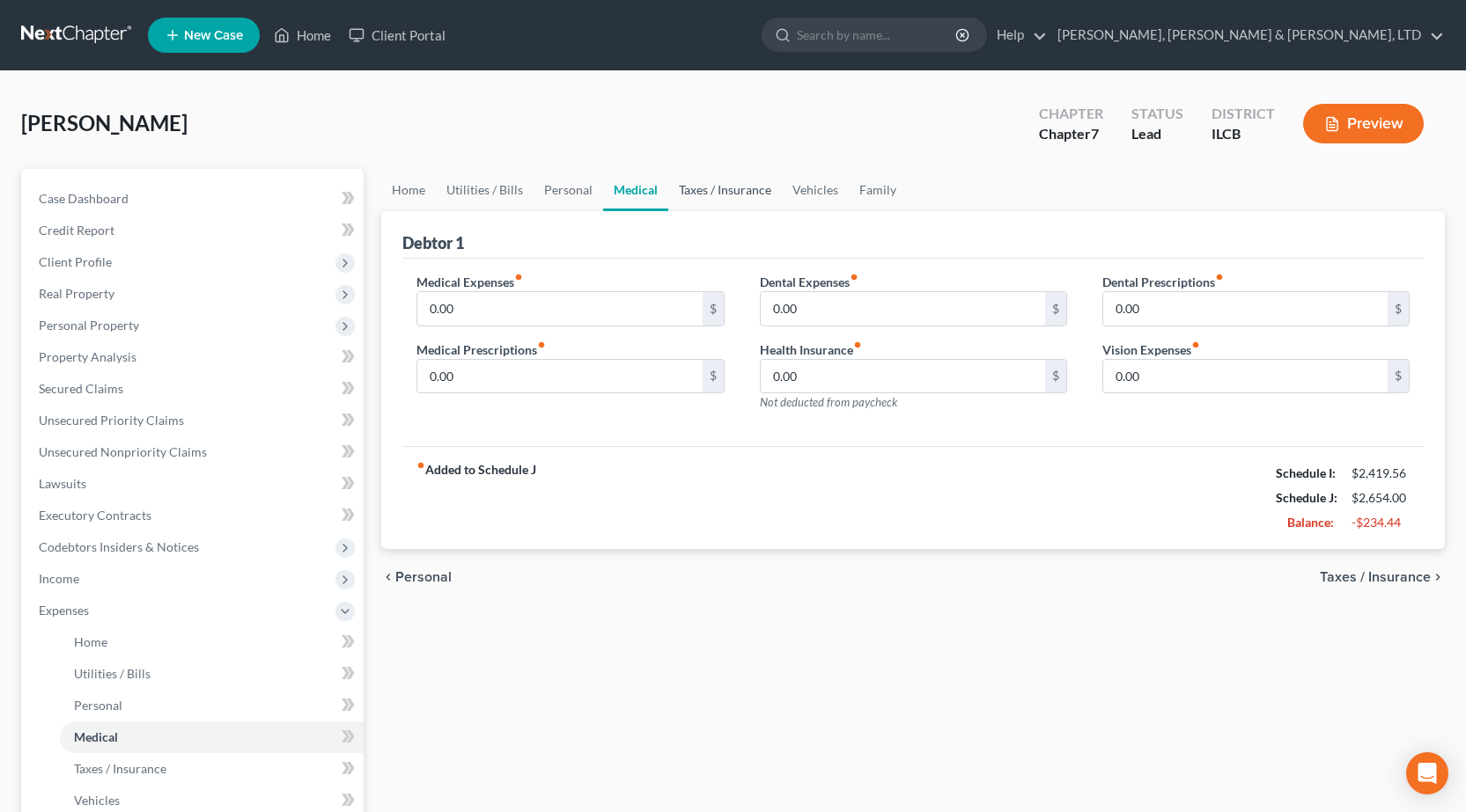
click at [728, 196] on link "Taxes / Insurance" at bounding box center [725, 190] width 113 height 43
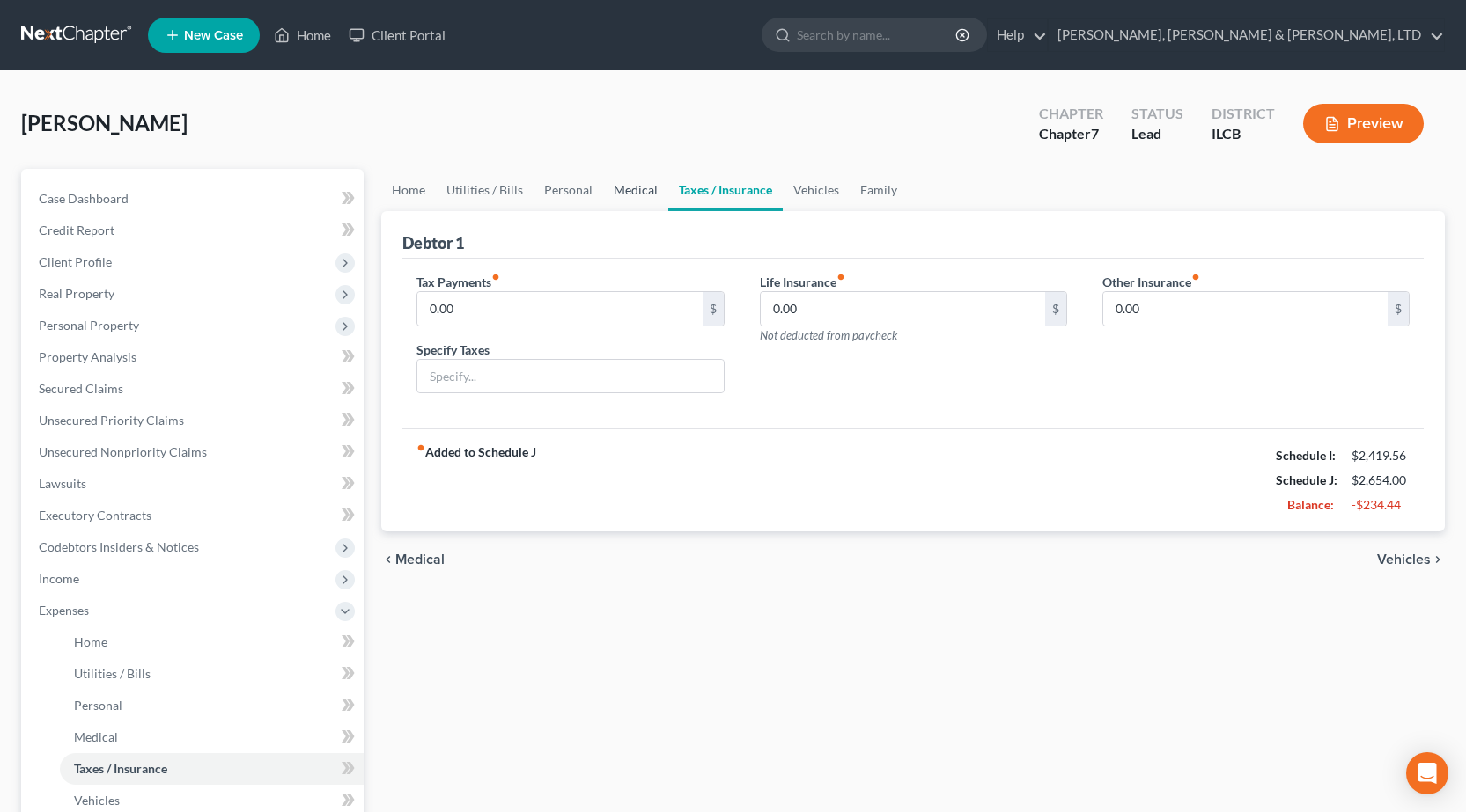
click at [628, 191] on link "Medical" at bounding box center [636, 190] width 66 height 43
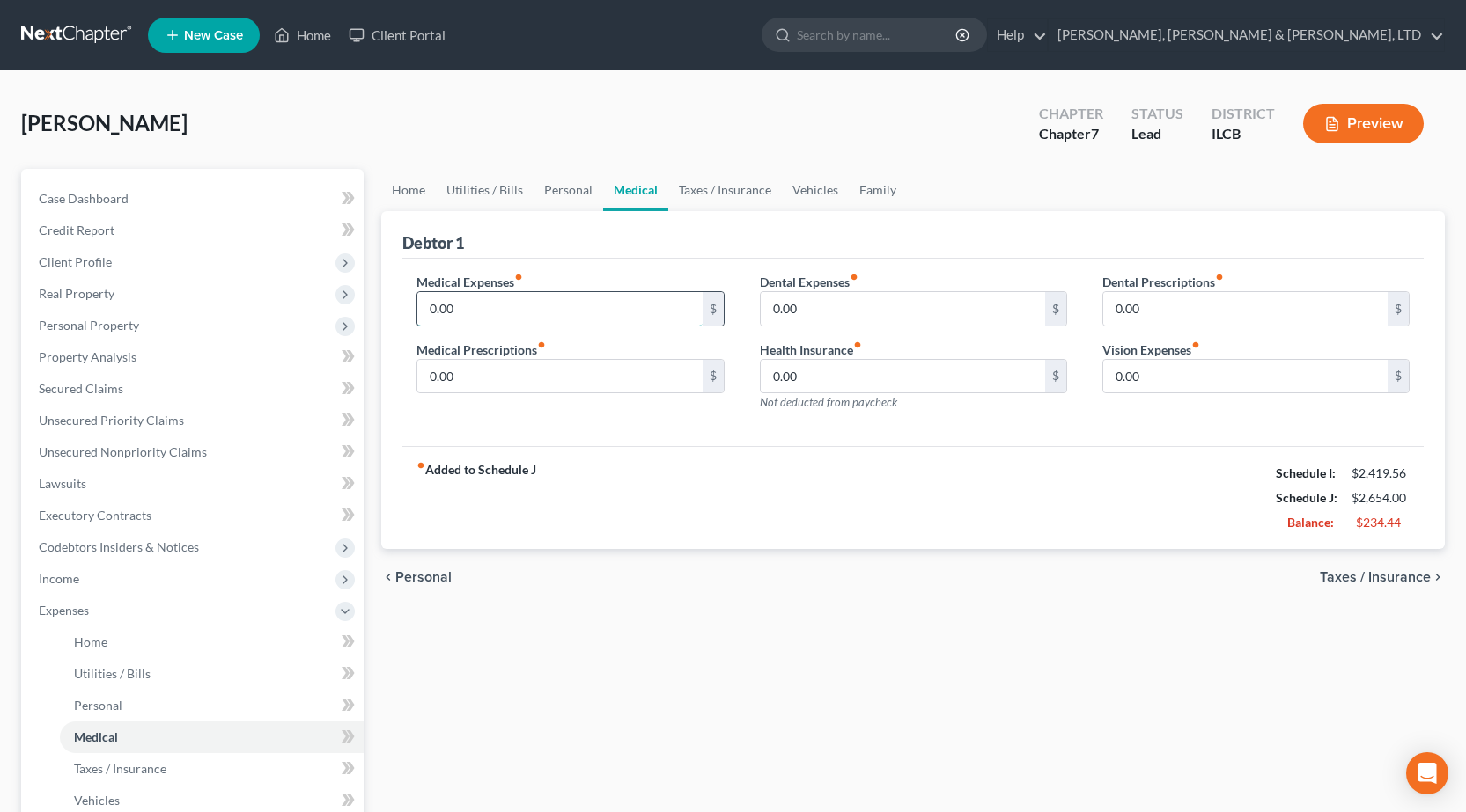
click at [537, 303] on input "0.00" at bounding box center [559, 309] width 284 height 34
type input "55"
drag, startPoint x: 677, startPoint y: 246, endPoint x: 849, endPoint y: 173, distance: 186.9
click at [678, 246] on div "Debtor 1" at bounding box center [913, 235] width 1021 height 48
click at [712, 186] on link "Taxes / Insurance" at bounding box center [725, 190] width 113 height 43
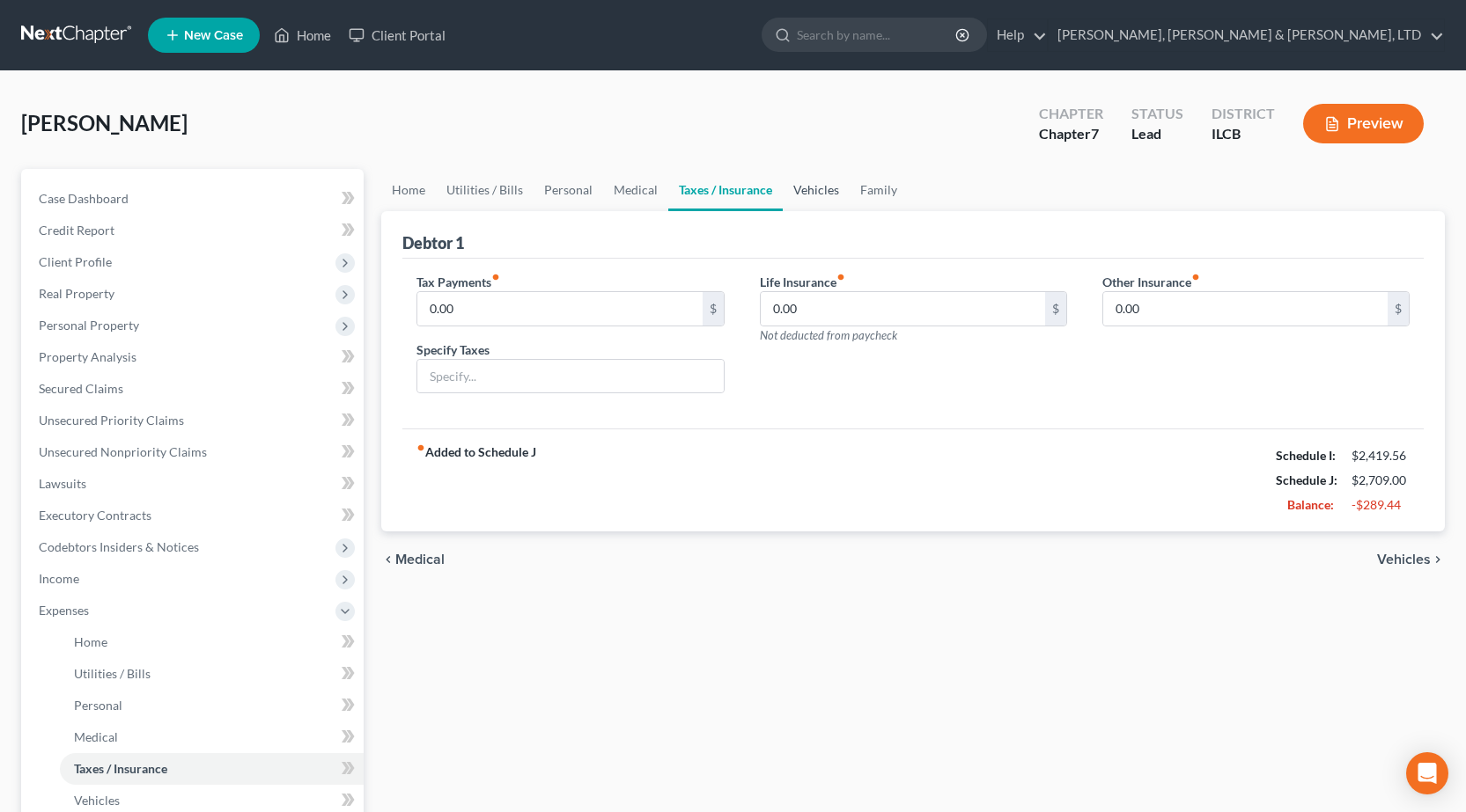
click at [821, 190] on link "Vehicles" at bounding box center [815, 190] width 67 height 43
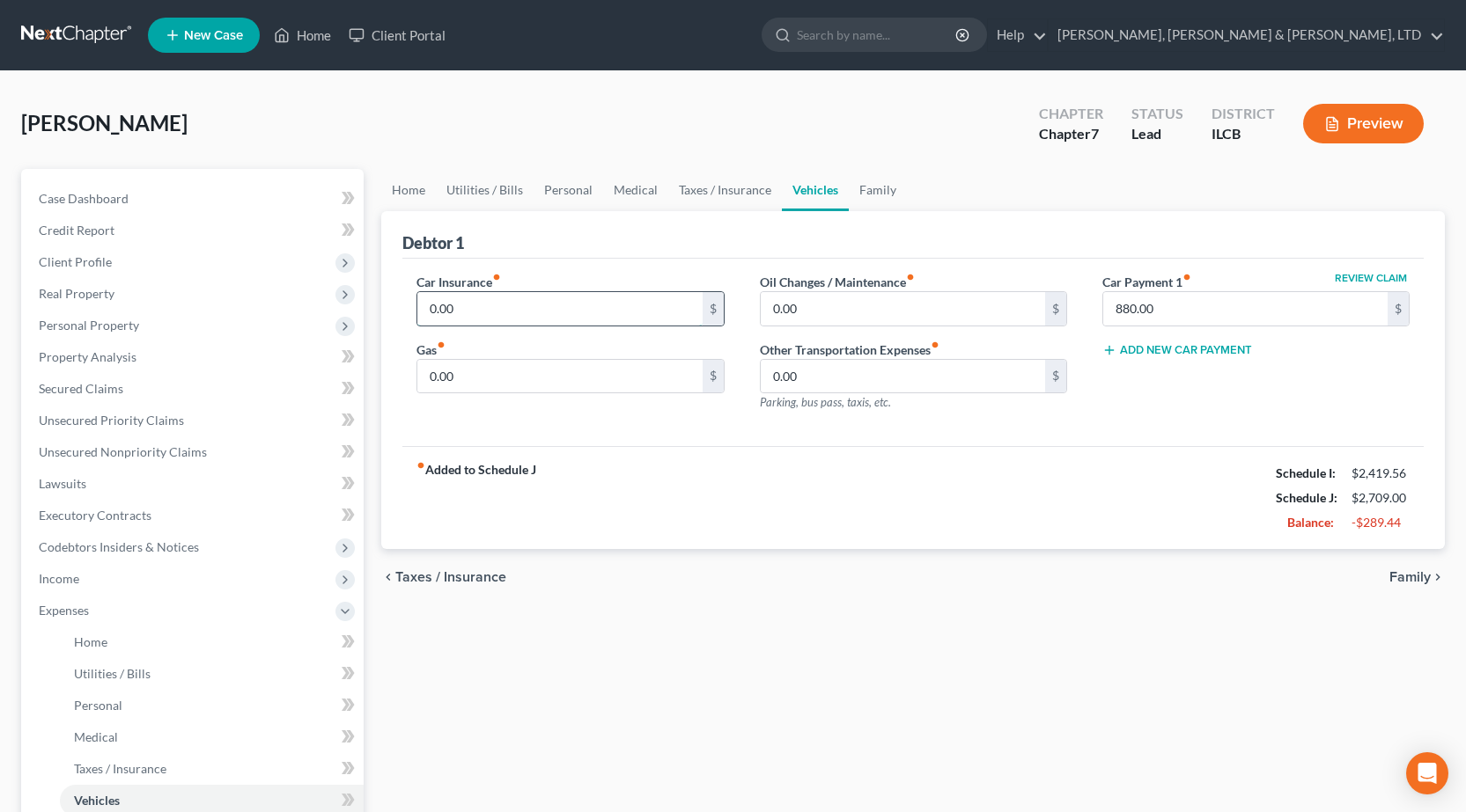
click at [561, 305] on input "0.00" at bounding box center [559, 309] width 284 height 34
type input "231"
click at [820, 245] on div "Debtor 1" at bounding box center [913, 235] width 1021 height 48
click at [895, 318] on input "0.00" at bounding box center [903, 309] width 284 height 34
type input "25"
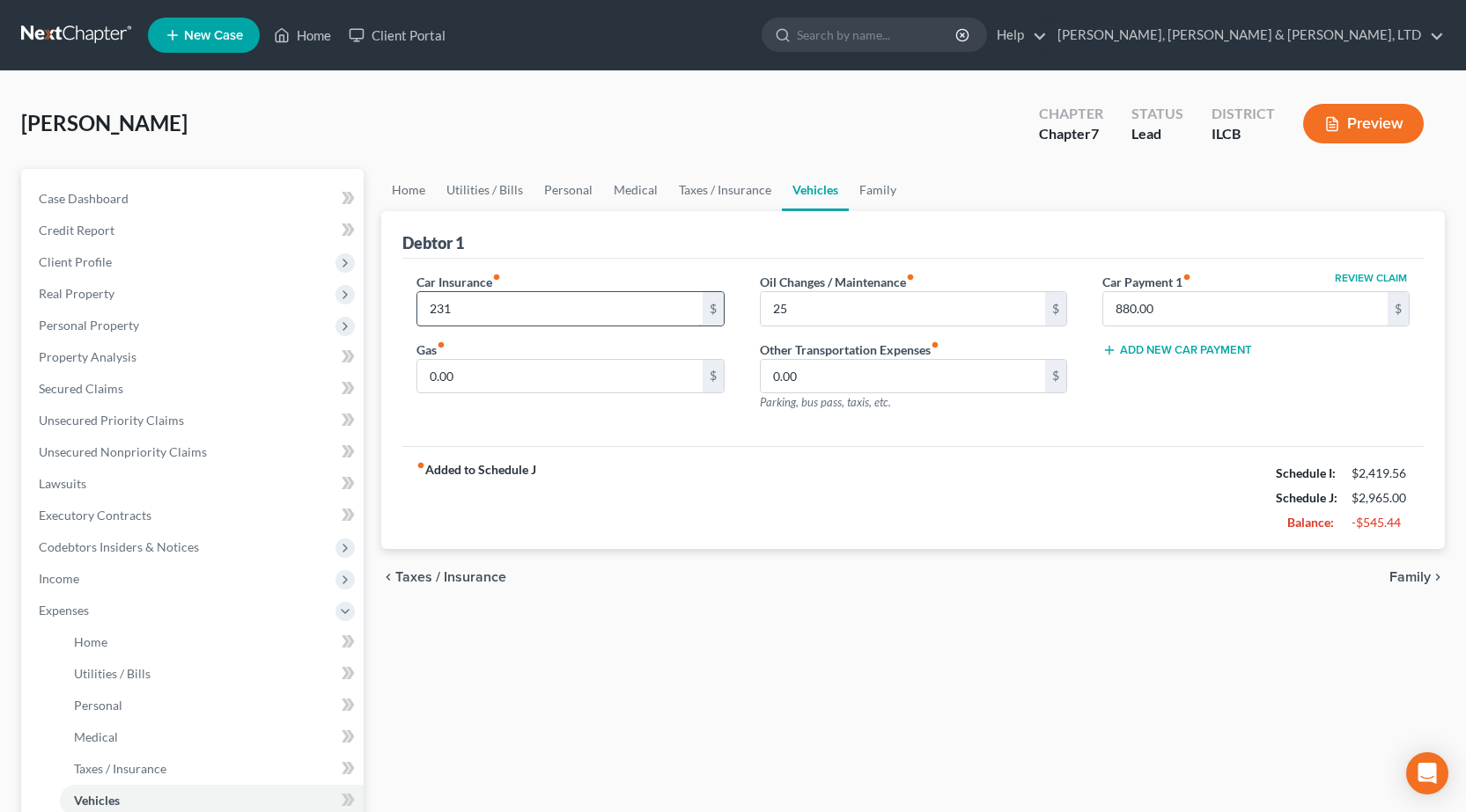
drag, startPoint x: 687, startPoint y: 604, endPoint x: 535, endPoint y: 322, distance: 320.4
click at [687, 597] on div "chevron_left Taxes / Insurance Family chevron_right" at bounding box center [913, 577] width 1064 height 57
click at [503, 382] on input "0.00" at bounding box center [559, 377] width 284 height 34
type input "225"
click at [870, 560] on div "chevron_left Taxes / Insurance Family chevron_right" at bounding box center [913, 577] width 1064 height 57
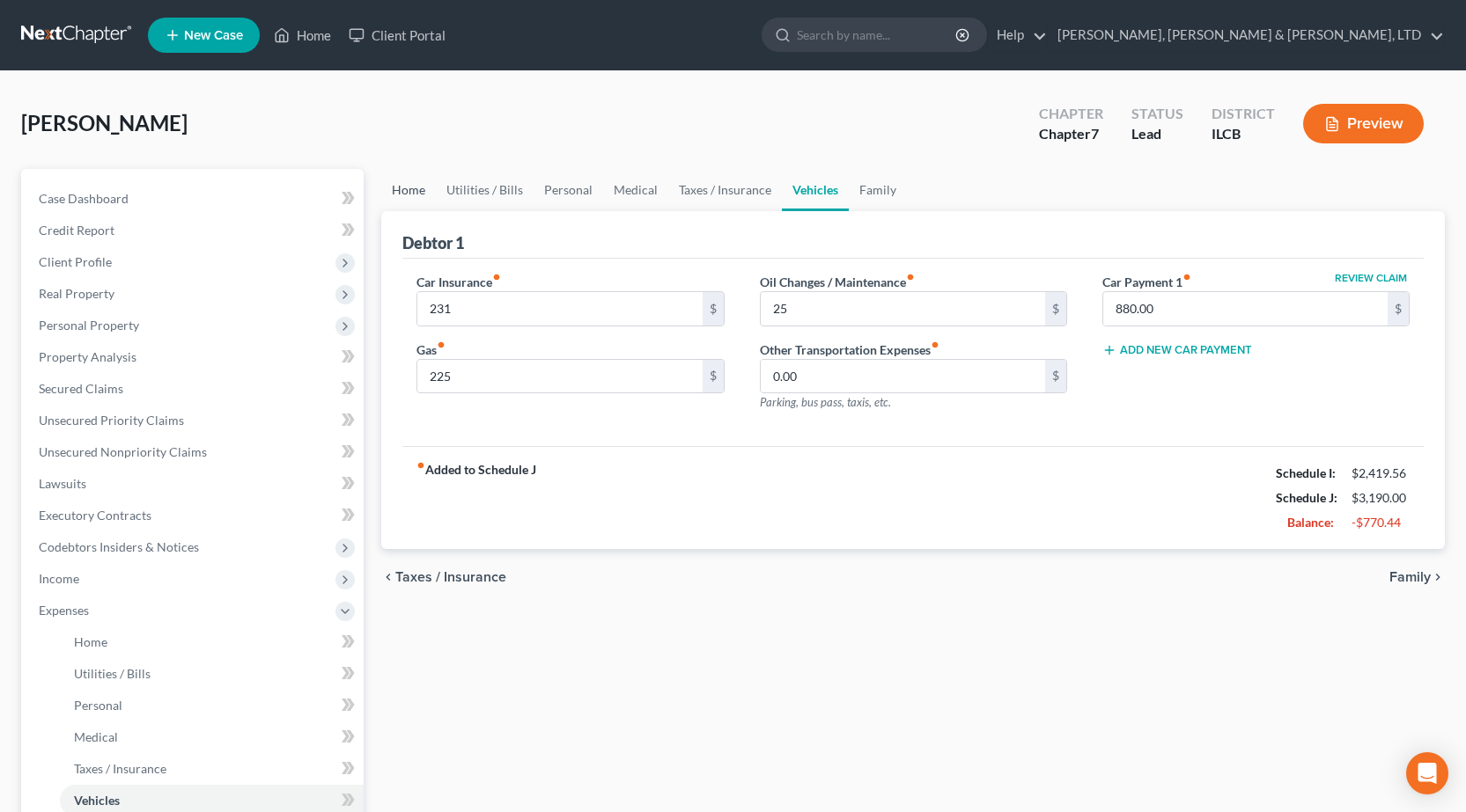
click at [423, 195] on link "Home" at bounding box center [408, 190] width 55 height 43
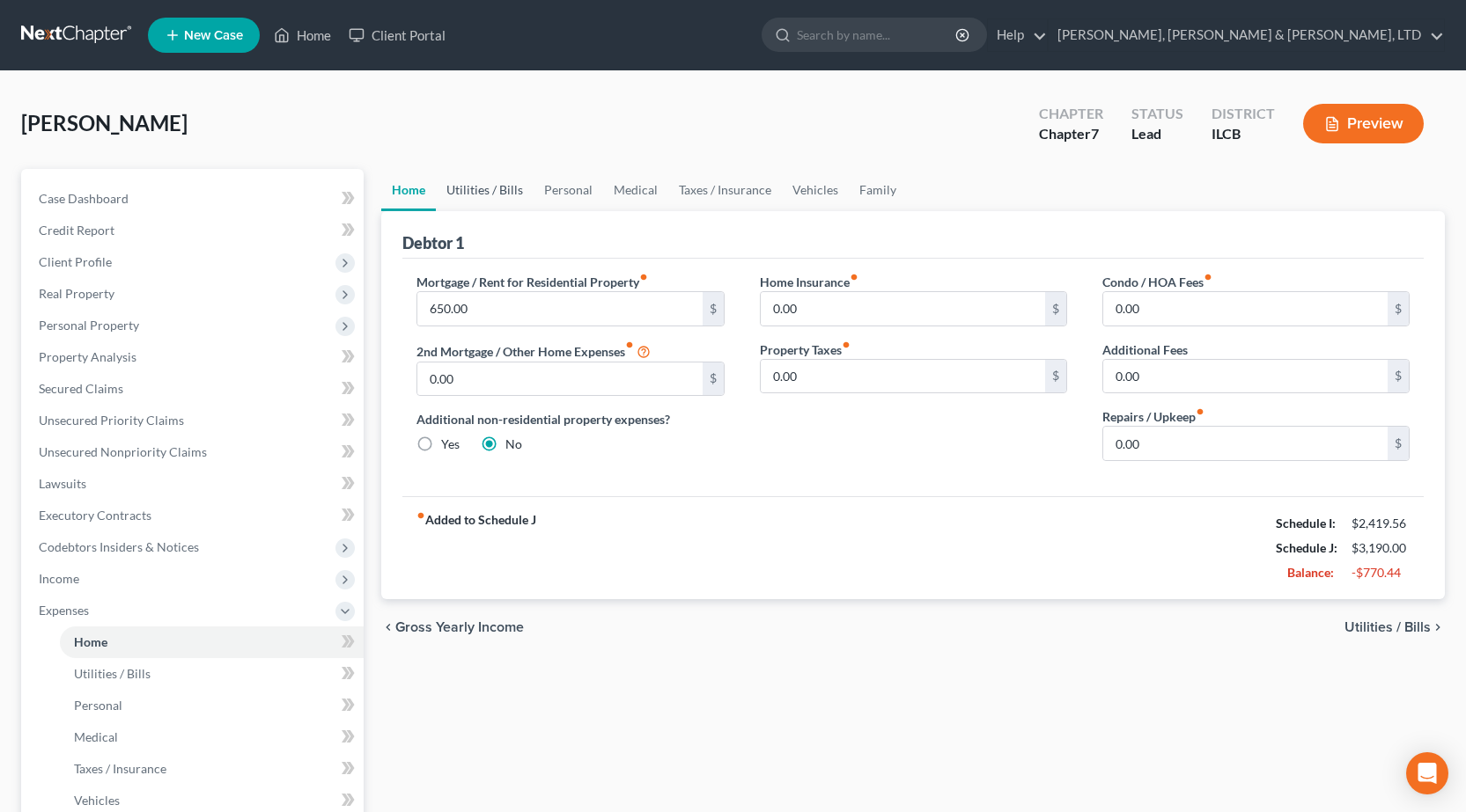
click at [485, 199] on link "Utilities / Bills" at bounding box center [485, 190] width 97 height 43
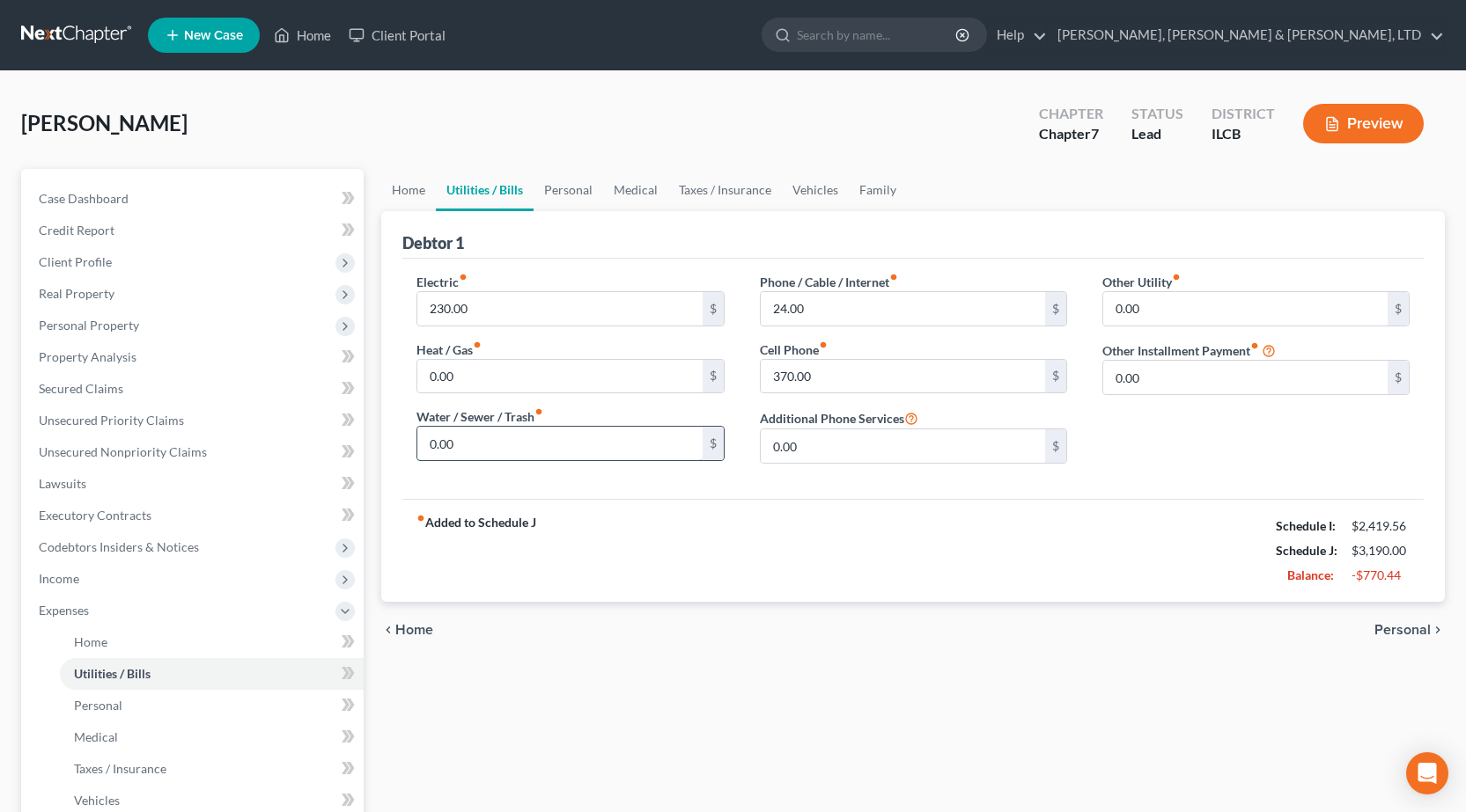
click at [526, 438] on input "0.00" at bounding box center [559, 444] width 284 height 34
type input "160"
click at [777, 464] on div "0.00 $" at bounding box center [913, 446] width 307 height 35
drag, startPoint x: 842, startPoint y: 516, endPoint x: 877, endPoint y: 502, distance: 37.7
click at [843, 516] on div "fiber_manual_record Added to Schedule J Schedule I: $2,419.56 Schedule J: $3,35…" at bounding box center [913, 551] width 1021 height 103
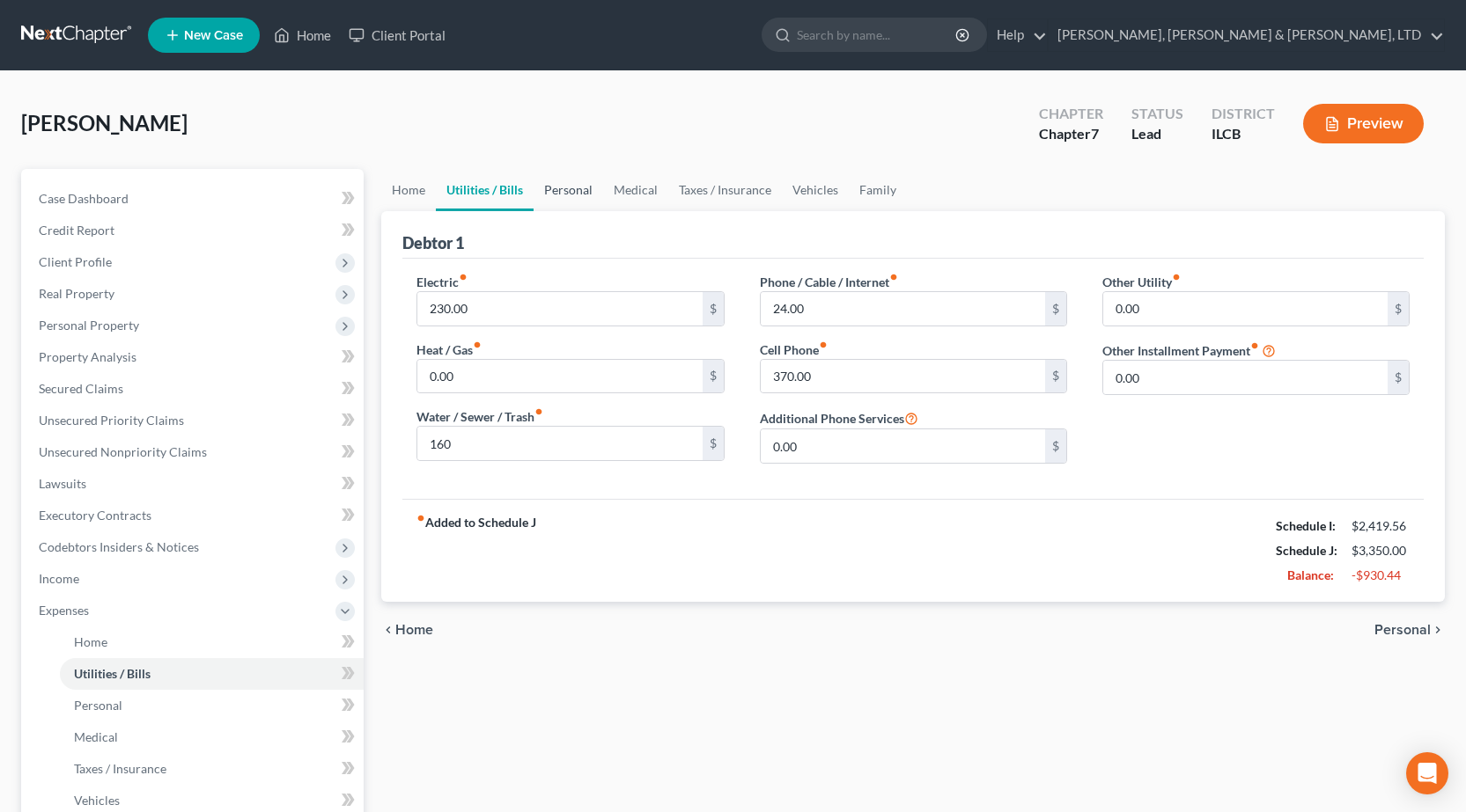
click at [579, 195] on link "Personal" at bounding box center [568, 190] width 70 height 43
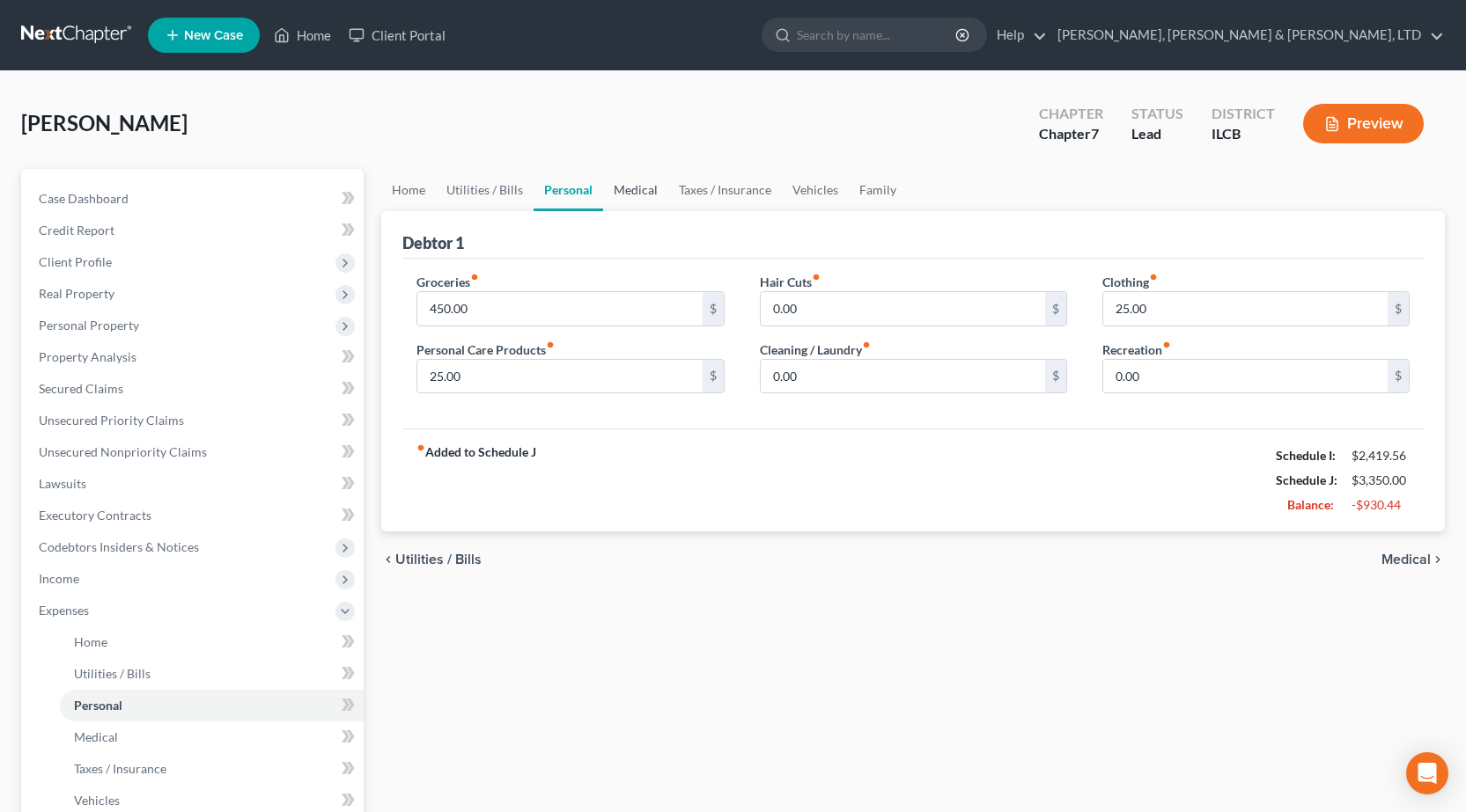
click at [631, 189] on link "Medical" at bounding box center [636, 190] width 66 height 43
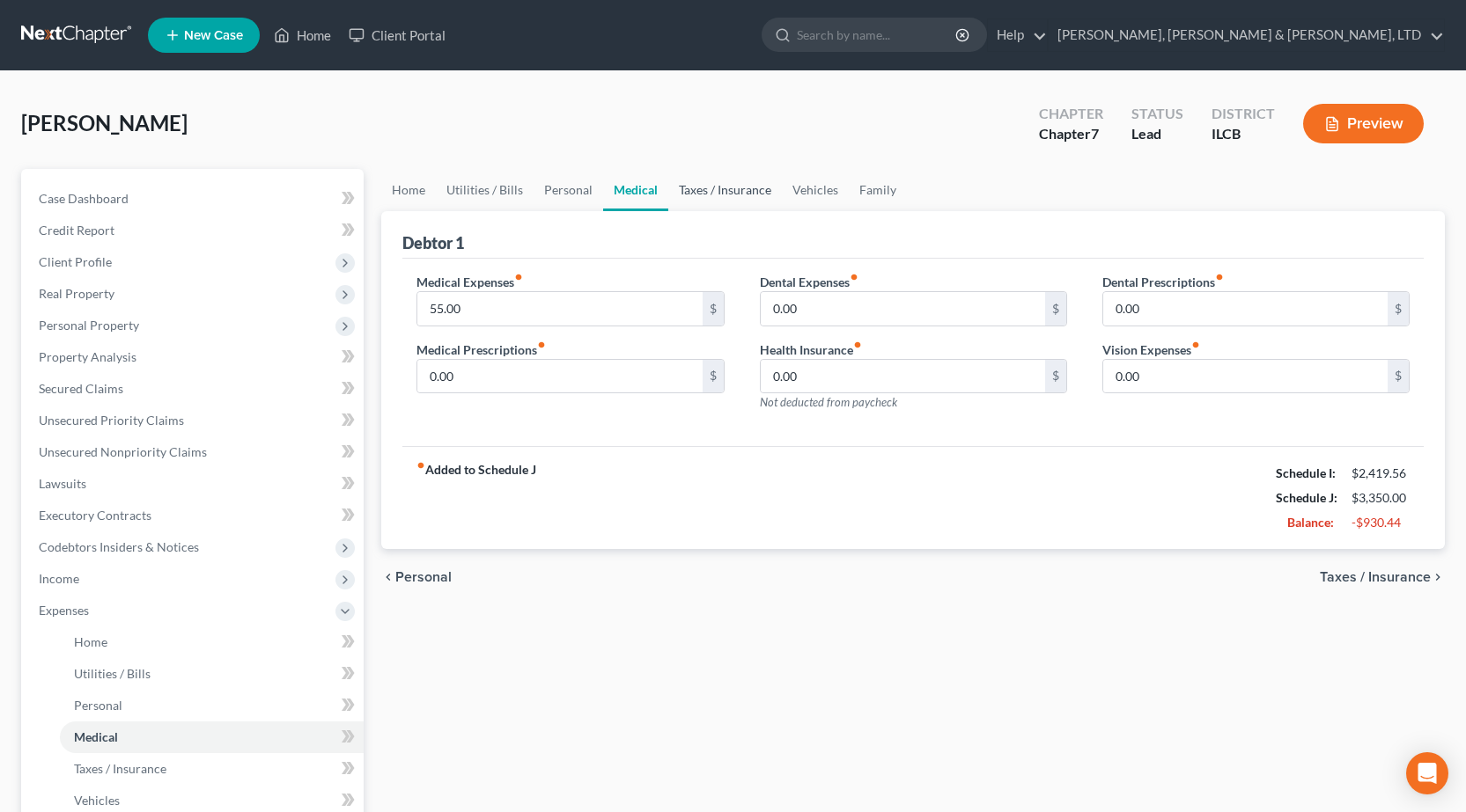
click at [716, 189] on link "Taxes / Insurance" at bounding box center [725, 190] width 113 height 43
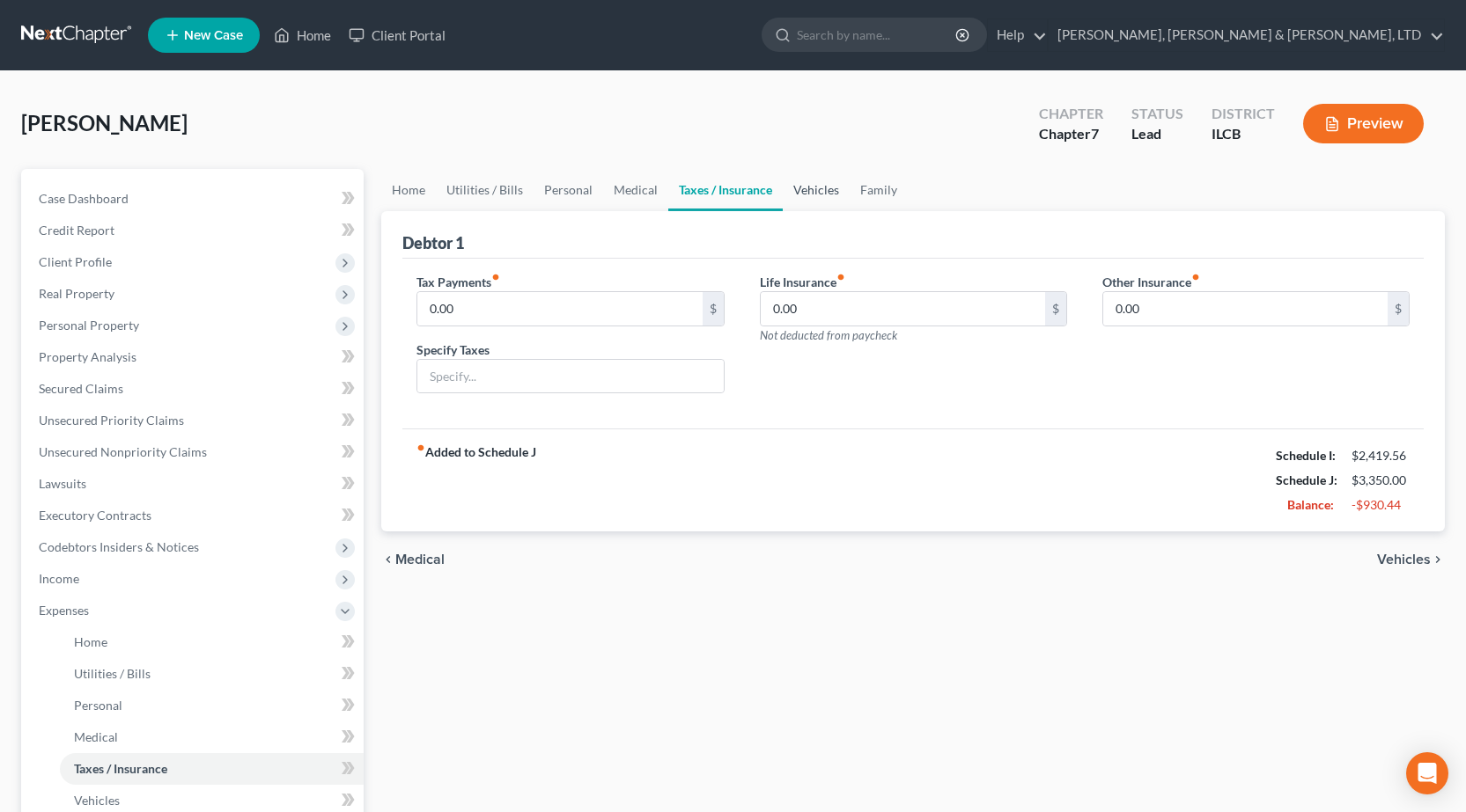
click at [811, 198] on link "Vehicles" at bounding box center [815, 190] width 67 height 43
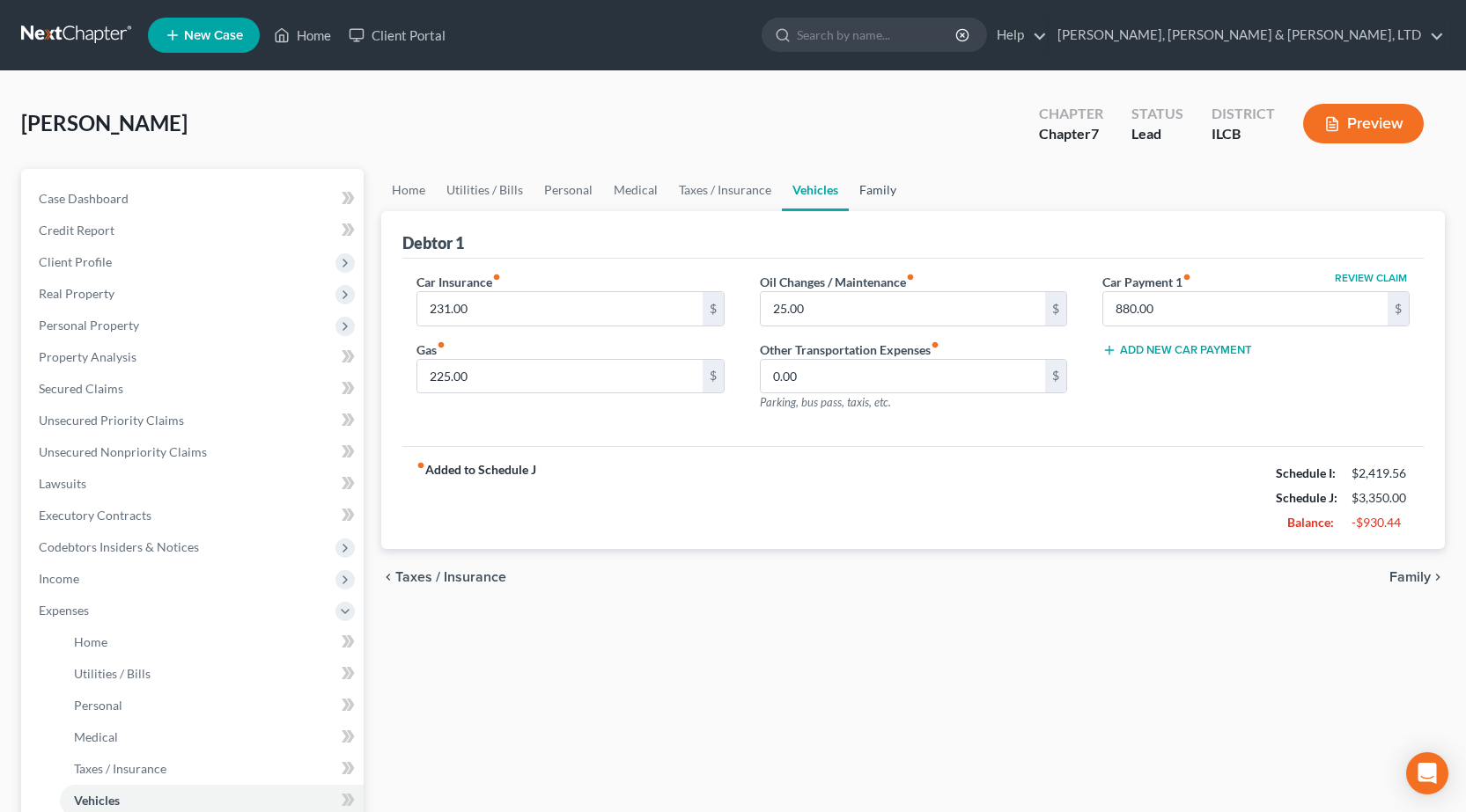
click at [899, 175] on link "Family" at bounding box center [877, 190] width 58 height 43
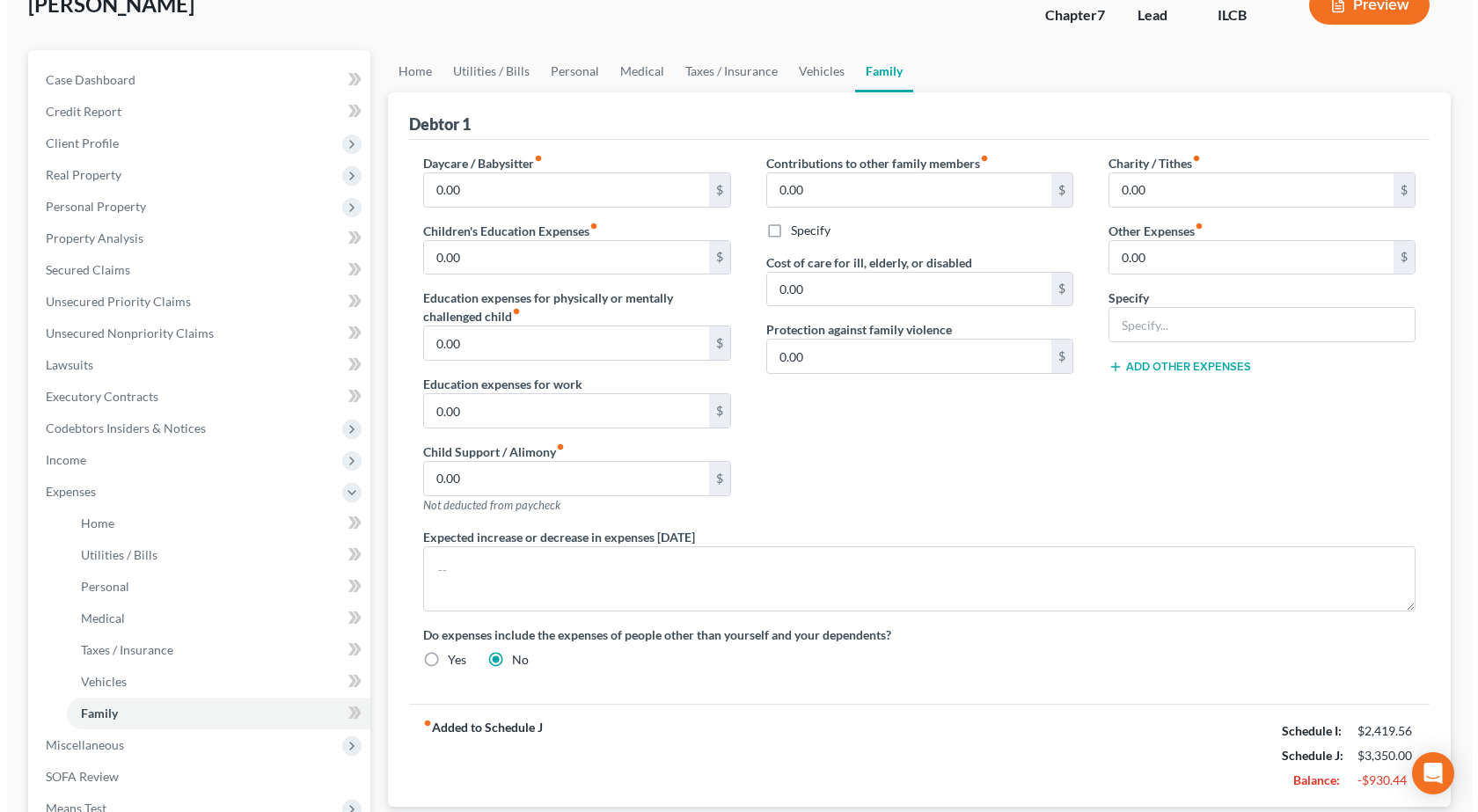
scroll to position [344, 0]
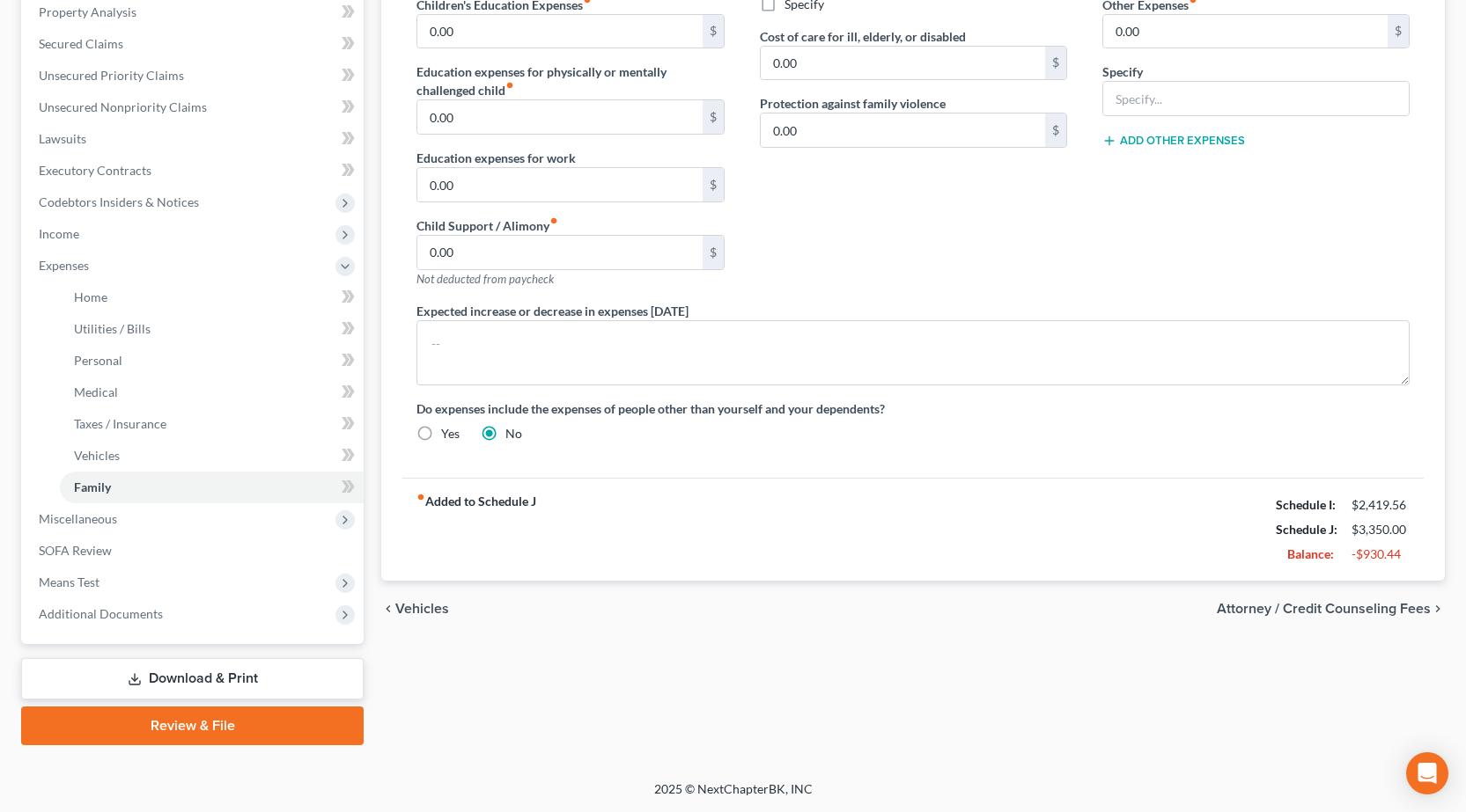
click at [189, 675] on link "Download & Print" at bounding box center [192, 679] width 343 height 42
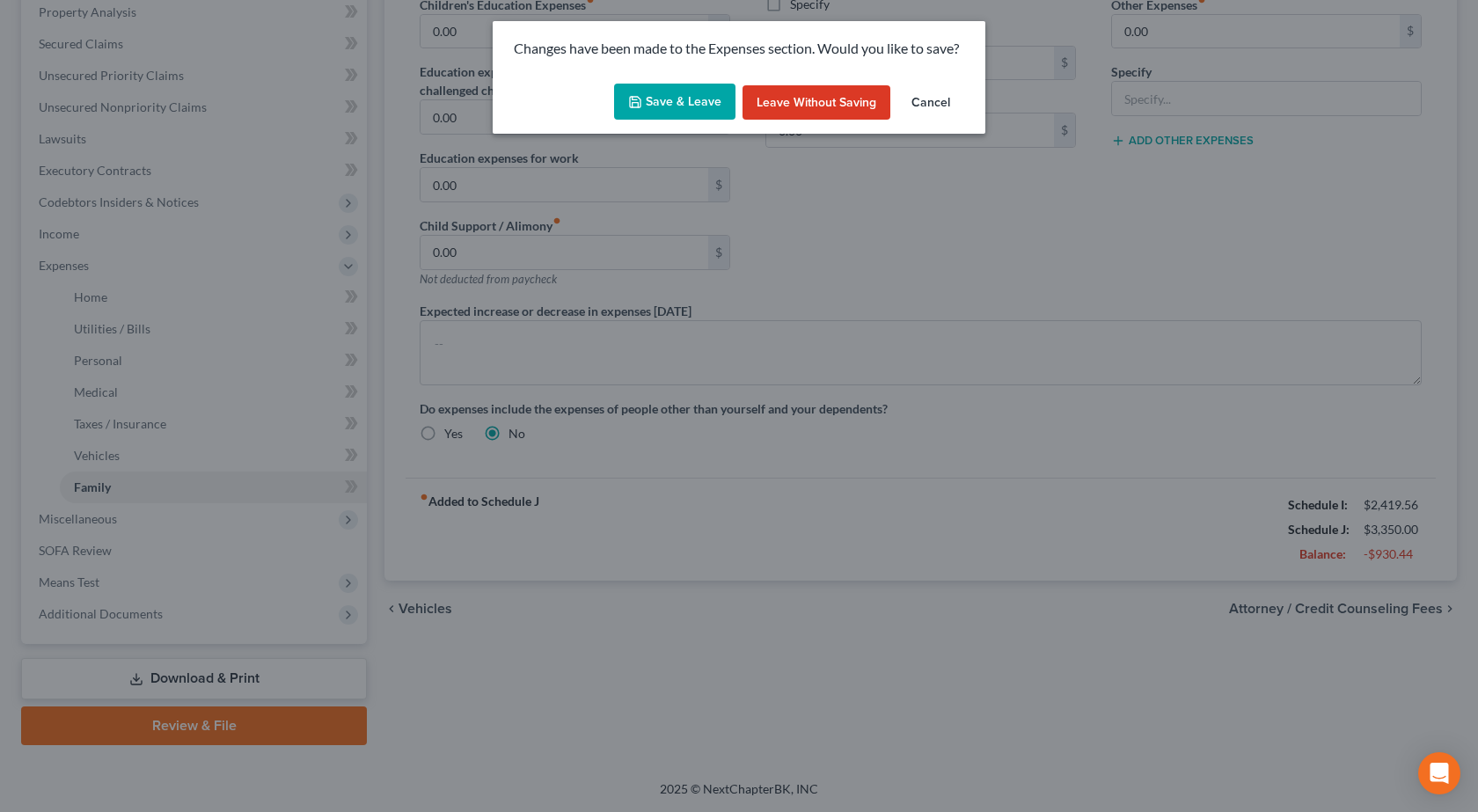
click at [676, 99] on button "Save & Leave" at bounding box center [675, 101] width 121 height 37
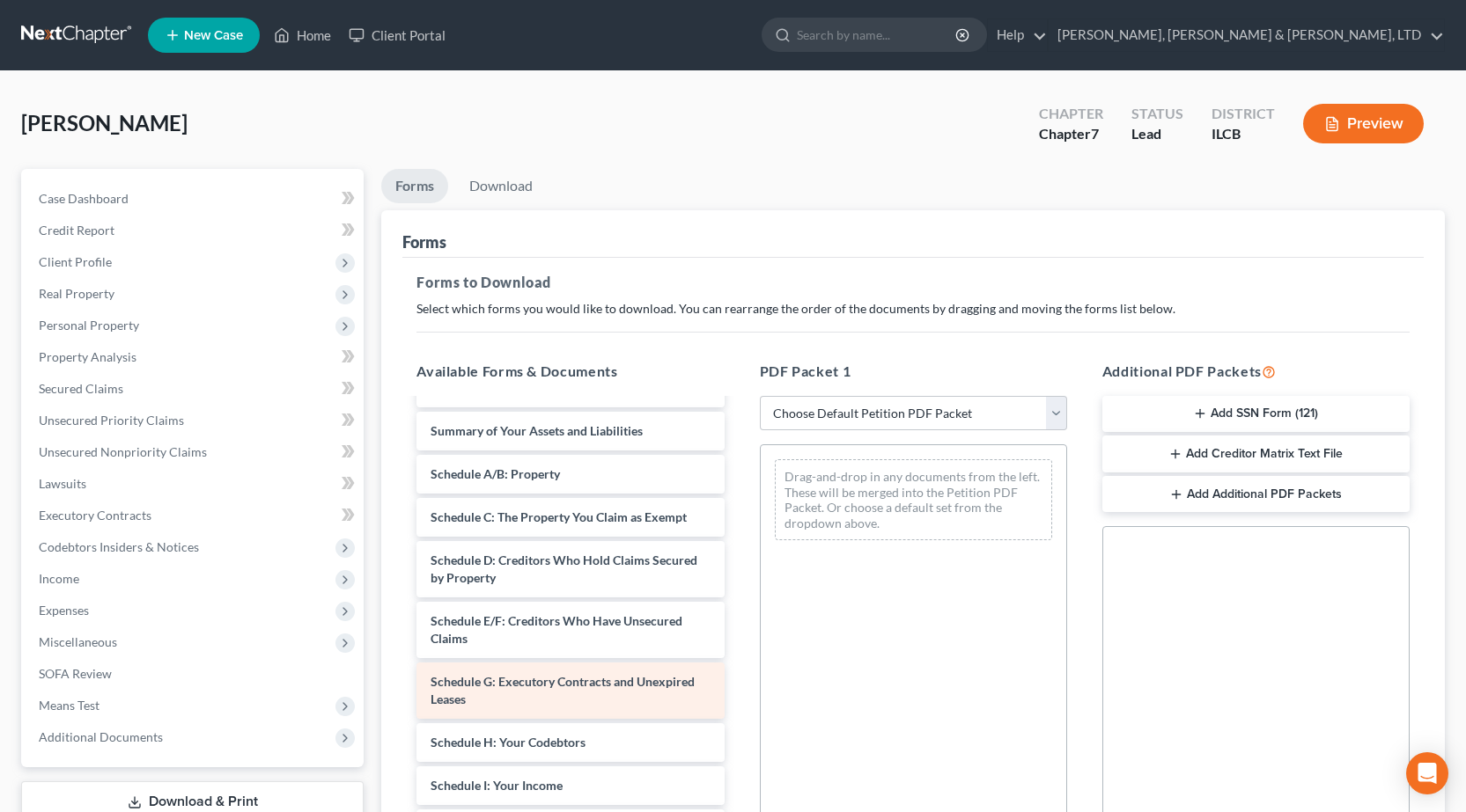
scroll to position [88, 0]
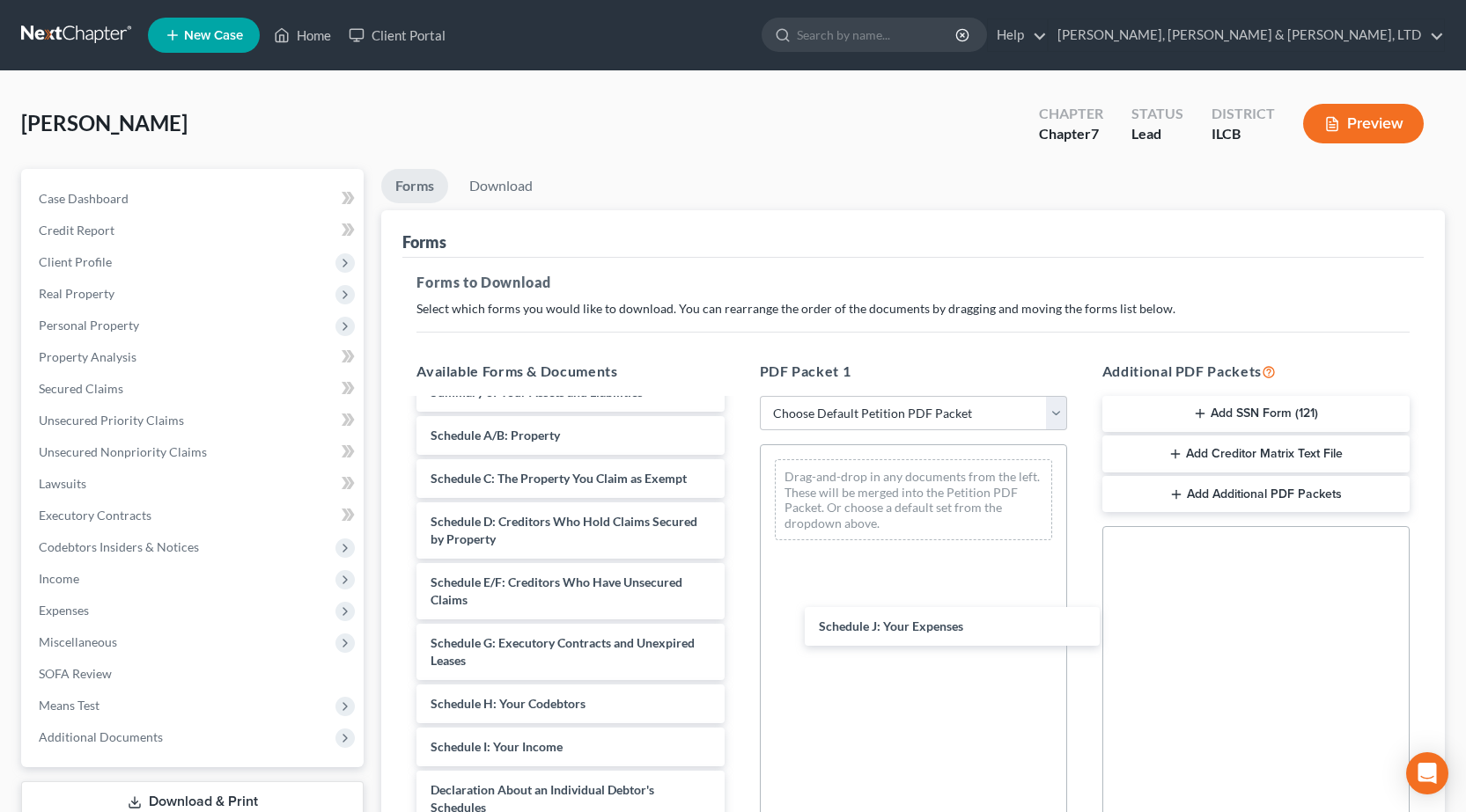
drag, startPoint x: 500, startPoint y: 790, endPoint x: 992, endPoint y: 578, distance: 535.7
click at [738, 610] on div "Schedule J: Your Expenses Voluntary Petition for Individuals Filing for Bankrup…" at bounding box center [570, 755] width 336 height 886
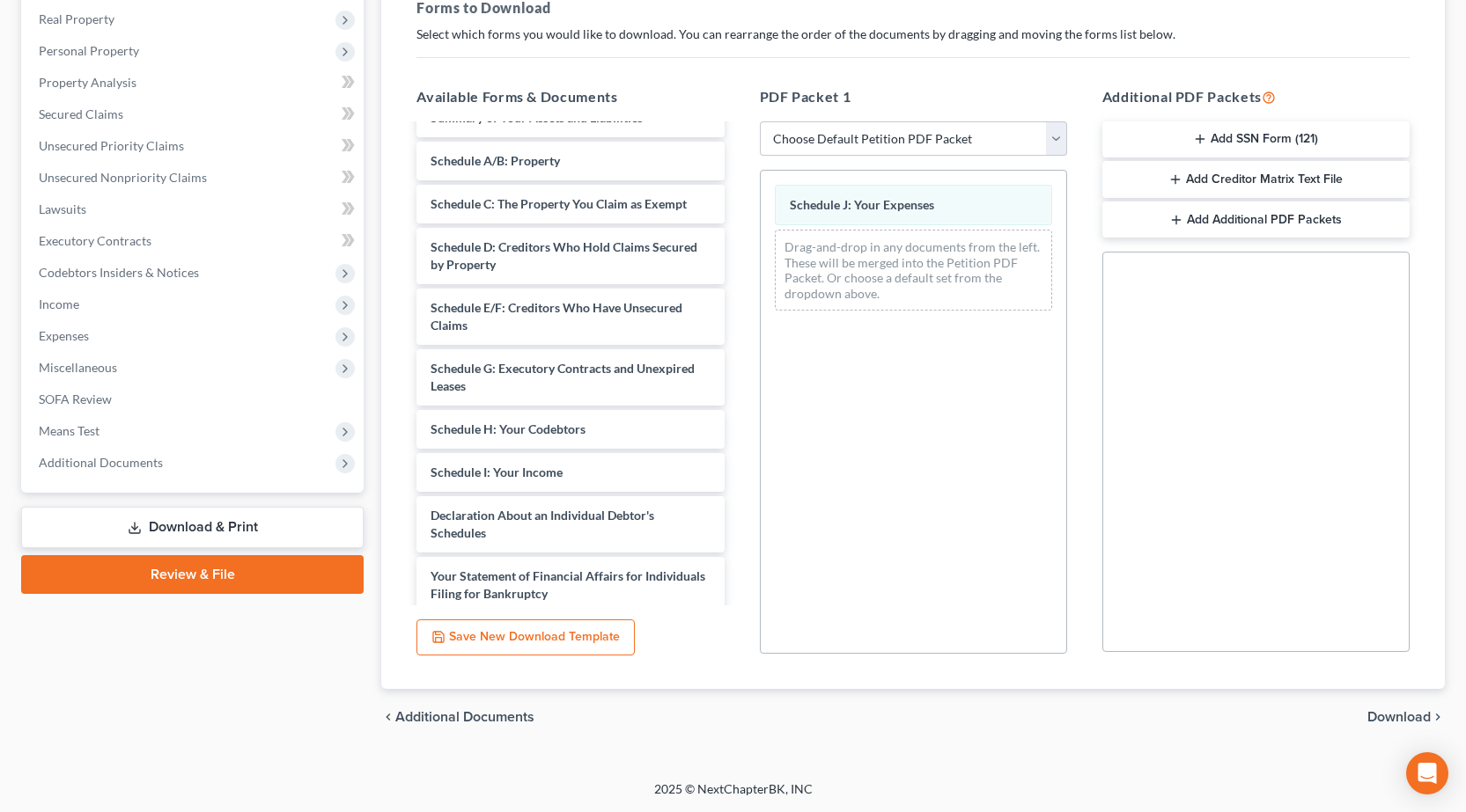
click at [1376, 724] on span "Download" at bounding box center [1399, 717] width 64 height 14
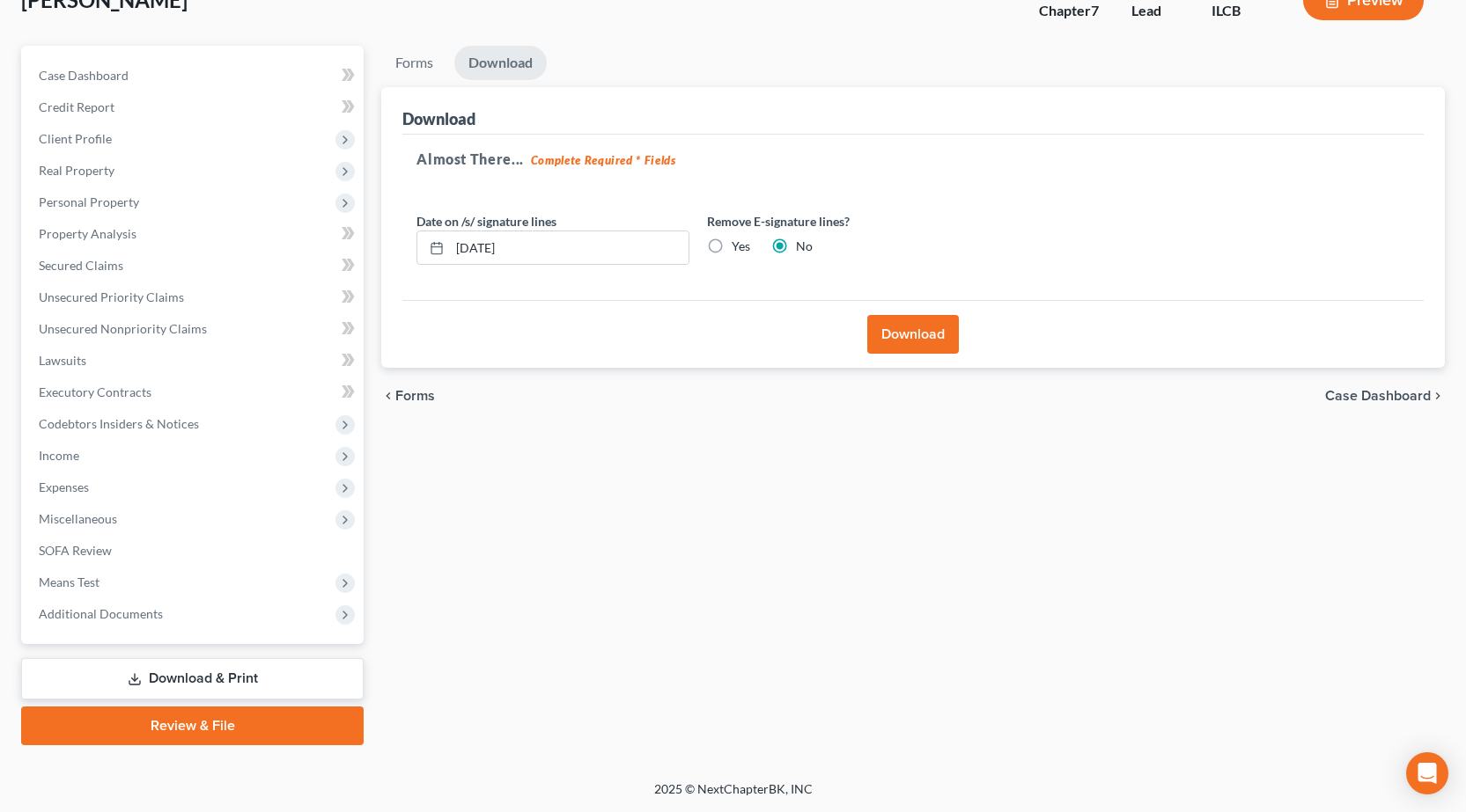
scroll to position [123, 0]
click at [918, 324] on button "Download" at bounding box center [913, 334] width 91 height 39
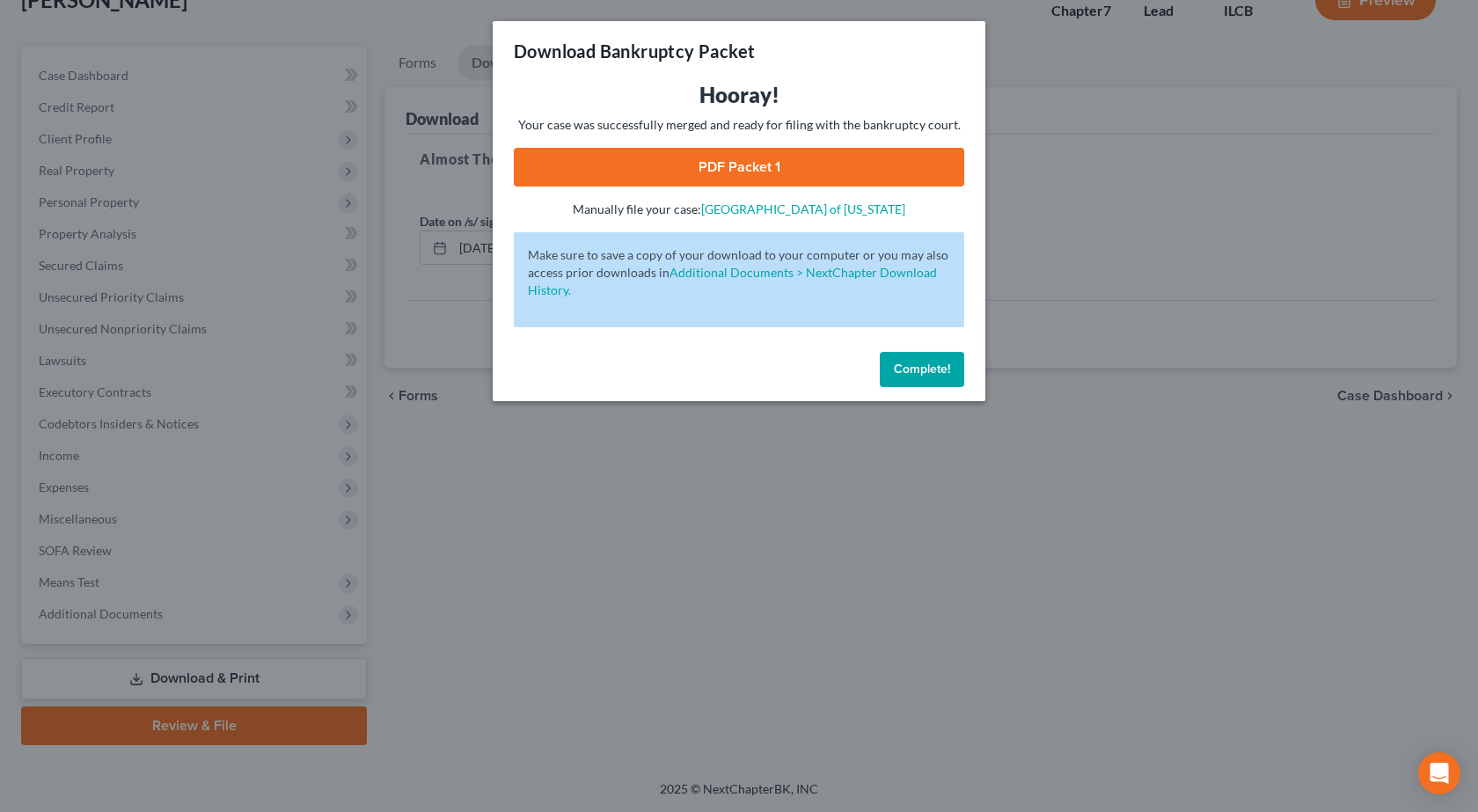
click at [792, 165] on link "PDF Packet 1" at bounding box center [739, 167] width 451 height 39
drag, startPoint x: 323, startPoint y: 438, endPoint x: 307, endPoint y: 435, distance: 16.3
click at [322, 438] on div "Download Bankruptcy Packet Hooray! Your case was successfully merged and ready …" at bounding box center [739, 406] width 1478 height 812
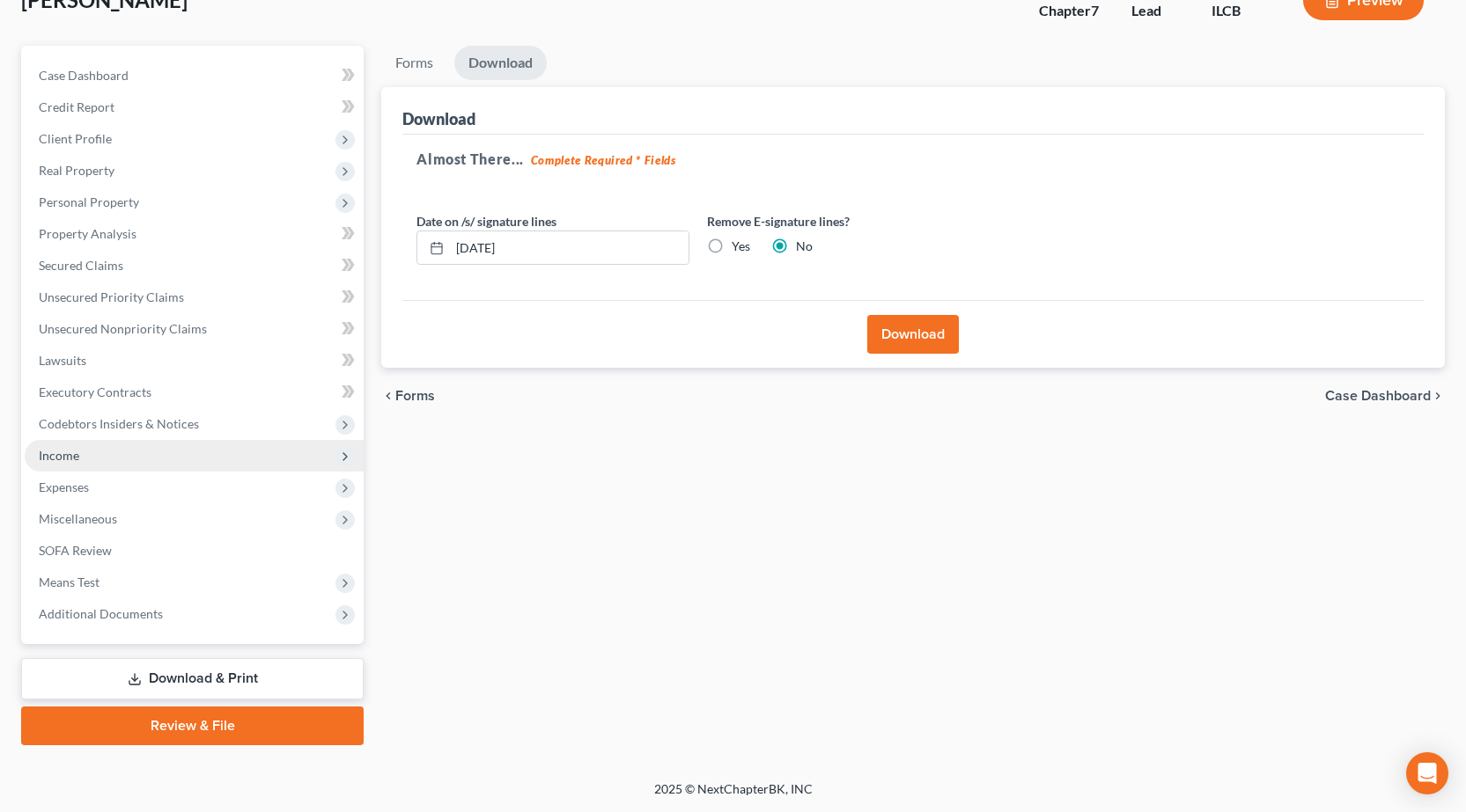
click at [78, 452] on span "Income" at bounding box center [59, 455] width 41 height 15
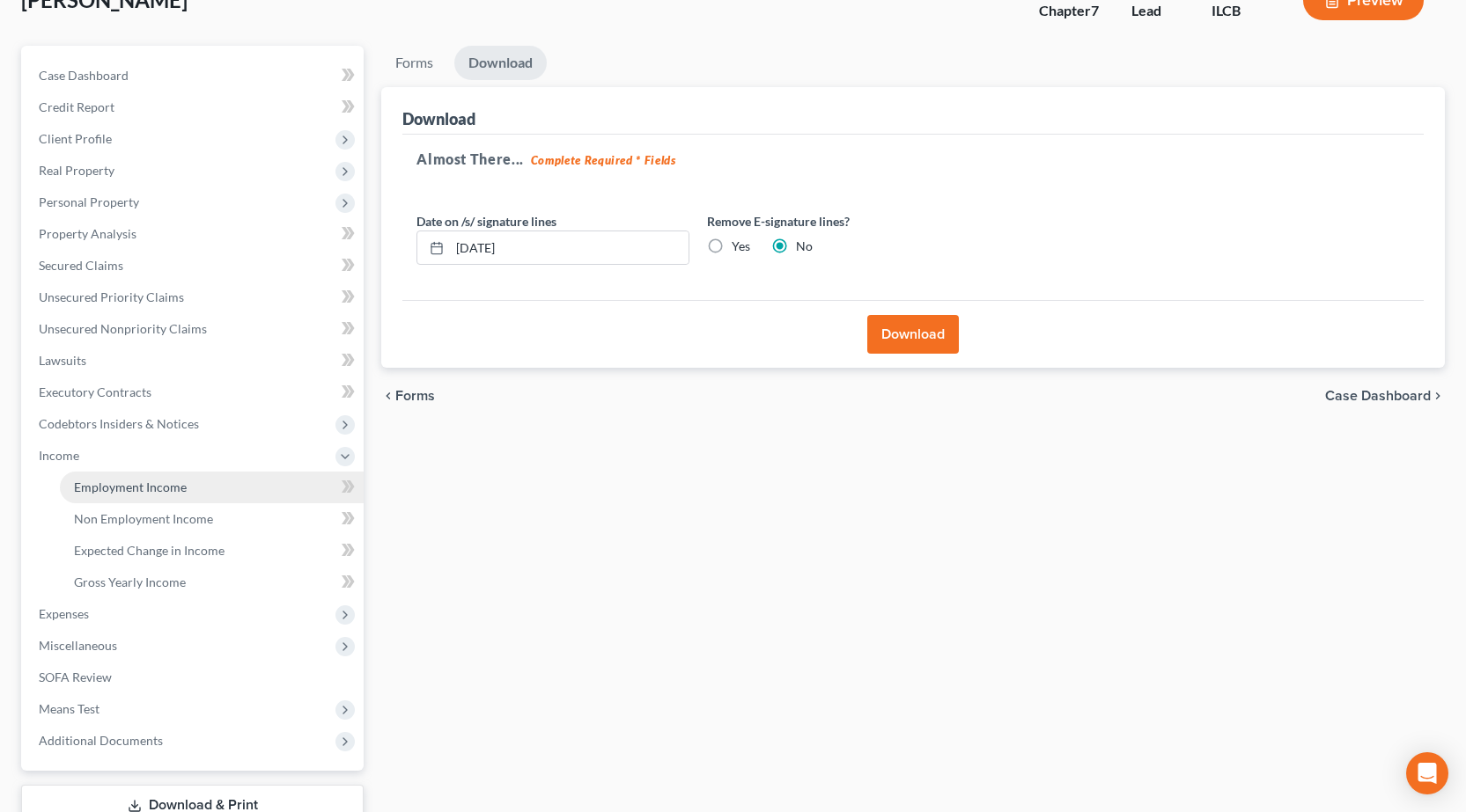
click at [108, 477] on link "Employment Income" at bounding box center [212, 487] width 304 height 32
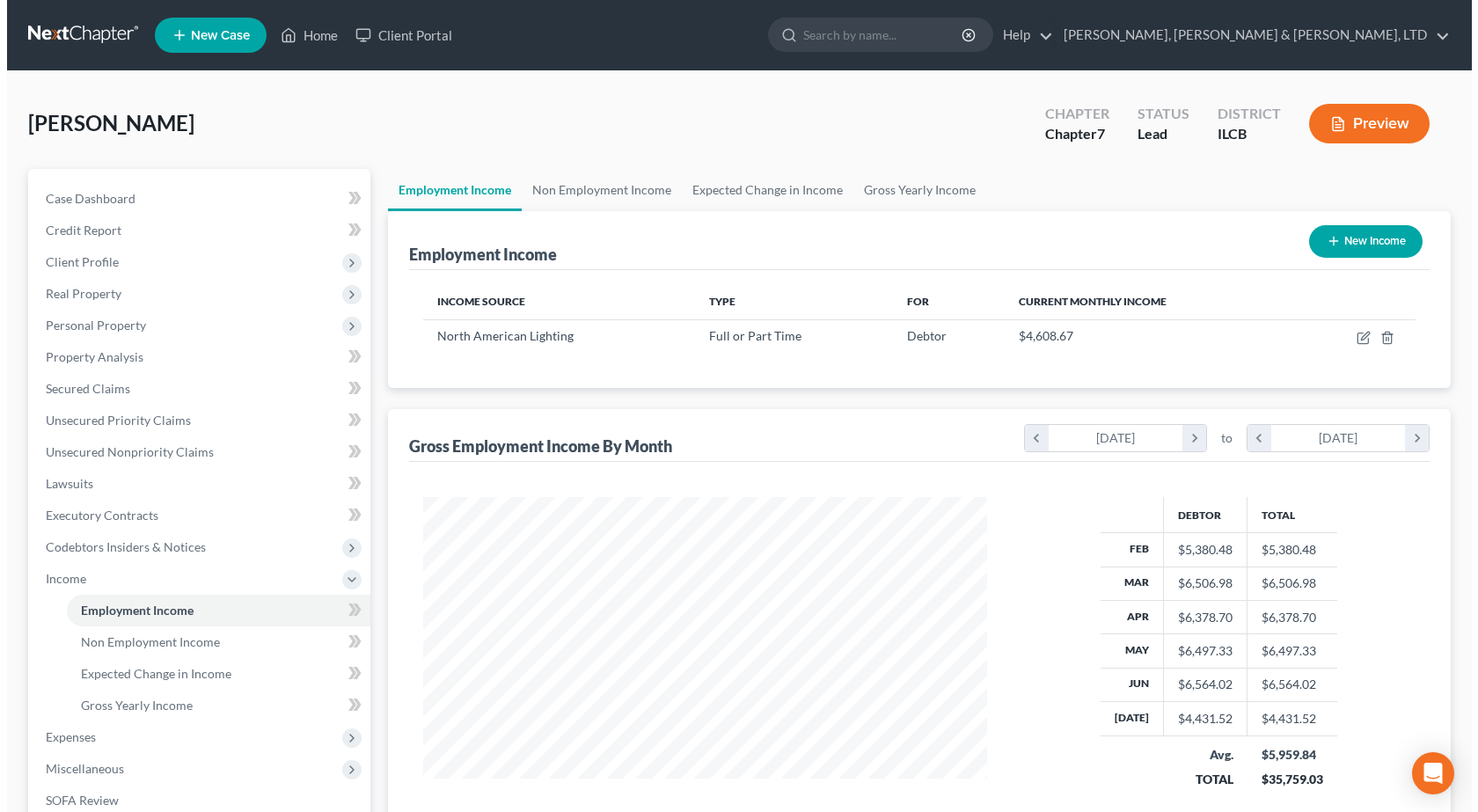
scroll to position [316, 600]
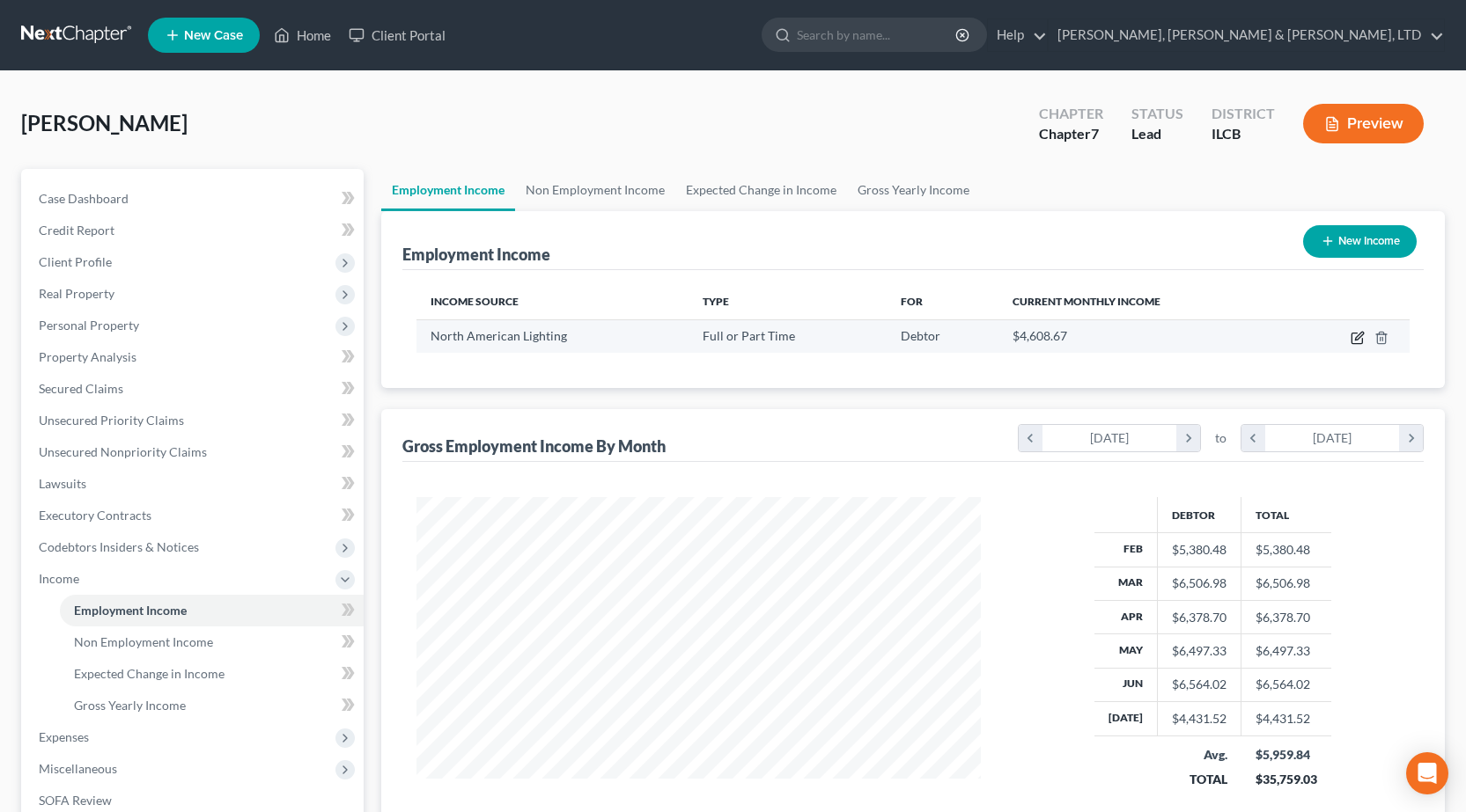
click at [1360, 336] on icon "button" at bounding box center [1359, 336] width 8 height 8
select select "0"
select select "14"
select select "3"
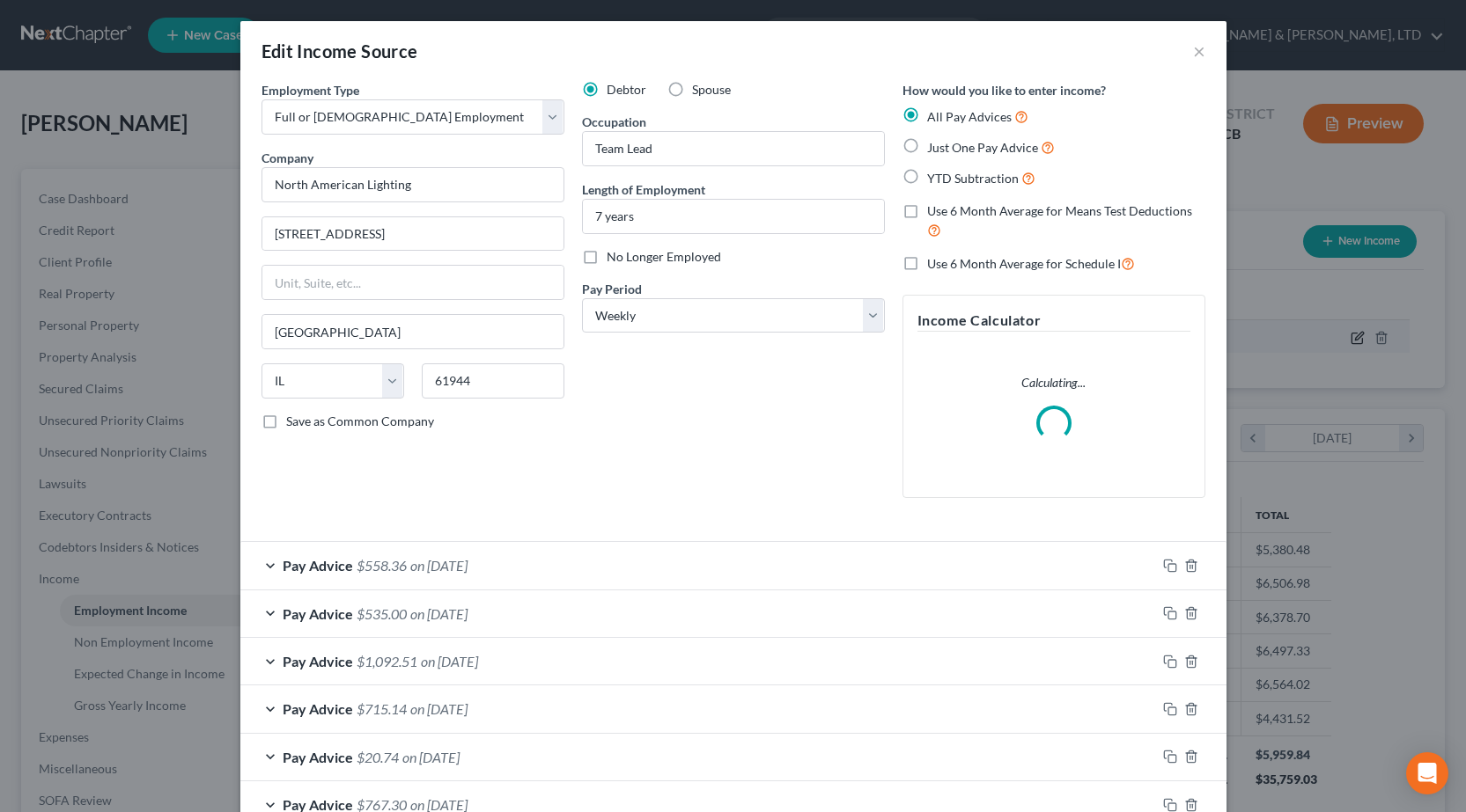
click at [1360, 336] on div "Edit Income Source × Employment Type * Select Full or [DEMOGRAPHIC_DATA] Employ…" at bounding box center [733, 406] width 1466 height 812
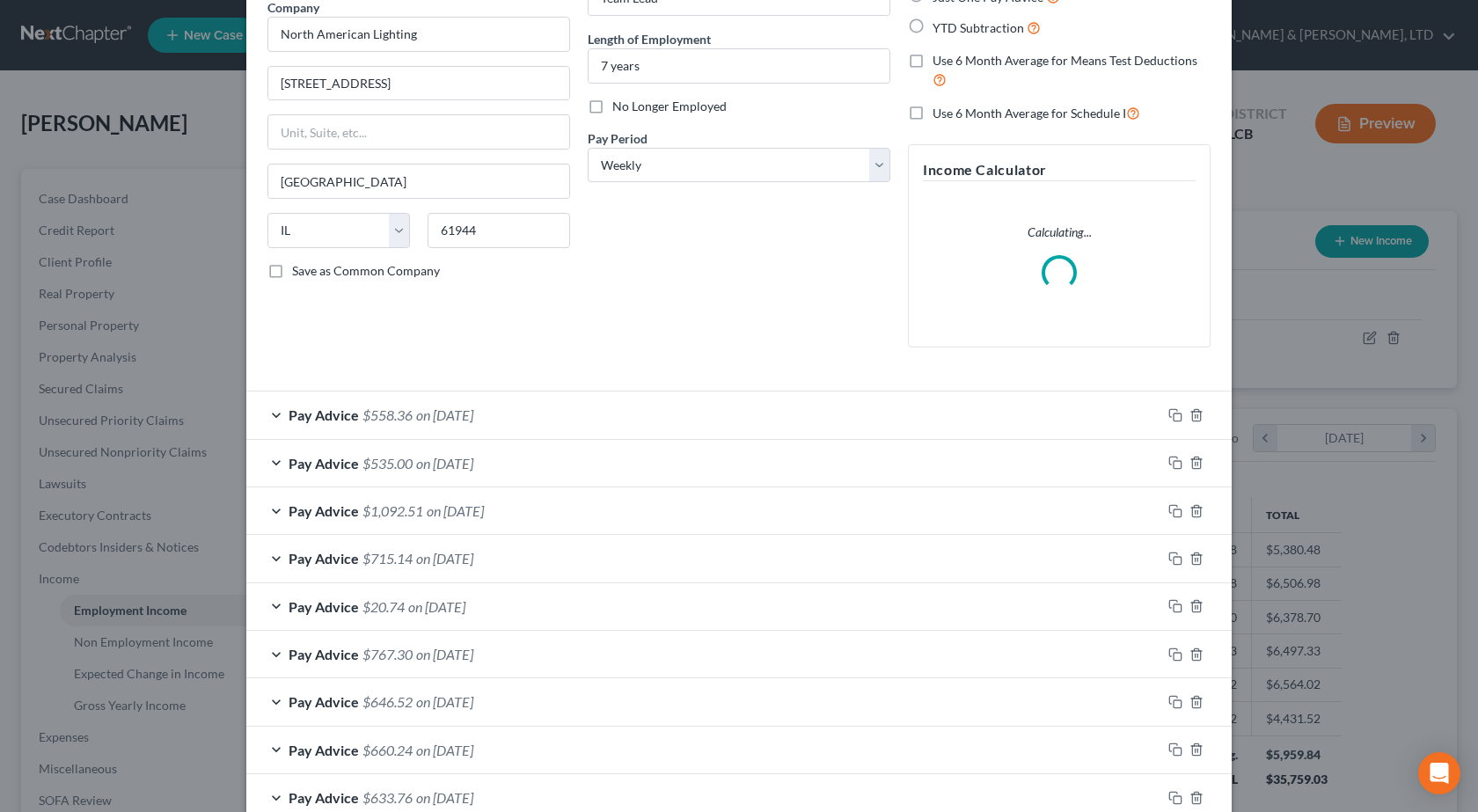
scroll to position [264, 0]
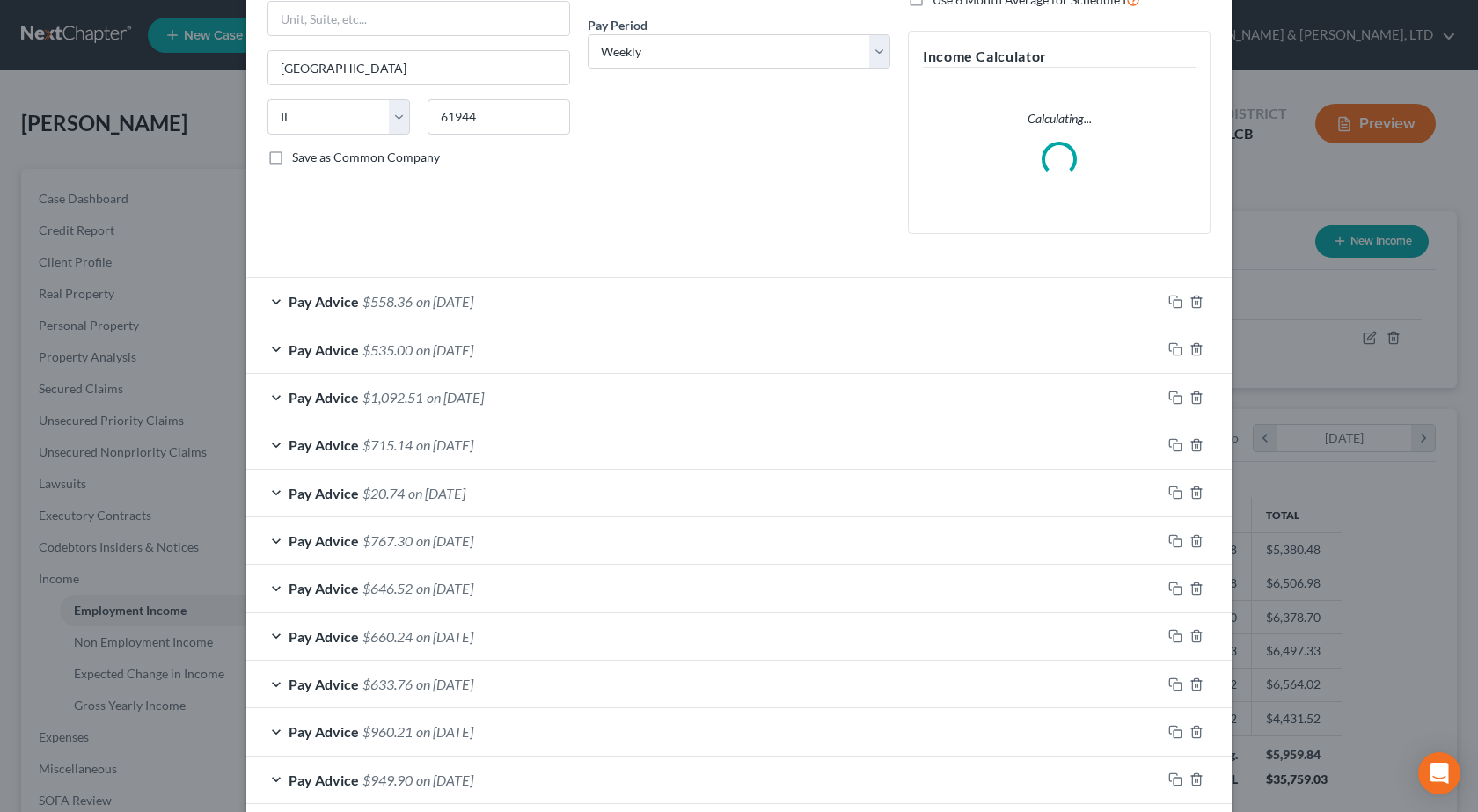
click at [280, 351] on div "Pay Advice $535.00 on [DATE]" at bounding box center [704, 349] width 915 height 47
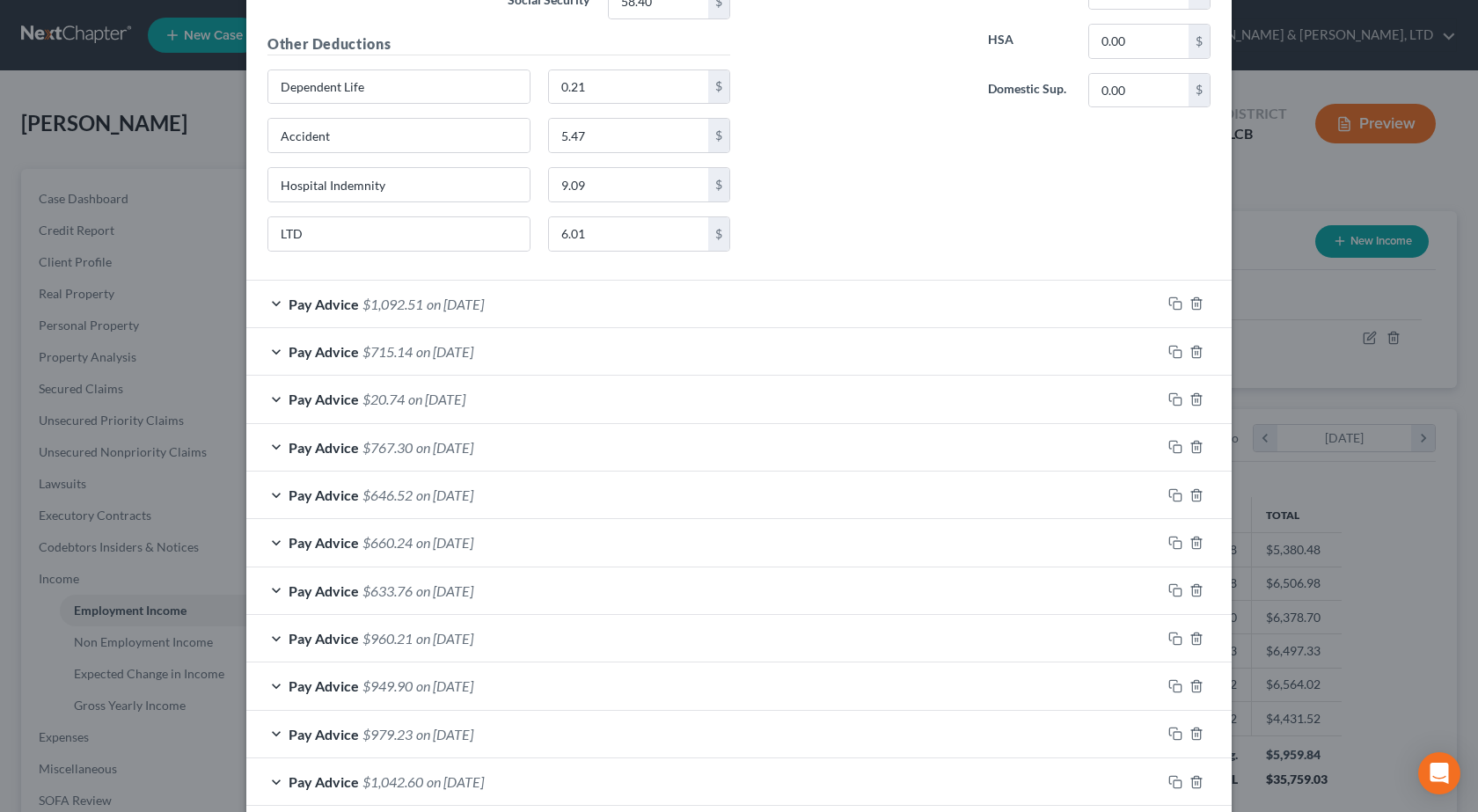
scroll to position [1144, 0]
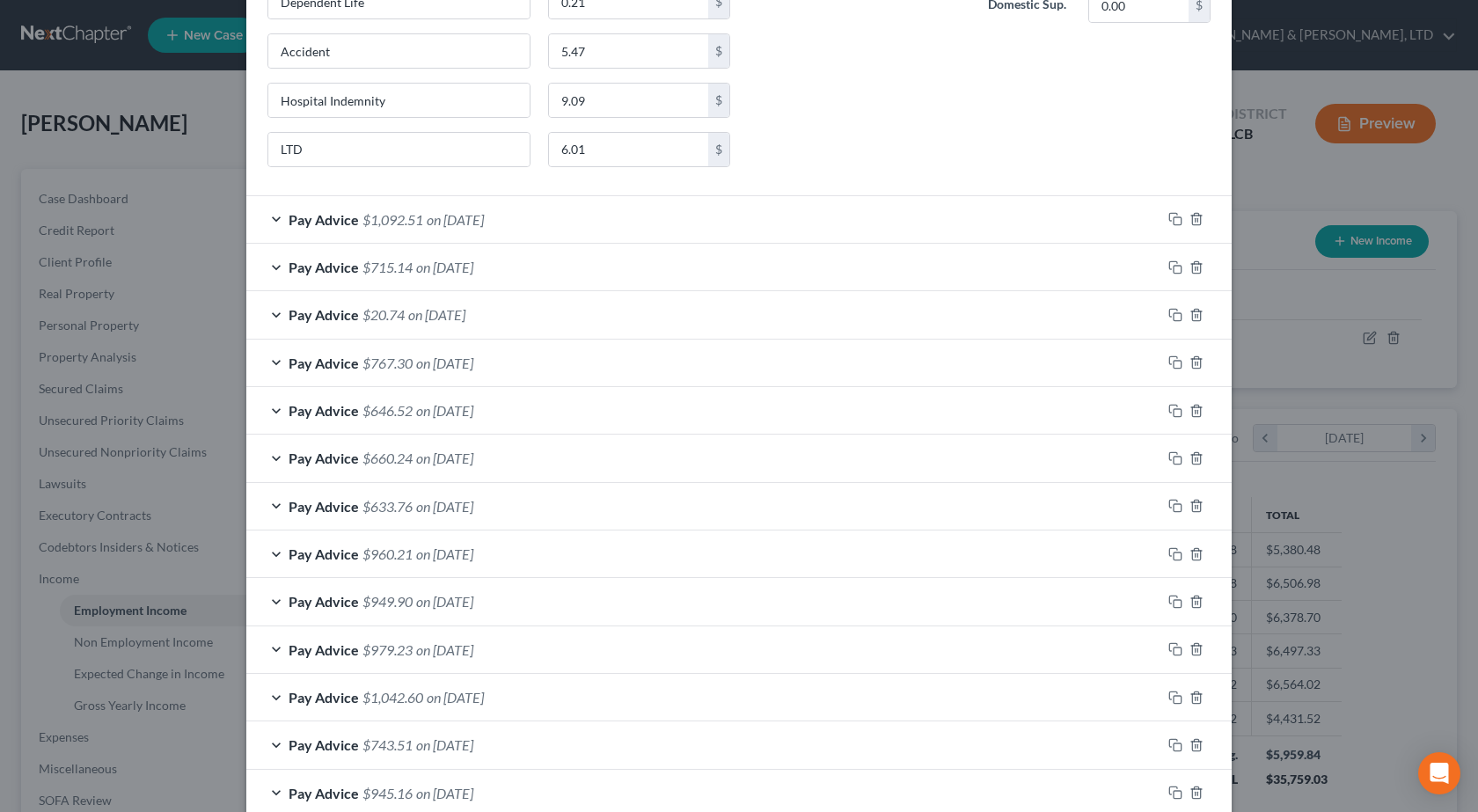
click at [406, 221] on span "$1,092.51" at bounding box center [392, 219] width 61 height 17
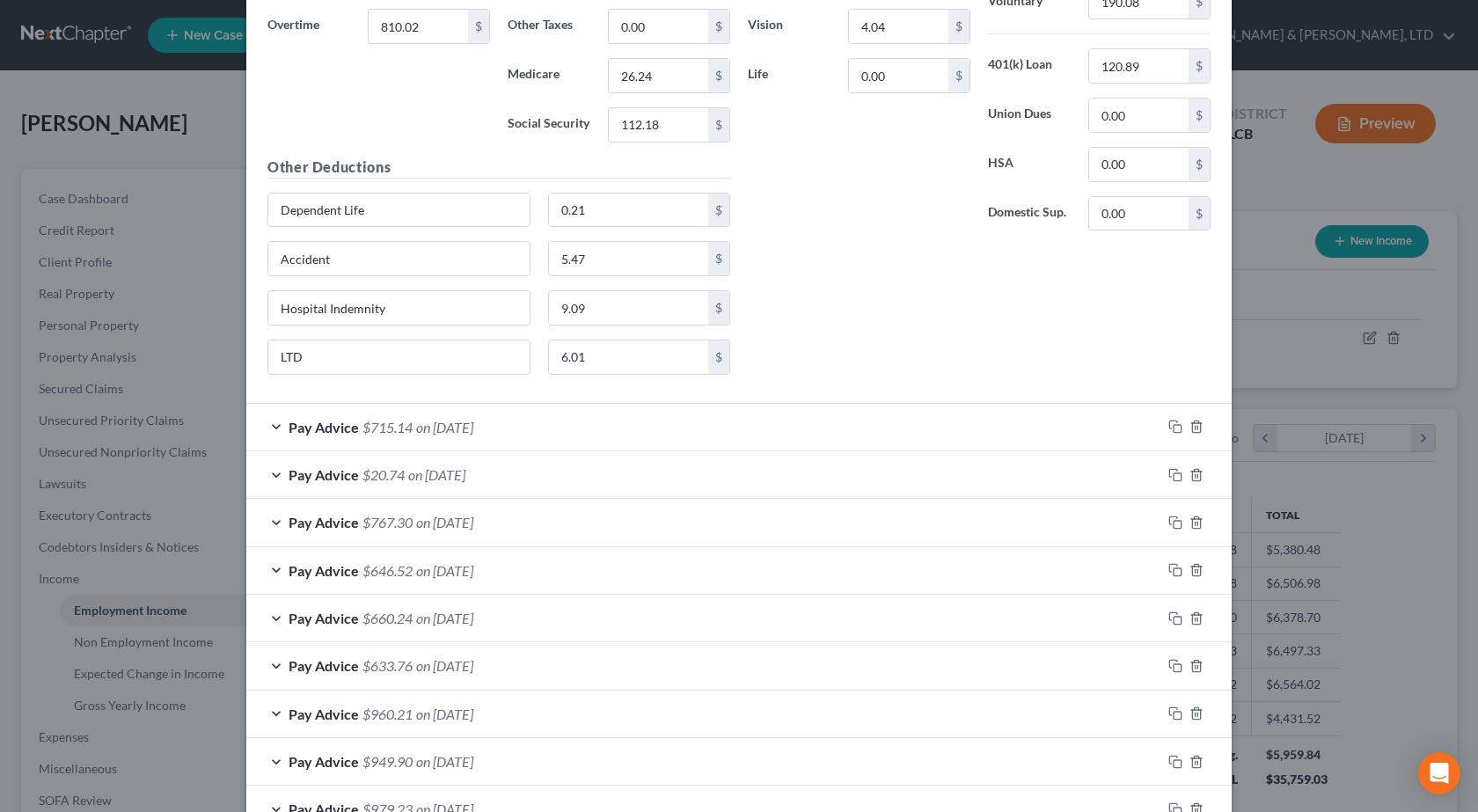
scroll to position [1760, 0]
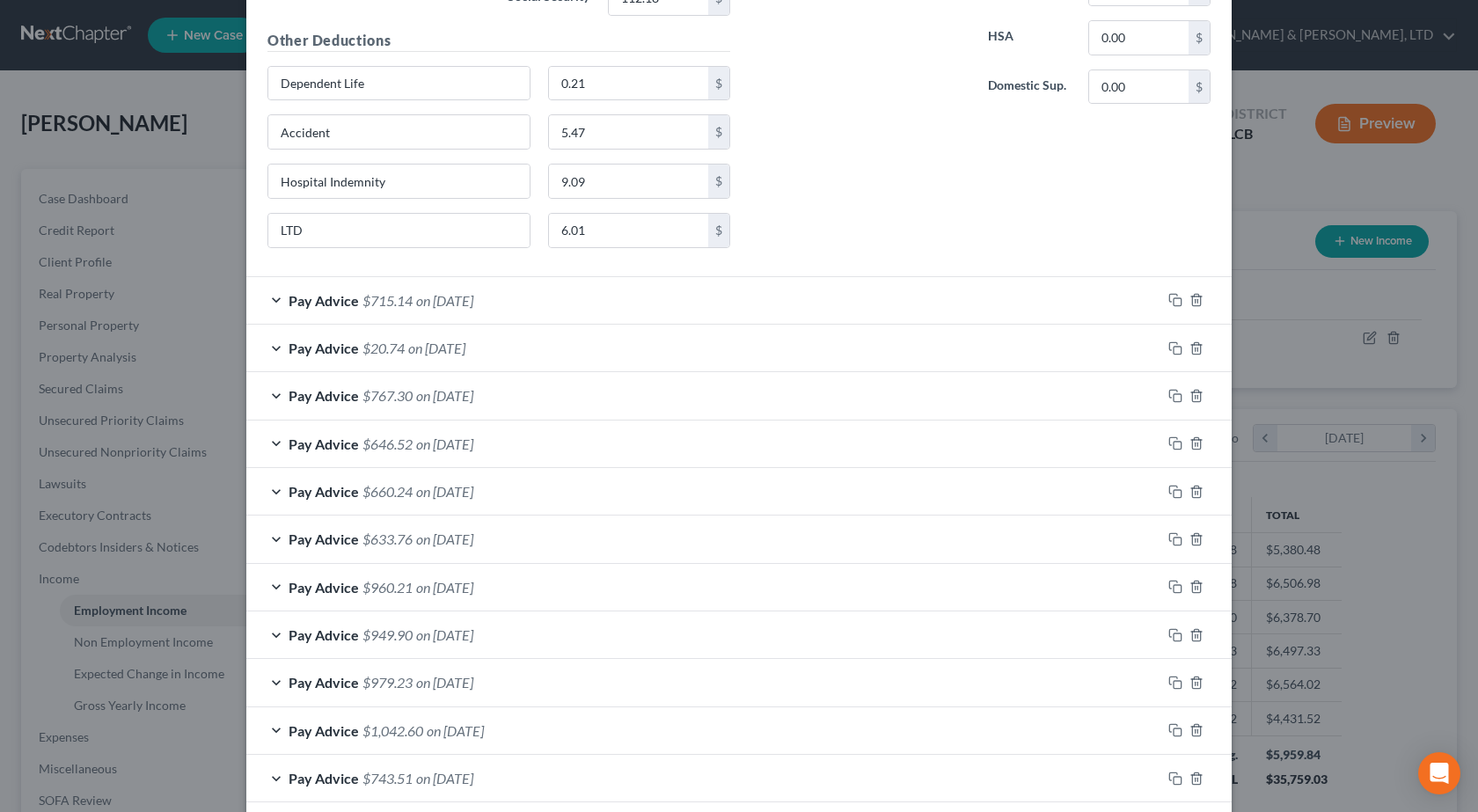
click at [416, 298] on span "on [DATE]" at bounding box center [445, 300] width 58 height 17
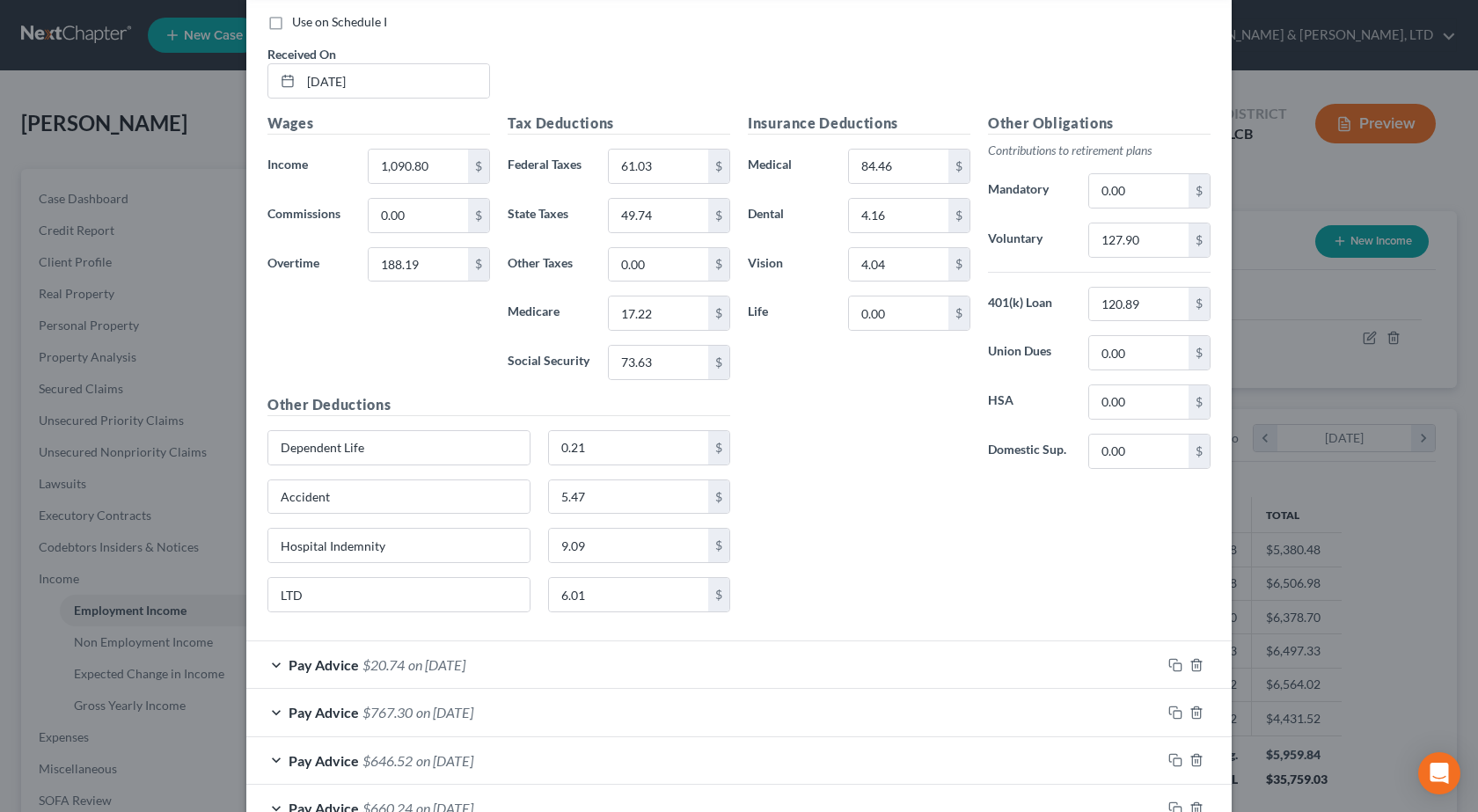
scroll to position [2111, 0]
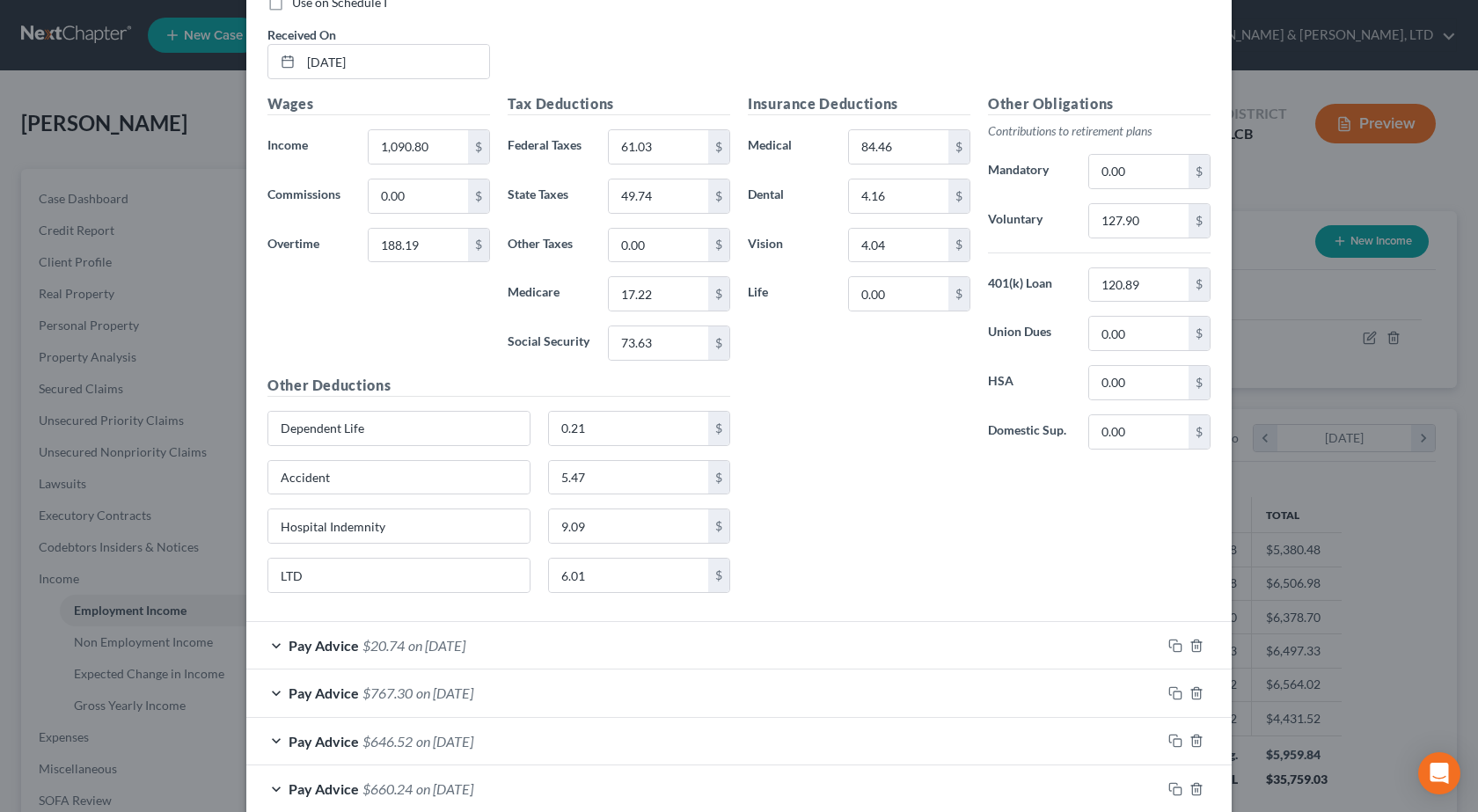
click at [408, 644] on span "on [DATE]" at bounding box center [437, 645] width 58 height 17
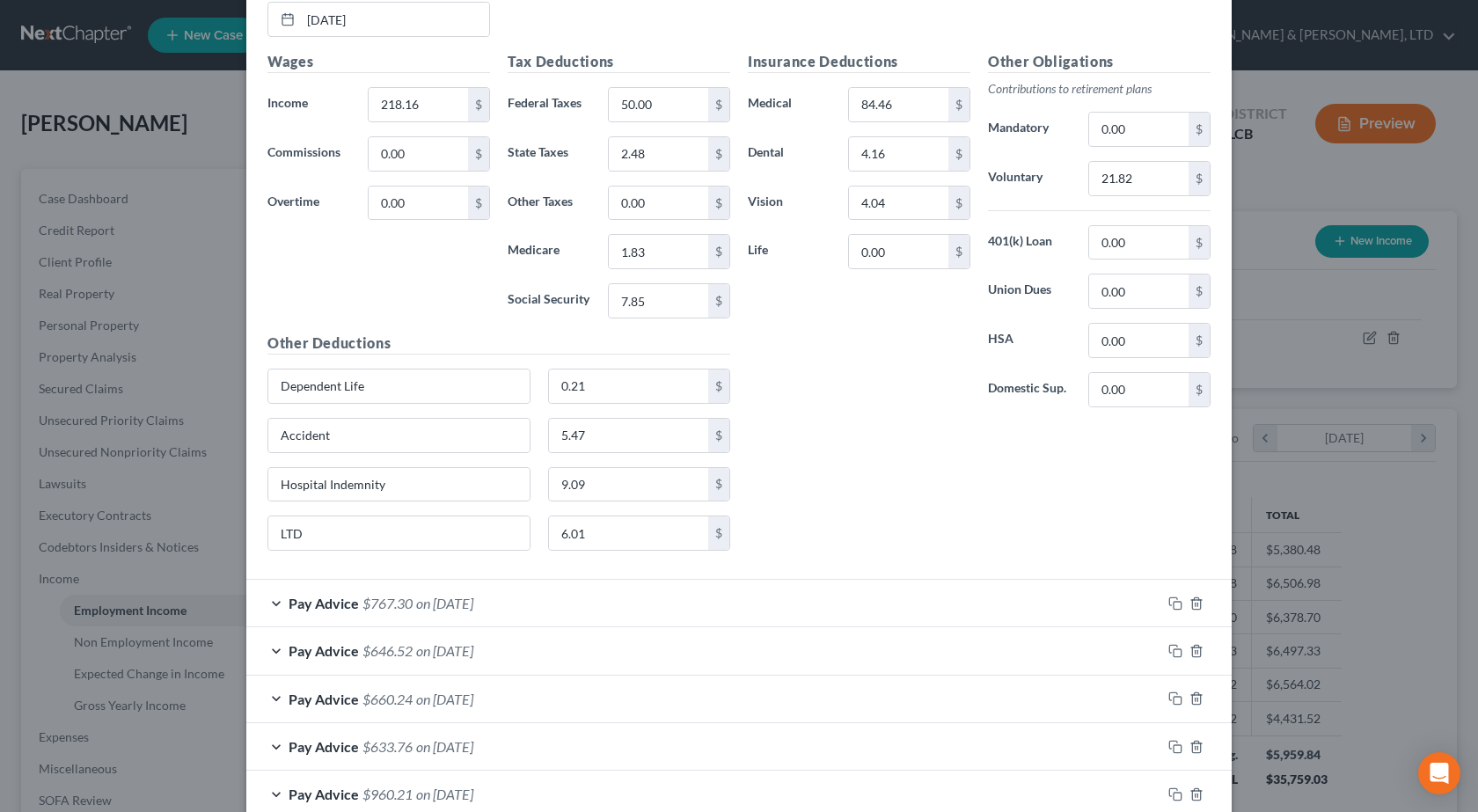
scroll to position [2992, 0]
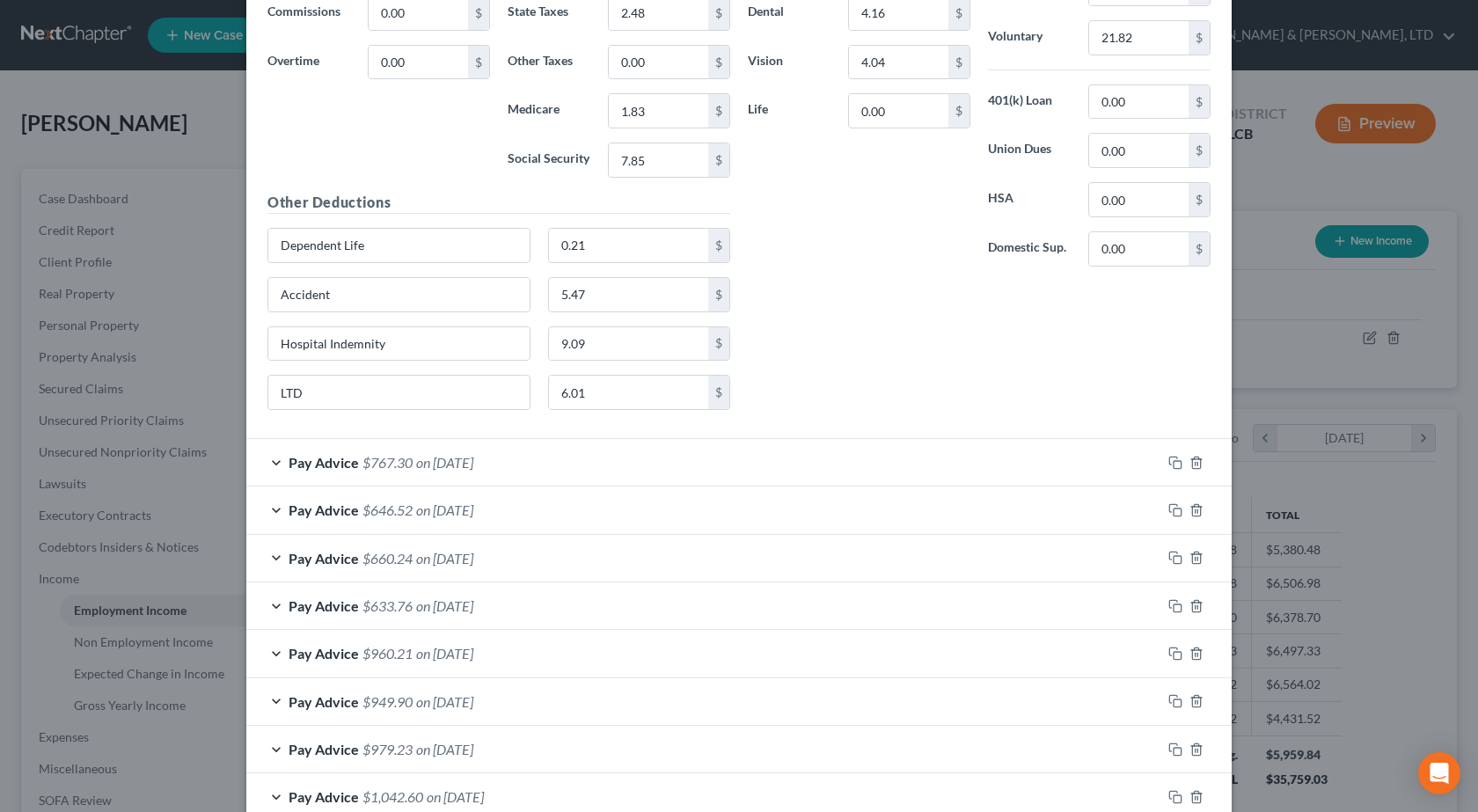
click at [394, 462] on span "$767.30" at bounding box center [387, 462] width 51 height 17
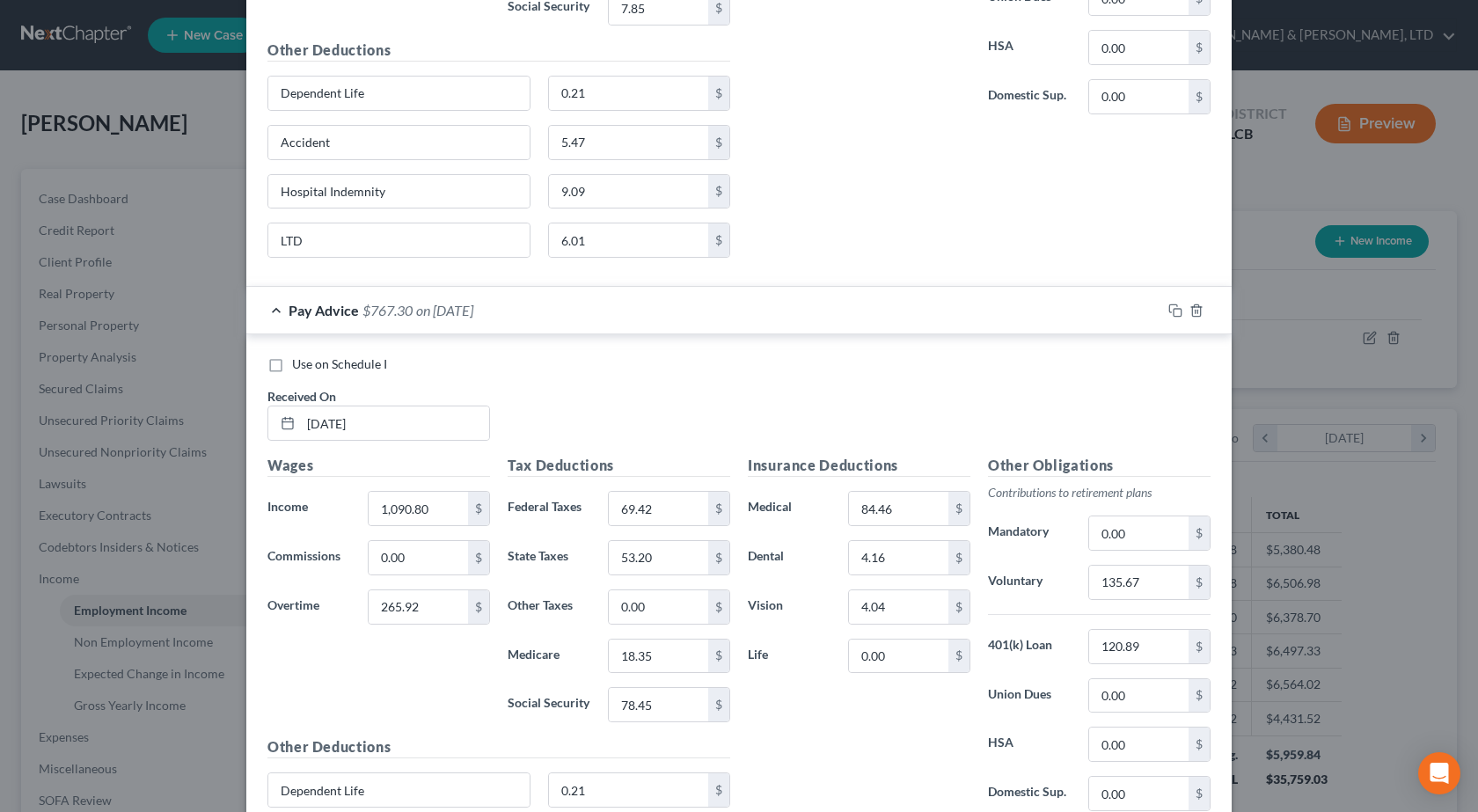
scroll to position [3408, 0]
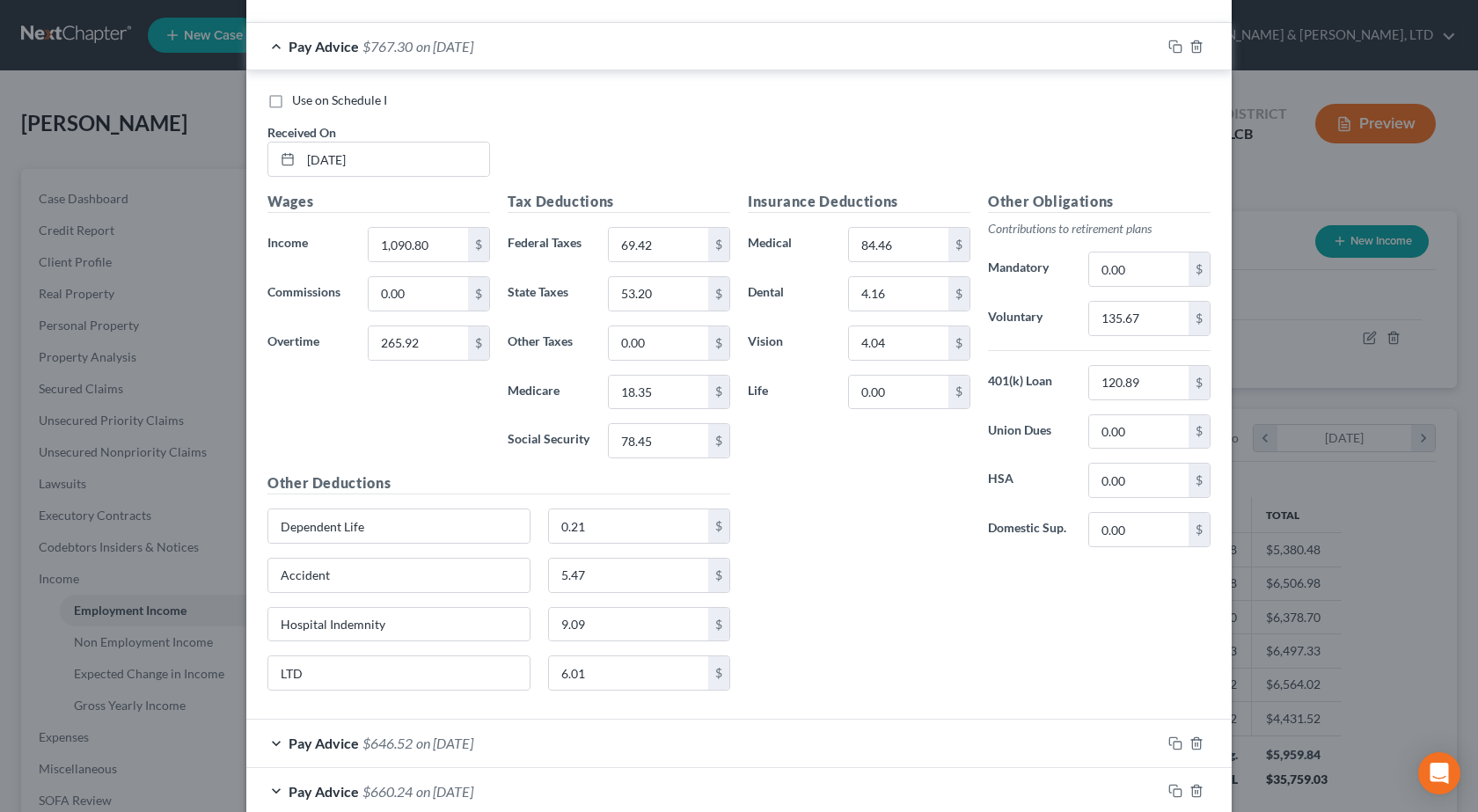
drag, startPoint x: 97, startPoint y: 308, endPoint x: 1390, endPoint y: 210, distance: 1296.7
click at [97, 309] on div "Edit Income Source × Employment Type * Select Full or [DEMOGRAPHIC_DATA] Employ…" at bounding box center [739, 406] width 1478 height 812
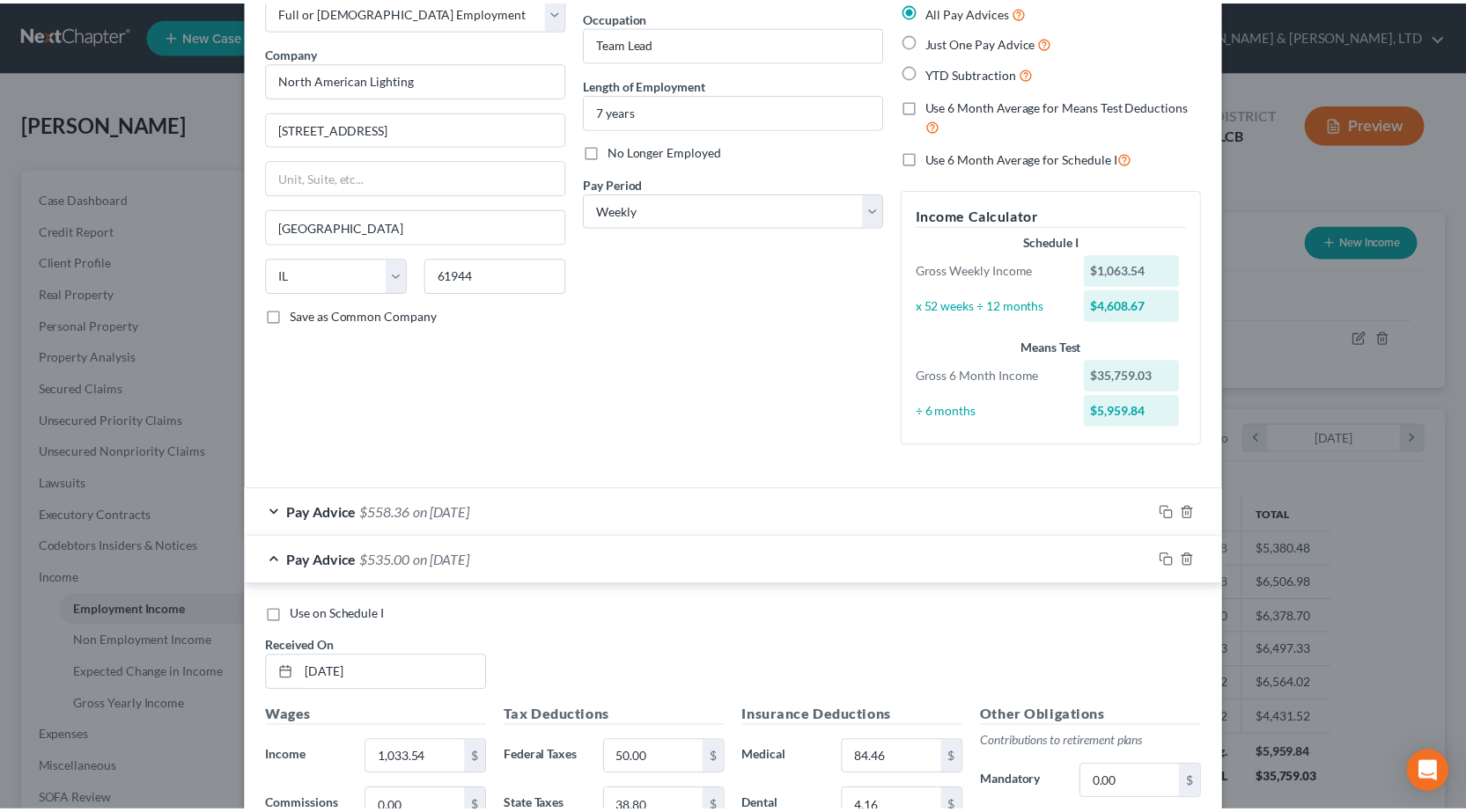
scroll to position [0, 0]
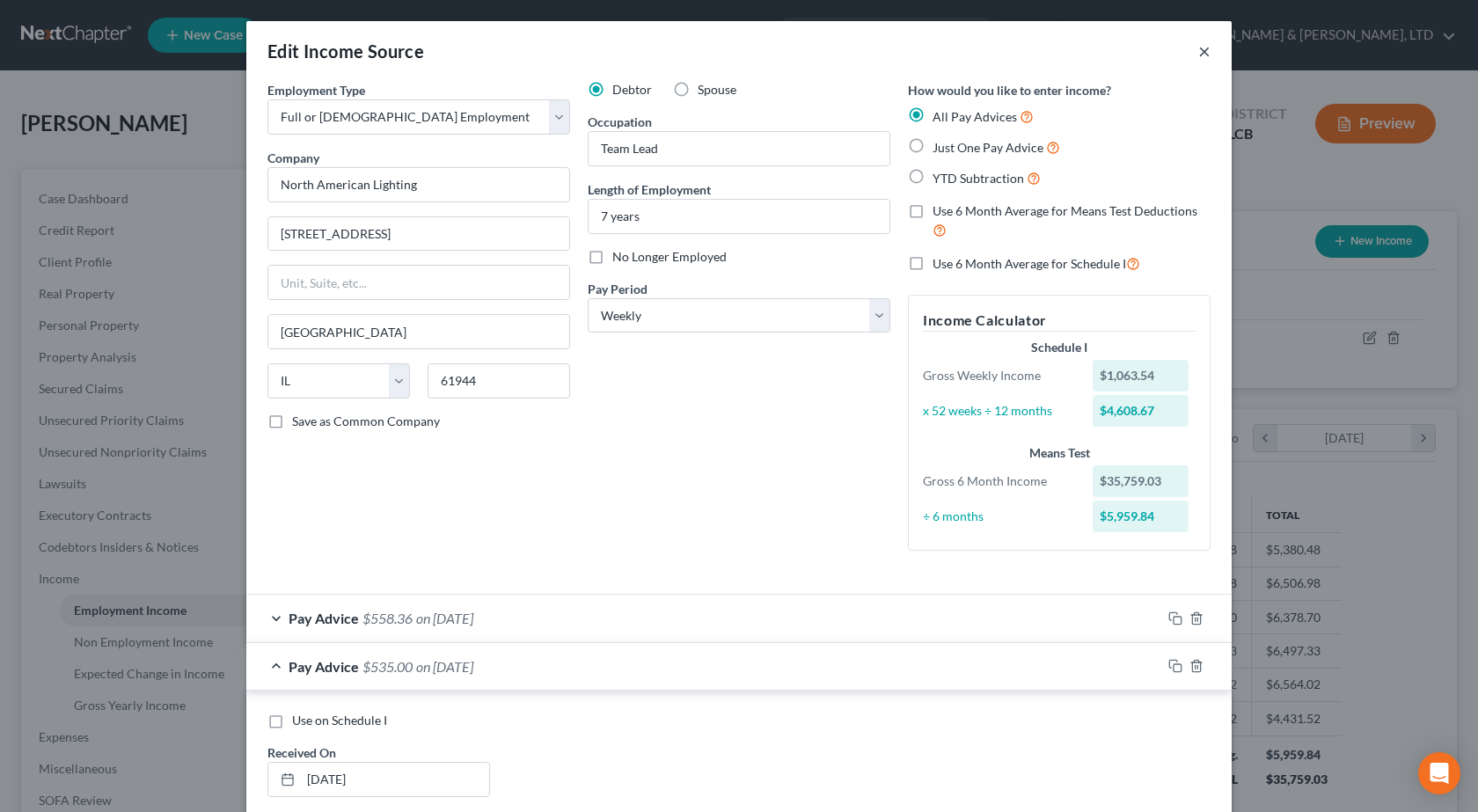
click at [1198, 49] on button "×" at bounding box center [1204, 51] width 12 height 21
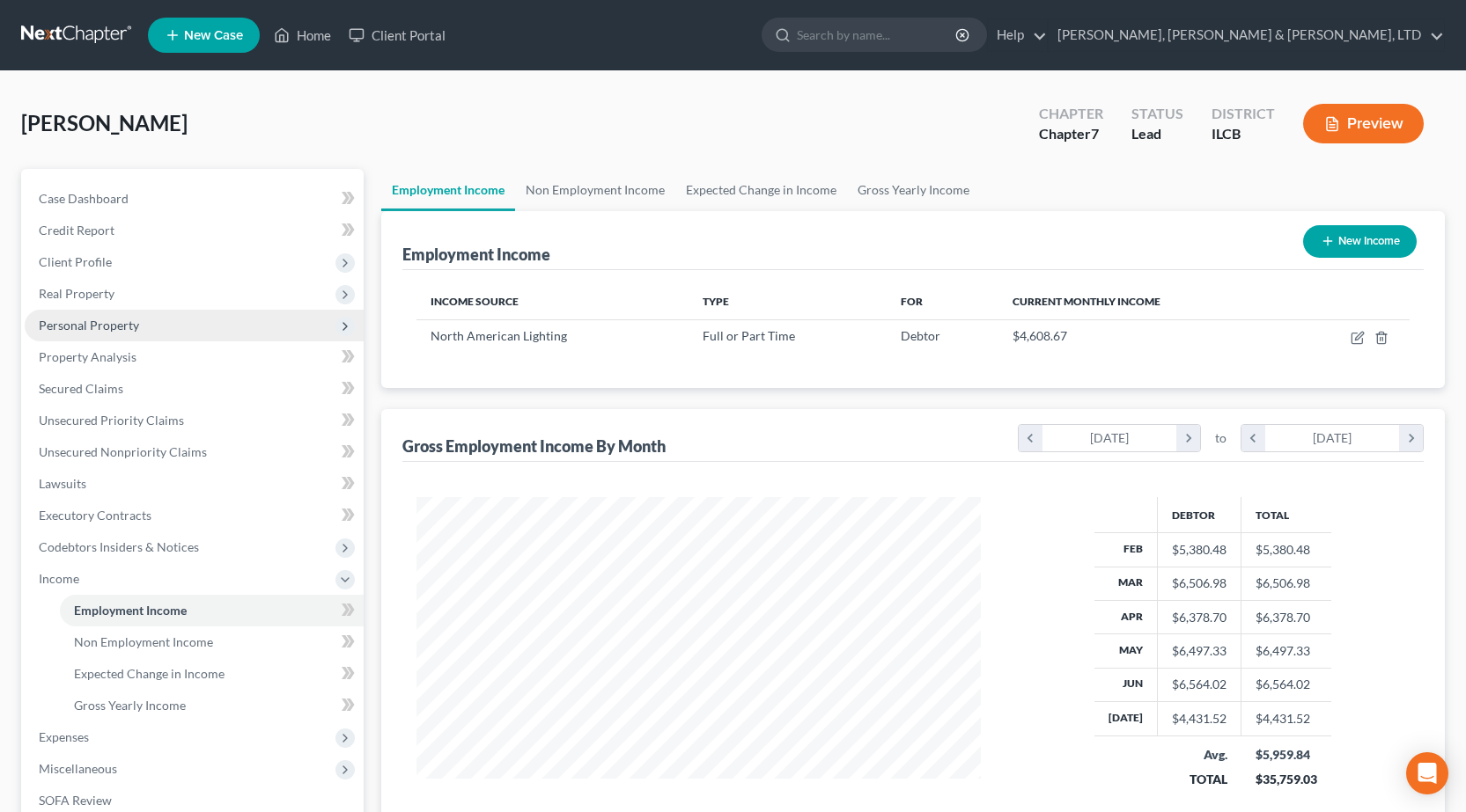
scroll to position [879537, 879749]
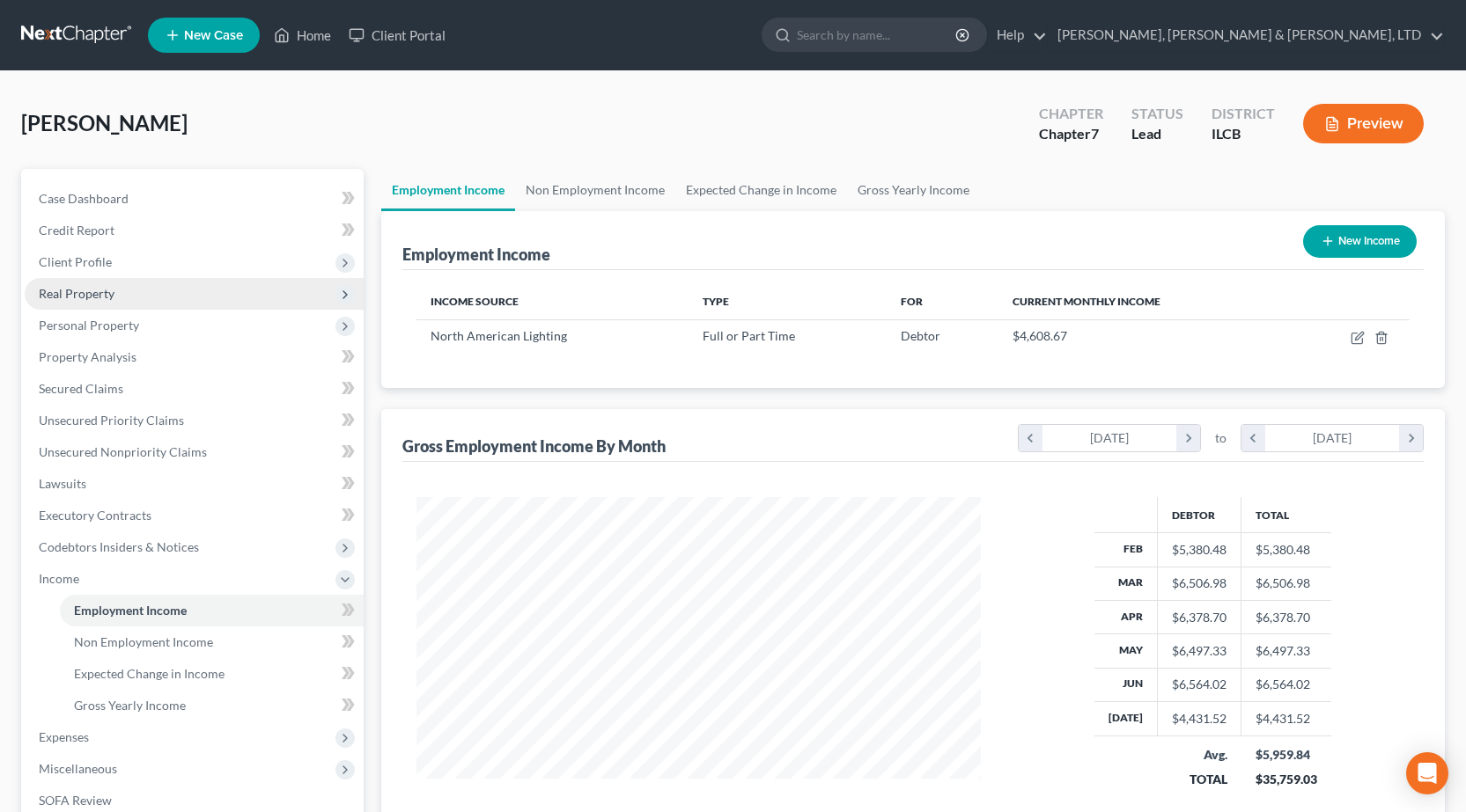
click at [94, 284] on span "Real Property" at bounding box center [194, 294] width 339 height 32
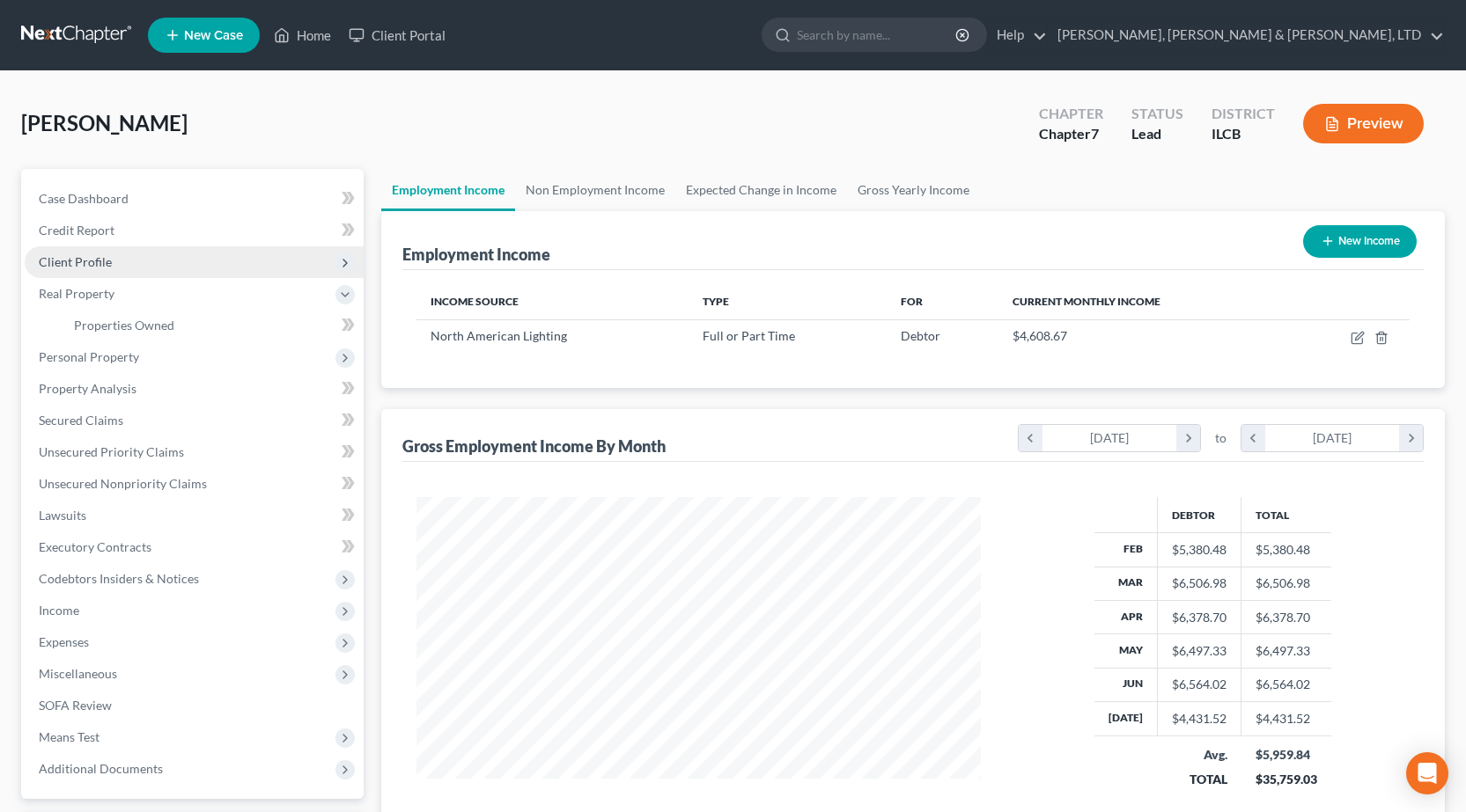
click at [94, 263] on span "Client Profile" at bounding box center [75, 261] width 73 height 15
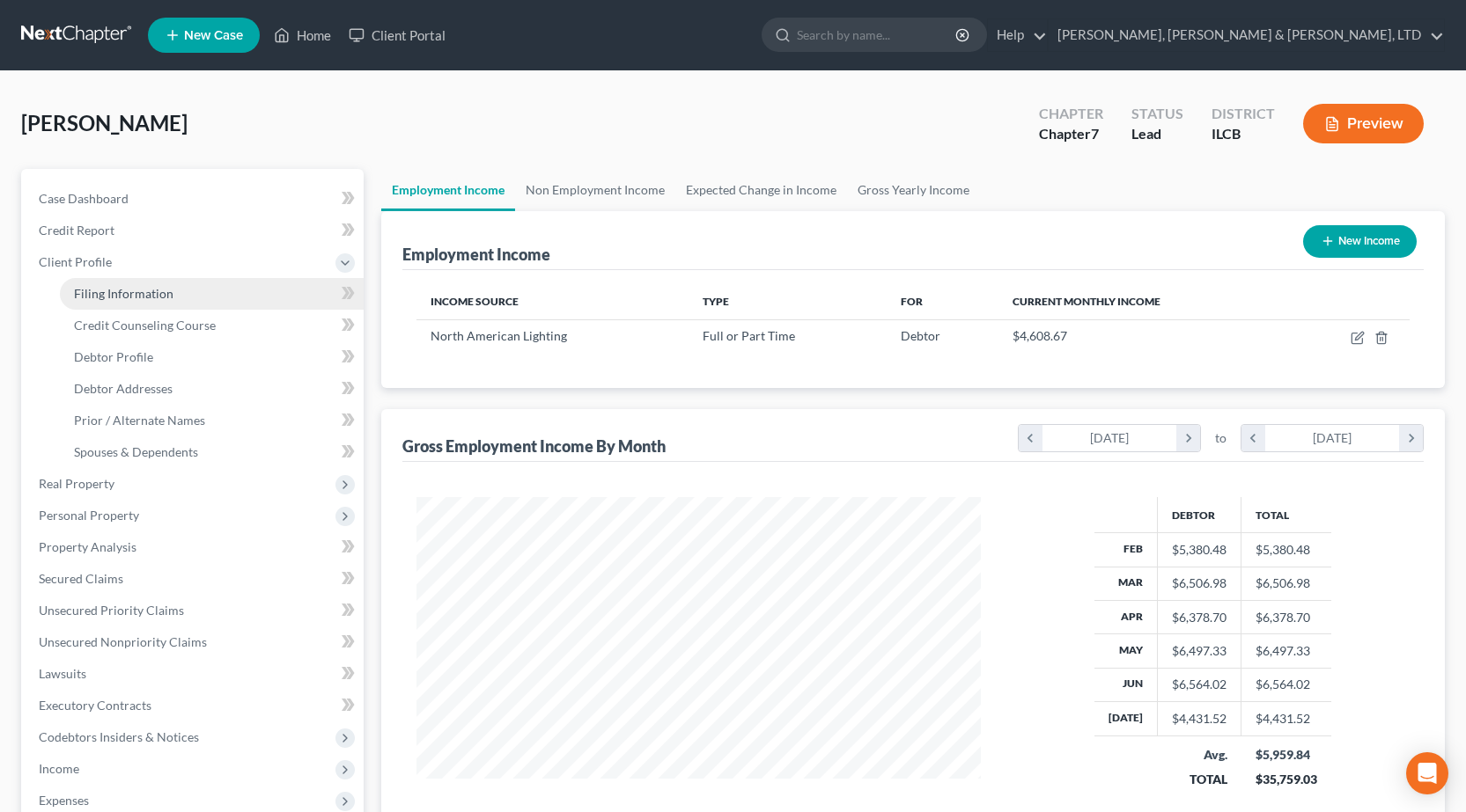
click at [95, 301] on link "Filing Information" at bounding box center [212, 294] width 304 height 32
select select "1"
select select "0"
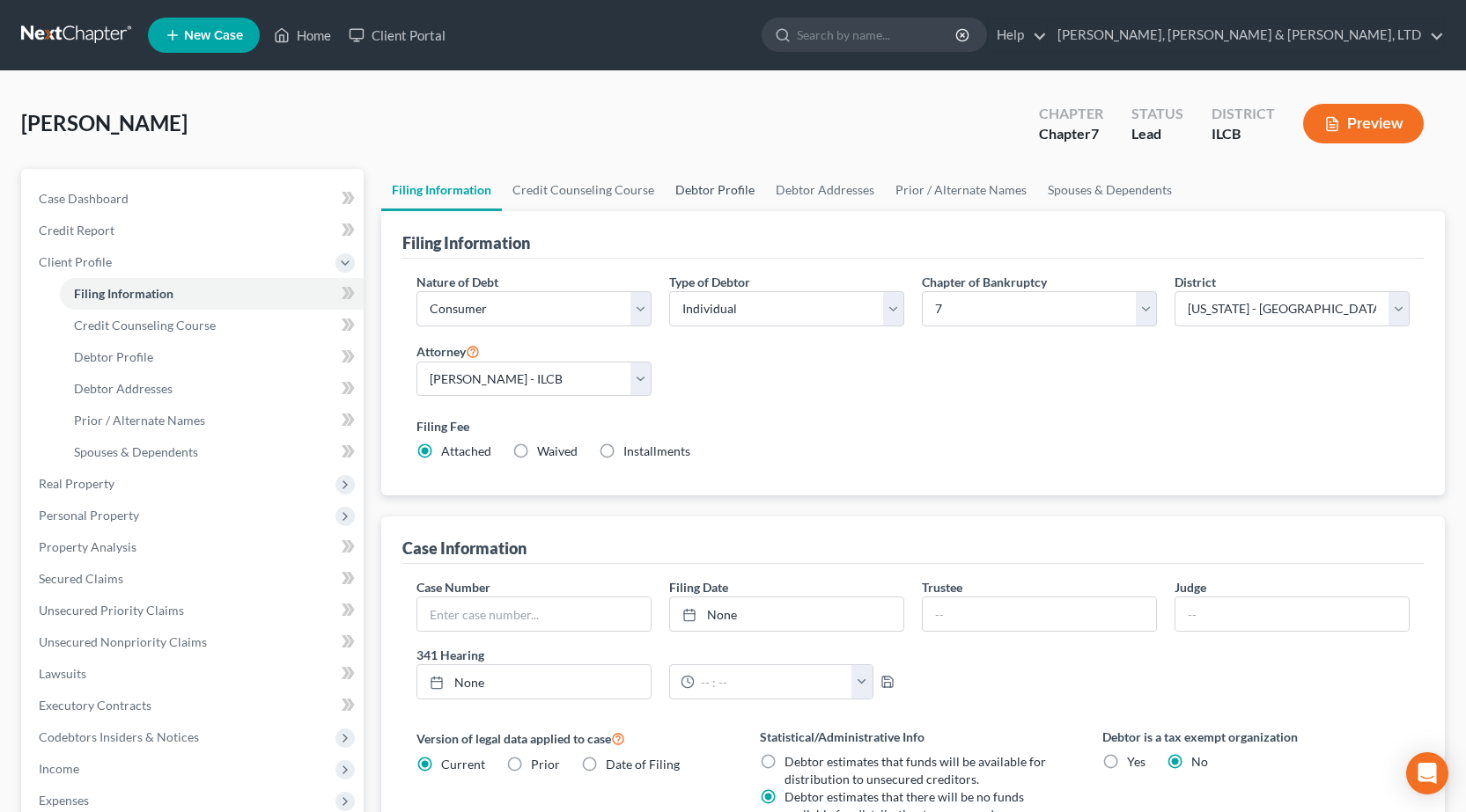
click at [721, 190] on link "Debtor Profile" at bounding box center [714, 190] width 100 height 43
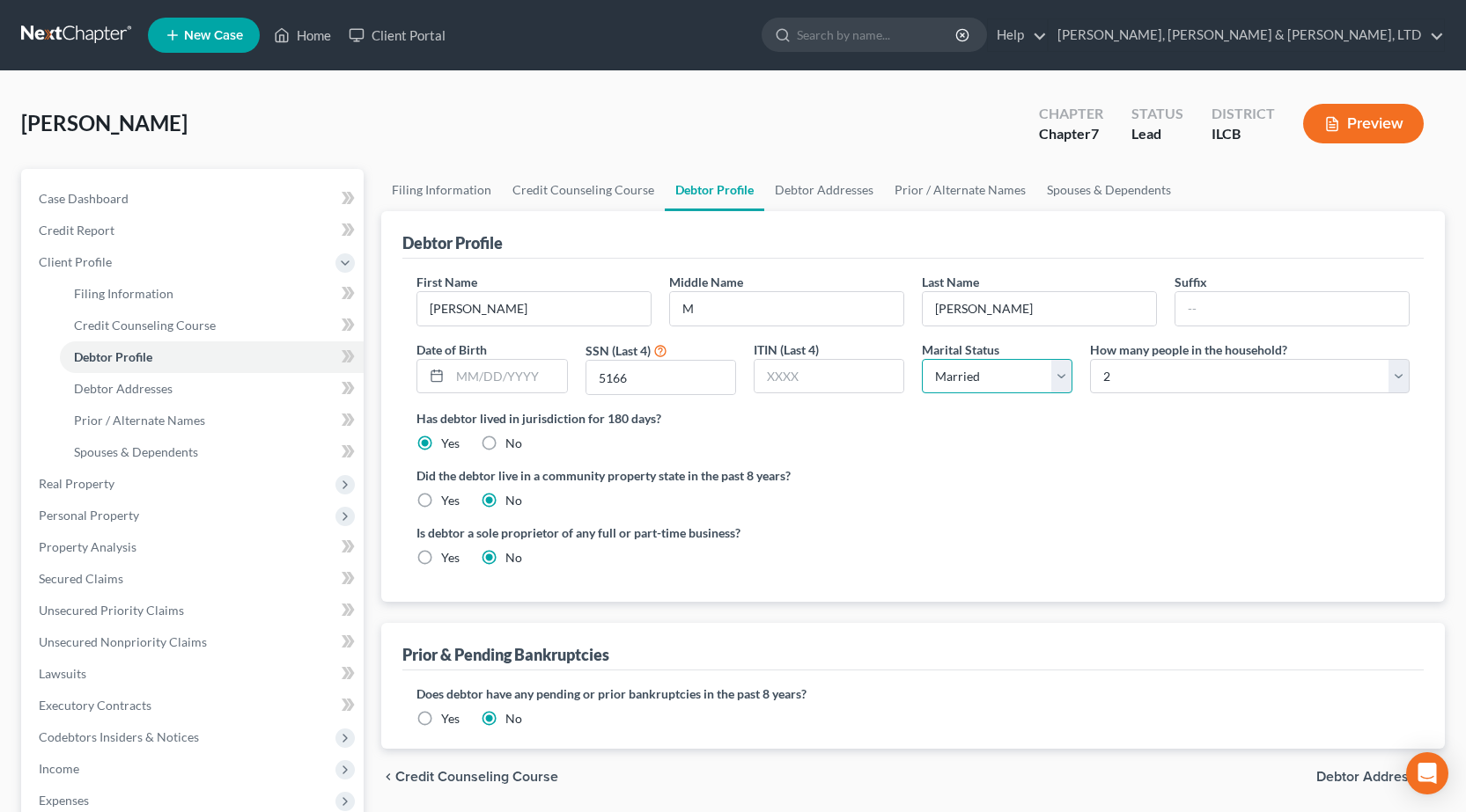
click at [1037, 374] on select "Select Single Married Separated Divorced Widowed" at bounding box center [997, 376] width 151 height 35
click at [922, 359] on select "Select Single Married Separated Divorced Widowed" at bounding box center [997, 376] width 151 height 35
click at [95, 404] on ul "Filing Information Credit Counseling Course Debtor Profile Debtor Addresses" at bounding box center [194, 372] width 339 height 190
click at [128, 413] on span "Prior / Alternate Names" at bounding box center [139, 420] width 131 height 15
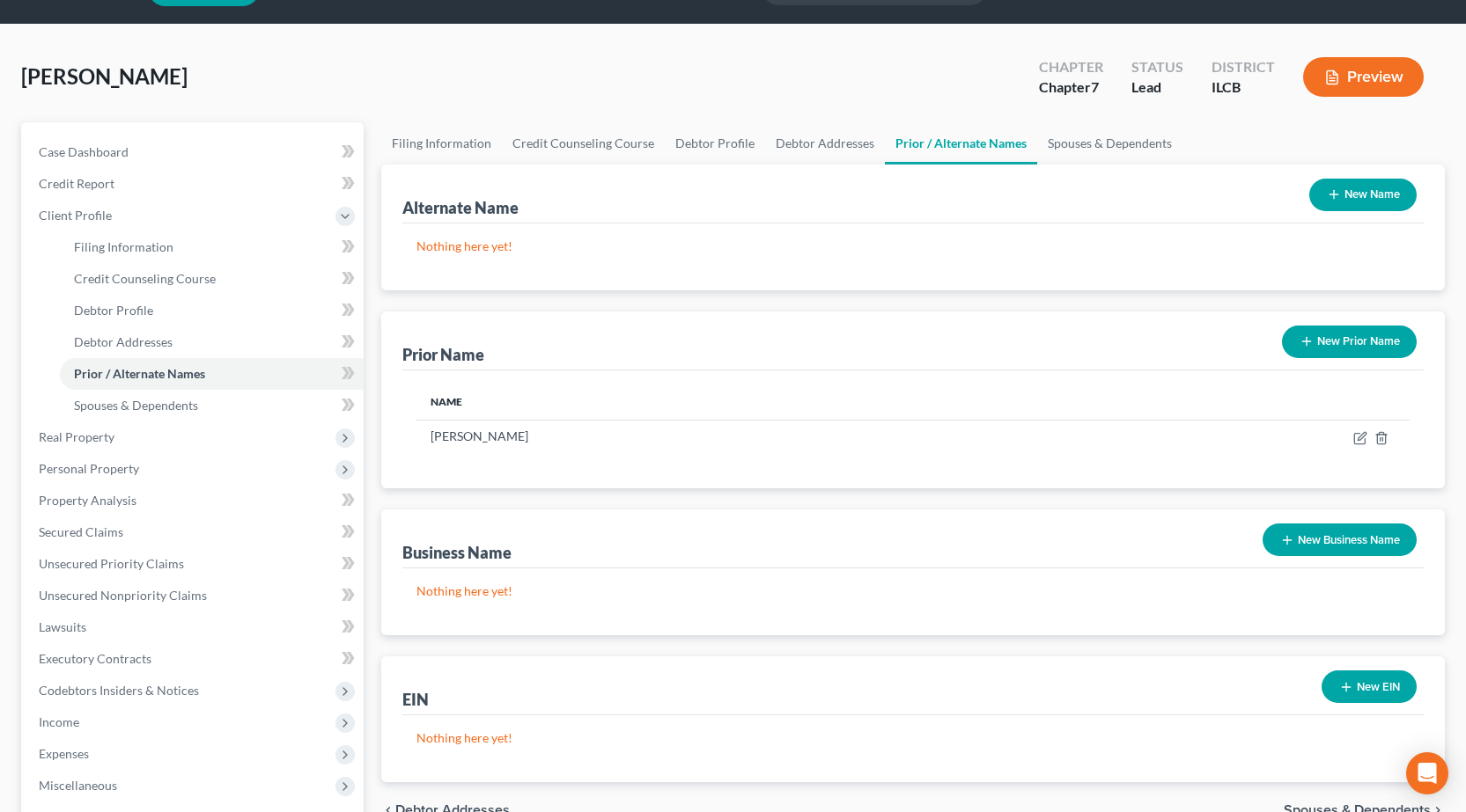
scroll to position [88, 0]
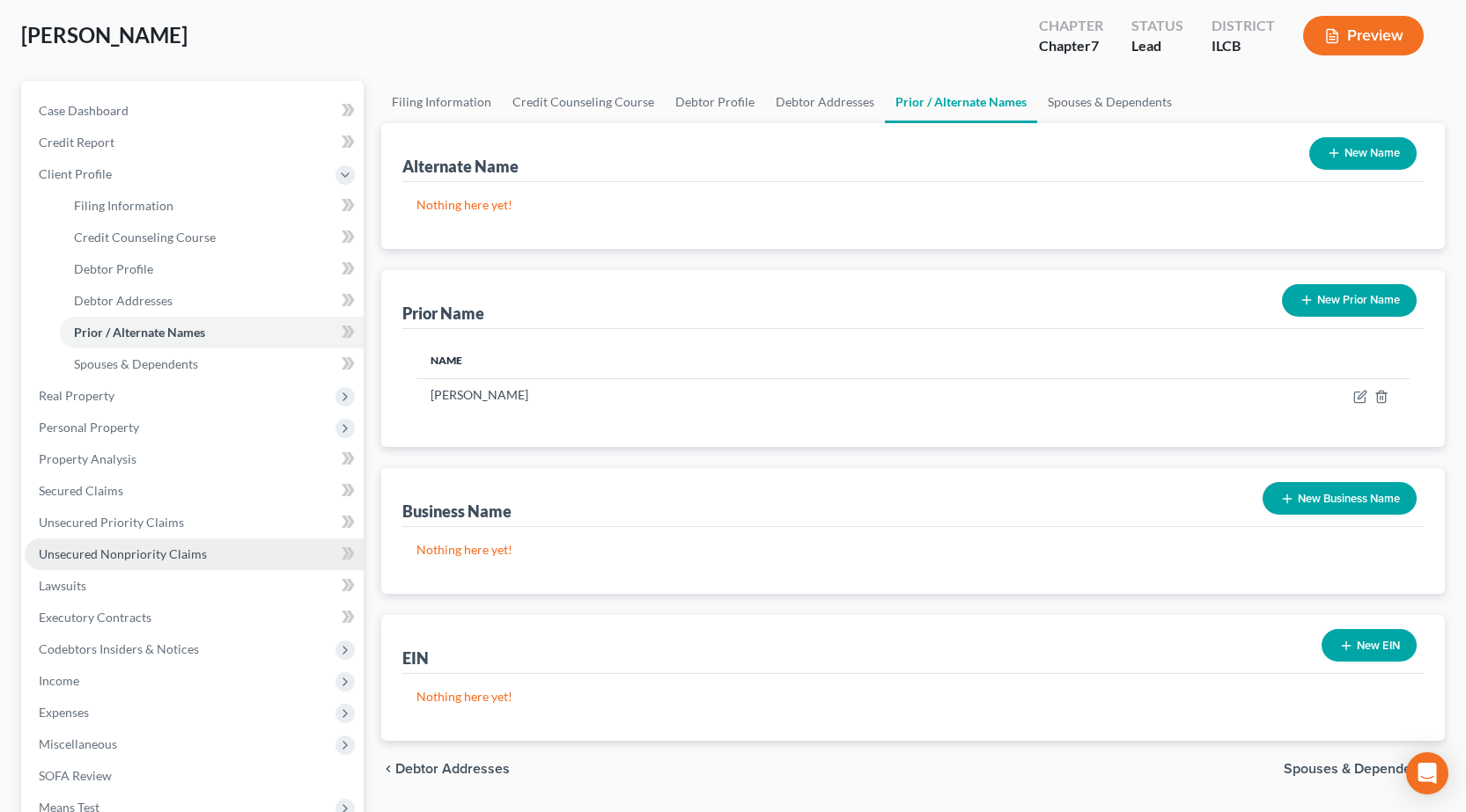
click at [146, 552] on span "Unsecured Nonpriority Claims" at bounding box center [122, 553] width 168 height 15
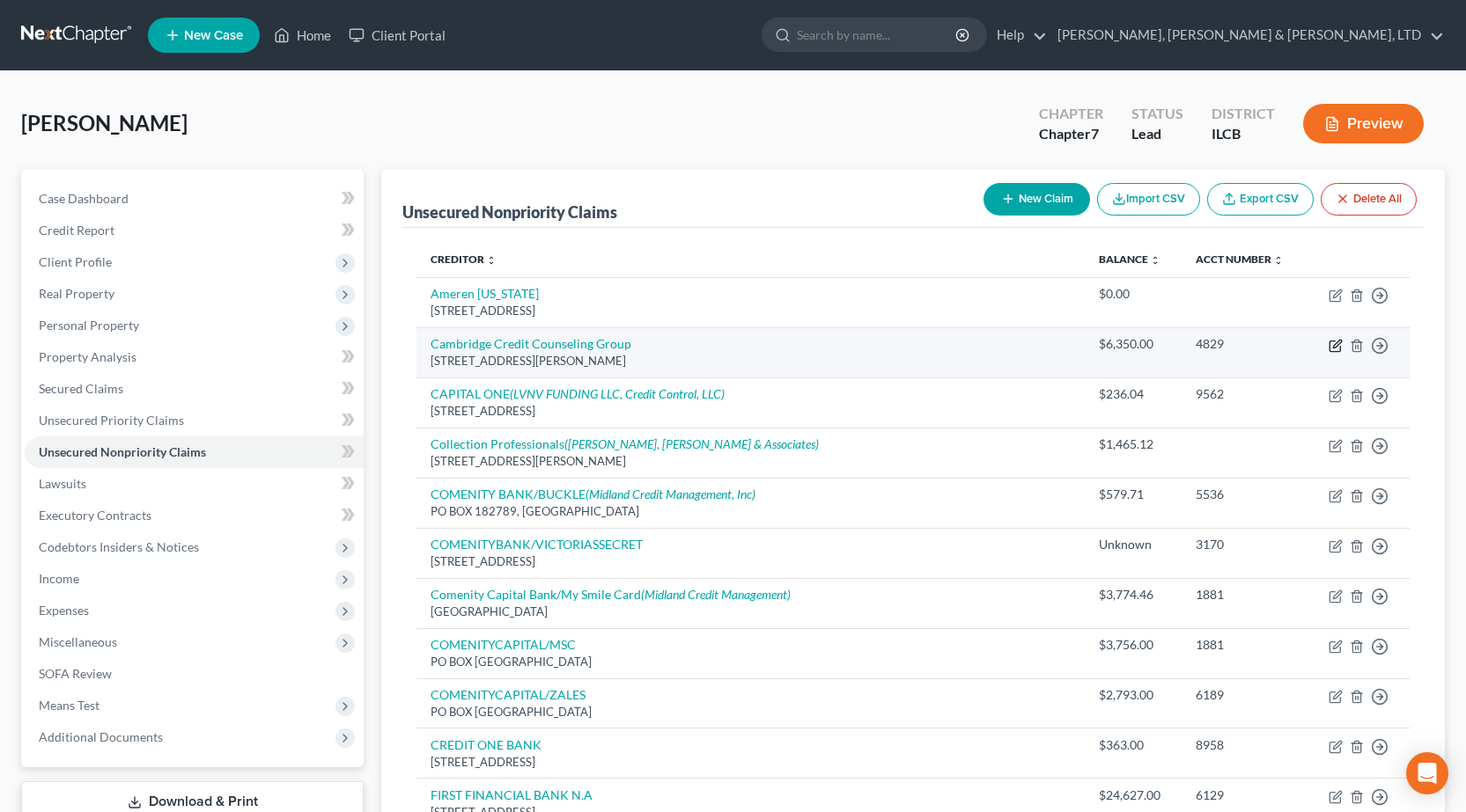
click at [1340, 344] on icon "button" at bounding box center [1336, 345] width 14 height 14
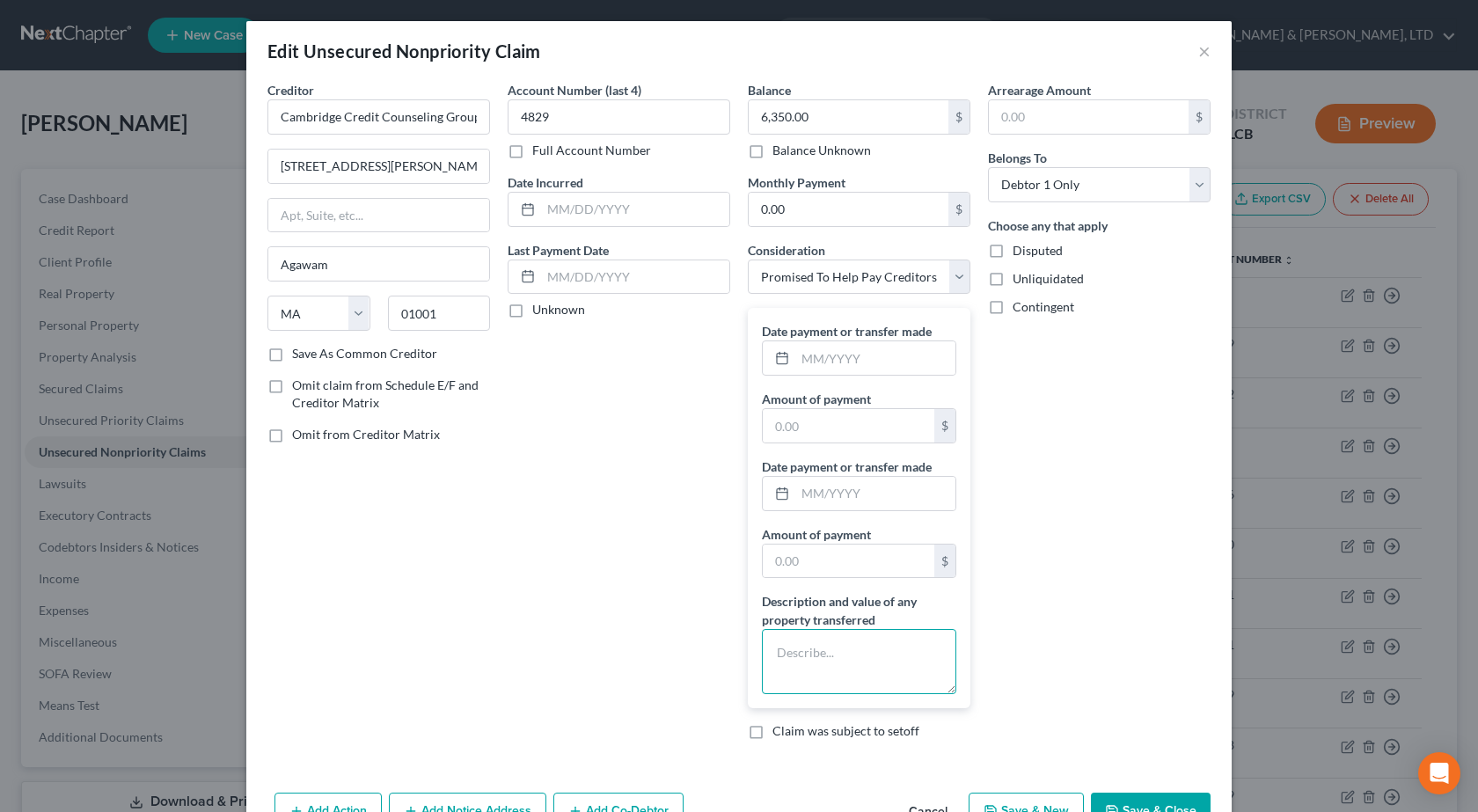
click at [860, 663] on textarea at bounding box center [860, 662] width 195 height 66
click at [1142, 793] on button "Save & Close" at bounding box center [1150, 811] width 120 height 37
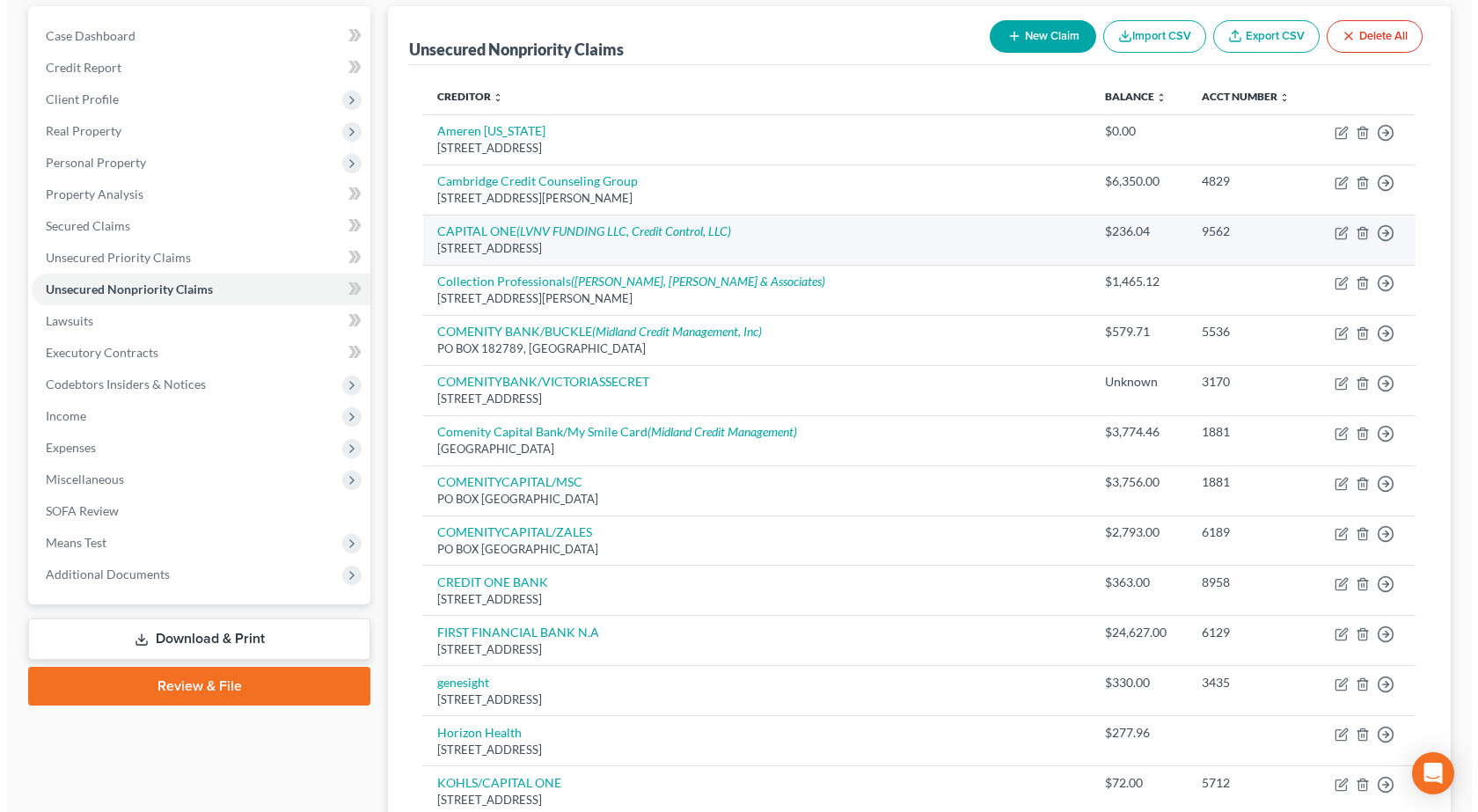
scroll to position [156, 0]
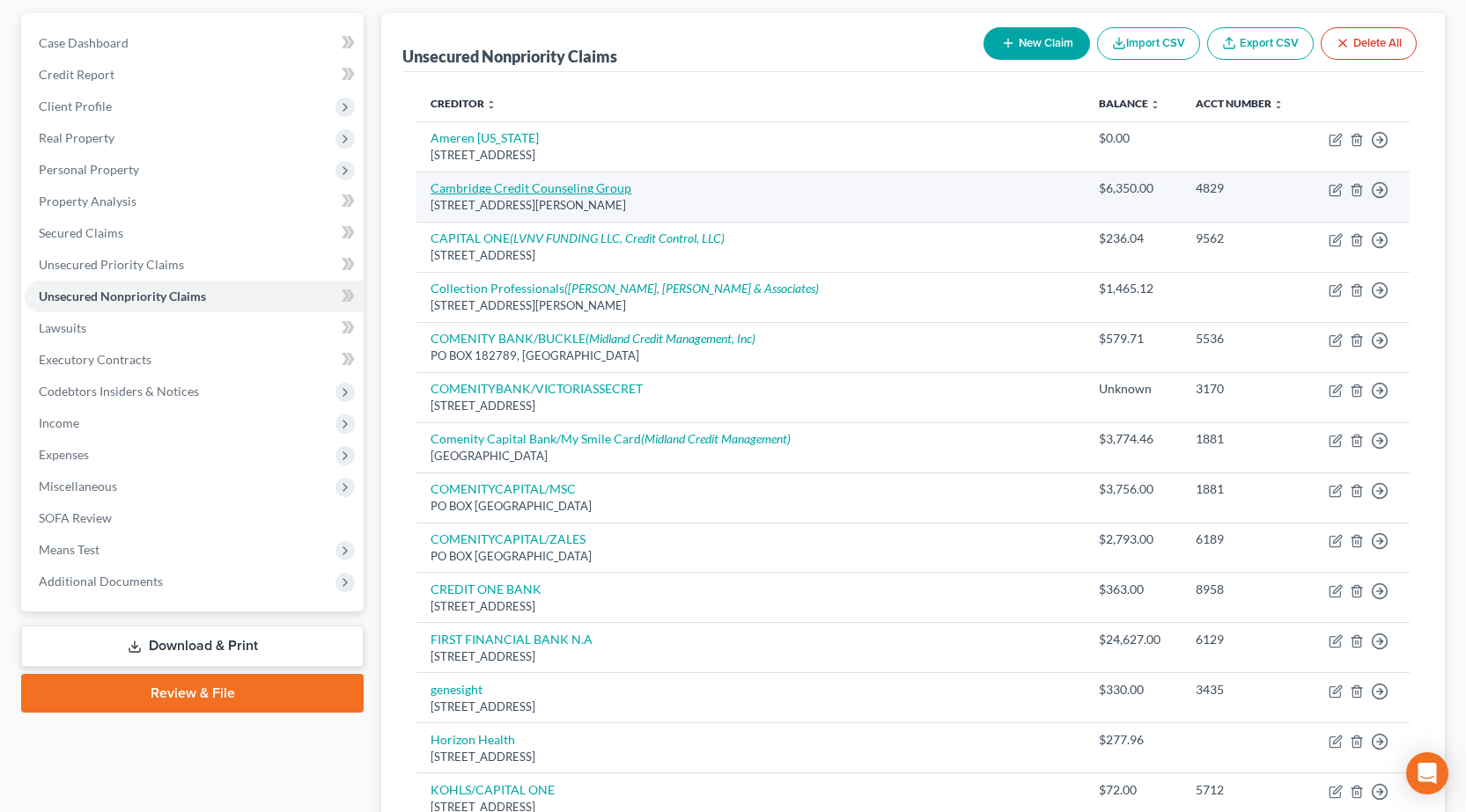
click at [500, 186] on link "Cambridge Credit Counseling Group" at bounding box center [530, 188] width 201 height 15
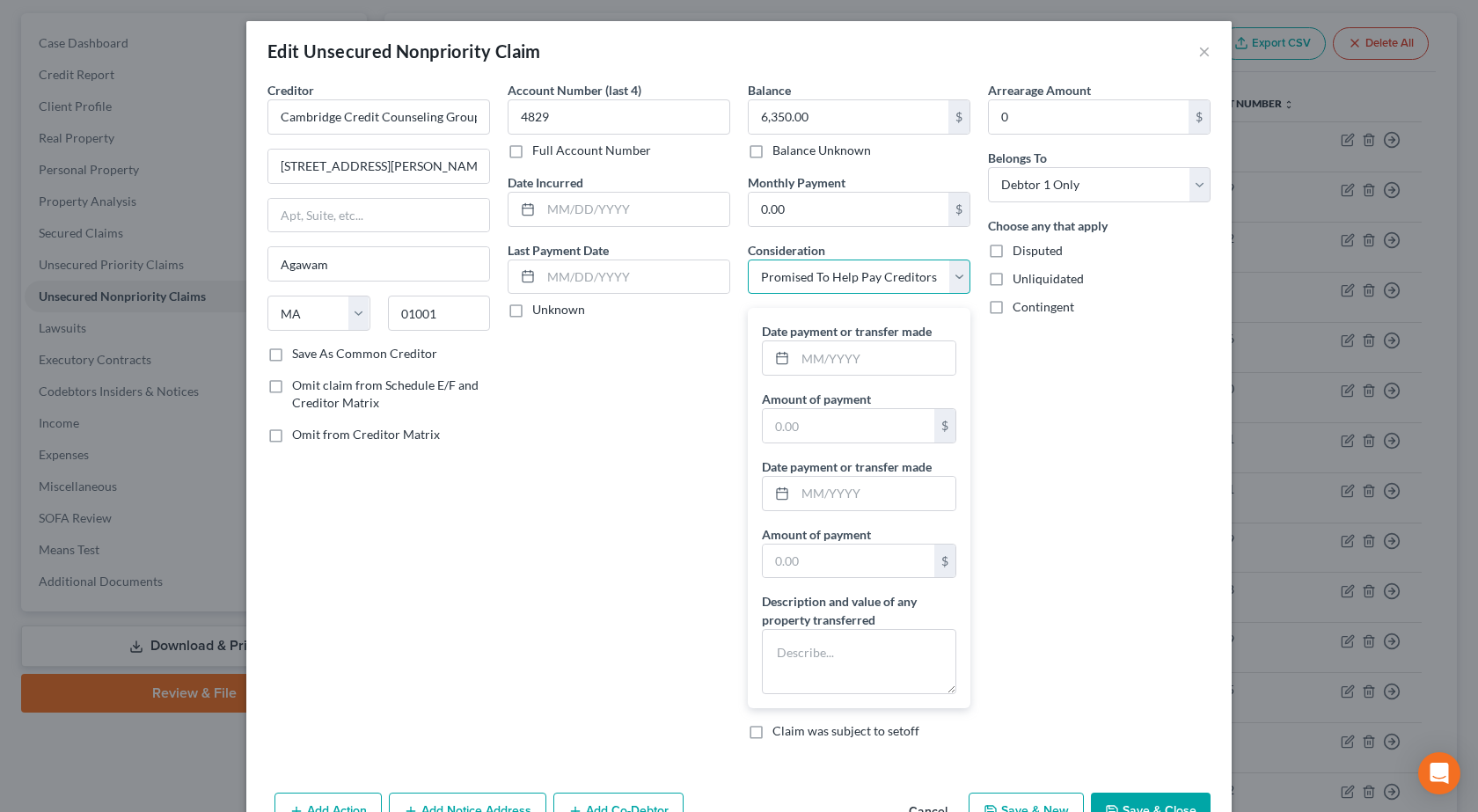
click at [825, 283] on select "Select Cable / Satellite Services Collection Agency Credit Card Debt Debt Couns…" at bounding box center [859, 276] width 222 height 35
click at [747, 259] on select "Select Cable / Satellite Services Collection Agency Credit Card Debt Debt Couns…" at bounding box center [859, 276] width 222 height 35
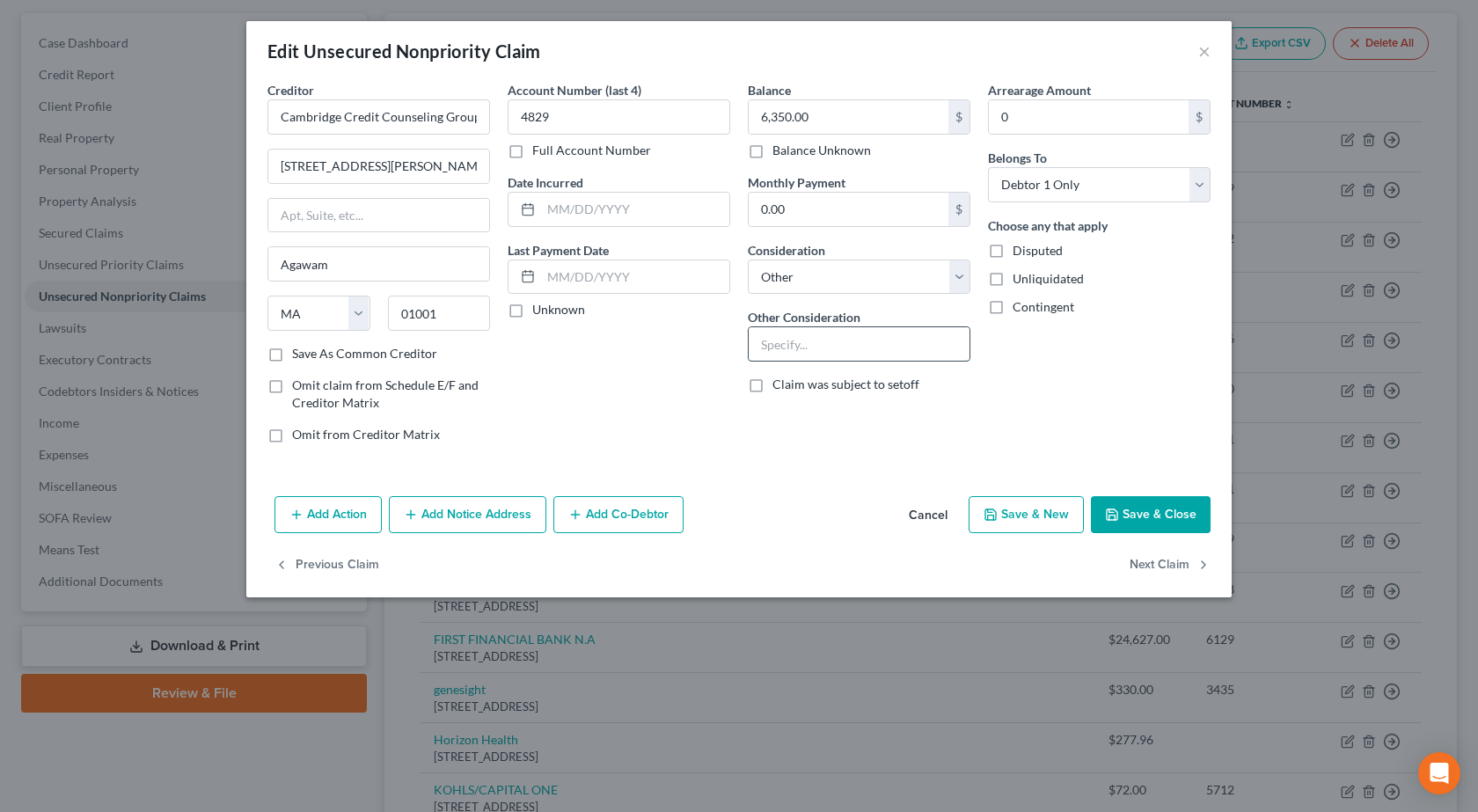
click at [817, 350] on input "text" at bounding box center [859, 344] width 220 height 34
click at [1150, 511] on button "Save & Close" at bounding box center [1150, 514] width 120 height 37
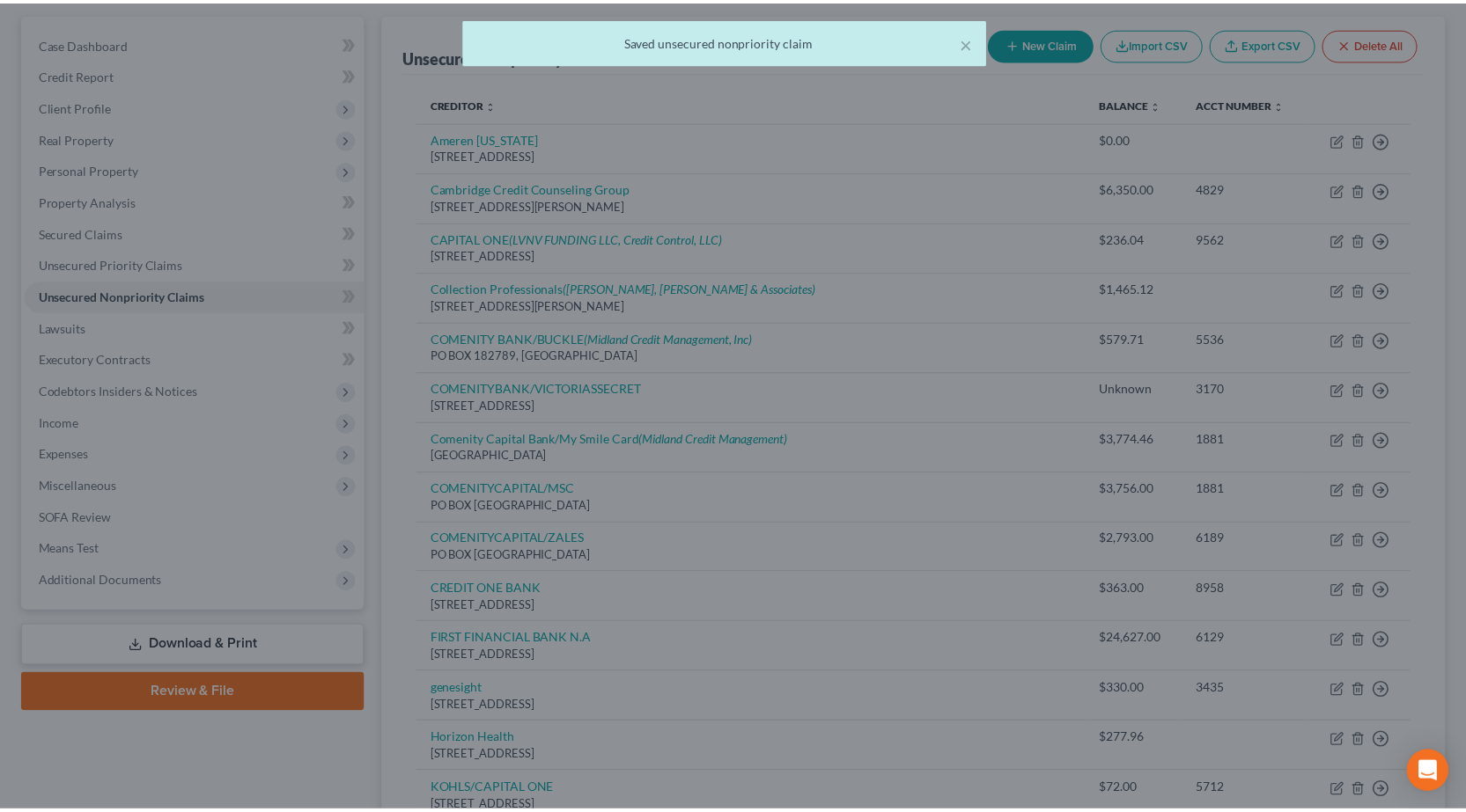
scroll to position [0, 0]
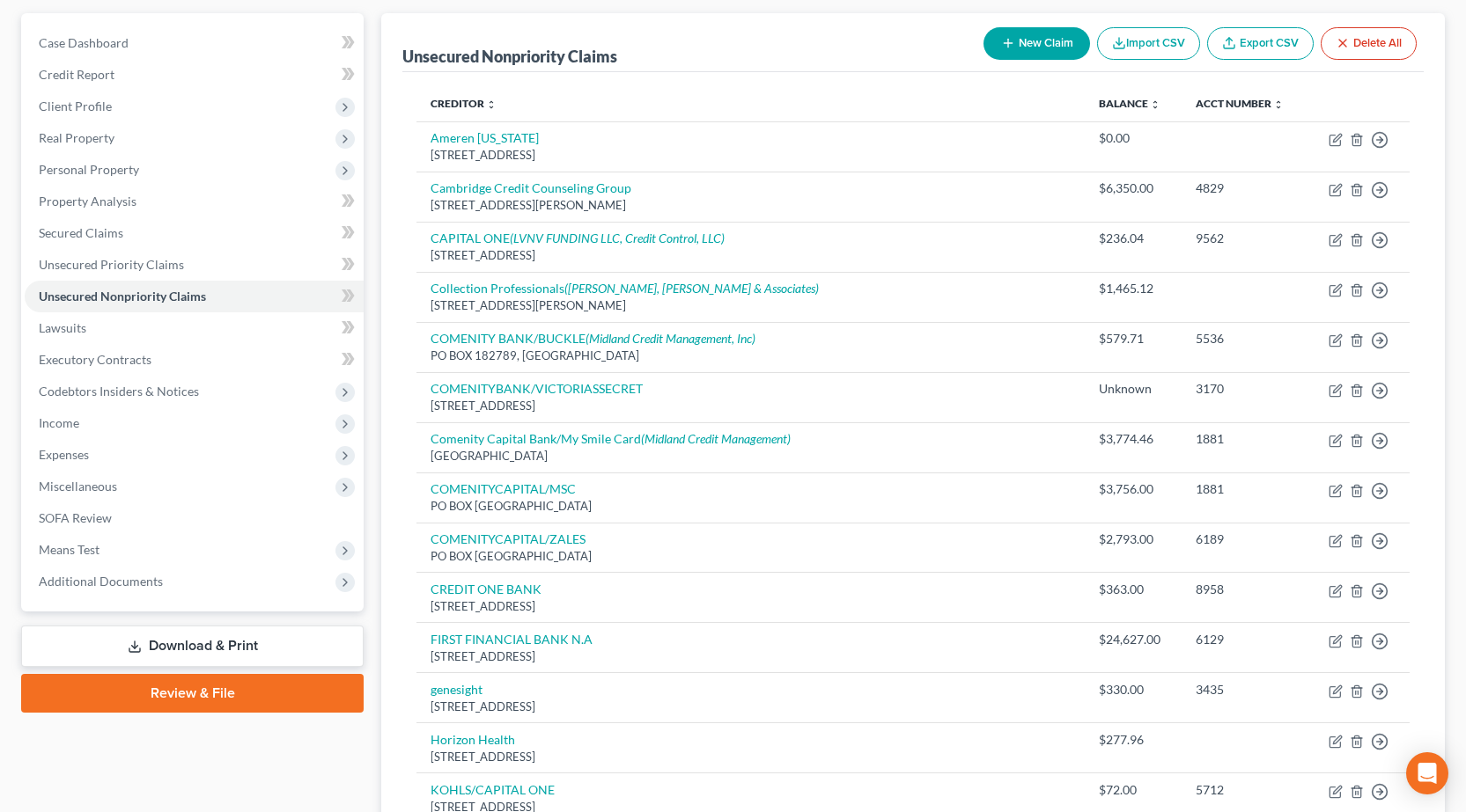
click at [227, 650] on link "Download & Print" at bounding box center [192, 646] width 343 height 42
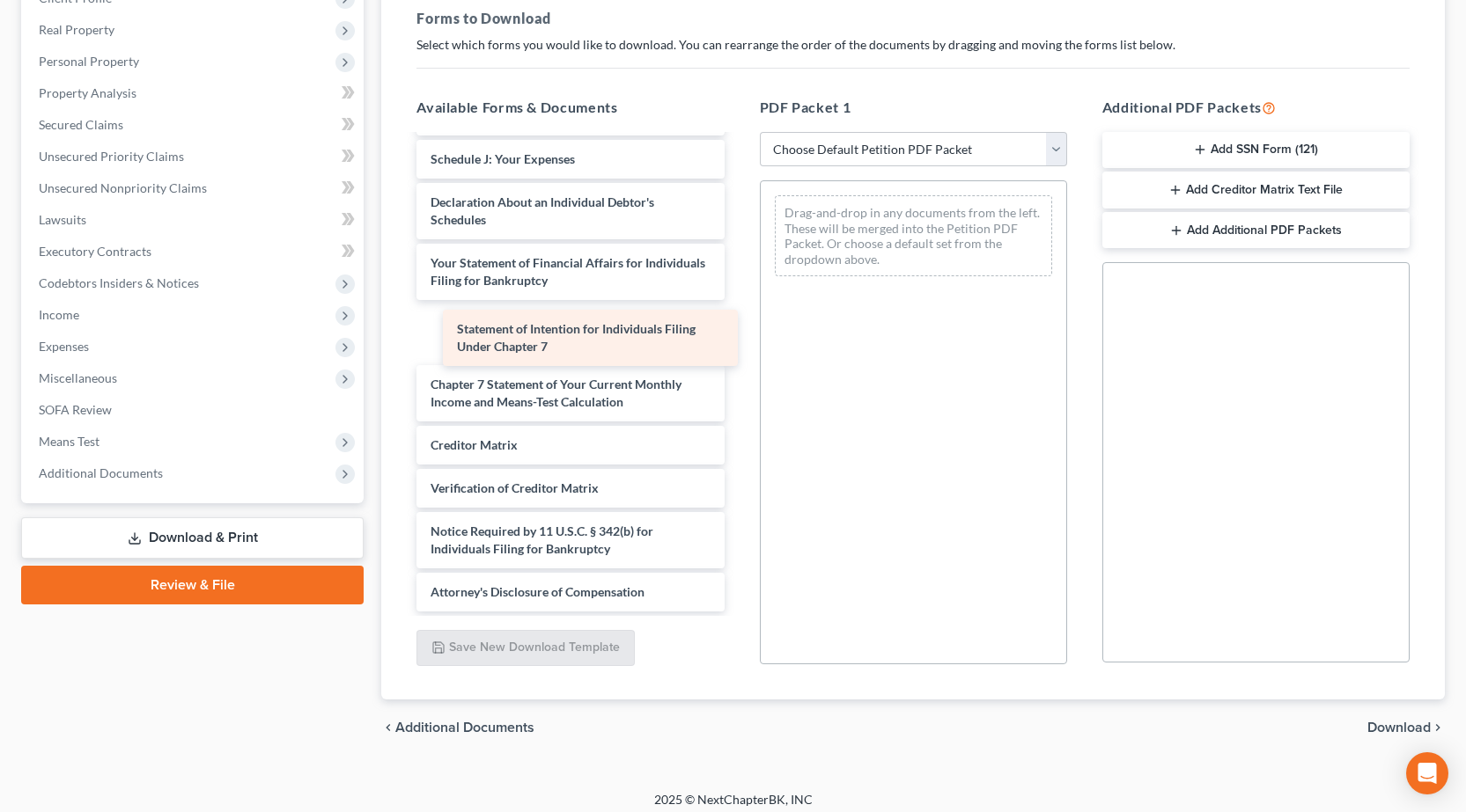
scroll to position [394, 0]
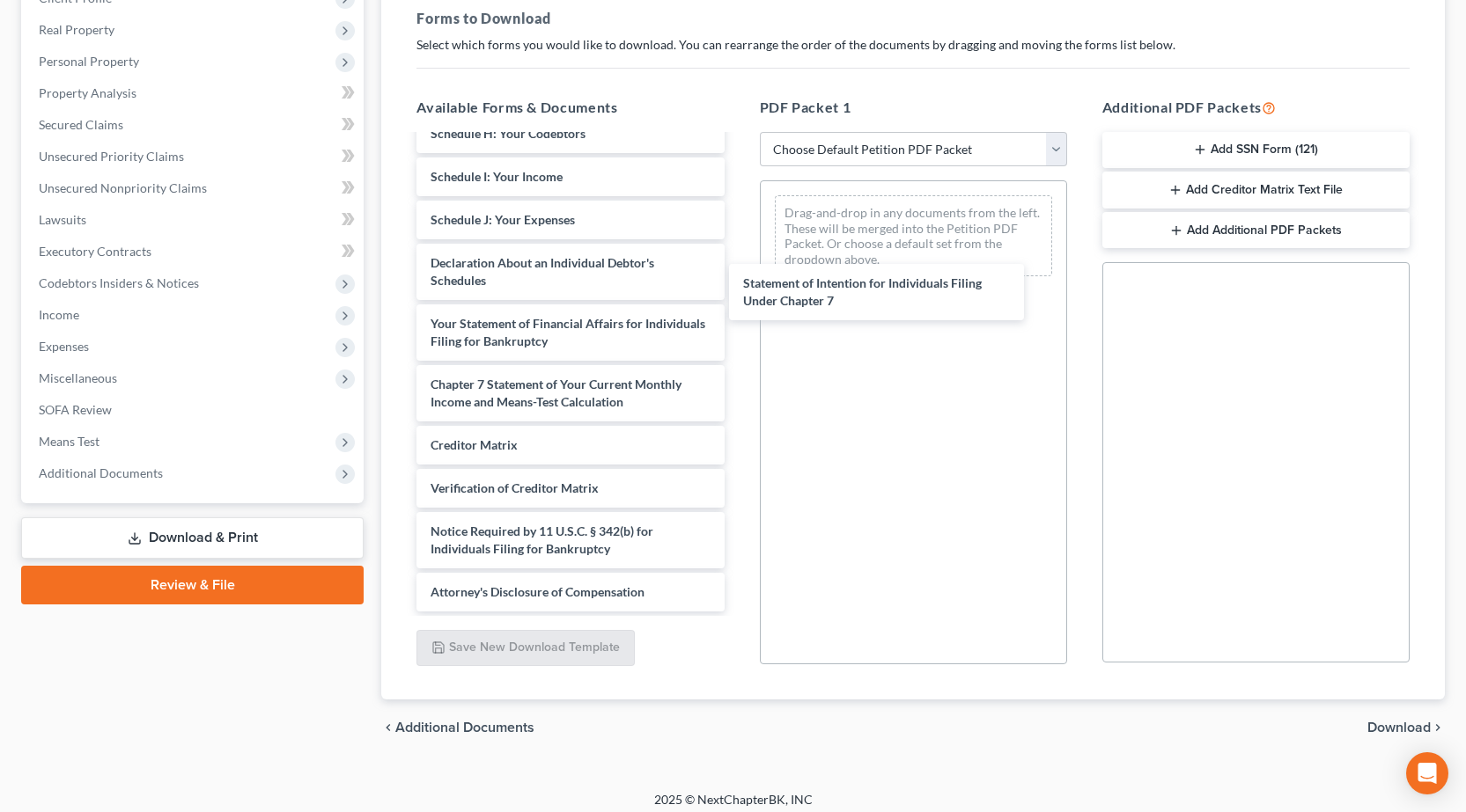
drag, startPoint x: 572, startPoint y: 344, endPoint x: 1127, endPoint y: 386, distance: 556.6
click at [738, 302] on div "Statement of Intention for Individuals Filing Under Chapter 7 Voluntary Petitio…" at bounding box center [570, 177] width 336 height 870
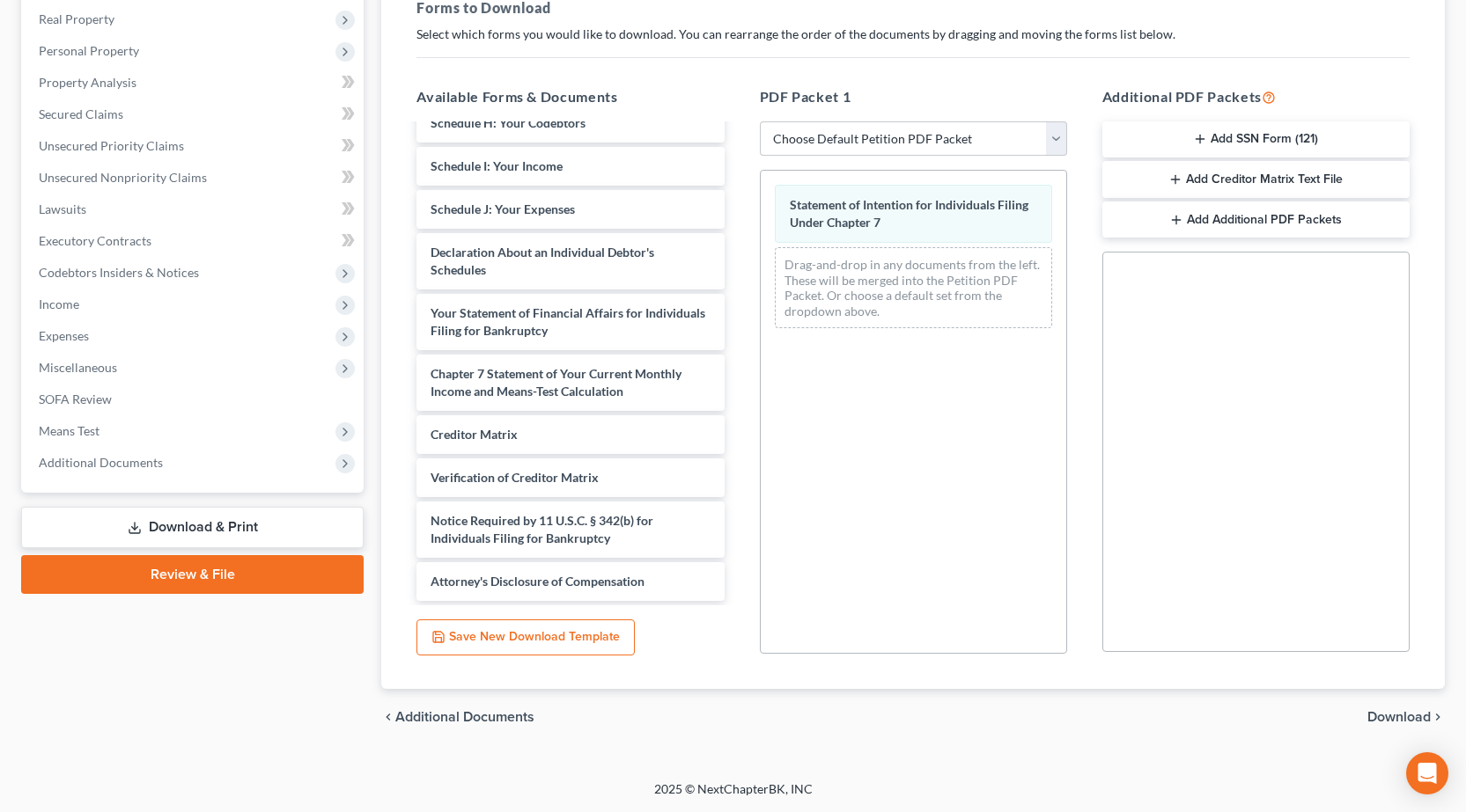
click at [1409, 716] on span "Download" at bounding box center [1399, 717] width 64 height 14
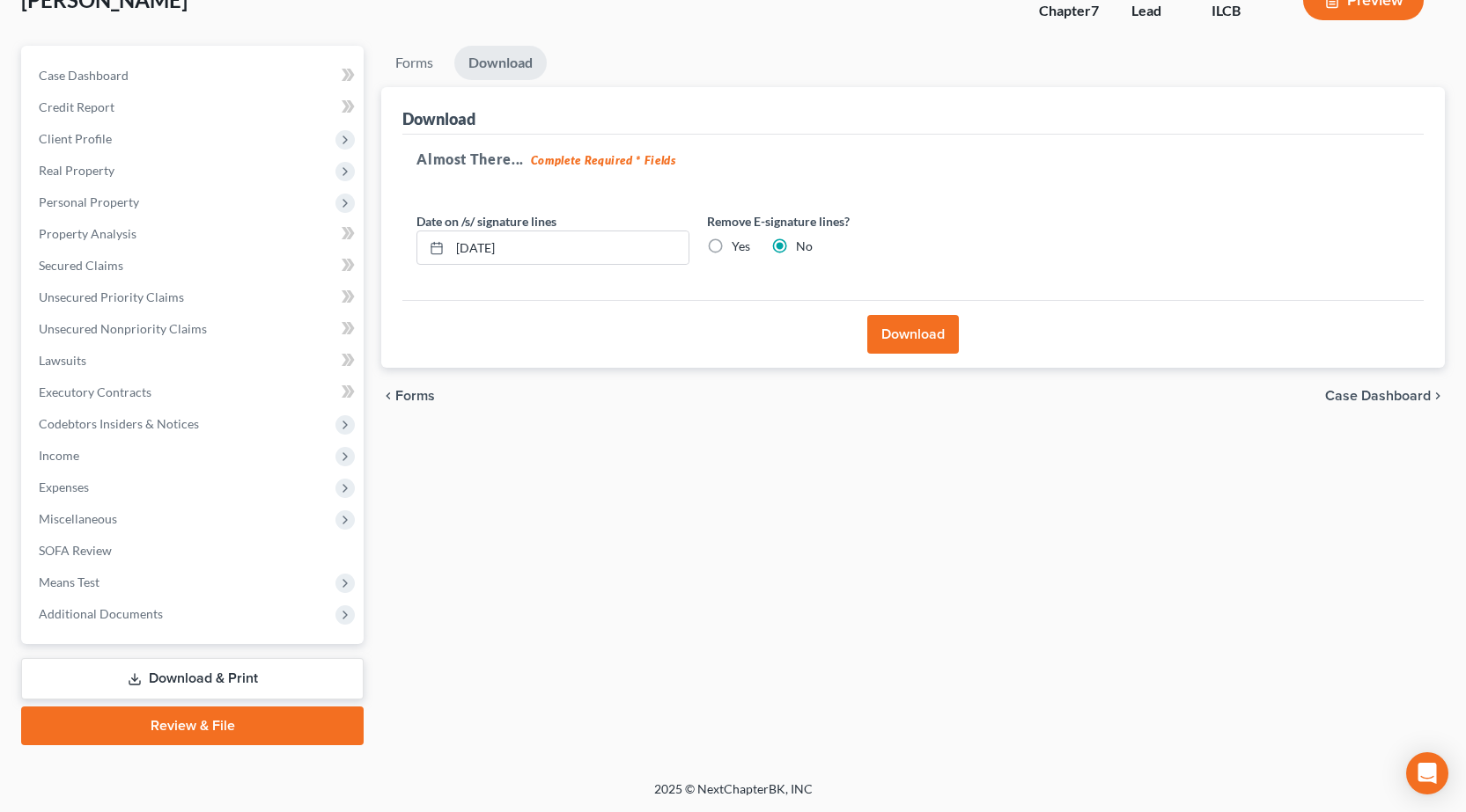
scroll to position [123, 0]
click at [914, 327] on button "Download" at bounding box center [913, 334] width 91 height 39
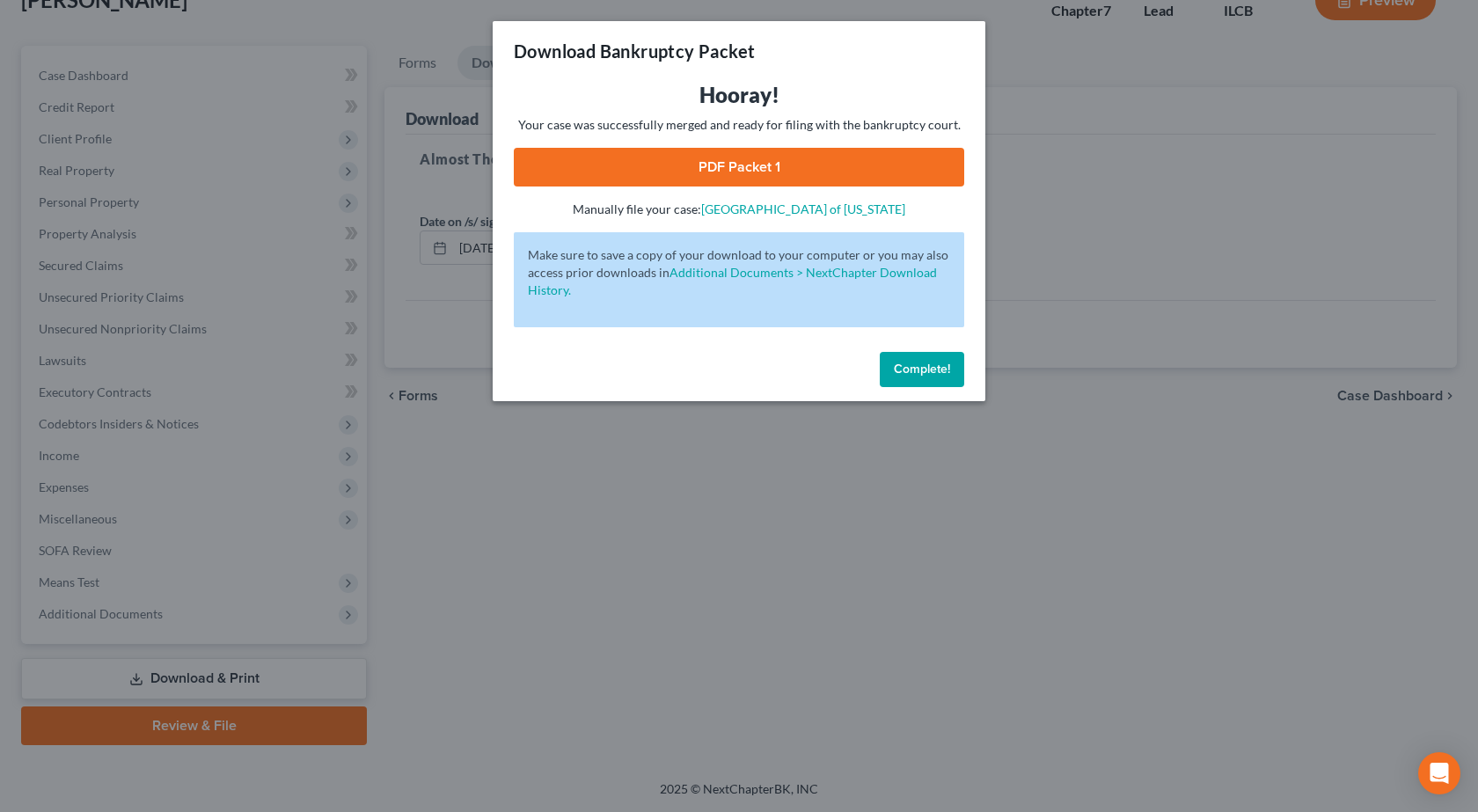
click at [722, 162] on link "PDF Packet 1" at bounding box center [739, 167] width 451 height 39
click at [494, 466] on div "Download Bankruptcy Packet Hooray! Your case was successfully merged and ready …" at bounding box center [739, 406] width 1478 height 812
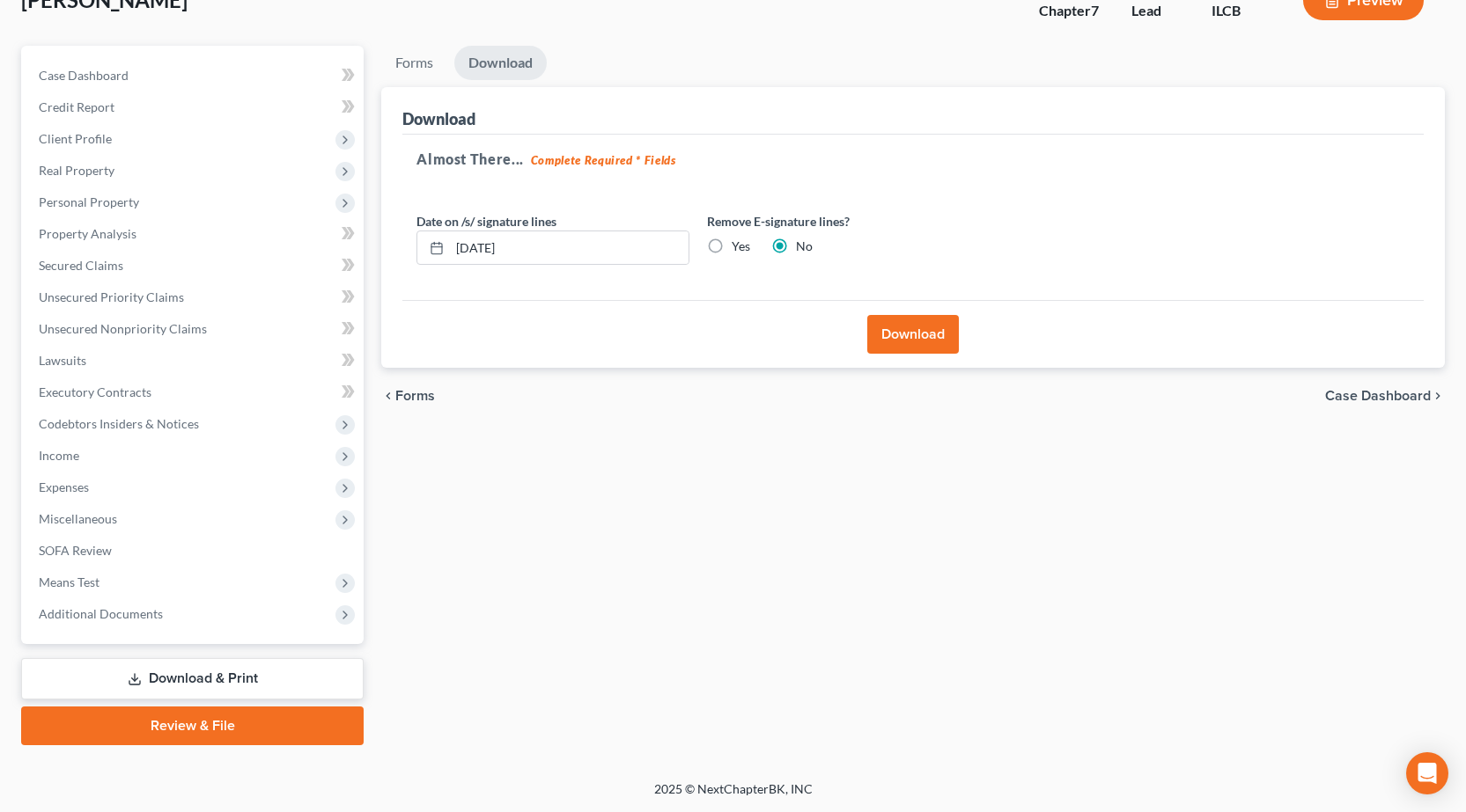
click at [219, 684] on link "Download & Print" at bounding box center [192, 679] width 343 height 42
click at [200, 735] on link "Review & File" at bounding box center [192, 726] width 343 height 39
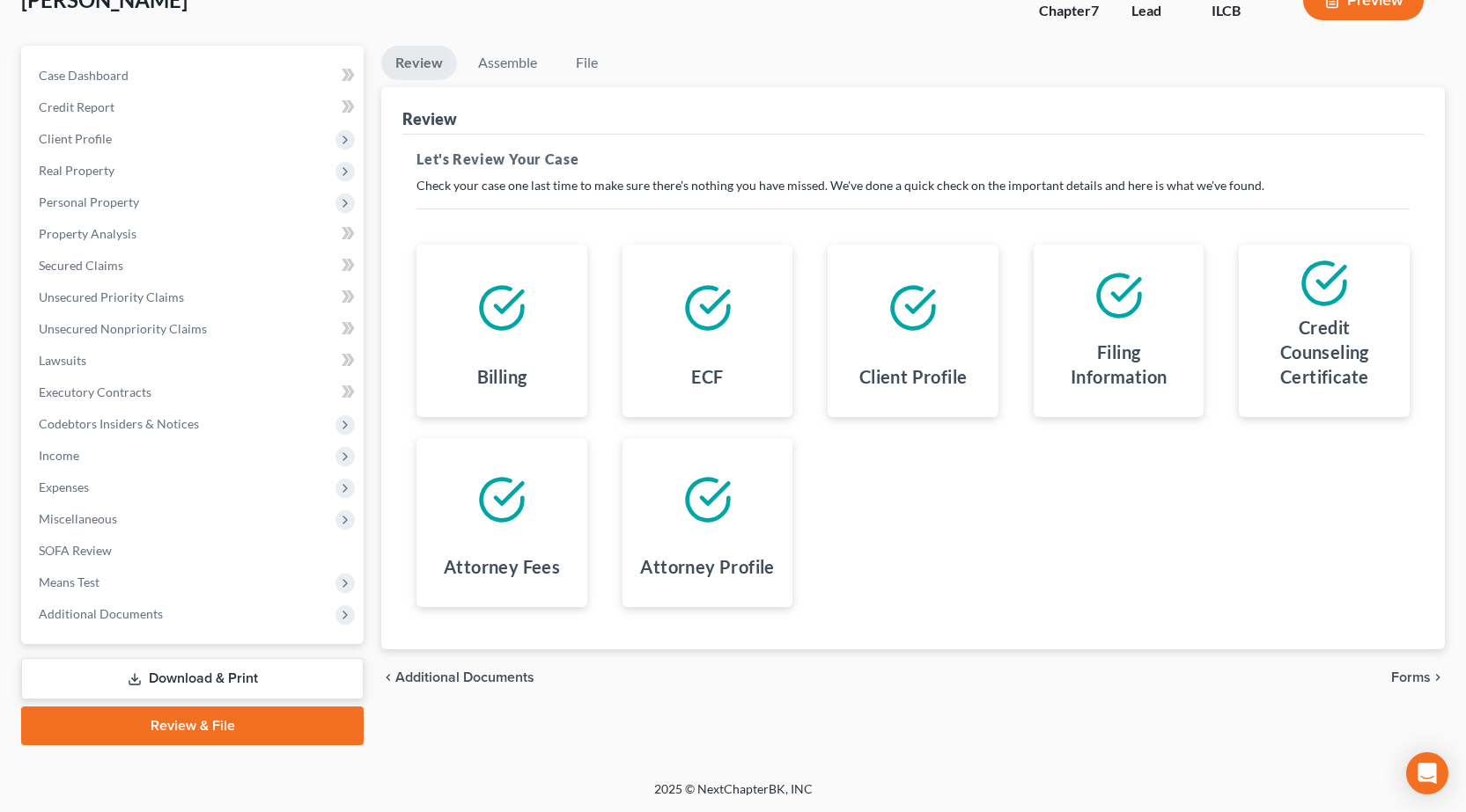
click at [159, 672] on link "Download & Print" at bounding box center [192, 679] width 343 height 42
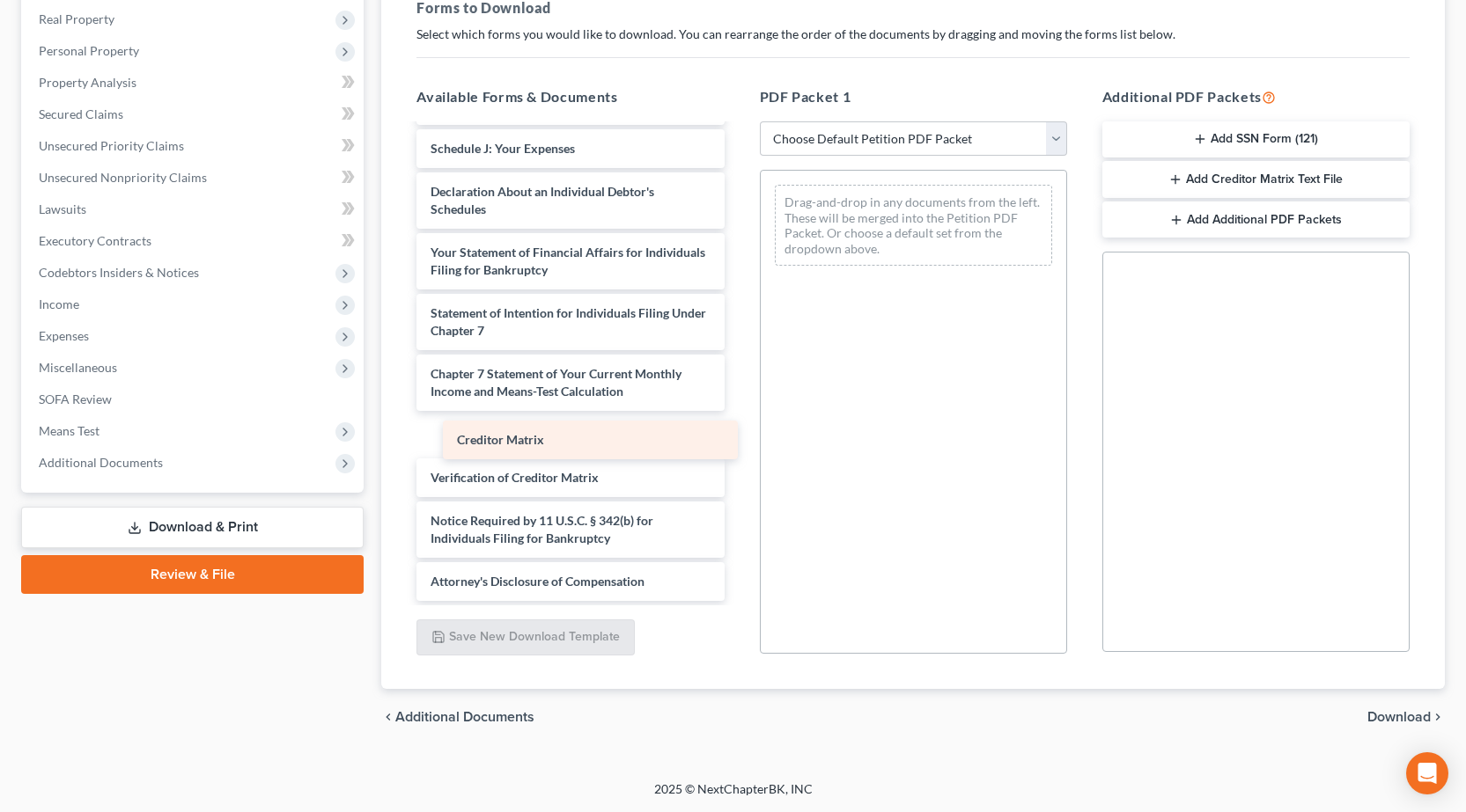
scroll to position [412, 0]
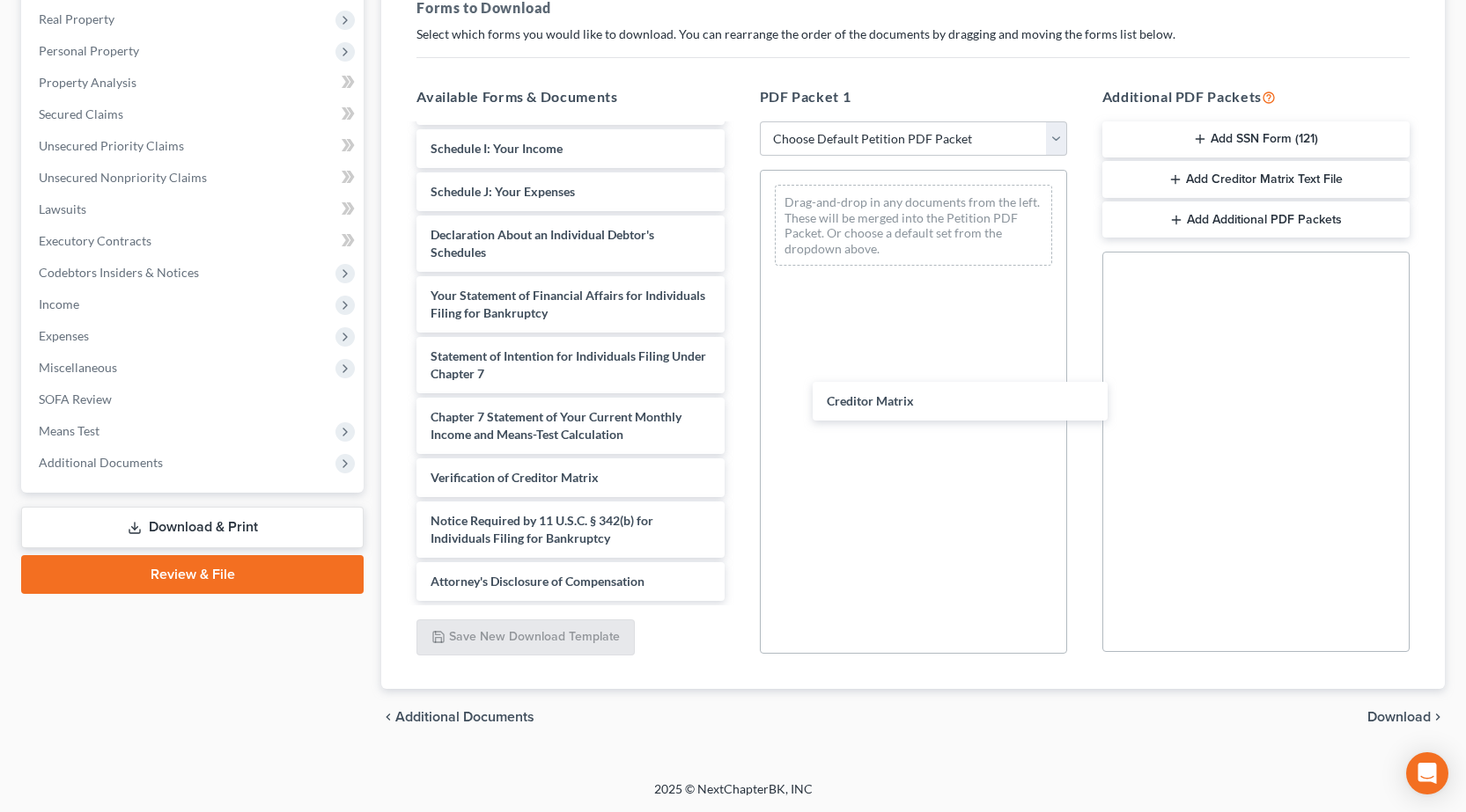
drag, startPoint x: 532, startPoint y: 432, endPoint x: 946, endPoint y: 422, distance: 414.1
click at [738, 378] on div "Creditor Matrix Voluntary Petition for Individuals Filing for Bankruptcy Summar…" at bounding box center [570, 157] width 336 height 886
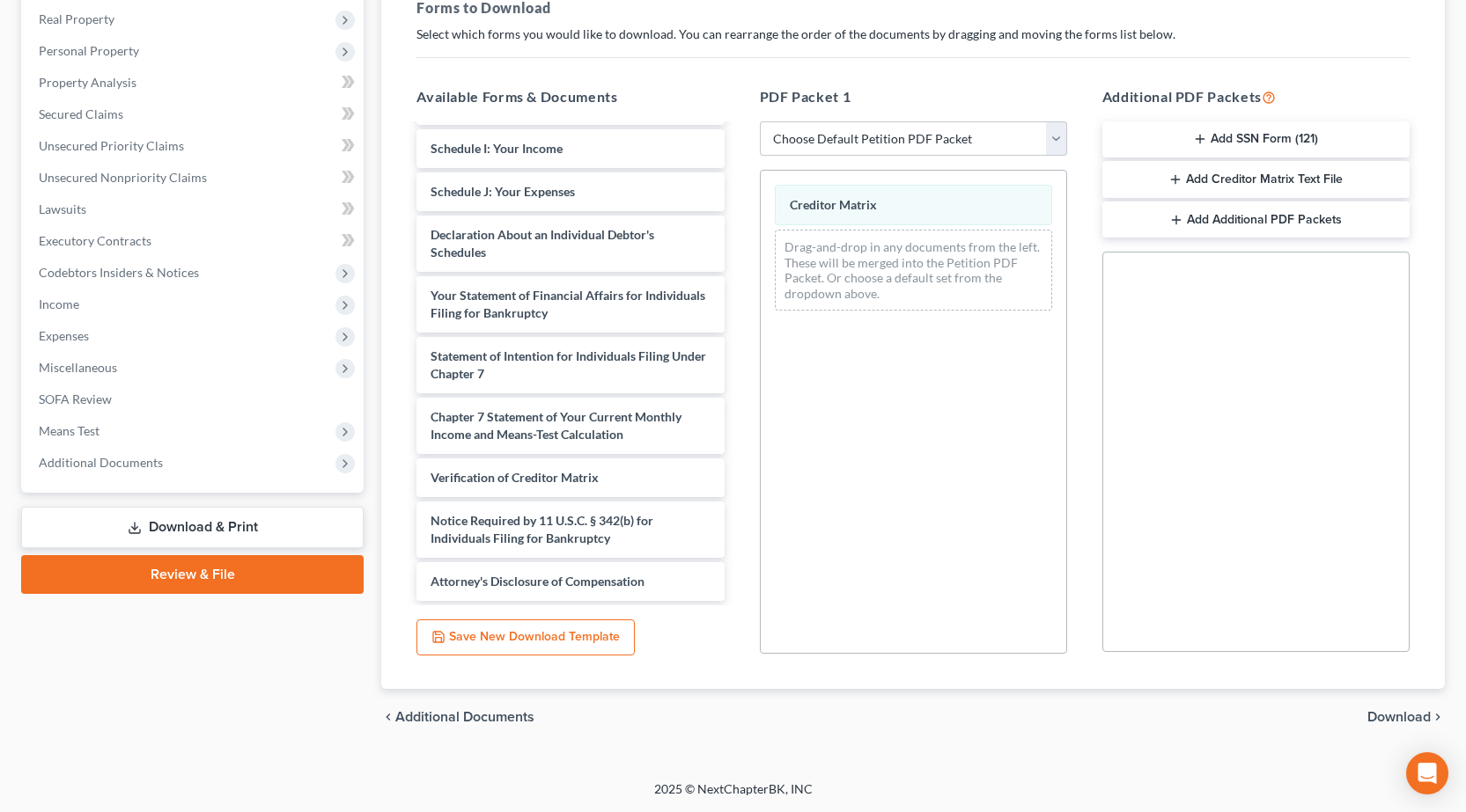
click at [1397, 724] on span "Download" at bounding box center [1399, 717] width 64 height 14
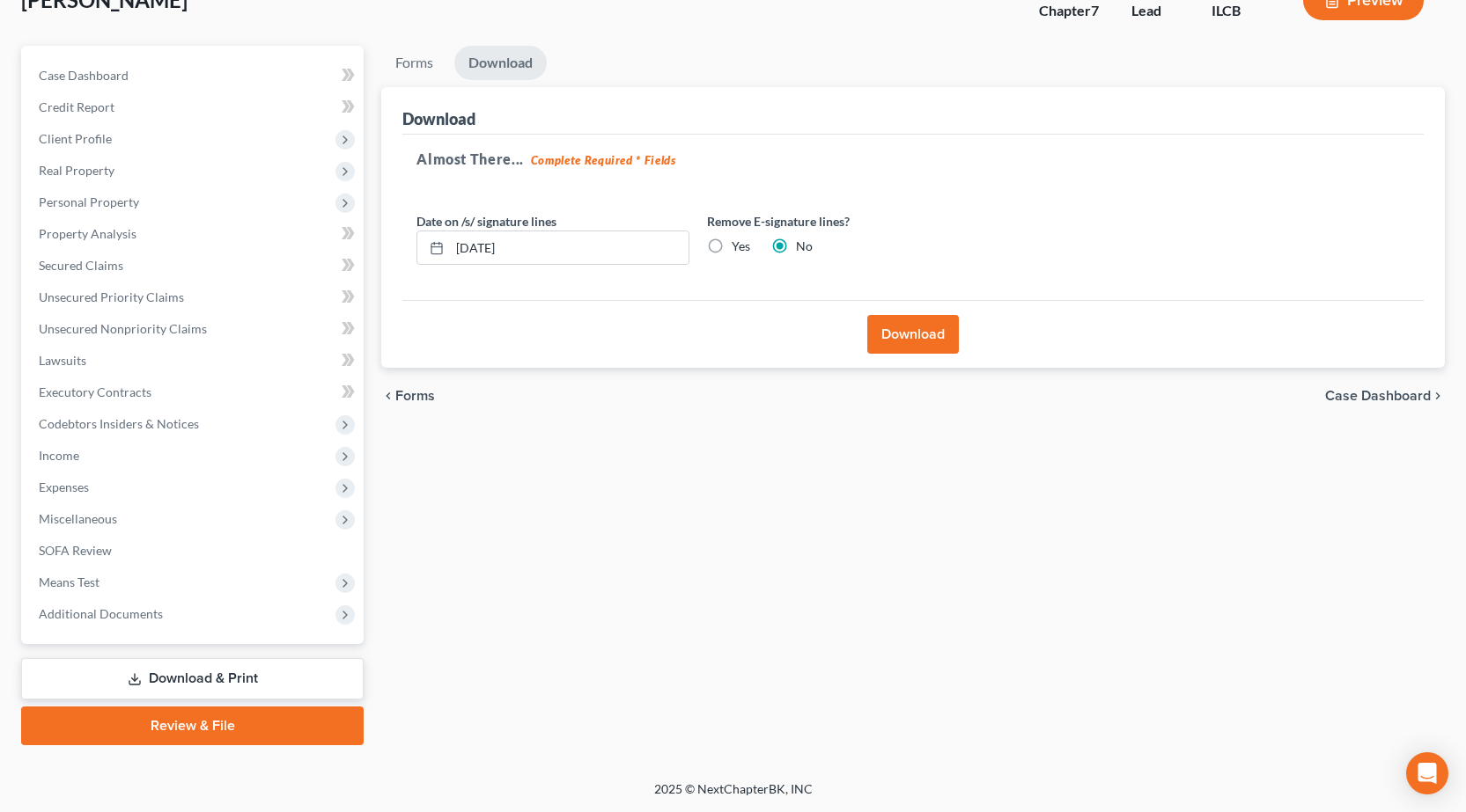
scroll to position [123, 0]
click at [893, 338] on button "Download" at bounding box center [913, 334] width 91 height 39
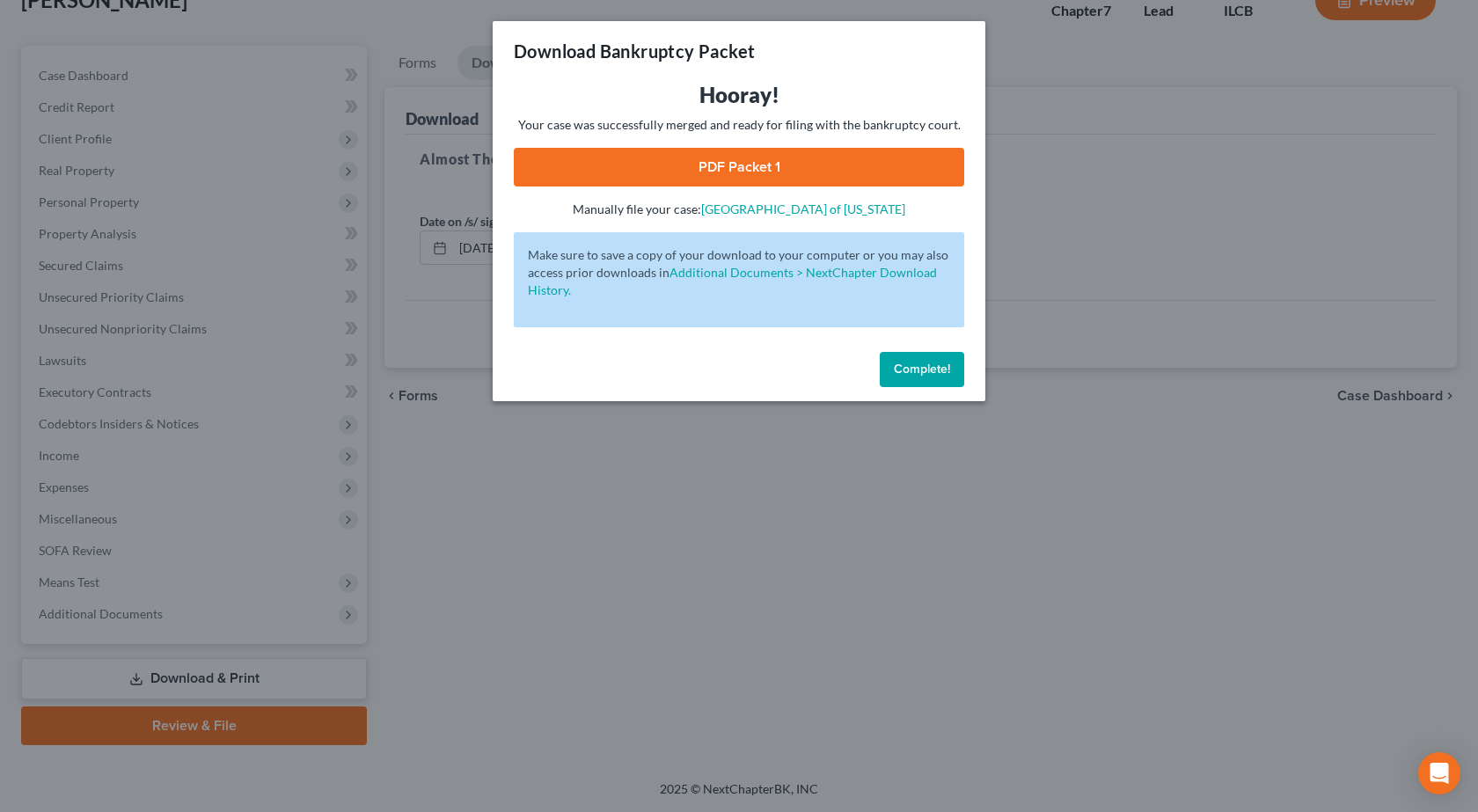
click at [685, 167] on link "PDF Packet 1" at bounding box center [739, 167] width 451 height 39
click at [358, 483] on div "Download Bankruptcy Packet Hooray! Your case was successfully merged and ready …" at bounding box center [739, 406] width 1478 height 812
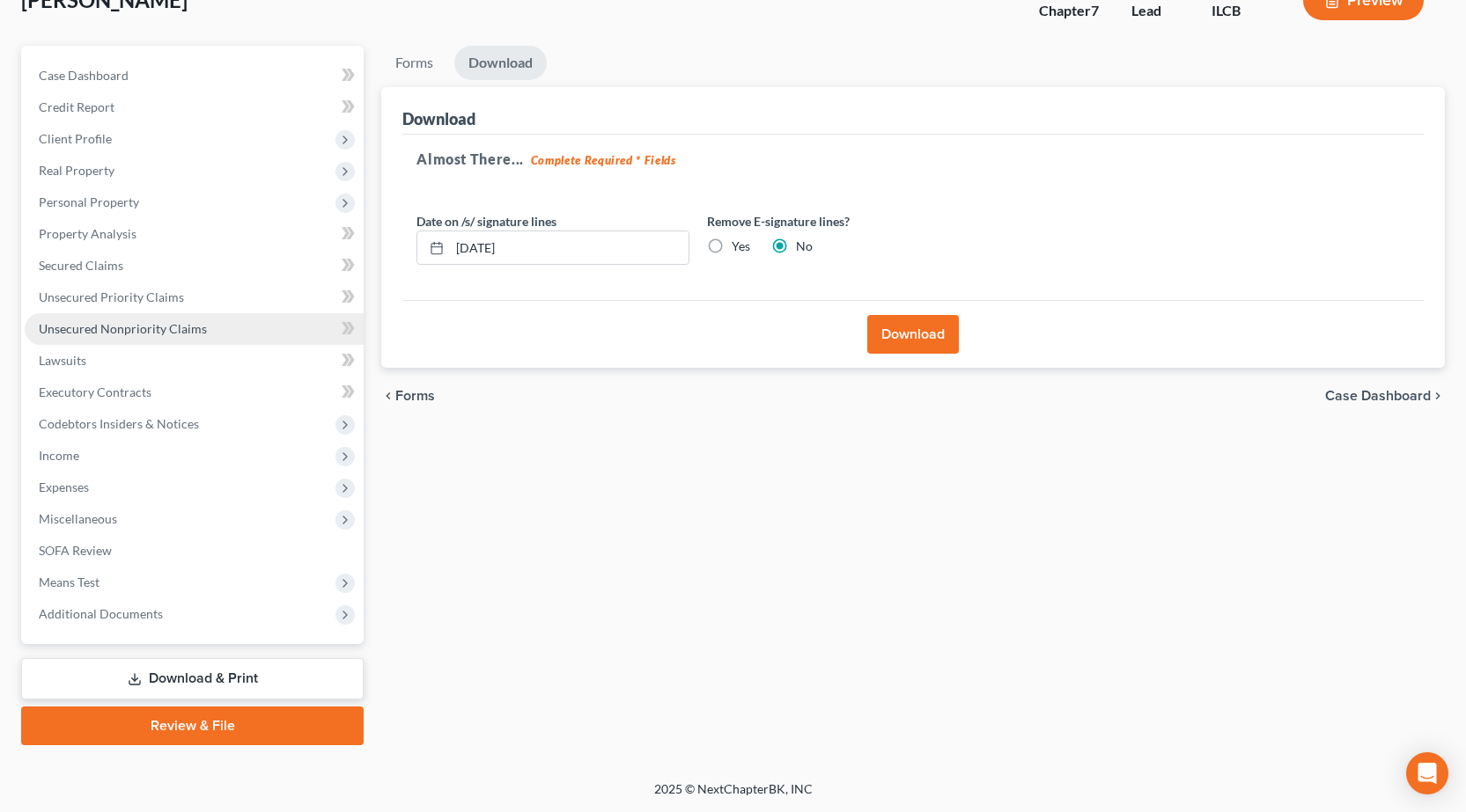
click at [89, 334] on span "Unsecured Nonpriority Claims" at bounding box center [122, 329] width 168 height 15
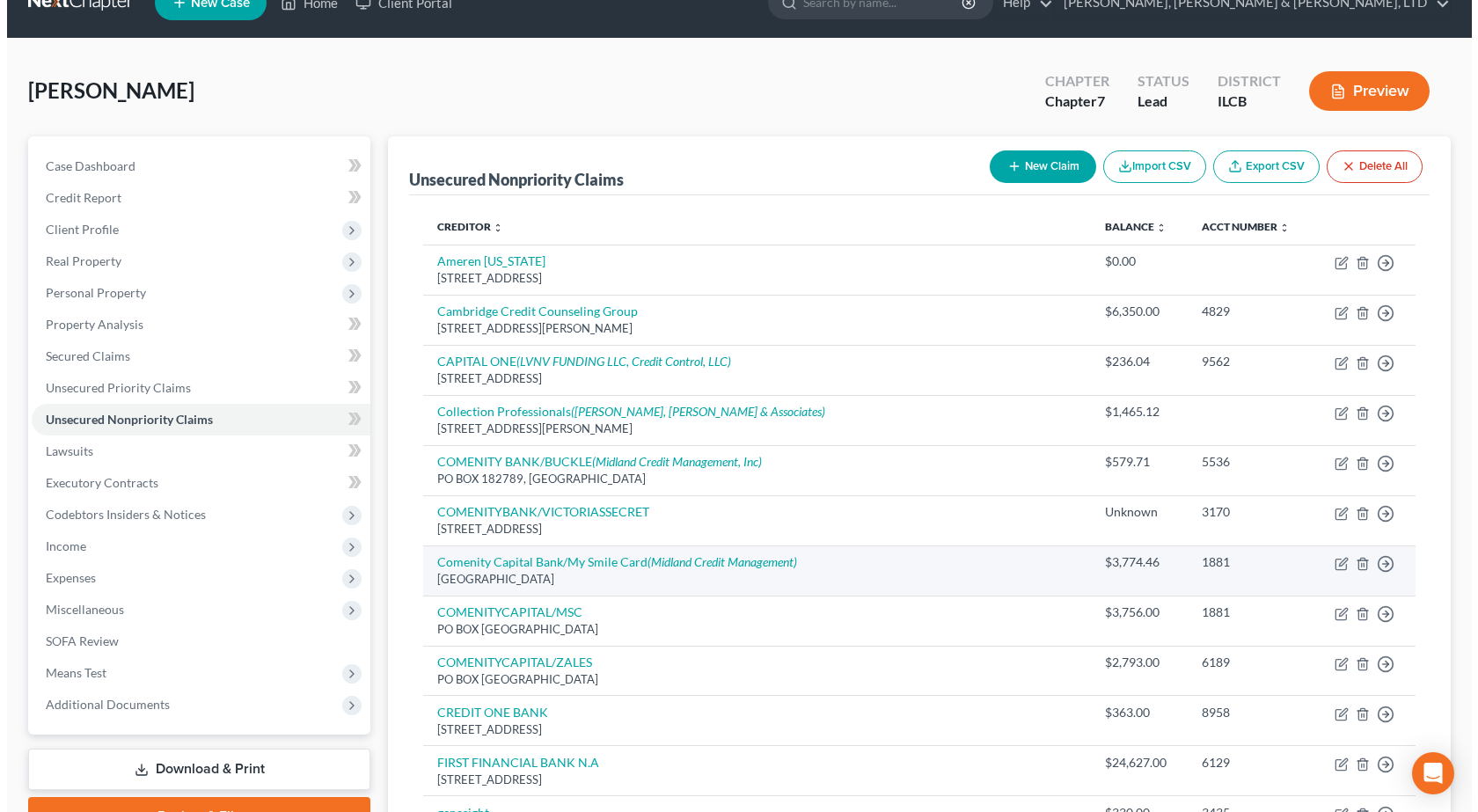
scroll to position [88, 0]
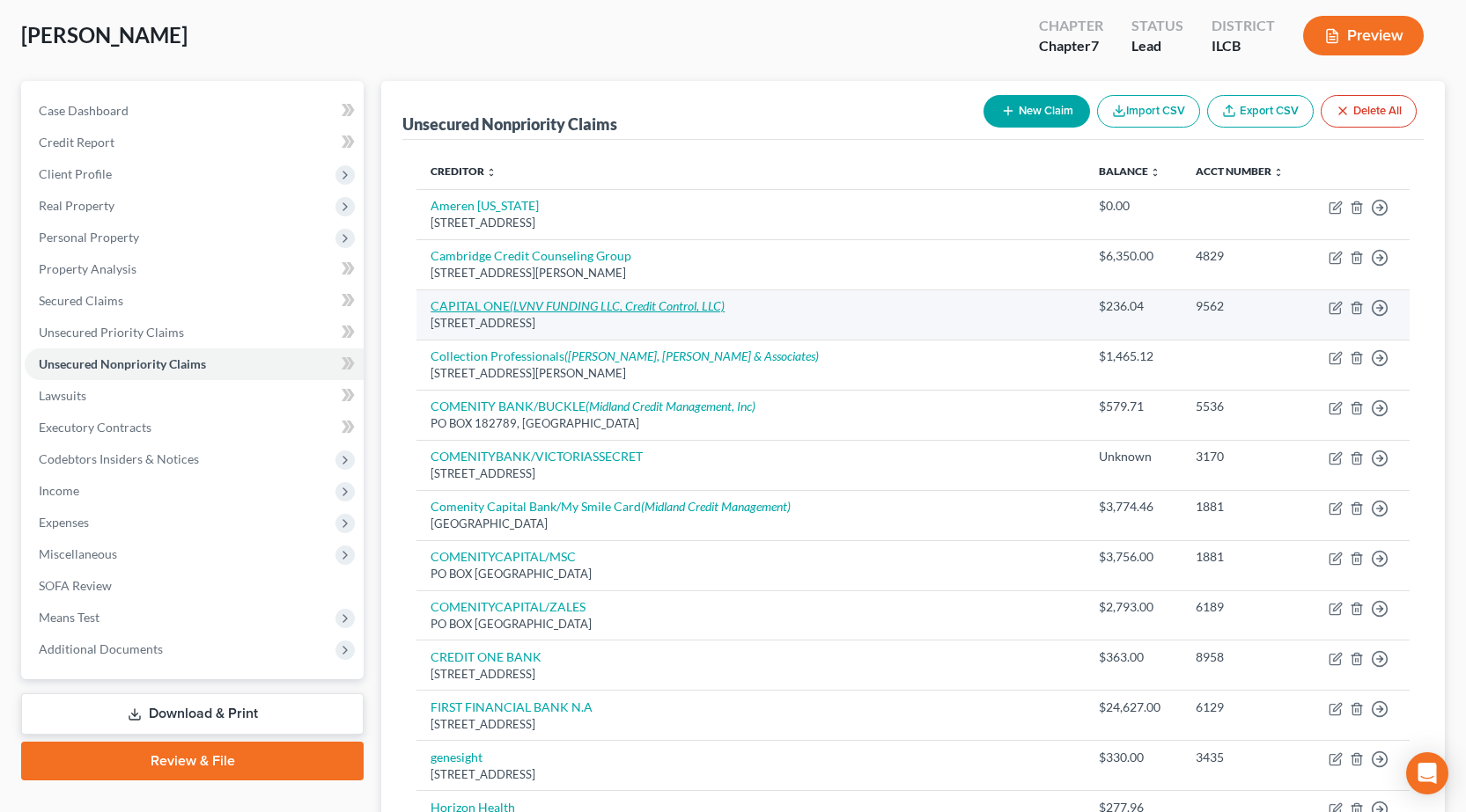
click at [527, 304] on icon "(LVNV FUNDING LLC, Credit Control, LLC)" at bounding box center [617, 305] width 215 height 15
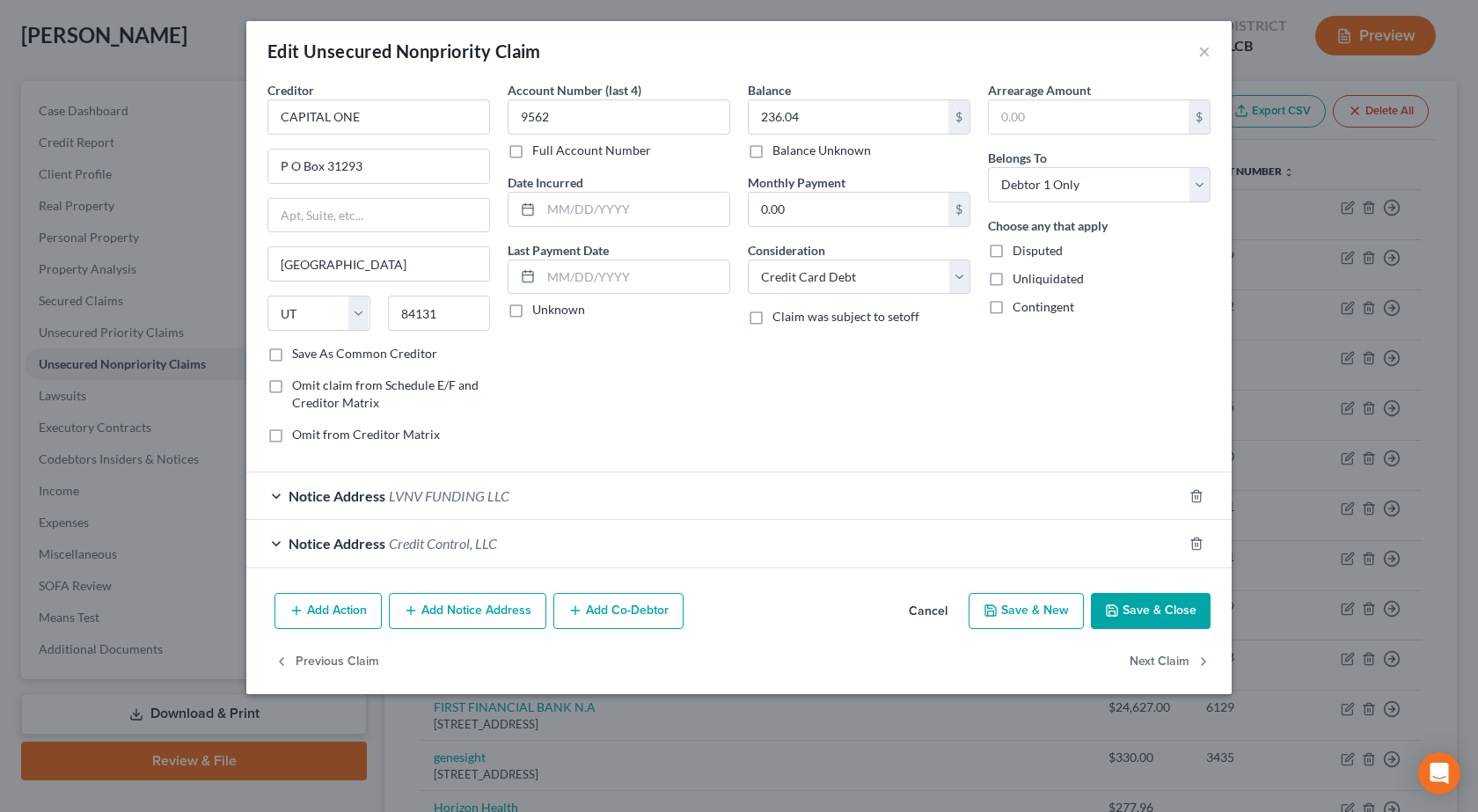
click at [428, 493] on span "LVNV FUNDING LLC" at bounding box center [449, 495] width 120 height 17
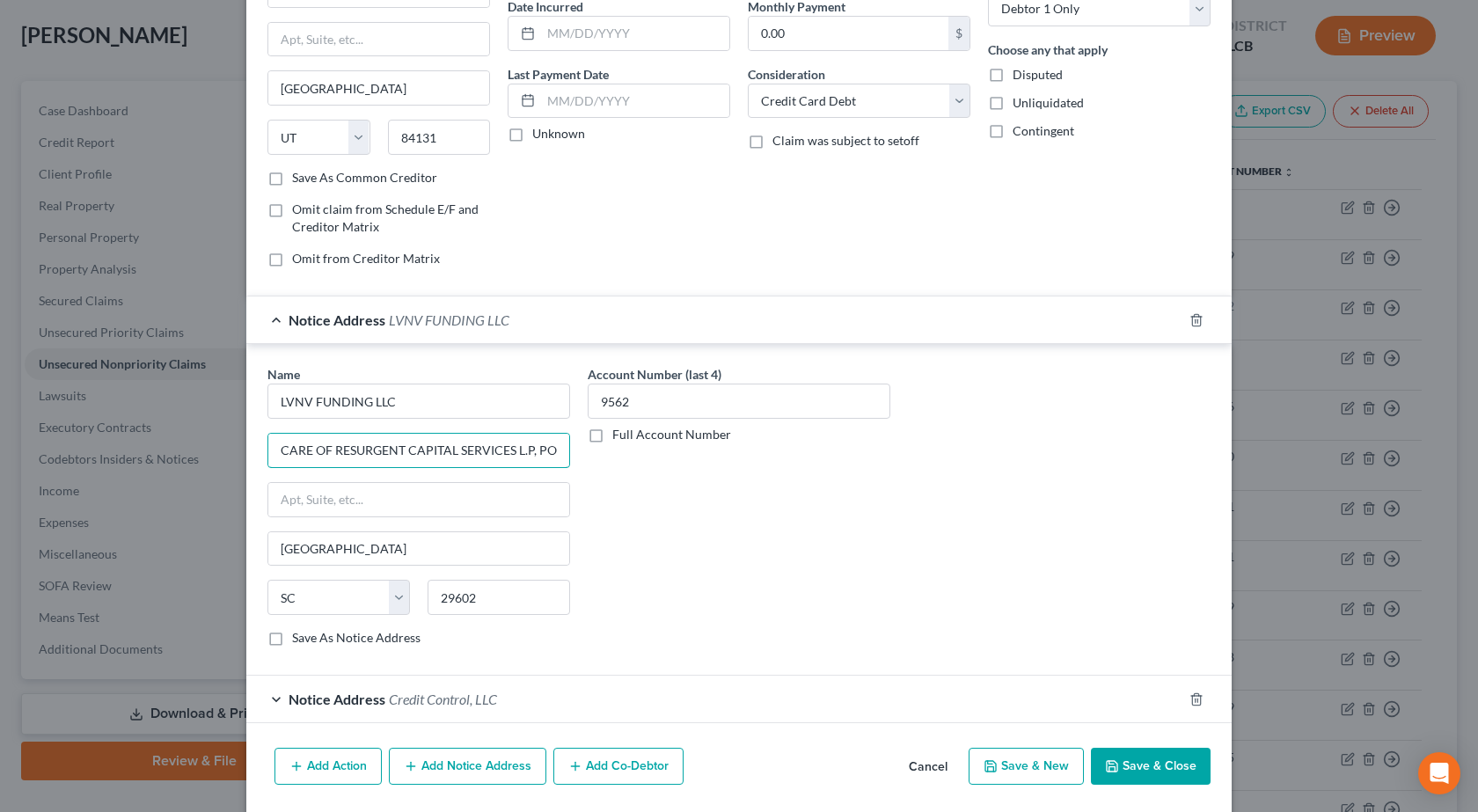
scroll to position [0, 58]
drag, startPoint x: 479, startPoint y: 441, endPoint x: 969, endPoint y: 425, distance: 490.3
click at [969, 425] on div "Name * LVNV FUNDING LLC CARE OF RESURGENT CAPITAL SERVICES L.P, PO BOX 1269 [GE…" at bounding box center [739, 513] width 961 height 296
click at [524, 446] on input "CARE OF RESURGENT CAPITAL SERVICES L.P, PO BOX 1269" at bounding box center [418, 451] width 301 height 34
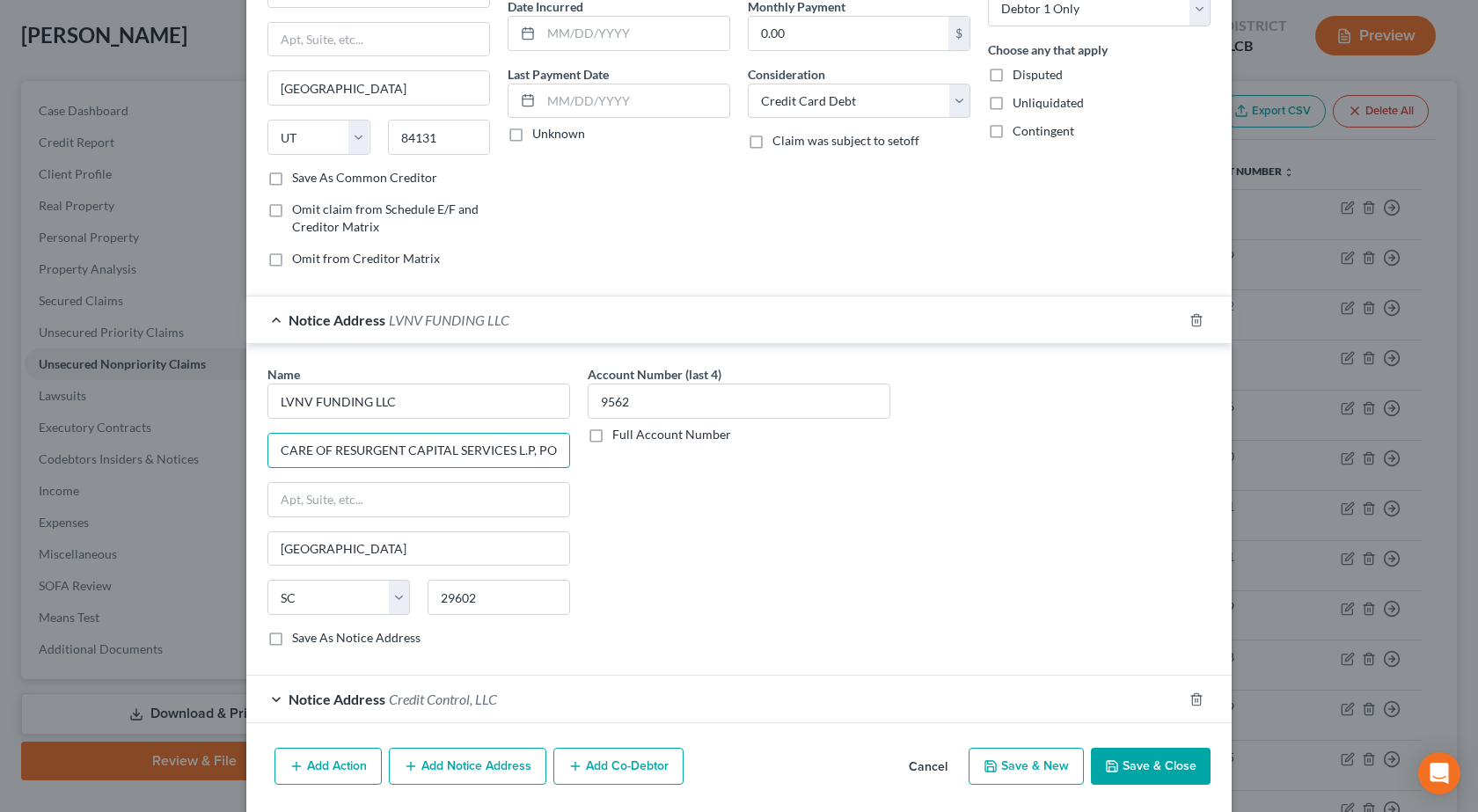
scroll to position [0, 58]
drag, startPoint x: 470, startPoint y: 439, endPoint x: 600, endPoint y: 439, distance: 130.0
click at [600, 439] on div "Name * LVNV FUNDING LLC CARE OF RESURGENT CAPITAL SERVICES L.P, PO BOX 1269 [GE…" at bounding box center [739, 513] width 961 height 296
click at [500, 439] on input "CARE OF RESURGENT CAPITAL SERVICES L.P, PO BOX 1269" at bounding box center [418, 451] width 301 height 34
click at [485, 453] on input "CARE OF RESURGENT CAPITAL SERVICES L.P, PO BOX 1269" at bounding box center [418, 451] width 301 height 34
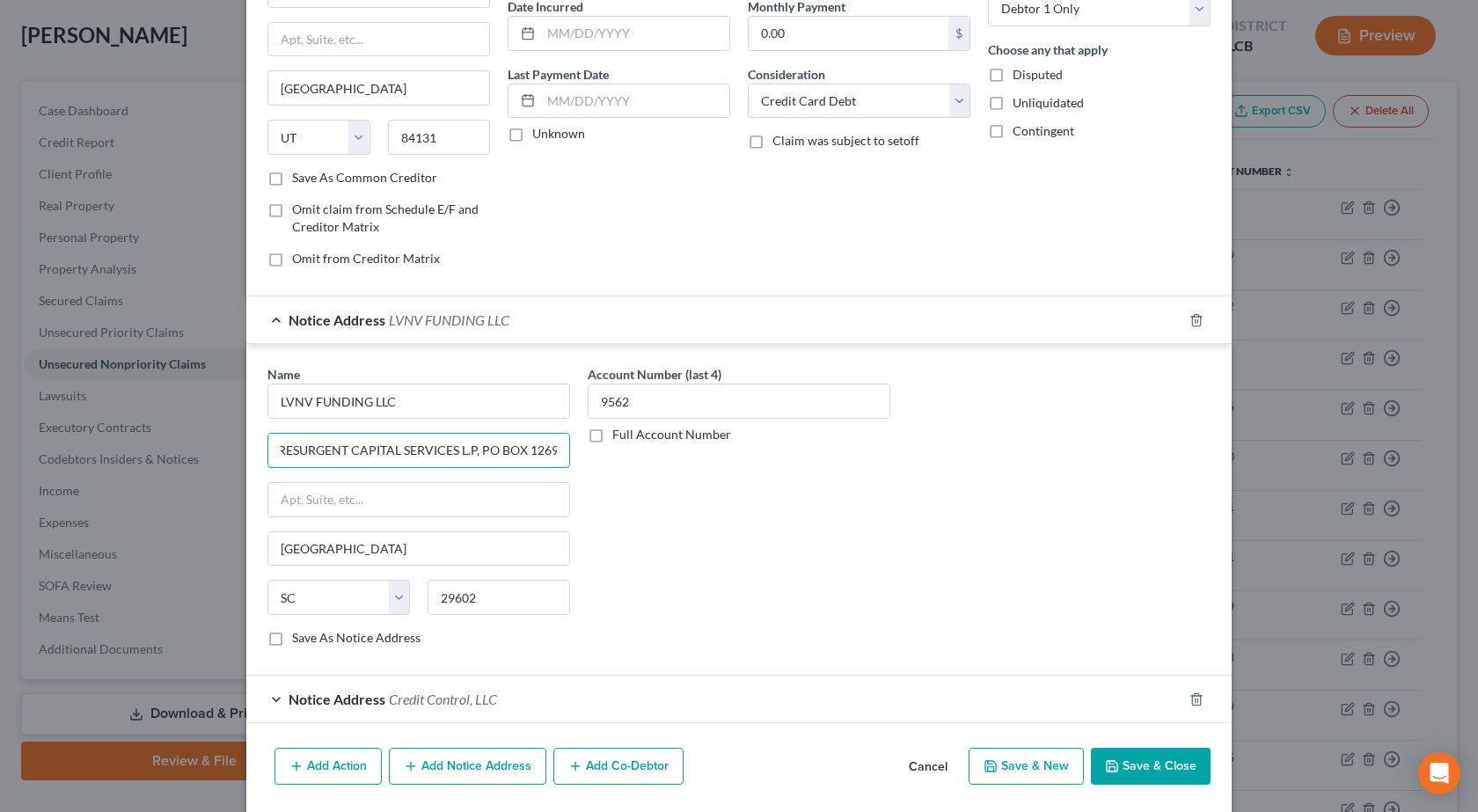
drag, startPoint x: 474, startPoint y: 448, endPoint x: 627, endPoint y: 453, distance: 153.1
click at [626, 453] on div "Name * LVNV FUNDING LLC CARE OF RESURGENT CAPITAL SERVICES L.P, PO BOX 1269 [GE…" at bounding box center [739, 513] width 961 height 296
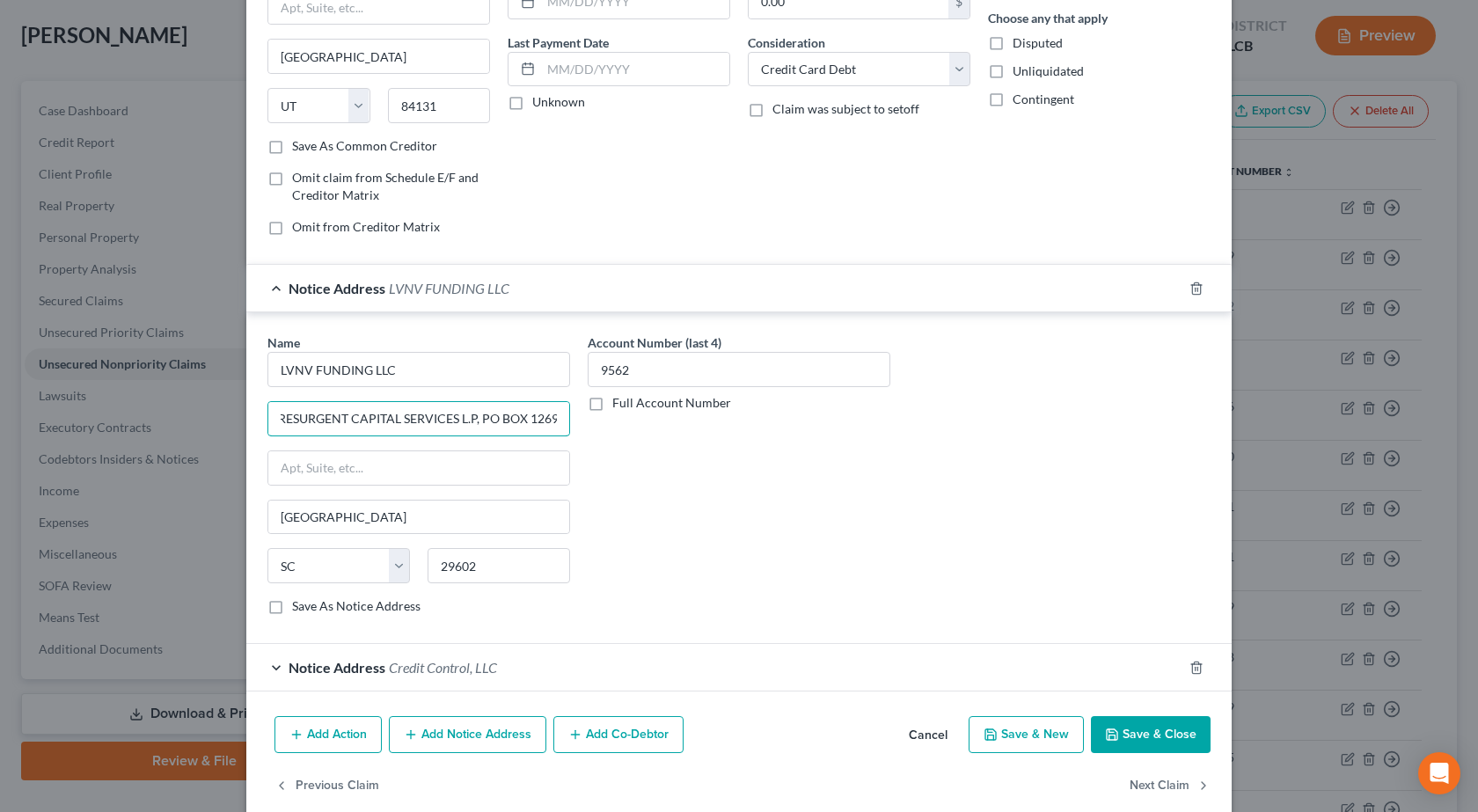
scroll to position [235, 0]
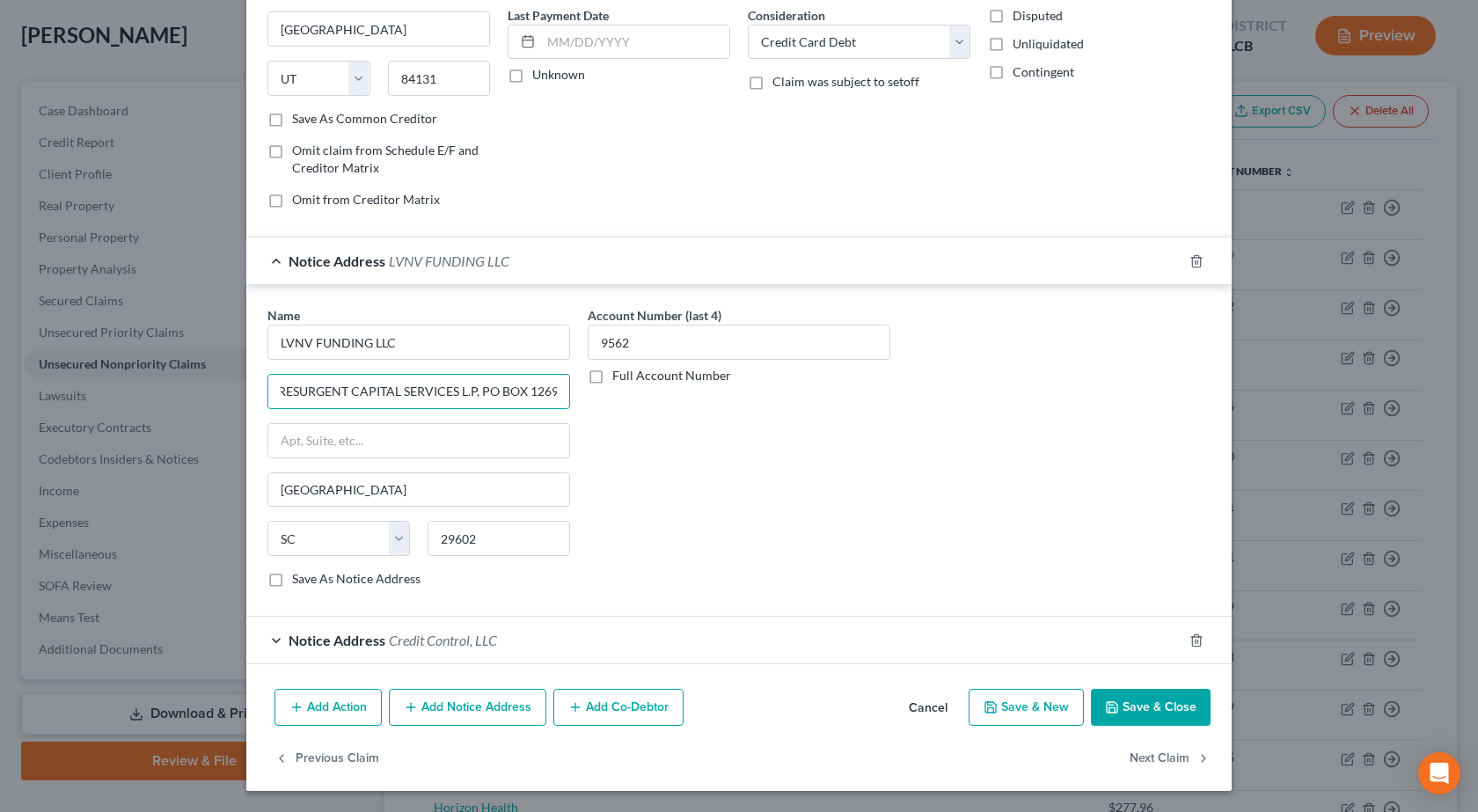
click at [1141, 694] on button "Save & Close" at bounding box center [1150, 707] width 120 height 37
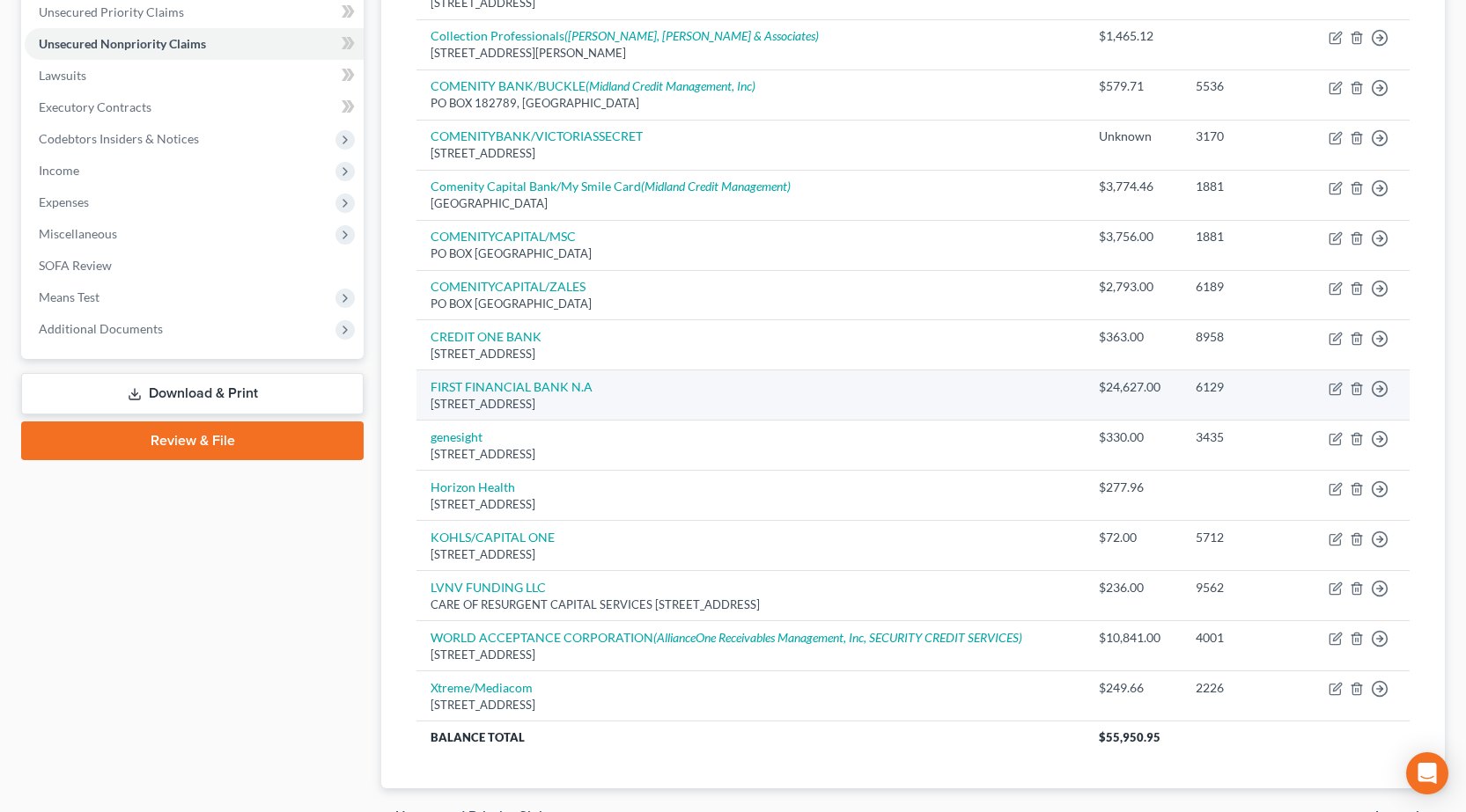
scroll to position [440, 0]
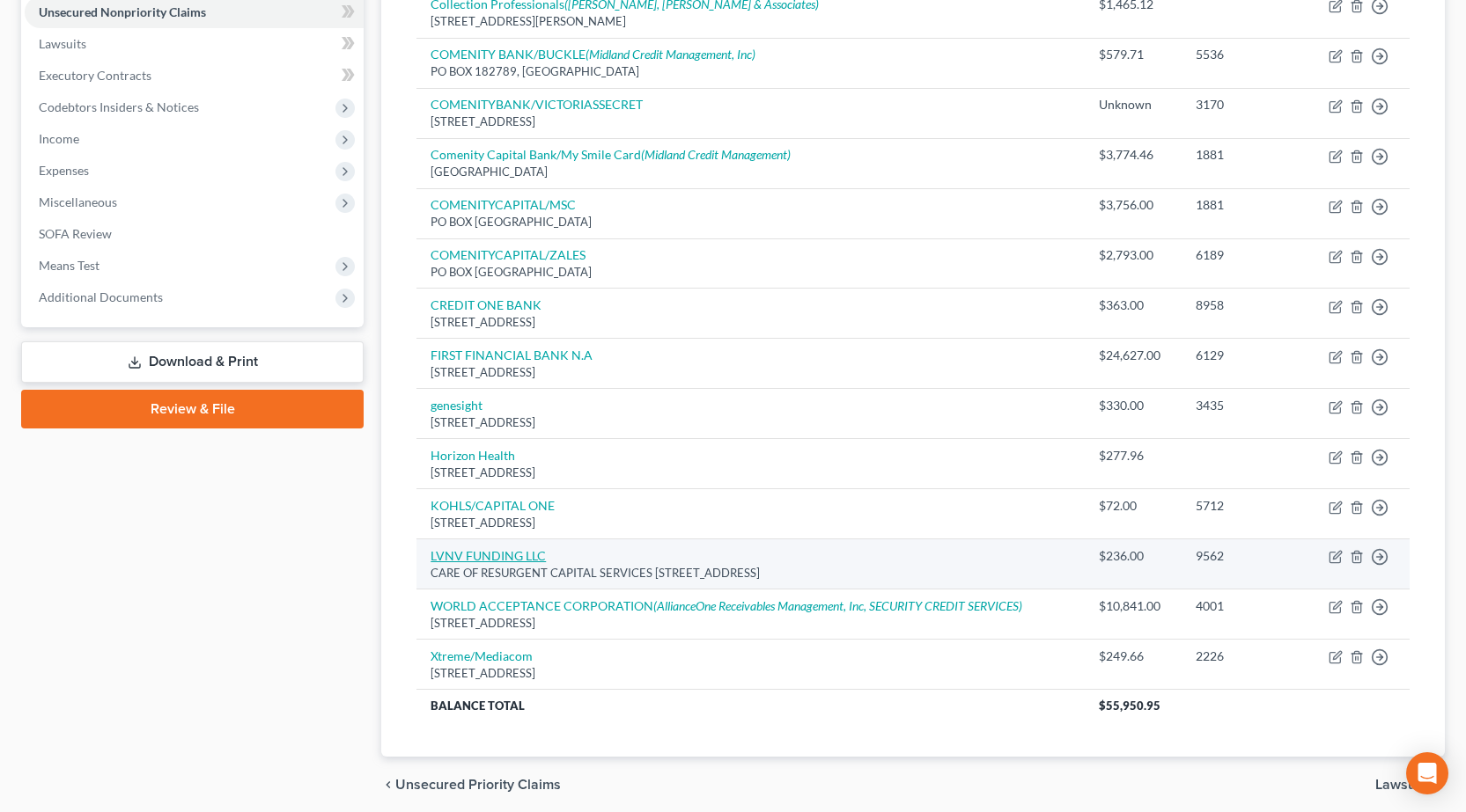
click at [528, 558] on link "LVNV FUNDING LLC" at bounding box center [488, 555] width 115 height 15
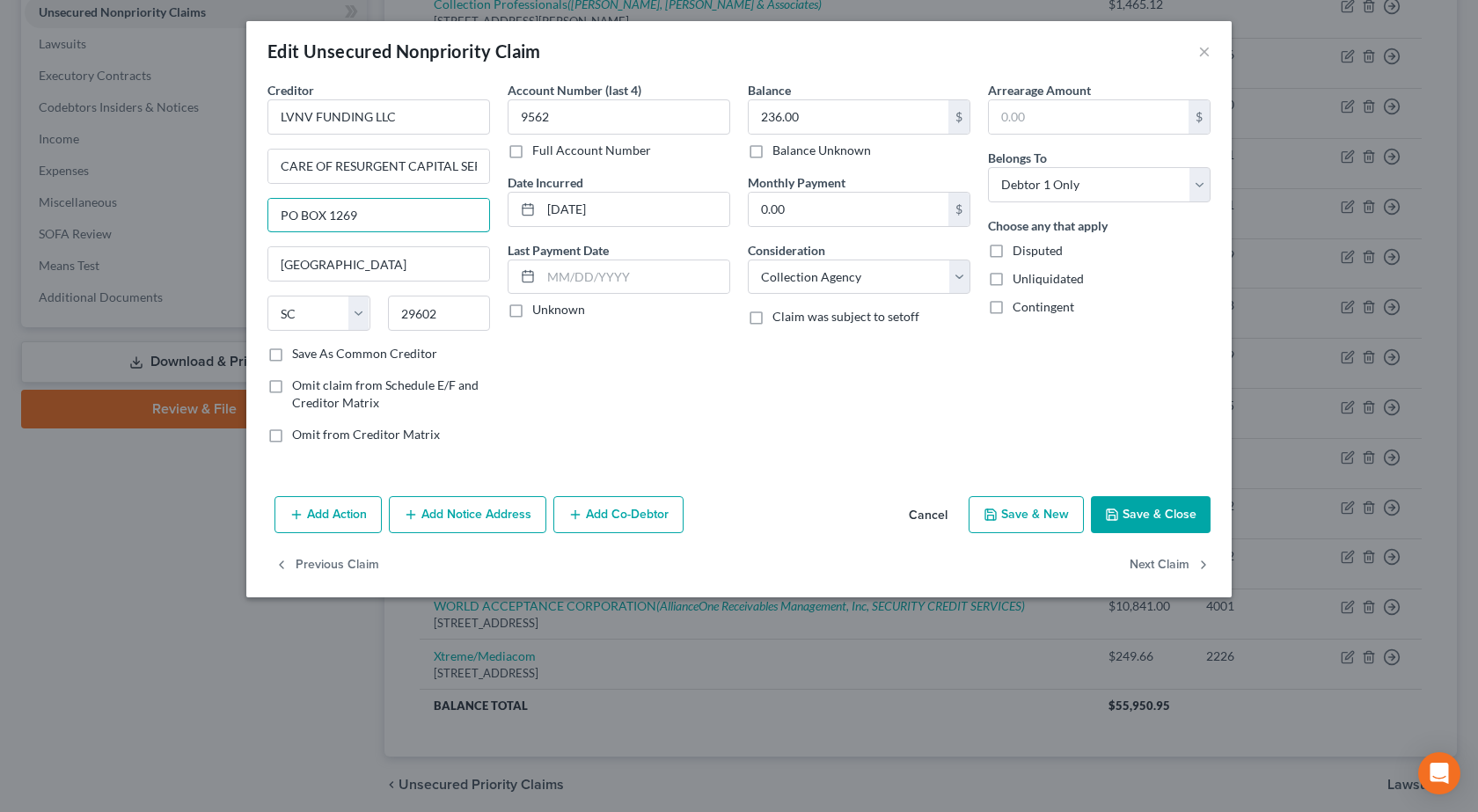
drag, startPoint x: 402, startPoint y: 217, endPoint x: 67, endPoint y: 207, distance: 335.1
click at [67, 207] on div "Edit Unsecured Nonpriority Claim × Creditor * LVNV FUNDING LLC CARE OF RESURGEN…" at bounding box center [739, 406] width 1478 height 812
drag, startPoint x: 1135, startPoint y: 515, endPoint x: 964, endPoint y: 0, distance: 542.6
click at [1135, 515] on button "Save & Close" at bounding box center [1150, 514] width 120 height 37
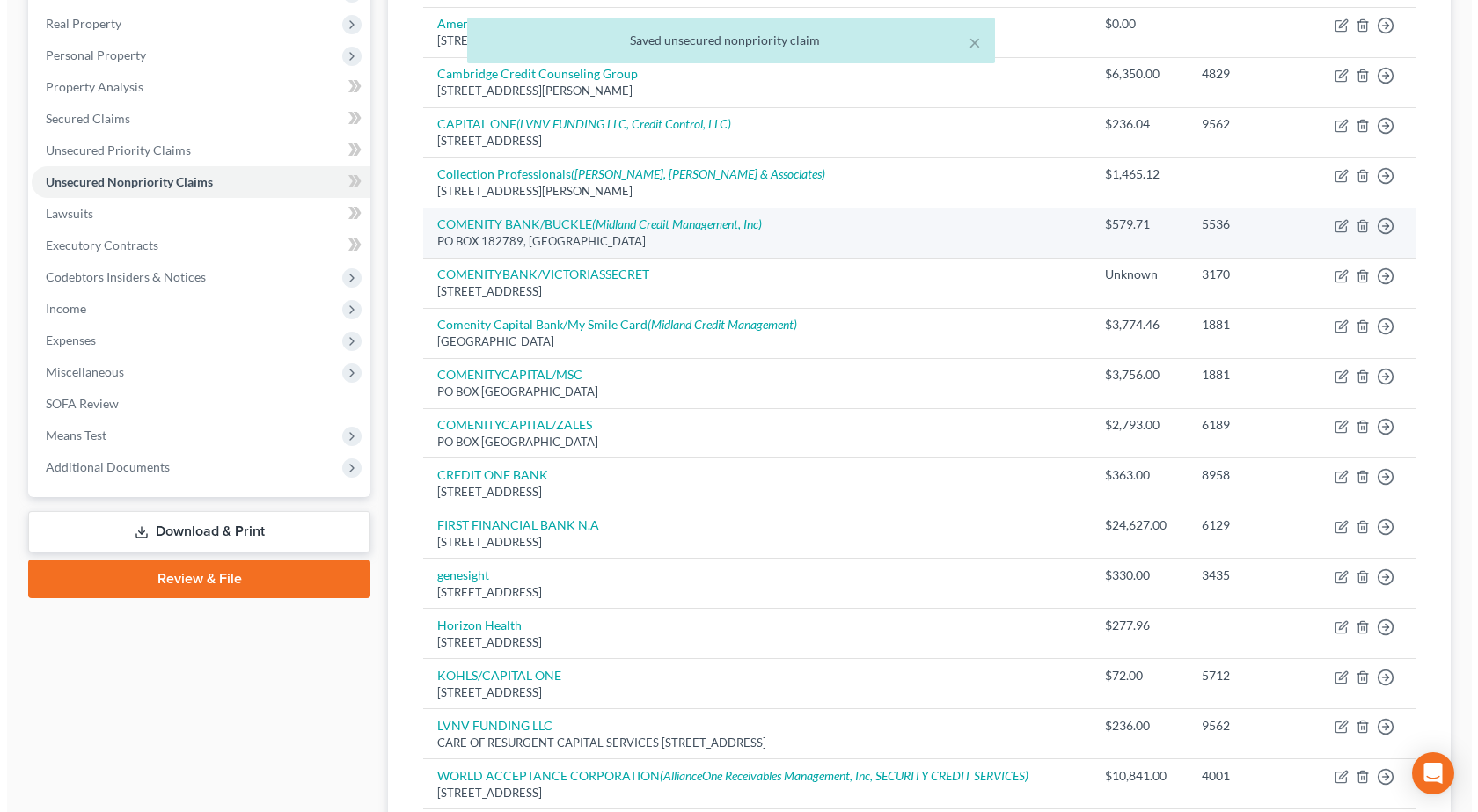
scroll to position [176, 0]
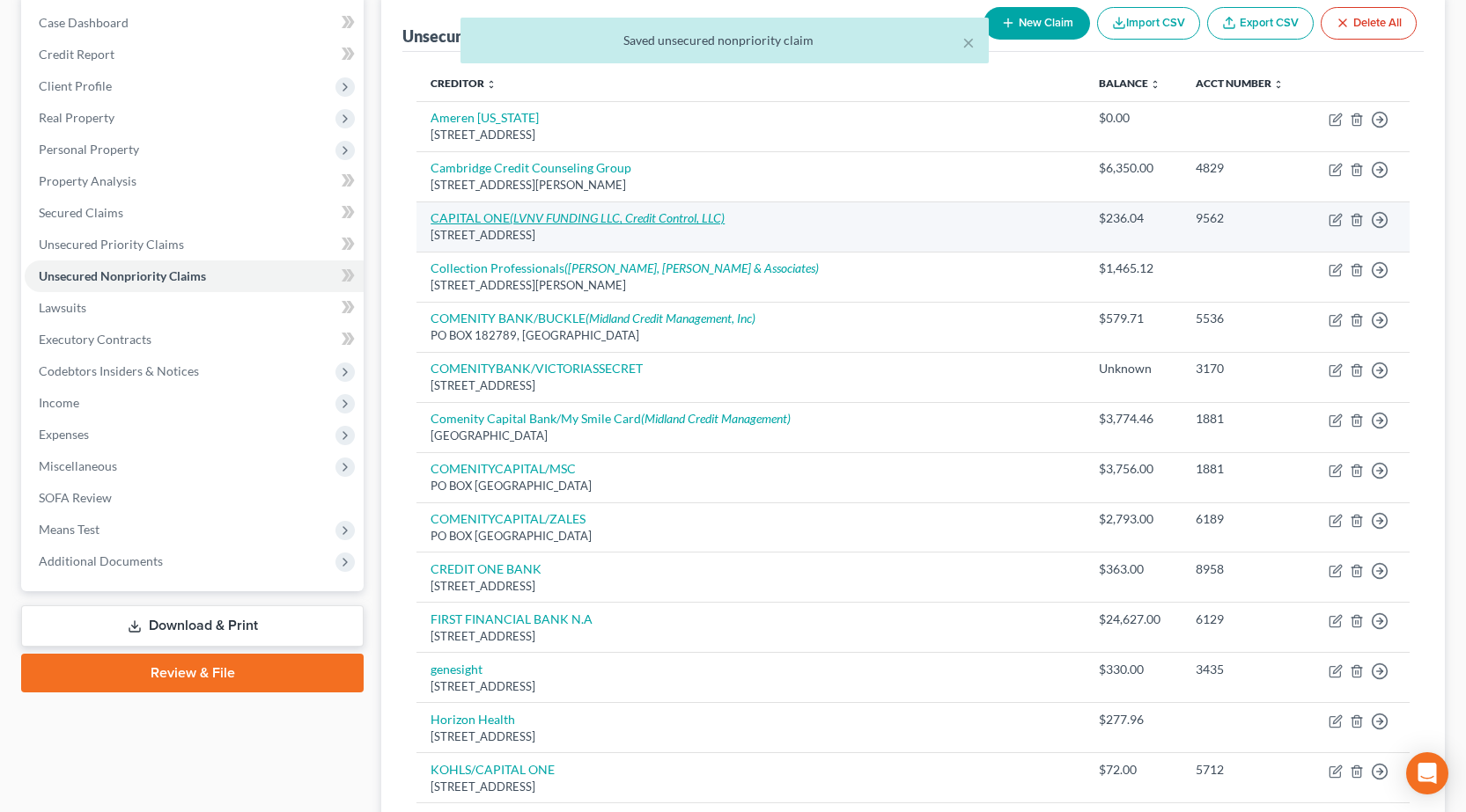
click at [552, 218] on icon "(LVNV FUNDING LLC, Credit Control, LLC)" at bounding box center [617, 217] width 215 height 15
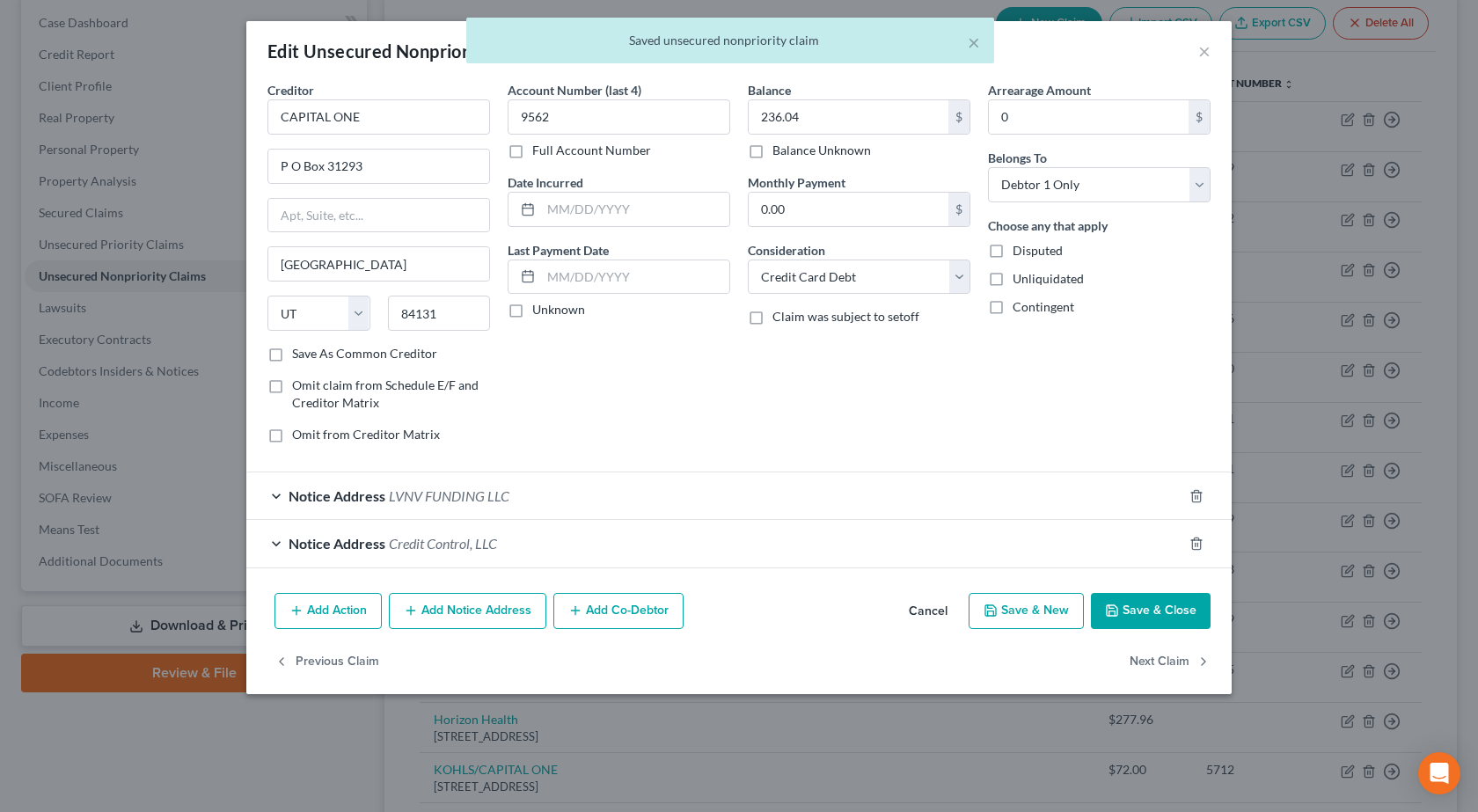
click at [375, 496] on span "Notice Address" at bounding box center [336, 495] width 96 height 17
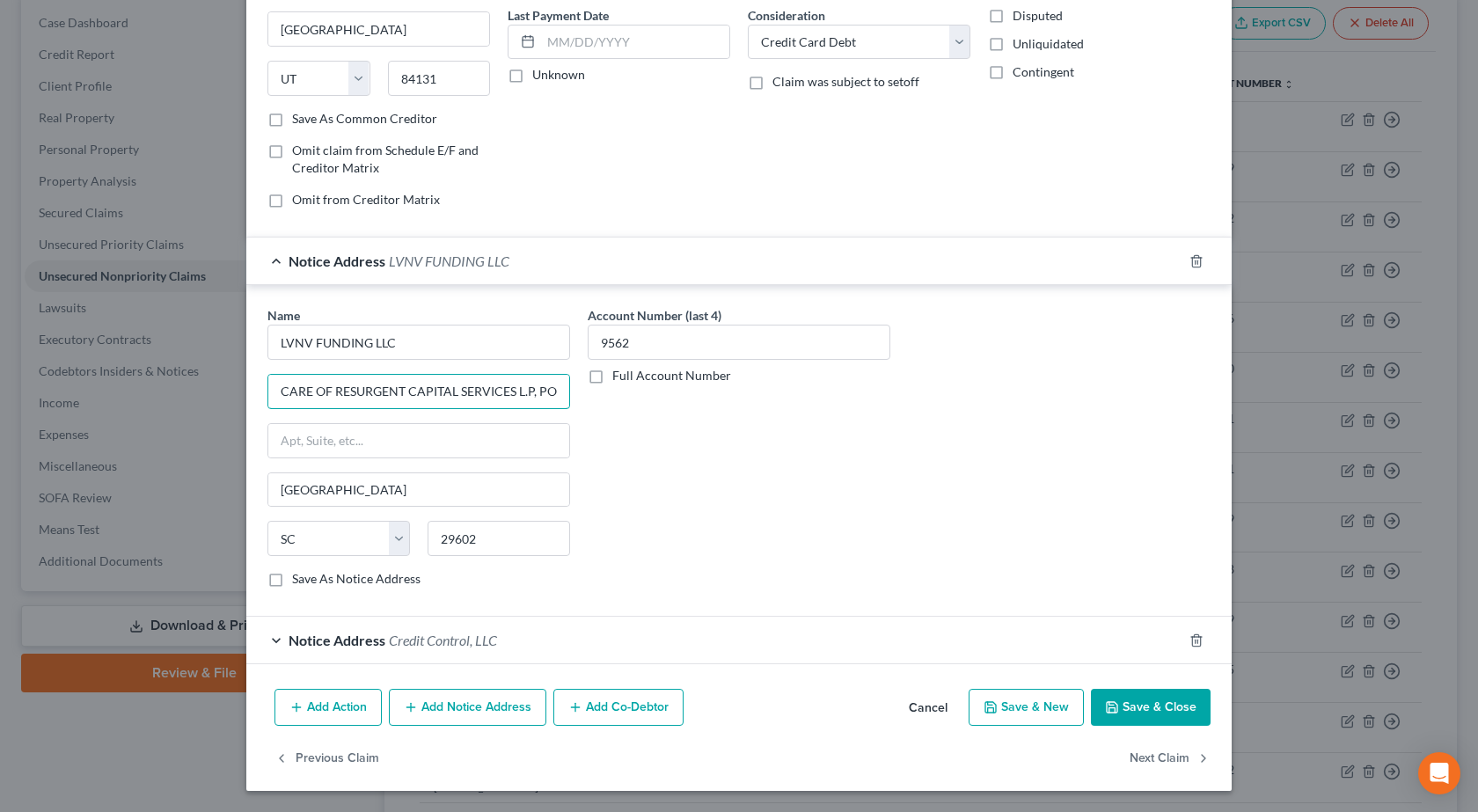
scroll to position [0, 58]
drag, startPoint x: 397, startPoint y: 377, endPoint x: 860, endPoint y: 429, distance: 465.9
click at [892, 414] on div "Name * LVNV FUNDING LLC CARE OF RESURGENT CAPITAL SERVICES L.P, PO BOX 1269 [GE…" at bounding box center [739, 454] width 961 height 296
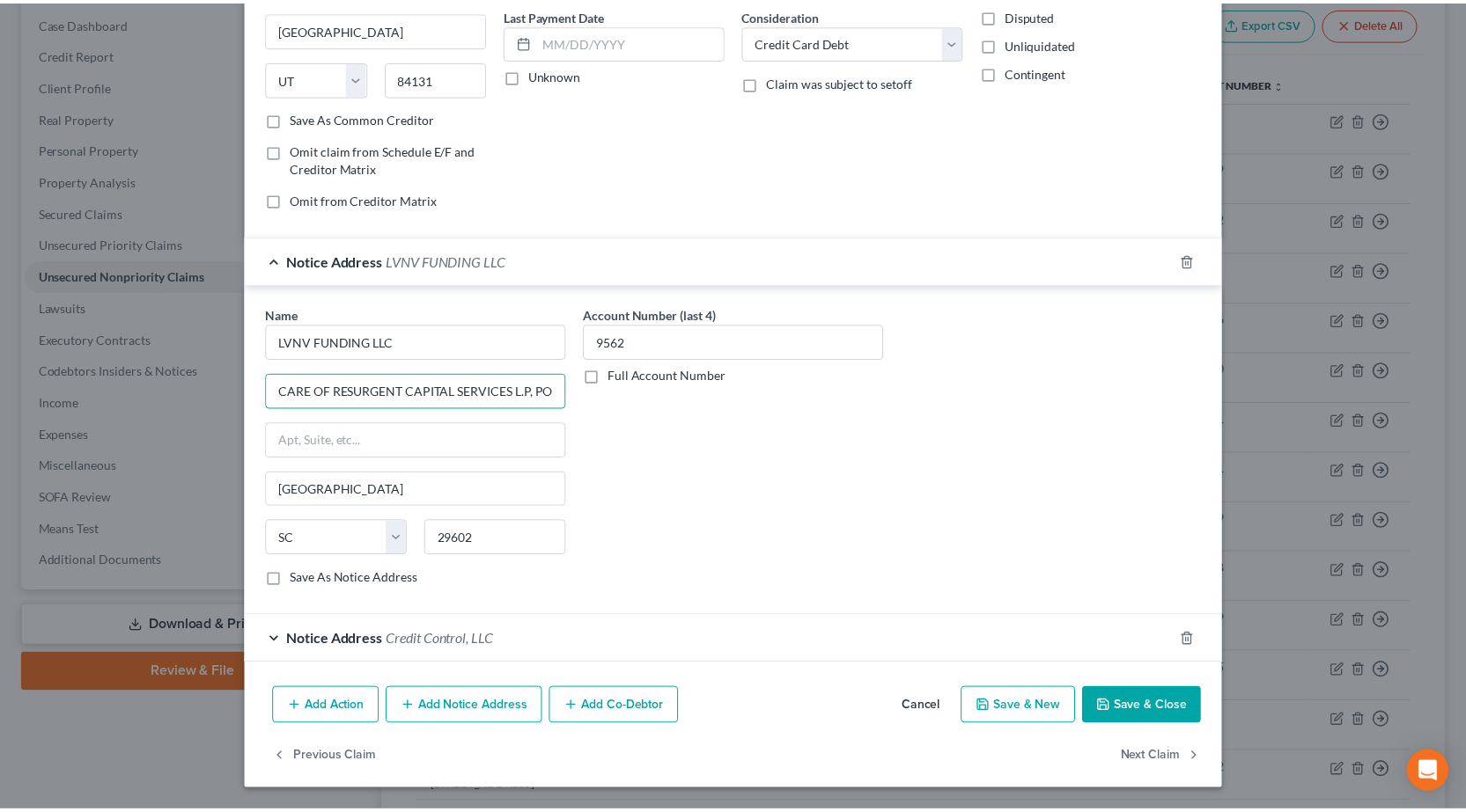
scroll to position [0, 0]
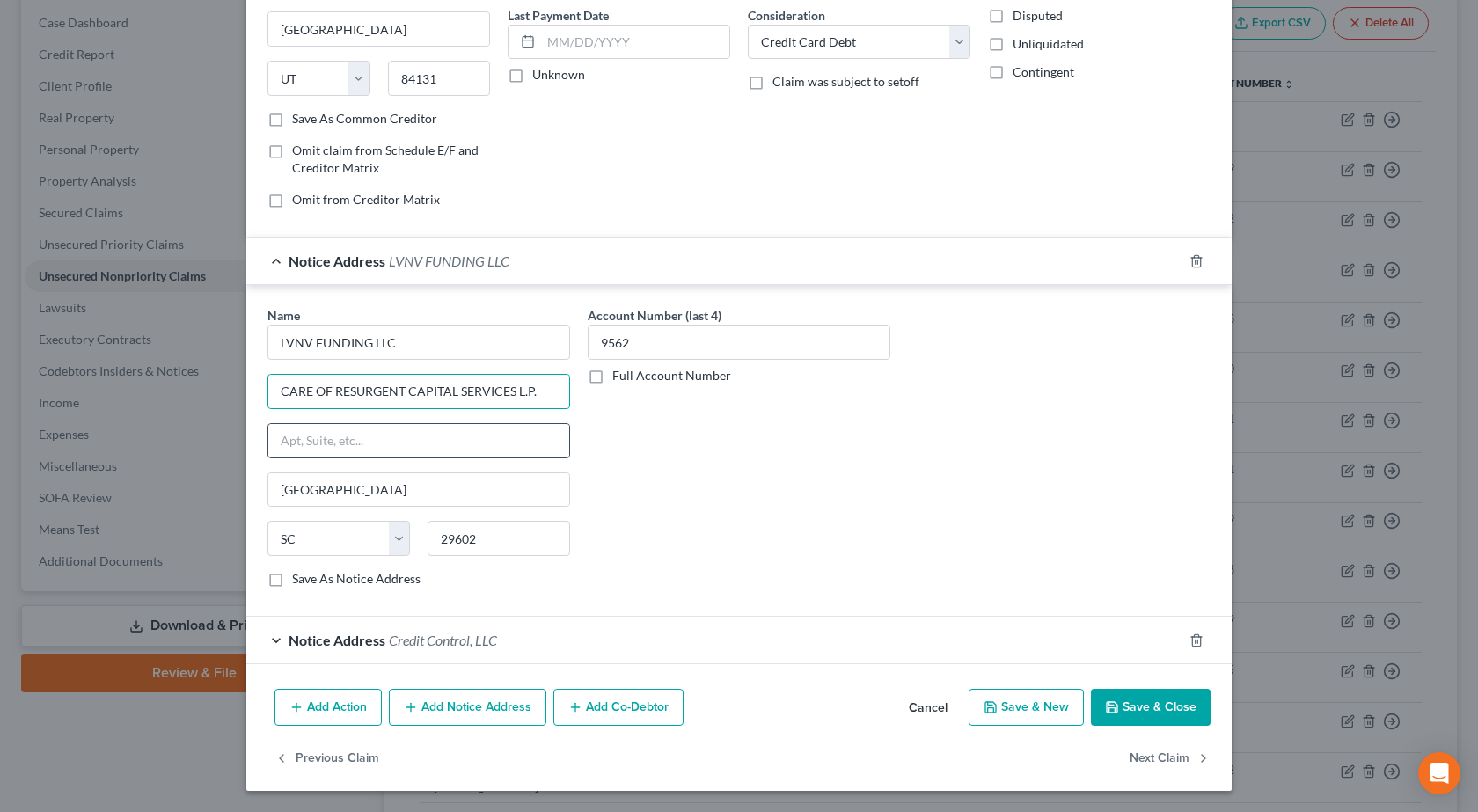
click at [460, 437] on input "text" at bounding box center [418, 441] width 301 height 34
paste input "PO BOX 1269"
click at [821, 502] on div "Account Number (last 4) 9562 Full Account Number" at bounding box center [739, 454] width 321 height 296
click at [1162, 708] on button "Save & Close" at bounding box center [1150, 707] width 120 height 37
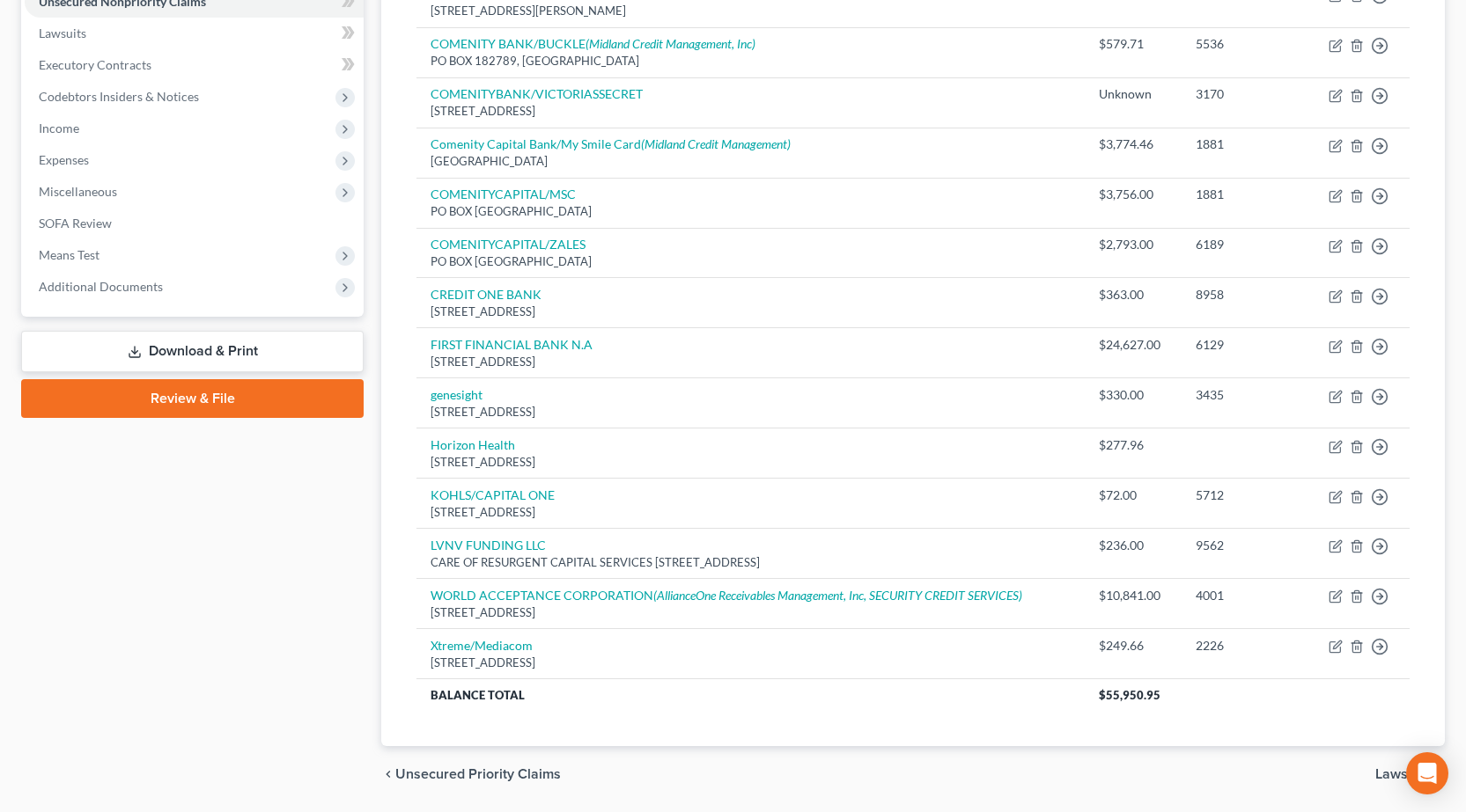
scroll to position [507, 0]
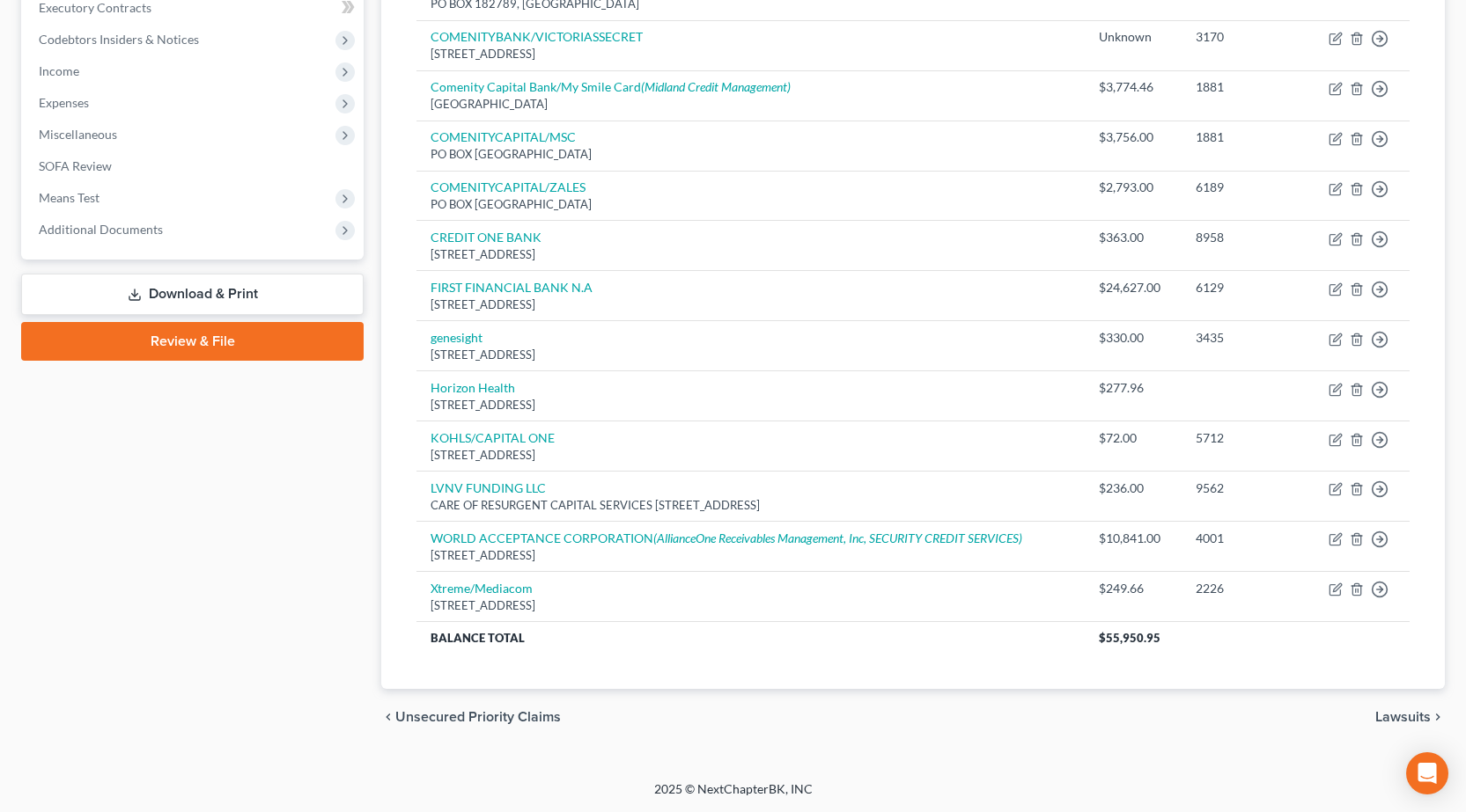
click at [190, 338] on link "Review & File" at bounding box center [192, 340] width 343 height 39
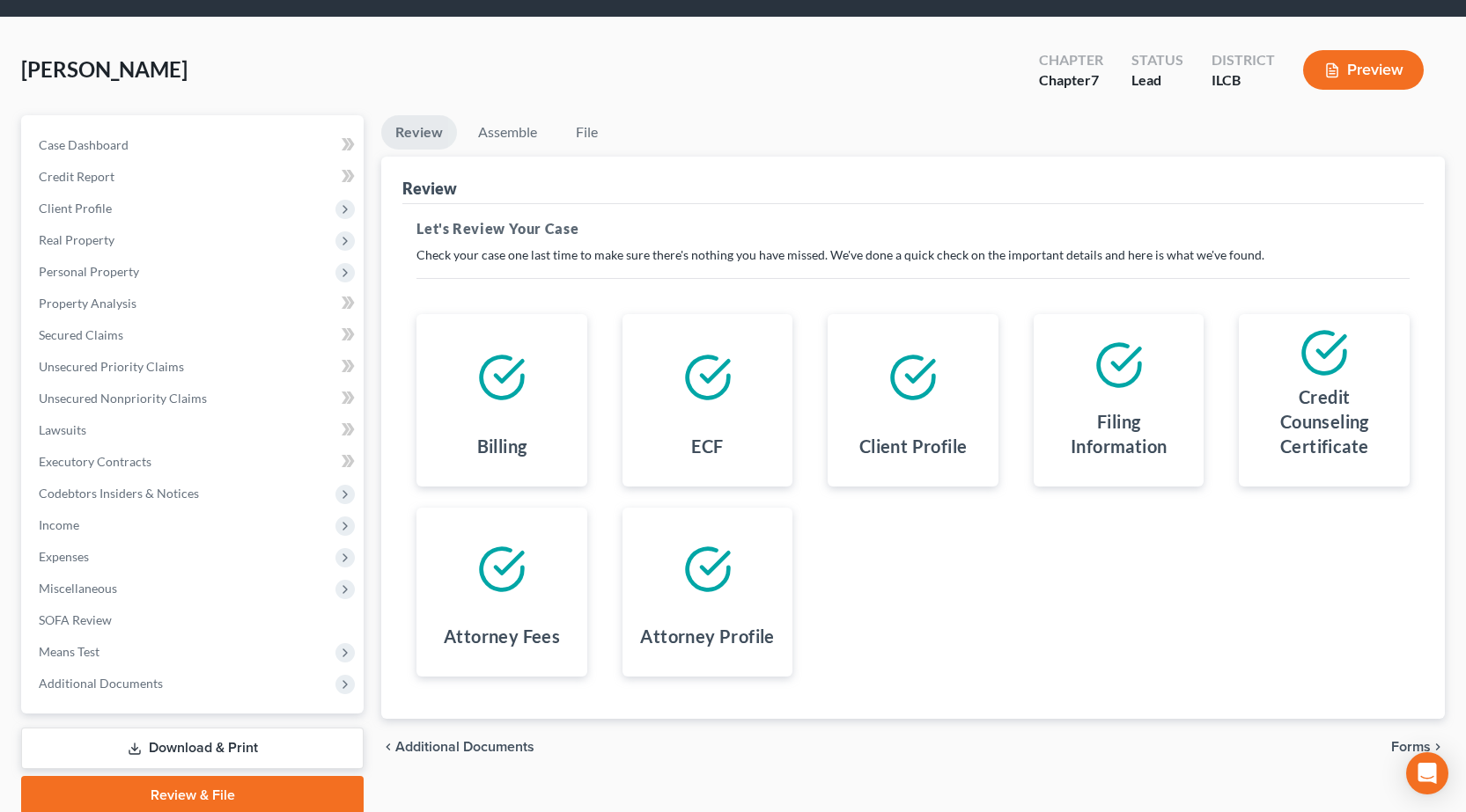
scroll to position [123, 0]
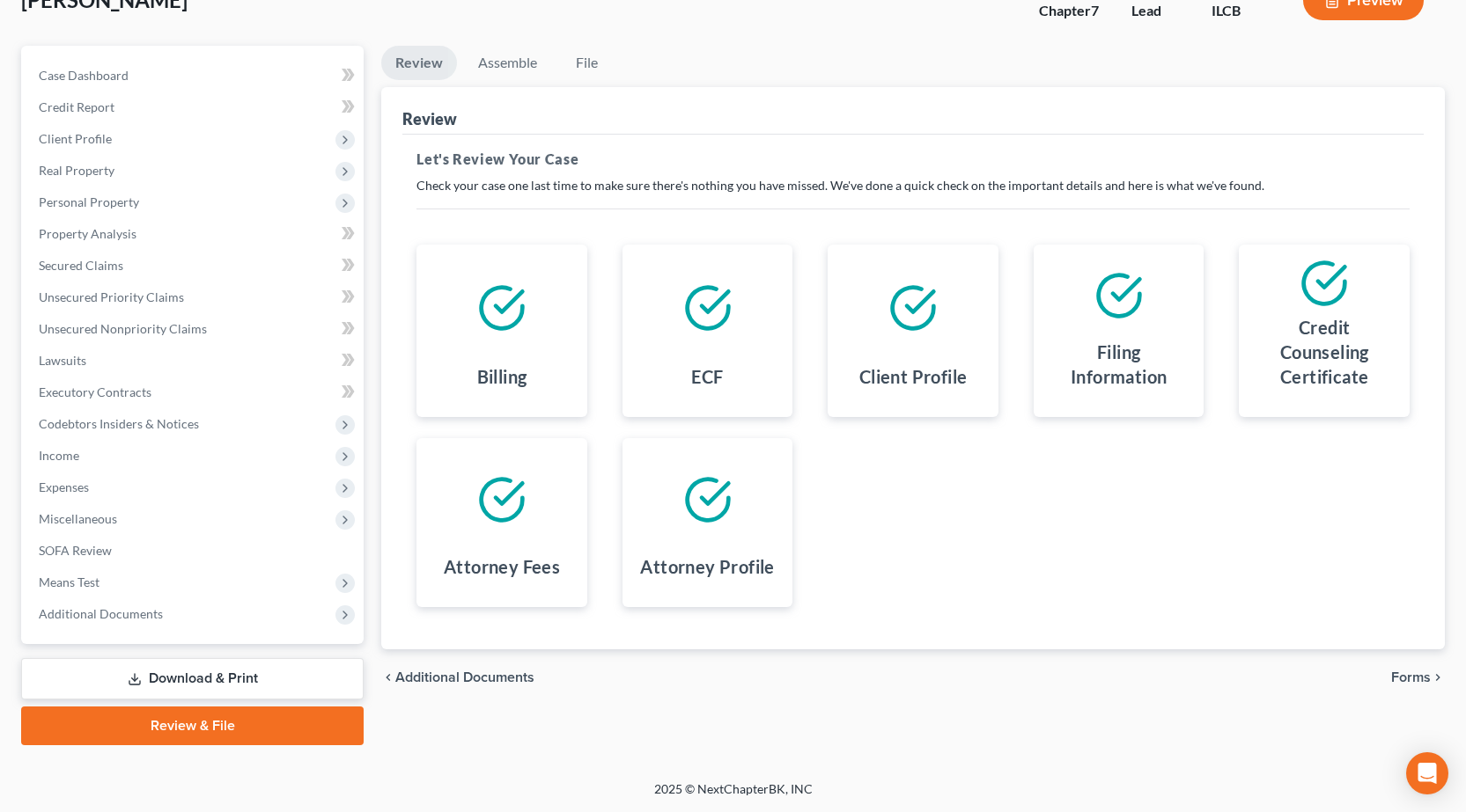
click at [1396, 680] on span "Forms" at bounding box center [1410, 677] width 40 height 14
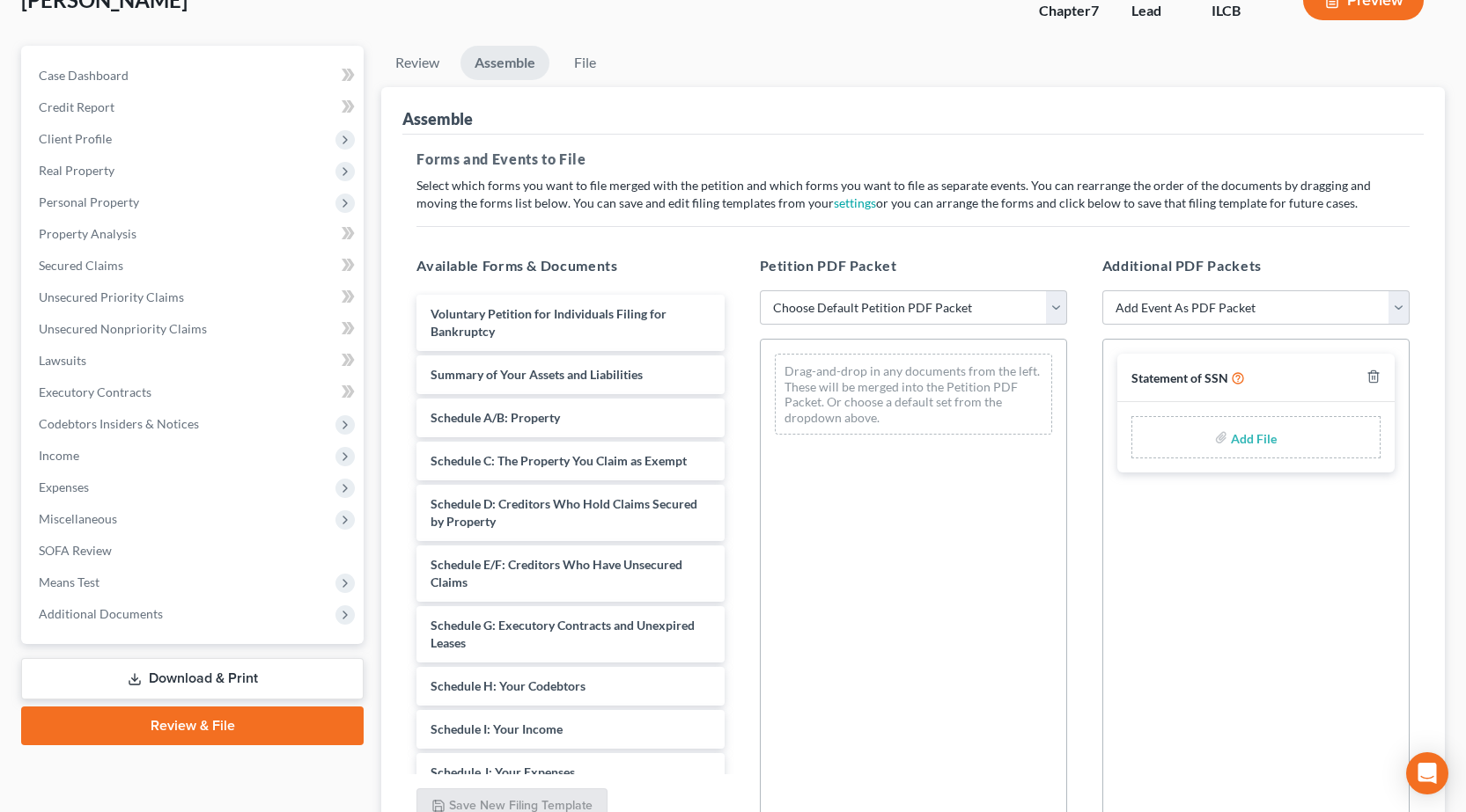
click at [208, 681] on link "Download & Print" at bounding box center [192, 679] width 343 height 42
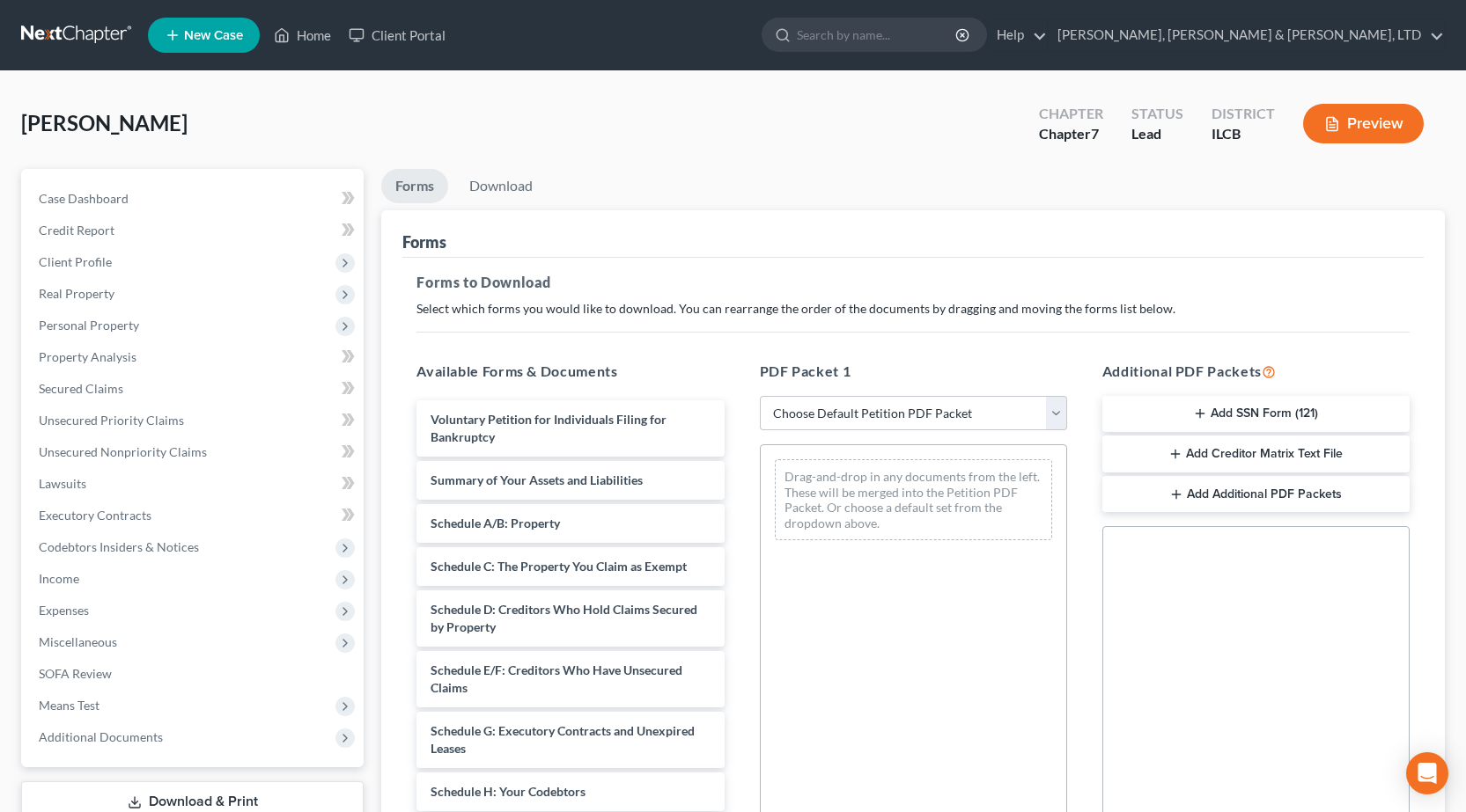
click at [1274, 391] on div "Additional PDF Packets Add SSN Form (121) Add Creditor Matrix Text File Add Add…" at bounding box center [1255, 644] width 343 height 597
click at [1258, 413] on button "Add SSN Form (121)" at bounding box center [1255, 414] width 307 height 37
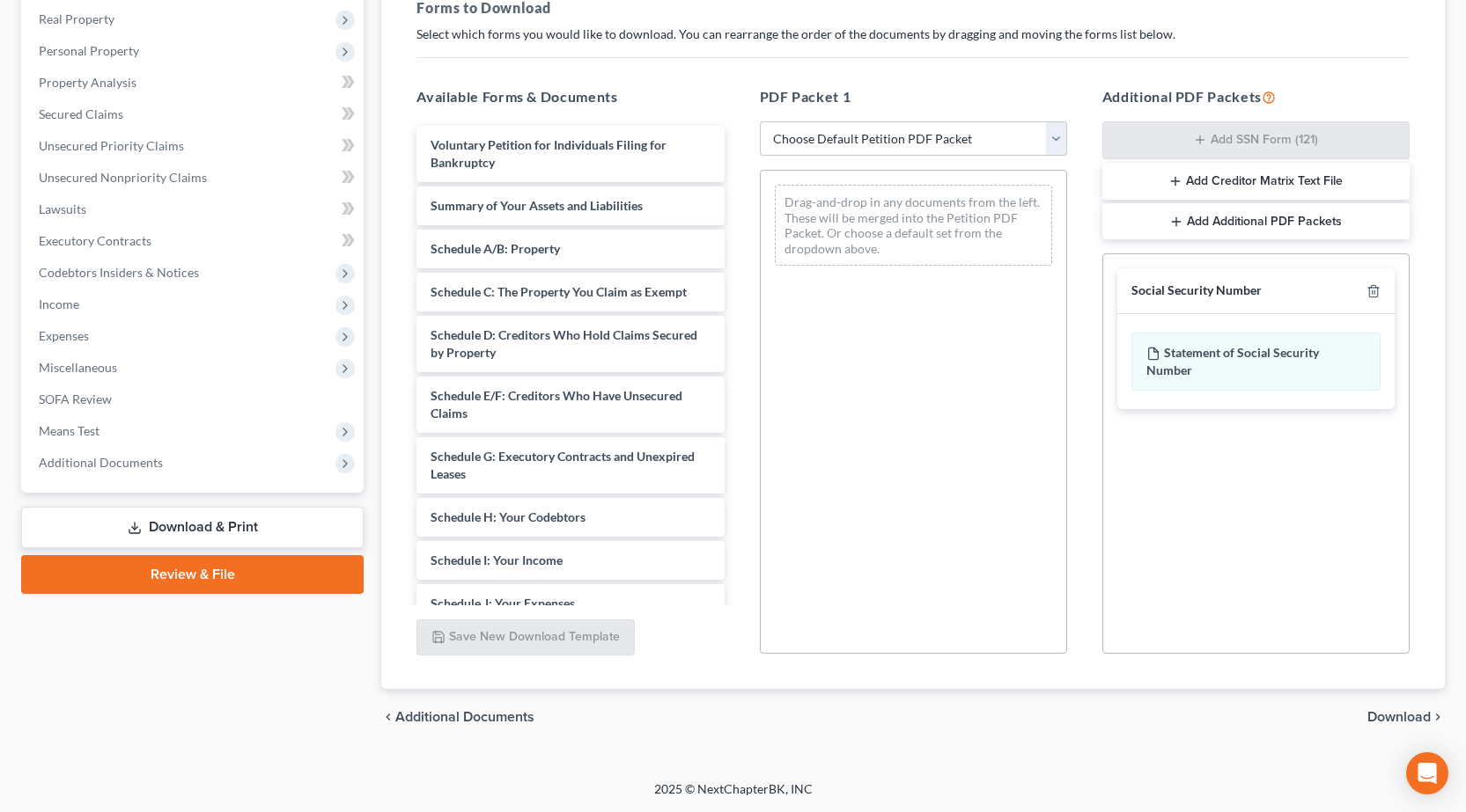
click at [1397, 717] on span "Download" at bounding box center [1399, 717] width 64 height 14
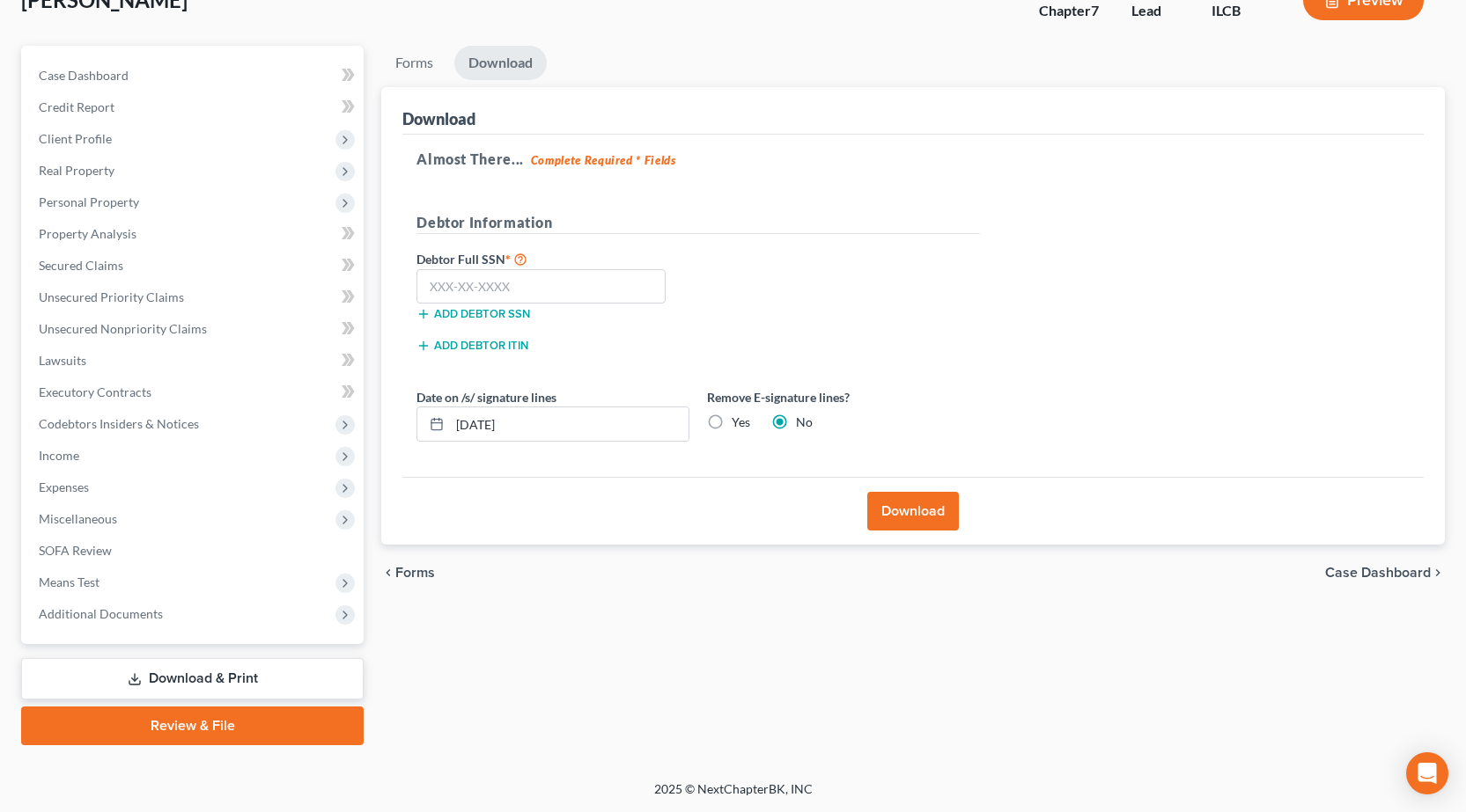
scroll to position [123, 0]
click at [426, 283] on input "text" at bounding box center [540, 286] width 249 height 35
click at [901, 511] on button "Download" at bounding box center [913, 510] width 91 height 39
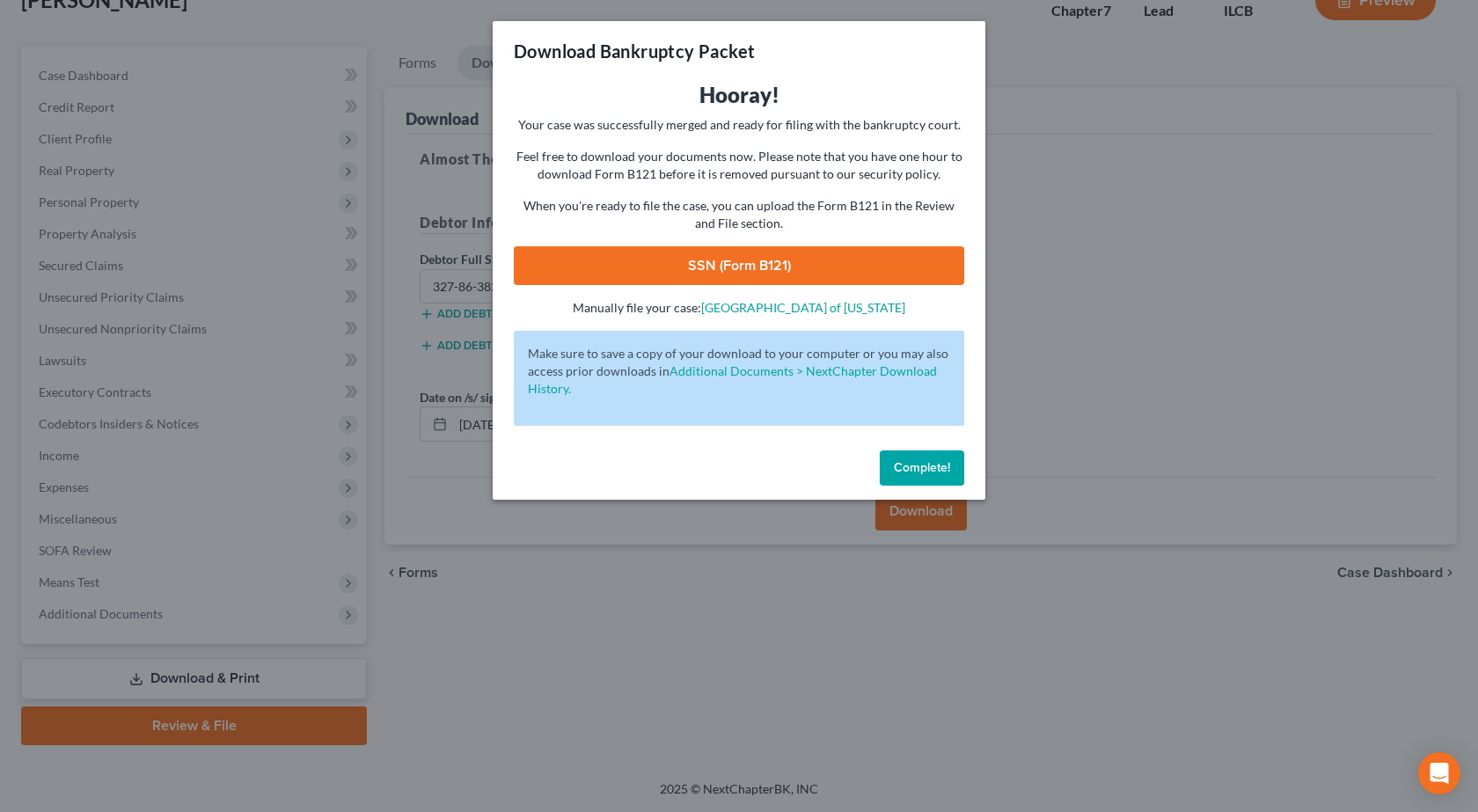
click at [721, 272] on link "SSN (Form B121)" at bounding box center [739, 265] width 451 height 39
drag, startPoint x: 731, startPoint y: 619, endPoint x: 235, endPoint y: 642, distance: 496.5
click at [731, 618] on div "Download Bankruptcy Packet Hooray! Your case was successfully merged and ready …" at bounding box center [739, 406] width 1478 height 812
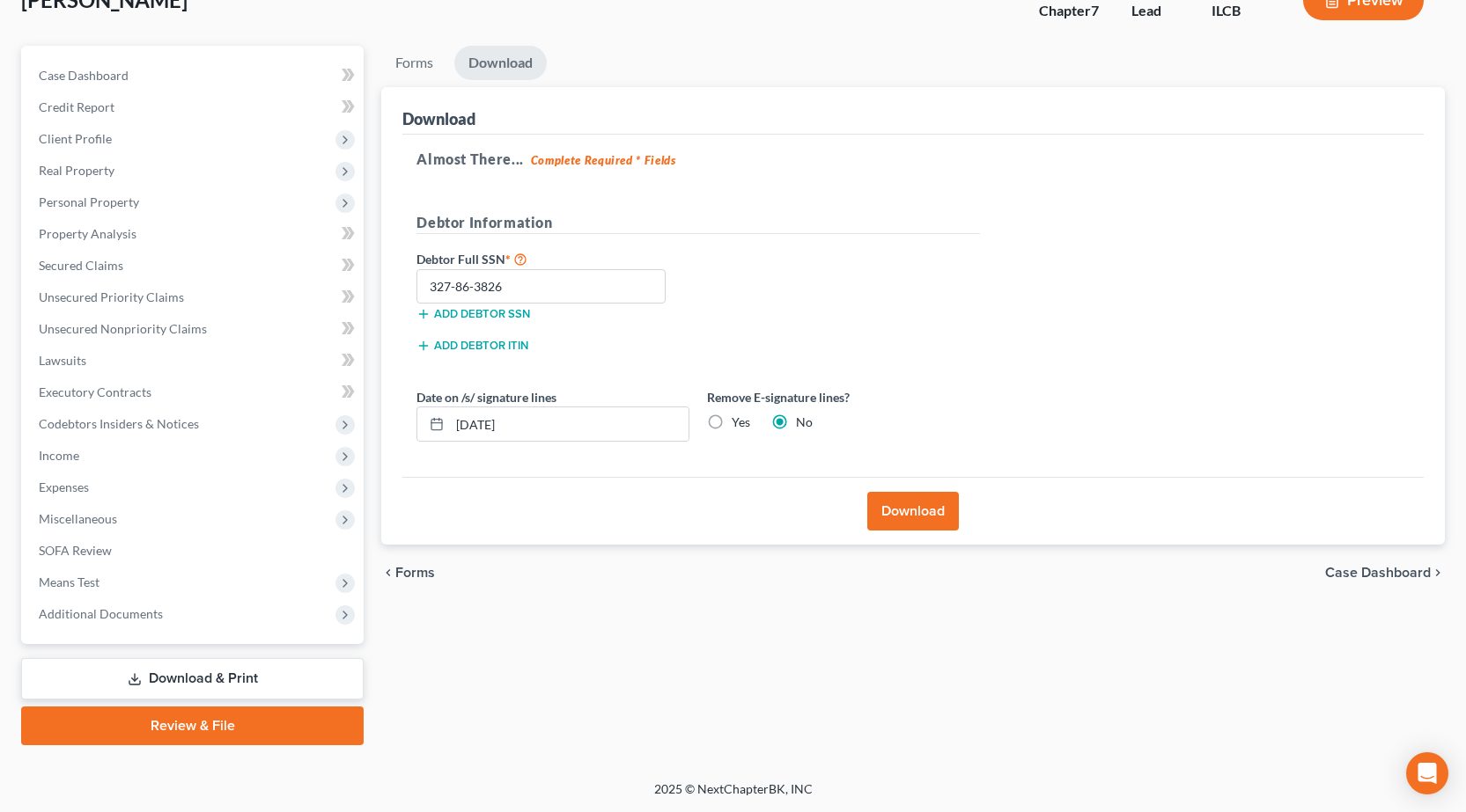
click at [213, 750] on div "Petition Navigation Case Dashboard Payments Invoices Payments Payments Credit R…" at bounding box center [732, 402] width 1423 height 714
click at [198, 725] on link "Review & File" at bounding box center [192, 726] width 343 height 39
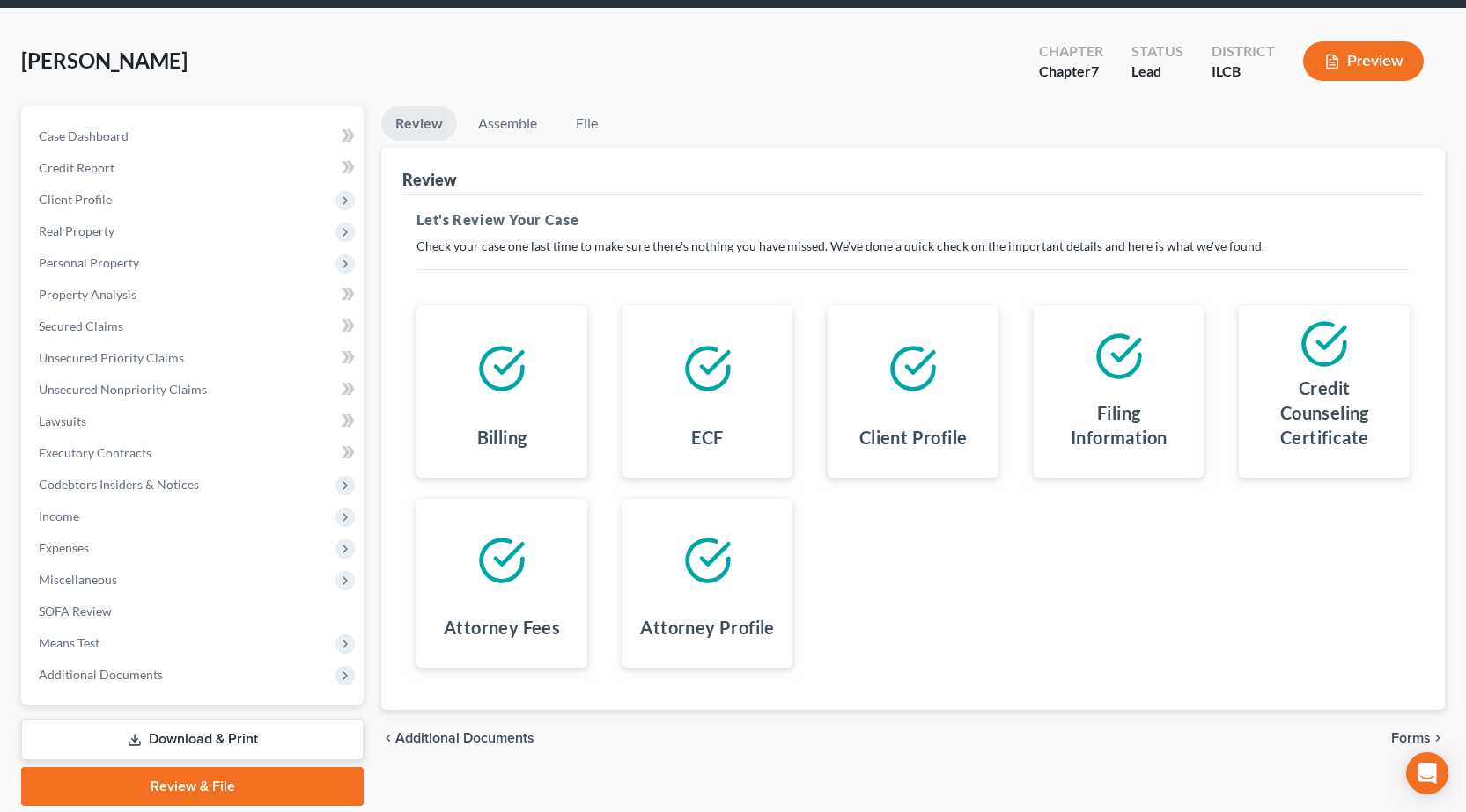
scroll to position [123, 0]
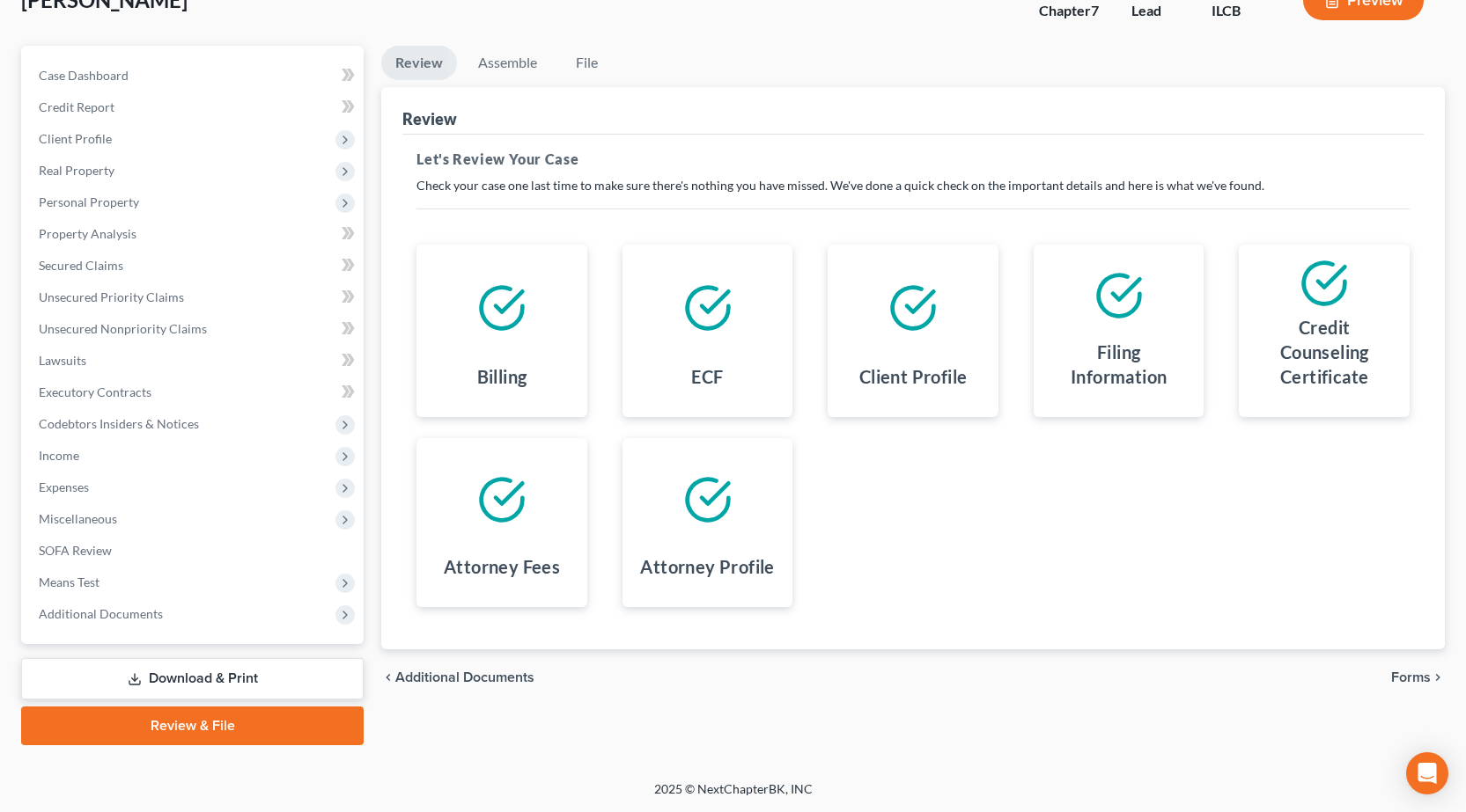
click at [1427, 677] on span "Forms" at bounding box center [1410, 677] width 40 height 14
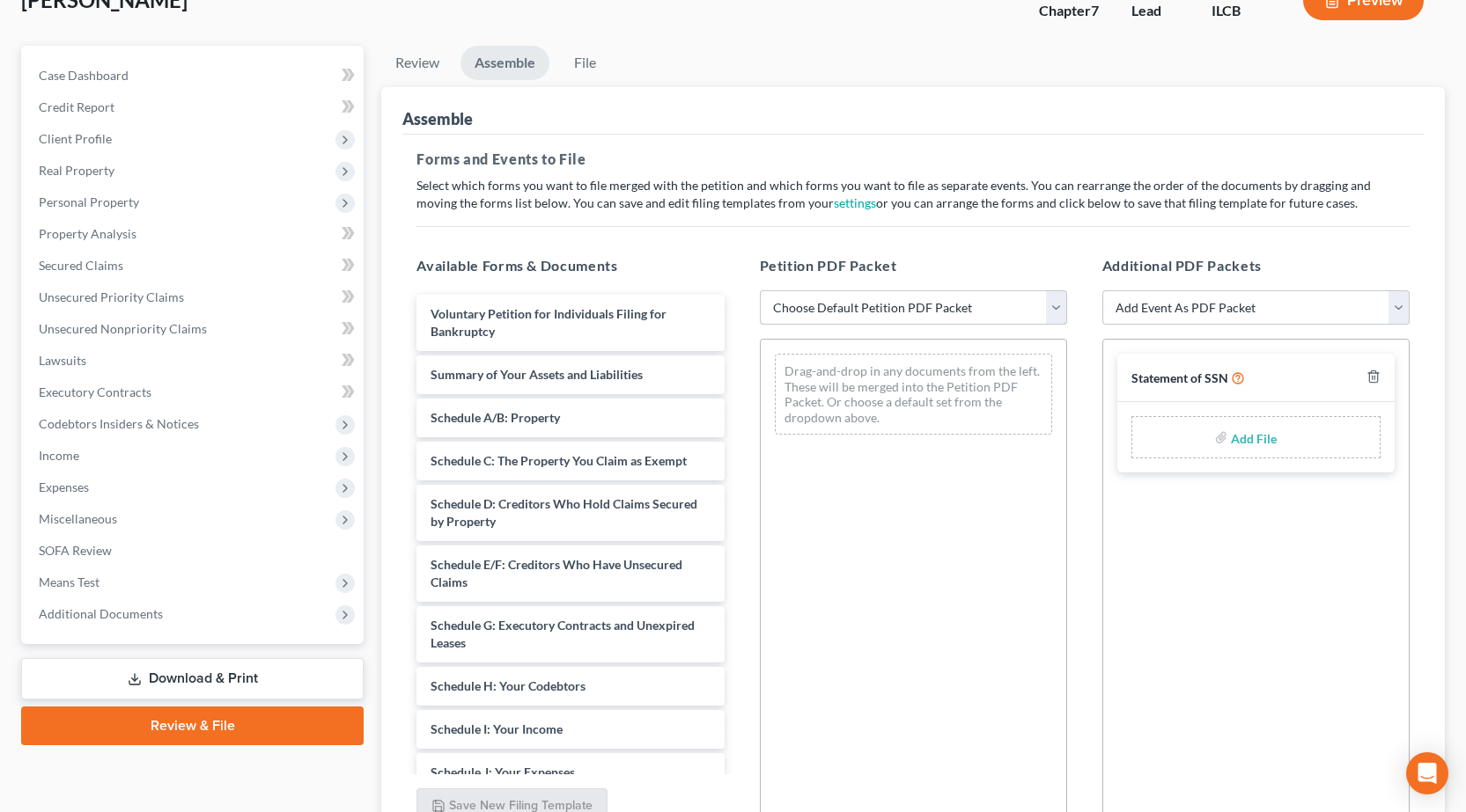
drag, startPoint x: 842, startPoint y: 305, endPoint x: 840, endPoint y: 321, distance: 16.1
click at [842, 305] on select "Choose Default Petition PDF Packet Complete Bankruptcy Petition (all forms and …" at bounding box center [913, 307] width 307 height 35
click at [760, 290] on select "Choose Default Petition PDF Packet Complete Bankruptcy Petition (all forms and …" at bounding box center [913, 307] width 307 height 35
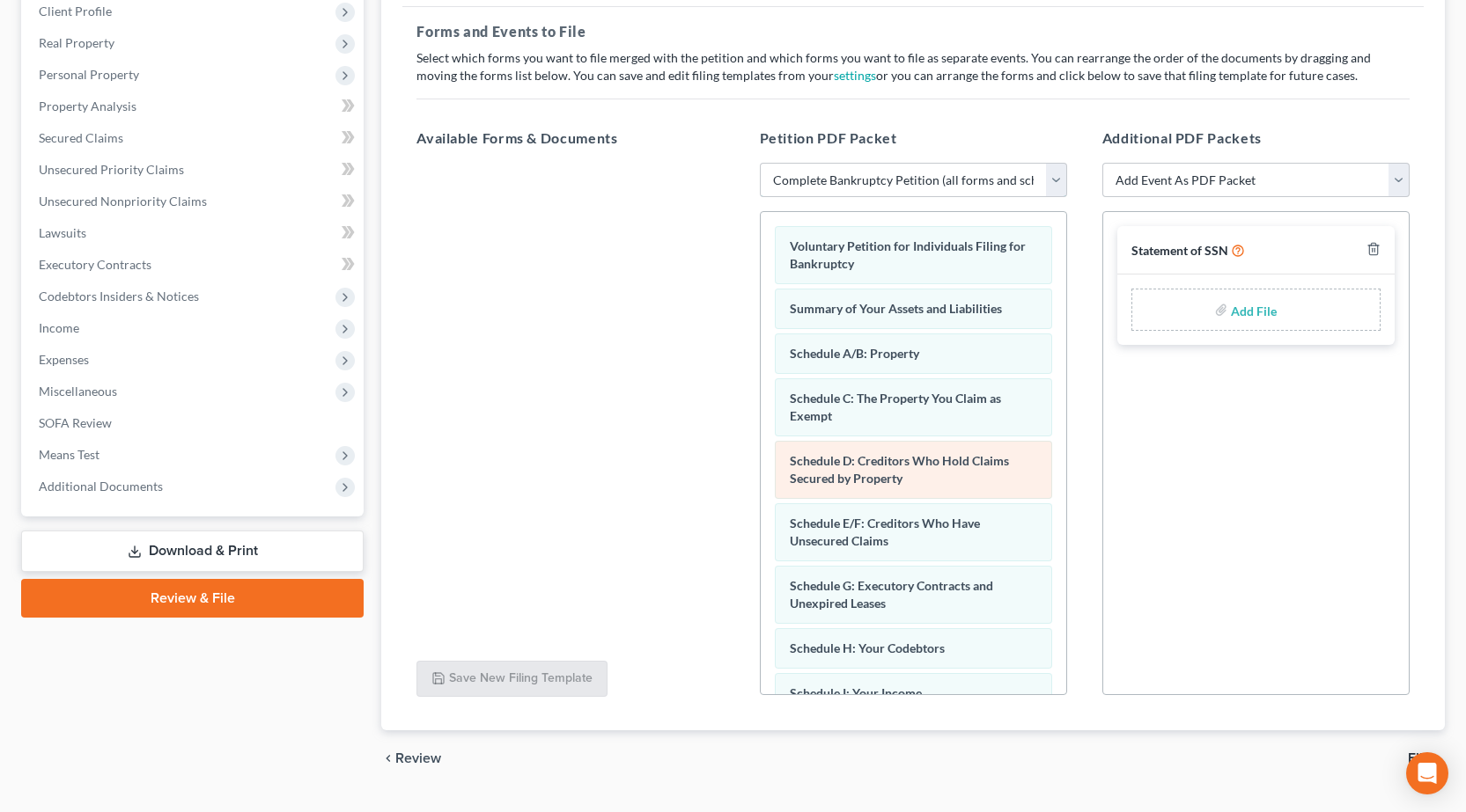
scroll to position [292, 0]
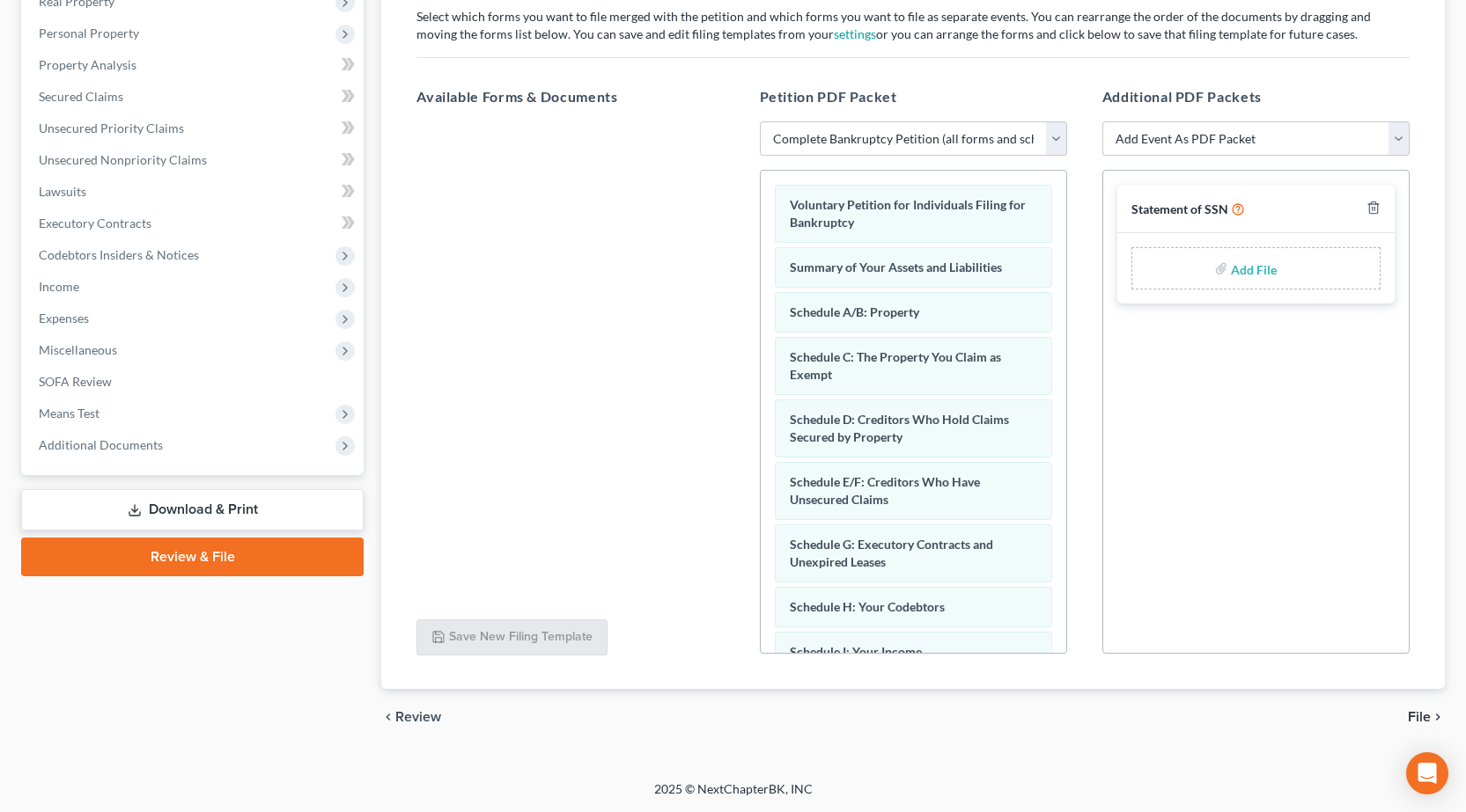
click at [1421, 720] on span "File" at bounding box center [1418, 717] width 23 height 14
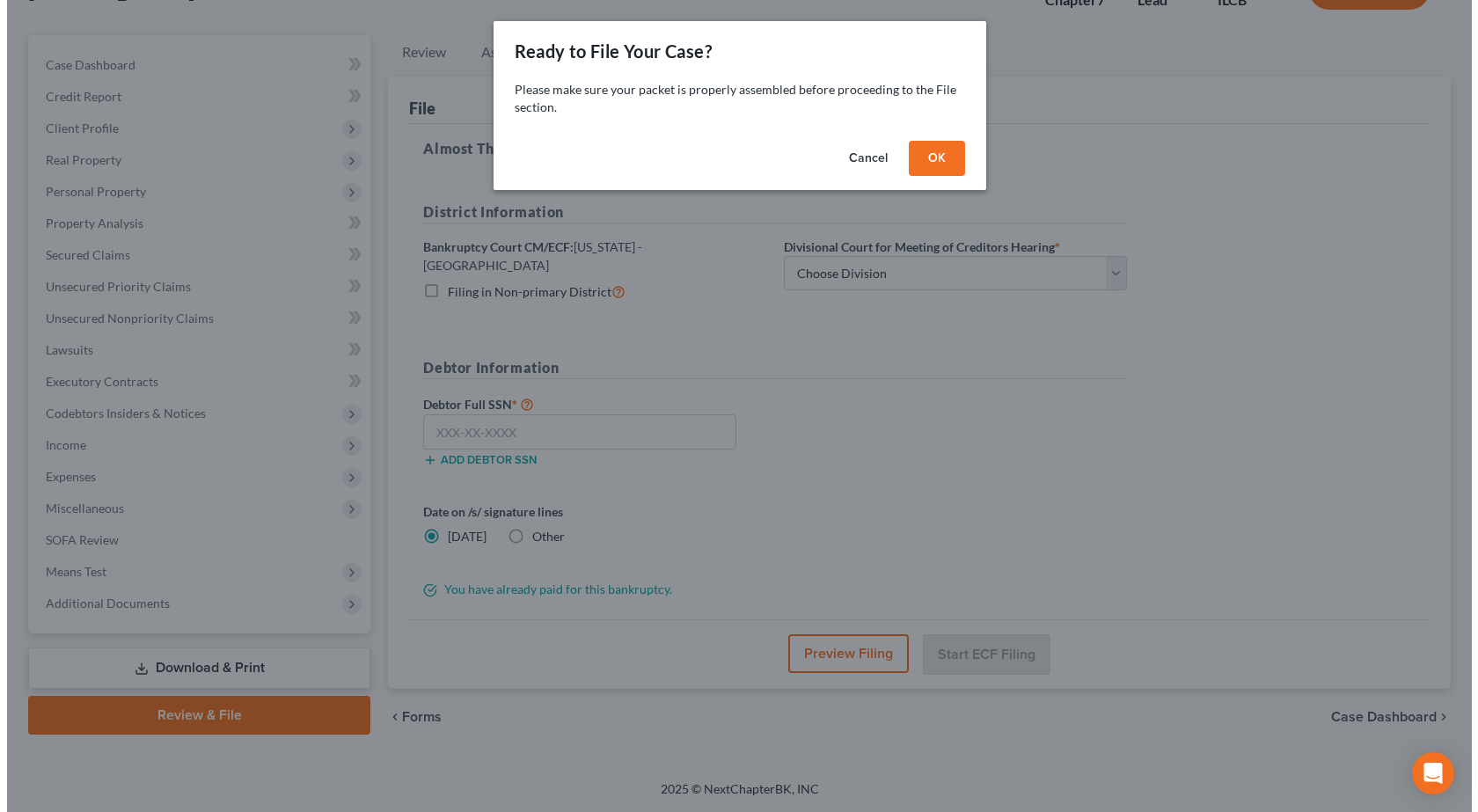
scroll to position [123, 0]
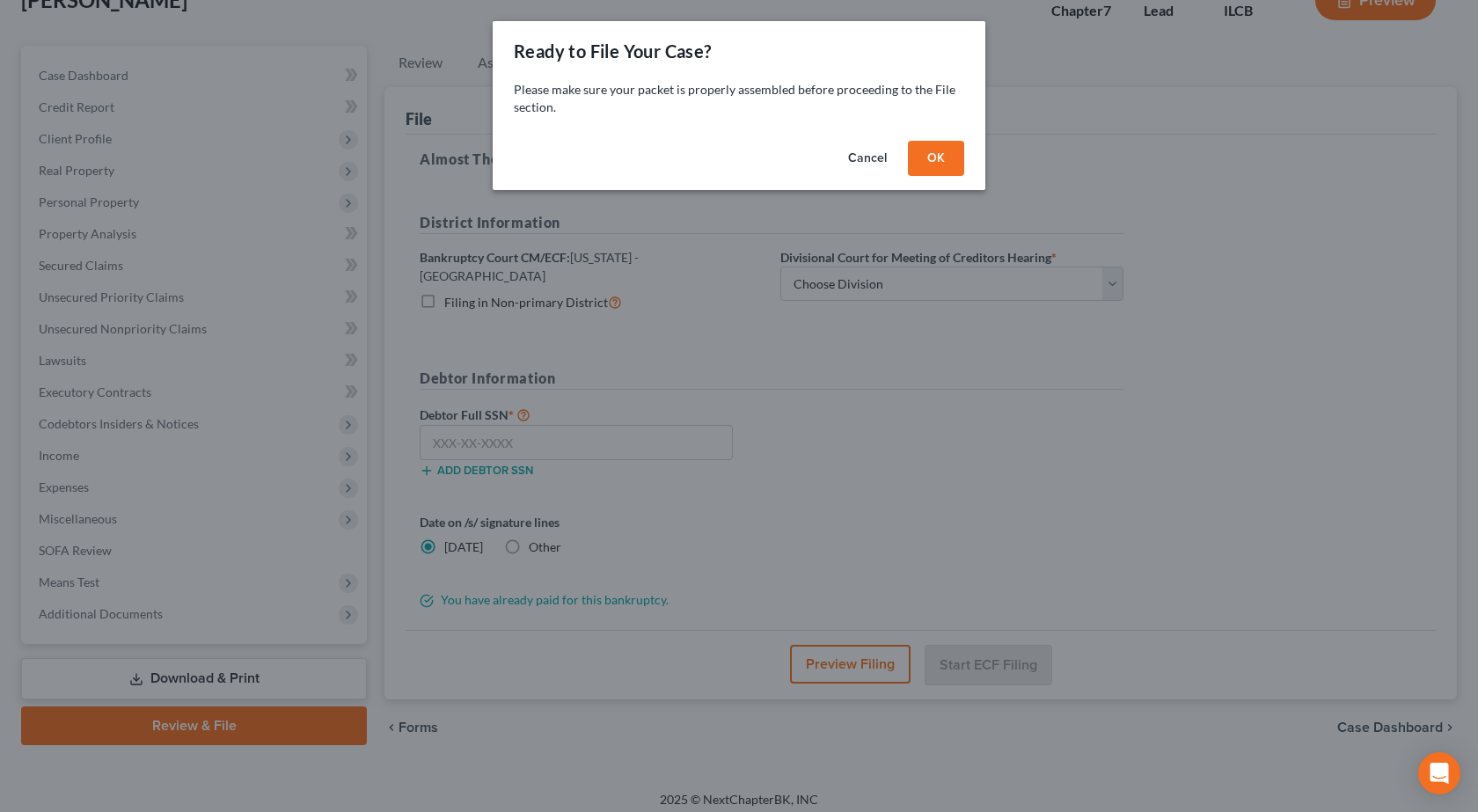
click at [926, 149] on button "OK" at bounding box center [936, 158] width 57 height 35
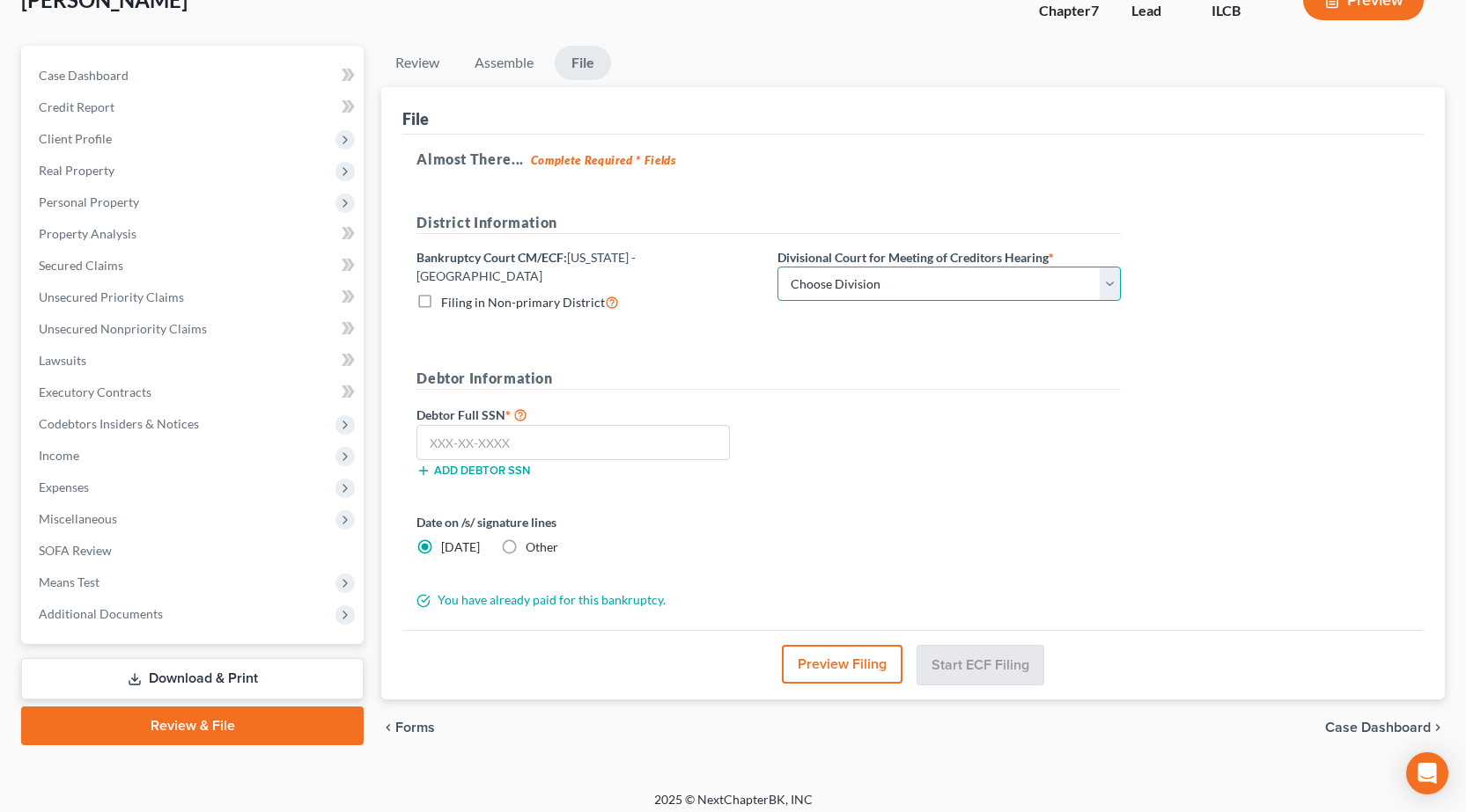
drag, startPoint x: 839, startPoint y: 281, endPoint x: 831, endPoint y: 285, distance: 8.9
click at [838, 282] on select "Choose Division Peoria Springfield [GEOGRAPHIC_DATA]" at bounding box center [950, 284] width 344 height 35
click at [778, 267] on select "Choose Division Peoria Springfield [GEOGRAPHIC_DATA]" at bounding box center [950, 284] width 344 height 35
click at [494, 439] on input "text" at bounding box center [573, 442] width 314 height 35
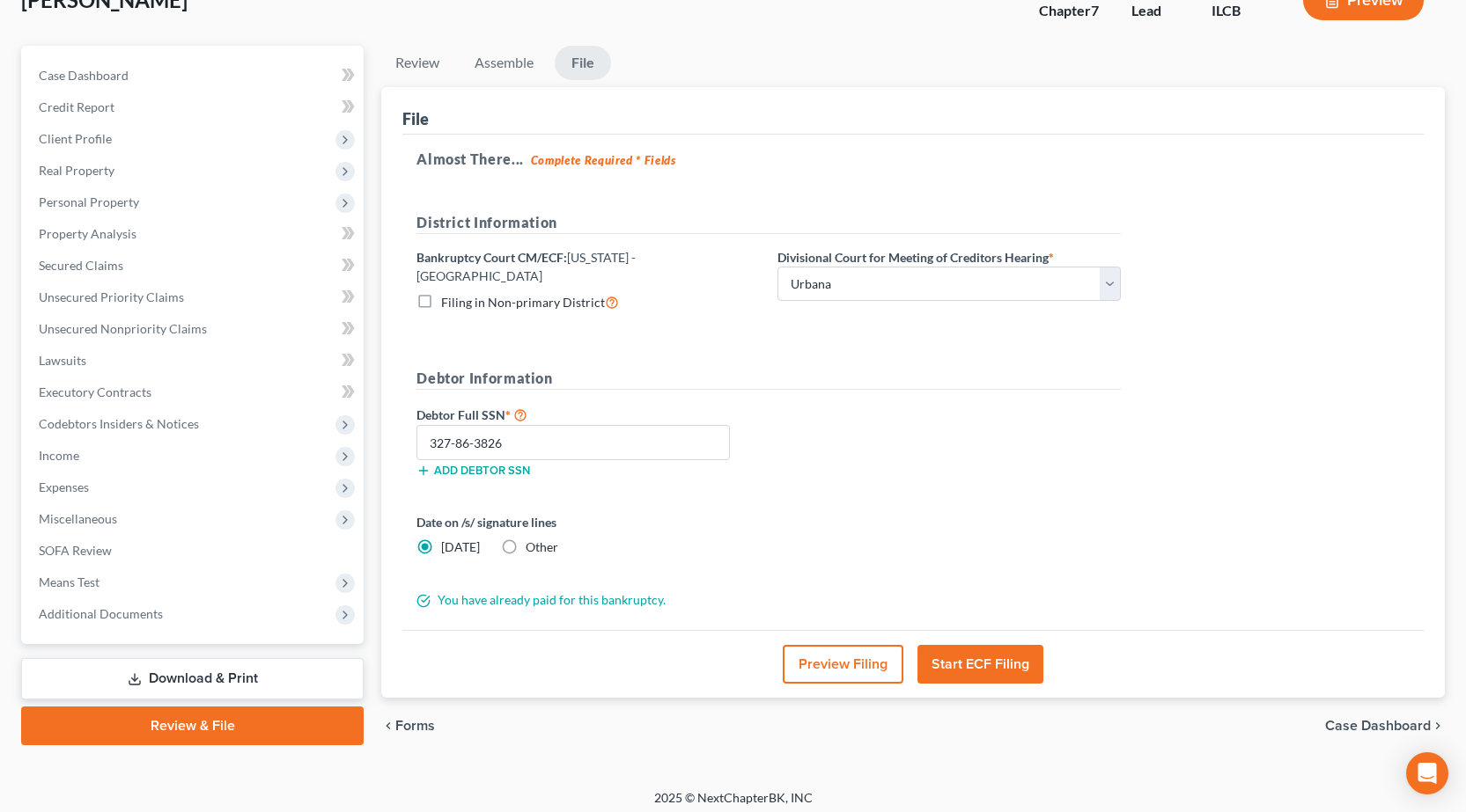
click at [841, 661] on button "Preview Filing" at bounding box center [842, 664] width 120 height 39
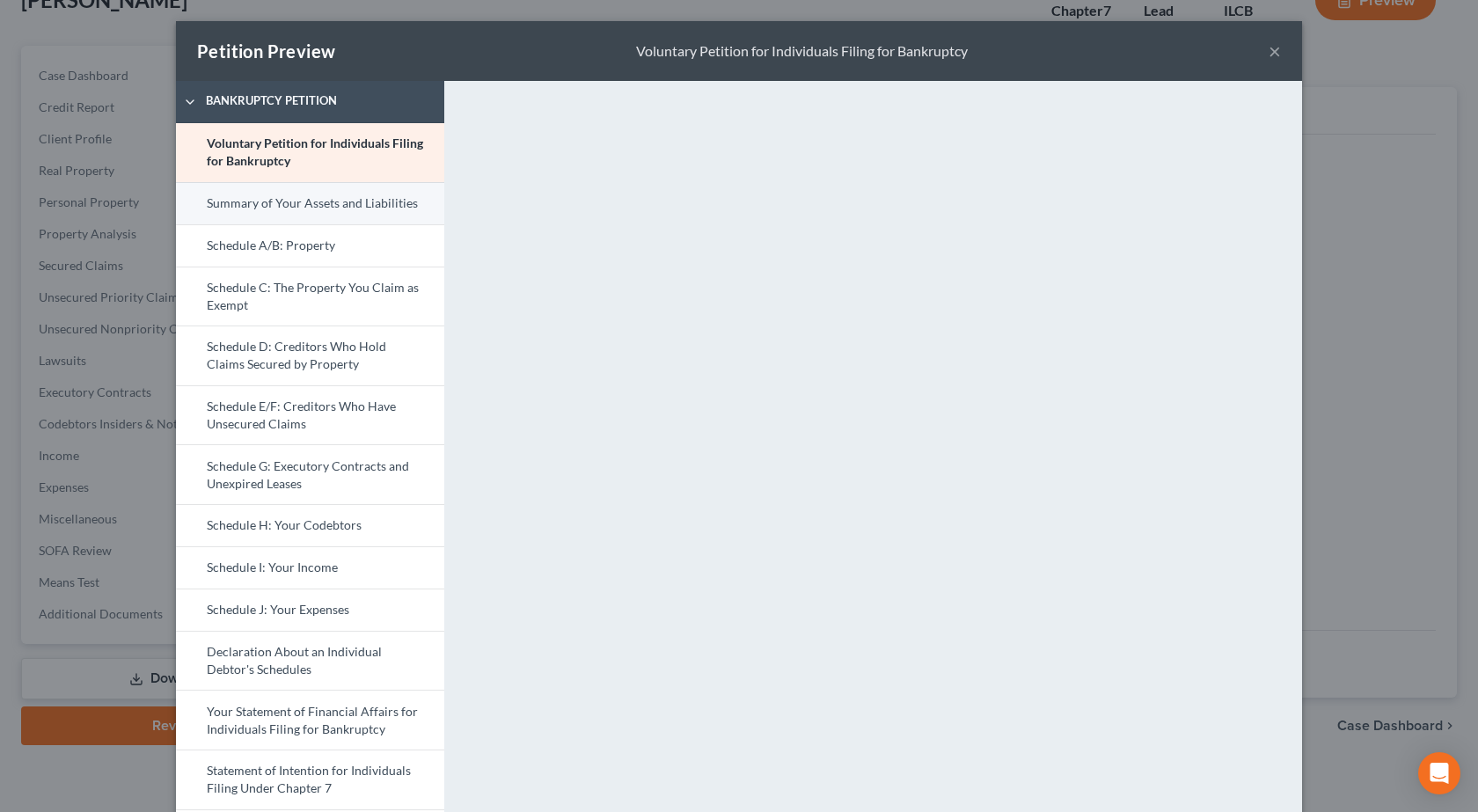
click at [277, 211] on link "Summary of Your Assets and Liabilities" at bounding box center [310, 203] width 268 height 43
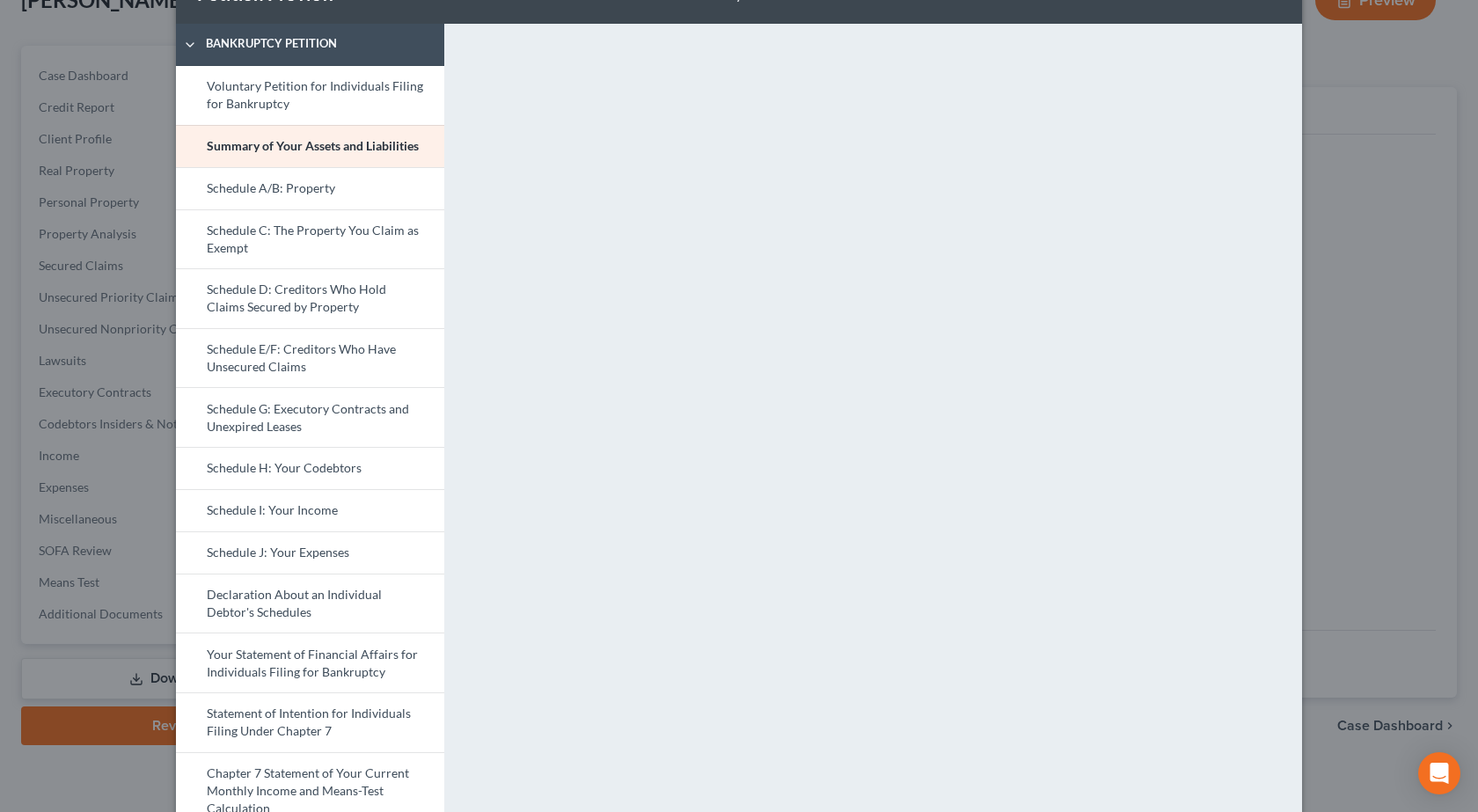
scroll to position [88, 0]
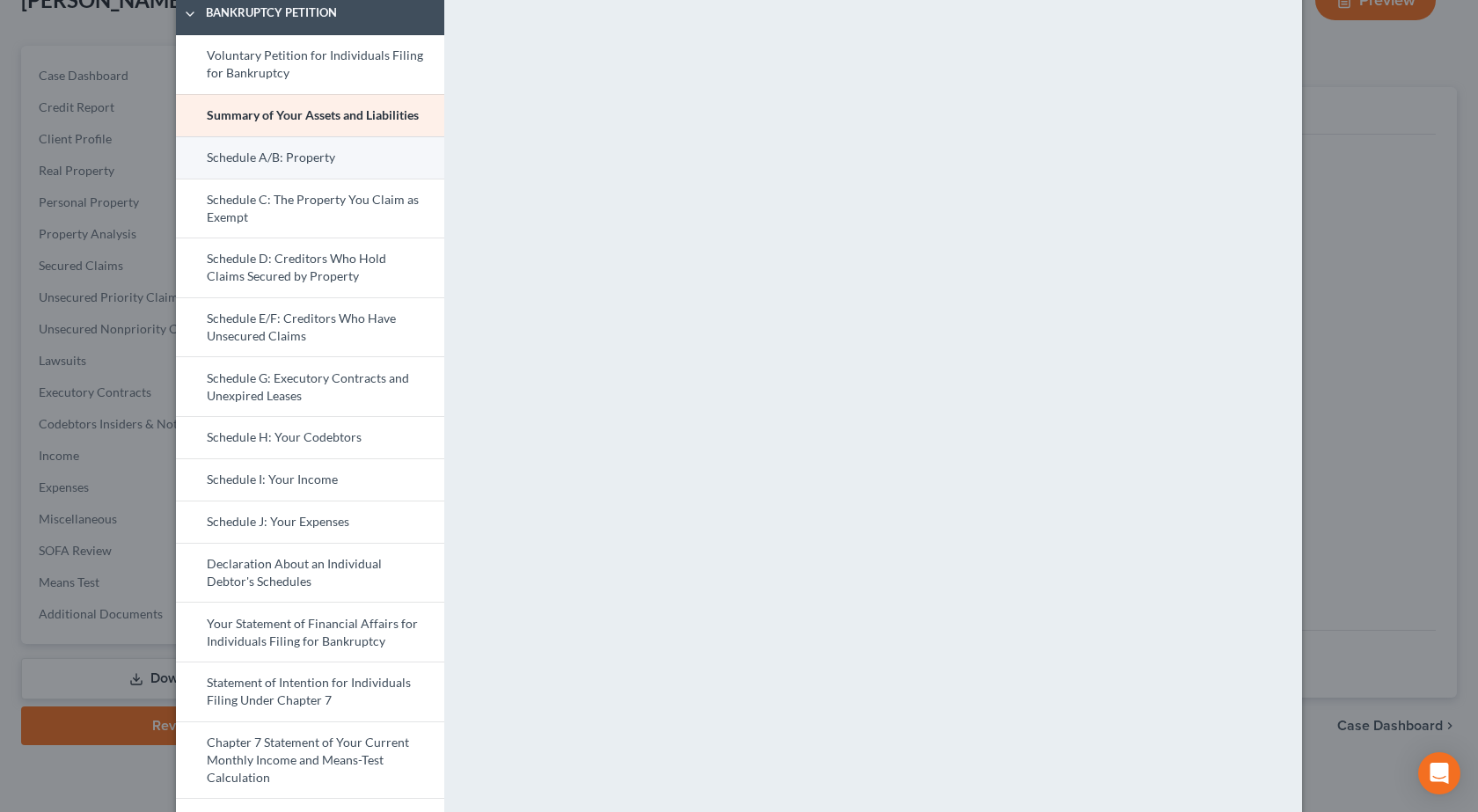
click at [270, 162] on link "Schedule A/B: Property" at bounding box center [310, 157] width 268 height 43
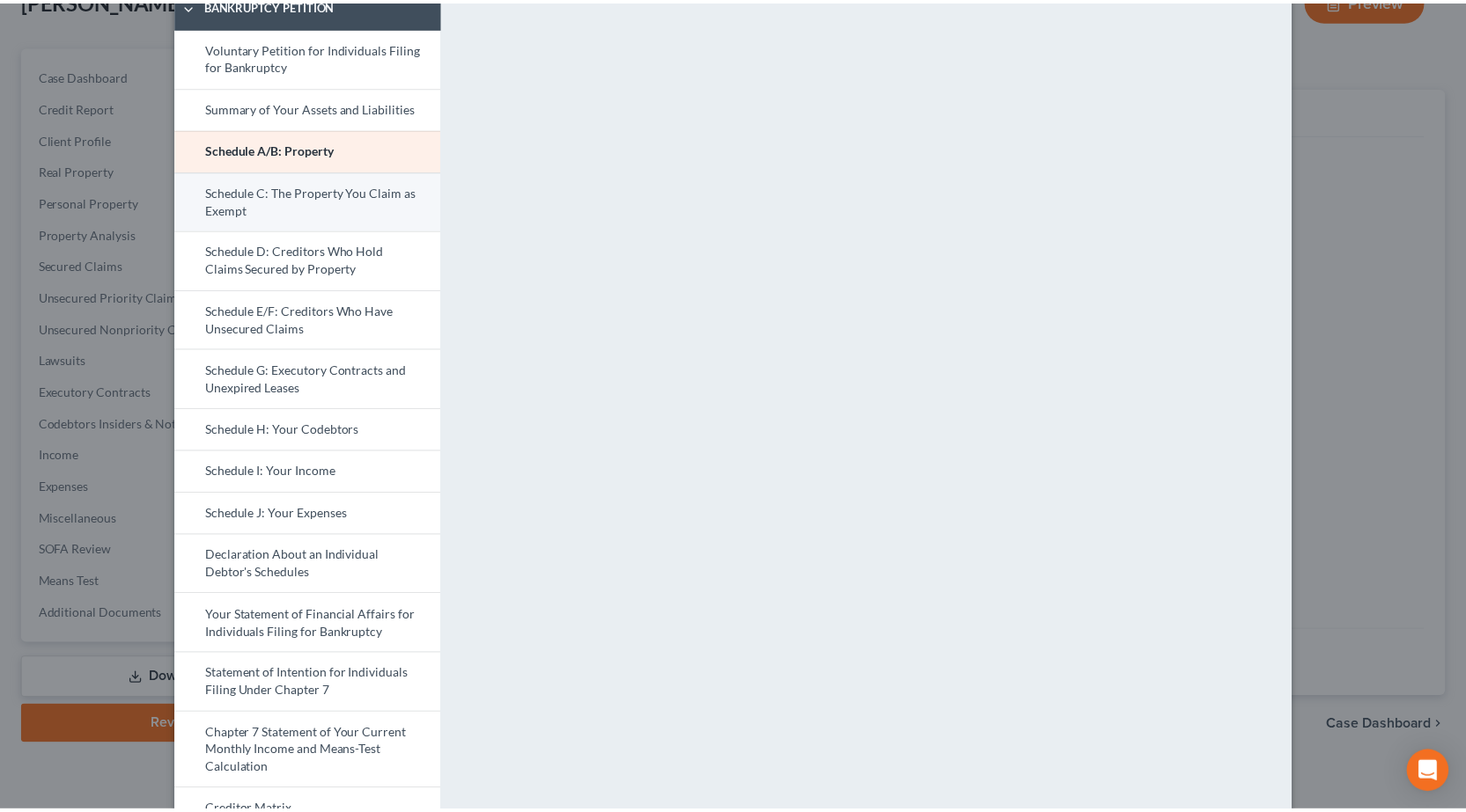
scroll to position [0, 0]
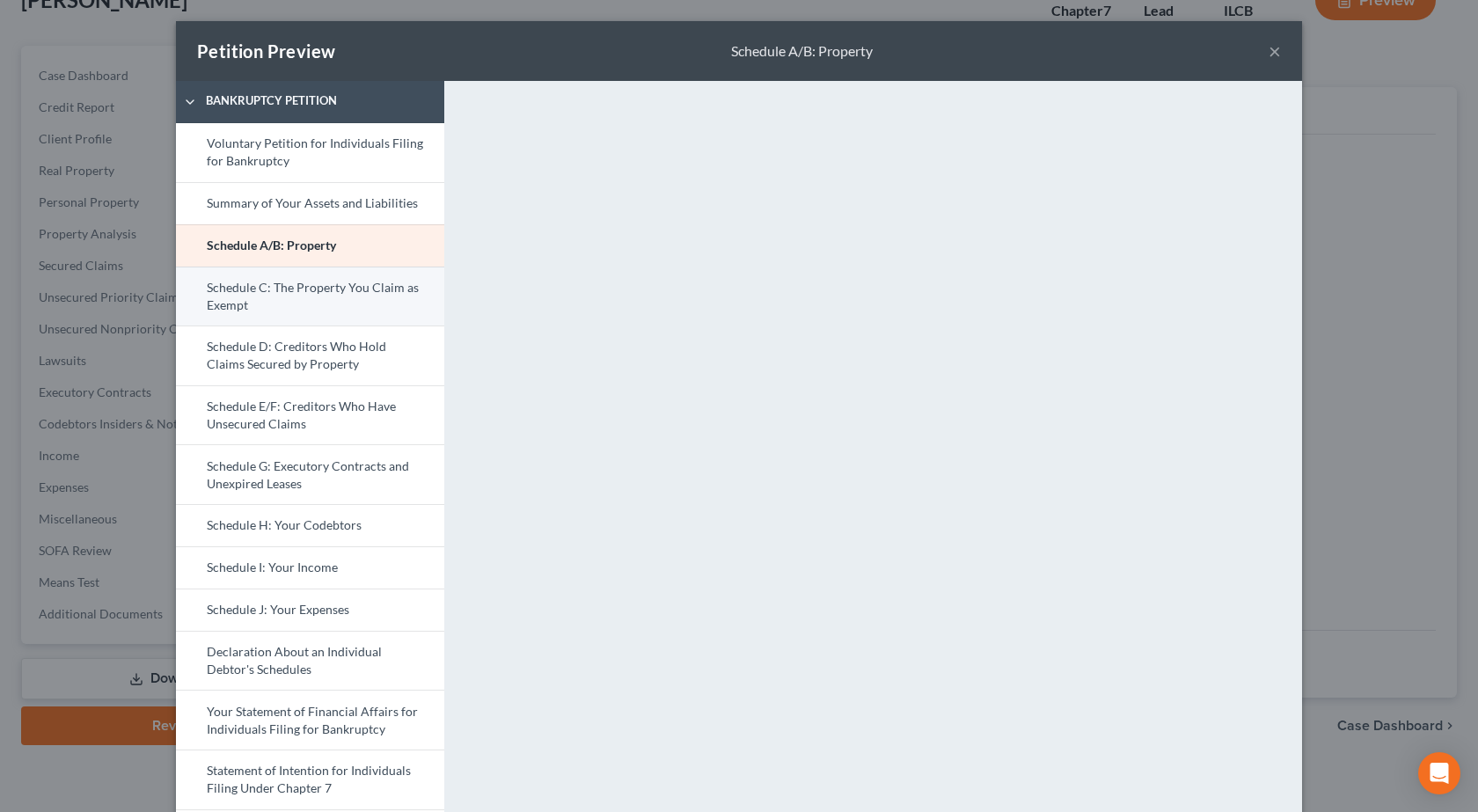
click at [299, 301] on link "Schedule C: The Property You Claim as Exempt" at bounding box center [310, 297] width 268 height 60
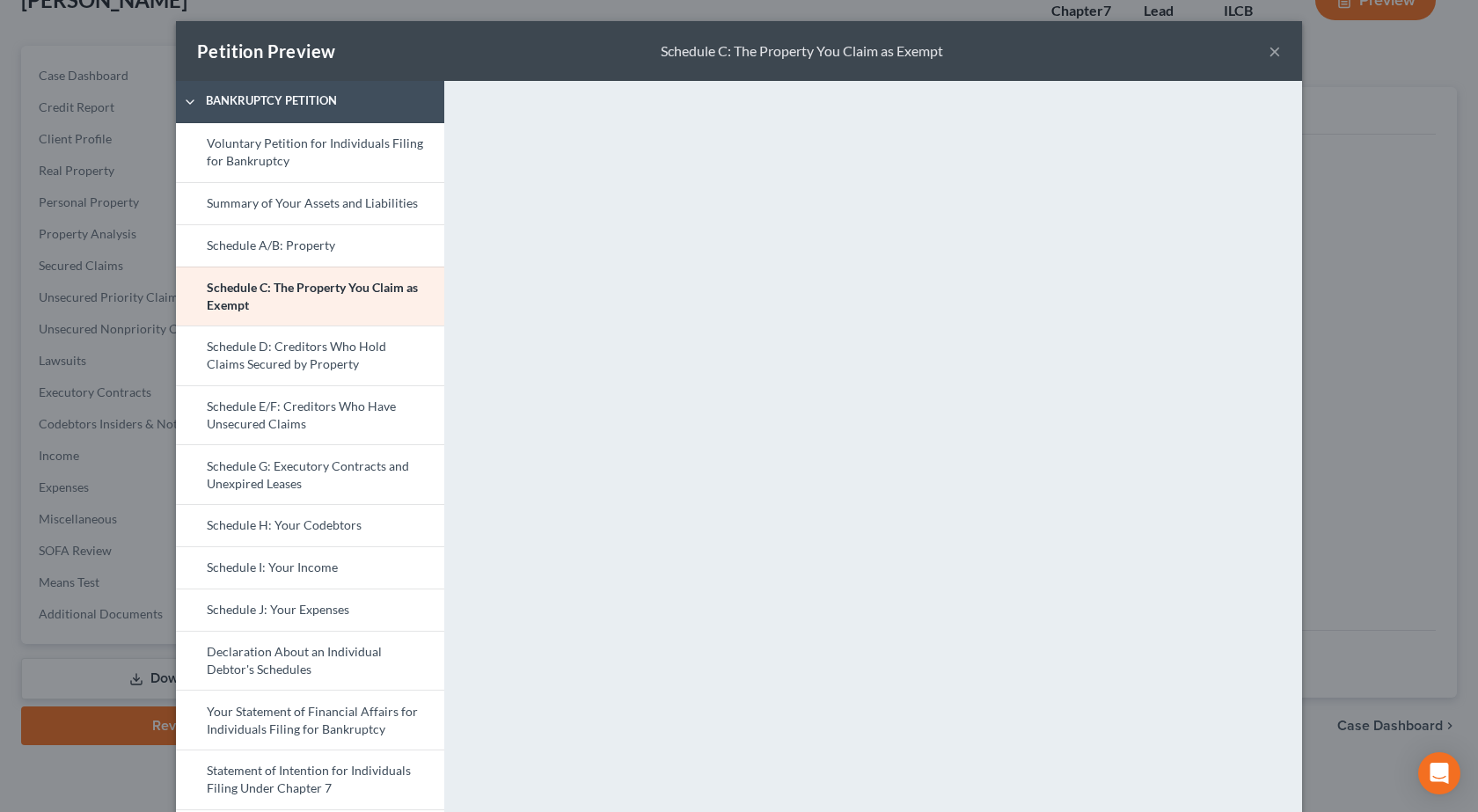
click at [1385, 419] on div "Petition Preview Schedule C: The Property You Claim as Exempt × Bankruptcy Peti…" at bounding box center [739, 406] width 1478 height 812
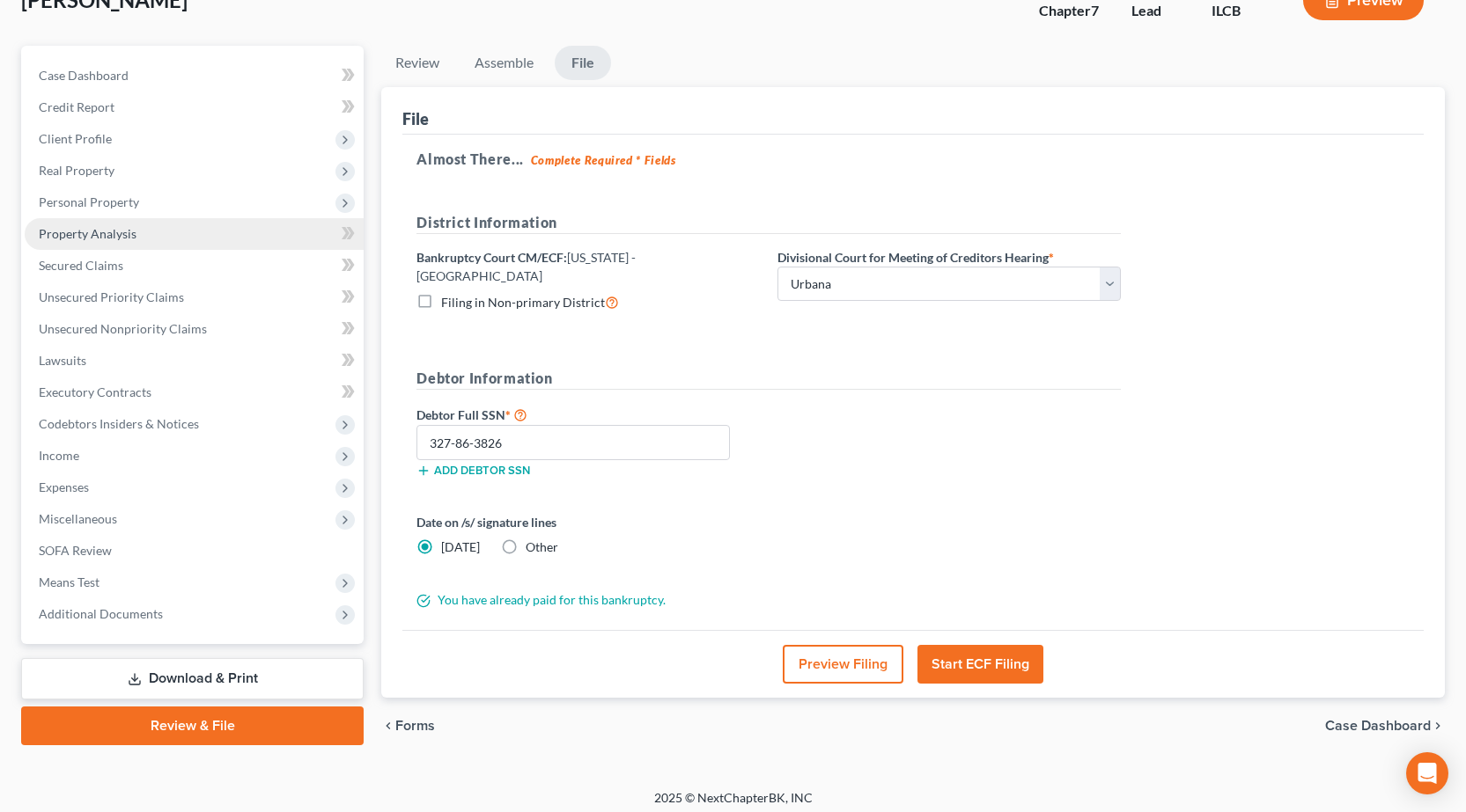
click at [135, 238] on link "Property Analysis" at bounding box center [194, 234] width 339 height 32
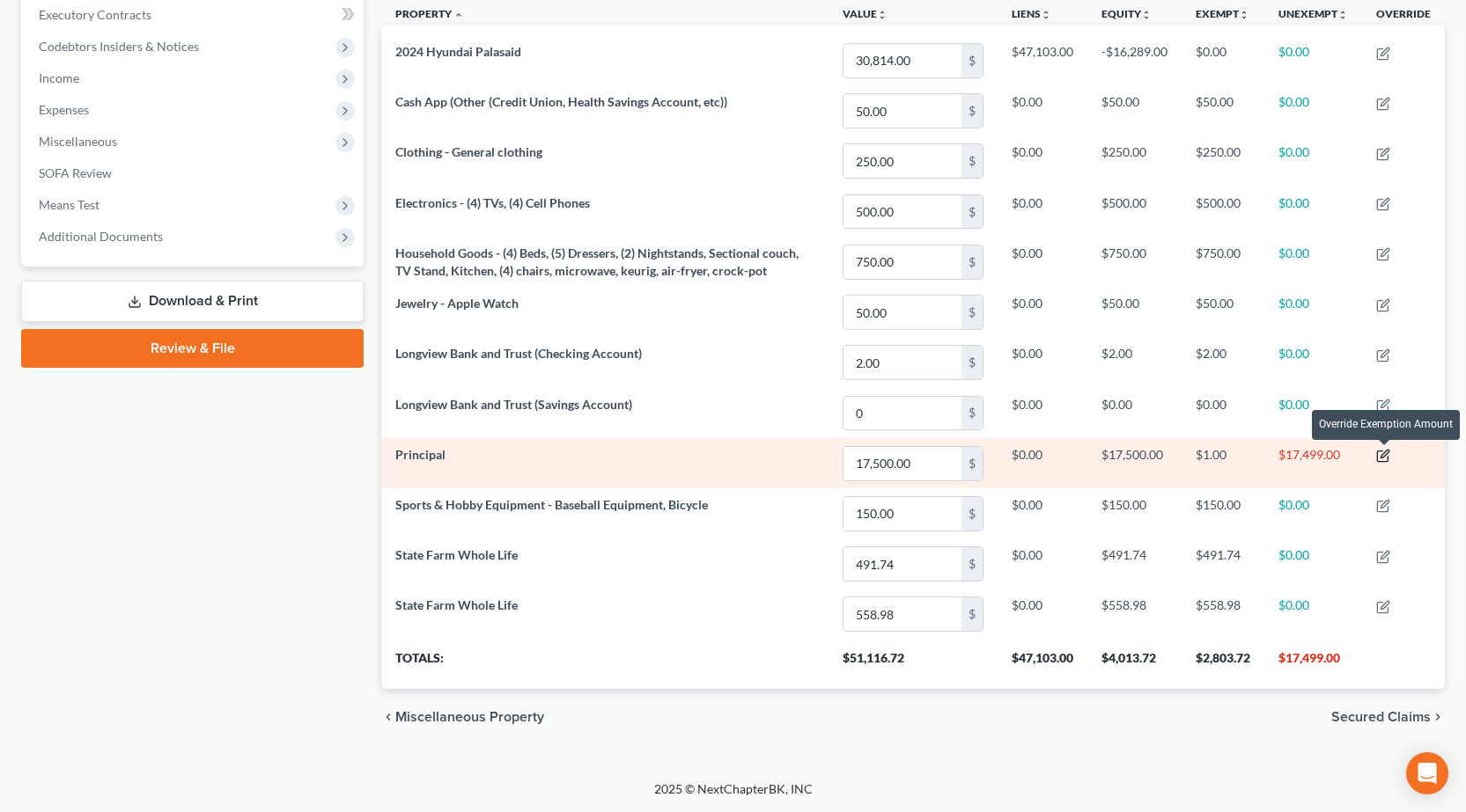
click at [1386, 460] on icon "button" at bounding box center [1383, 456] width 14 height 14
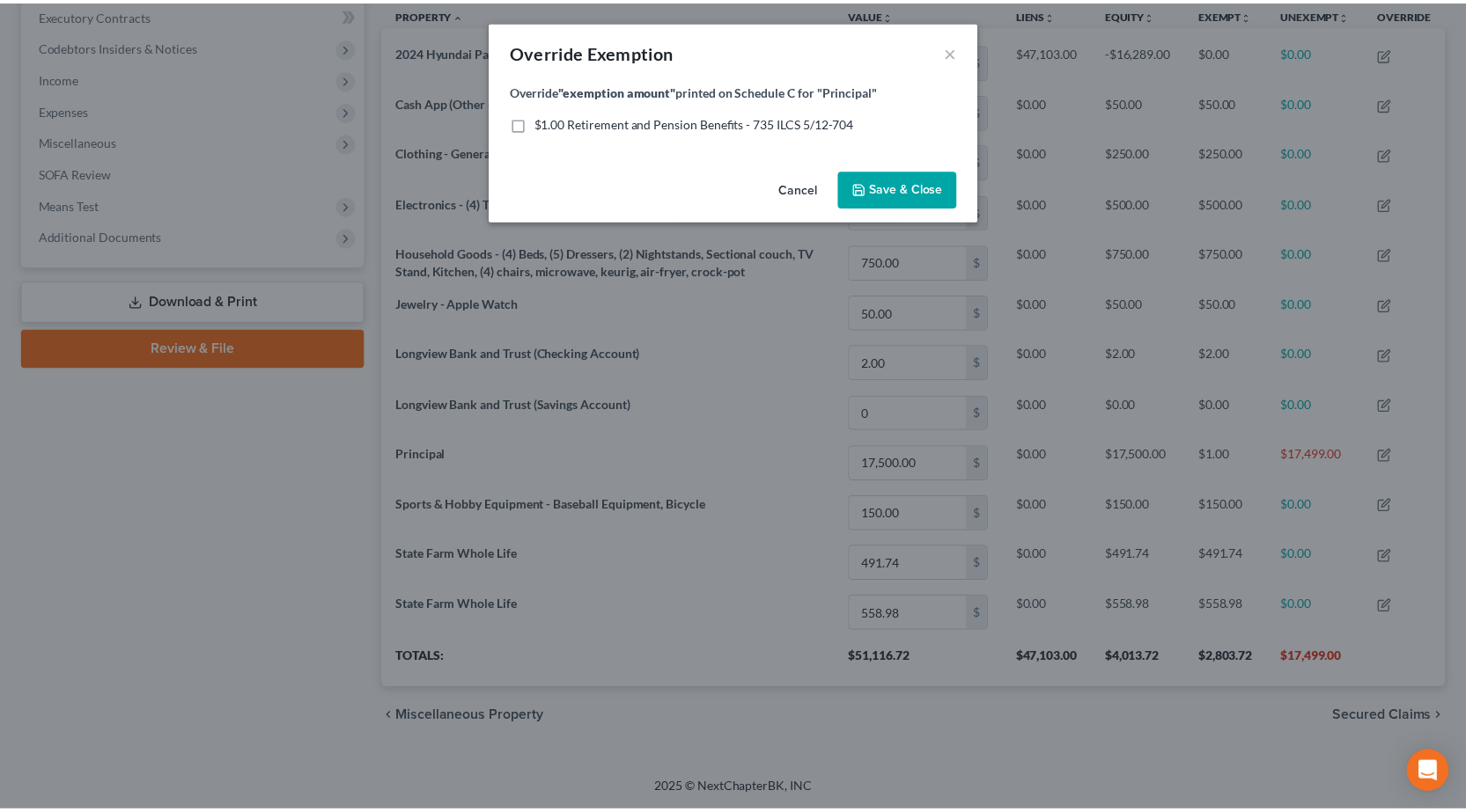
scroll to position [315, 1073]
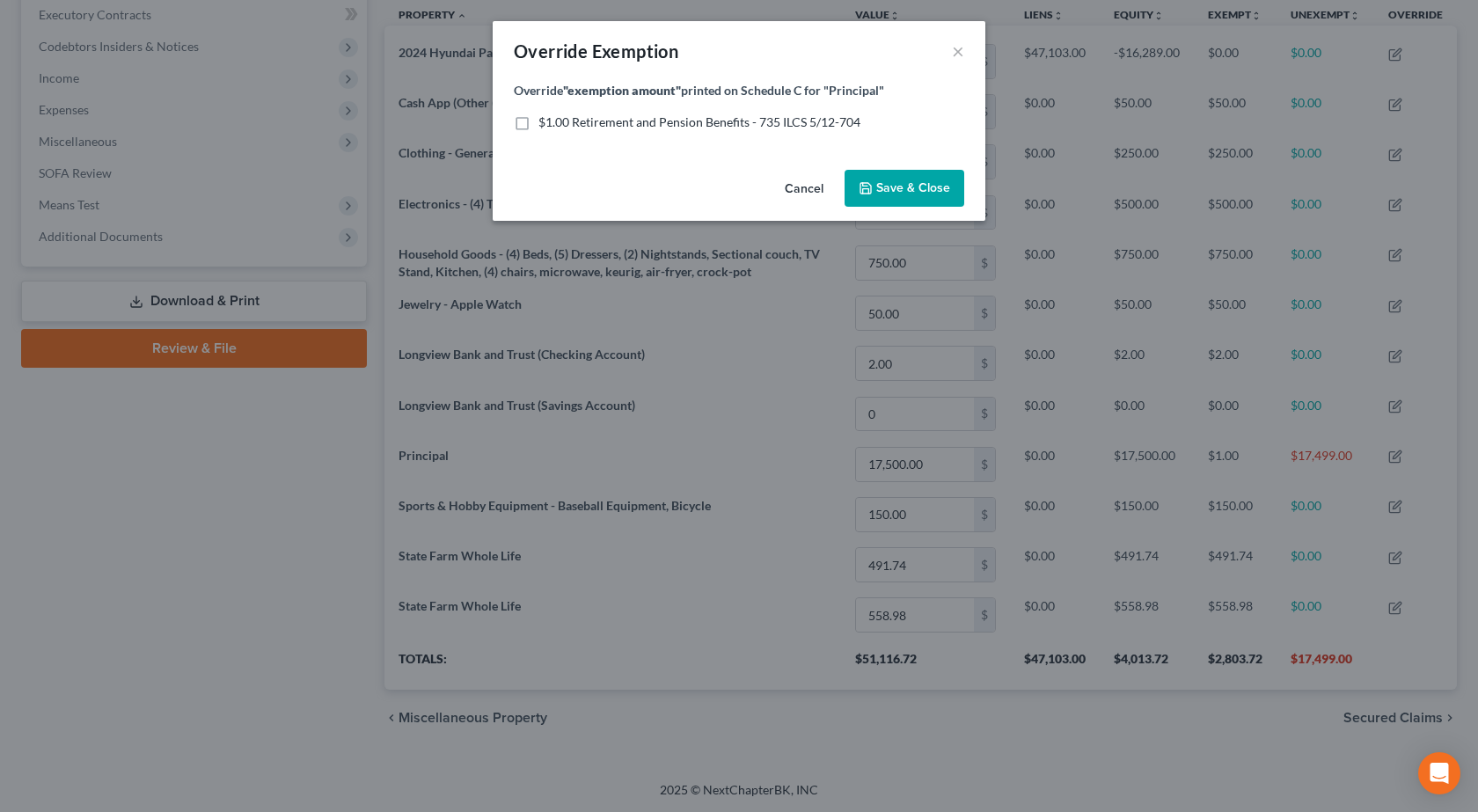
drag, startPoint x: 515, startPoint y: 121, endPoint x: 838, endPoint y: 203, distance: 333.2
click at [538, 120] on label "$1.00 Retirement and Pension Benefits - 735 ILCS 5/12-704" at bounding box center [699, 122] width 322 height 18
click at [546, 120] on input "$1.00 Retirement and Pension Benefits - 735 ILCS 5/12-704" at bounding box center [552, 119] width 12 height 12
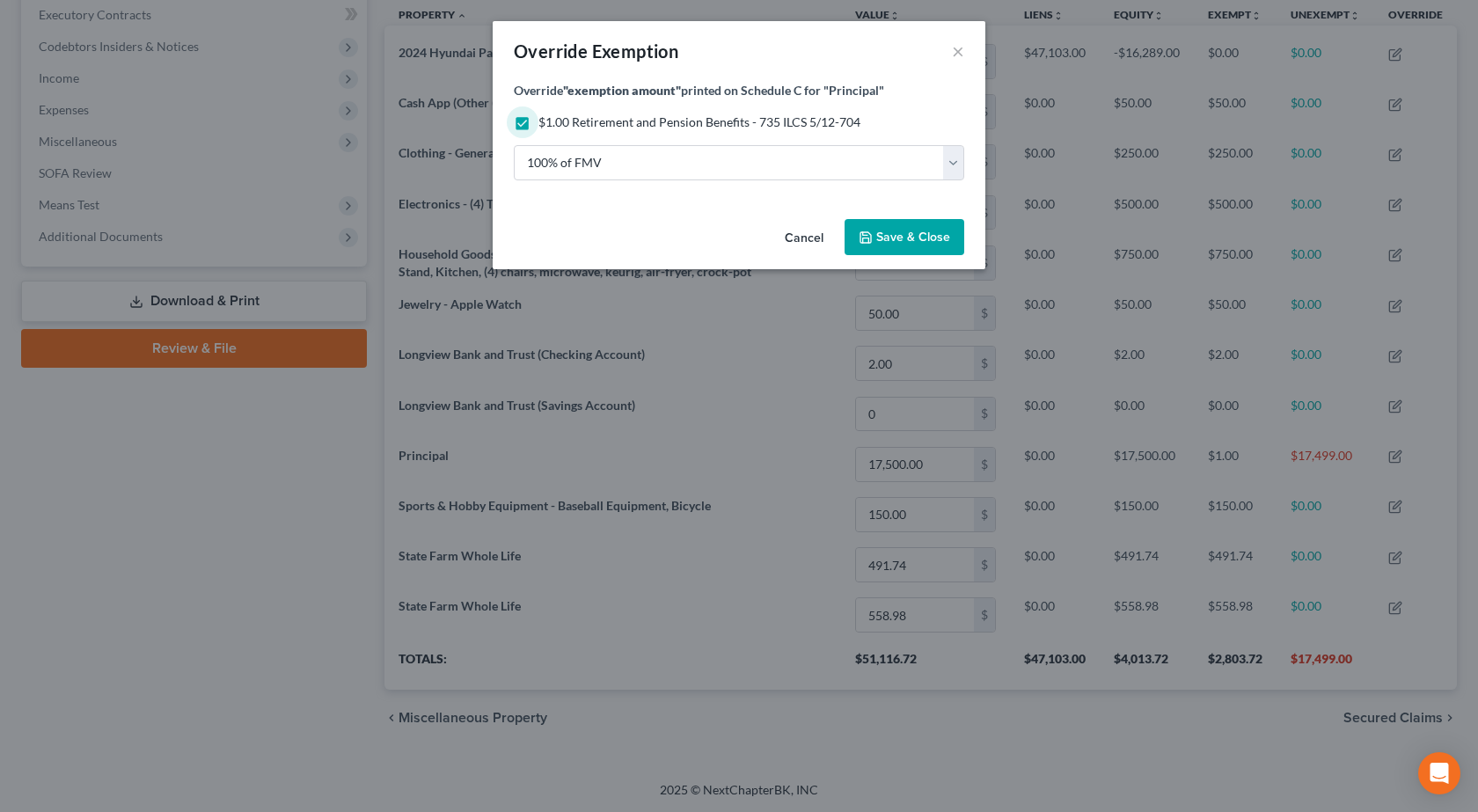
click at [918, 240] on span "Save & Close" at bounding box center [913, 236] width 73 height 15
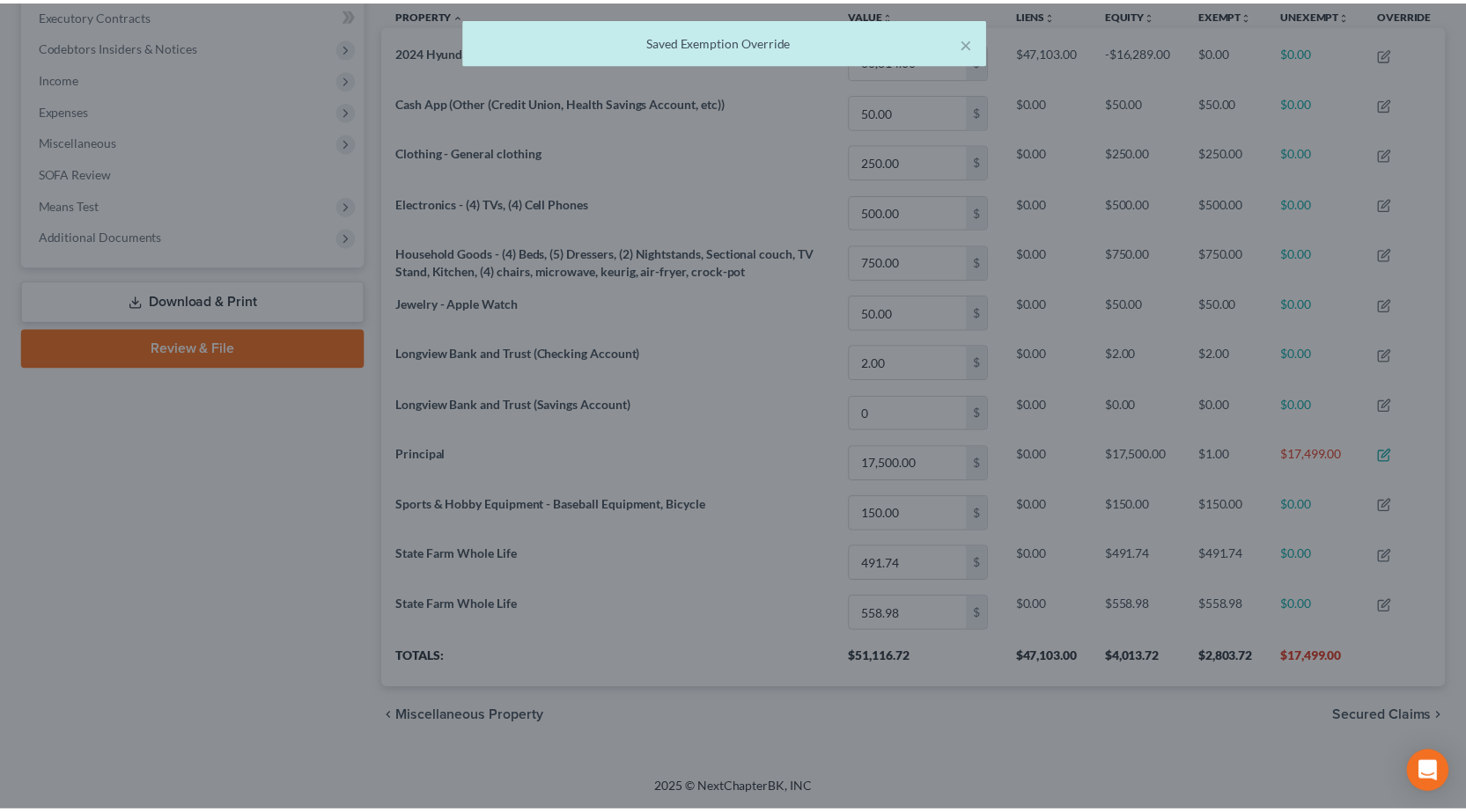
scroll to position [314, 1064]
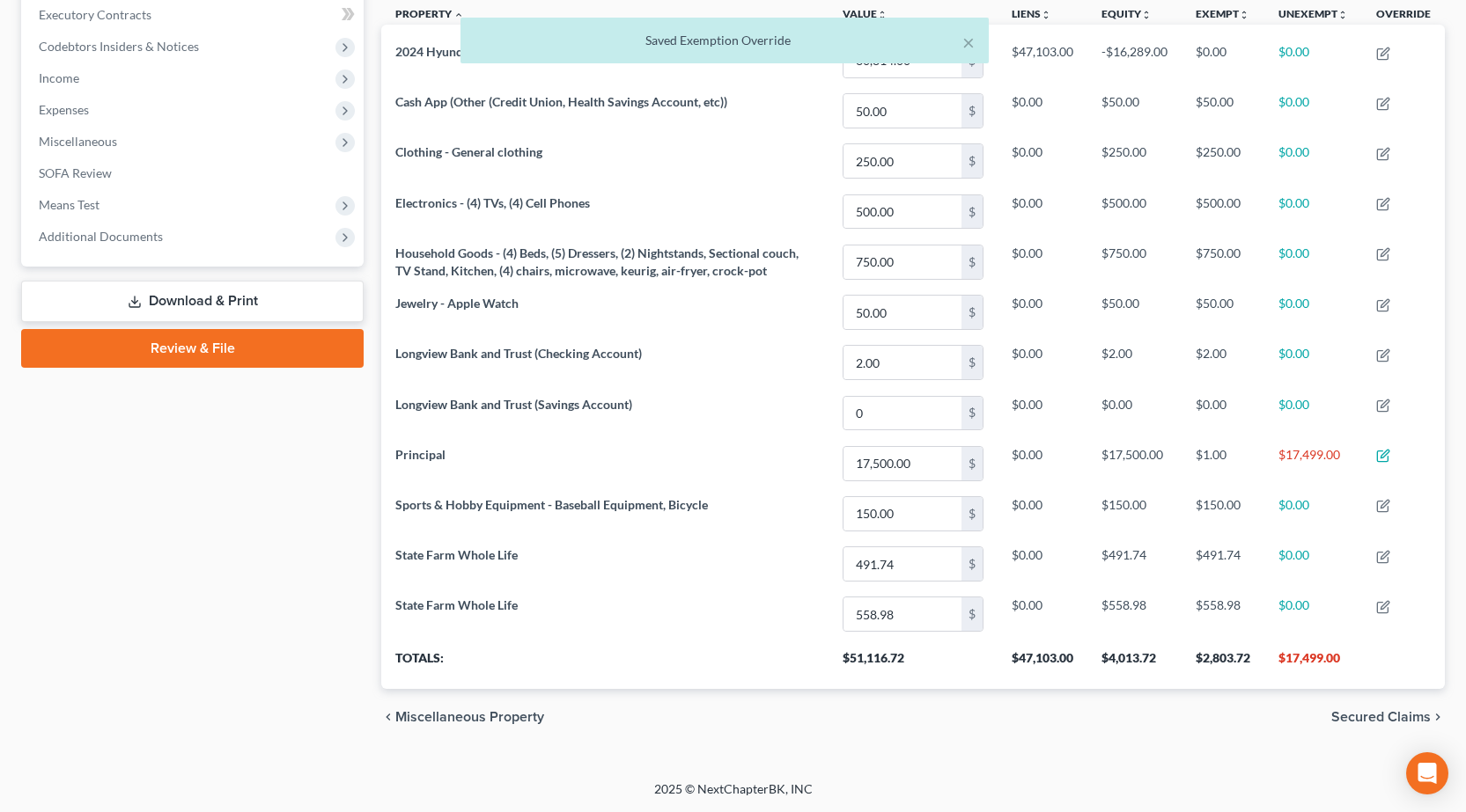
click at [200, 347] on link "Review & File" at bounding box center [192, 347] width 343 height 39
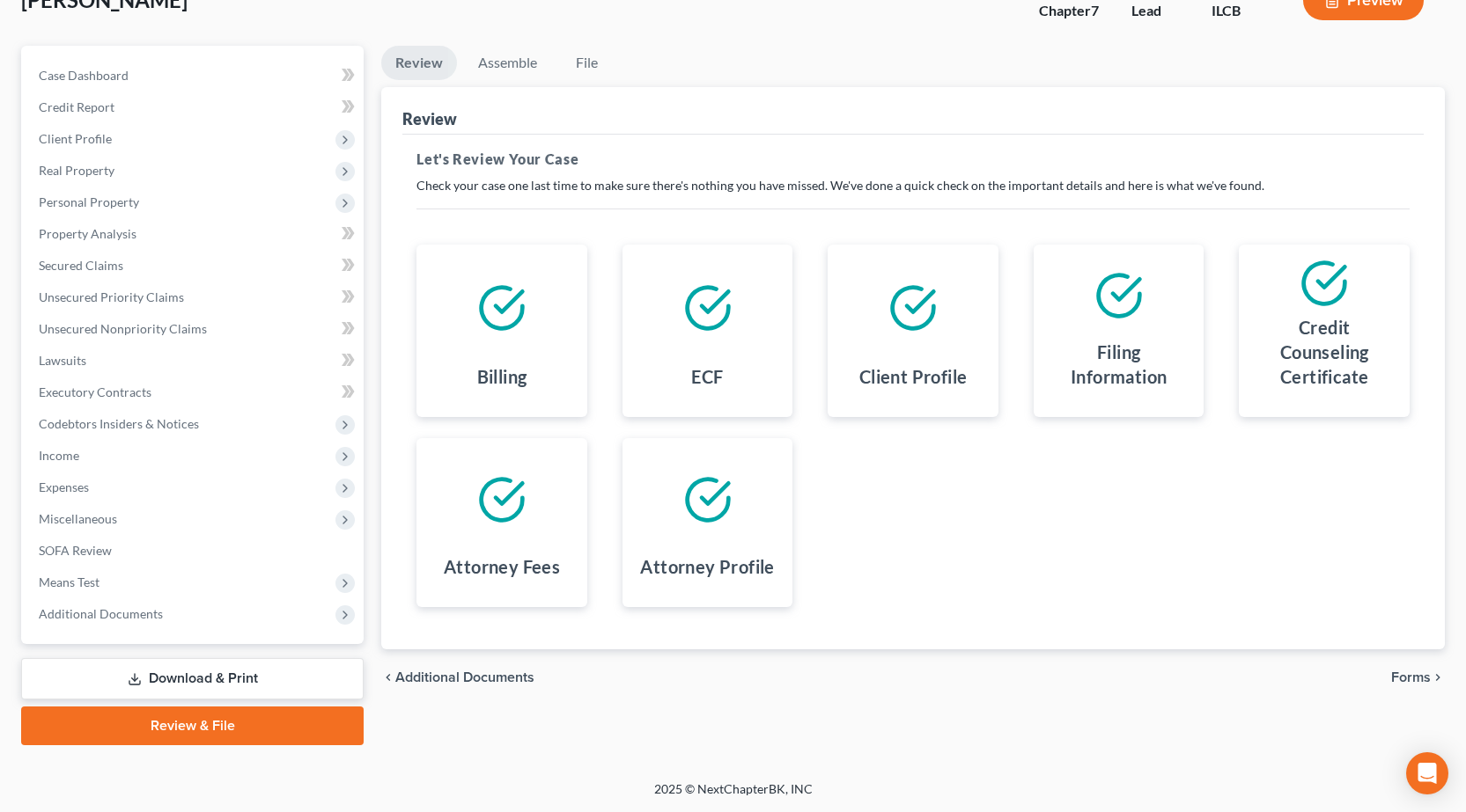
click at [1406, 674] on span "Forms" at bounding box center [1410, 677] width 40 height 14
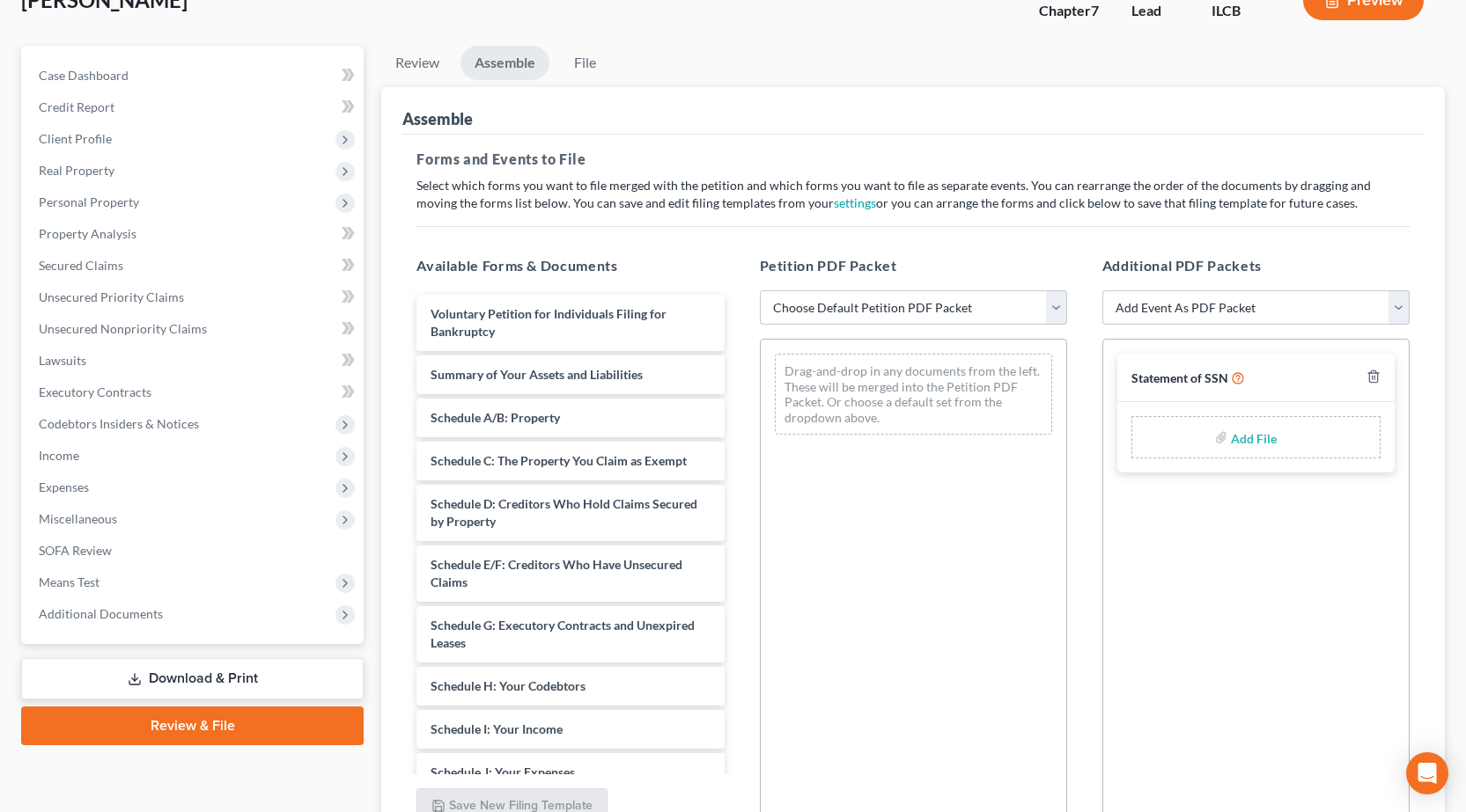
drag, startPoint x: 832, startPoint y: 306, endPoint x: 834, endPoint y: 324, distance: 18.1
click at [832, 306] on select "Choose Default Petition PDF Packet Complete Bankruptcy Petition (all forms and …" at bounding box center [913, 307] width 307 height 35
click at [760, 290] on select "Choose Default Petition PDF Packet Complete Bankruptcy Petition (all forms and …" at bounding box center [913, 307] width 307 height 35
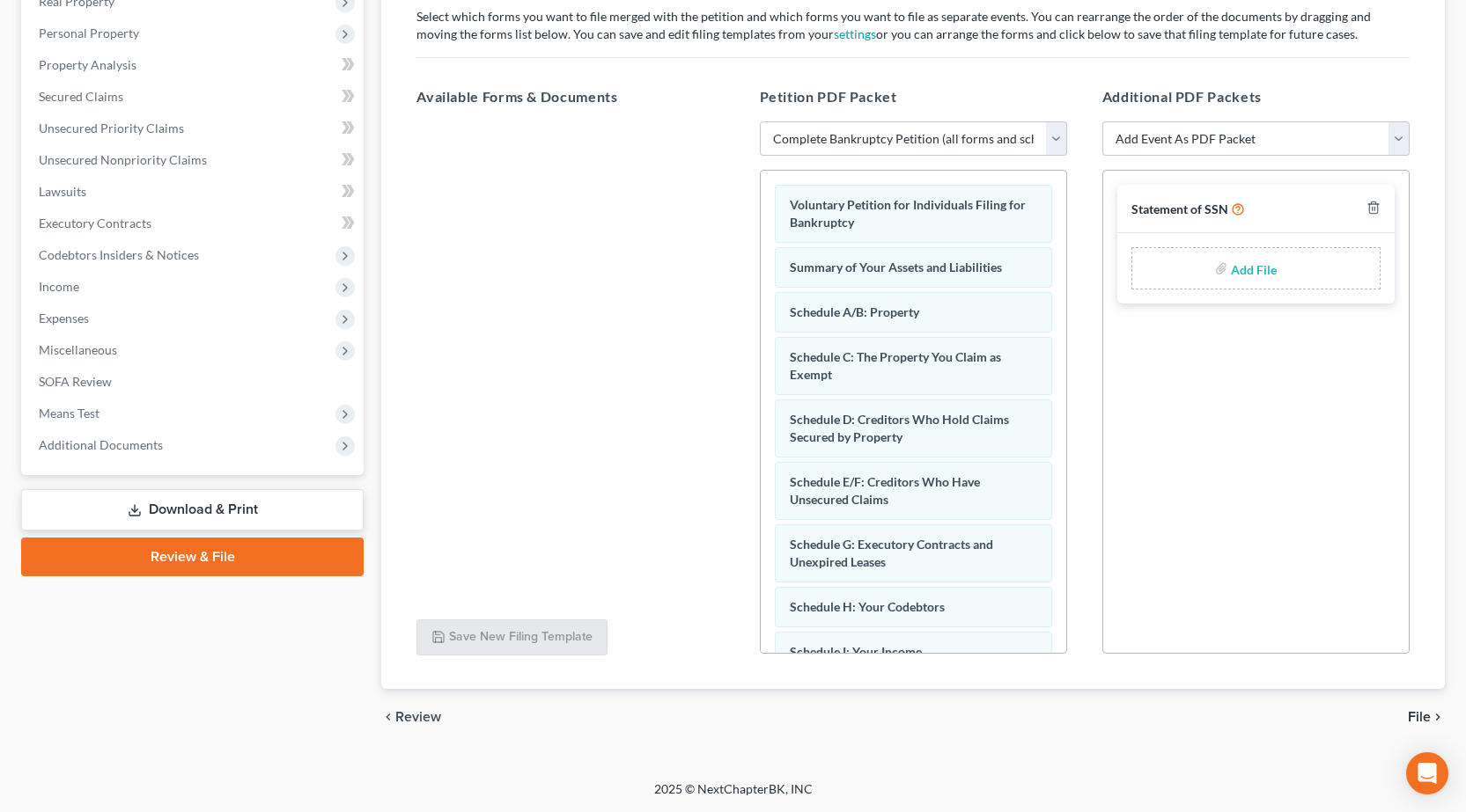
click at [1412, 715] on span "File" at bounding box center [1418, 717] width 23 height 14
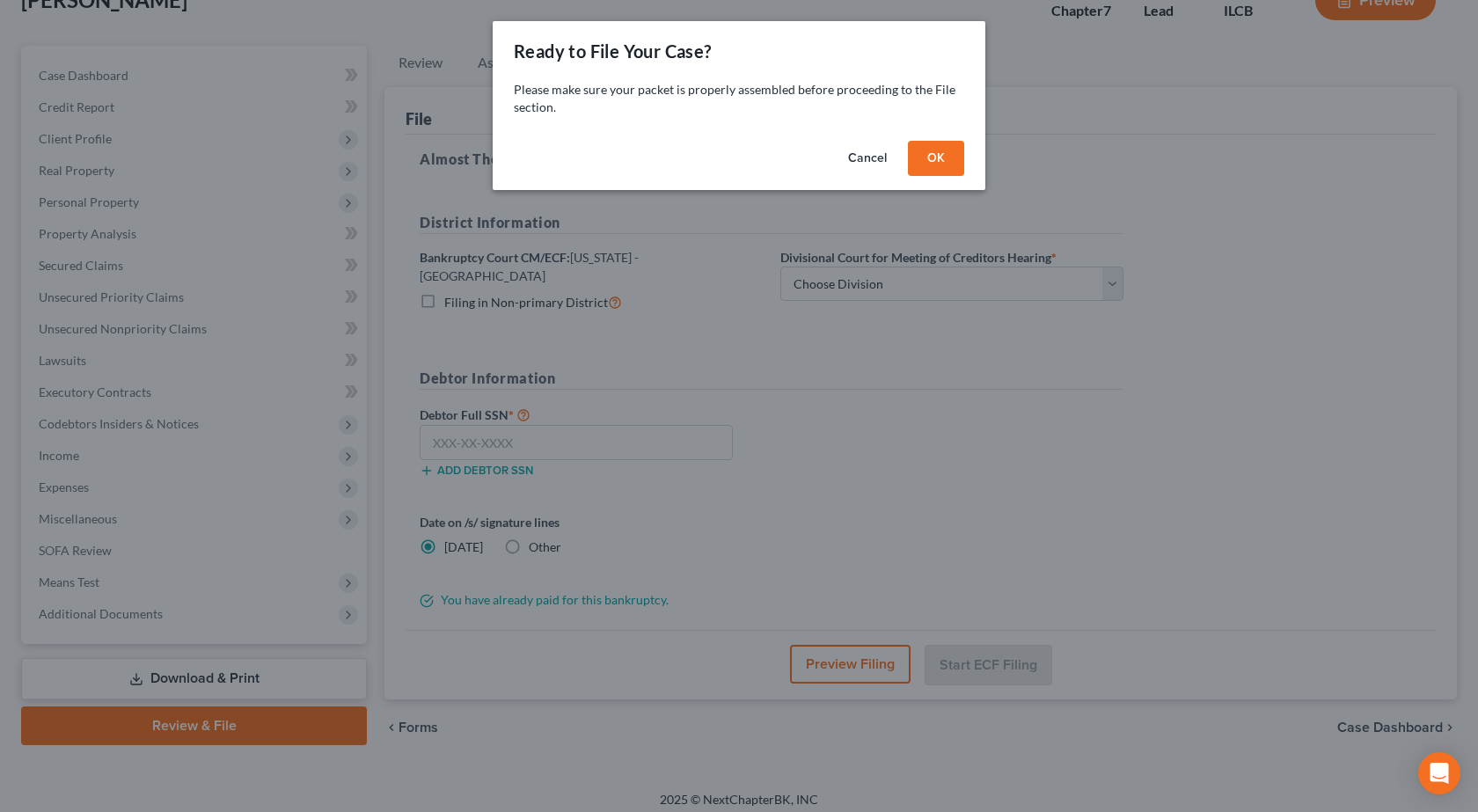
click at [949, 155] on button "OK" at bounding box center [936, 158] width 57 height 35
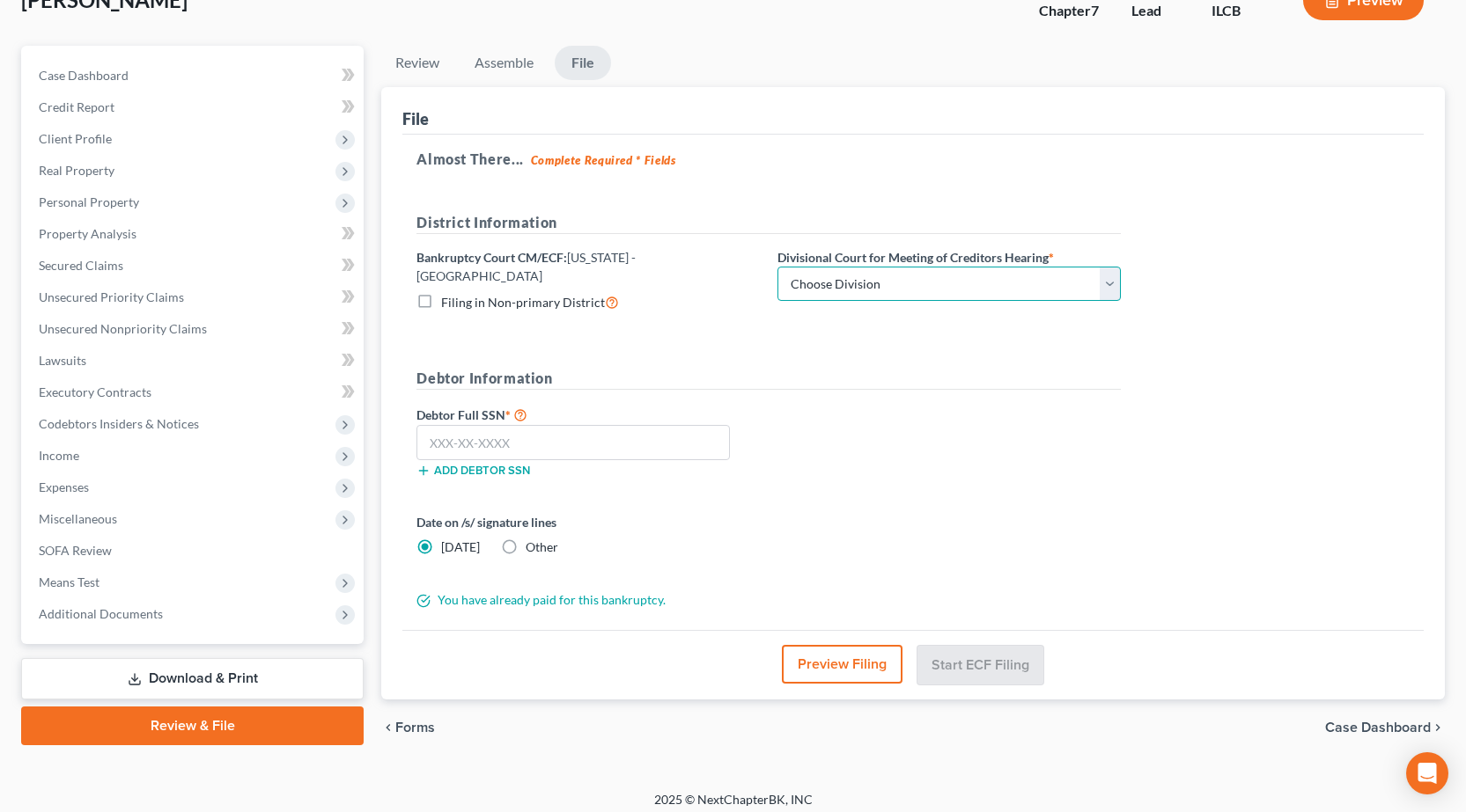
drag, startPoint x: 912, startPoint y: 283, endPoint x: 897, endPoint y: 287, distance: 15.5
click at [912, 283] on select "Choose Division Peoria Springfield [GEOGRAPHIC_DATA]" at bounding box center [950, 284] width 344 height 35
click at [778, 267] on select "Choose Division Peoria Springfield [GEOGRAPHIC_DATA]" at bounding box center [950, 284] width 344 height 35
drag, startPoint x: 595, startPoint y: 416, endPoint x: 673, endPoint y: 297, distance: 142.3
click at [596, 425] on input "text" at bounding box center [573, 442] width 314 height 35
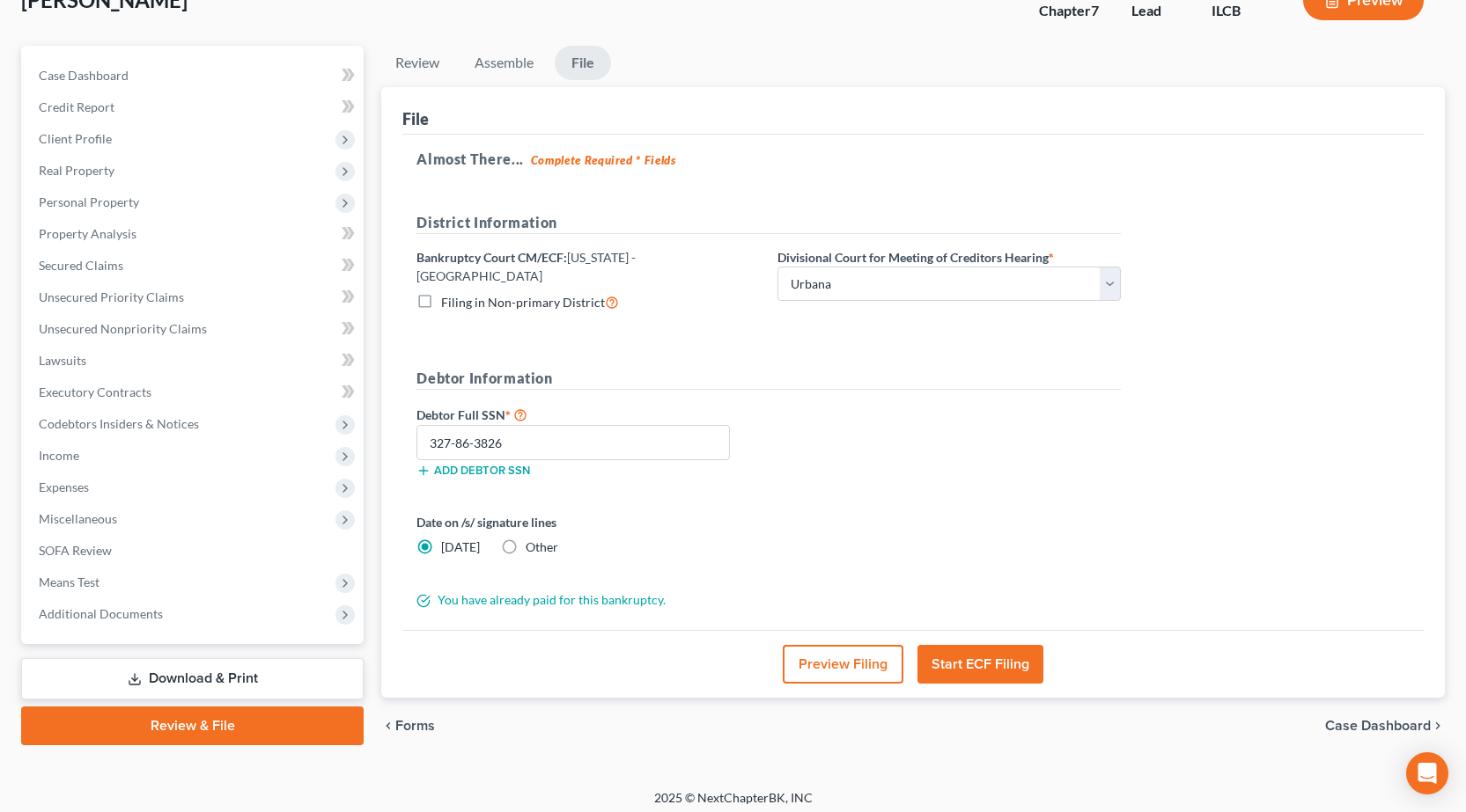
click at [812, 659] on button "Preview Filing" at bounding box center [842, 664] width 120 height 39
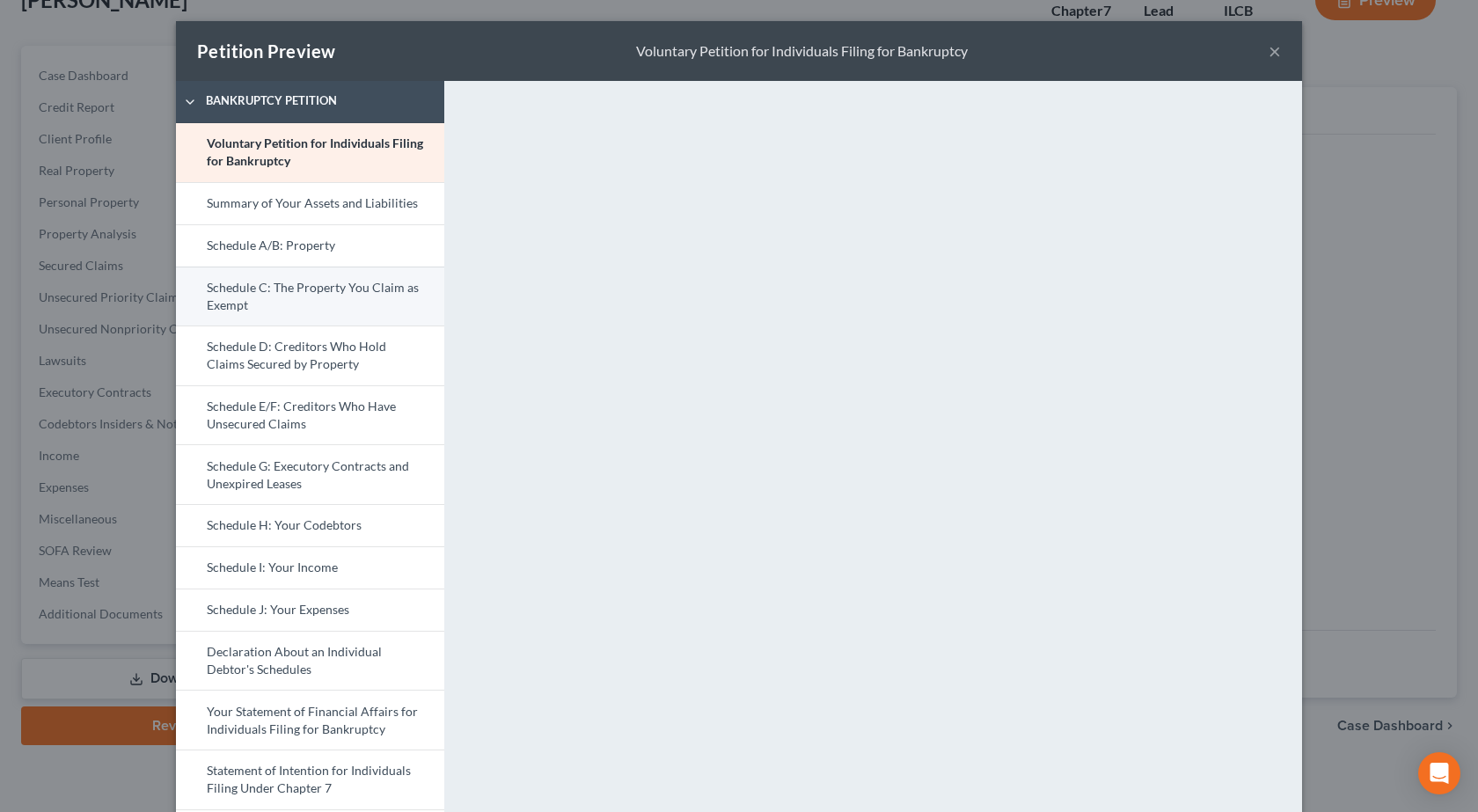
click at [281, 304] on link "Schedule C: The Property You Claim as Exempt" at bounding box center [310, 297] width 268 height 60
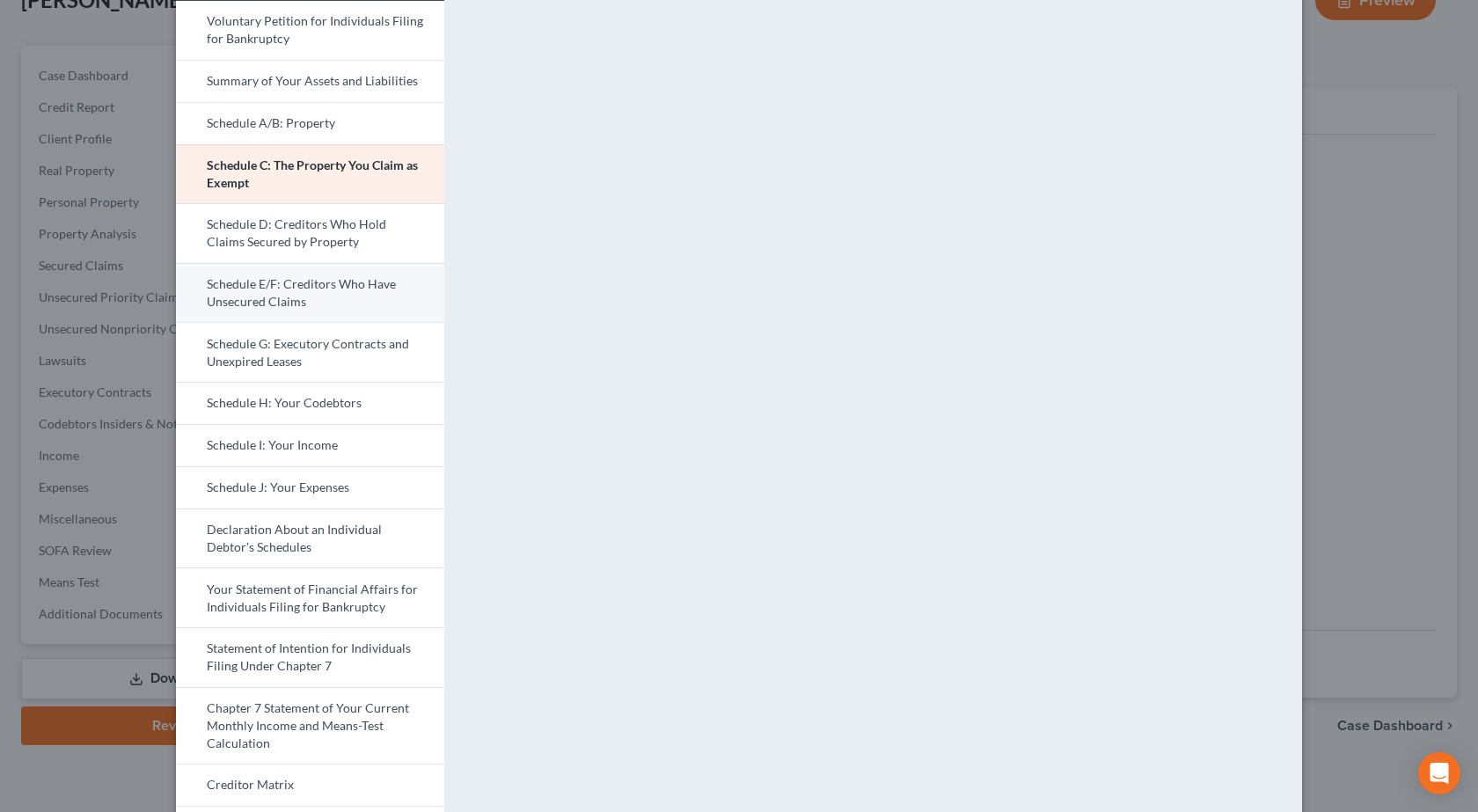
scroll to position [57, 0]
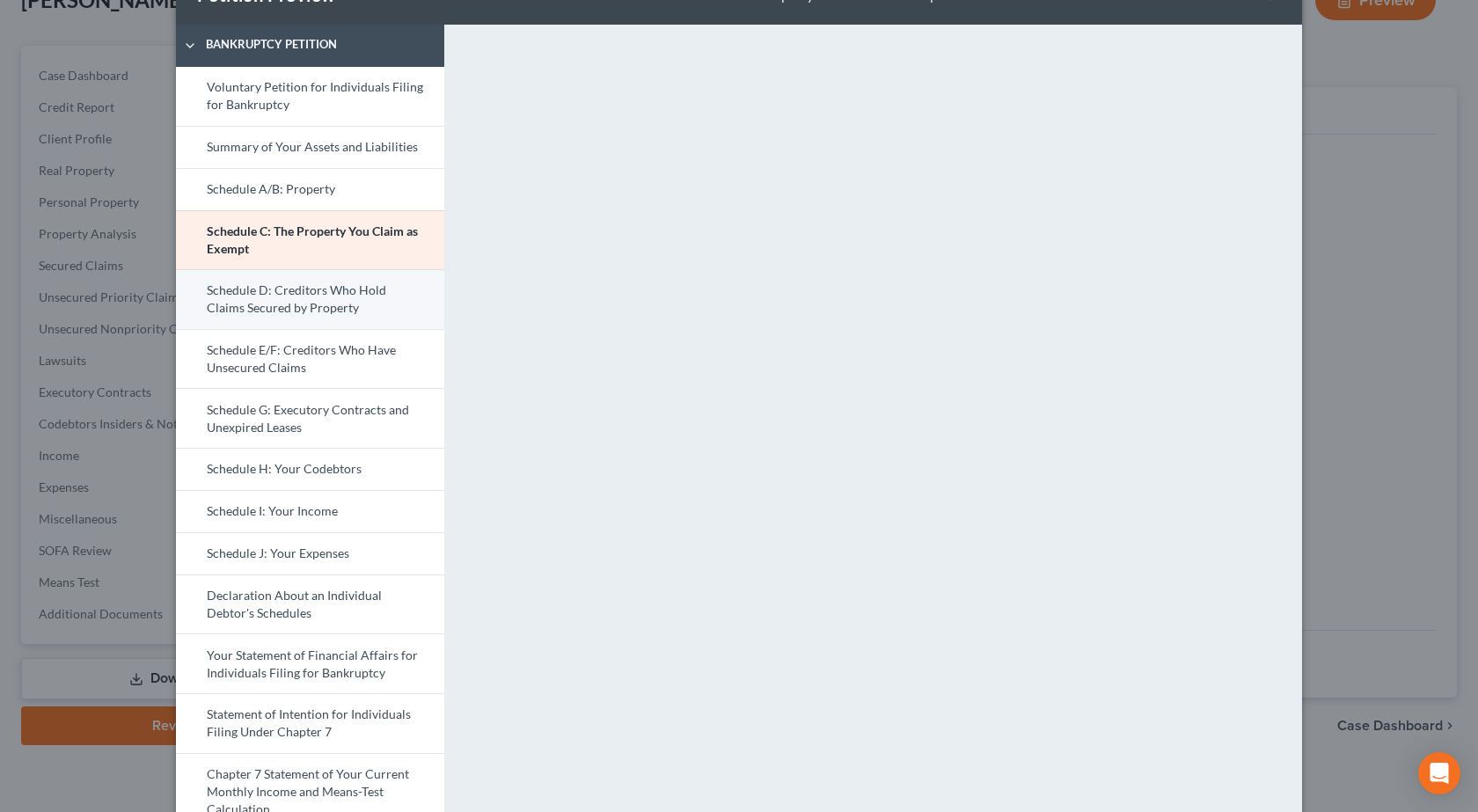
click at [287, 290] on link "Schedule D: Creditors Who Hold Claims Secured by Property" at bounding box center [310, 299] width 268 height 60
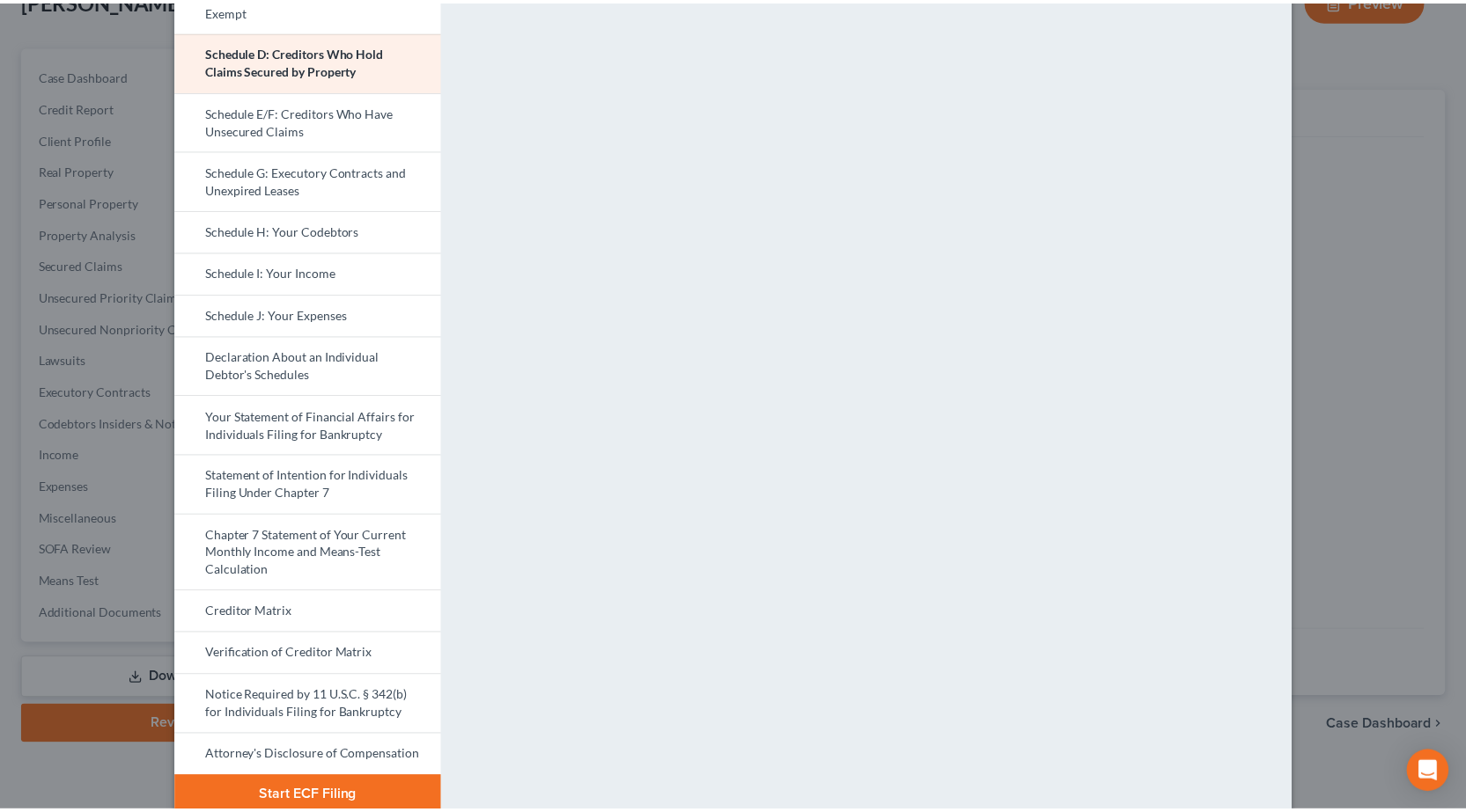
scroll to position [321, 0]
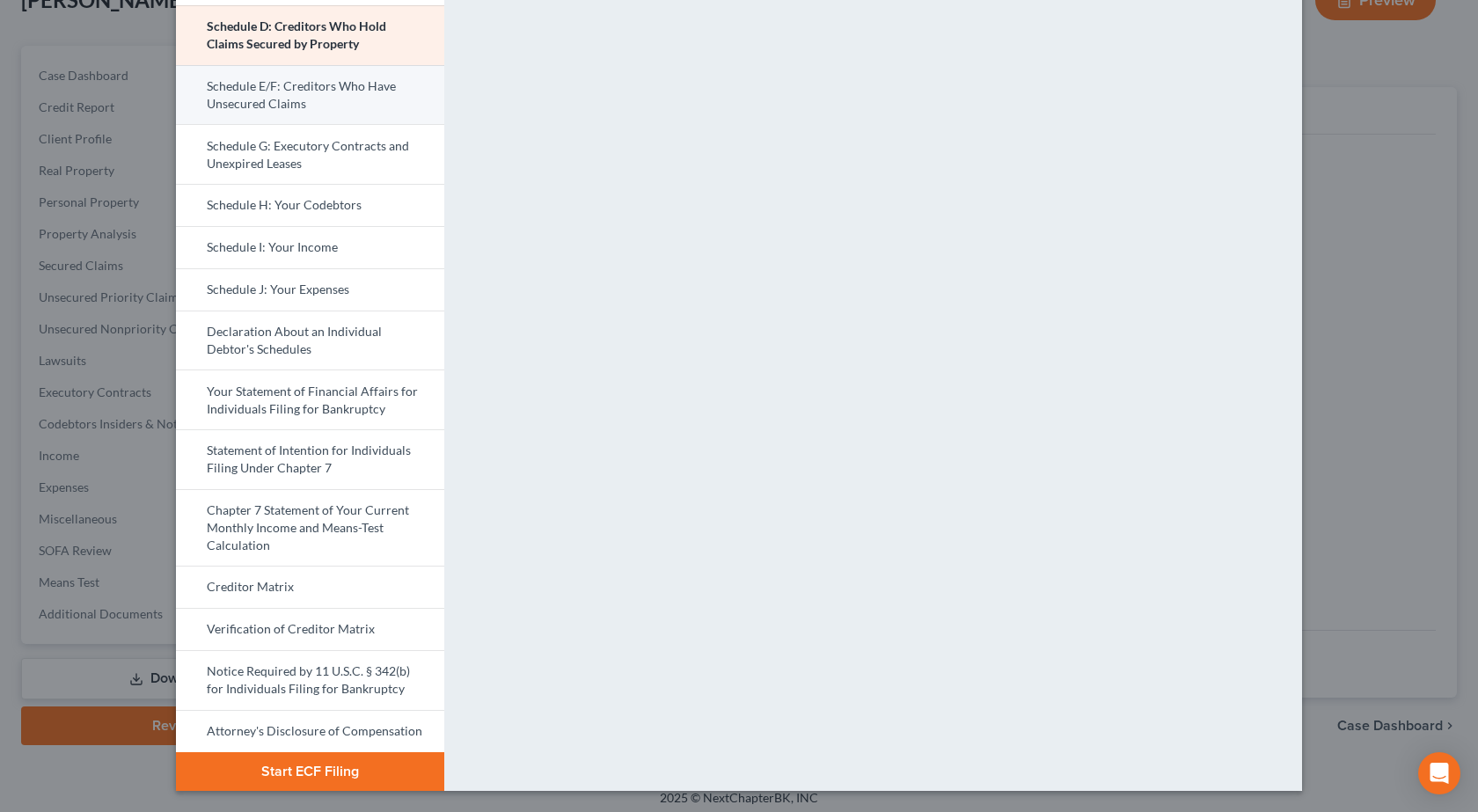
click at [256, 84] on link "Schedule E/F: Creditors Who Have Unsecured Claims" at bounding box center [310, 95] width 268 height 60
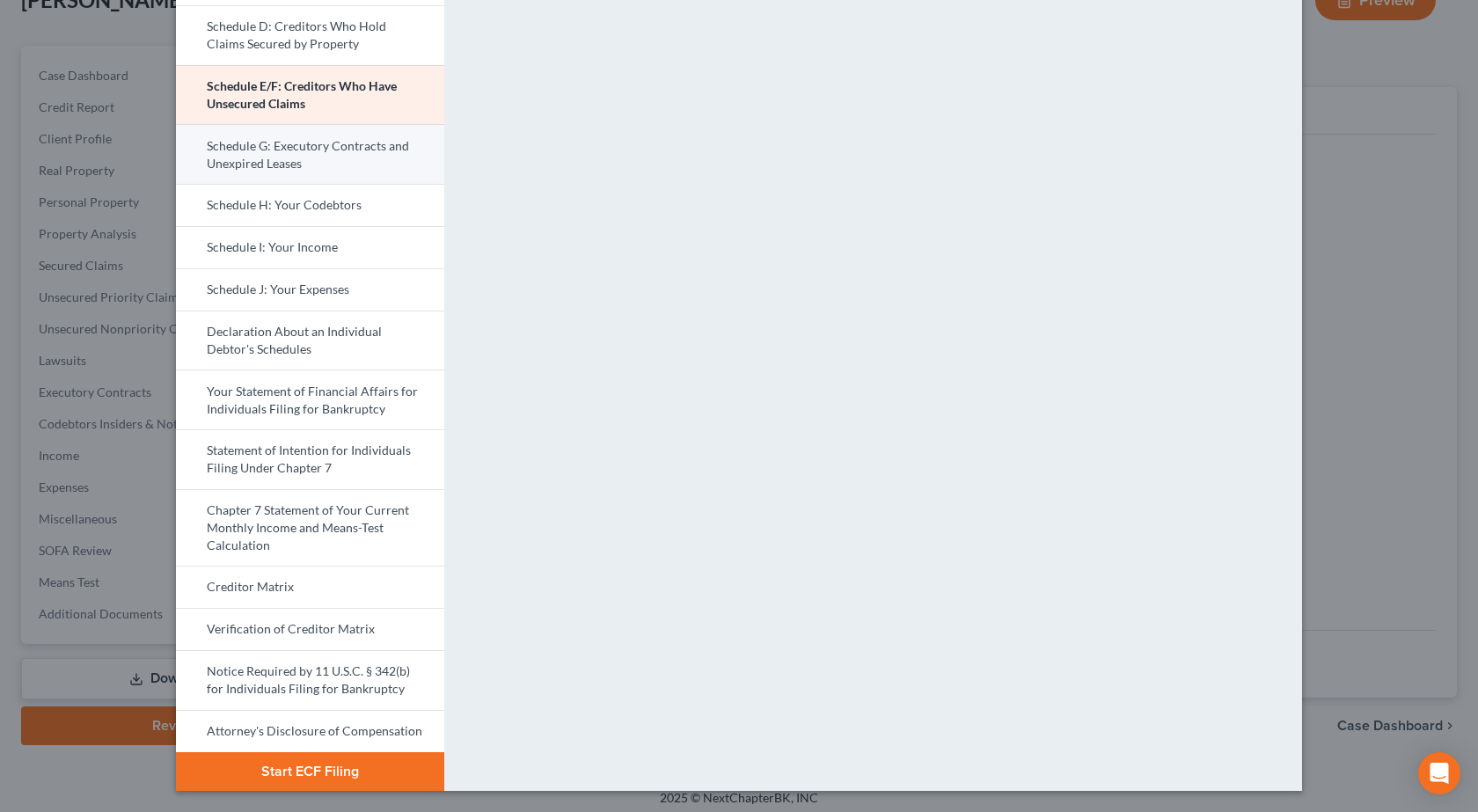
click at [252, 163] on link "Schedule G: Executory Contracts and Unexpired Leases" at bounding box center [310, 154] width 268 height 60
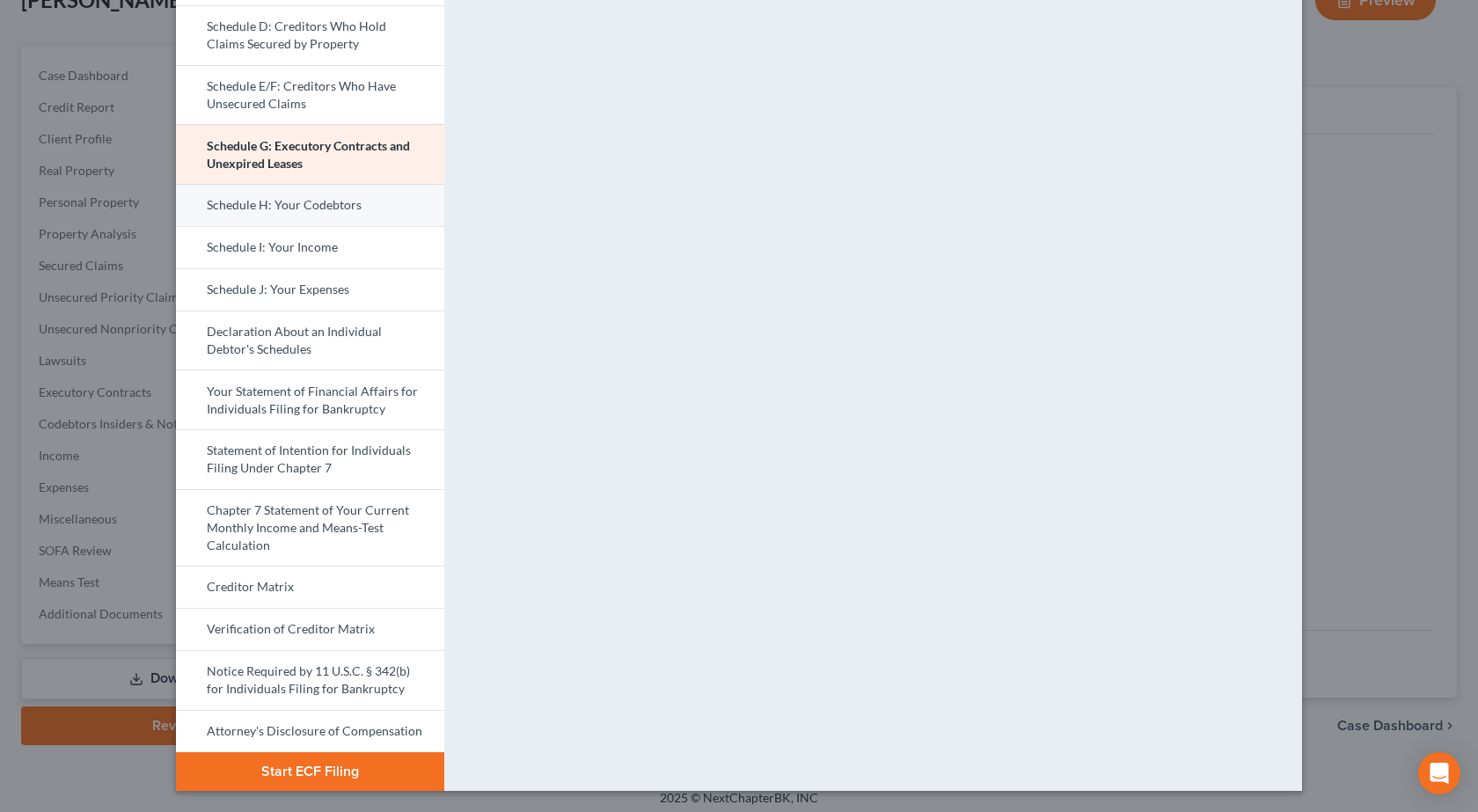
click at [275, 197] on link "Schedule H: Your Codebtors" at bounding box center [310, 204] width 268 height 43
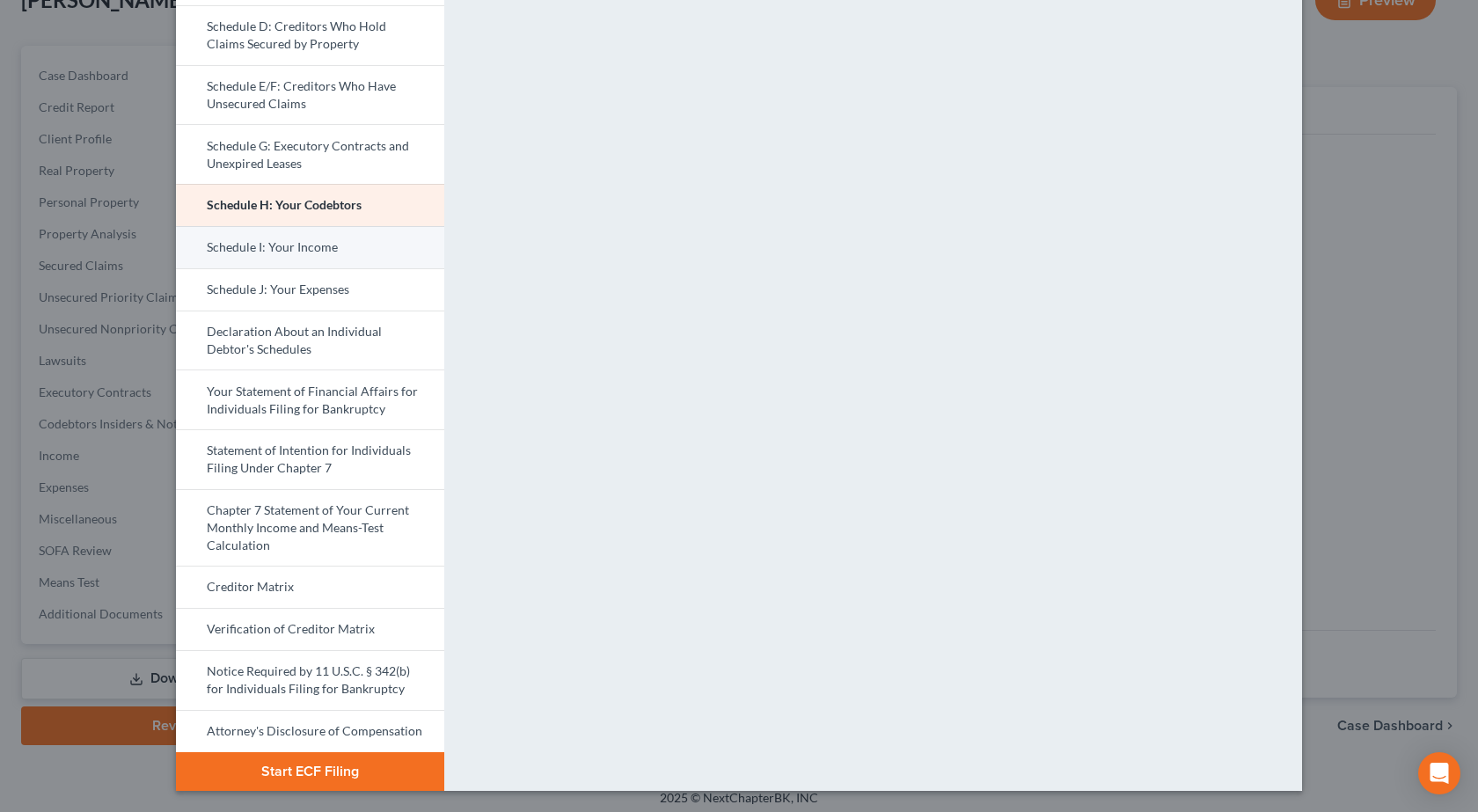
click at [263, 242] on link "Schedule I: Your Income" at bounding box center [310, 247] width 268 height 43
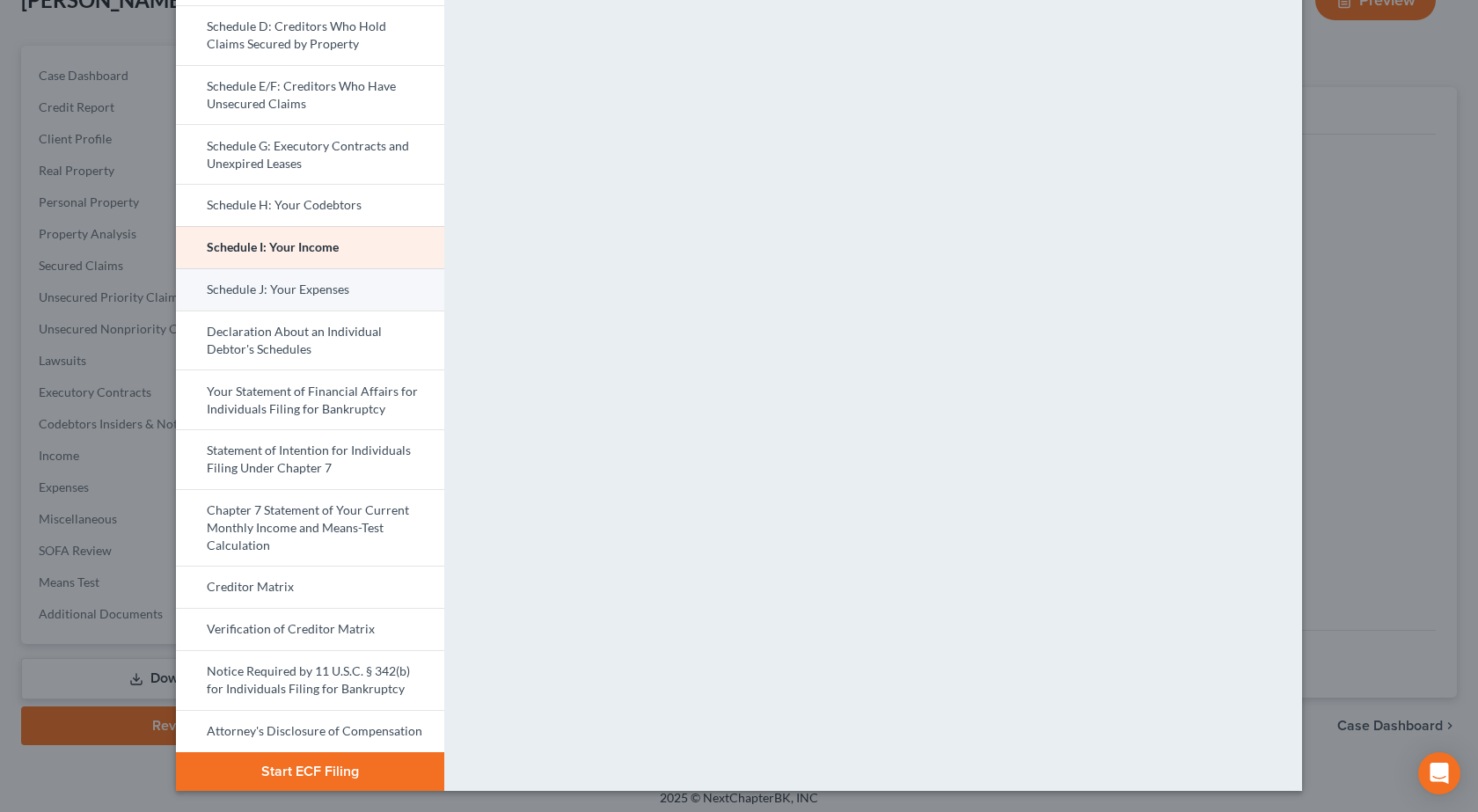
click at [275, 288] on link "Schedule J: Your Expenses" at bounding box center [310, 289] width 268 height 43
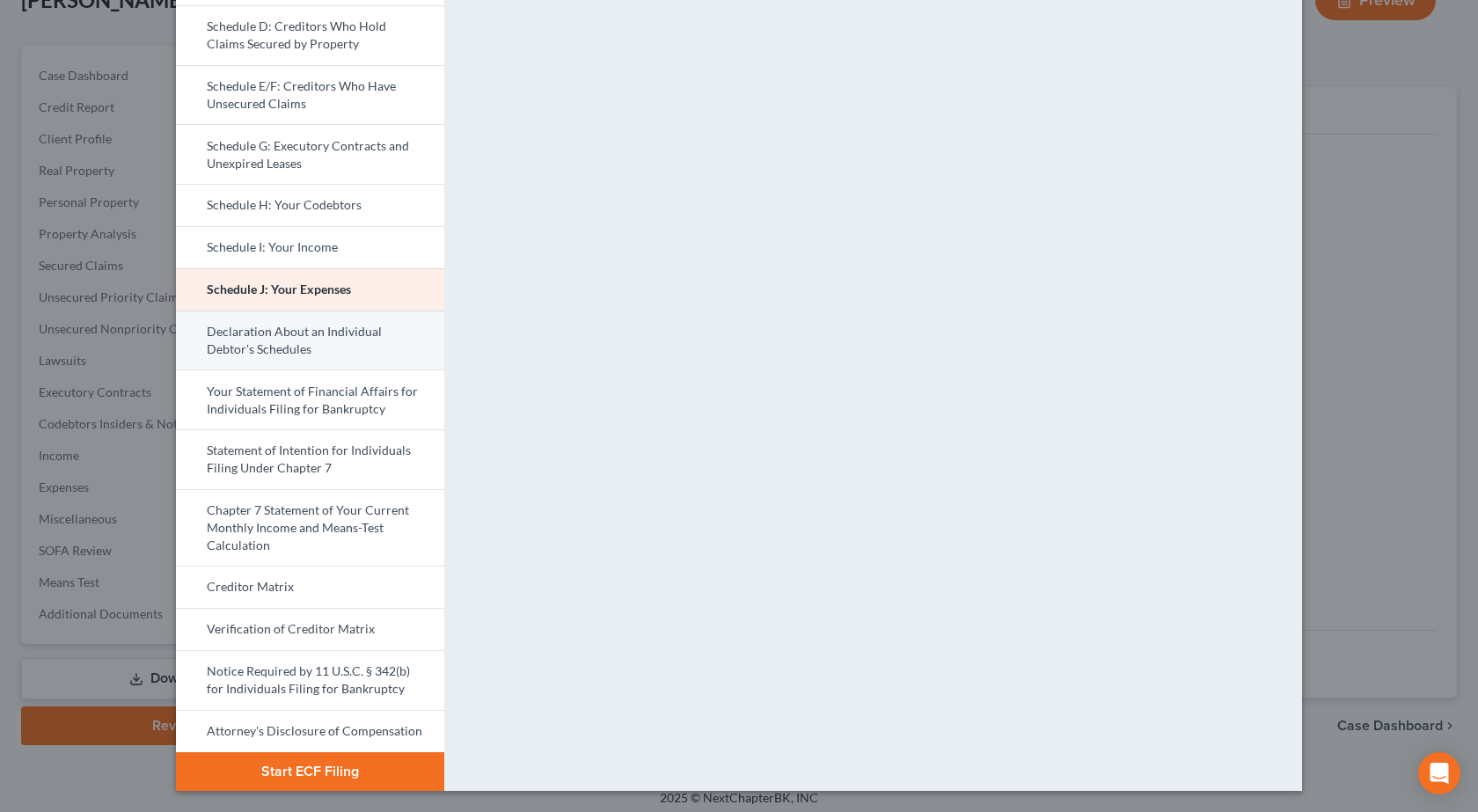
click at [346, 344] on link "Declaration About an Individual Debtor's Schedules" at bounding box center [310, 340] width 268 height 60
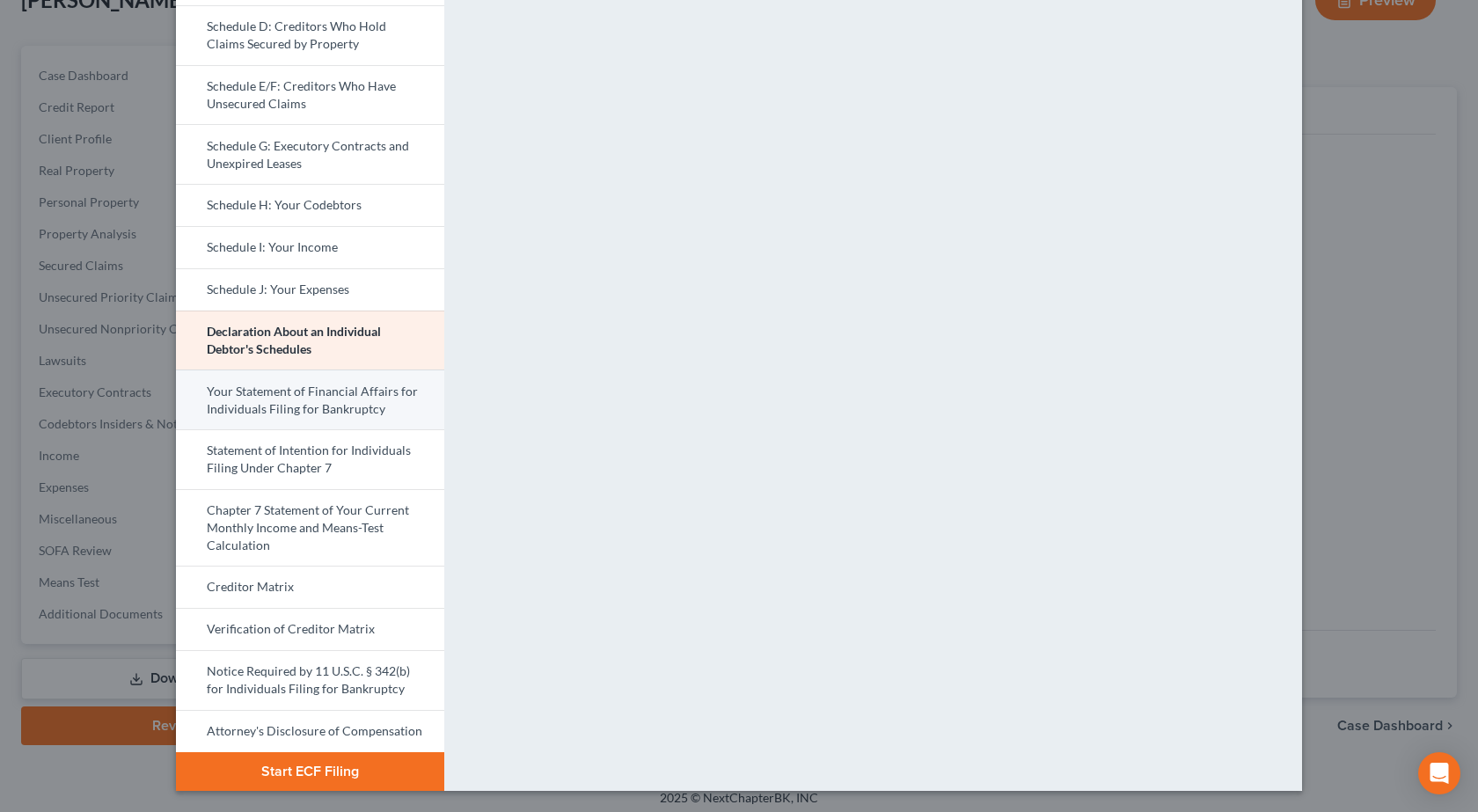
click at [296, 391] on link "Your Statement of Financial Affairs for Individuals Filing for Bankruptcy" at bounding box center [310, 399] width 268 height 60
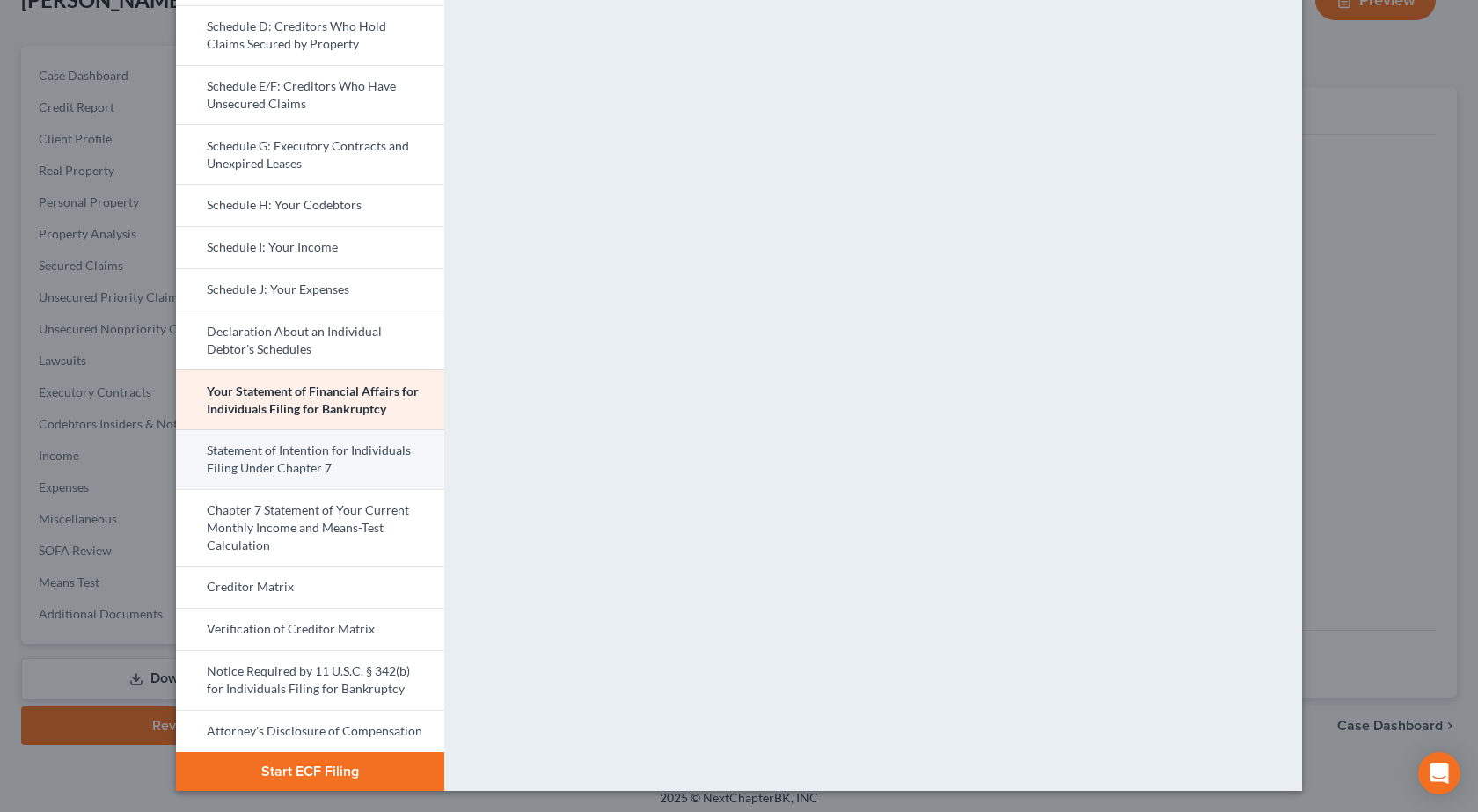
click at [327, 455] on link "Statement of Intention for Individuals Filing Under Chapter 7" at bounding box center [310, 460] width 268 height 60
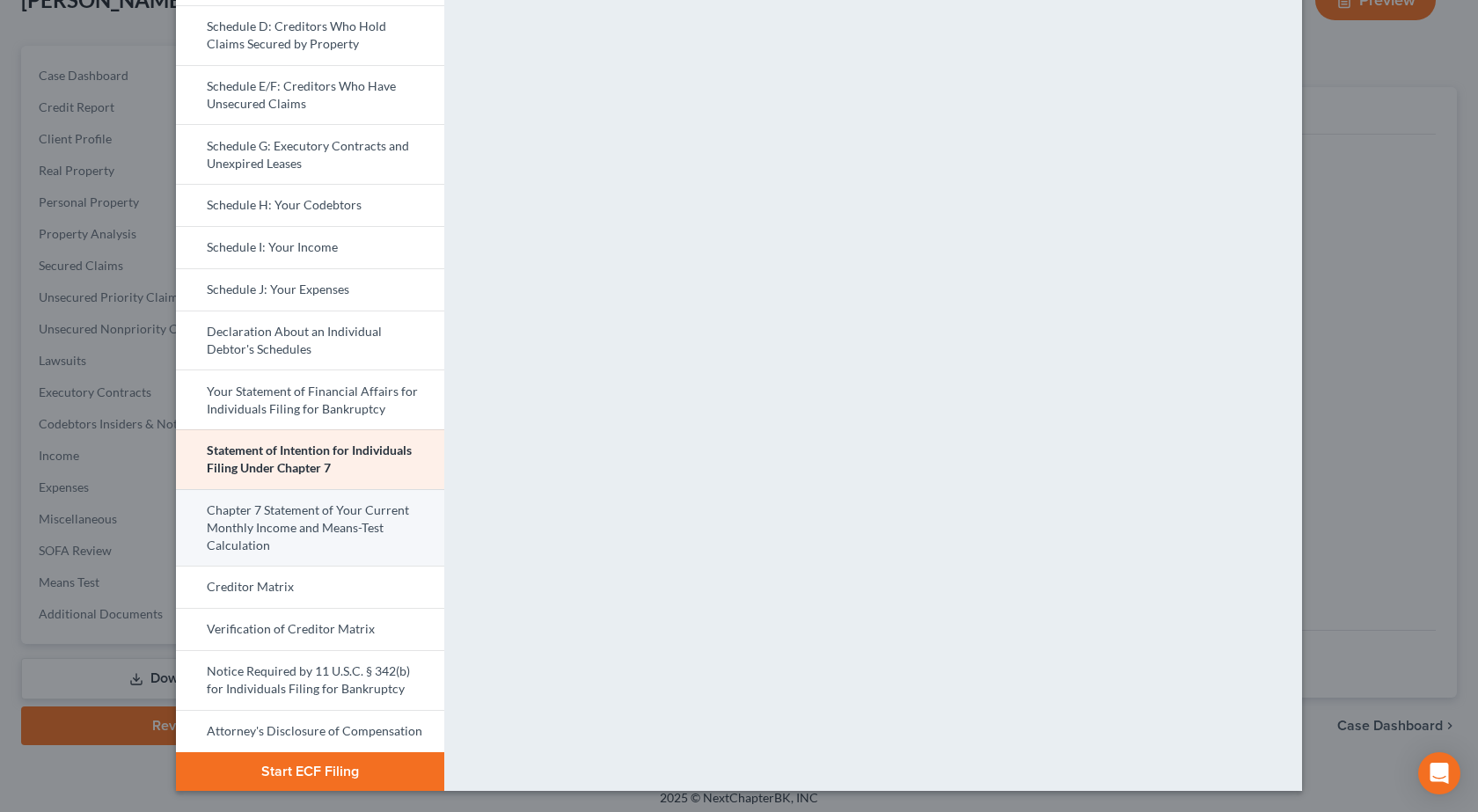
click at [304, 551] on link "Chapter 7 Statement of Your Current Monthly Income and Means-Test Calculation" at bounding box center [310, 528] width 268 height 77
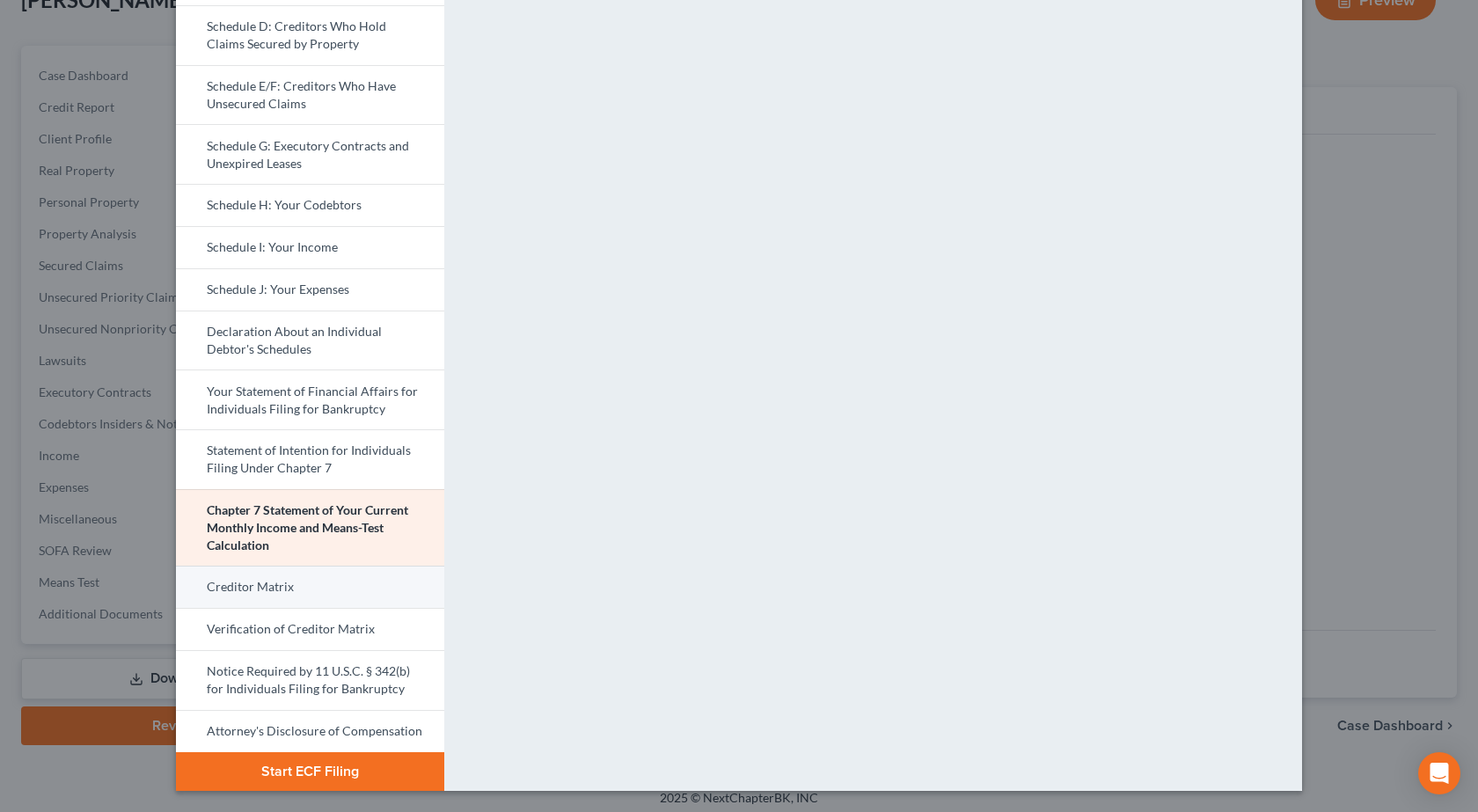
click at [283, 594] on link "Creditor Matrix" at bounding box center [310, 587] width 268 height 43
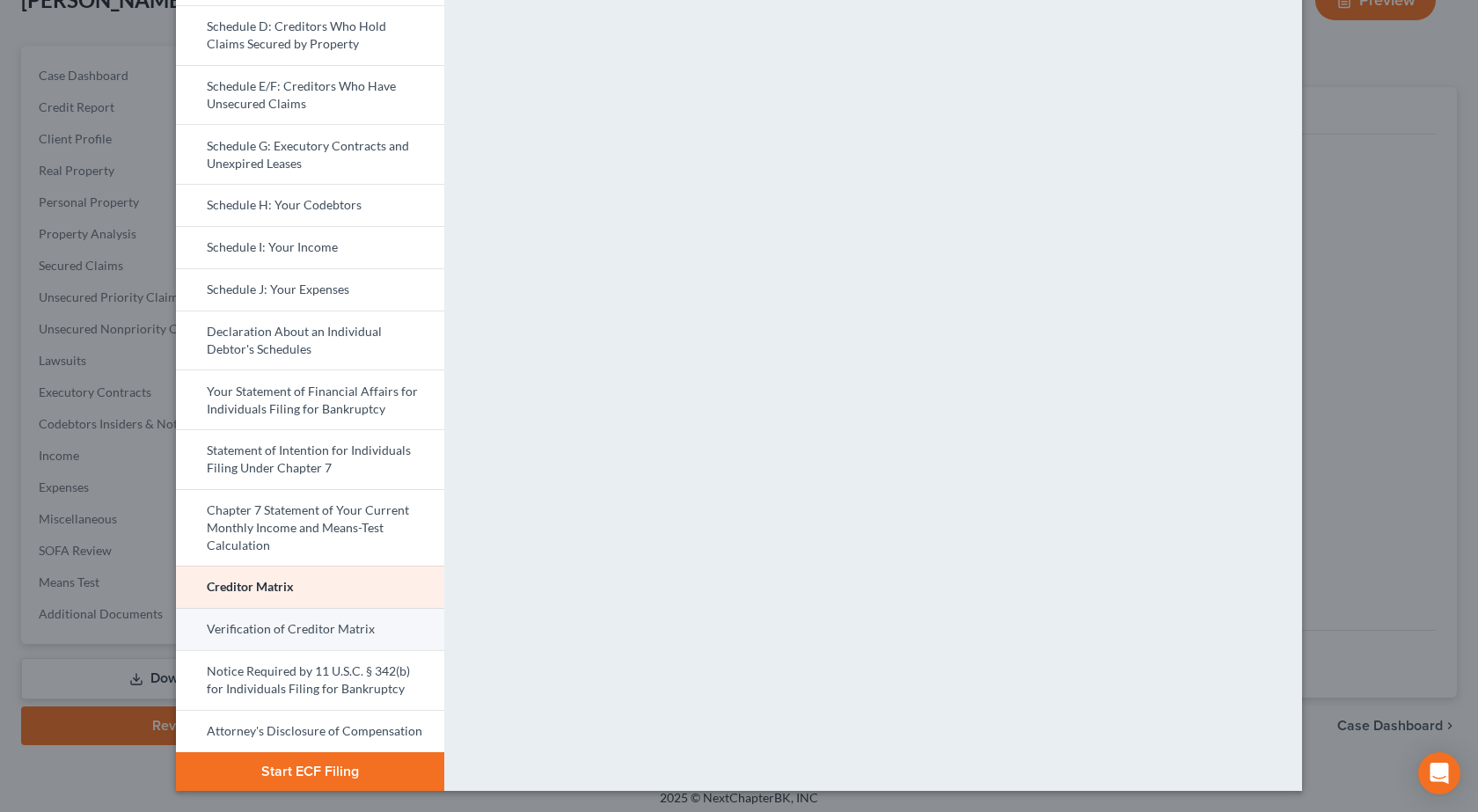
click at [270, 635] on link "Verification of Creditor Matrix" at bounding box center [310, 628] width 268 height 43
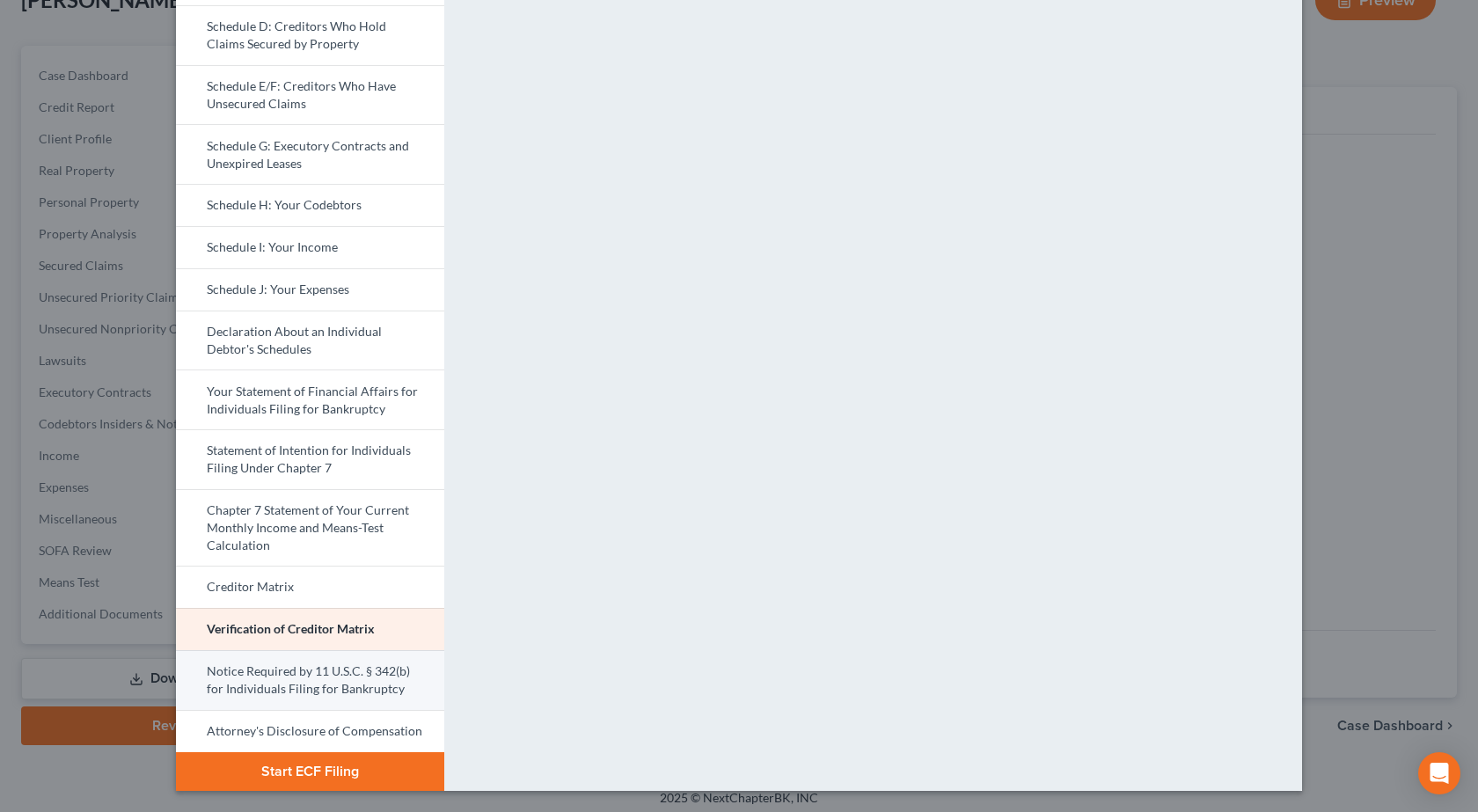
click at [233, 682] on link "Notice Required by 11 U.S.C. § 342(b) for Individuals Filing for Bankruptcy" at bounding box center [310, 680] width 268 height 60
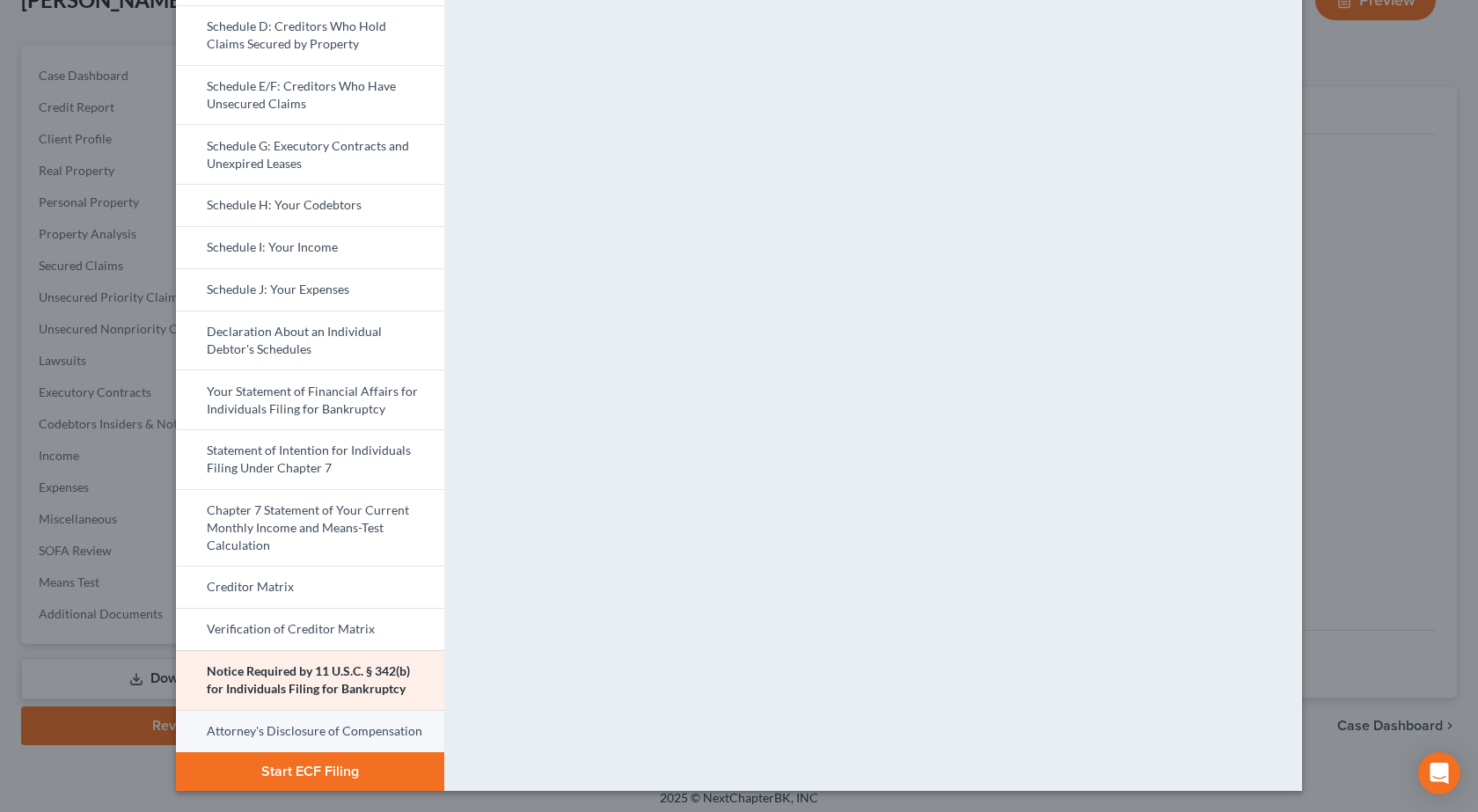
click at [322, 741] on link "Attorney's Disclosure of Compensation" at bounding box center [310, 731] width 268 height 43
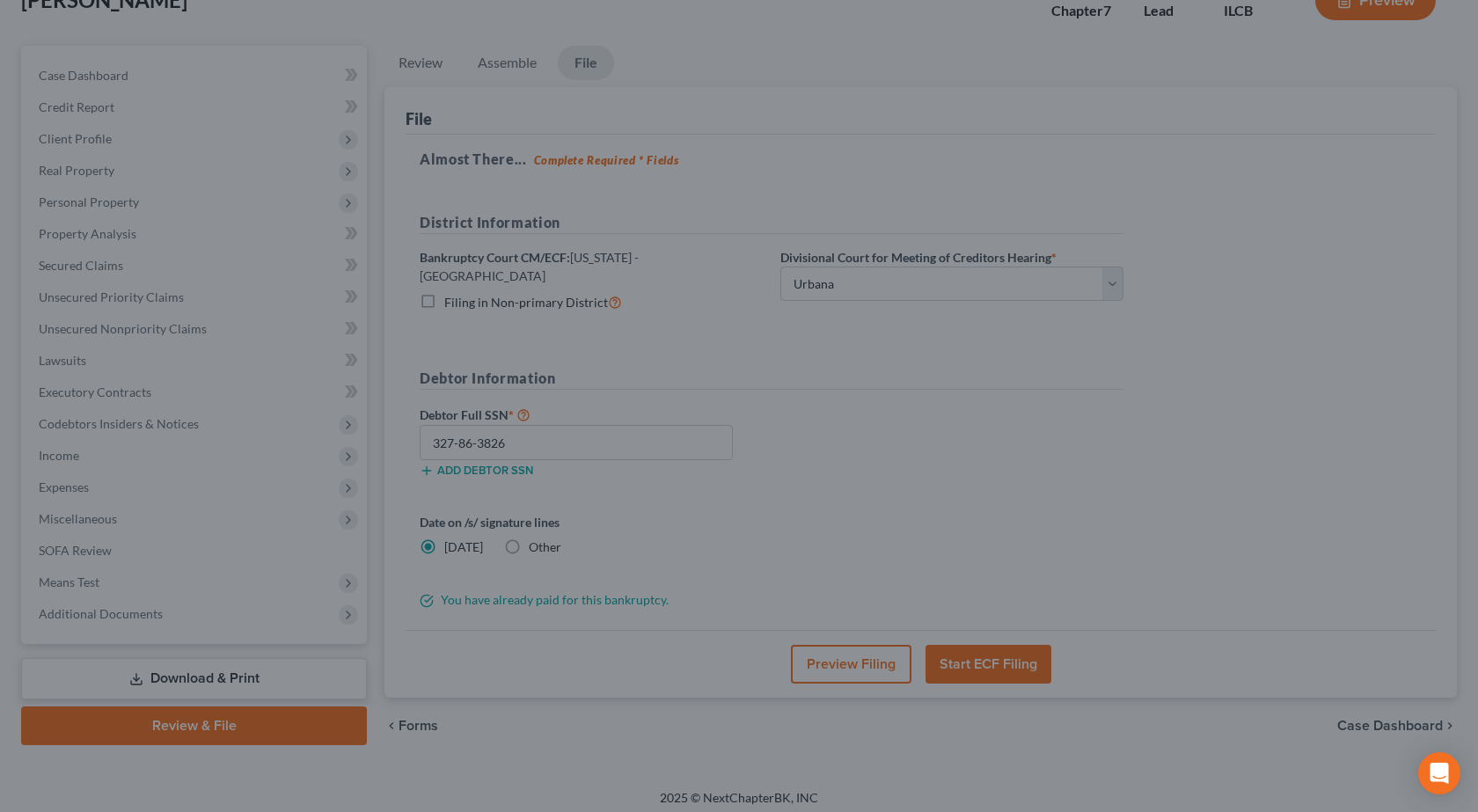
click at [1377, 355] on div "Petition Preview Attorney's Disclosure of Compensation × Bankruptcy Petition Vo…" at bounding box center [739, 406] width 1478 height 812
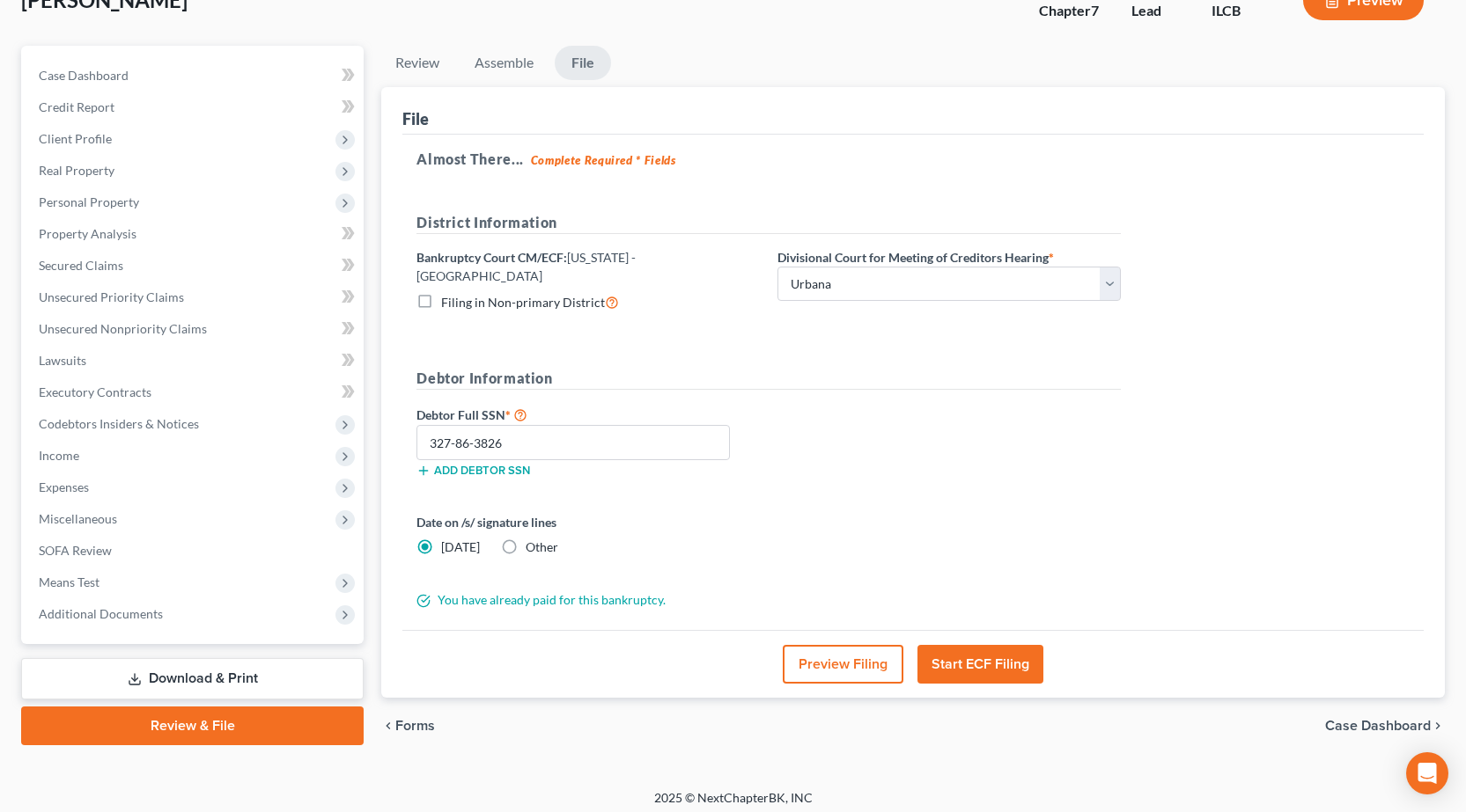
click at [984, 650] on button "Start ECF Filing" at bounding box center [980, 664] width 126 height 39
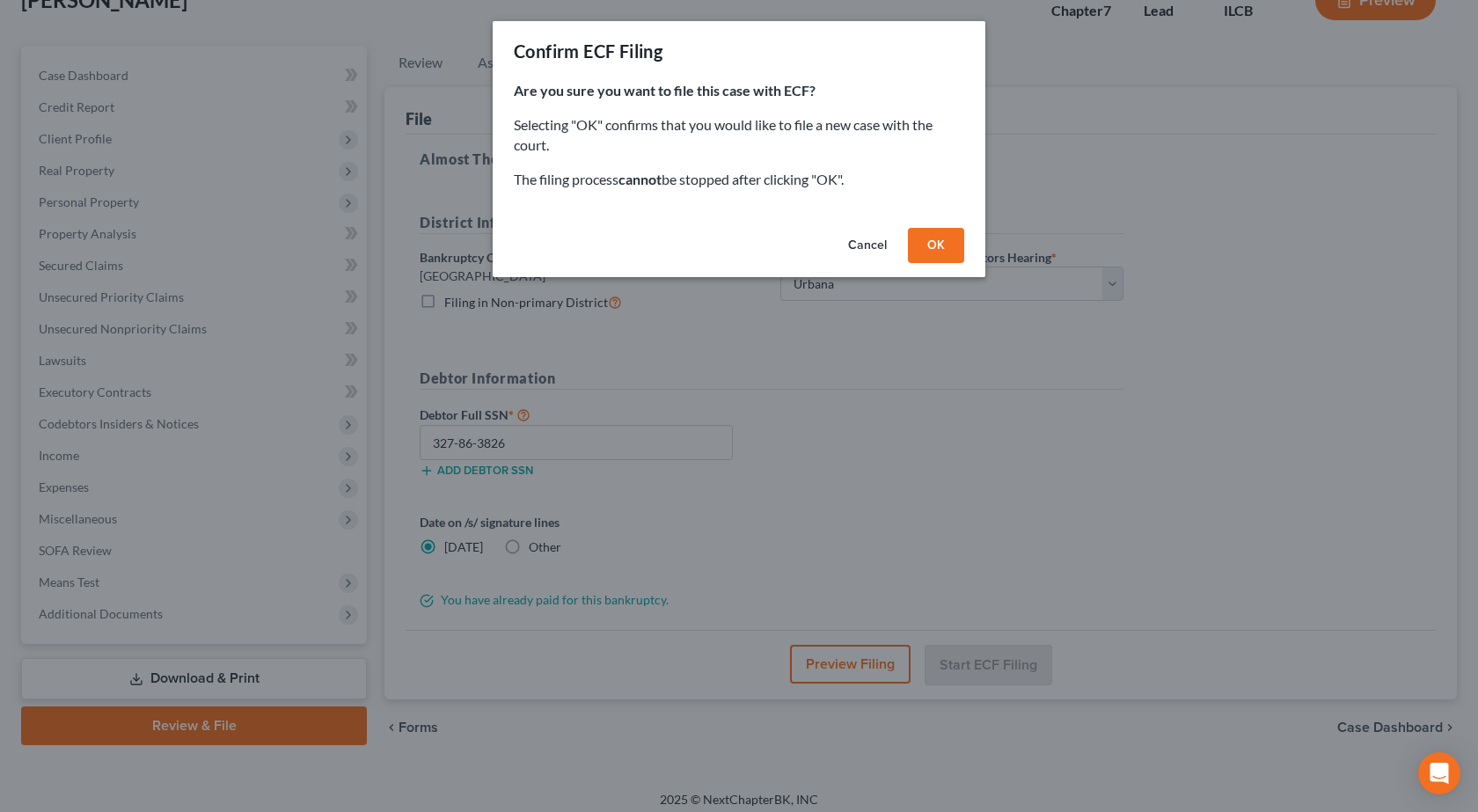
click at [942, 234] on button "OK" at bounding box center [936, 245] width 57 height 35
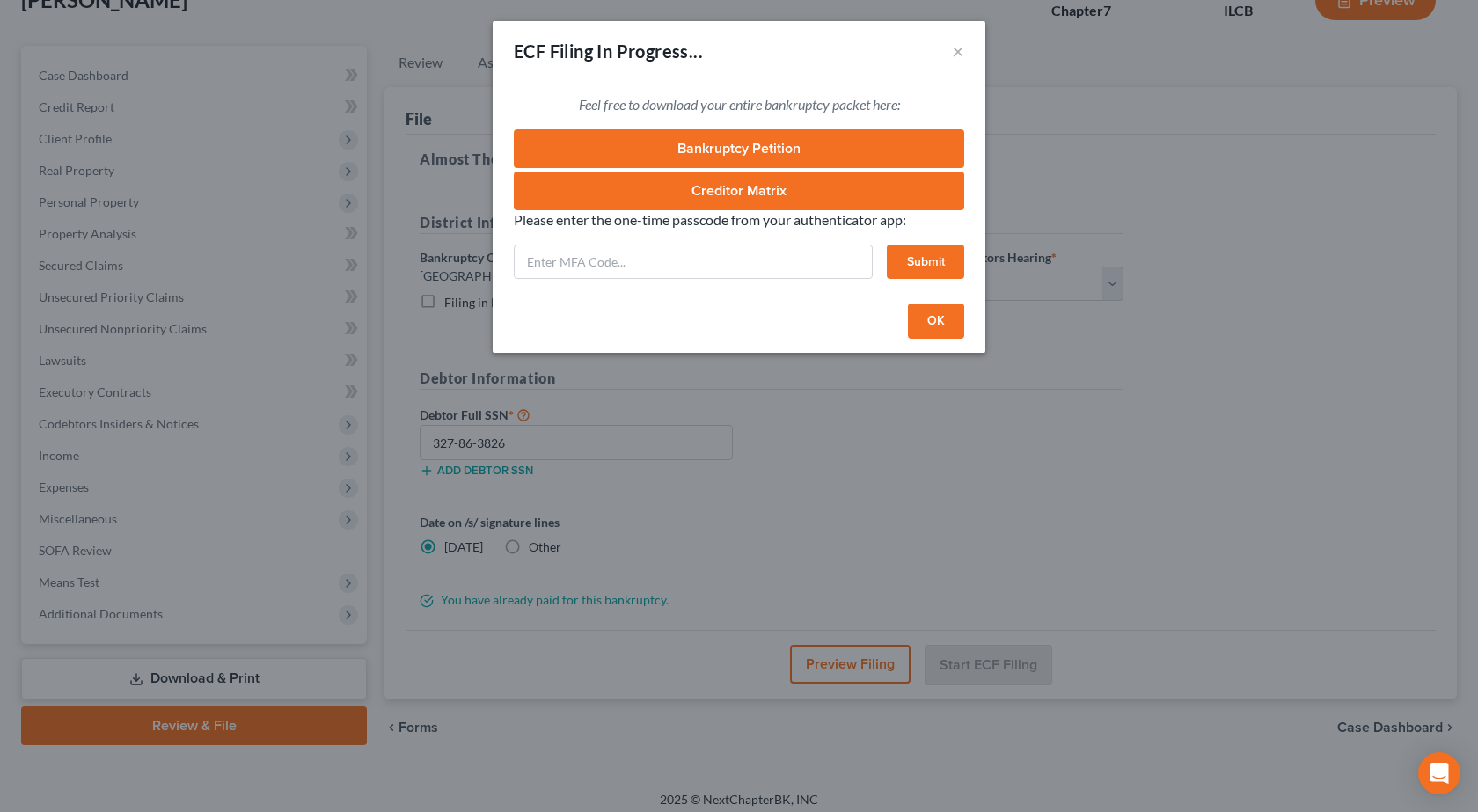
click at [753, 143] on link "Bankruptcy Petition" at bounding box center [739, 148] width 451 height 39
click at [611, 268] on input "text" at bounding box center [694, 261] width 359 height 35
click at [757, 145] on link "Bankruptcy Petition" at bounding box center [739, 148] width 451 height 39
click at [928, 322] on button "OK" at bounding box center [936, 321] width 57 height 35
